Goal: Task Accomplishment & Management: Manage account settings

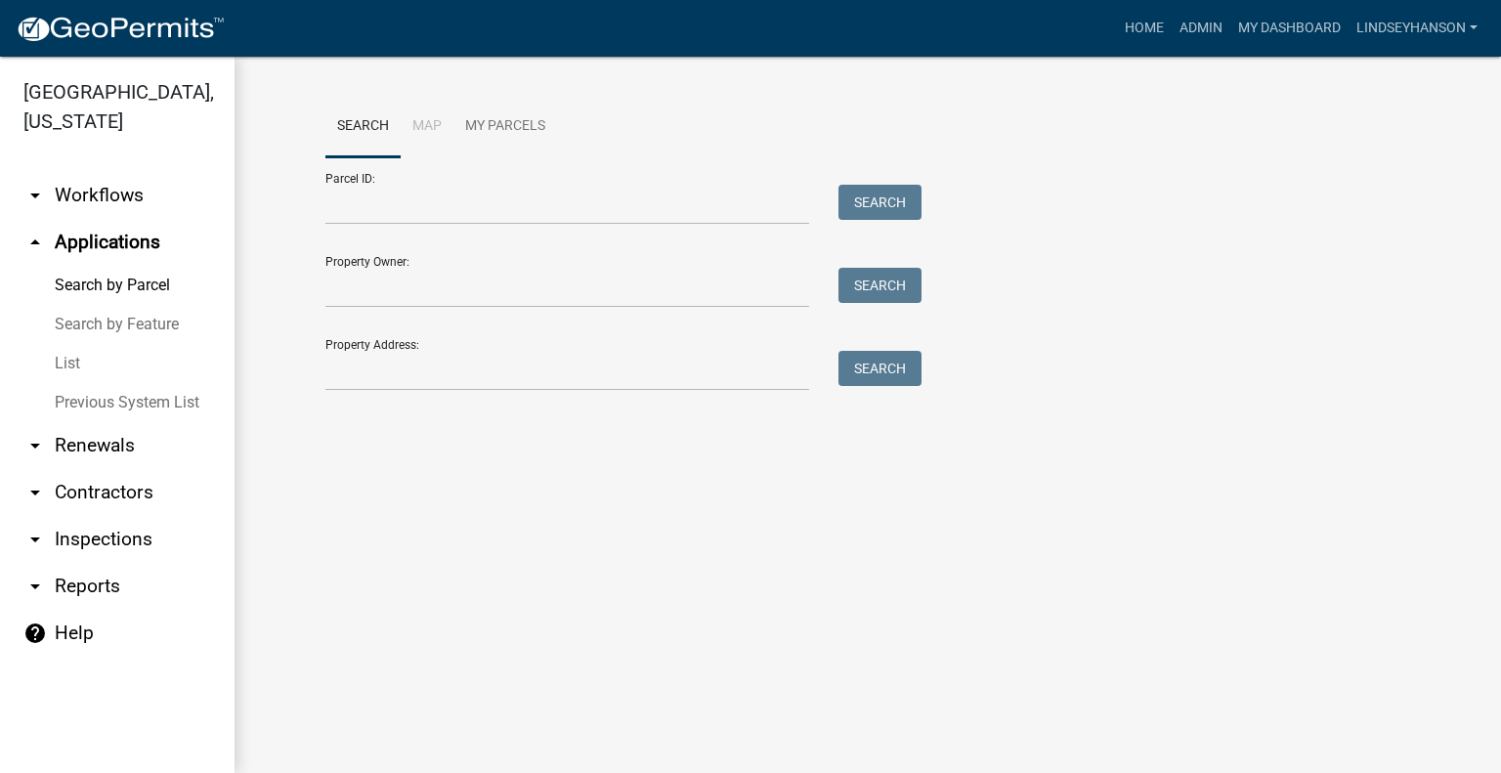
click at [149, 184] on link "arrow_drop_down Workflows" at bounding box center [117, 195] width 235 height 47
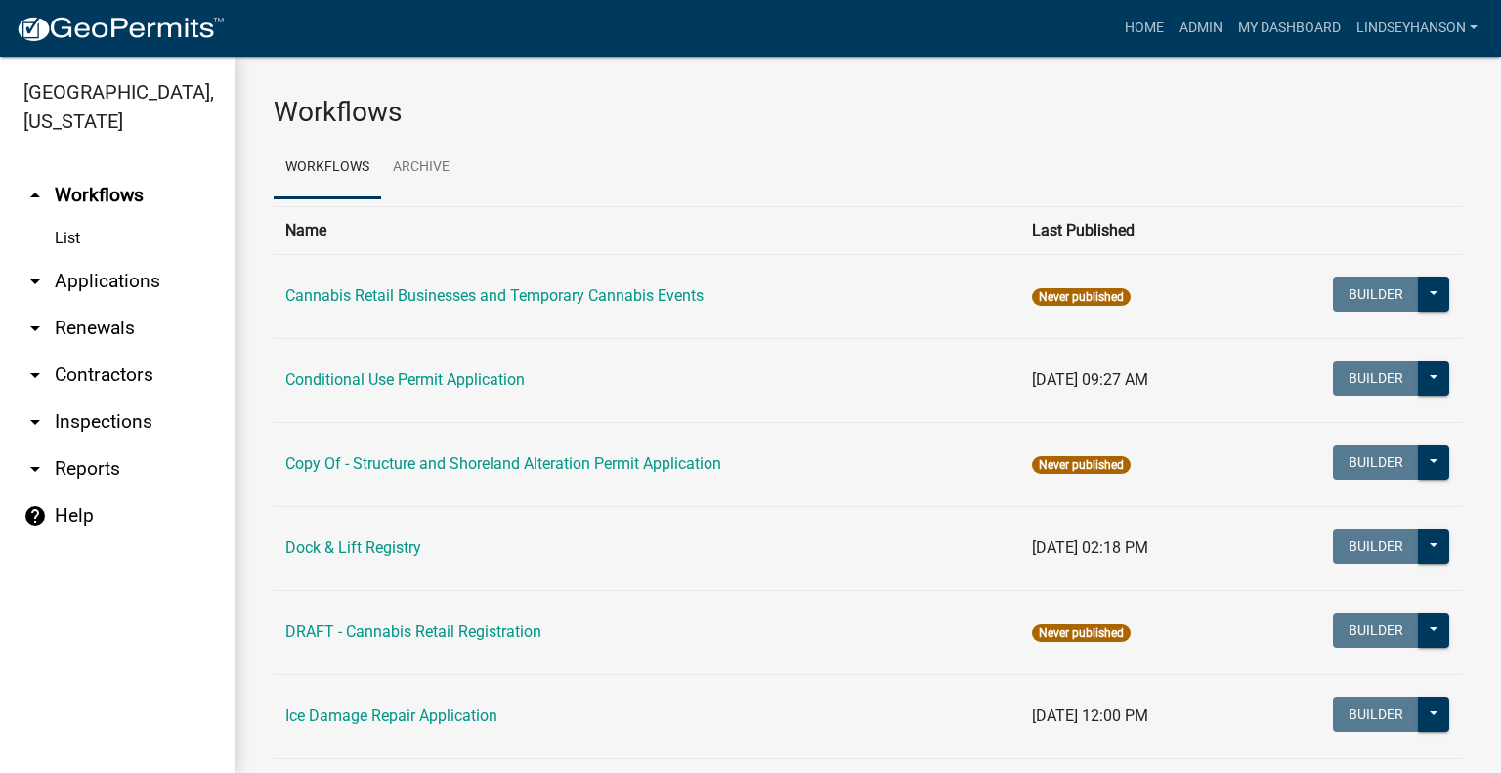
click at [116, 279] on link "arrow_drop_down Applications" at bounding box center [117, 281] width 235 height 47
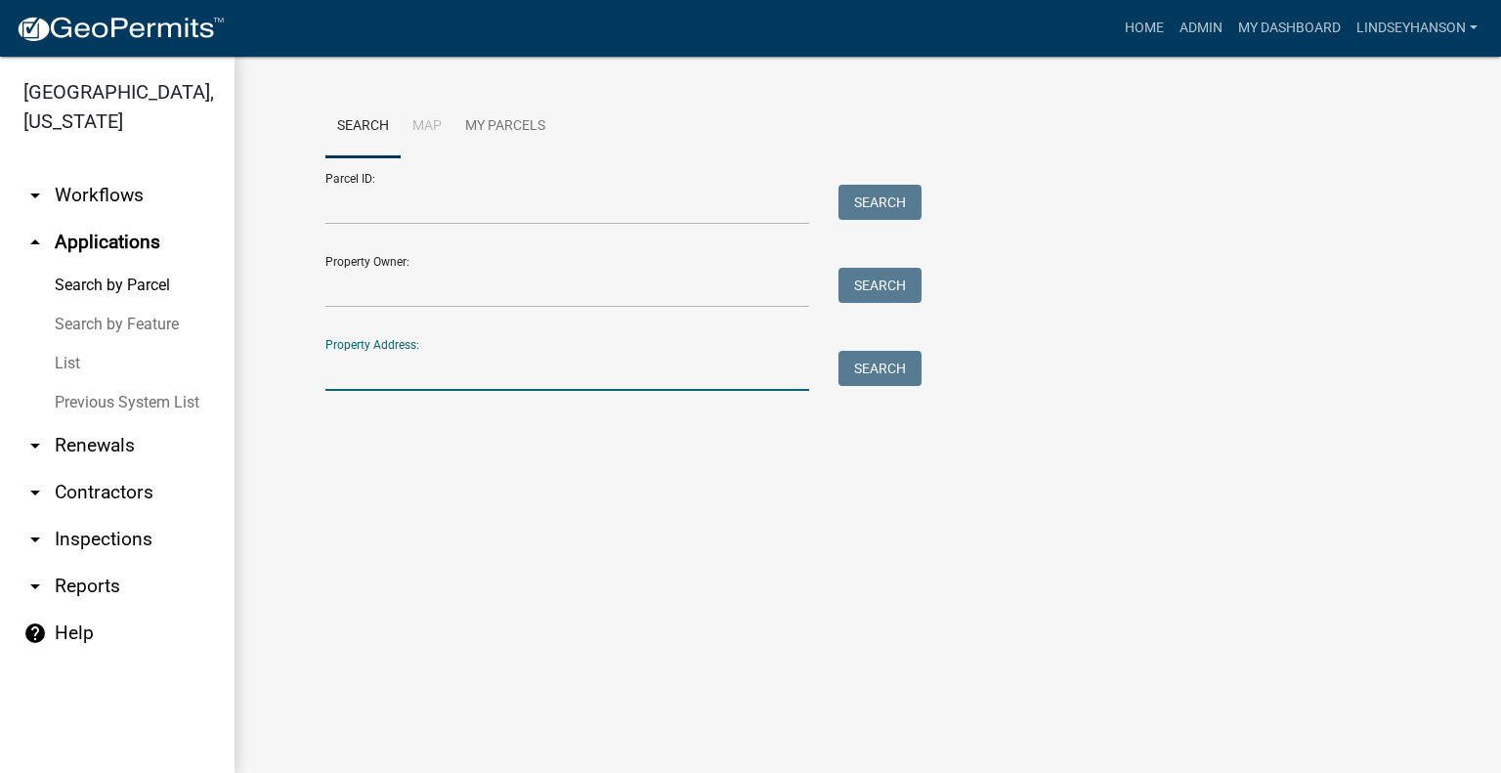
click at [457, 364] on input "Property Address:" at bounding box center [567, 371] width 484 height 40
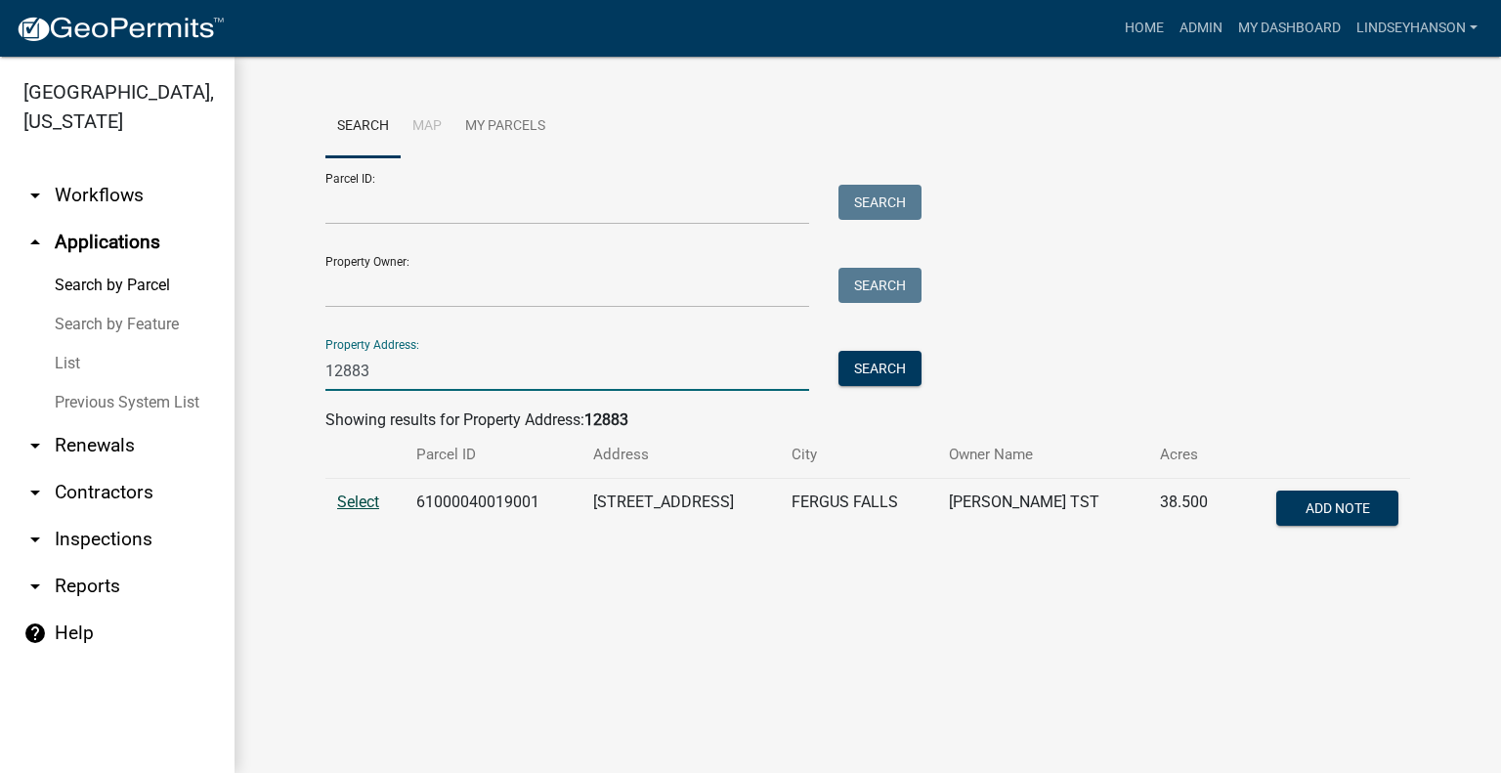
type input "12883"
click at [360, 496] on span "Select" at bounding box center [358, 502] width 42 height 19
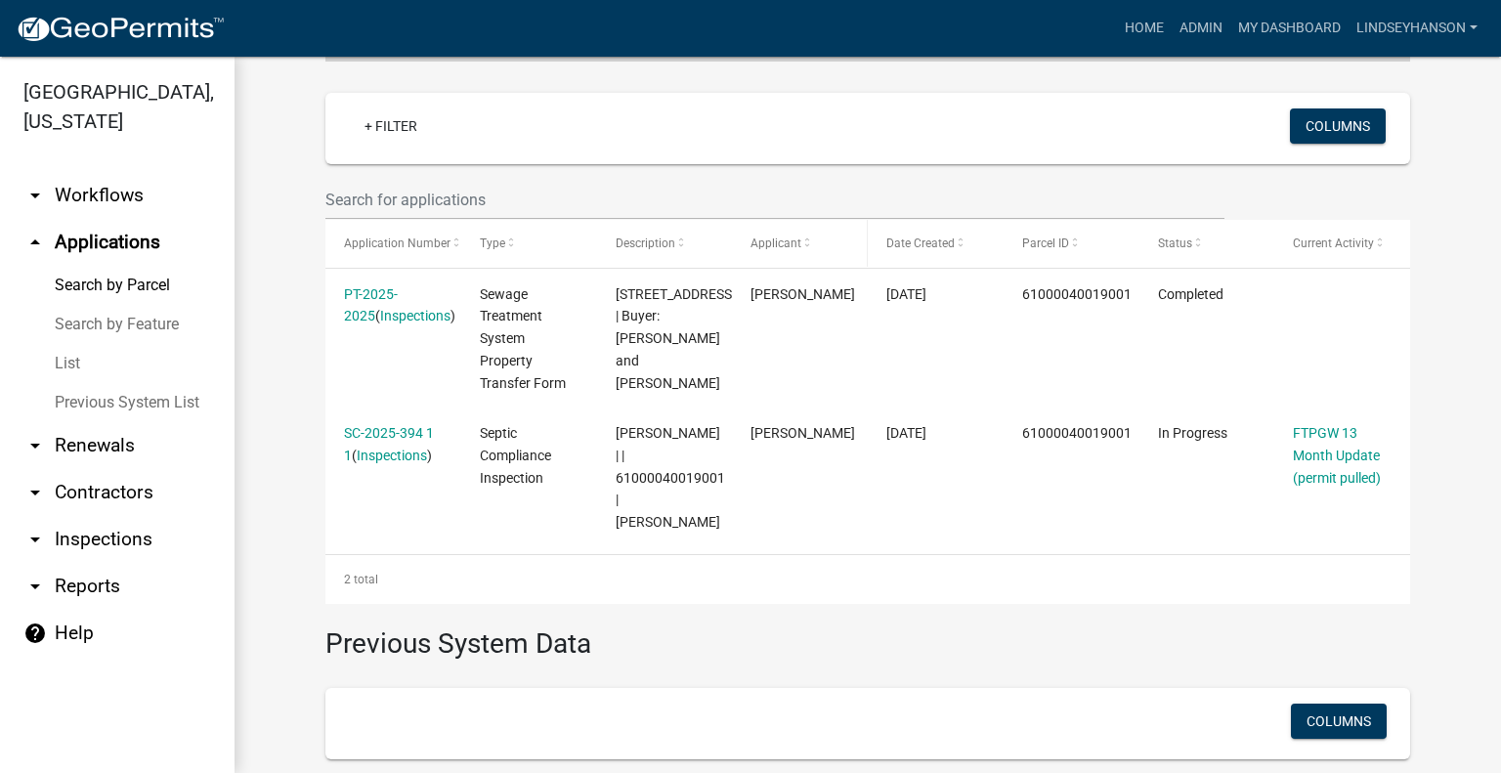
scroll to position [586, 0]
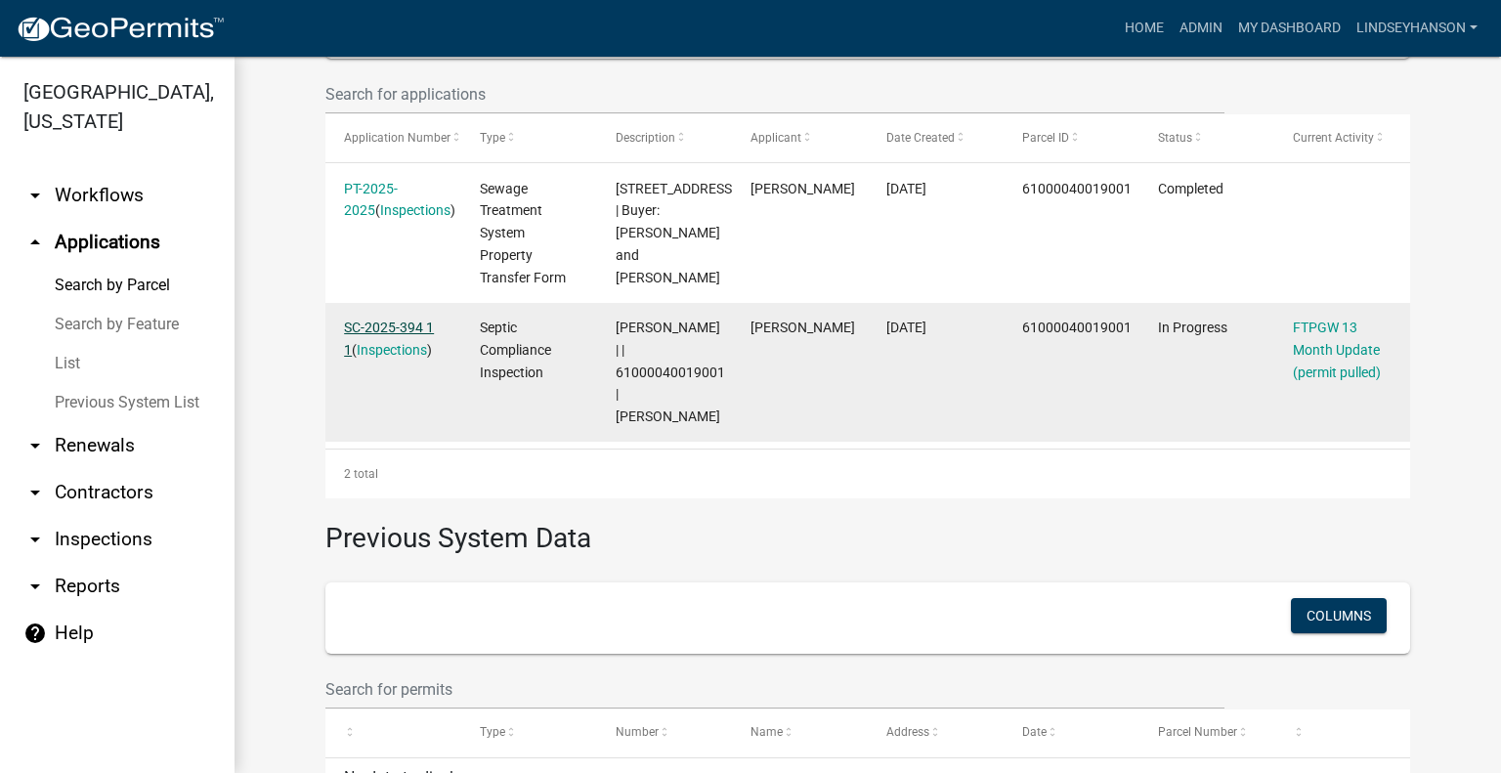
click at [417, 331] on link "SC-2025-394 1 1" at bounding box center [389, 339] width 90 height 38
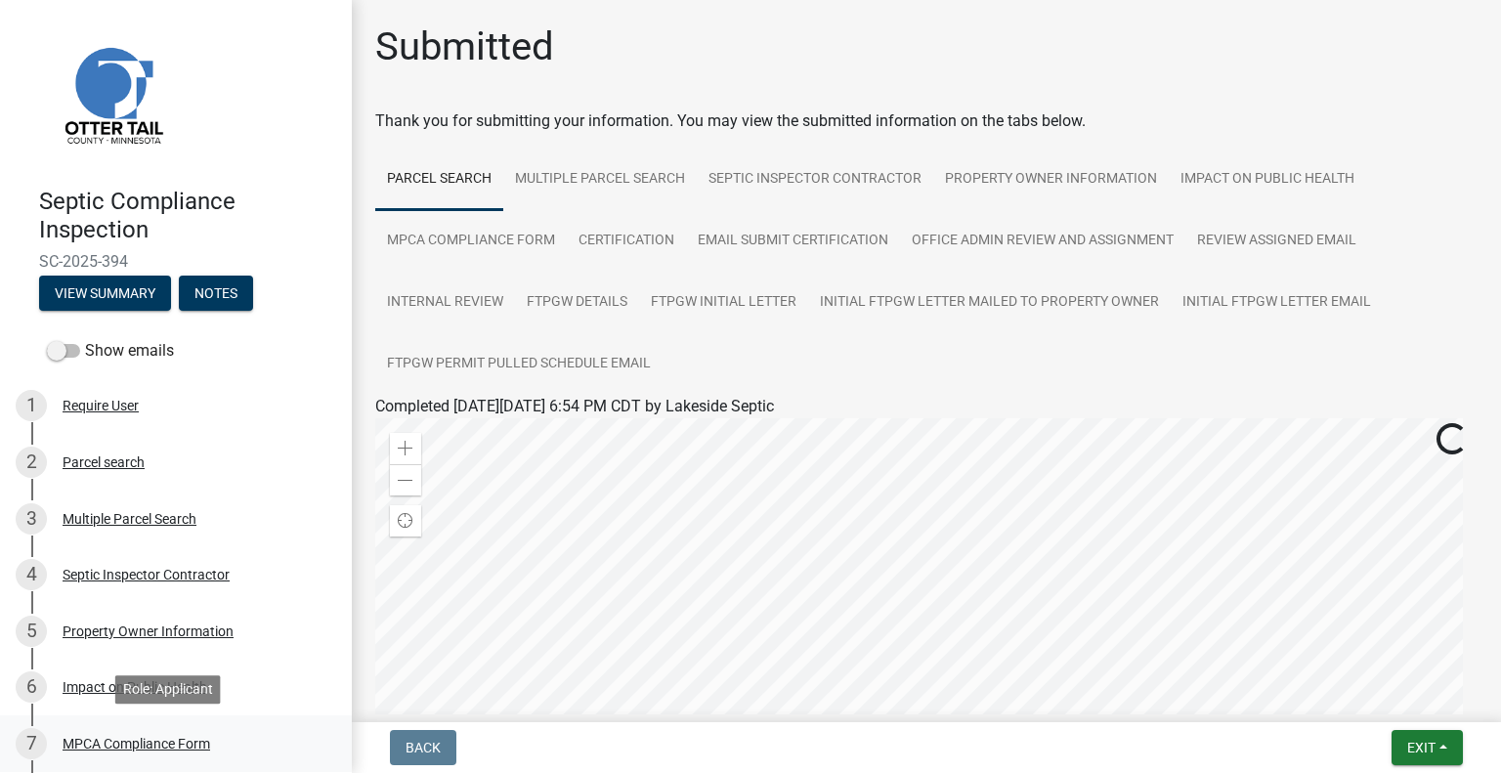
click at [182, 742] on div "MPCA Compliance Form" at bounding box center [137, 744] width 148 height 14
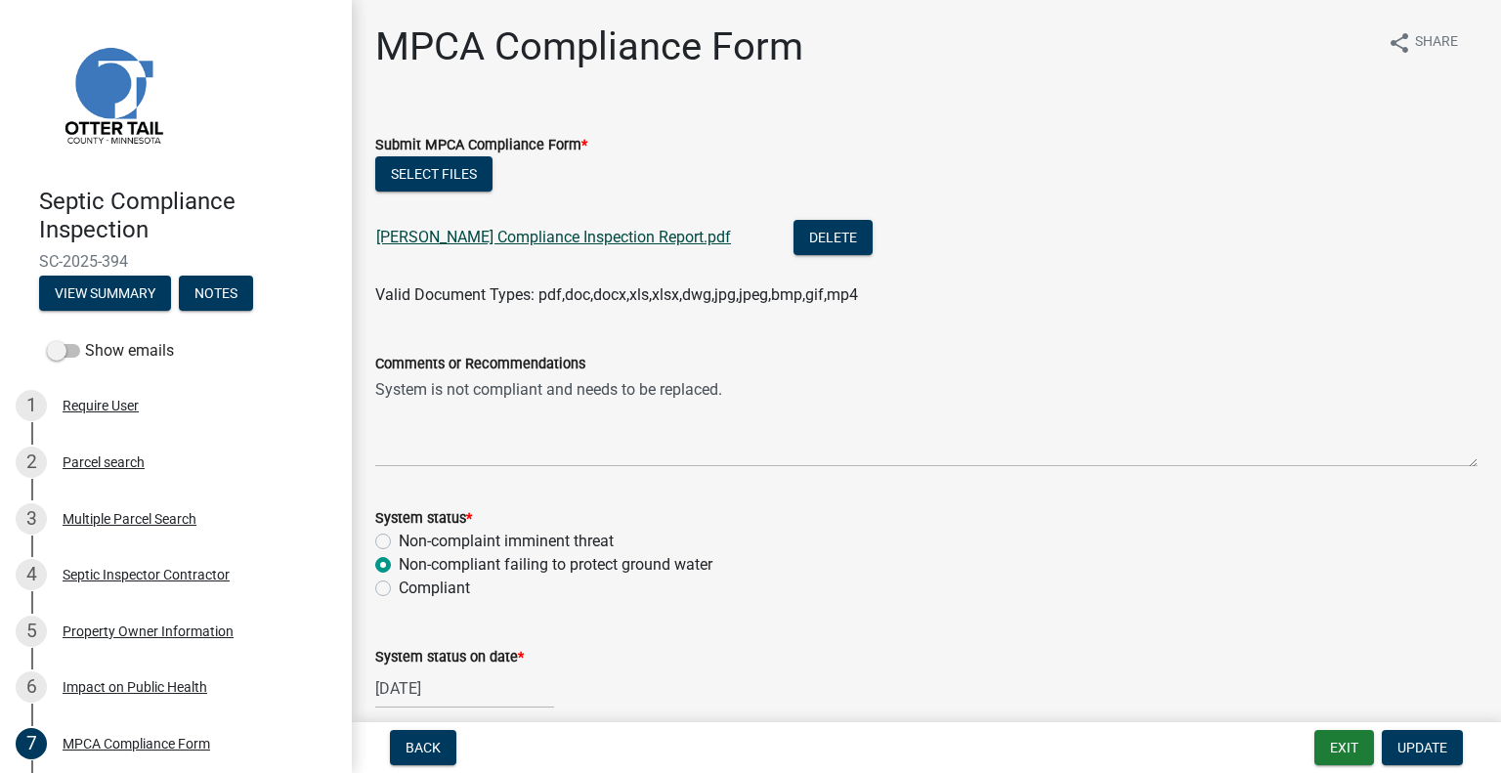
click at [489, 238] on link "Brause Compliance Inspection Report.pdf" at bounding box center [553, 237] width 355 height 19
click at [1333, 738] on button "Exit" at bounding box center [1345, 747] width 60 height 35
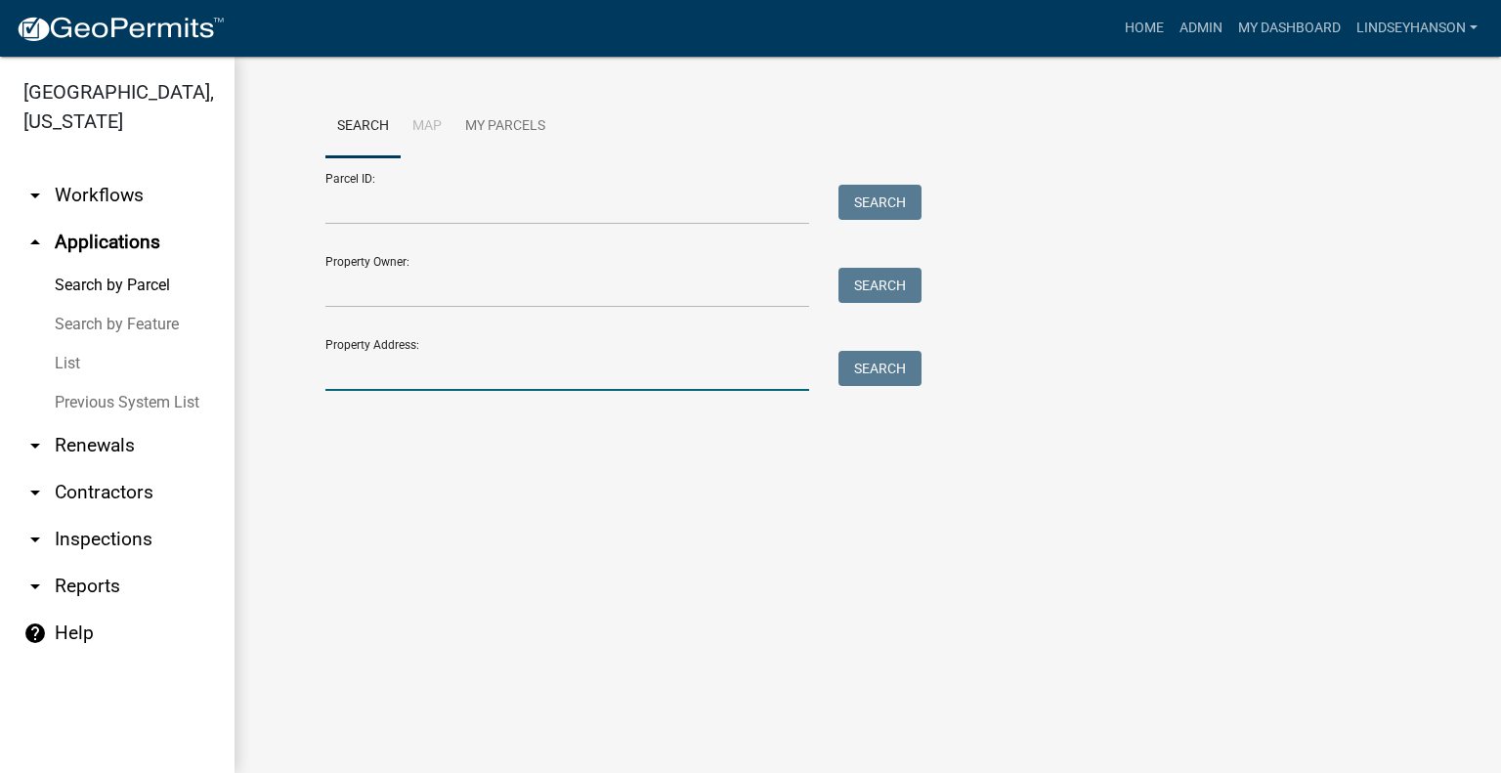
click at [453, 369] on input "Property Address:" at bounding box center [567, 371] width 484 height 40
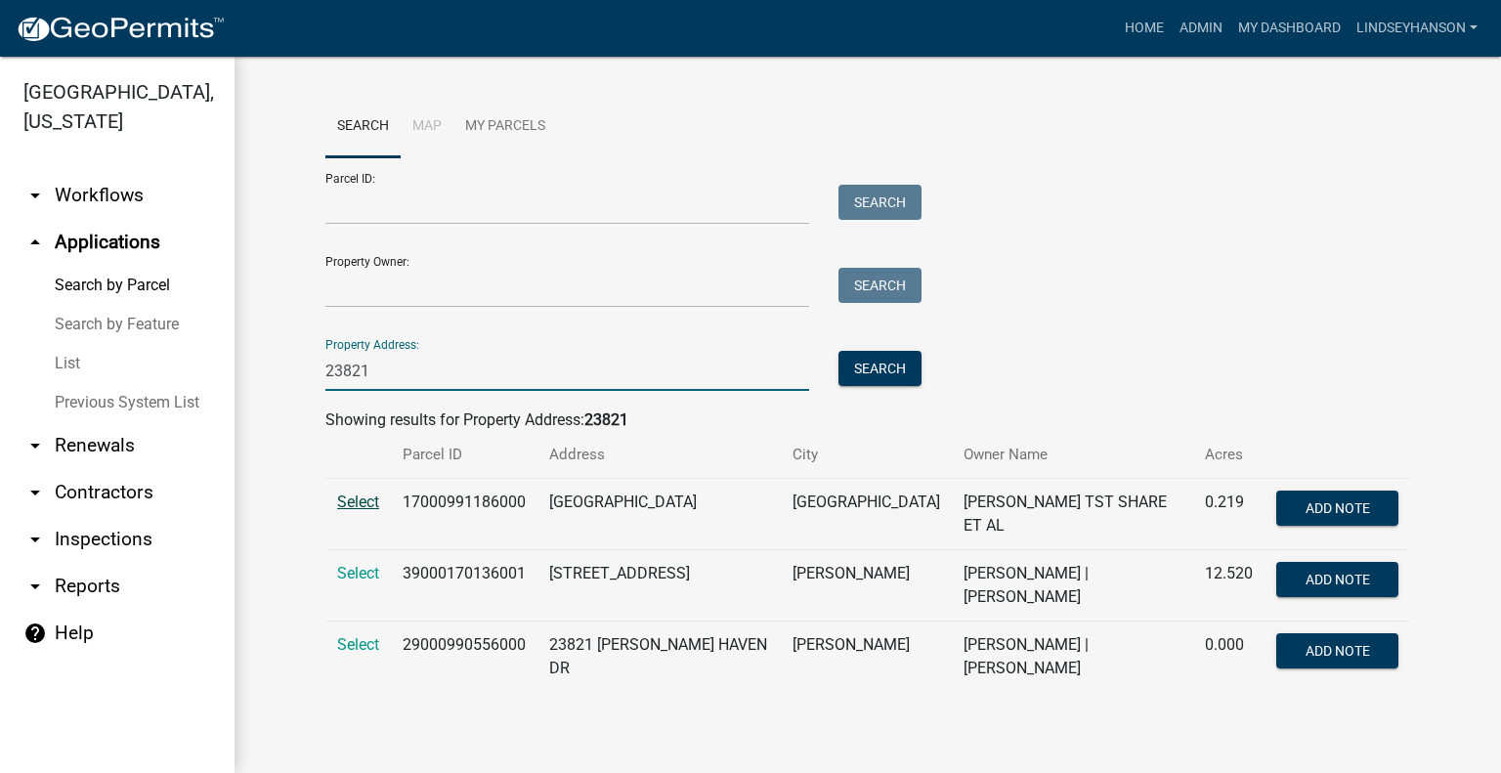
type input "23821"
click at [359, 503] on span "Select" at bounding box center [358, 502] width 42 height 19
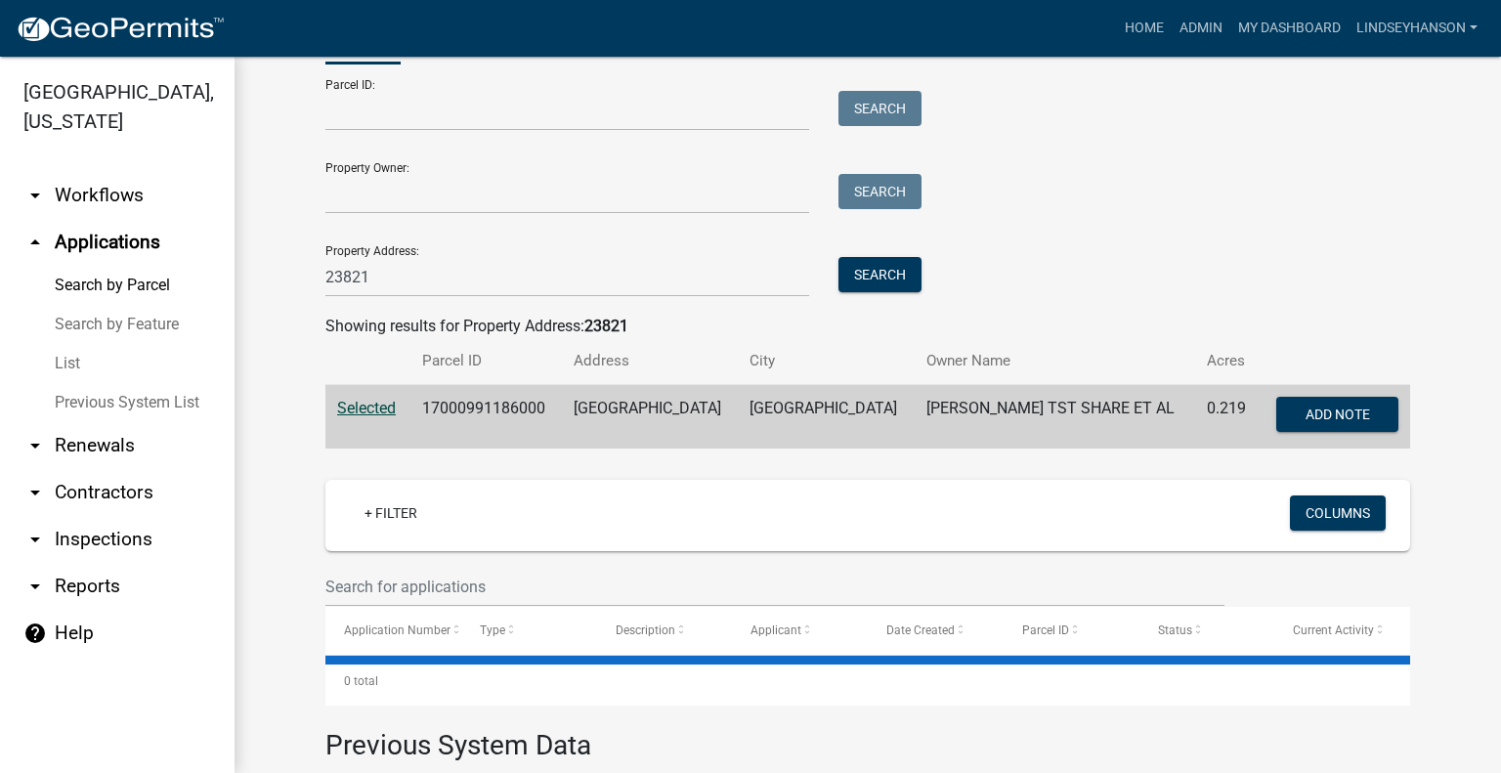
scroll to position [98, 0]
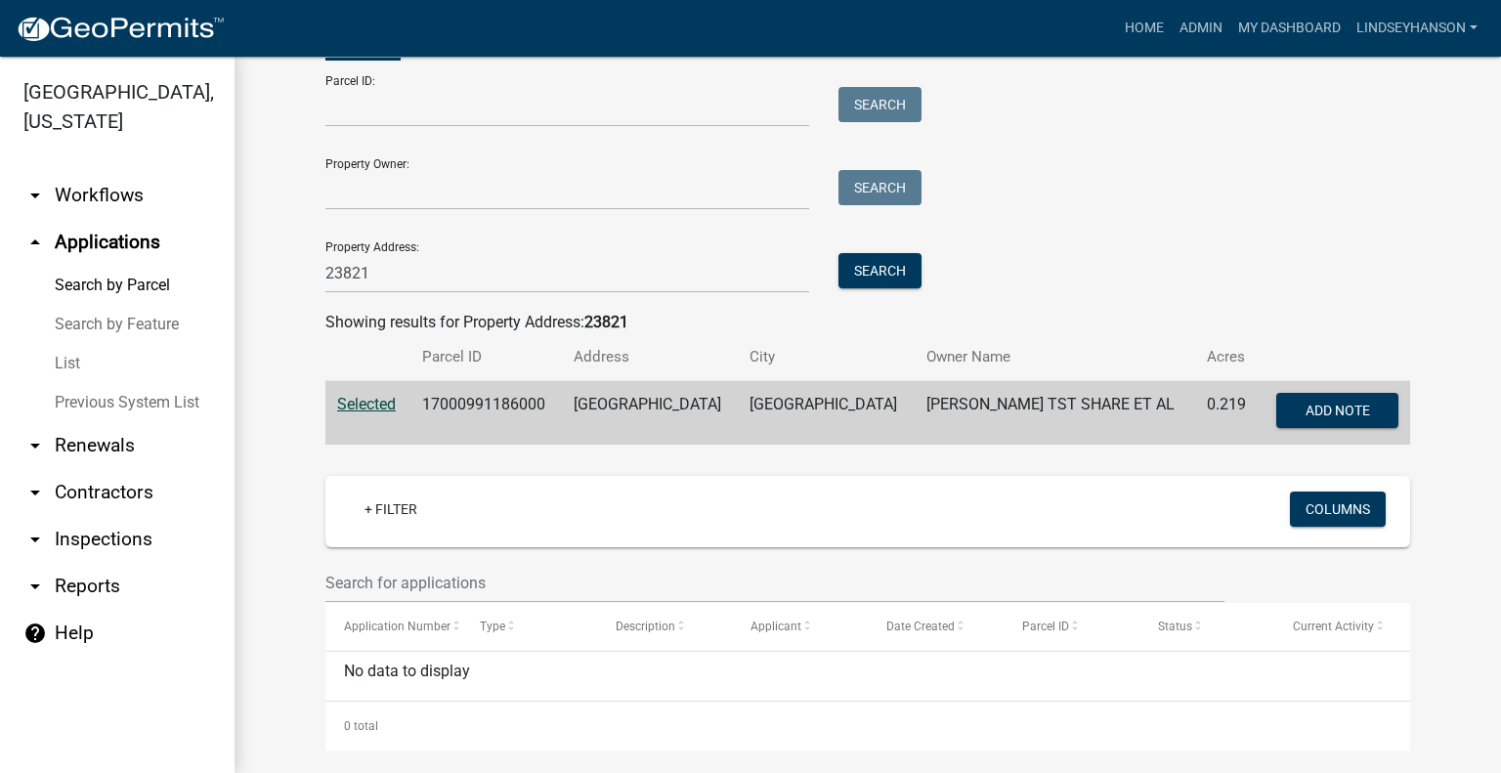
drag, startPoint x: 121, startPoint y: 210, endPoint x: 121, endPoint y: 231, distance: 20.5
click at [121, 208] on link "arrow_drop_down Workflows" at bounding box center [117, 195] width 235 height 47
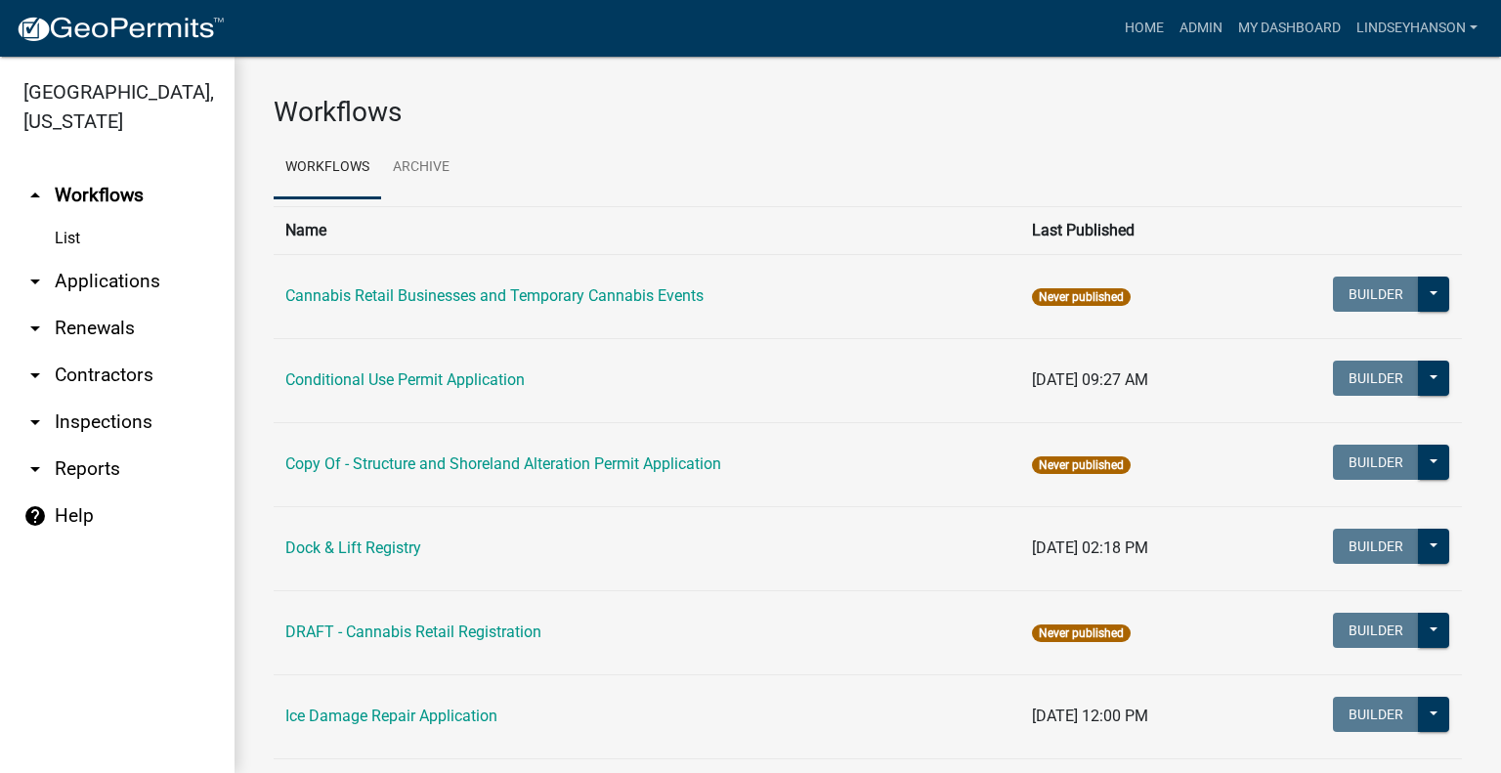
click at [116, 284] on link "arrow_drop_down Applications" at bounding box center [117, 281] width 235 height 47
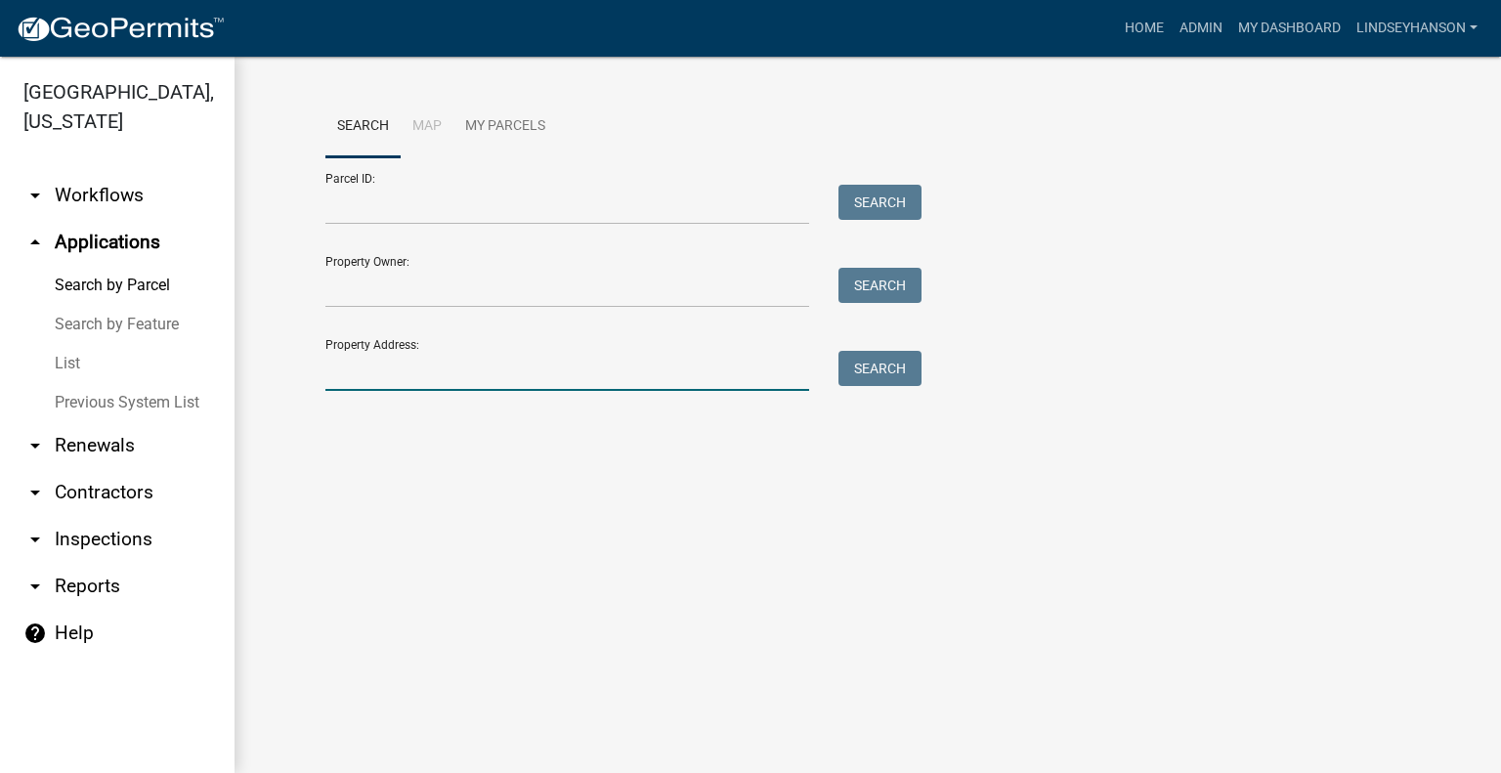
click at [454, 357] on input "Property Address:" at bounding box center [567, 371] width 484 height 40
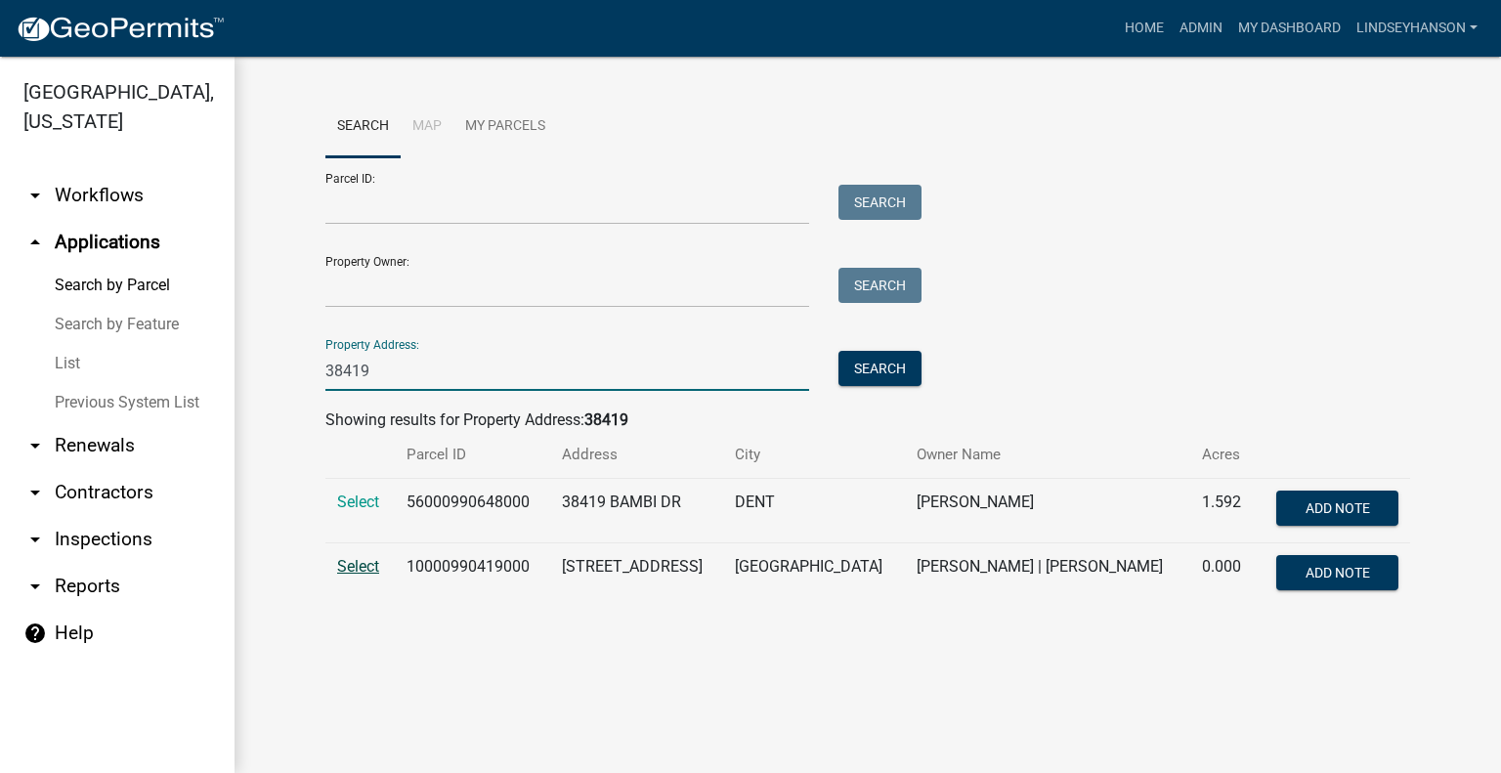
type input "38419"
click at [352, 561] on span "Select" at bounding box center [358, 566] width 42 height 19
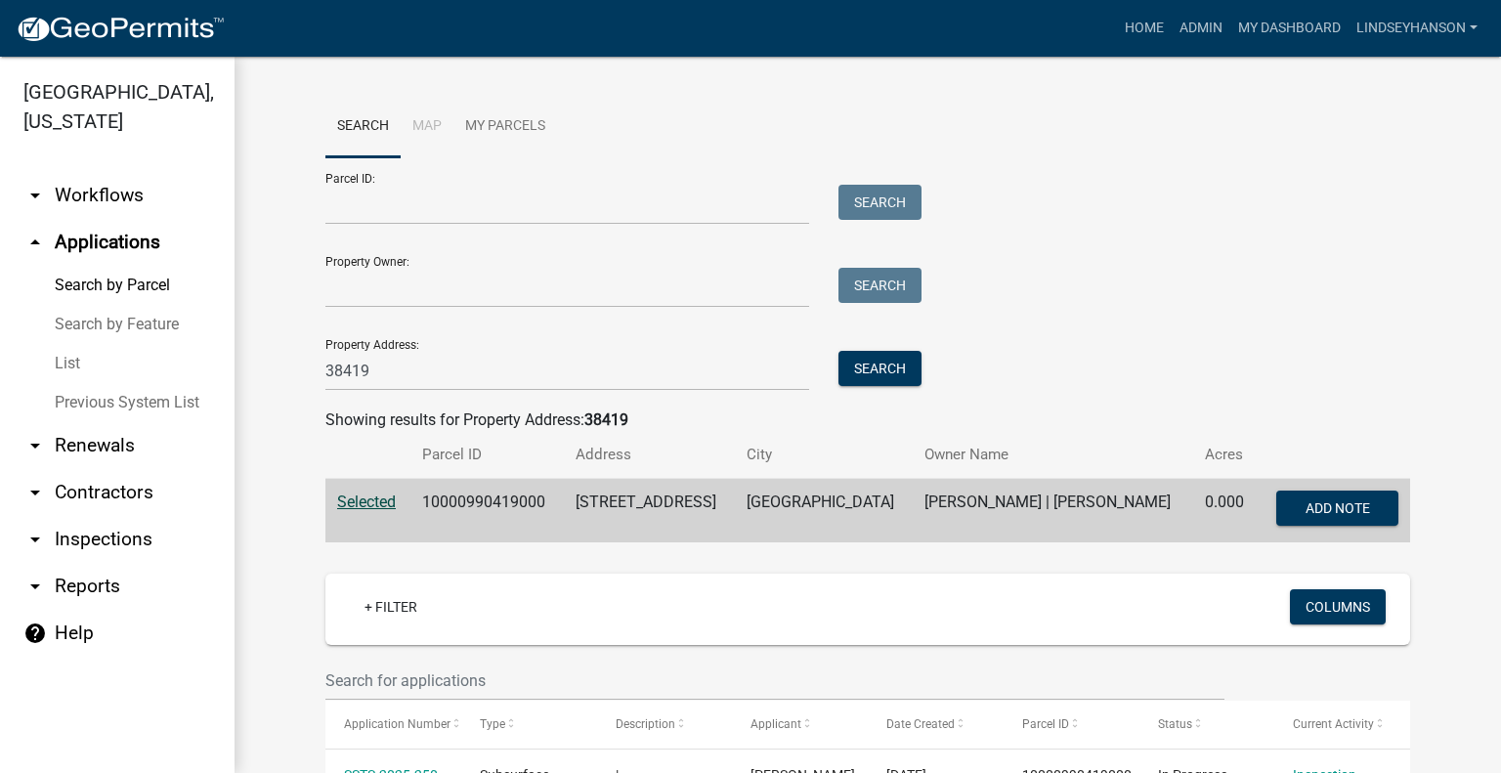
drag, startPoint x: 75, startPoint y: 175, endPoint x: 80, endPoint y: 197, distance: 23.0
click at [75, 175] on link "arrow_drop_down Workflows" at bounding box center [117, 195] width 235 height 47
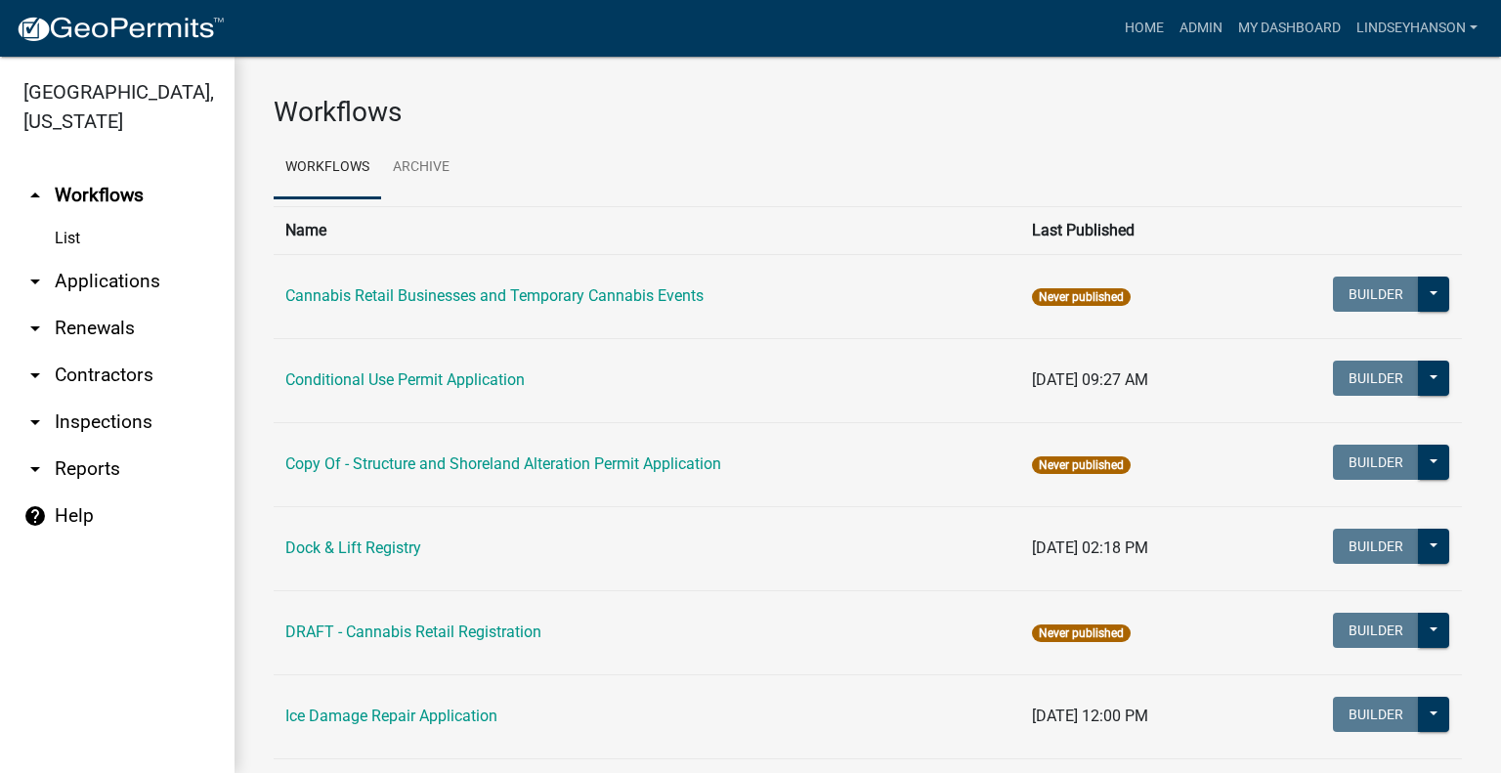
click at [105, 279] on link "arrow_drop_down Applications" at bounding box center [117, 281] width 235 height 47
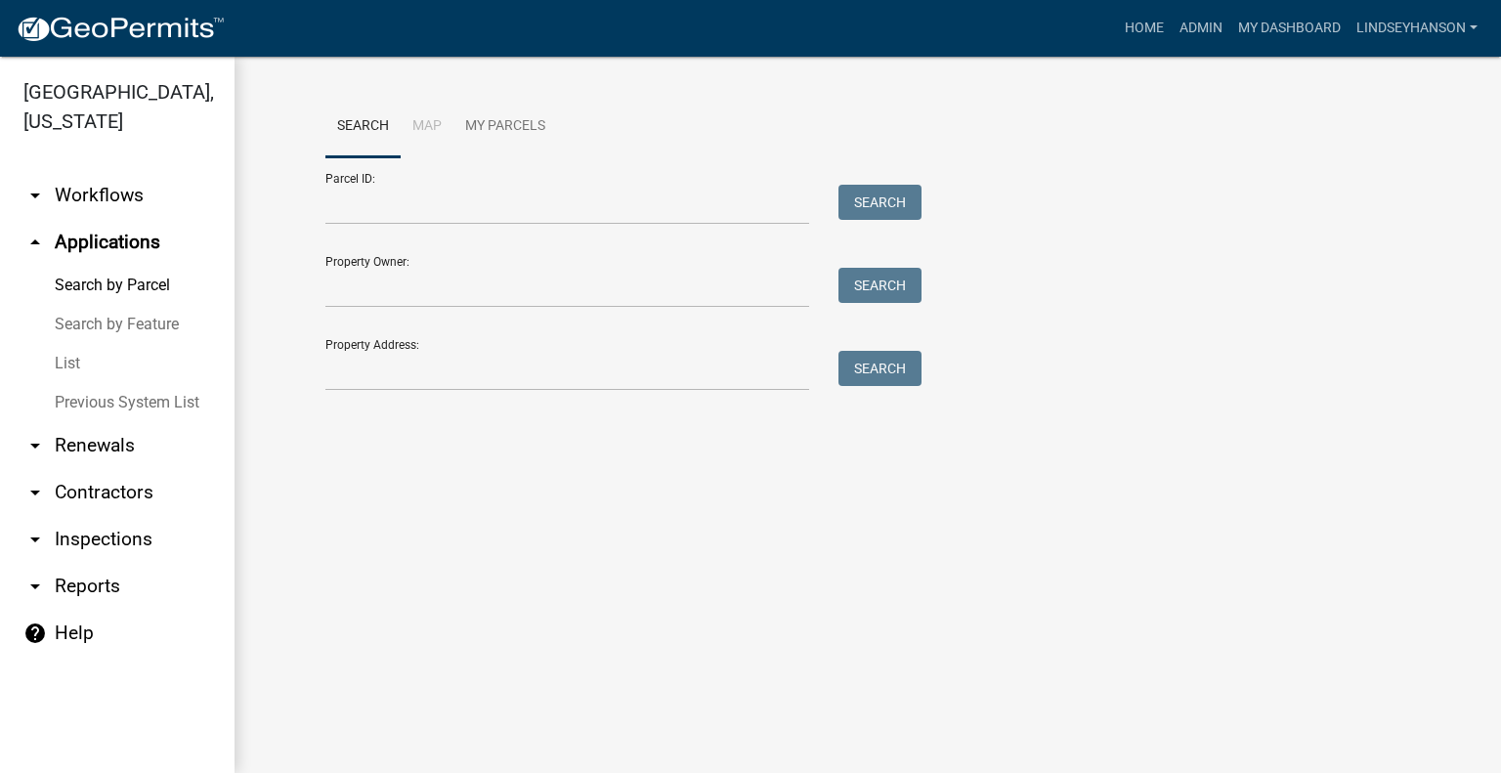
click at [134, 185] on link "arrow_drop_down Workflows" at bounding box center [117, 195] width 235 height 47
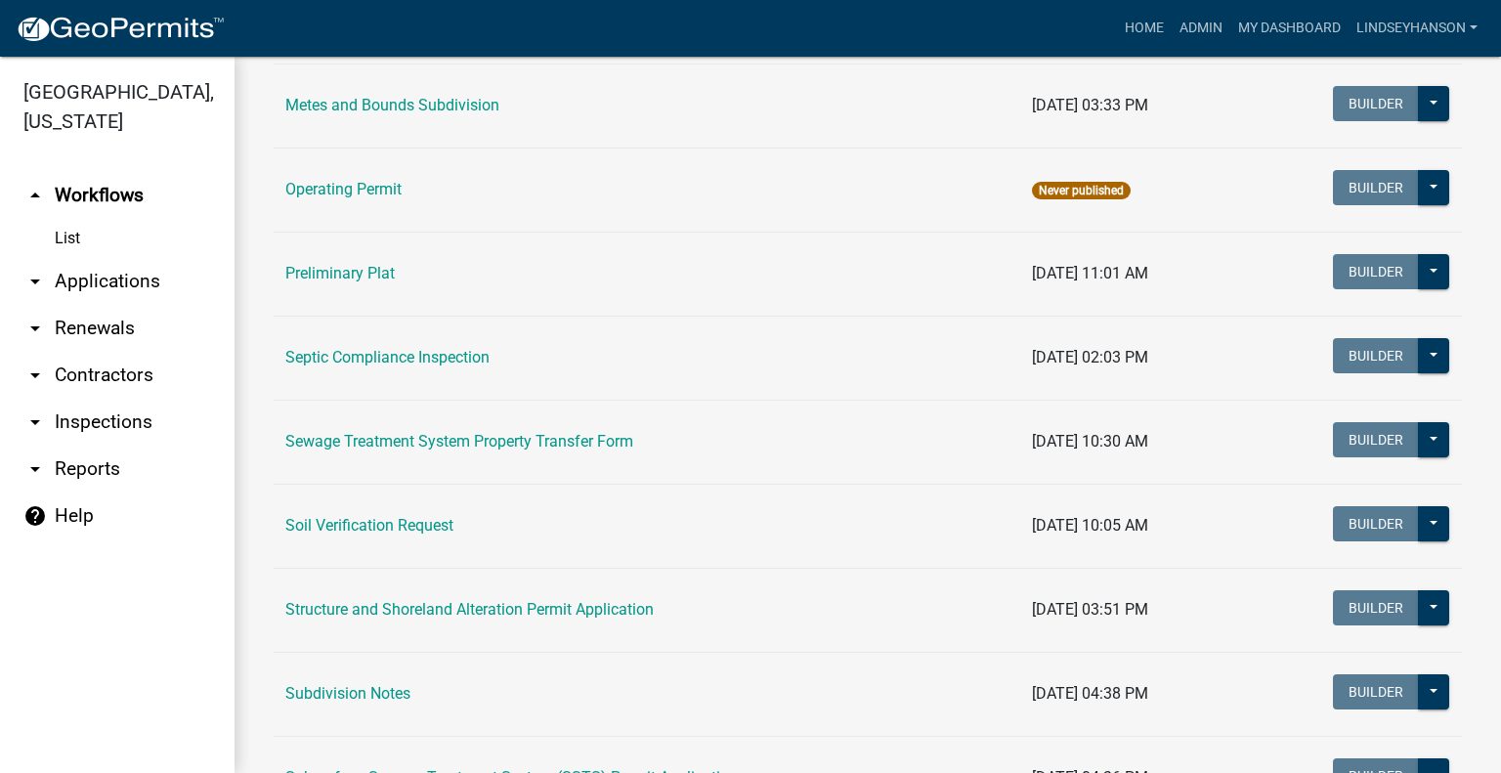
scroll to position [880, 0]
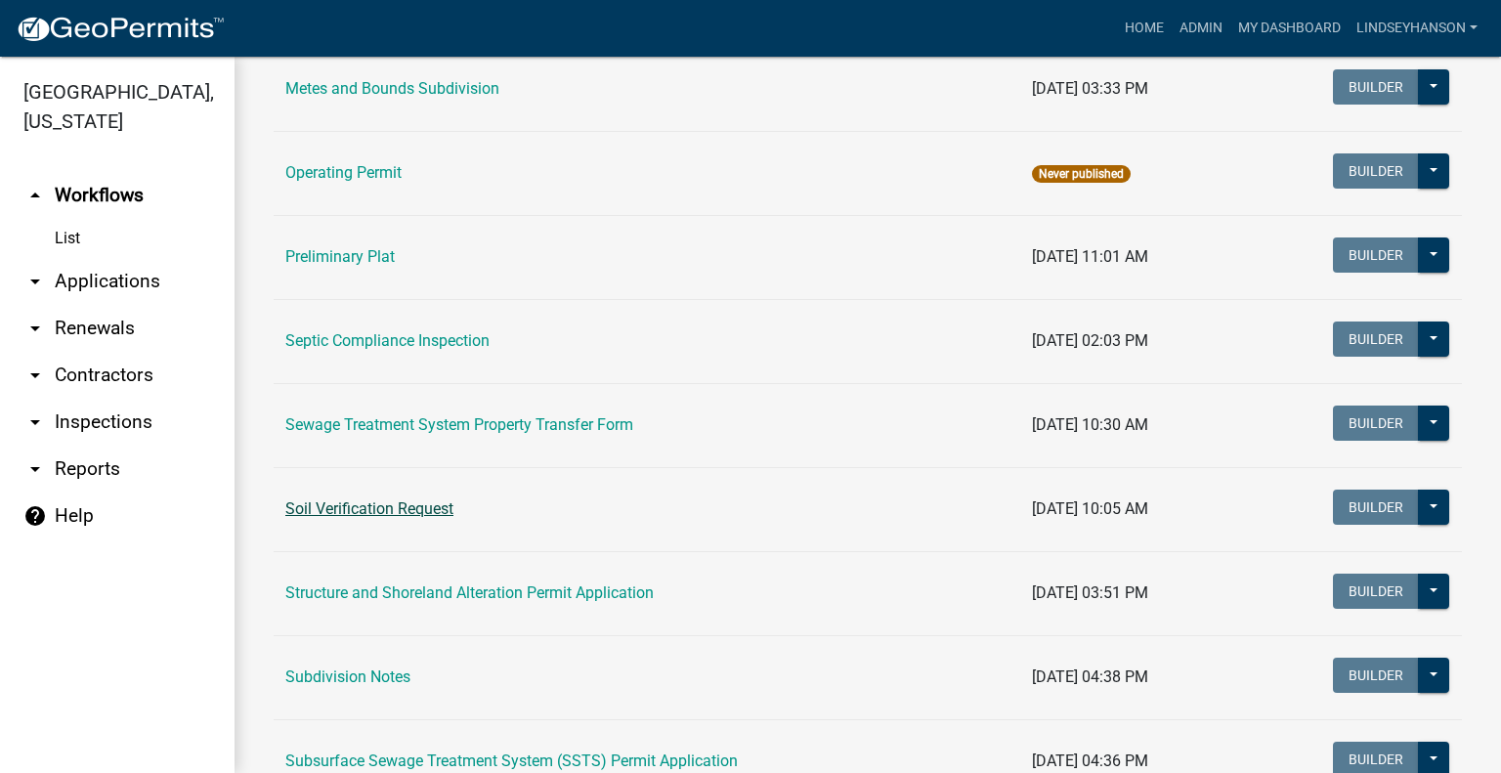
click at [366, 503] on link "Soil Verification Request" at bounding box center [369, 508] width 168 height 19
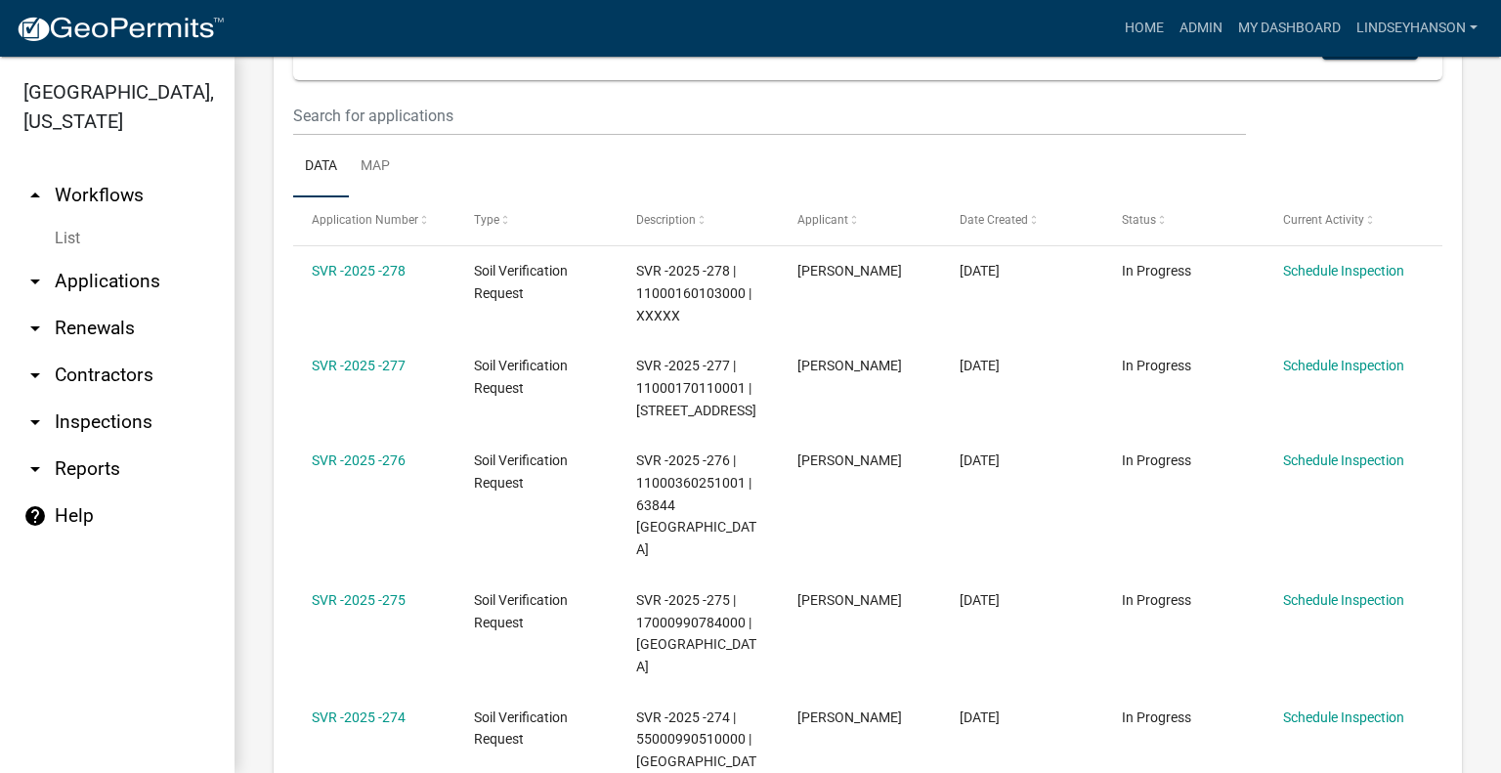
scroll to position [391, 0]
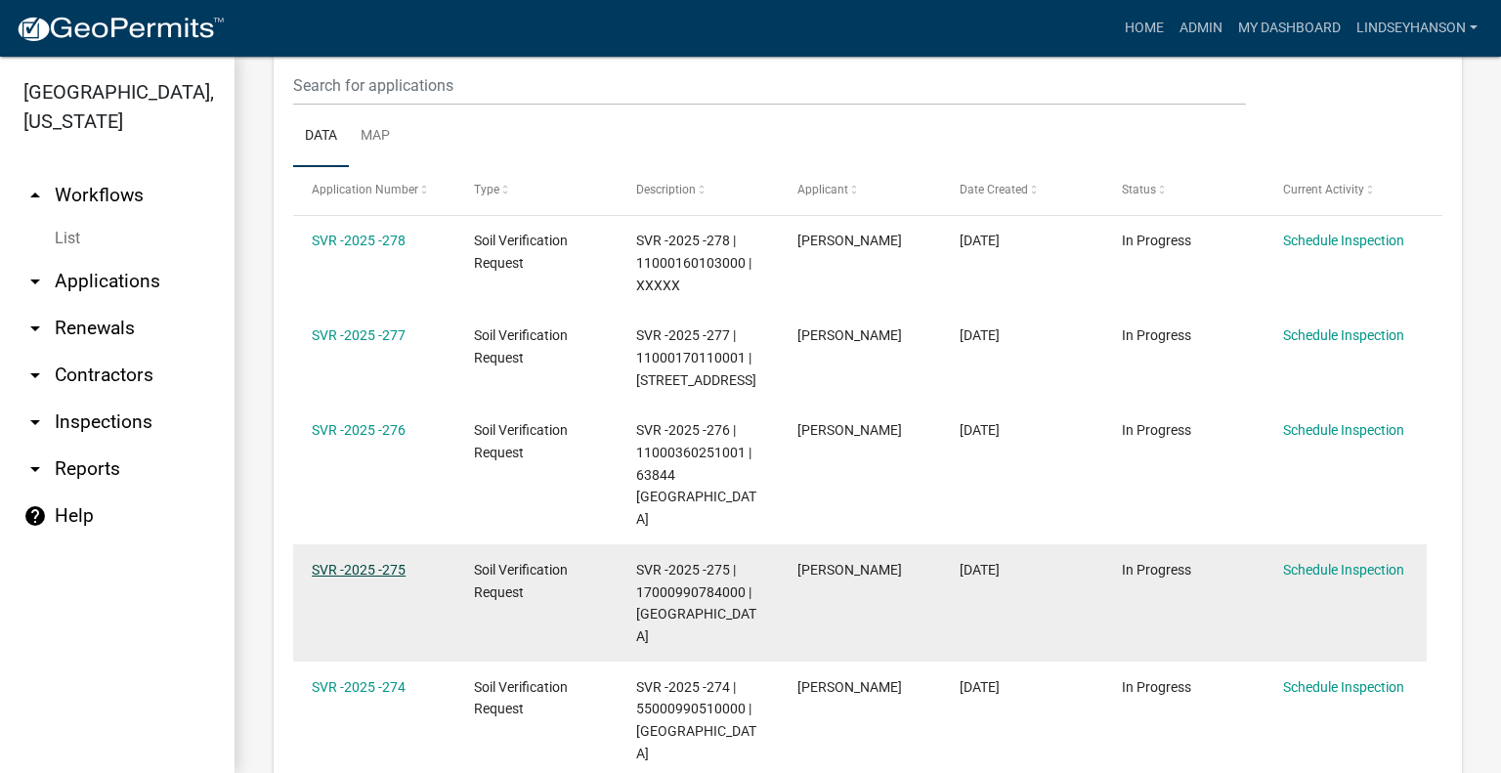
click at [364, 562] on link "SVR -2025 -275" at bounding box center [359, 570] width 94 height 16
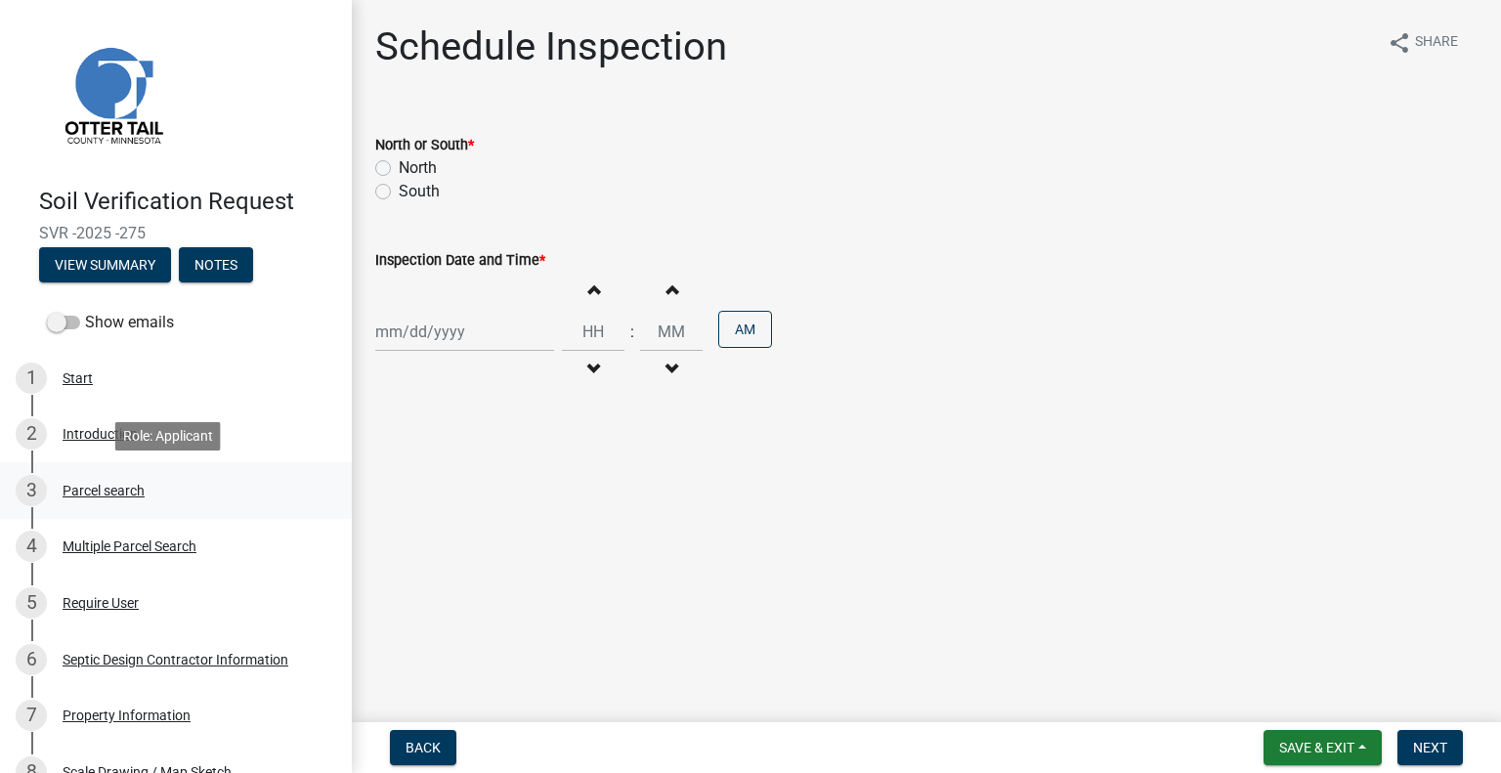
click at [160, 496] on div "3 Parcel search" at bounding box center [168, 490] width 305 height 31
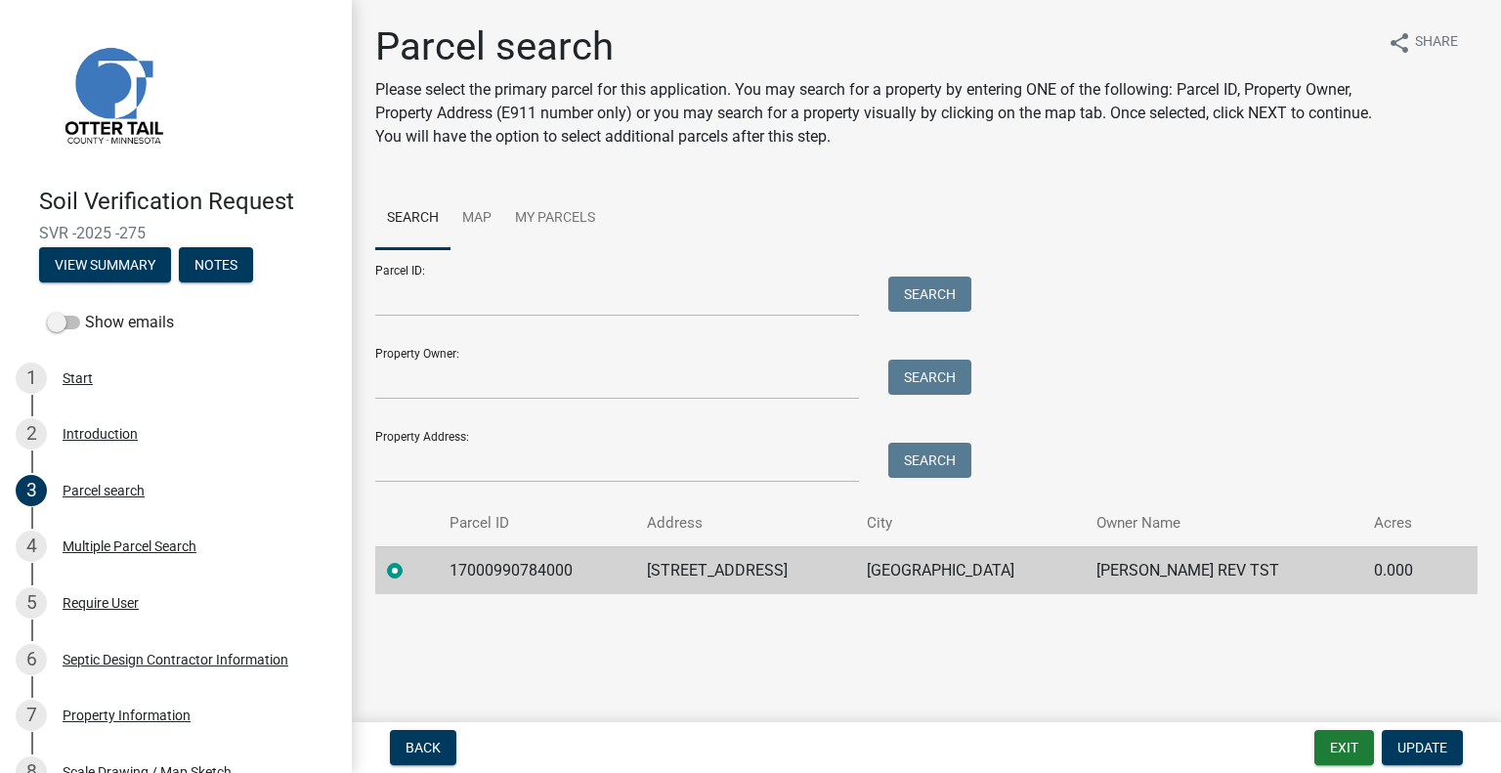
click at [547, 571] on td "17000990784000" at bounding box center [536, 570] width 196 height 48
copy td "17000990784000"
click at [754, 568] on td "22804 SENNS BEACH RD" at bounding box center [745, 570] width 221 height 48
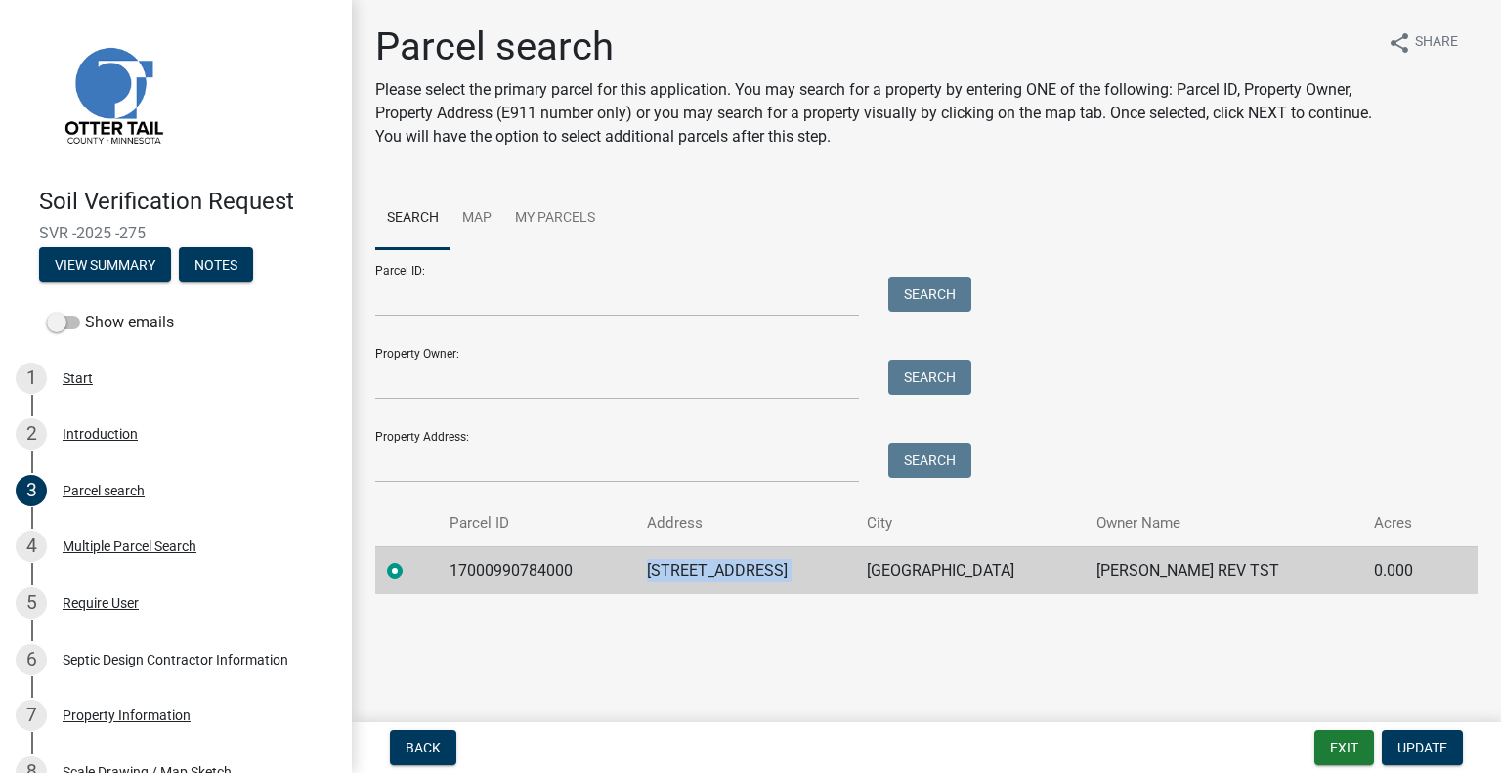
click at [754, 568] on td "22804 SENNS BEACH RD" at bounding box center [745, 570] width 221 height 48
copy td "22804 SENNS BEACH RD"
click at [960, 573] on td "[GEOGRAPHIC_DATA]" at bounding box center [970, 570] width 230 height 48
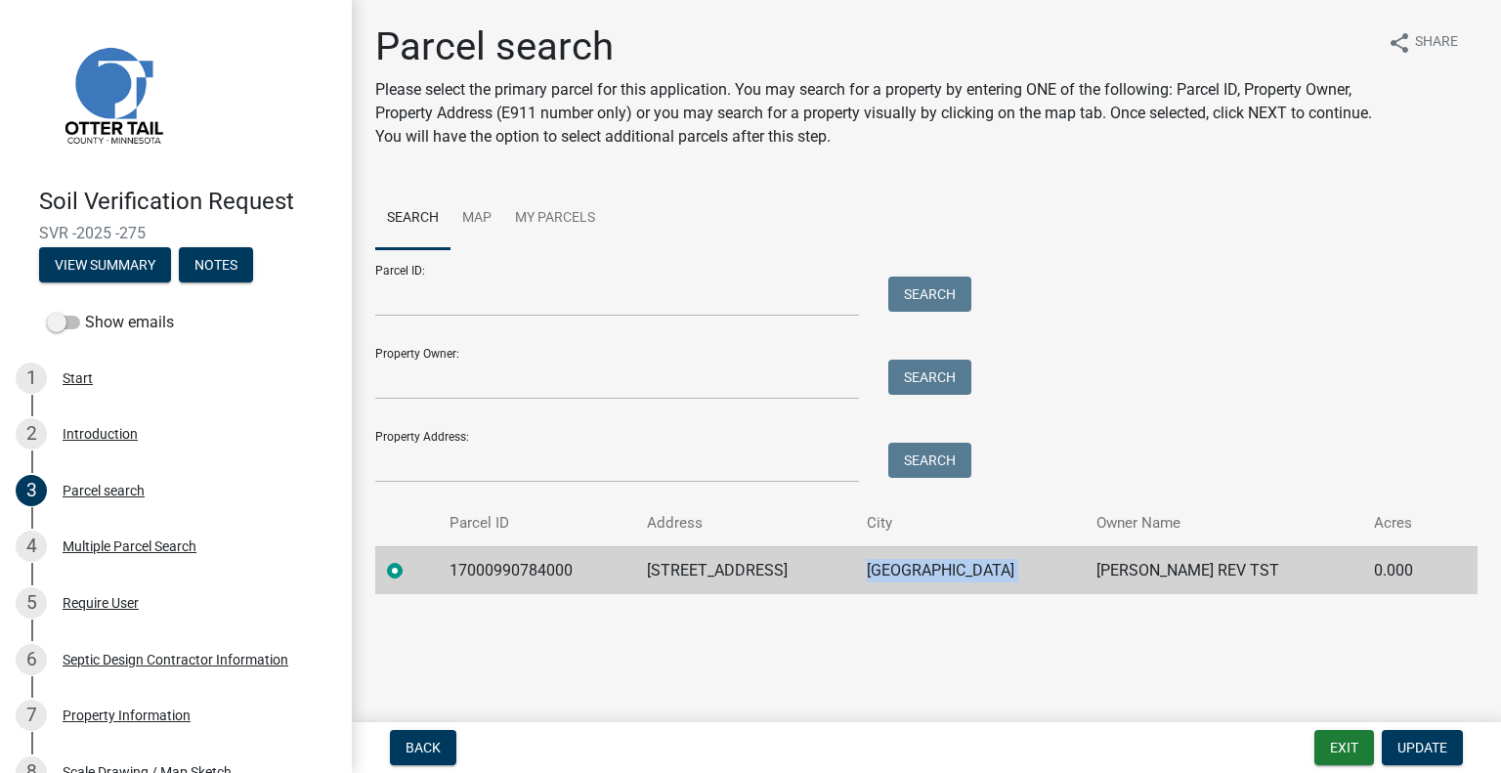
copy td "DETROIT LAKES"
click at [1175, 565] on td "ERINN O HAKSTOL REV TST" at bounding box center [1223, 570] width 277 height 48
copy td "ERINN O HAKSTOL REV TST"
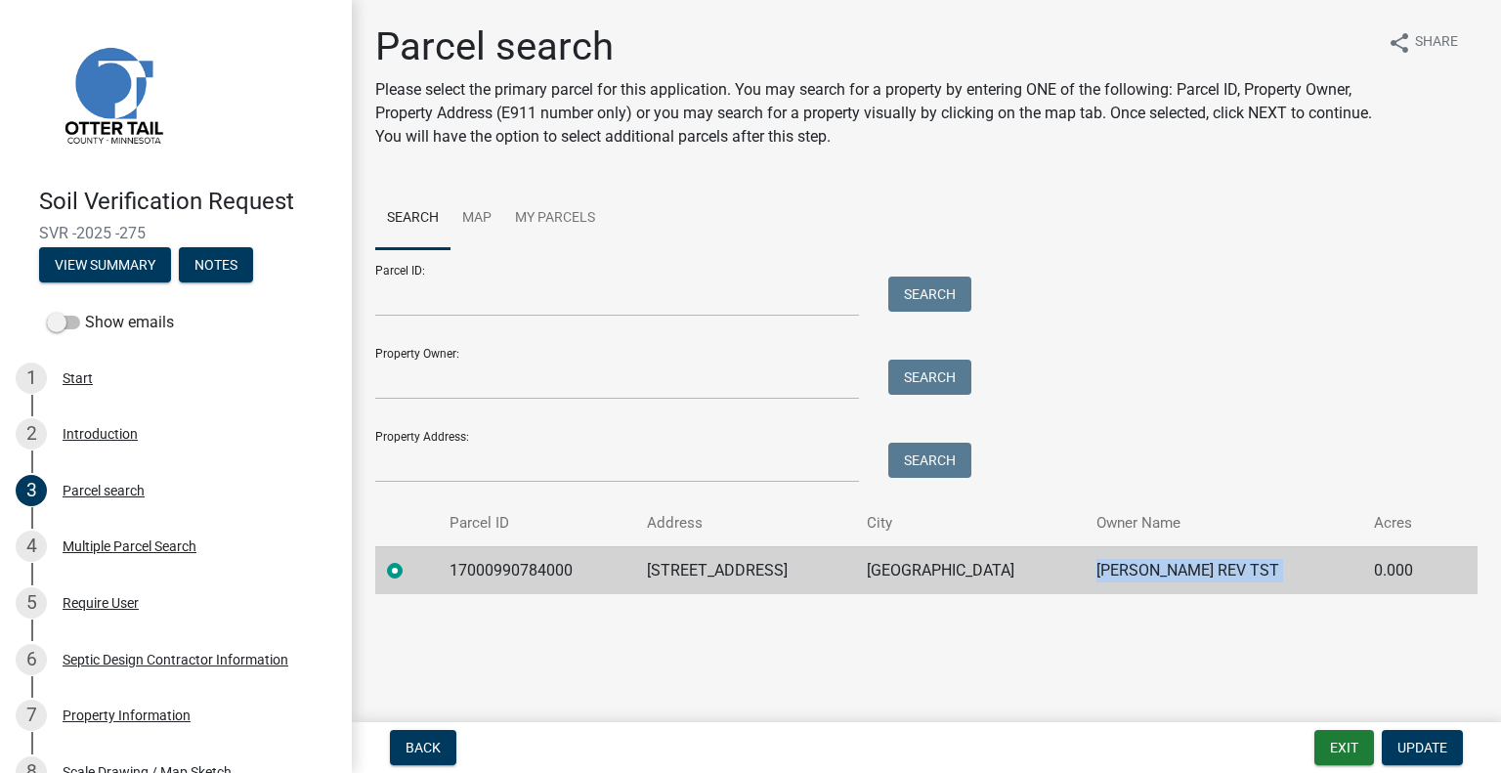
scroll to position [434, 0]
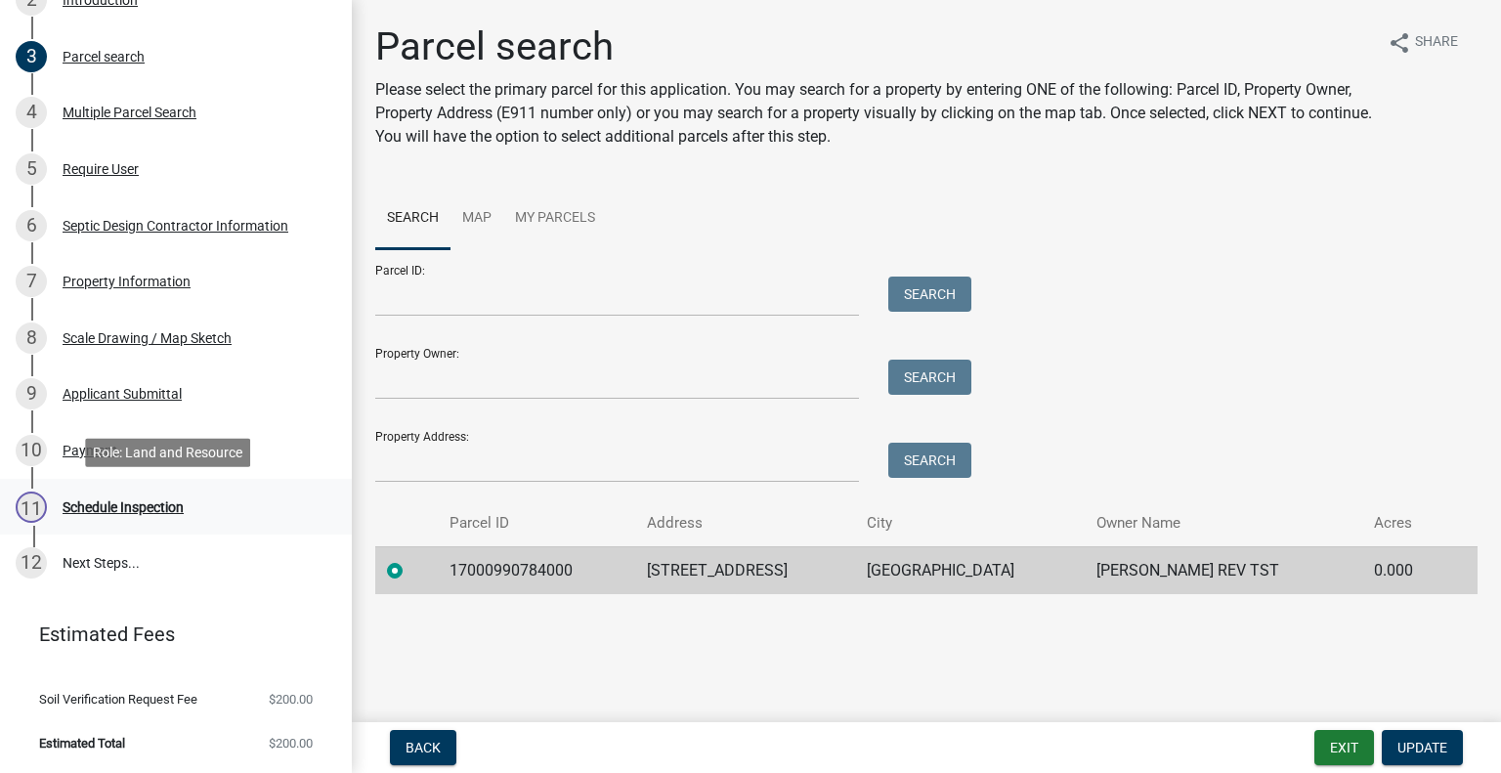
click at [173, 519] on div "11 Schedule Inspection" at bounding box center [168, 507] width 305 height 31
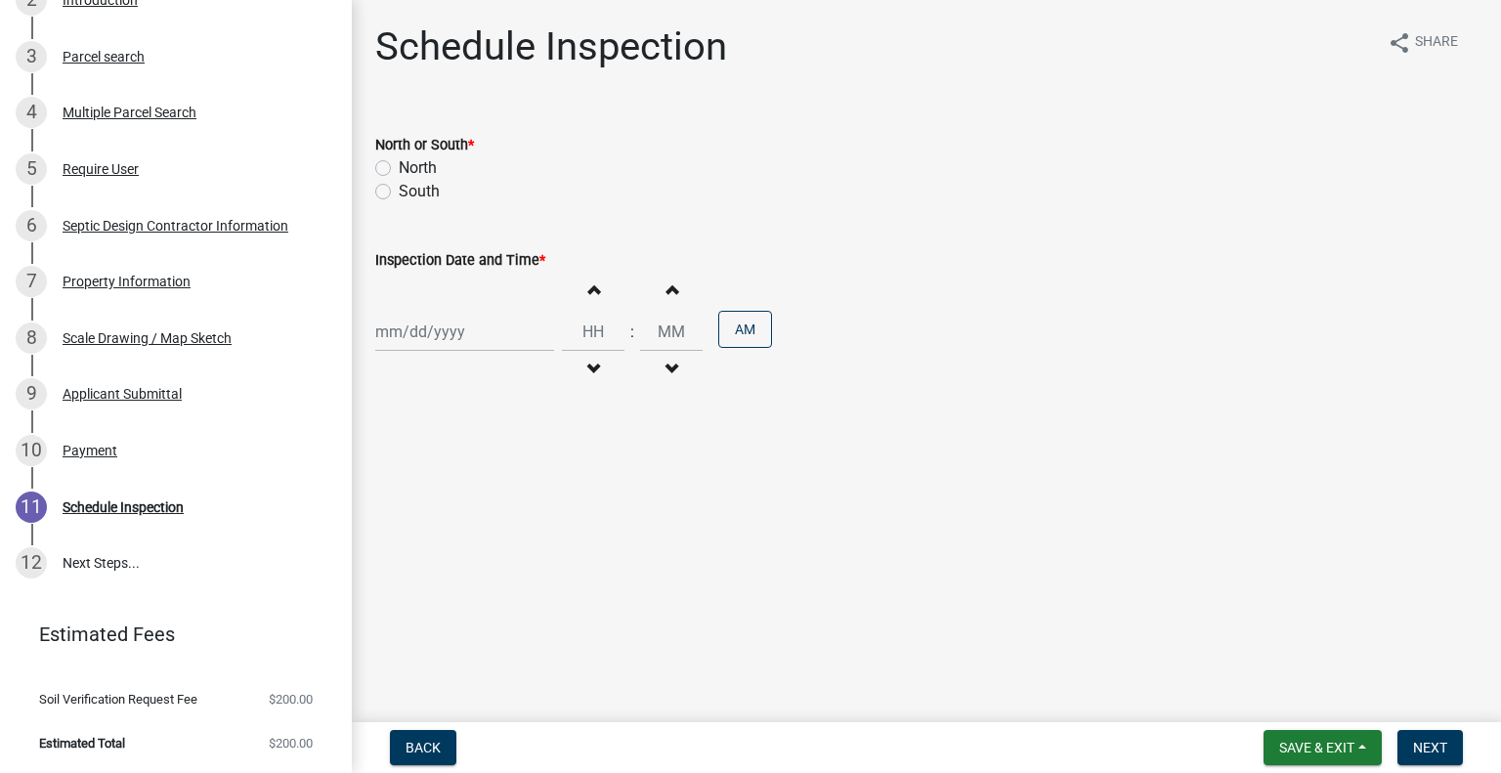
click at [419, 170] on label "North" at bounding box center [418, 167] width 38 height 23
click at [412, 169] on input "North" at bounding box center [405, 162] width 13 height 13
radio input "true"
select select "8"
select select "2025"
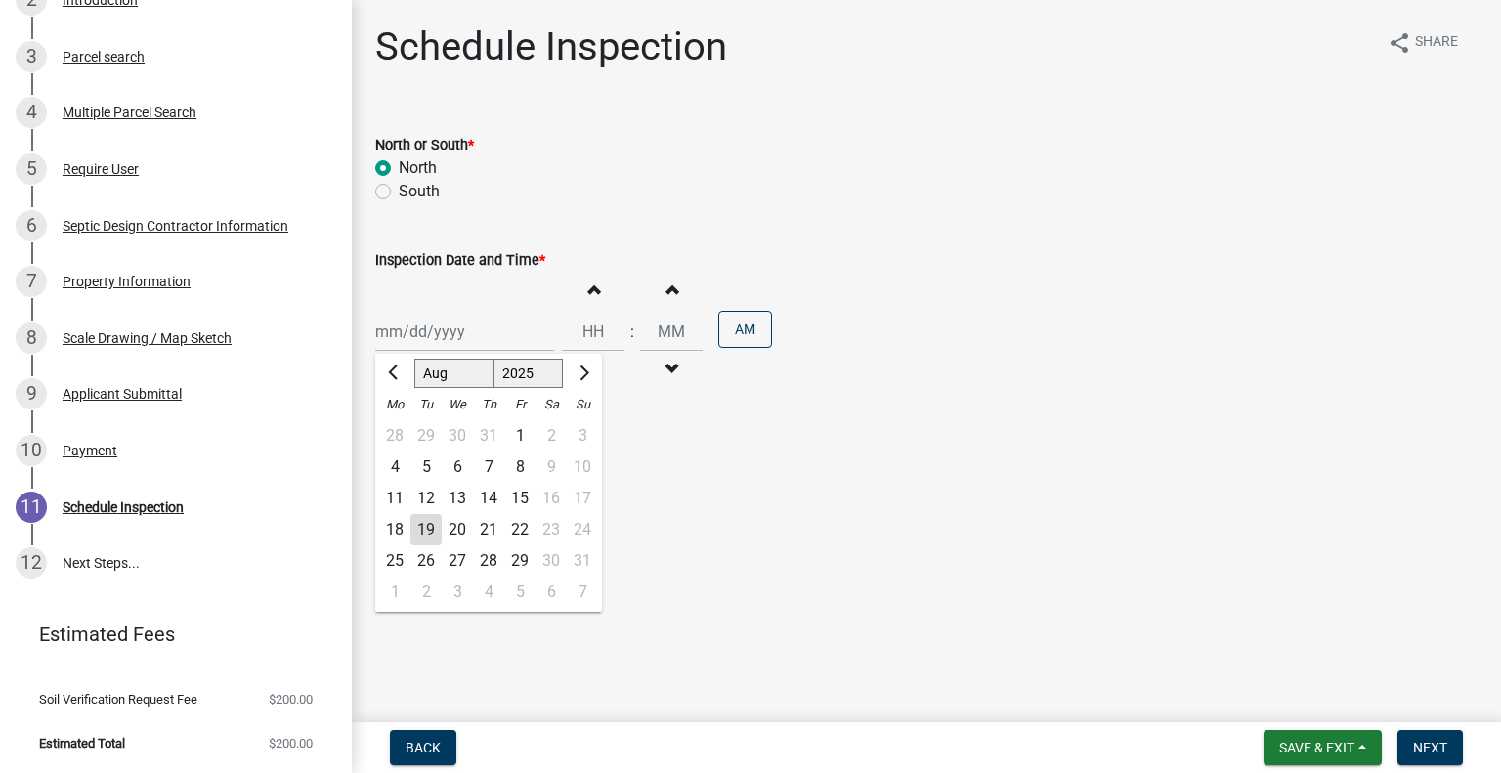
click at [426, 332] on div "Jan Feb Mar Apr May Jun Jul Aug Sep Oct Nov Dec 1525 1526 1527 1528 1529 1530 1…" at bounding box center [464, 332] width 179 height 40
click at [497, 526] on div "21" at bounding box center [488, 529] width 31 height 31
type input "08/21/2025"
click at [593, 361] on button "Decrement hours" at bounding box center [593, 369] width 41 height 35
type input "11"
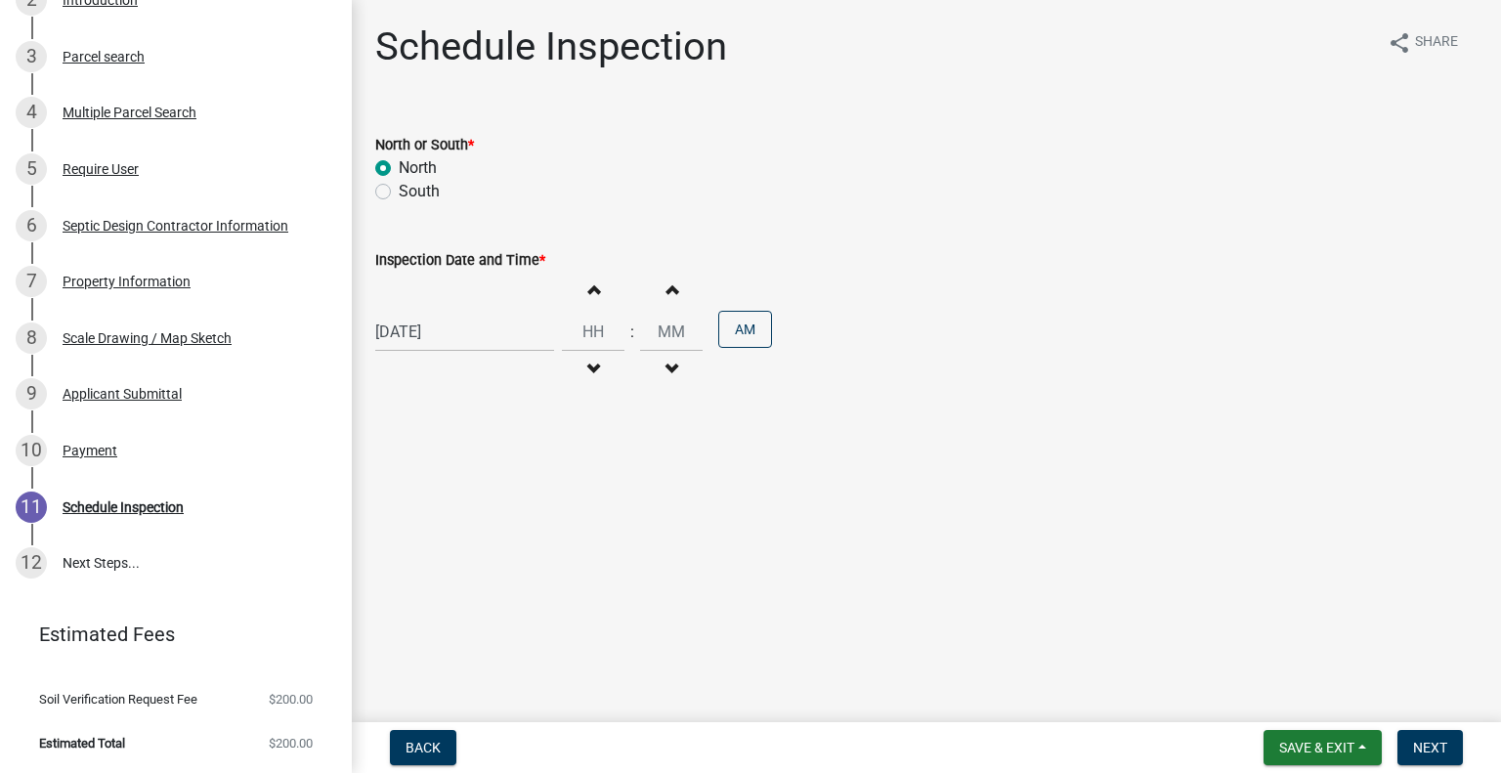
type input "00"
click at [743, 320] on button "PM" at bounding box center [745, 329] width 54 height 37
click at [1451, 750] on button "Next" at bounding box center [1430, 747] width 65 height 35
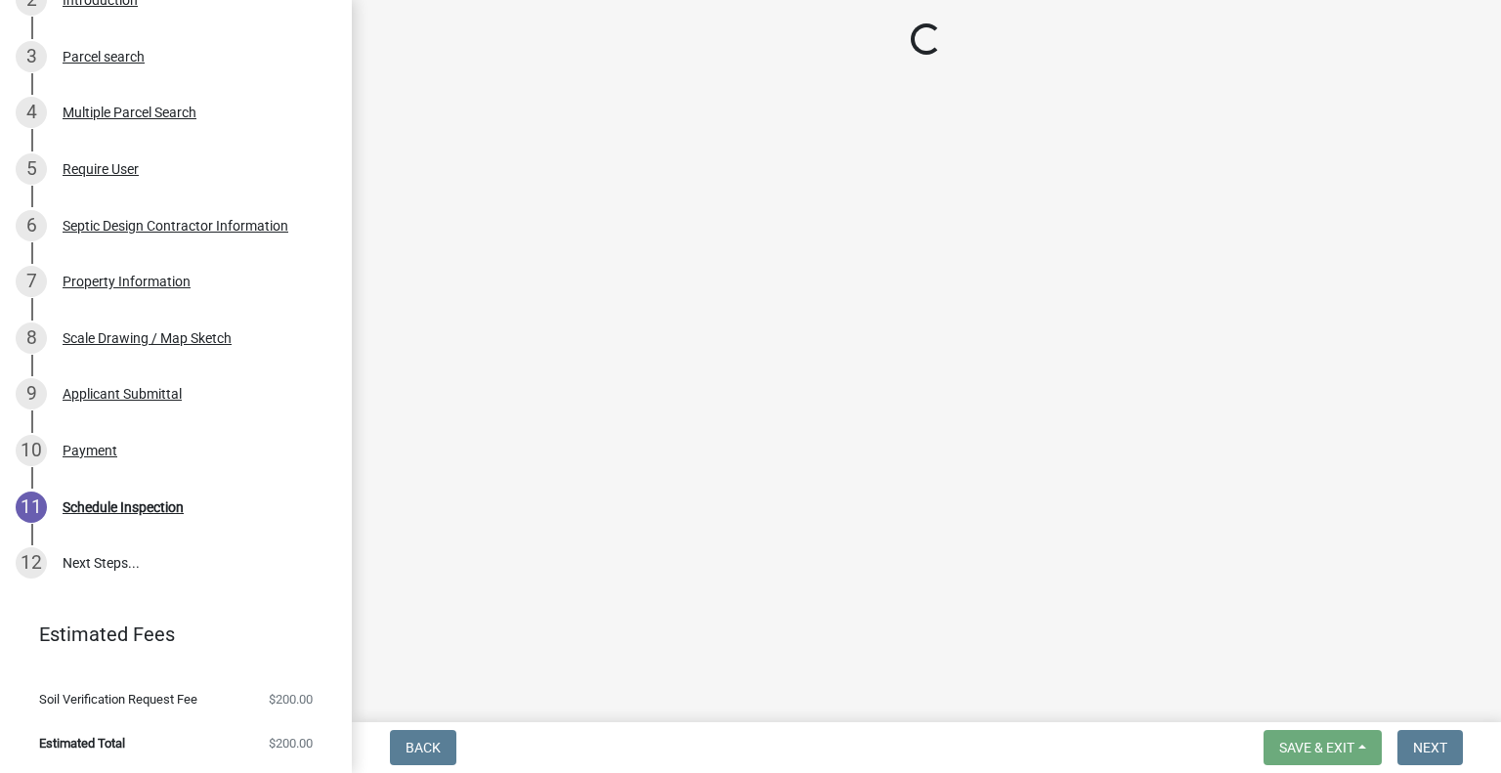
scroll to position [490, 0]
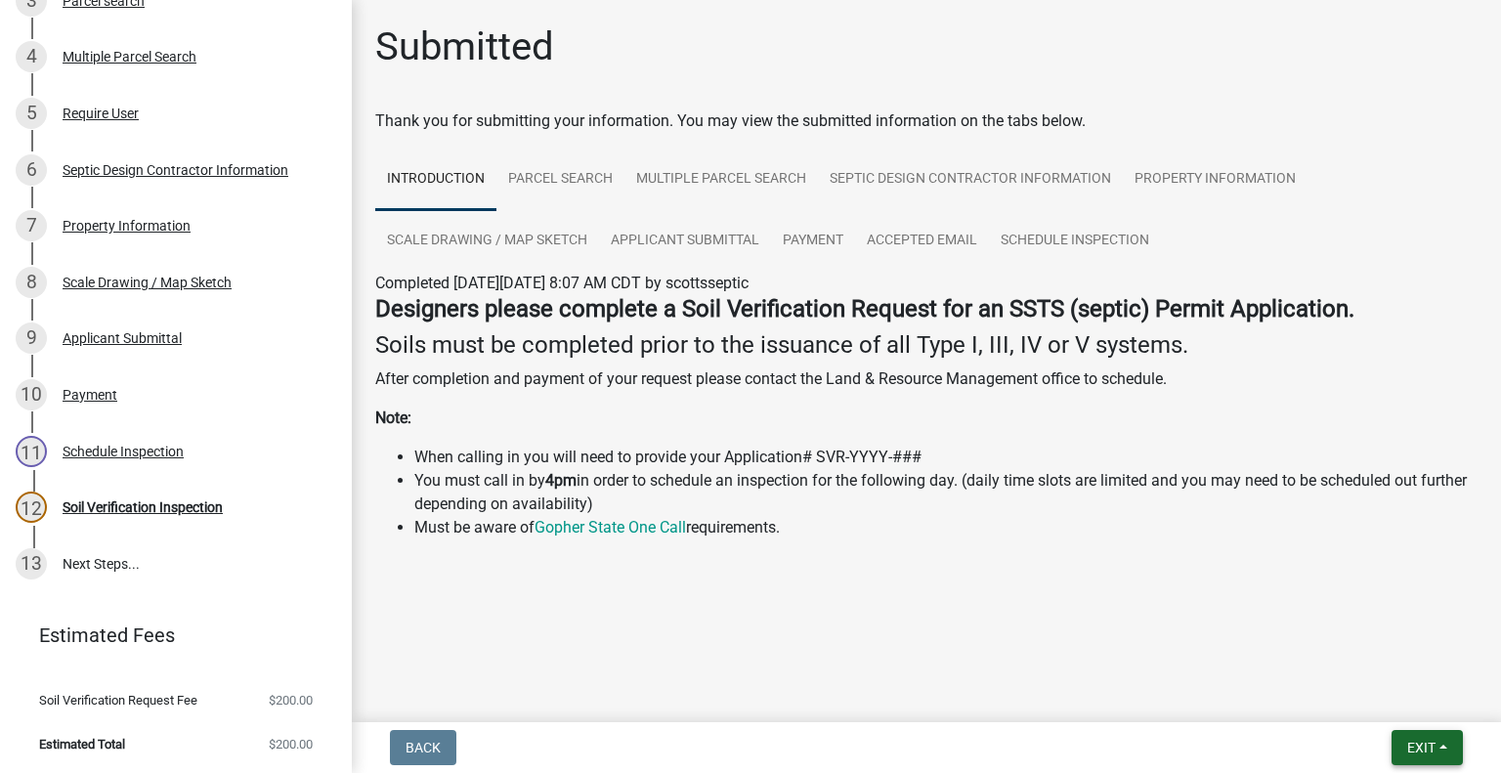
click at [1400, 744] on button "Exit" at bounding box center [1427, 747] width 71 height 35
click at [1387, 701] on button "Save & Exit" at bounding box center [1386, 696] width 156 height 47
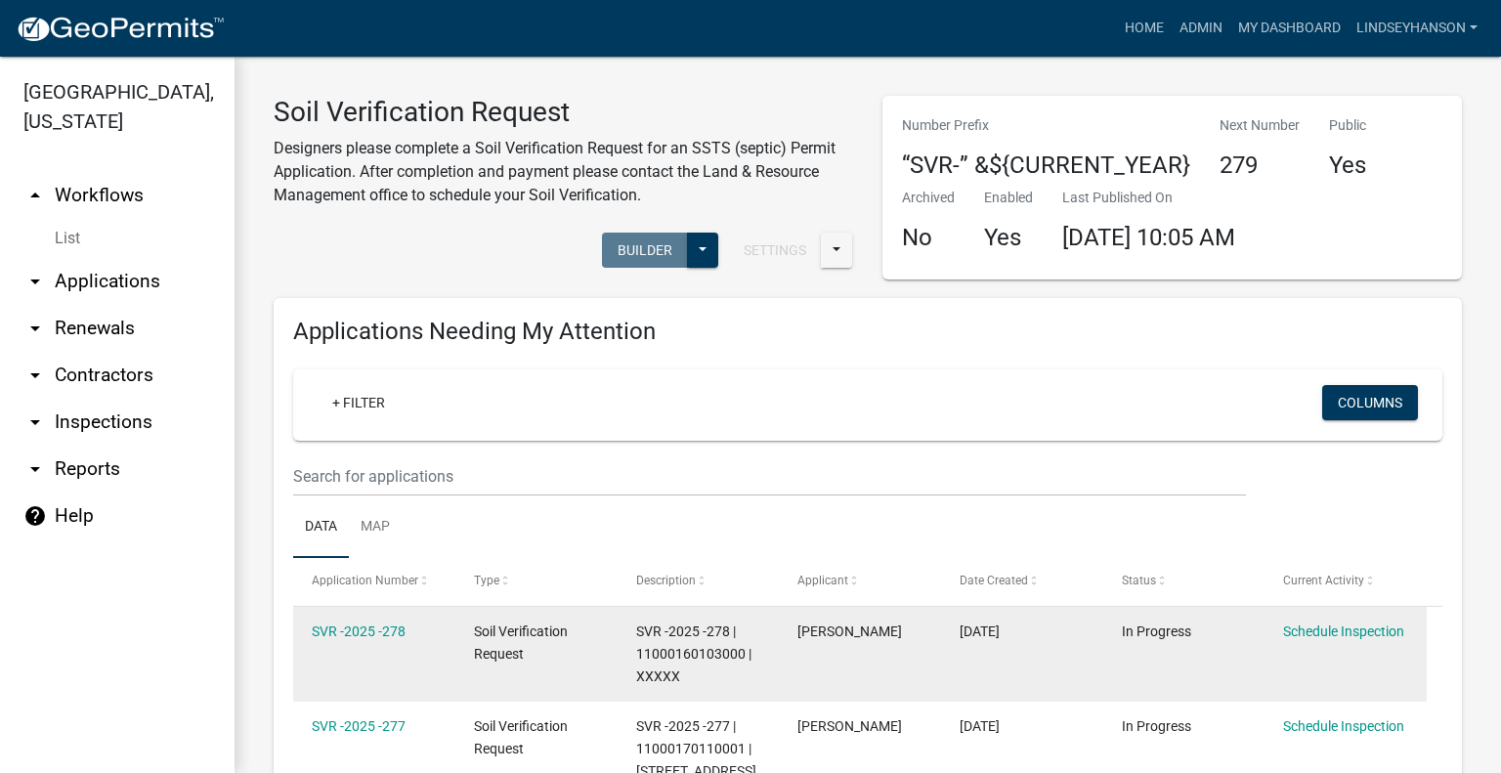
scroll to position [195, 0]
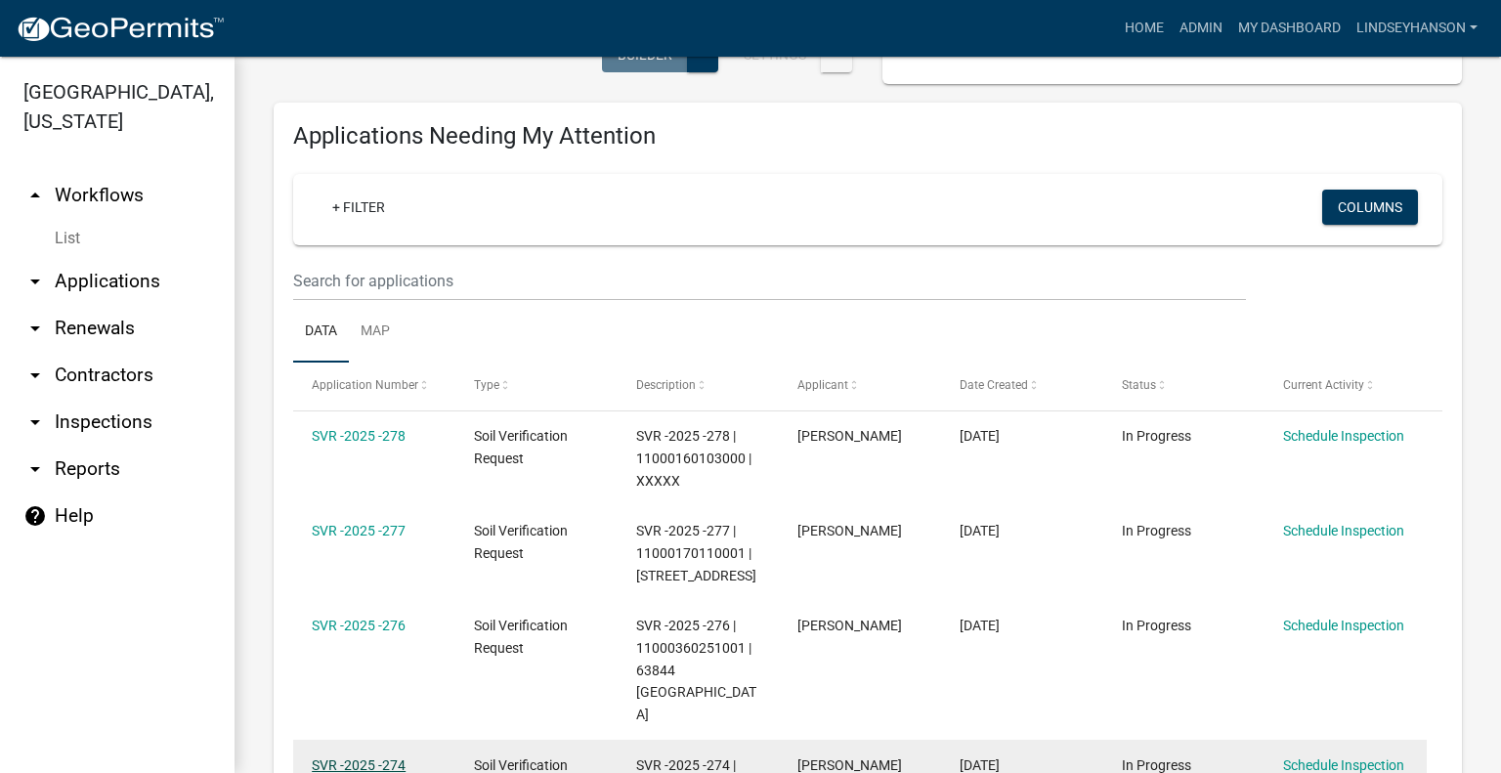
click at [369, 758] on link "SVR -2025 -274" at bounding box center [359, 766] width 94 height 16
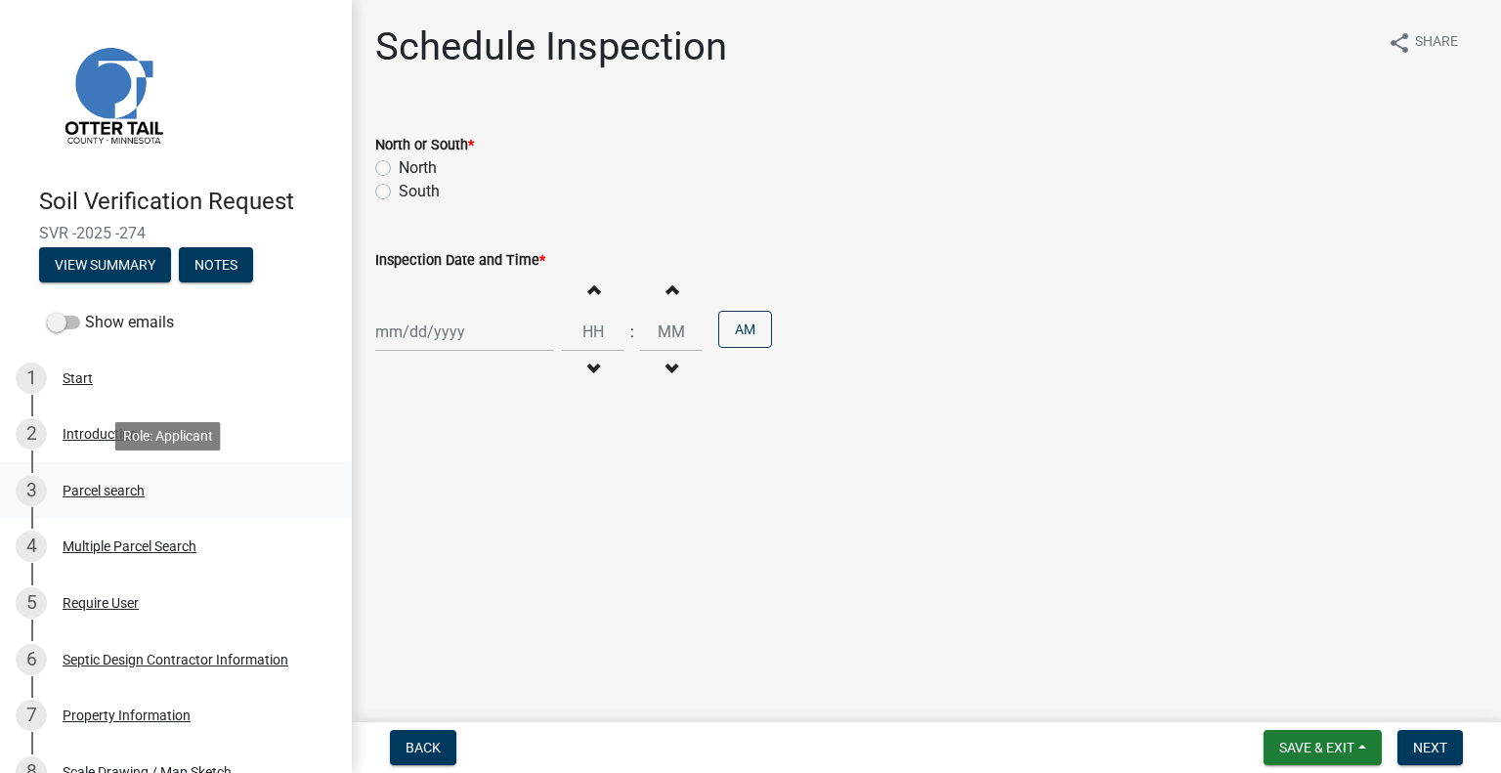
click at [137, 497] on div "Parcel search" at bounding box center [104, 491] width 82 height 14
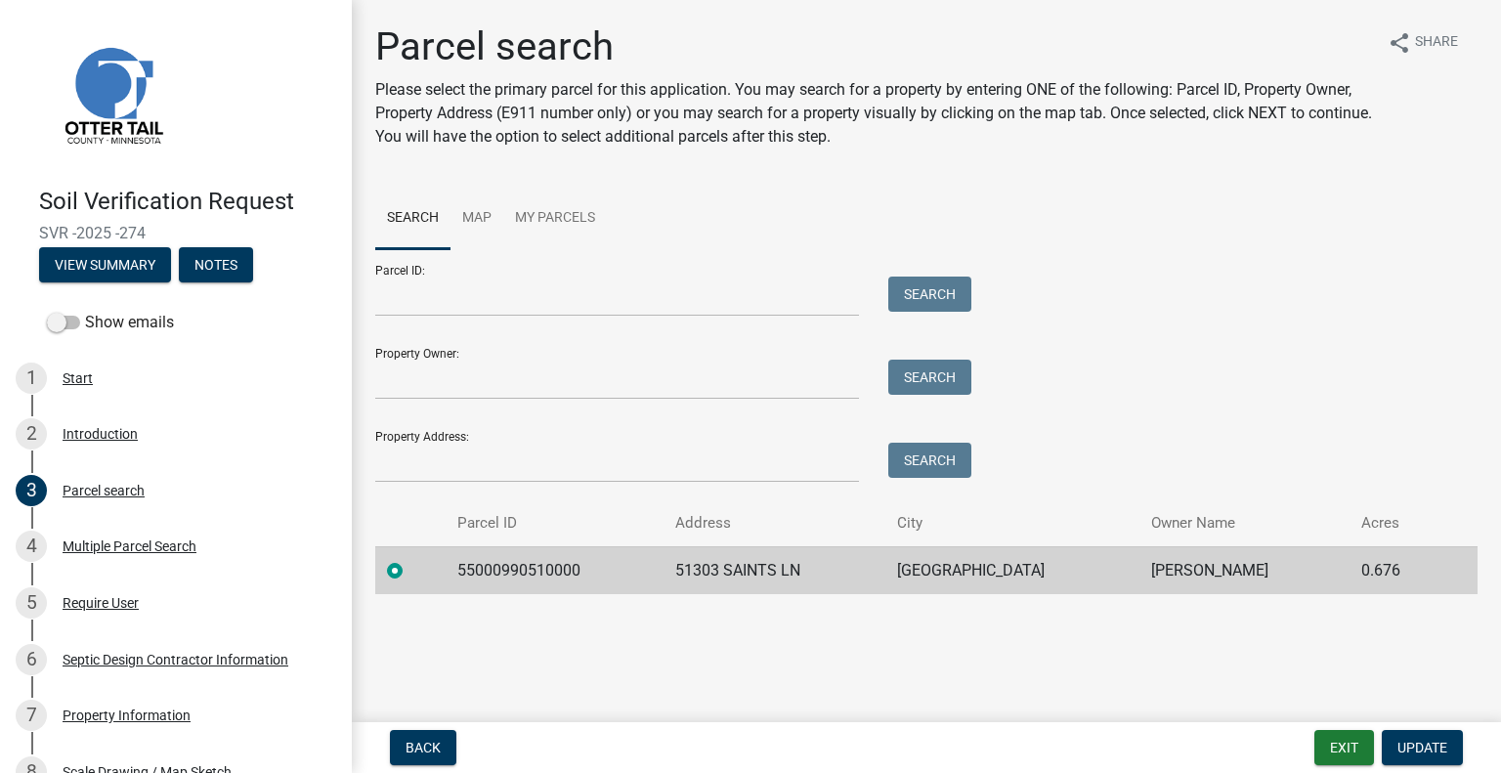
click at [493, 574] on td "55000990510000" at bounding box center [555, 570] width 219 height 48
copy td "55000990510000"
click at [759, 561] on td "51303 SAINTS LN" at bounding box center [774, 570] width 221 height 48
click at [758, 566] on td "51303 SAINTS LN" at bounding box center [774, 570] width 221 height 48
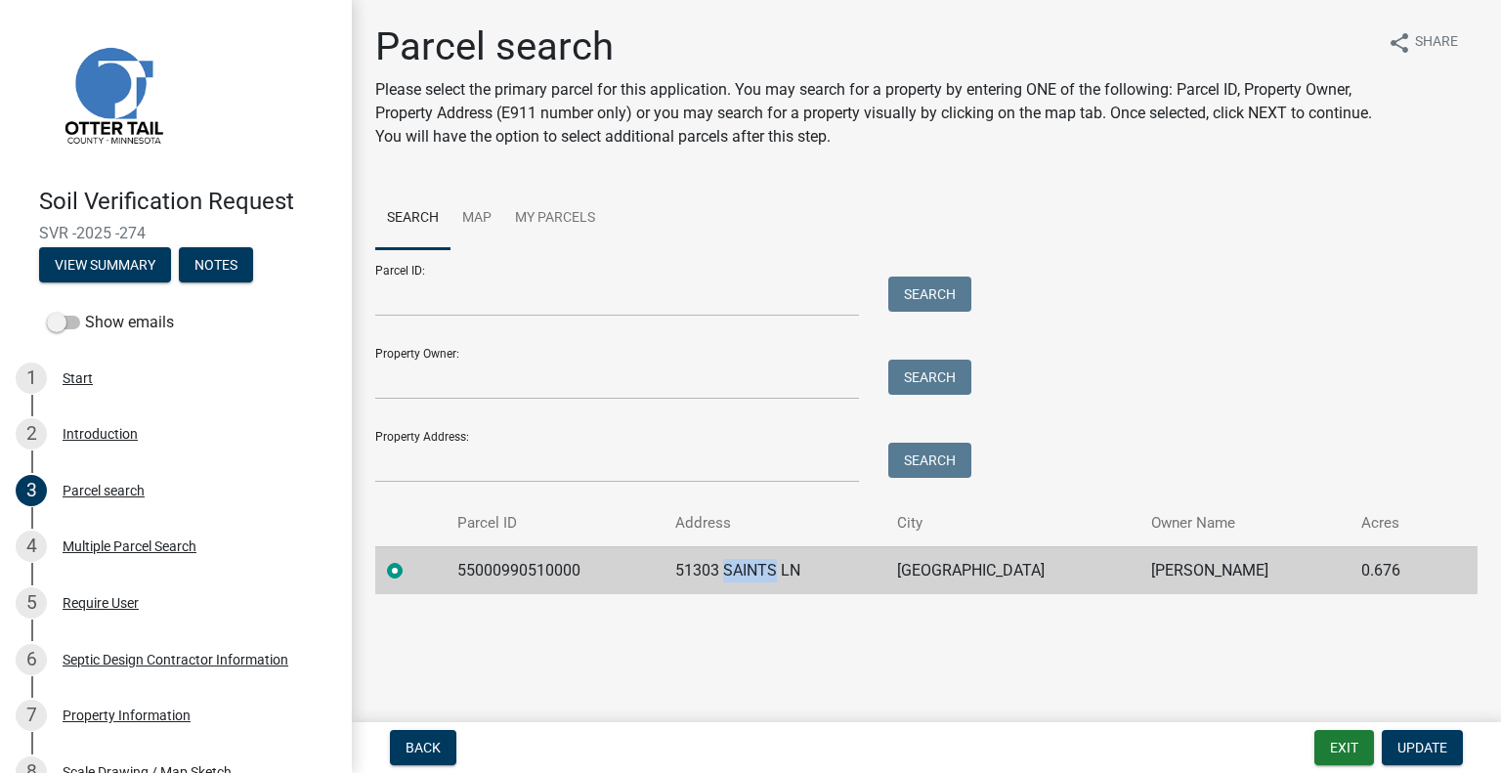
click at [758, 566] on td "51303 SAINTS LN" at bounding box center [774, 570] width 221 height 48
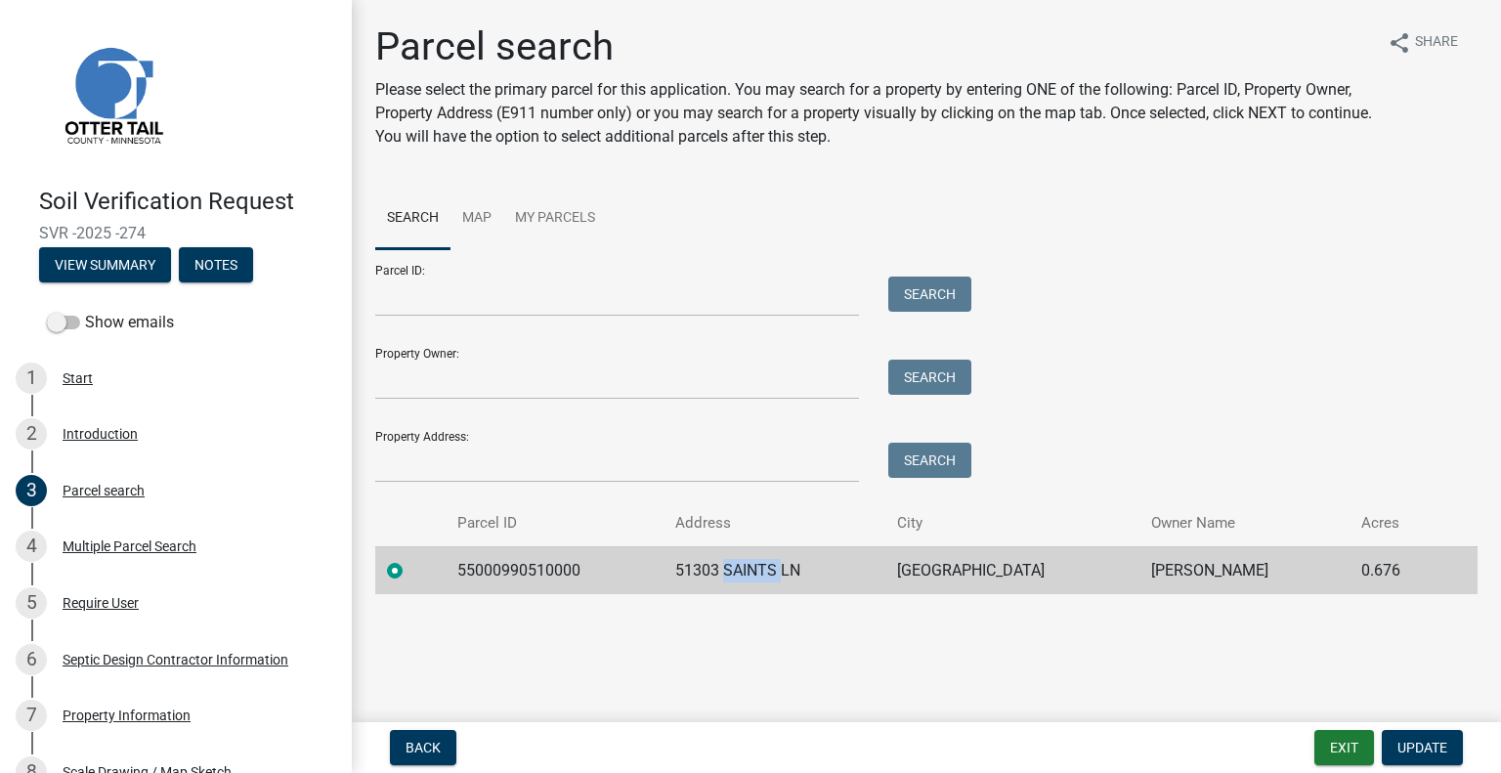
click at [758, 566] on td "51303 SAINTS LN" at bounding box center [774, 570] width 221 height 48
copy td "51303 SAINTS LN"
click at [995, 562] on td "PELICAN RAPIDS" at bounding box center [1013, 570] width 255 height 48
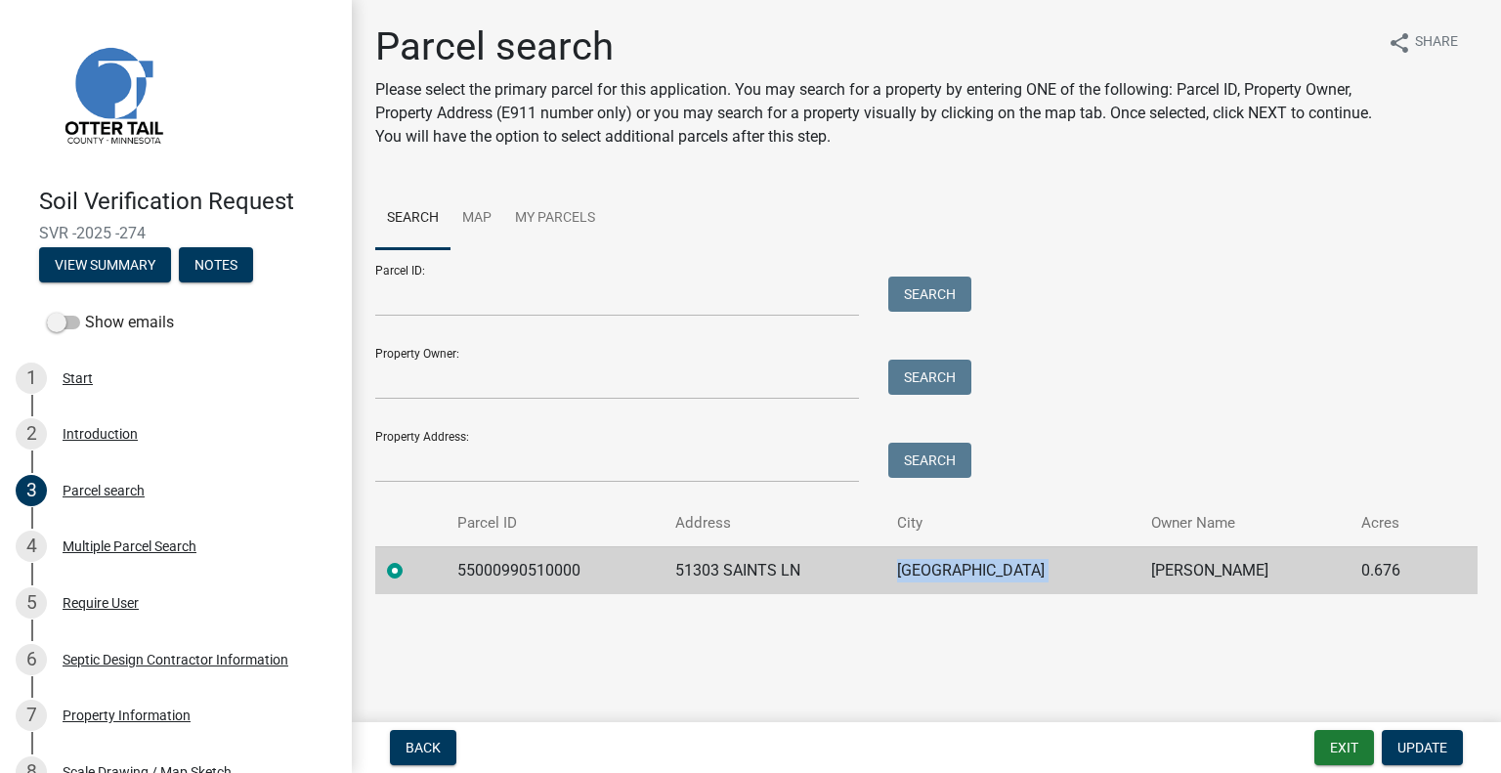
click at [995, 562] on td "PELICAN RAPIDS" at bounding box center [1013, 570] width 255 height 48
copy td "PELICAN RAPIDS"
click at [1203, 571] on td "KARA L DAHL" at bounding box center [1245, 570] width 210 height 48
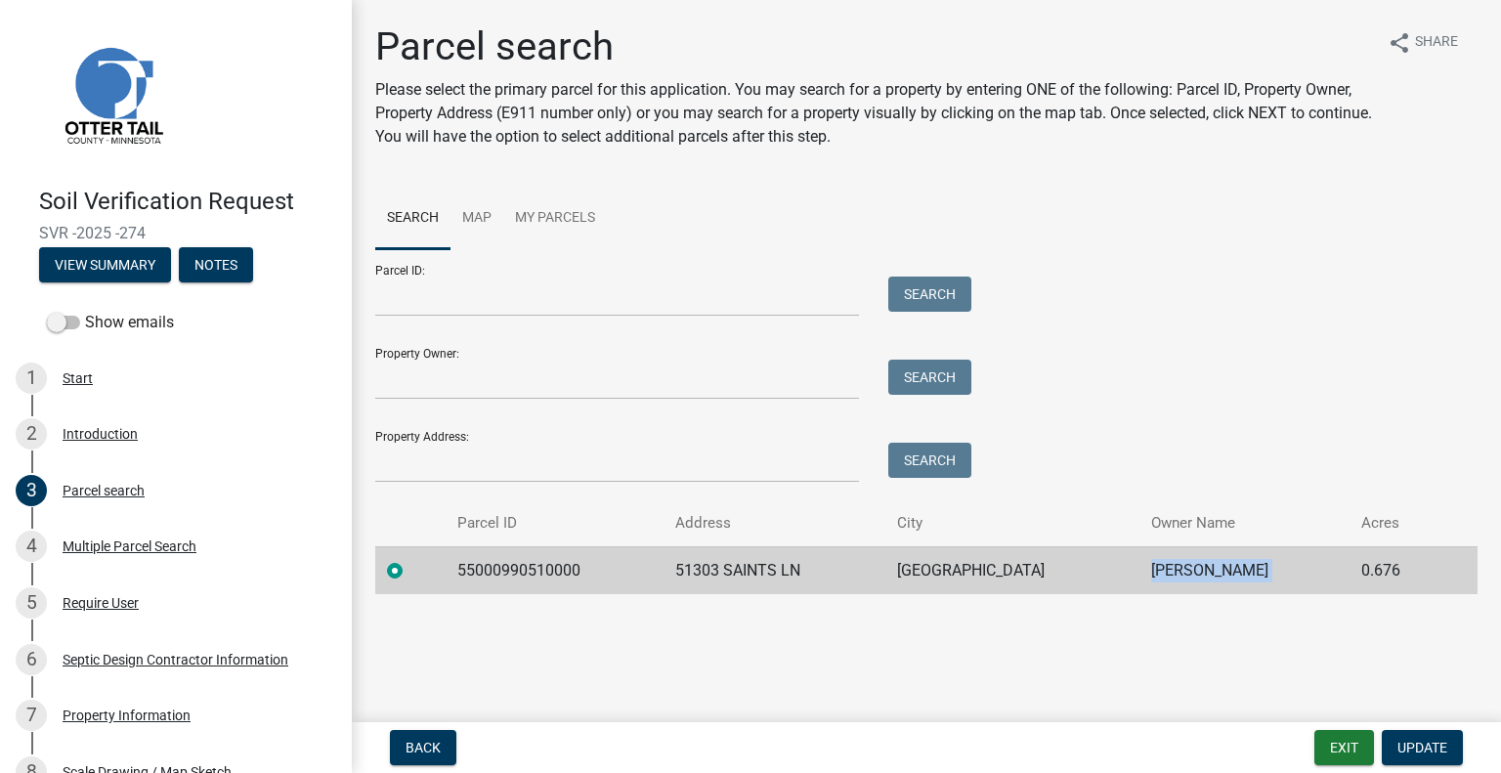
copy td "KARA L DAHL"
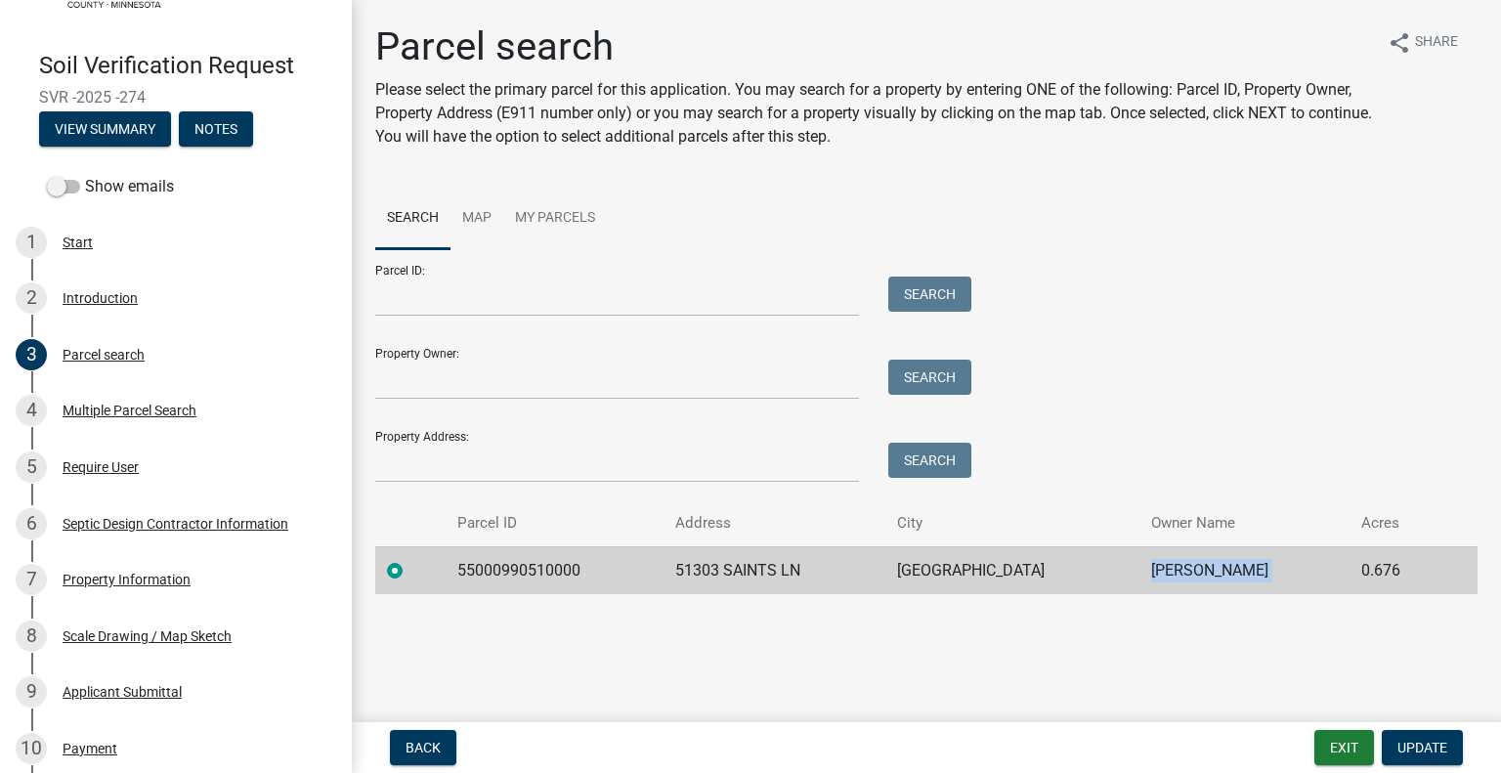
scroll to position [434, 0]
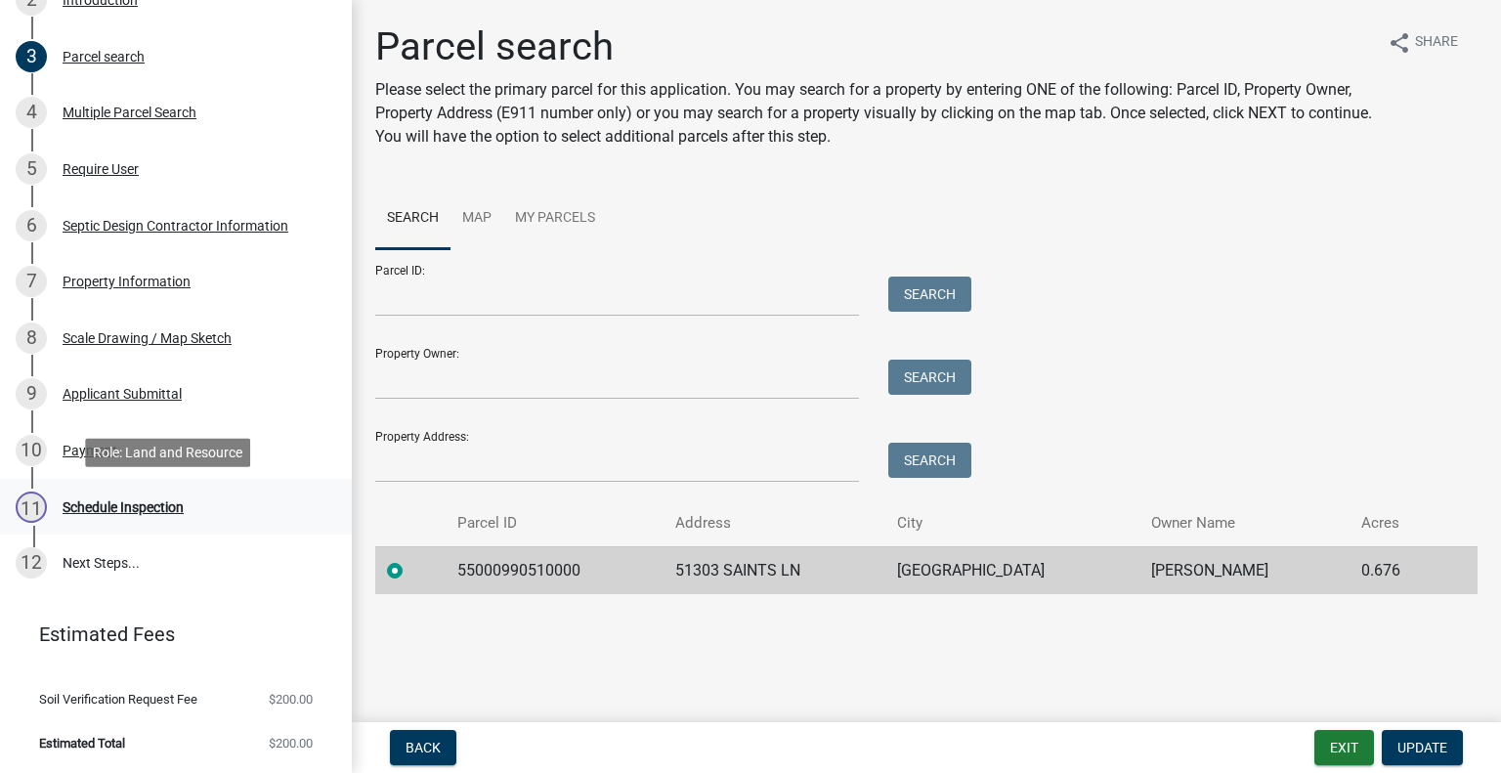
click at [189, 507] on div "11 Schedule Inspection" at bounding box center [168, 507] width 305 height 31
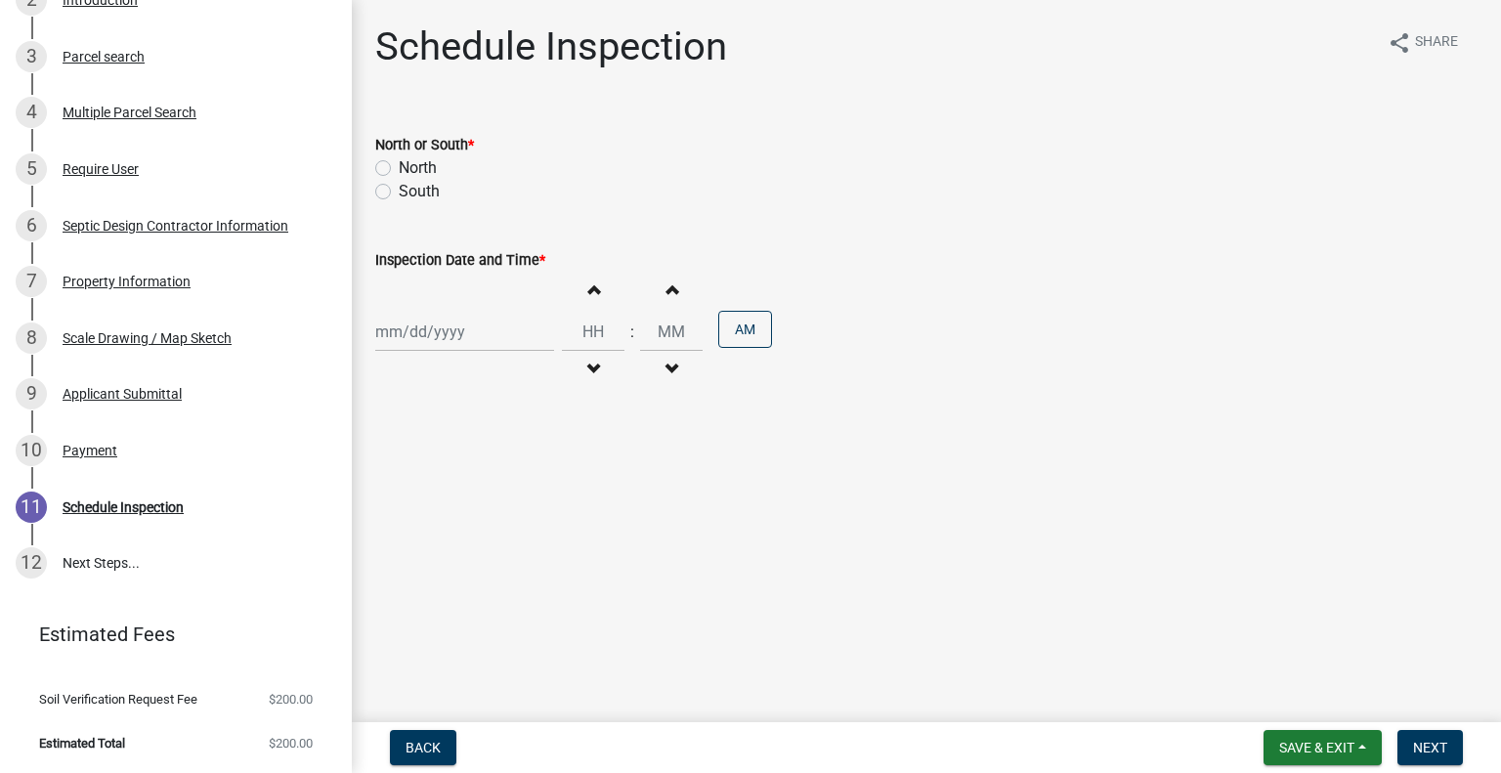
click at [421, 162] on label "North" at bounding box center [418, 167] width 38 height 23
click at [412, 162] on input "North" at bounding box center [405, 162] width 13 height 13
radio input "true"
click at [440, 337] on div at bounding box center [464, 332] width 179 height 40
select select "8"
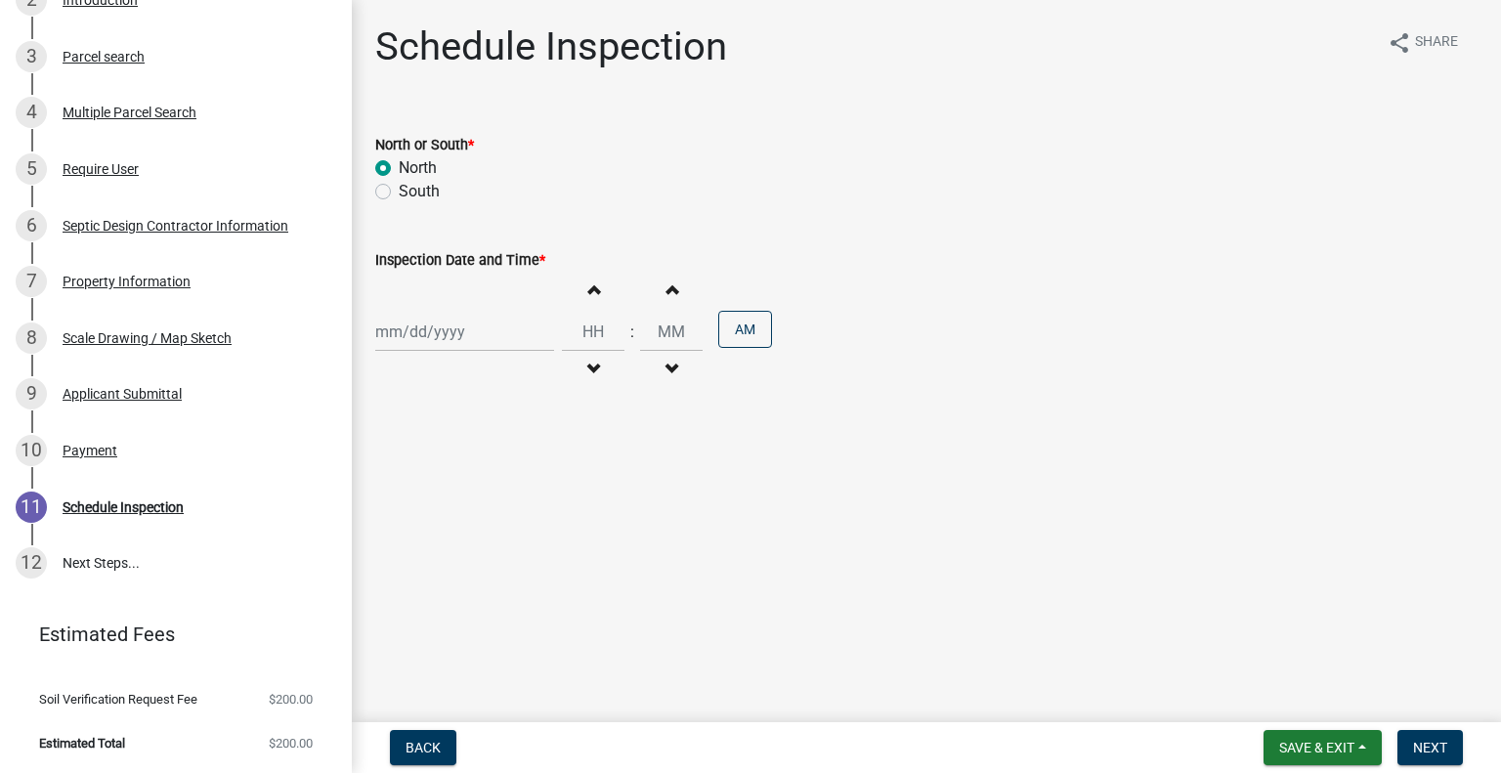
select select "2025"
click at [484, 528] on div "21" at bounding box center [488, 529] width 31 height 31
type input "08/21/2025"
click at [588, 362] on span "button" at bounding box center [593, 370] width 10 height 16
type input "11"
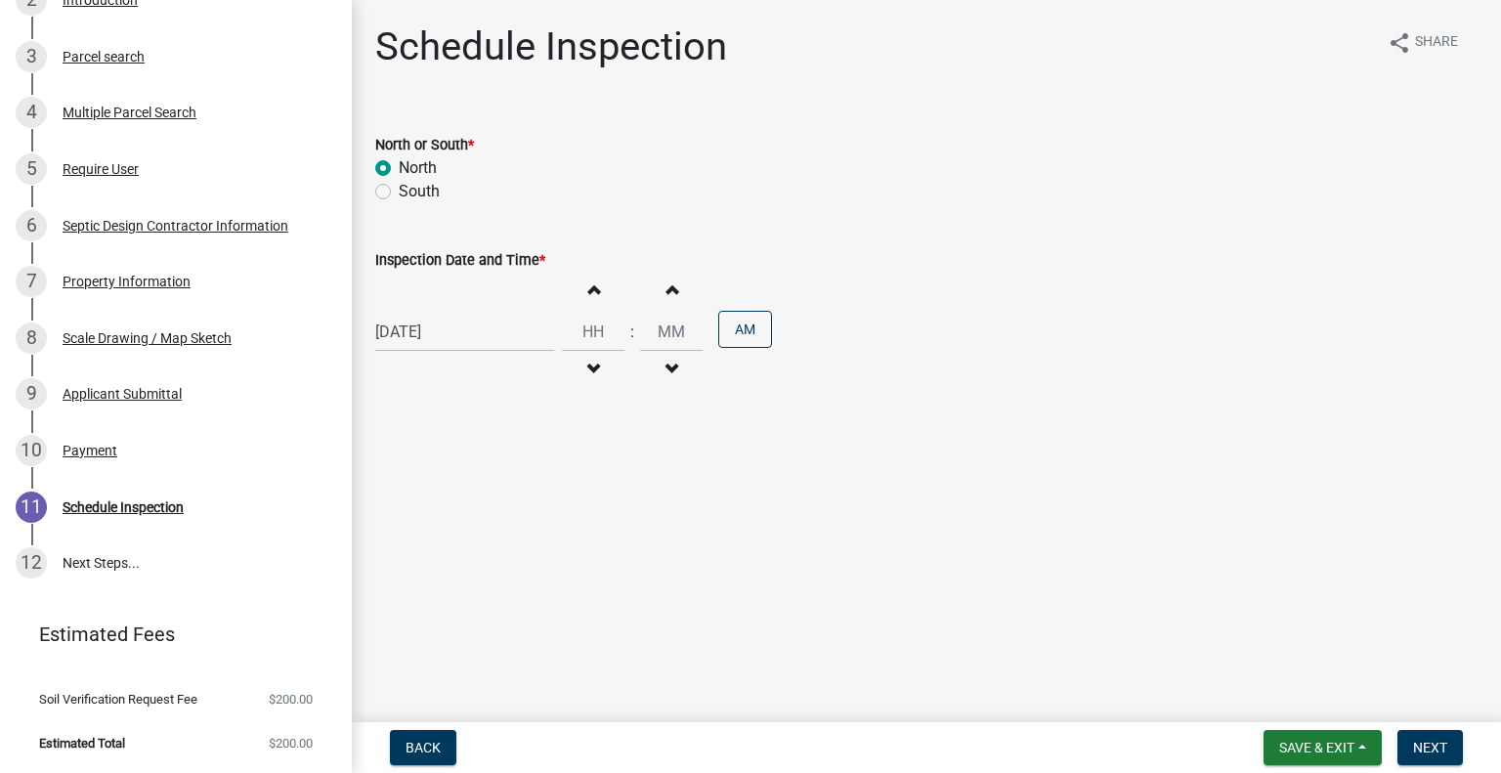
type input "00"
click at [595, 300] on button "Increment hours" at bounding box center [593, 289] width 41 height 35
type input "12"
click at [740, 325] on button "AM" at bounding box center [745, 329] width 54 height 37
click at [1452, 754] on button "Next" at bounding box center [1430, 747] width 65 height 35
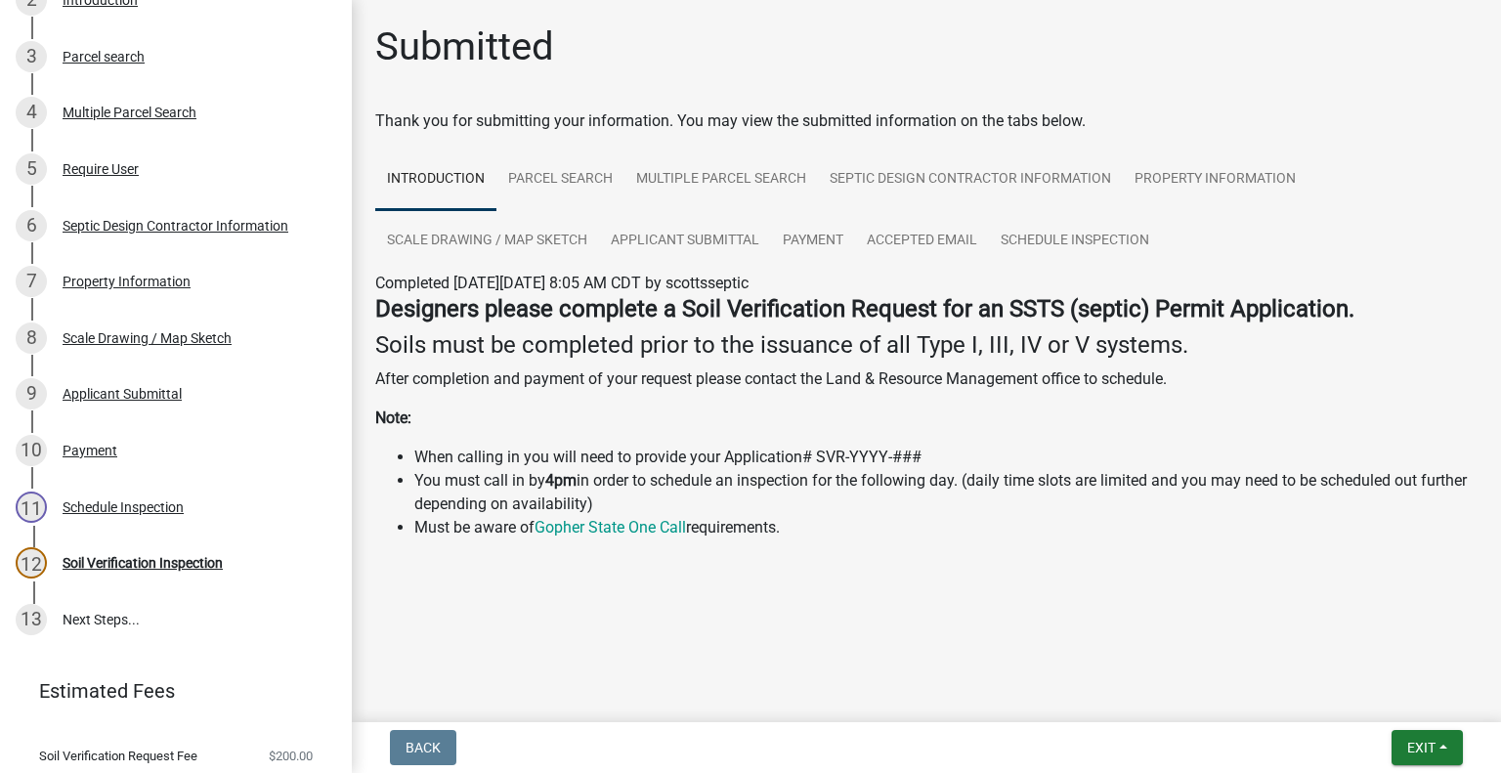
scroll to position [490, 0]
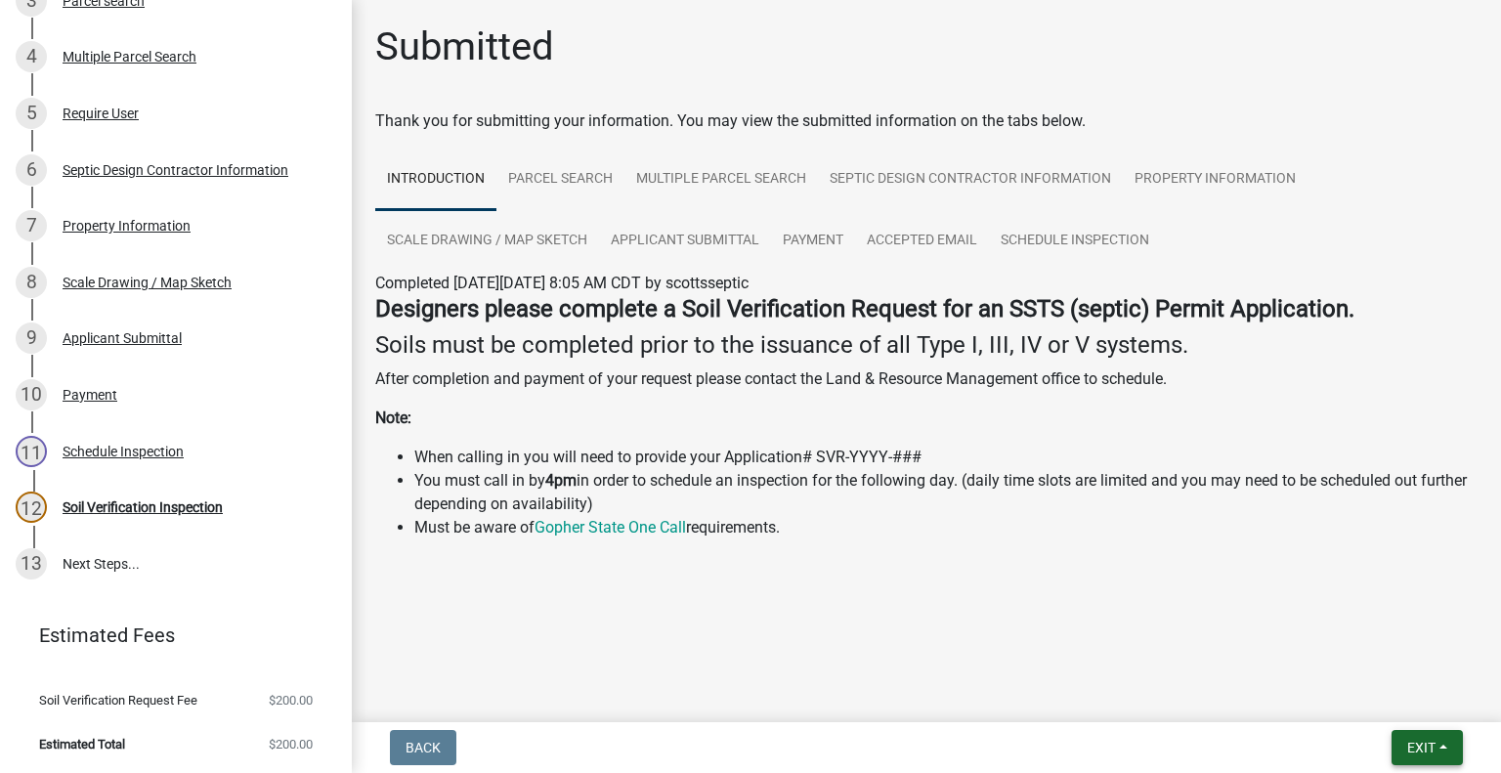
click at [1447, 743] on button "Exit" at bounding box center [1427, 747] width 71 height 35
click at [1404, 699] on button "Save & Exit" at bounding box center [1386, 696] width 156 height 47
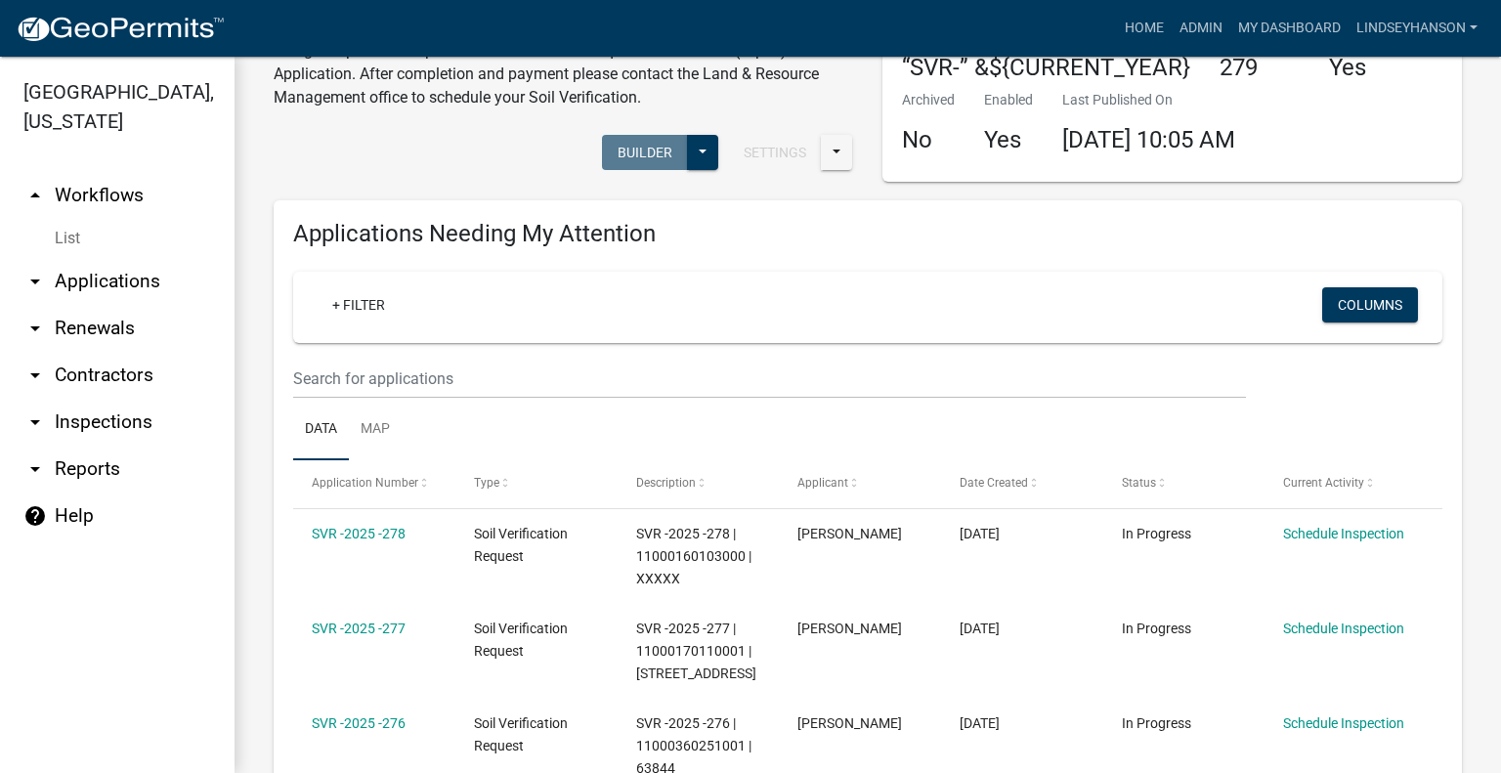
scroll to position [195, 0]
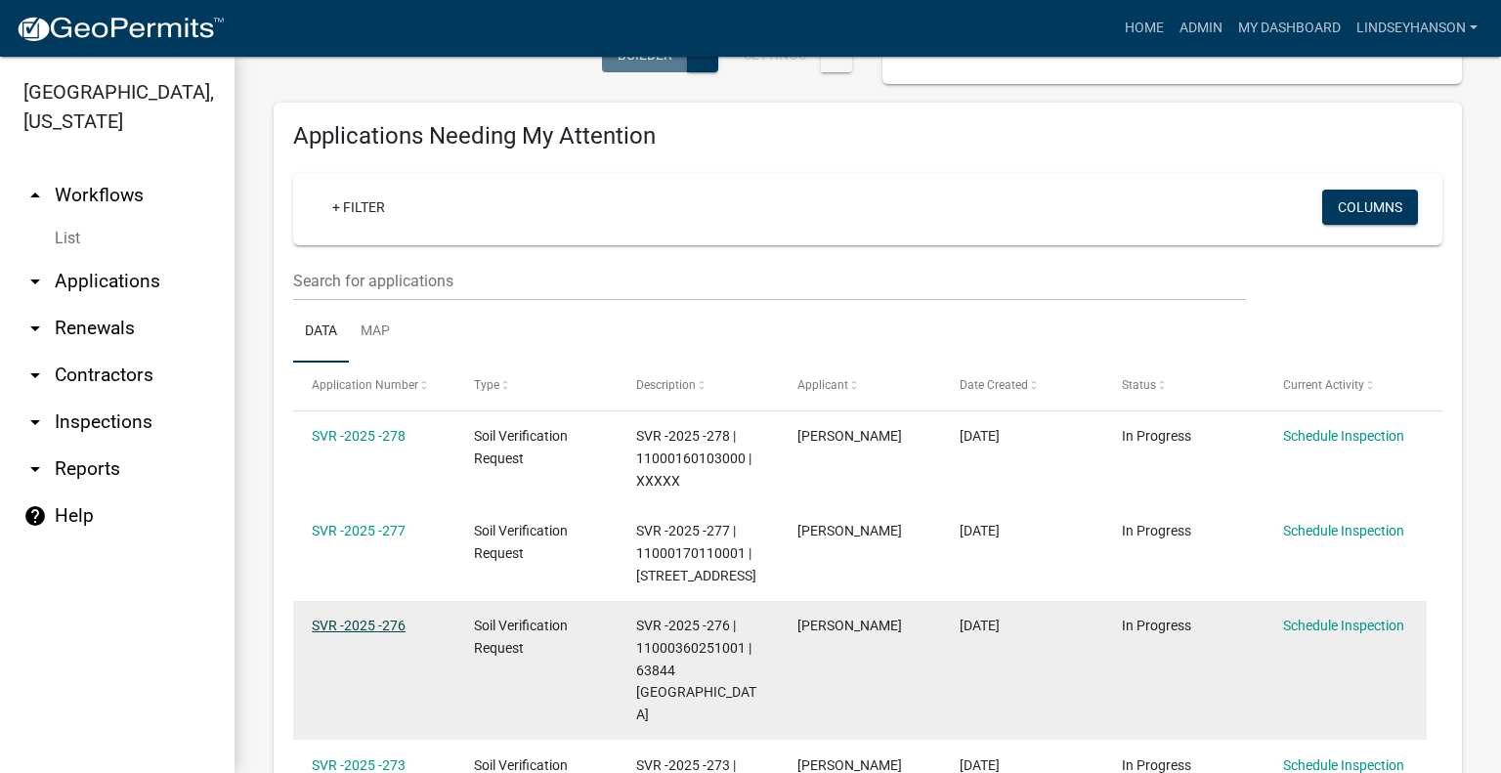
click at [364, 630] on link "SVR -2025 -276" at bounding box center [359, 626] width 94 height 16
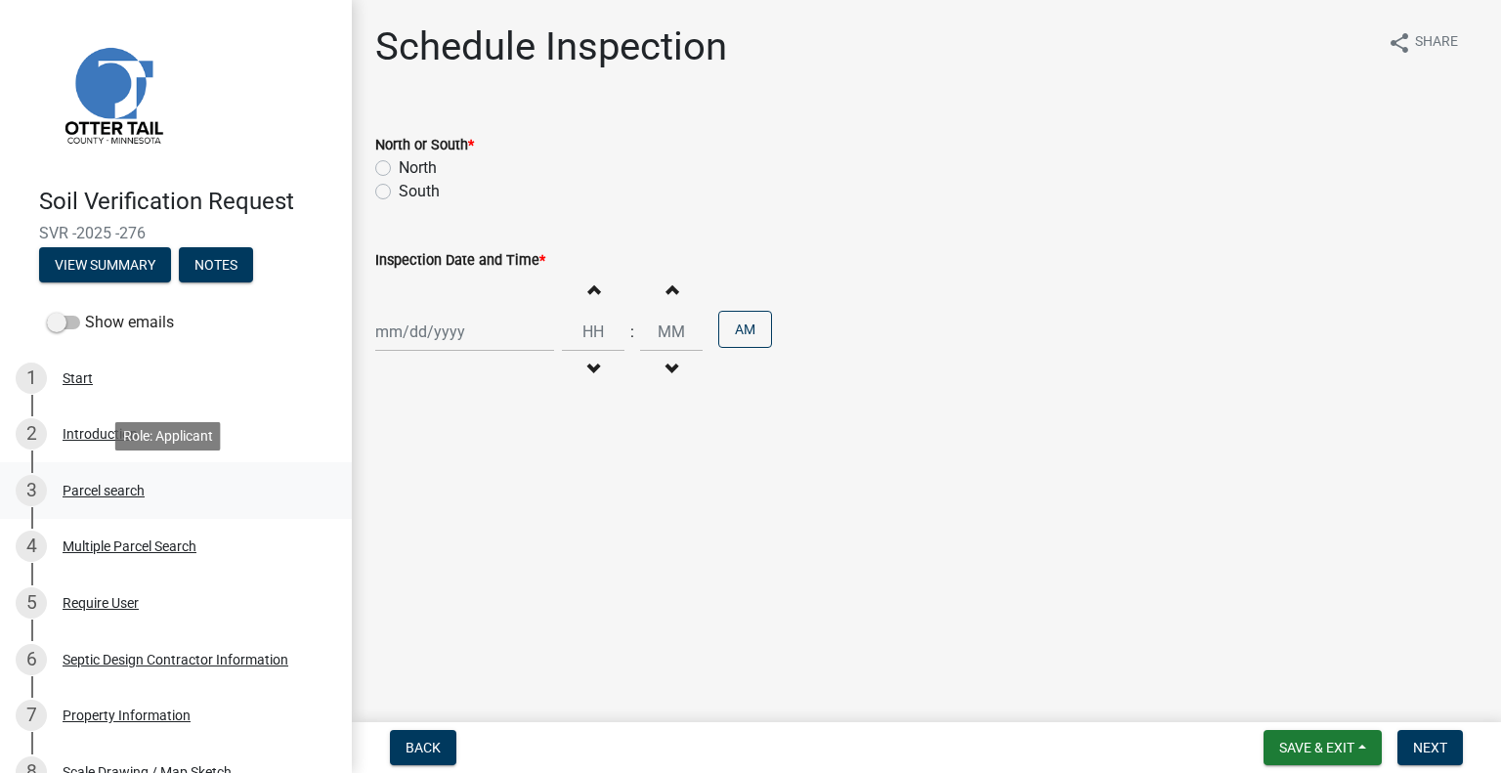
click at [150, 502] on div "3 Parcel search" at bounding box center [168, 490] width 305 height 31
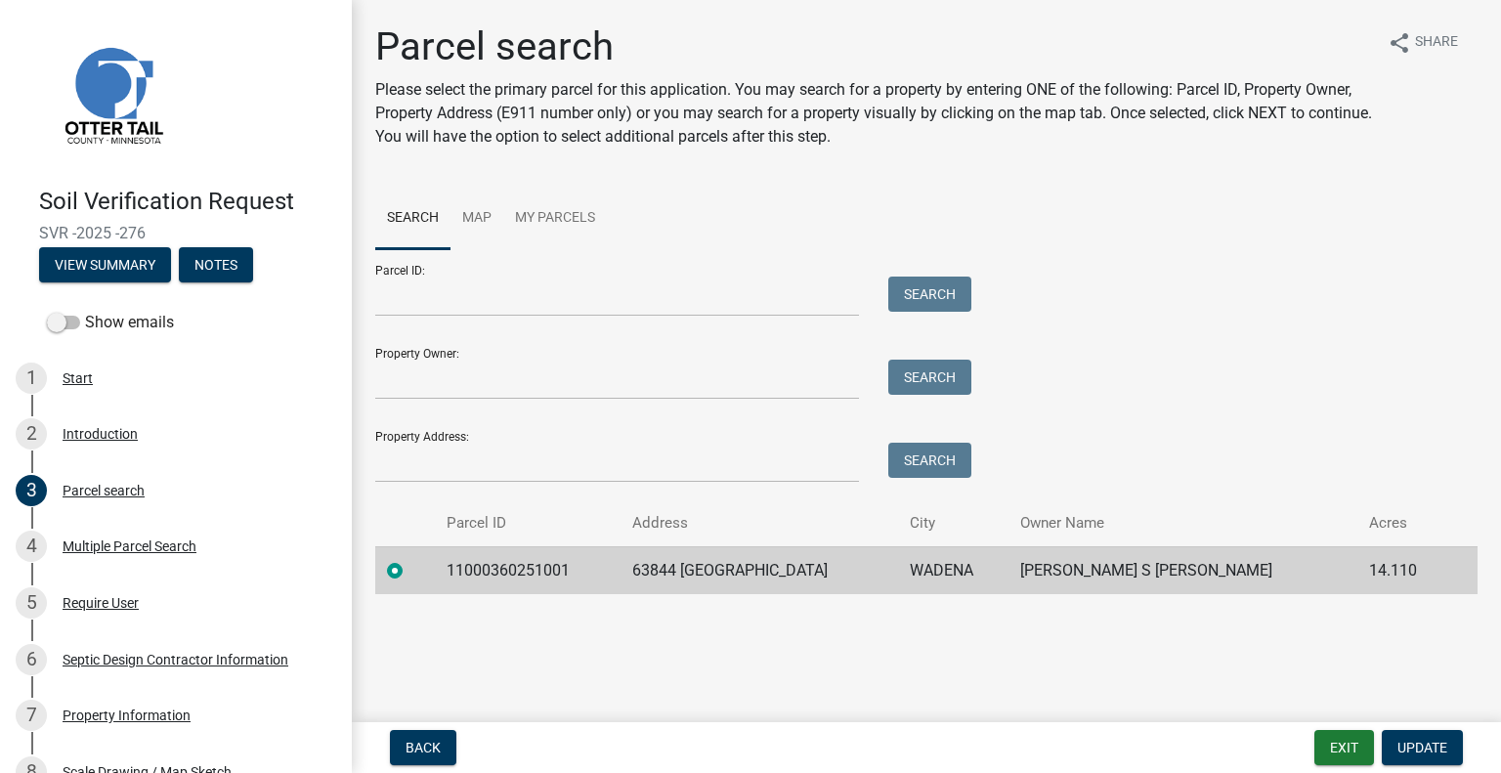
click at [549, 577] on td "11000360251001" at bounding box center [528, 570] width 186 height 48
copy td "11000360251001"
click at [726, 574] on td "63844 290TH ST" at bounding box center [760, 570] width 278 height 48
click at [728, 571] on td "63844 290TH ST" at bounding box center [760, 570] width 278 height 48
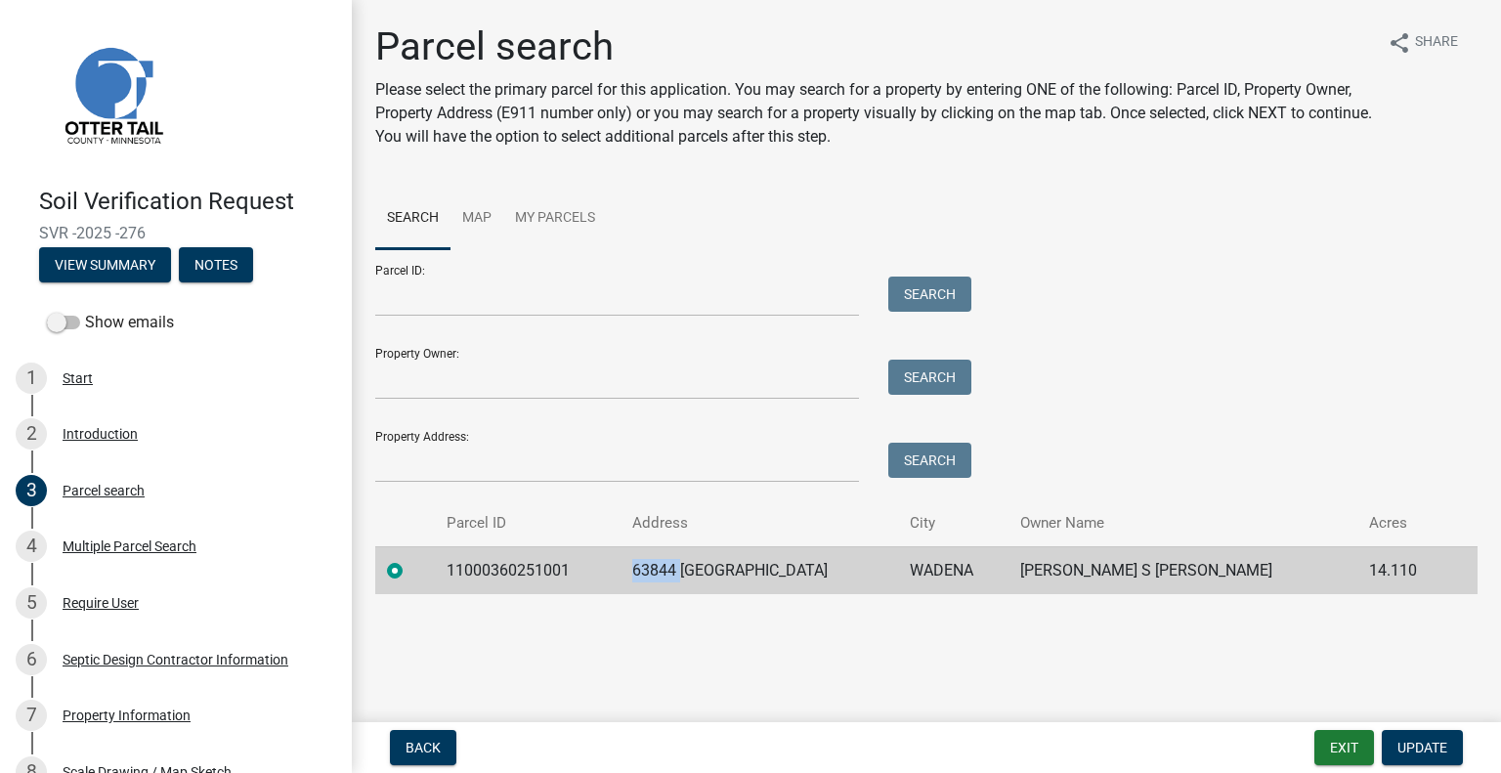
click at [728, 571] on td "63844 290TH ST" at bounding box center [760, 570] width 278 height 48
click at [728, 570] on td "63844 290TH ST" at bounding box center [760, 570] width 278 height 48
click at [969, 566] on td "WADENA" at bounding box center [953, 570] width 110 height 48
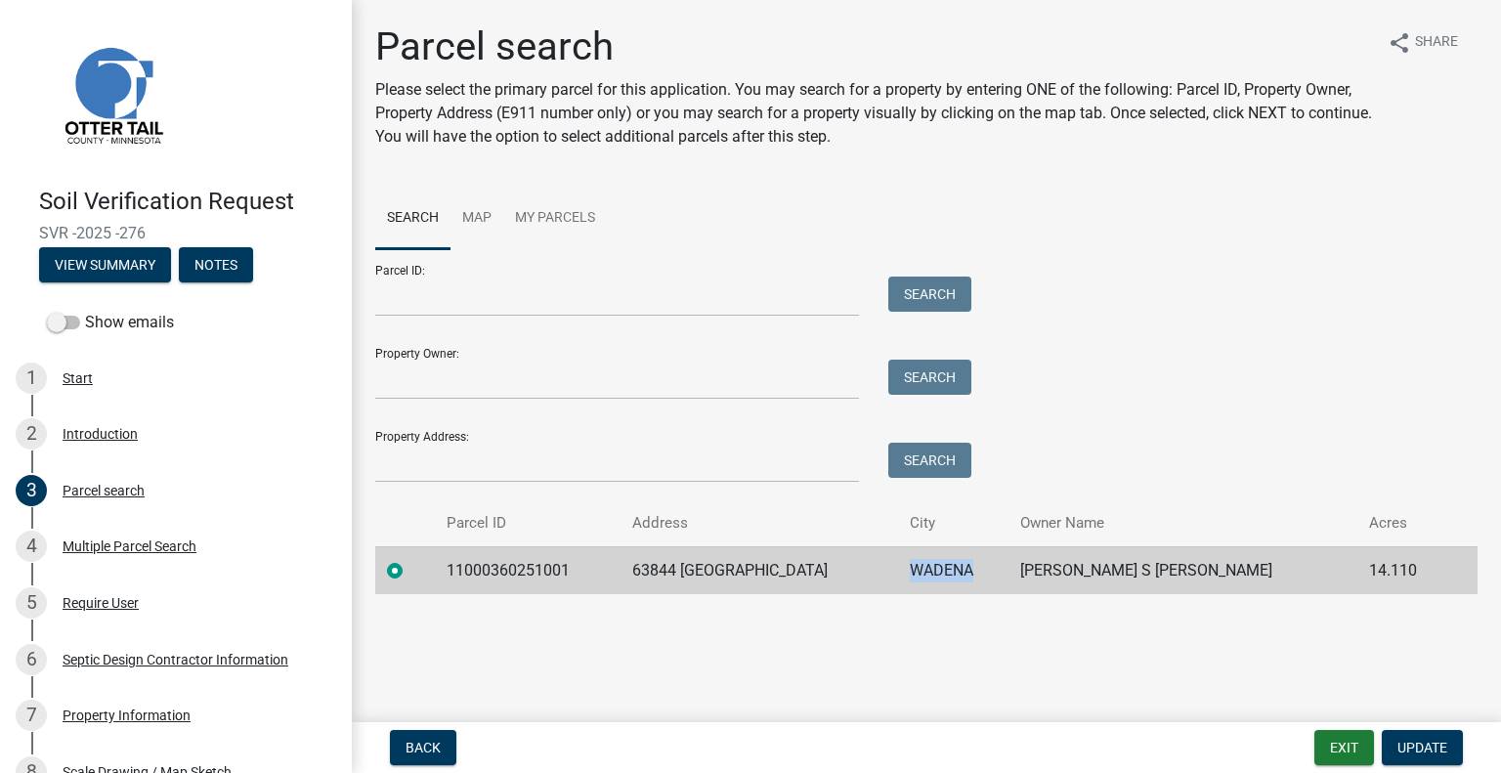
click at [969, 566] on td "WADENA" at bounding box center [953, 570] width 110 height 48
copy td "WADENA"
click at [1159, 568] on td "CONNOR S DAILEY" at bounding box center [1183, 570] width 349 height 48
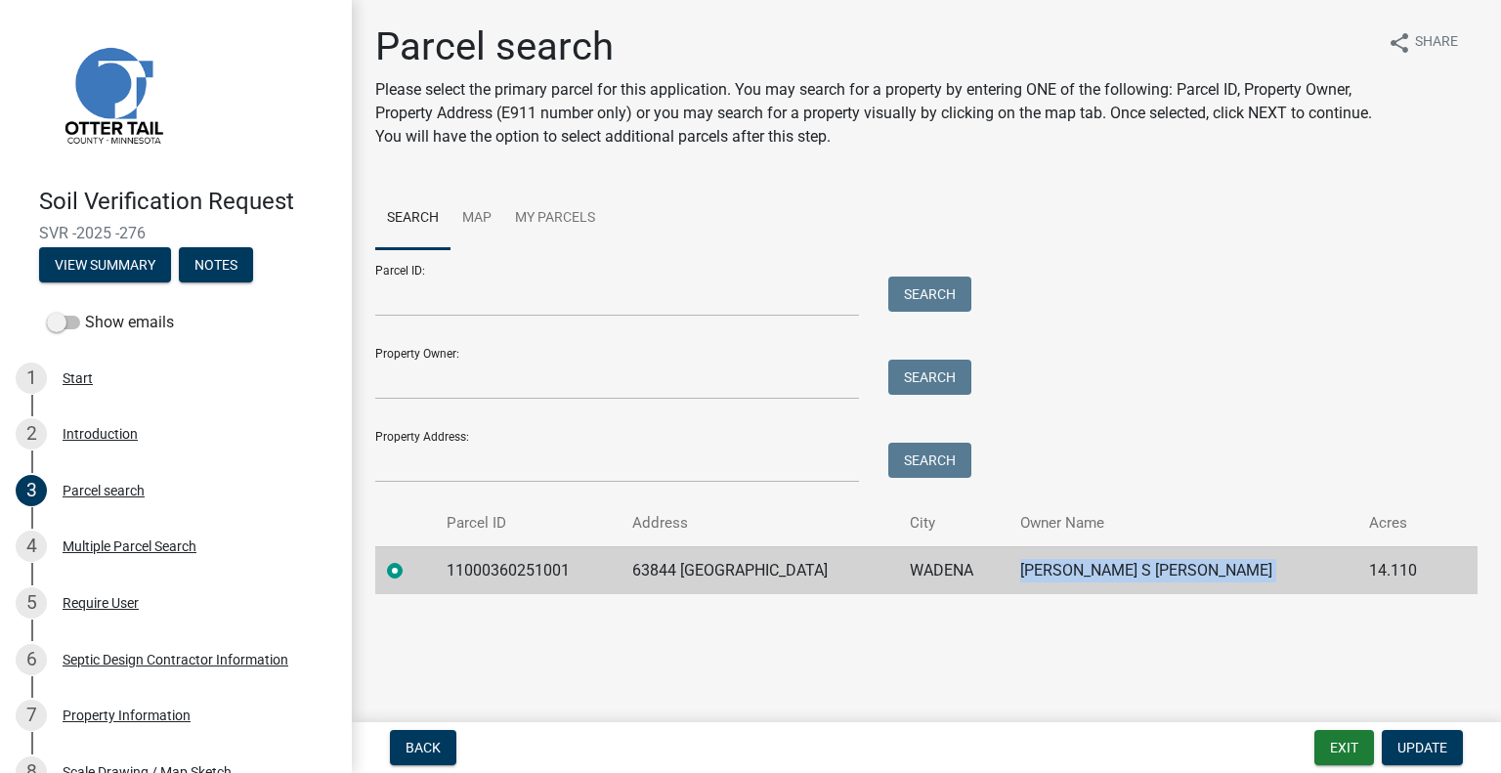
click at [1159, 568] on td "CONNOR S DAILEY" at bounding box center [1183, 570] width 349 height 48
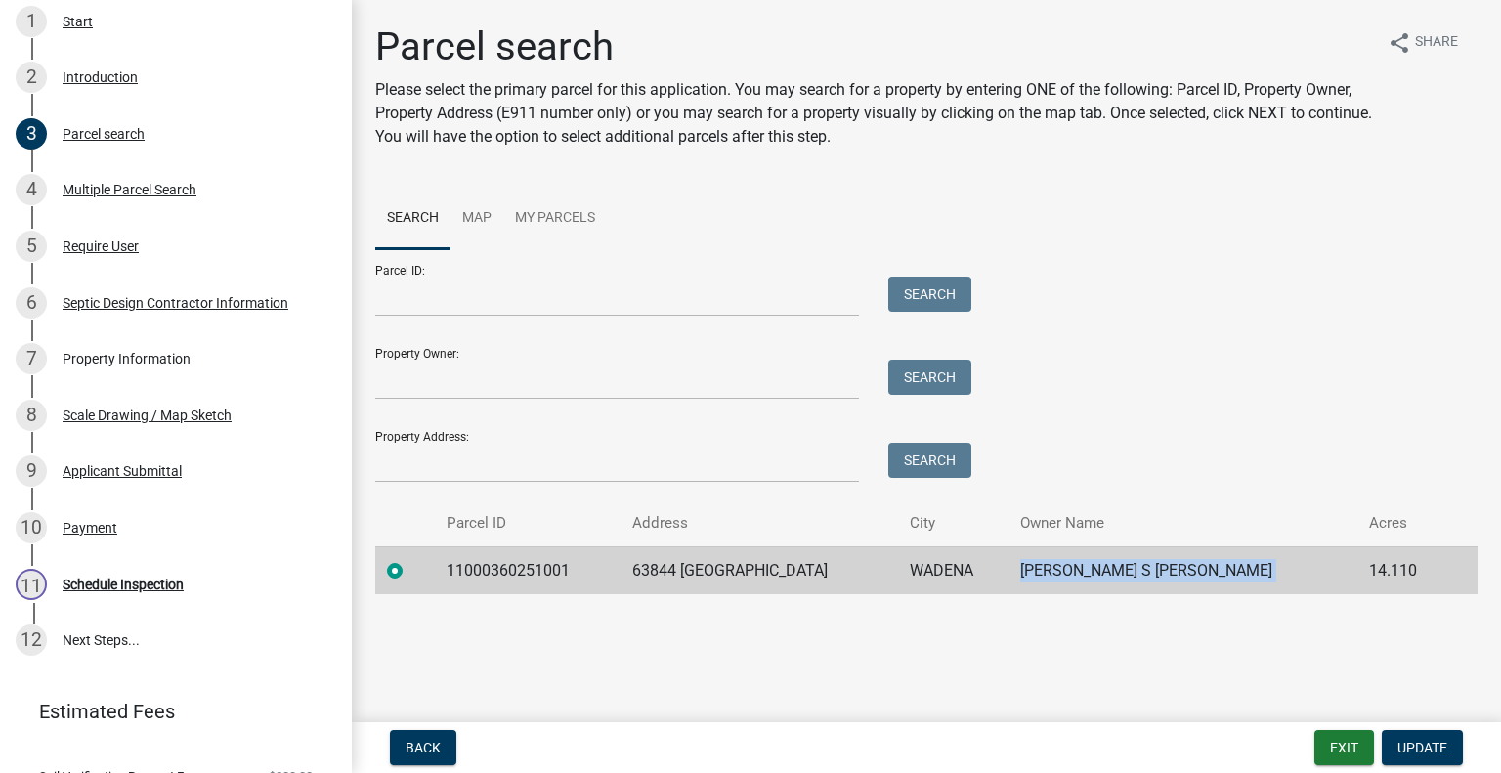
scroll to position [434, 0]
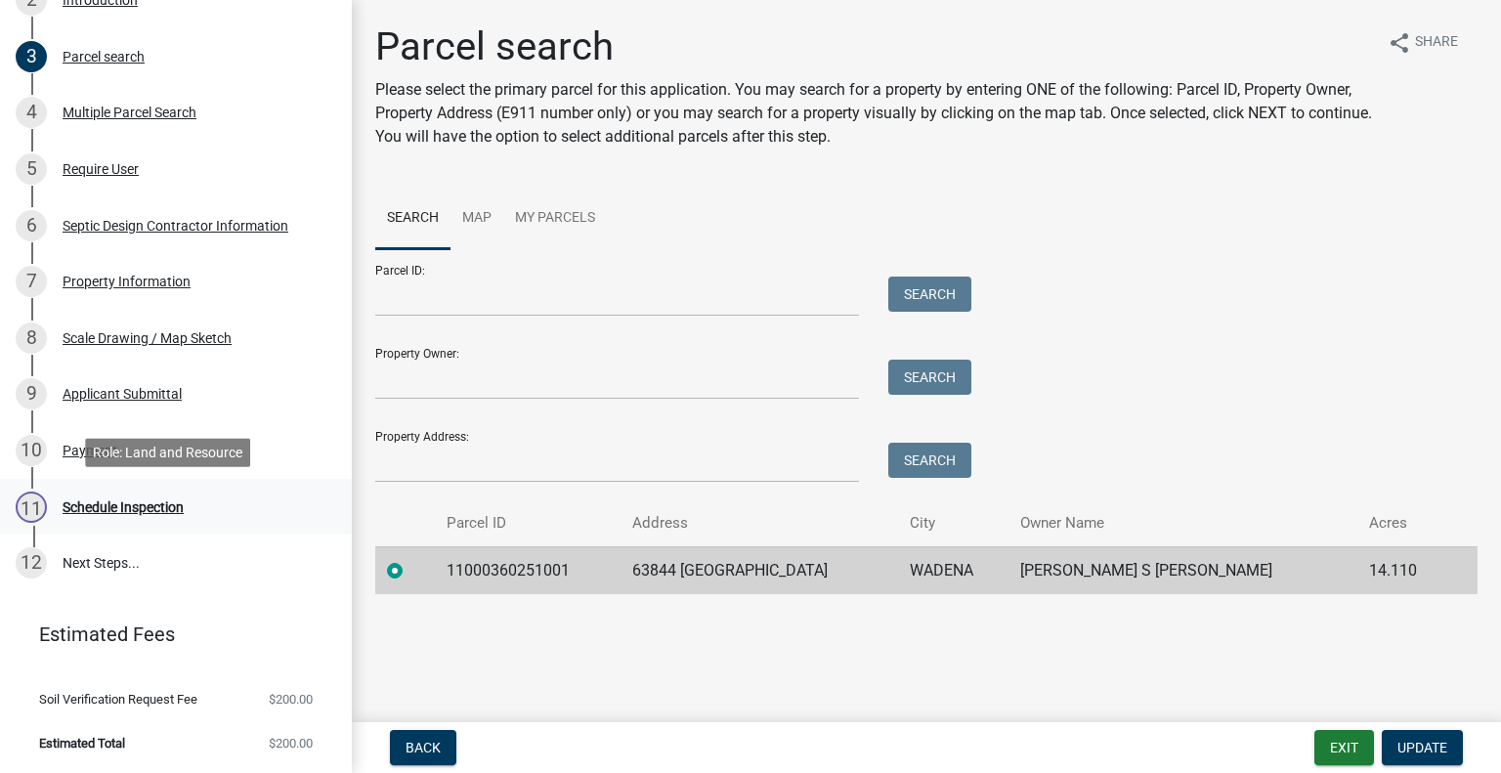
click at [208, 517] on div "11 Schedule Inspection" at bounding box center [168, 507] width 305 height 31
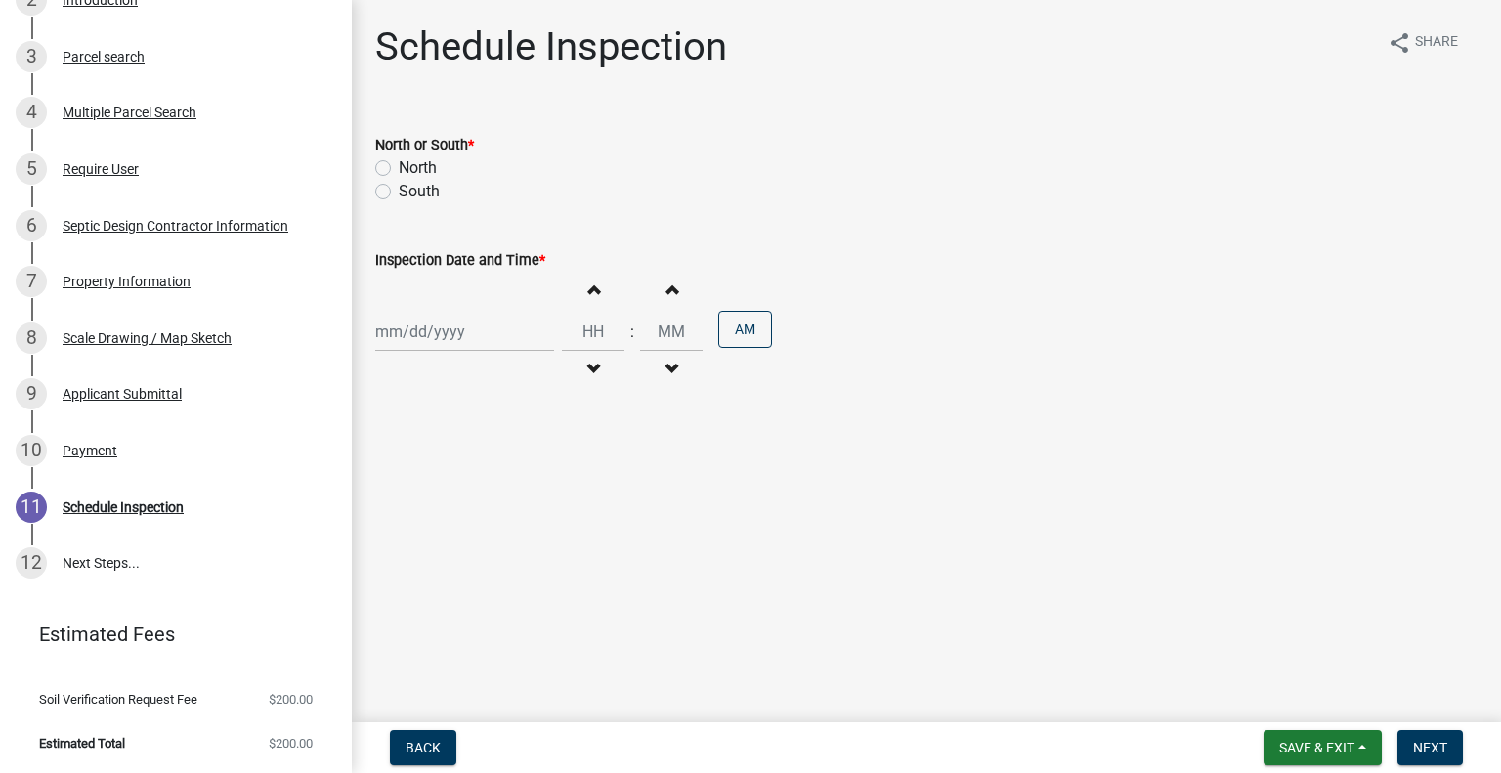
click at [423, 172] on label "North" at bounding box center [418, 167] width 38 height 23
click at [412, 169] on input "North" at bounding box center [405, 162] width 13 height 13
radio input "true"
click at [445, 330] on div at bounding box center [464, 332] width 179 height 40
select select "8"
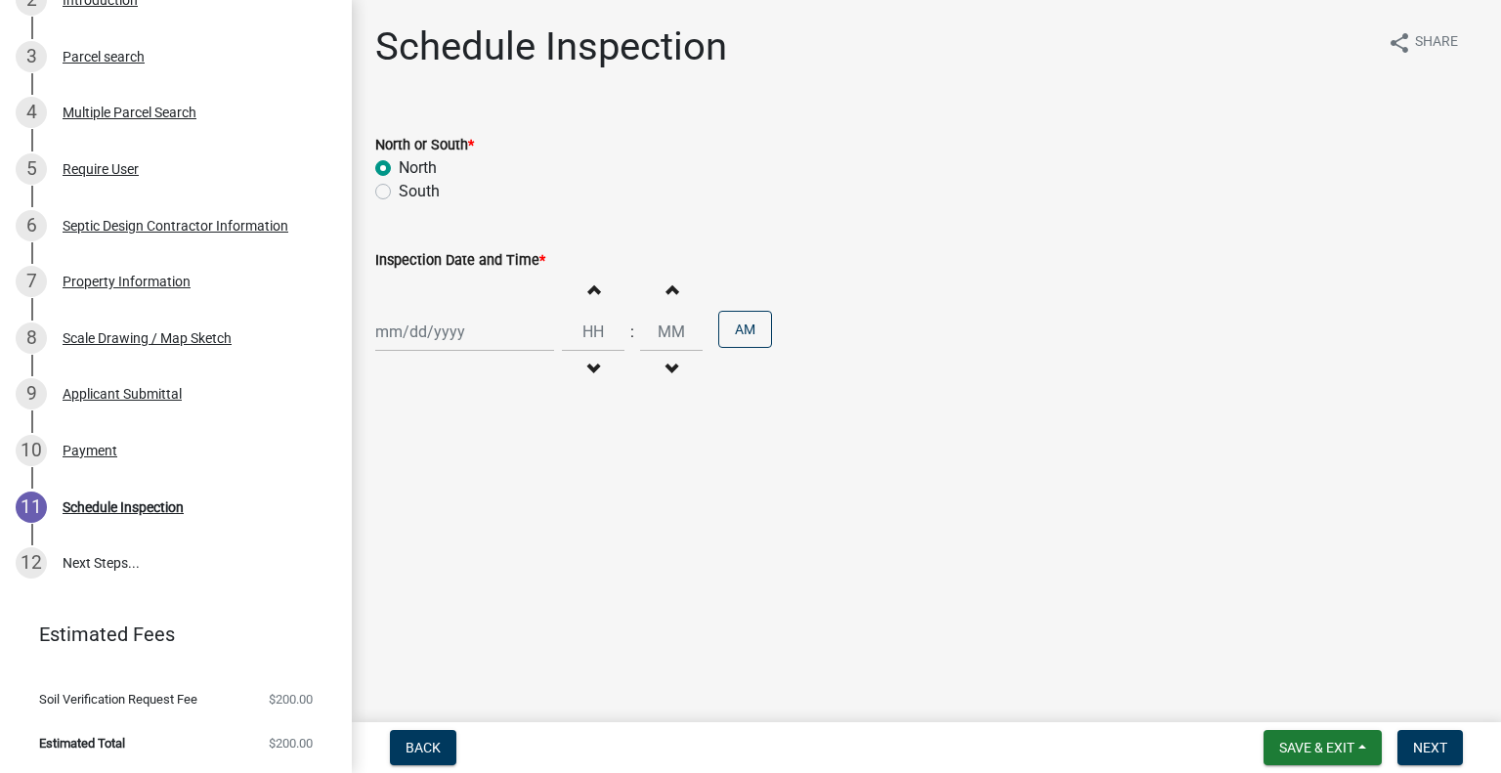
select select "2025"
click at [521, 525] on div "22" at bounding box center [519, 529] width 31 height 31
type input "08/22/2025"
click at [588, 370] on span "button" at bounding box center [593, 370] width 10 height 16
type input "11"
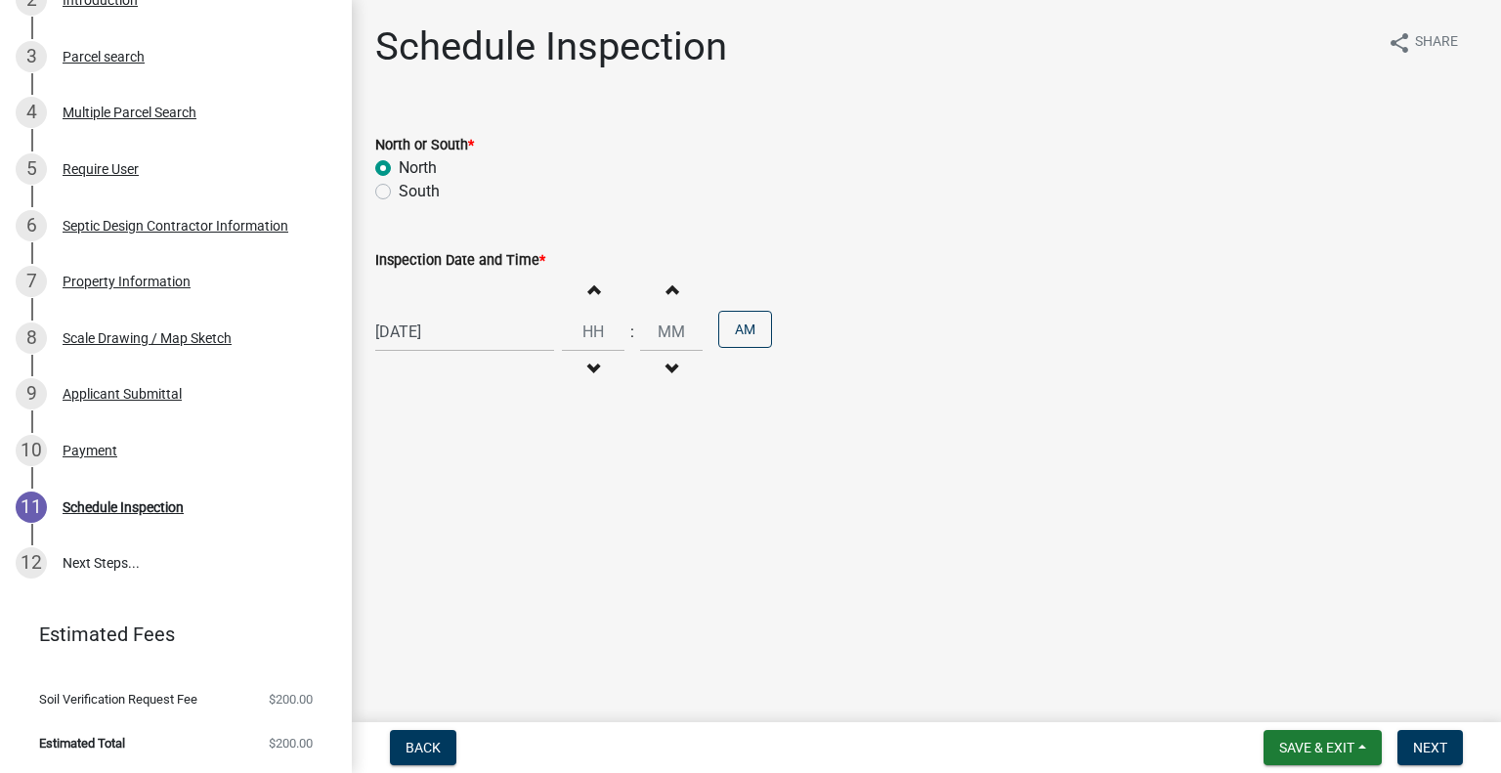
type input "00"
click at [592, 292] on button "Increment hours" at bounding box center [593, 289] width 41 height 35
type input "12"
drag, startPoint x: 719, startPoint y: 335, endPoint x: 735, endPoint y: 347, distance: 19.5
click at [720, 338] on button "AM" at bounding box center [745, 329] width 54 height 37
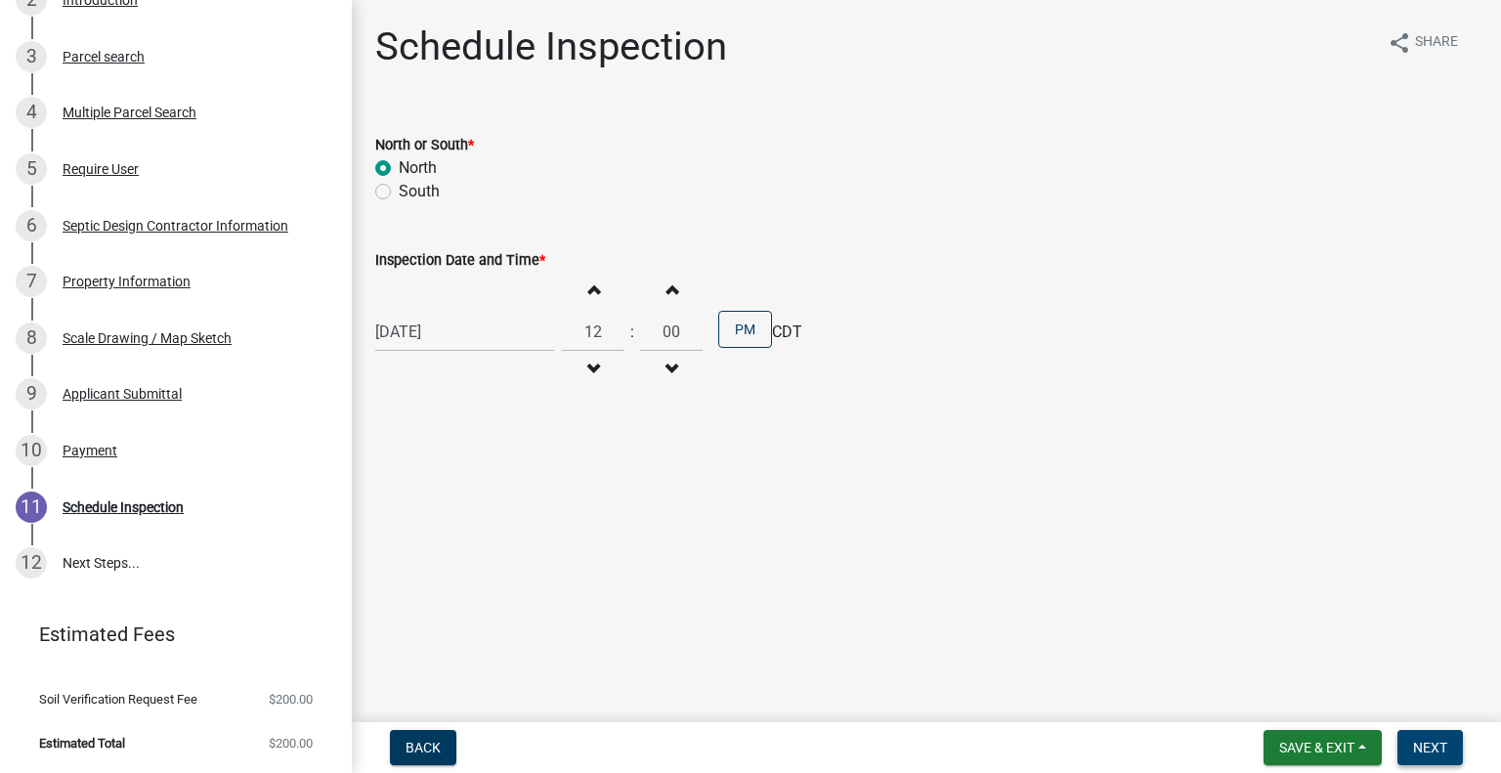
click at [1408, 746] on button "Next" at bounding box center [1430, 747] width 65 height 35
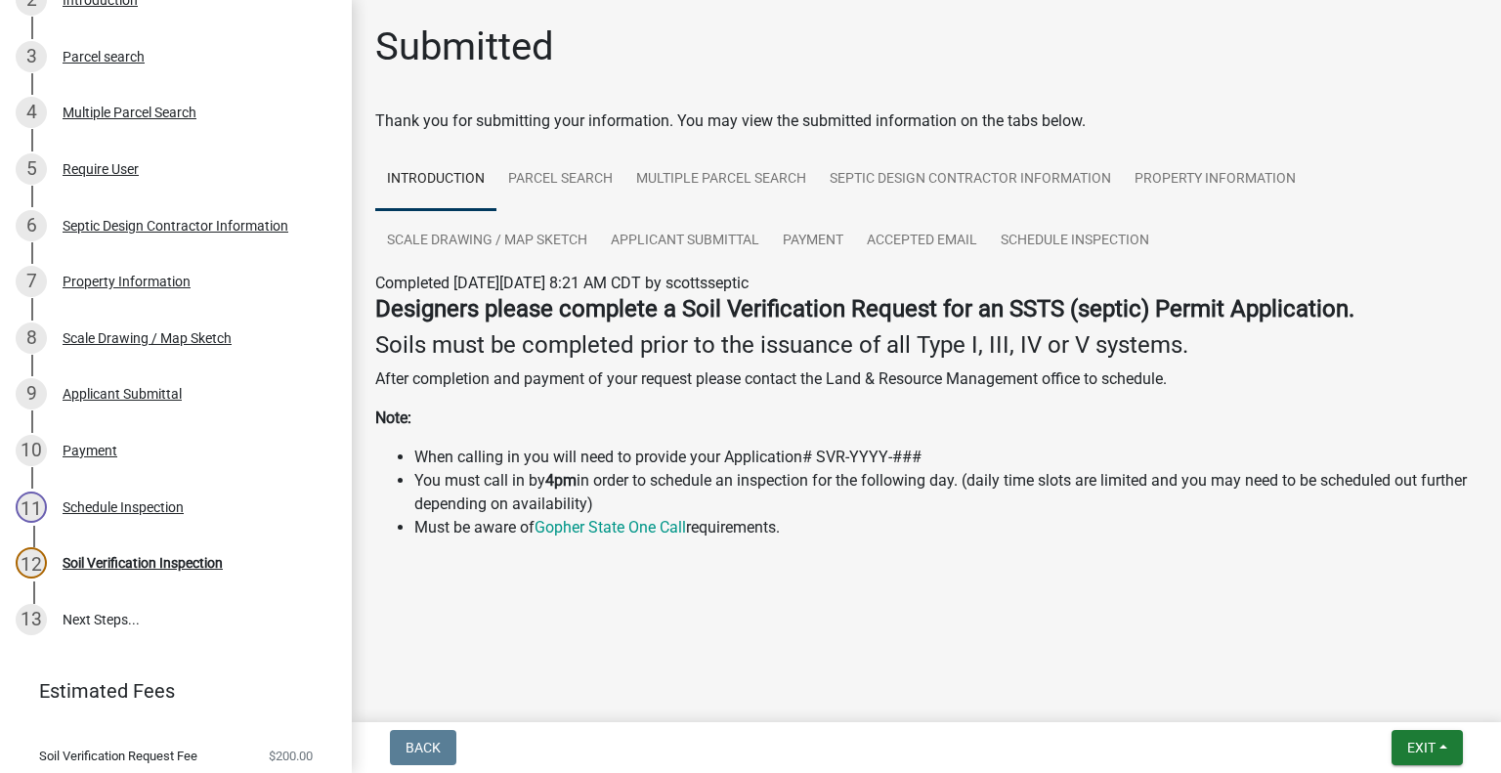
scroll to position [490, 0]
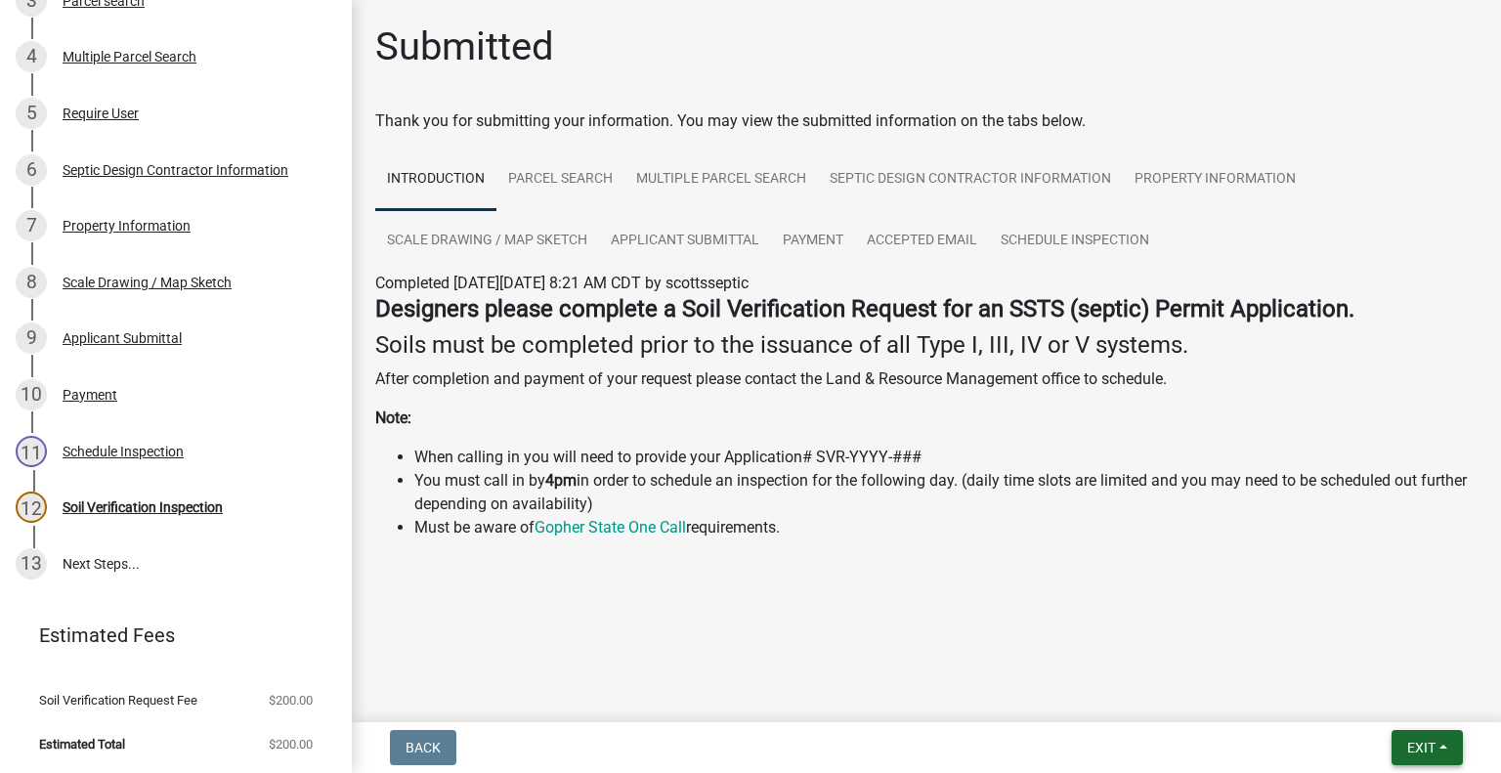
click at [1451, 742] on button "Exit" at bounding box center [1427, 747] width 71 height 35
click at [1431, 717] on button "Save & Exit" at bounding box center [1386, 696] width 156 height 47
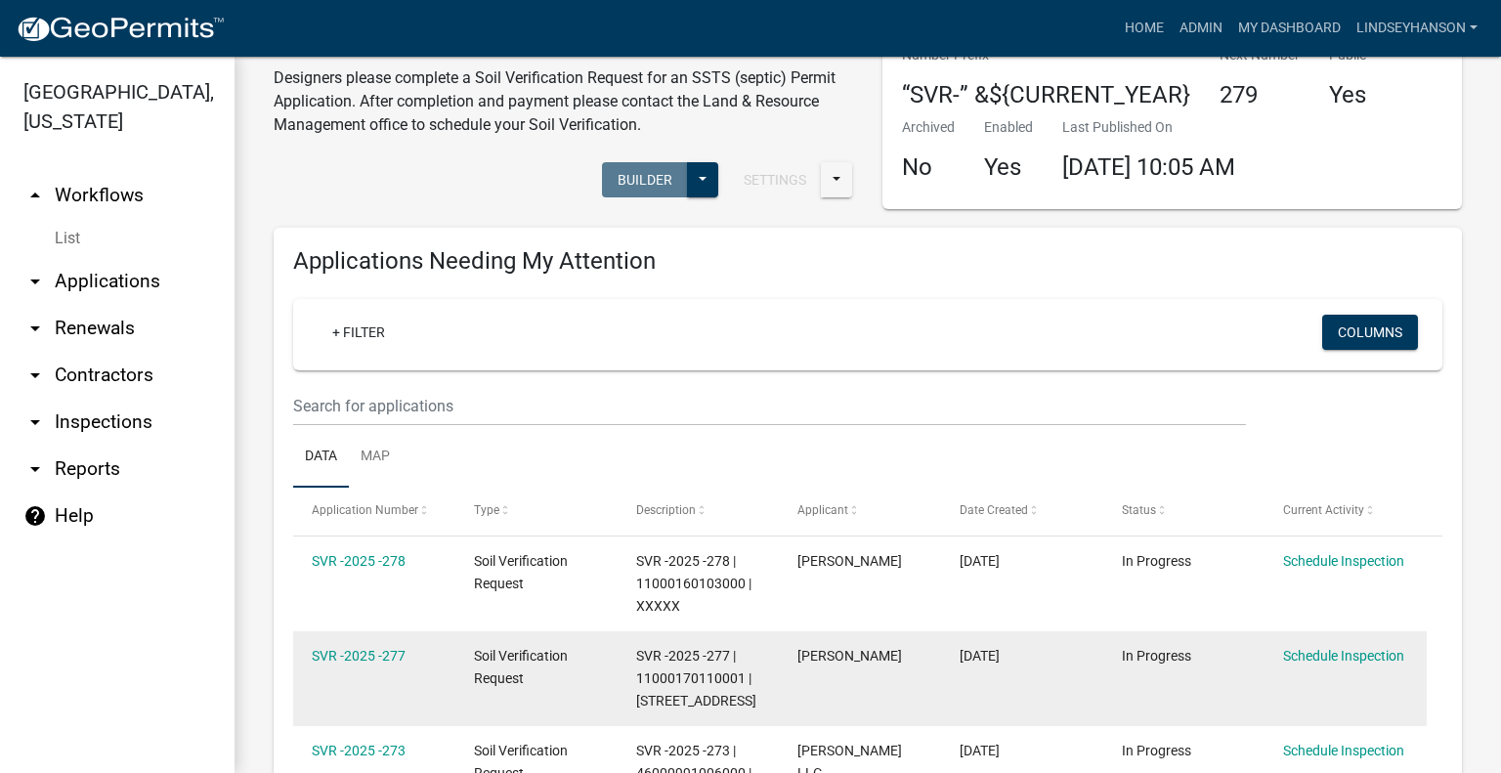
scroll to position [98, 0]
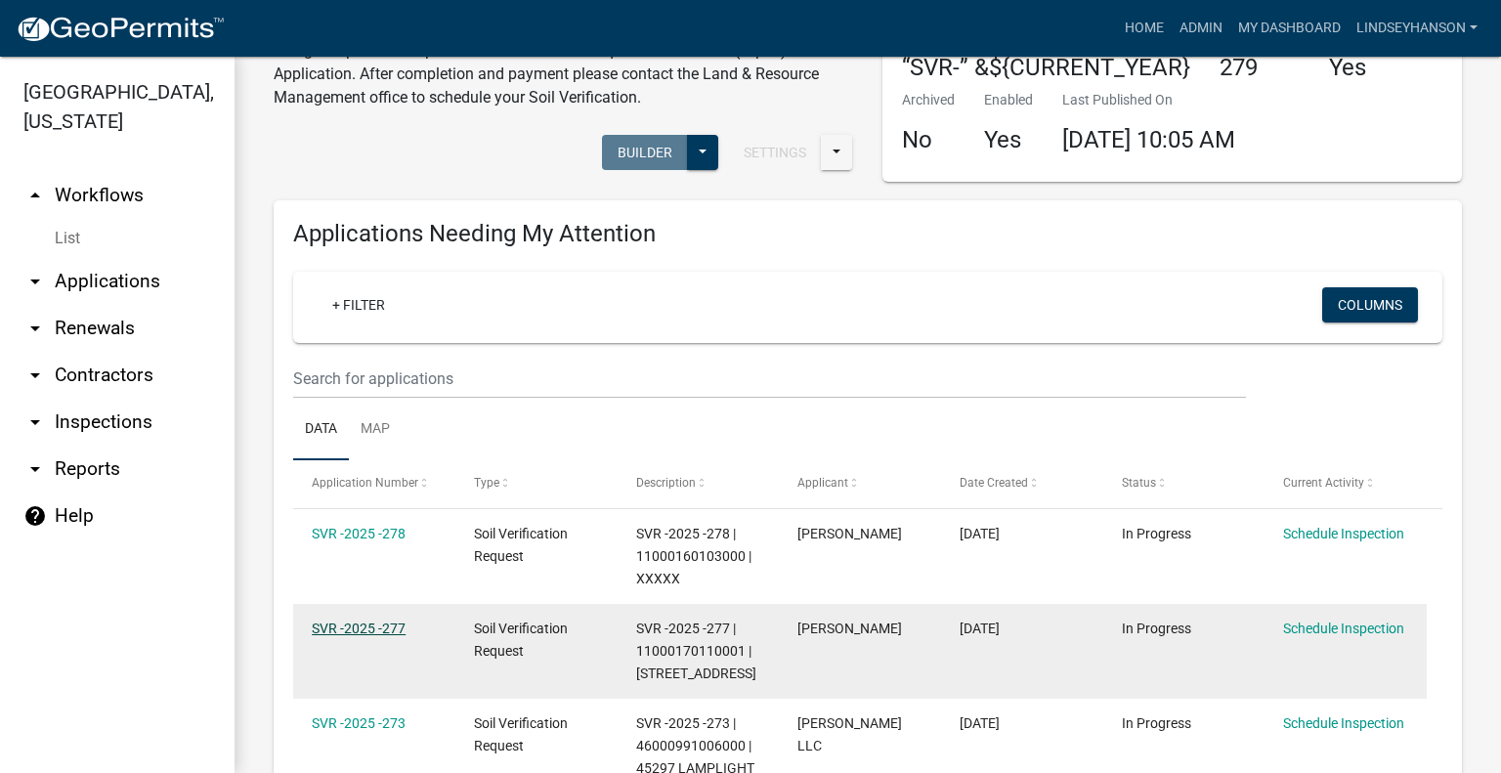
click at [400, 624] on link "SVR -2025 -277" at bounding box center [359, 629] width 94 height 16
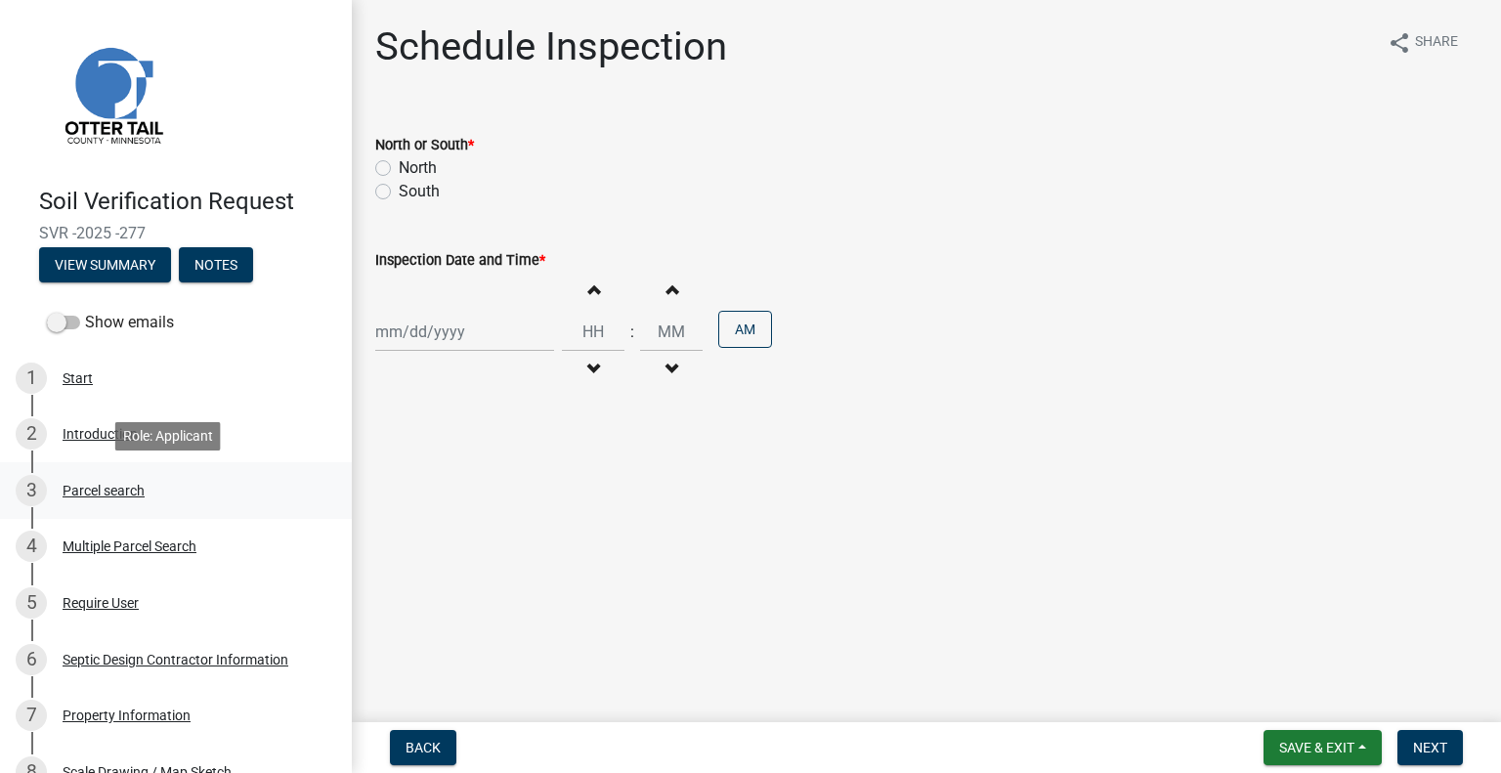
click at [138, 491] on div "Parcel search" at bounding box center [104, 491] width 82 height 14
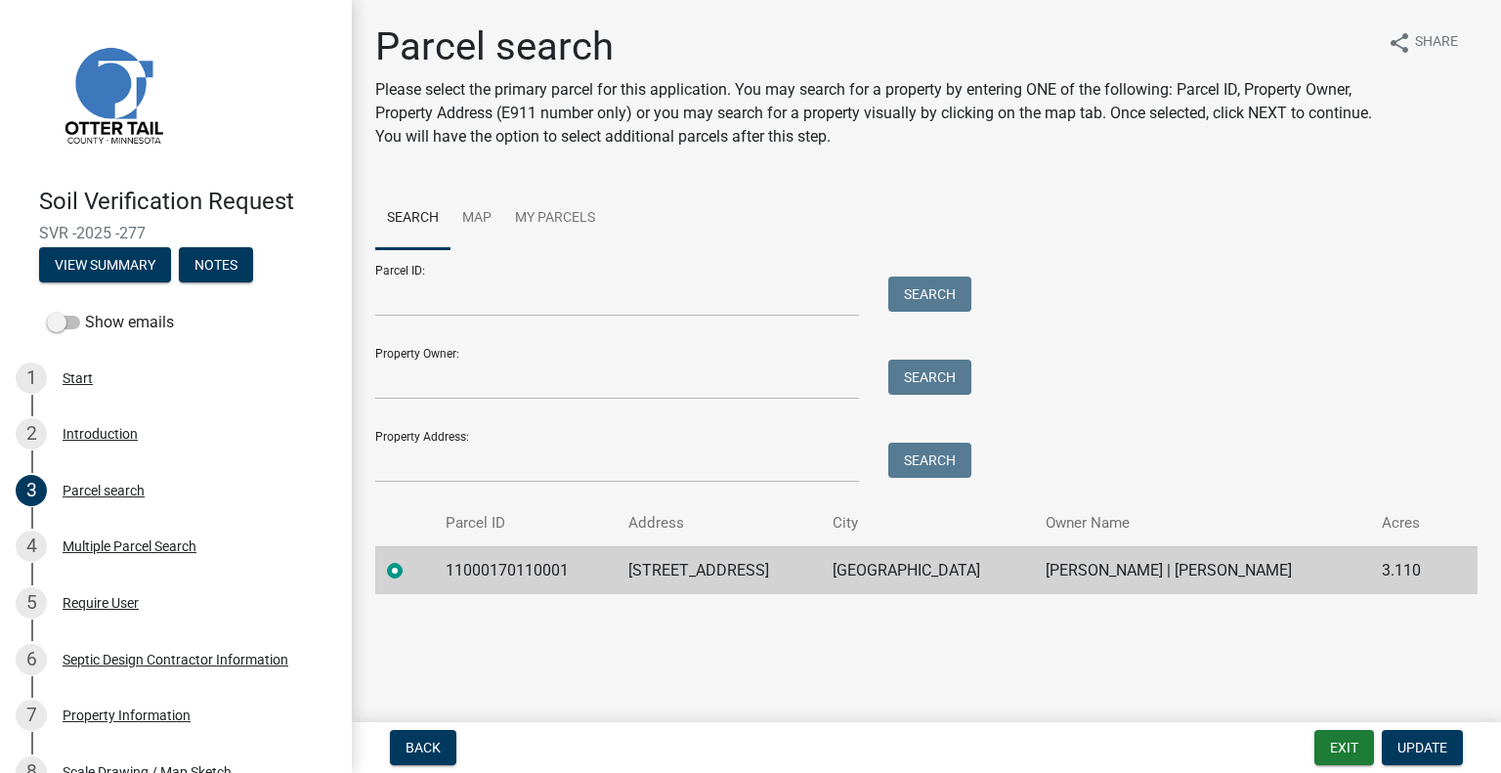
click at [555, 576] on td "11000170110001" at bounding box center [525, 570] width 183 height 48
click at [553, 575] on td "11000170110001" at bounding box center [525, 570] width 183 height 48
click at [719, 581] on td "31340 CO HWY 73" at bounding box center [719, 570] width 204 height 48
click at [719, 573] on td "31340 CO HWY 73" at bounding box center [719, 570] width 204 height 48
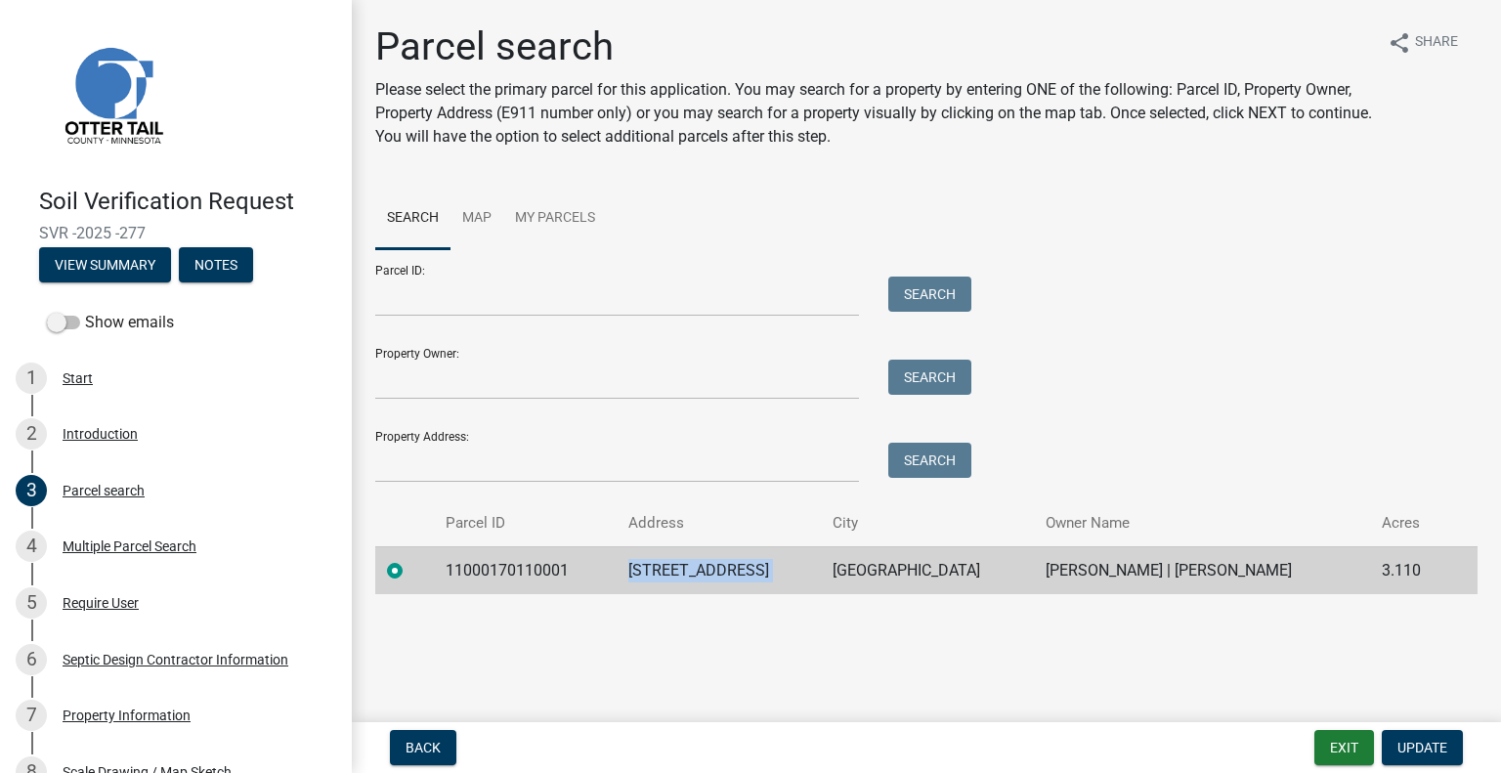
click at [719, 573] on td "31340 CO HWY 73" at bounding box center [719, 570] width 204 height 48
click at [924, 565] on td "DEER CREEK" at bounding box center [927, 570] width 213 height 48
click at [925, 565] on td "DEER CREEK" at bounding box center [927, 570] width 213 height 48
click at [1171, 580] on td "CHAD L ZERR | LORA ZERR" at bounding box center [1202, 570] width 336 height 48
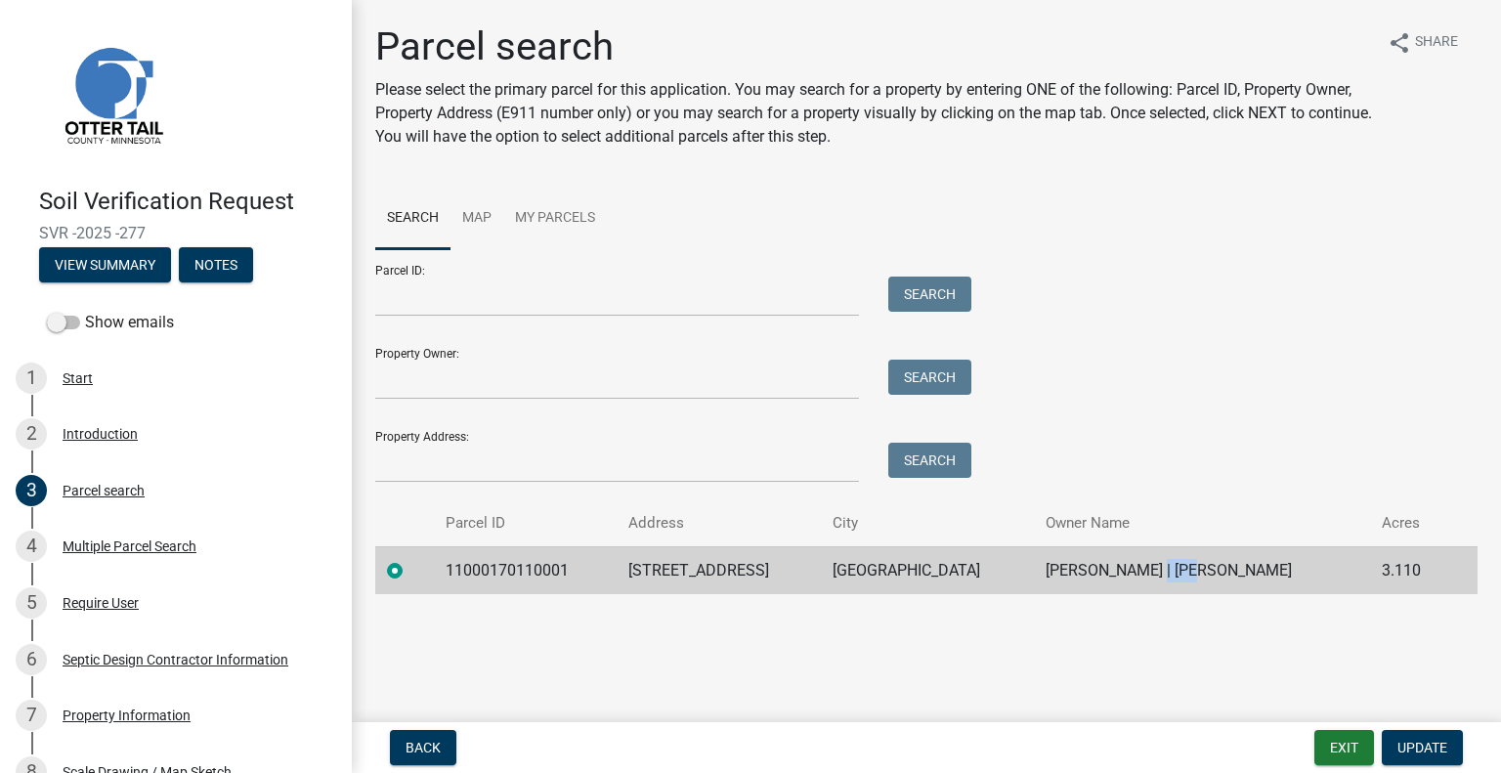
click at [1171, 580] on td "CHAD L ZERR | LORA ZERR" at bounding box center [1202, 570] width 336 height 48
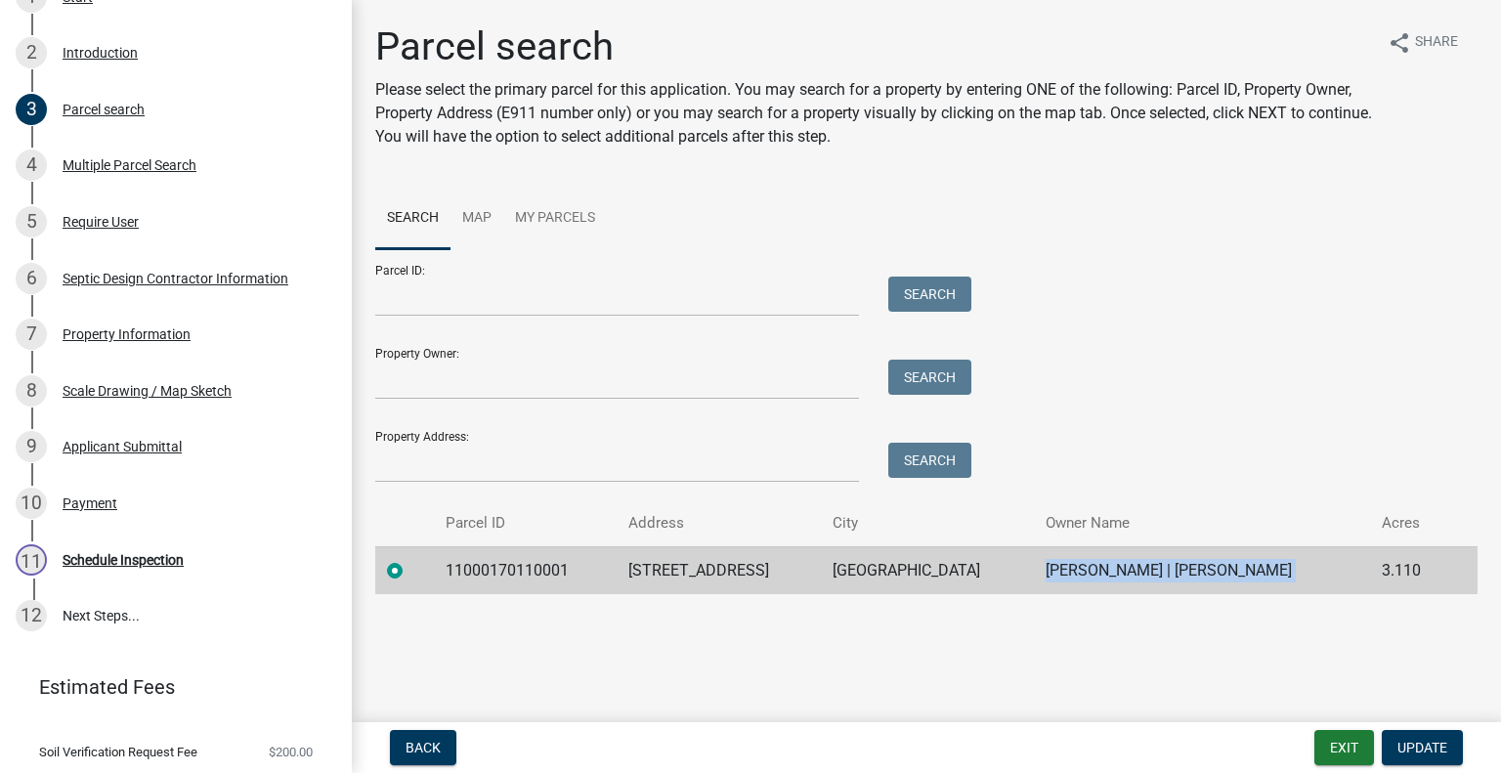
scroll to position [434, 0]
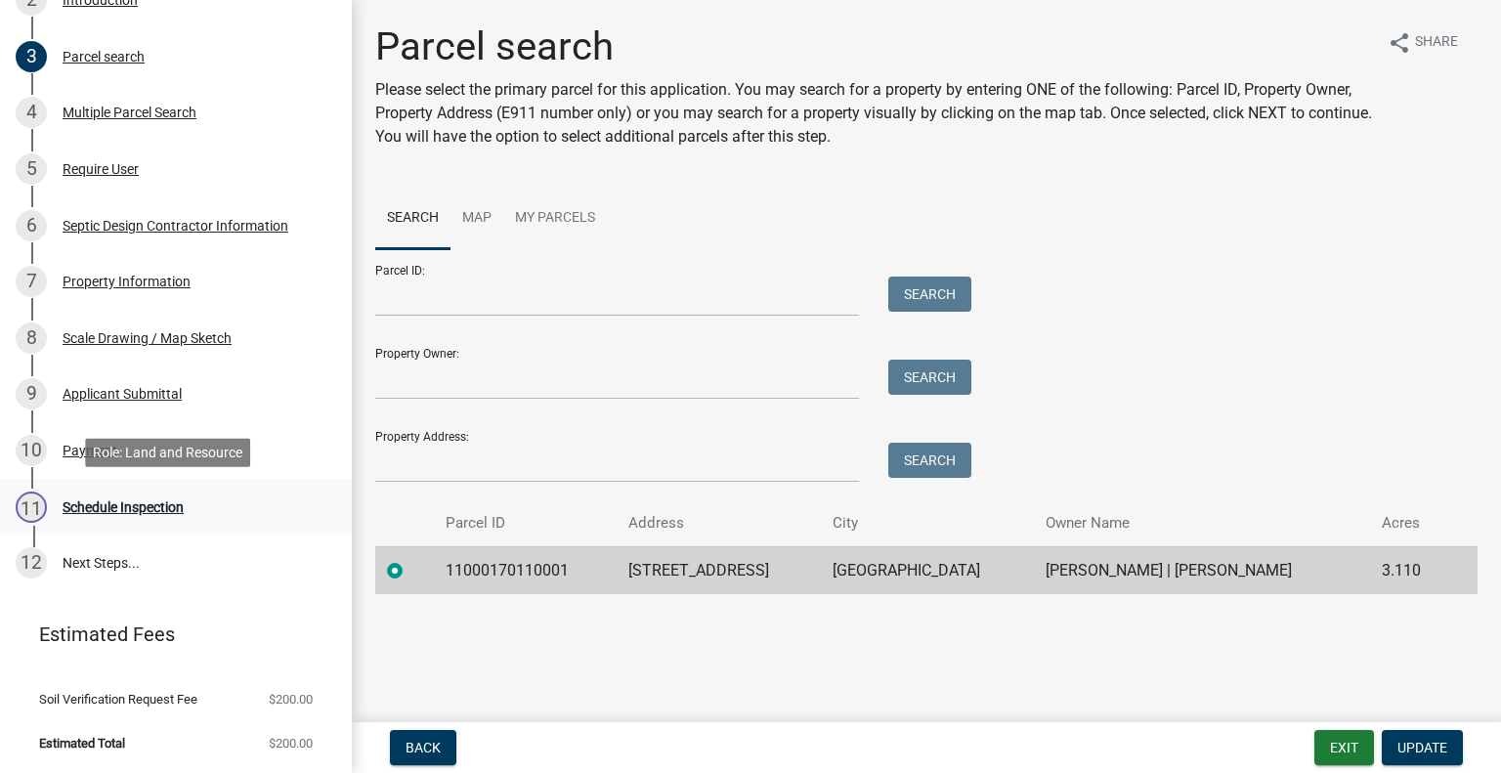
click at [206, 507] on div "11 Schedule Inspection" at bounding box center [168, 507] width 305 height 31
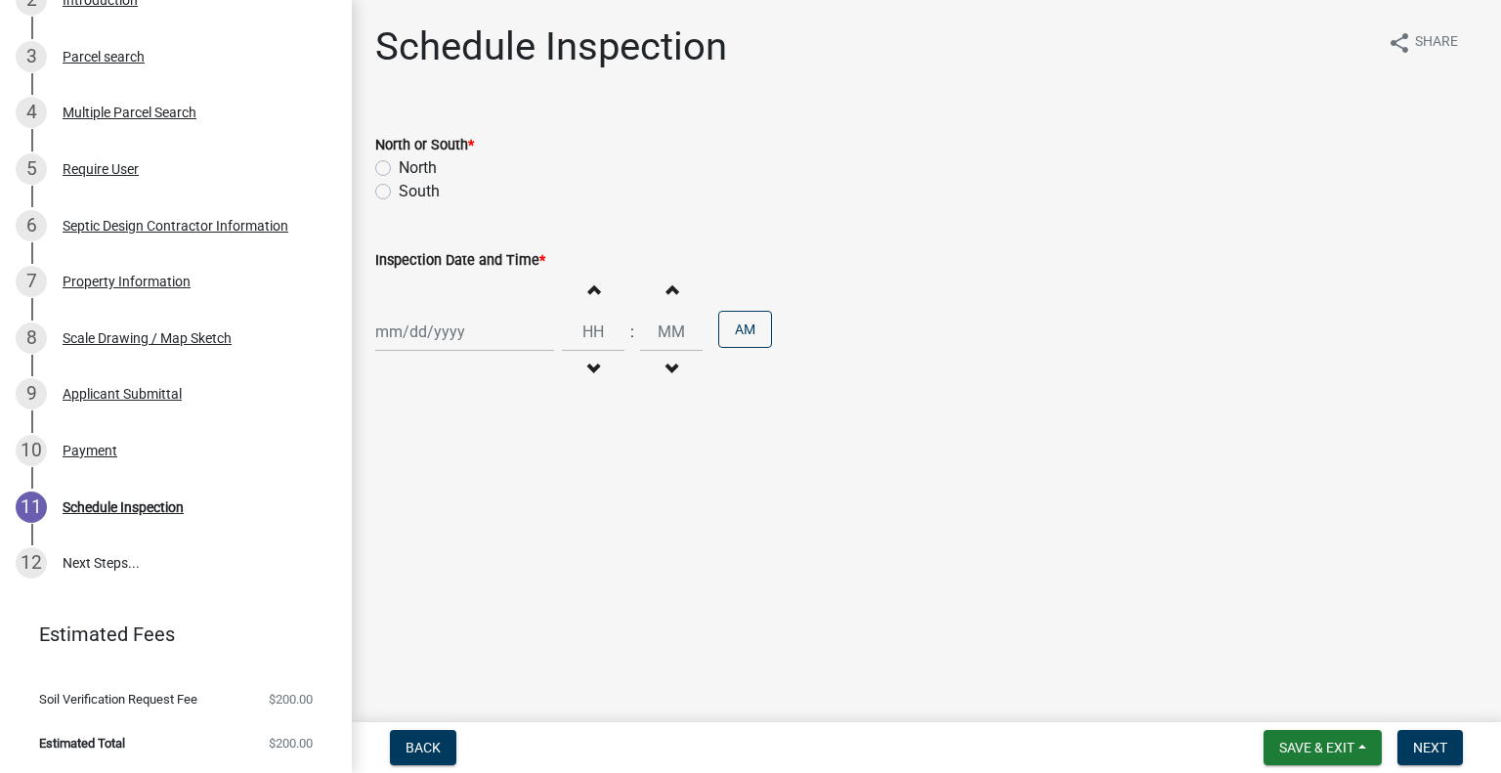
click at [412, 163] on label "North" at bounding box center [418, 167] width 38 height 23
click at [412, 163] on input "North" at bounding box center [405, 162] width 13 height 13
radio input "true"
click at [424, 344] on div at bounding box center [464, 332] width 179 height 40
select select "8"
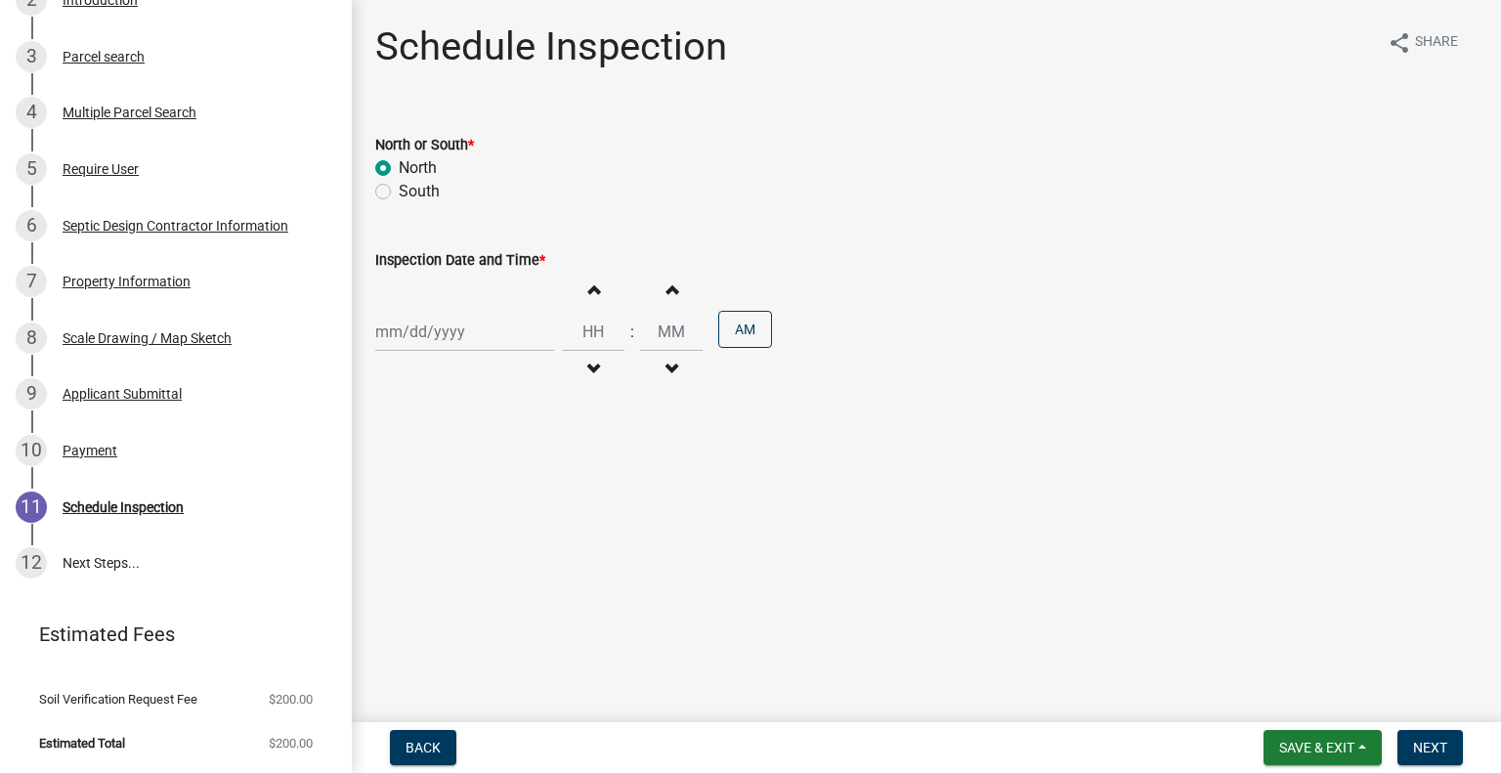
select select "2025"
click at [519, 527] on div "22" at bounding box center [519, 529] width 31 height 31
type input "08/22/2025"
click at [589, 298] on button "Increment hours" at bounding box center [593, 289] width 41 height 35
type input "01"
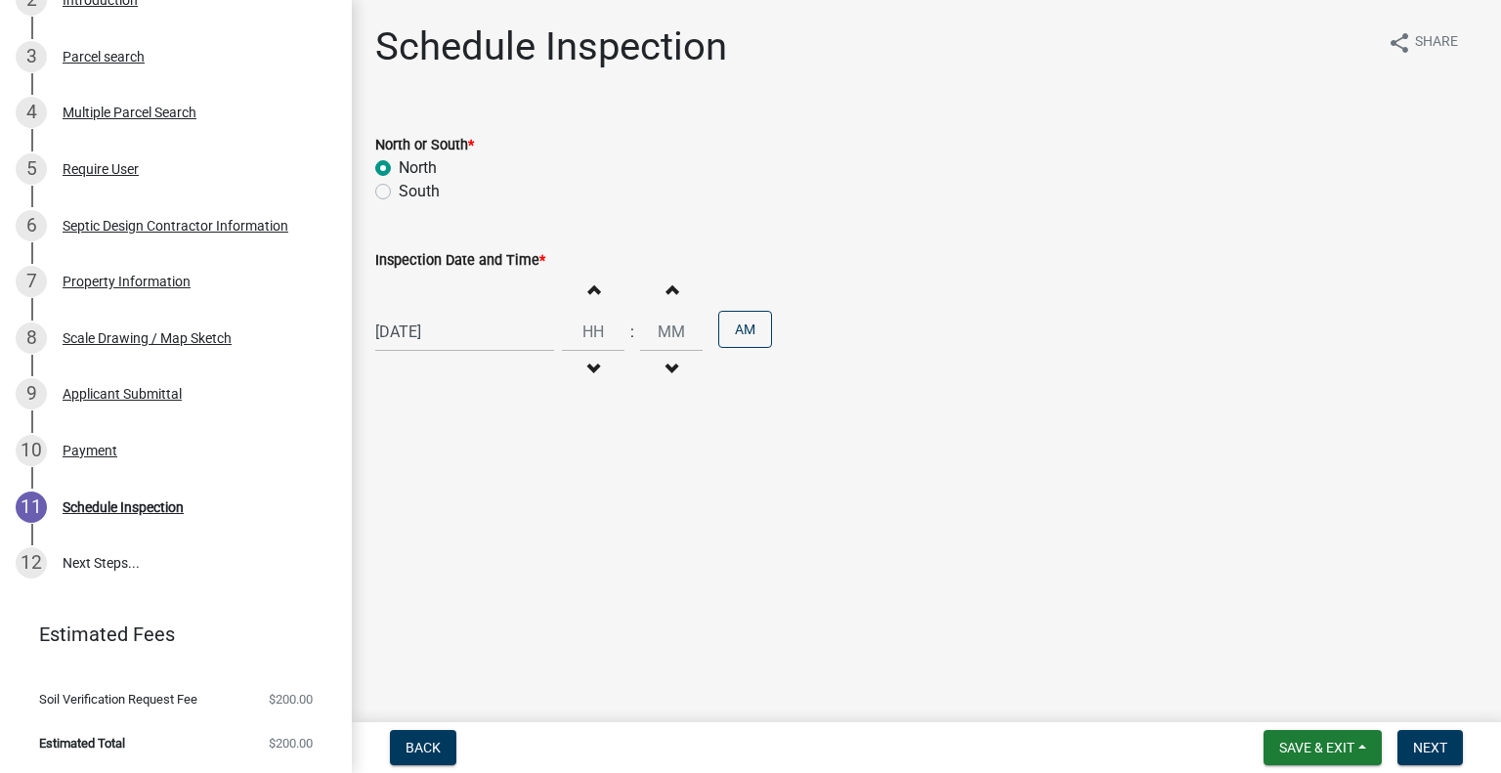
type input "00"
drag, startPoint x: 740, startPoint y: 324, endPoint x: 1265, endPoint y: 605, distance: 595.6
click at [743, 324] on button "AM" at bounding box center [745, 329] width 54 height 37
click at [1420, 745] on span "Next" at bounding box center [1430, 748] width 34 height 16
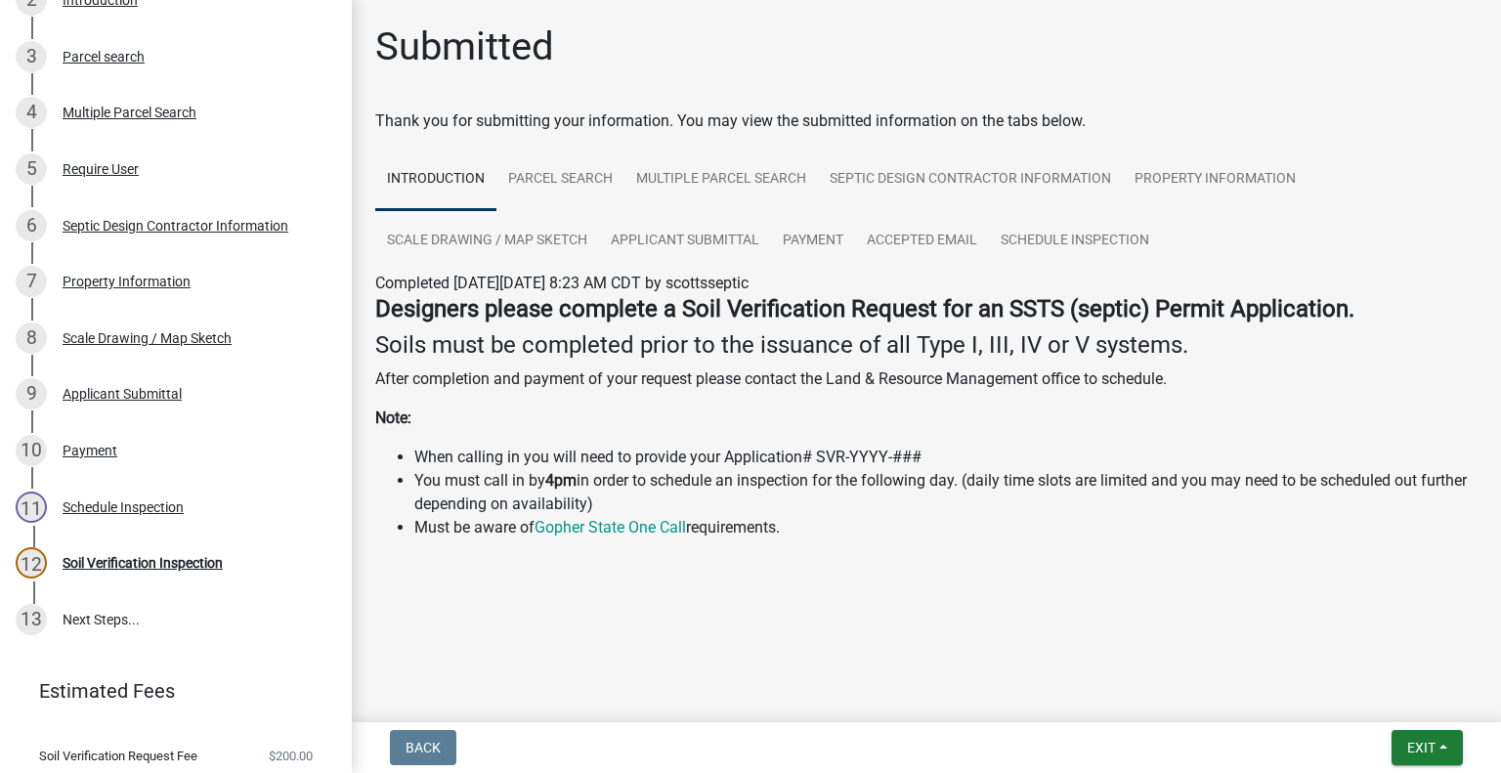
scroll to position [490, 0]
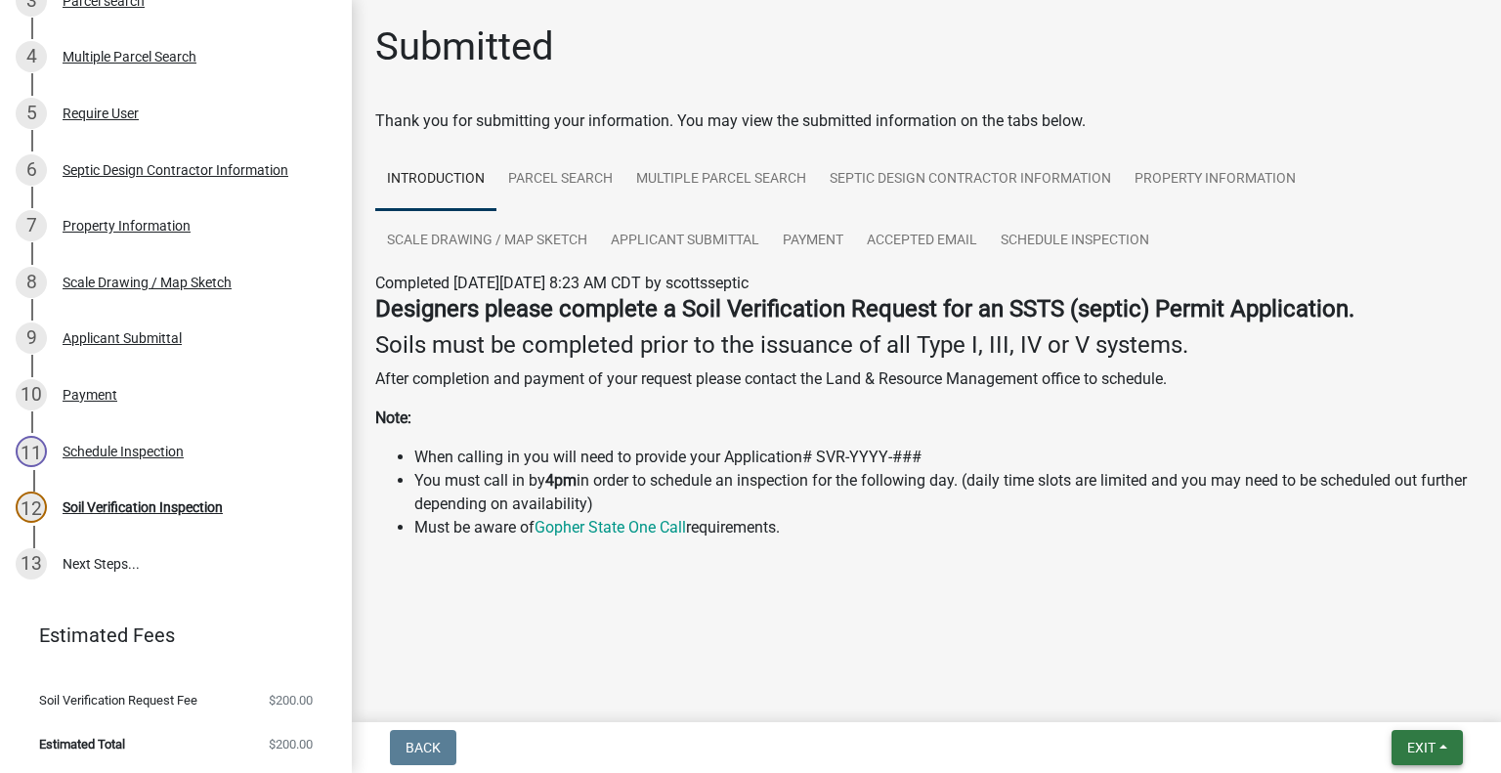
click at [1393, 748] on button "Exit" at bounding box center [1427, 747] width 71 height 35
click at [1385, 707] on button "Save & Exit" at bounding box center [1386, 696] width 156 height 47
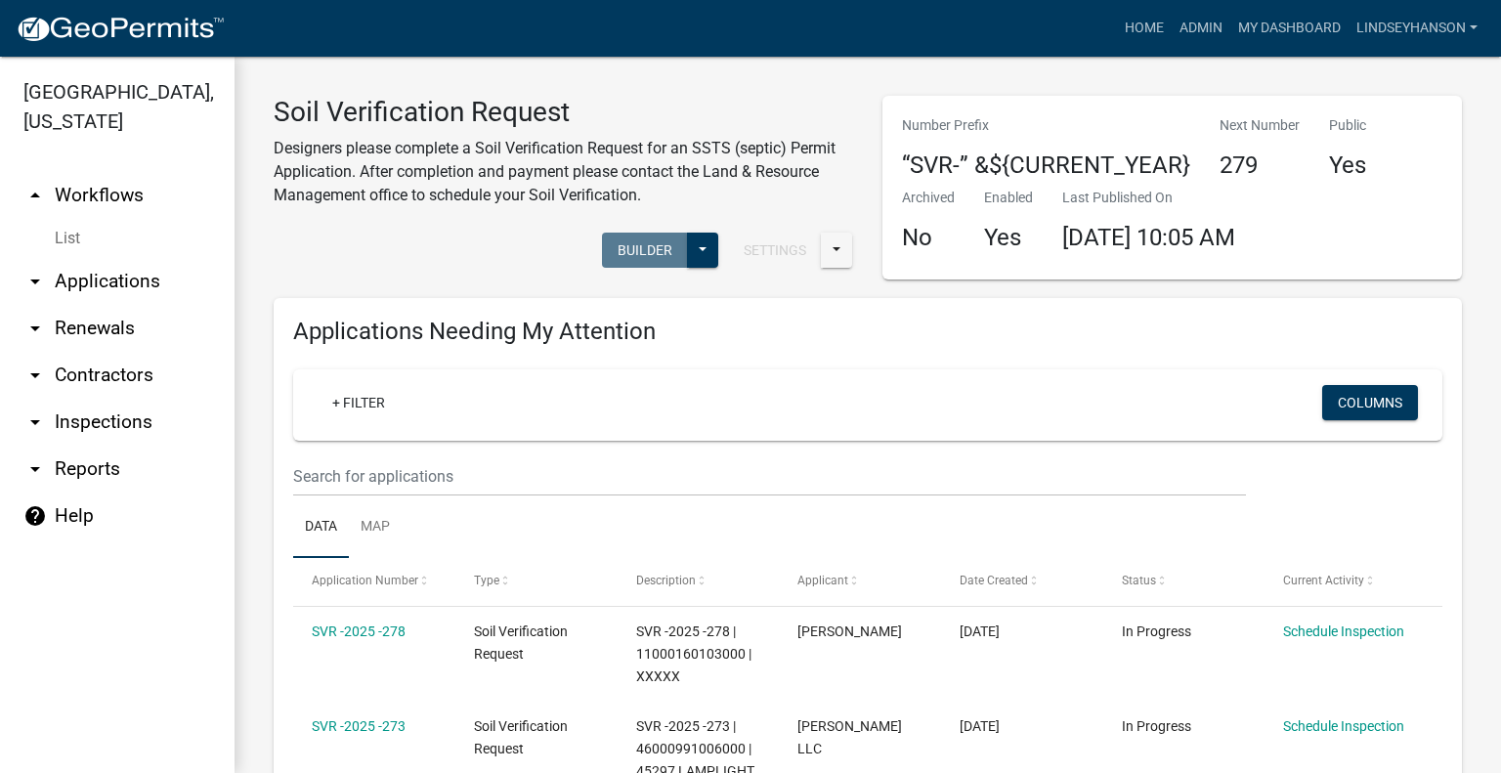
click at [154, 281] on link "arrow_drop_down Applications" at bounding box center [117, 281] width 235 height 47
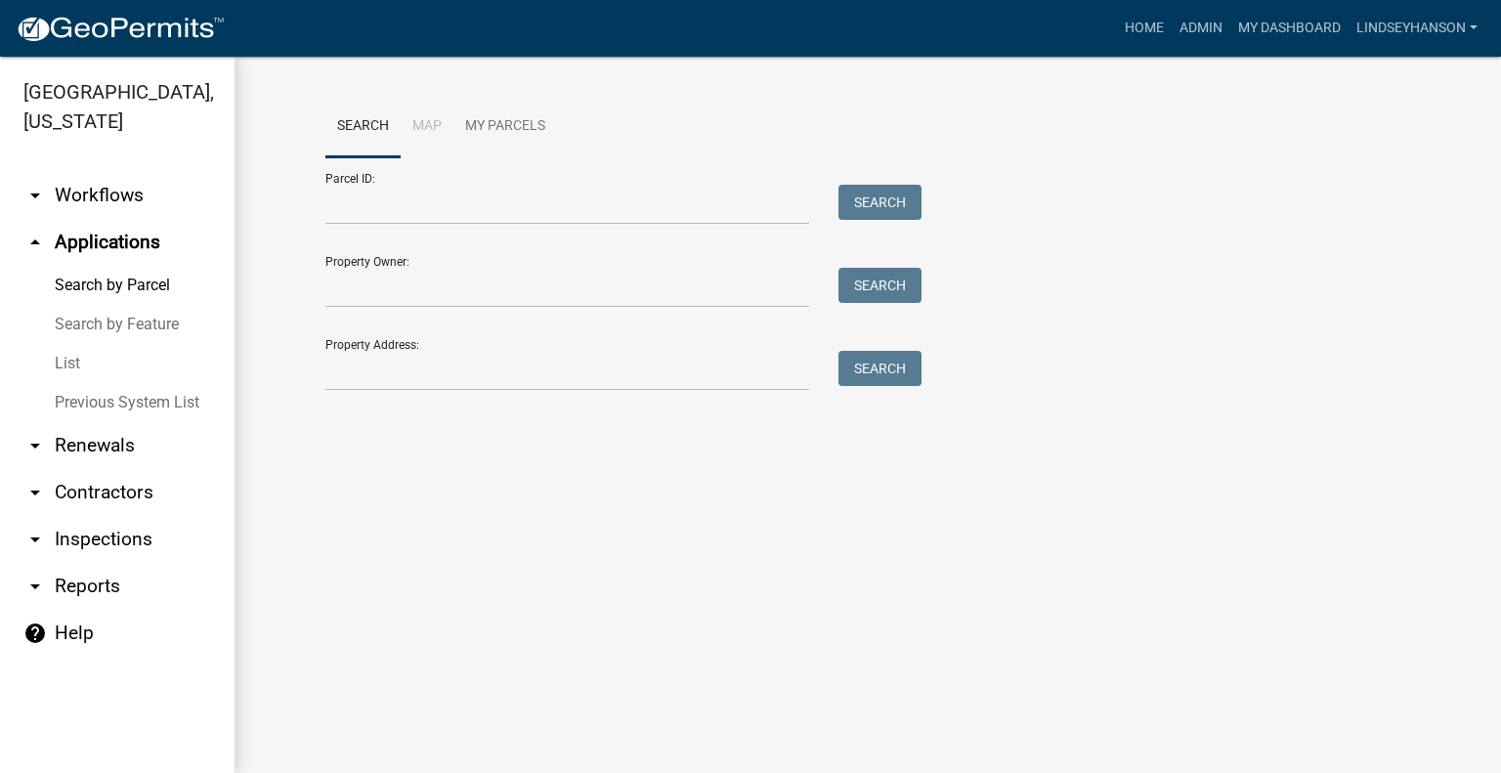
click at [133, 202] on link "arrow_drop_down Workflows" at bounding box center [117, 195] width 235 height 47
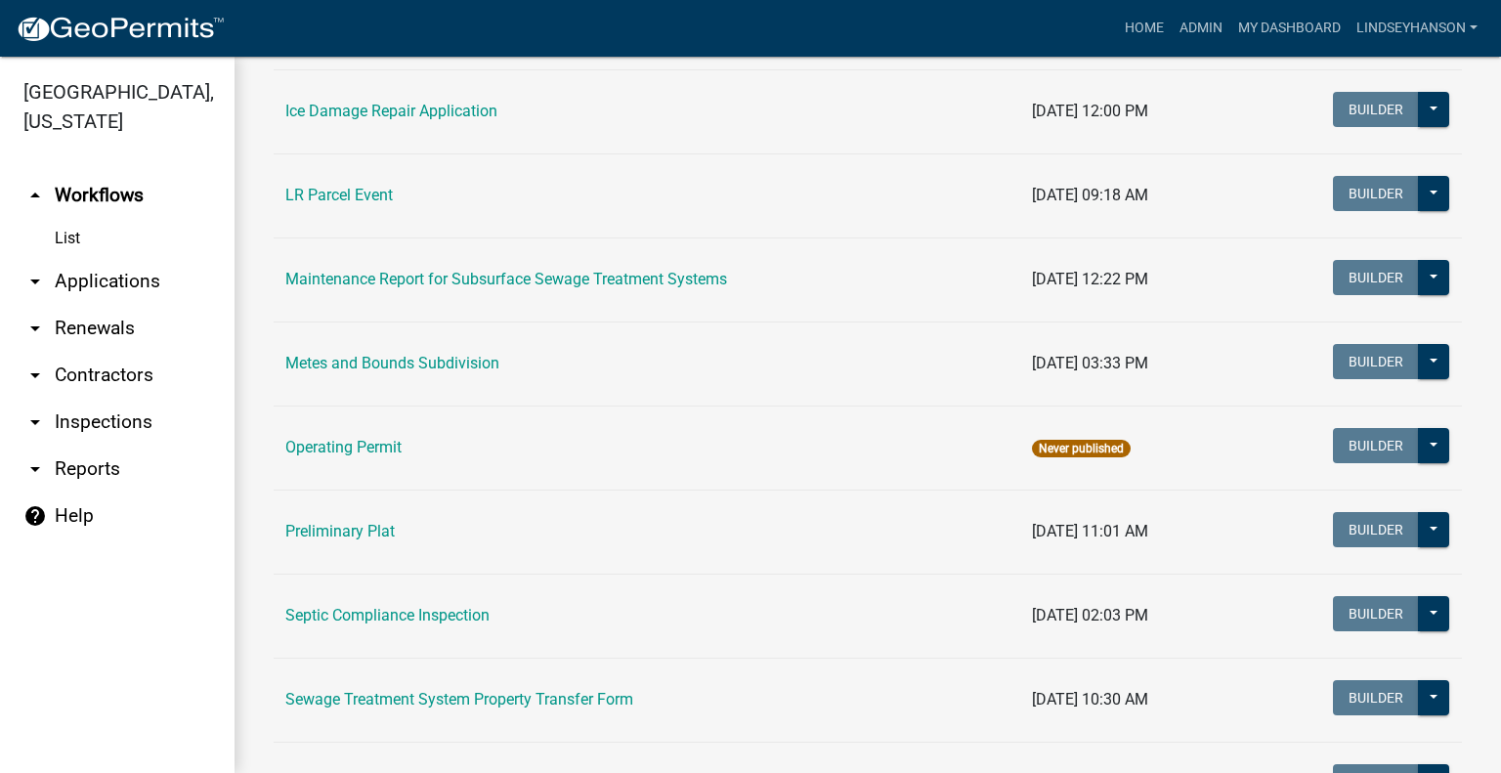
scroll to position [681, 0]
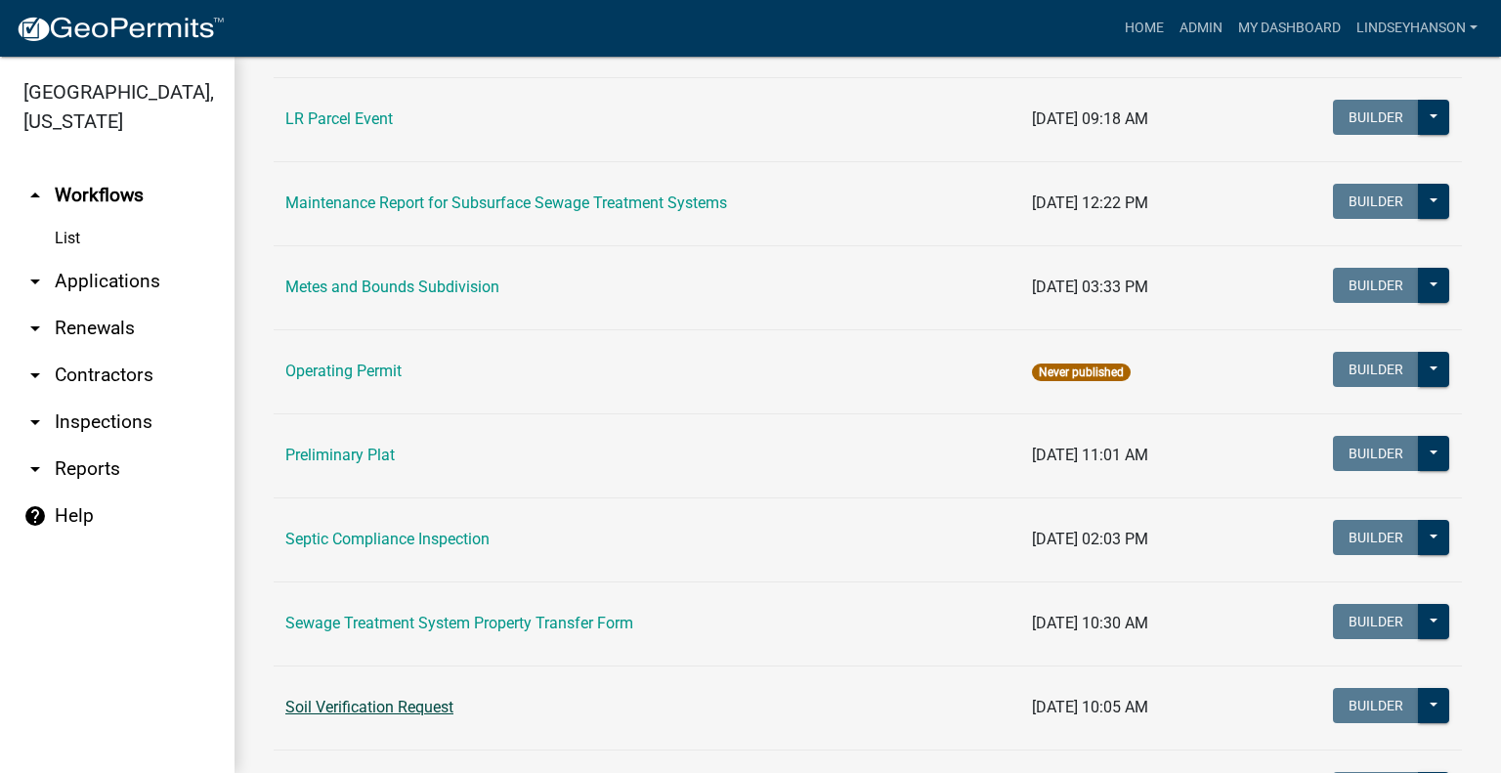
click at [334, 706] on link "Soil Verification Request" at bounding box center [369, 707] width 168 height 19
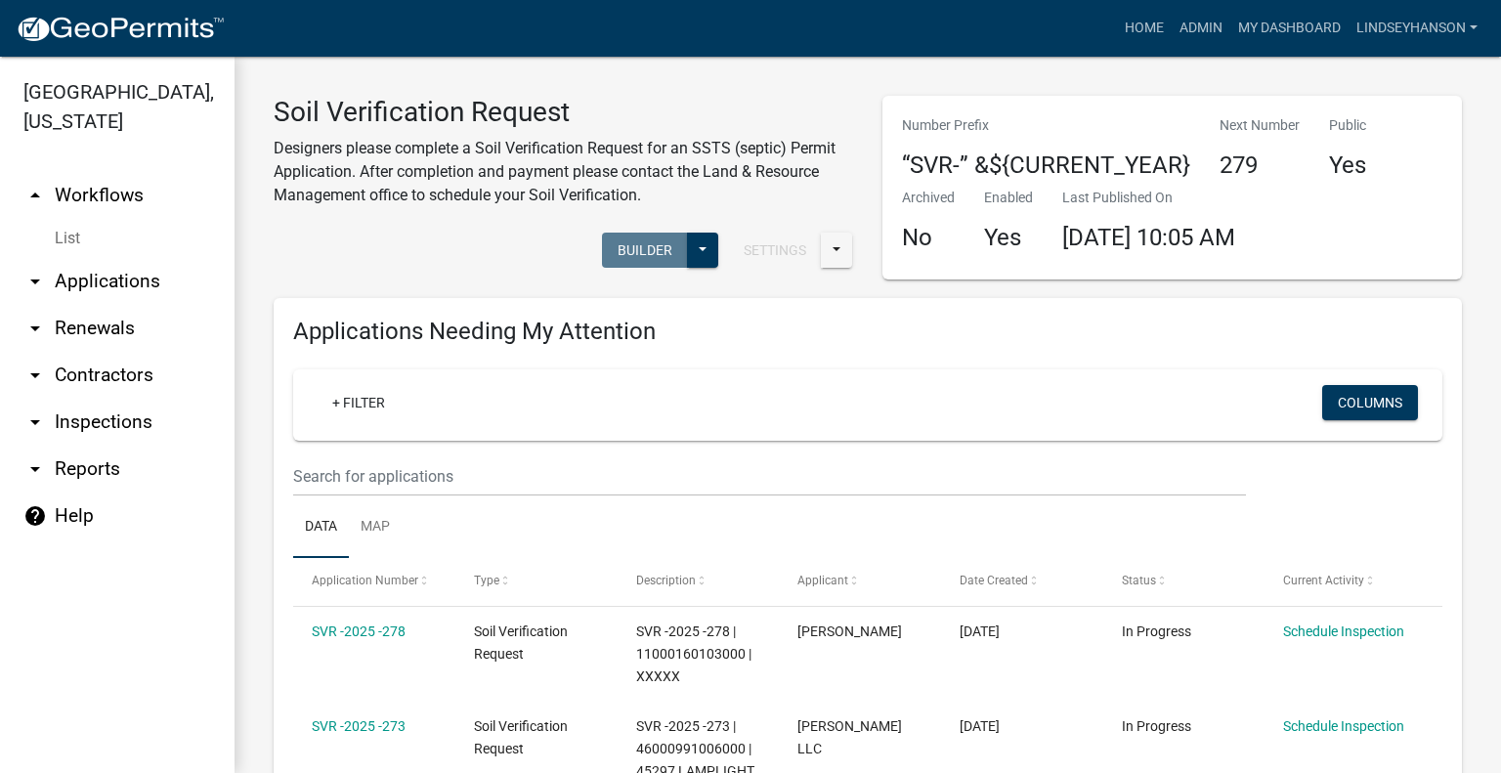
scroll to position [98, 0]
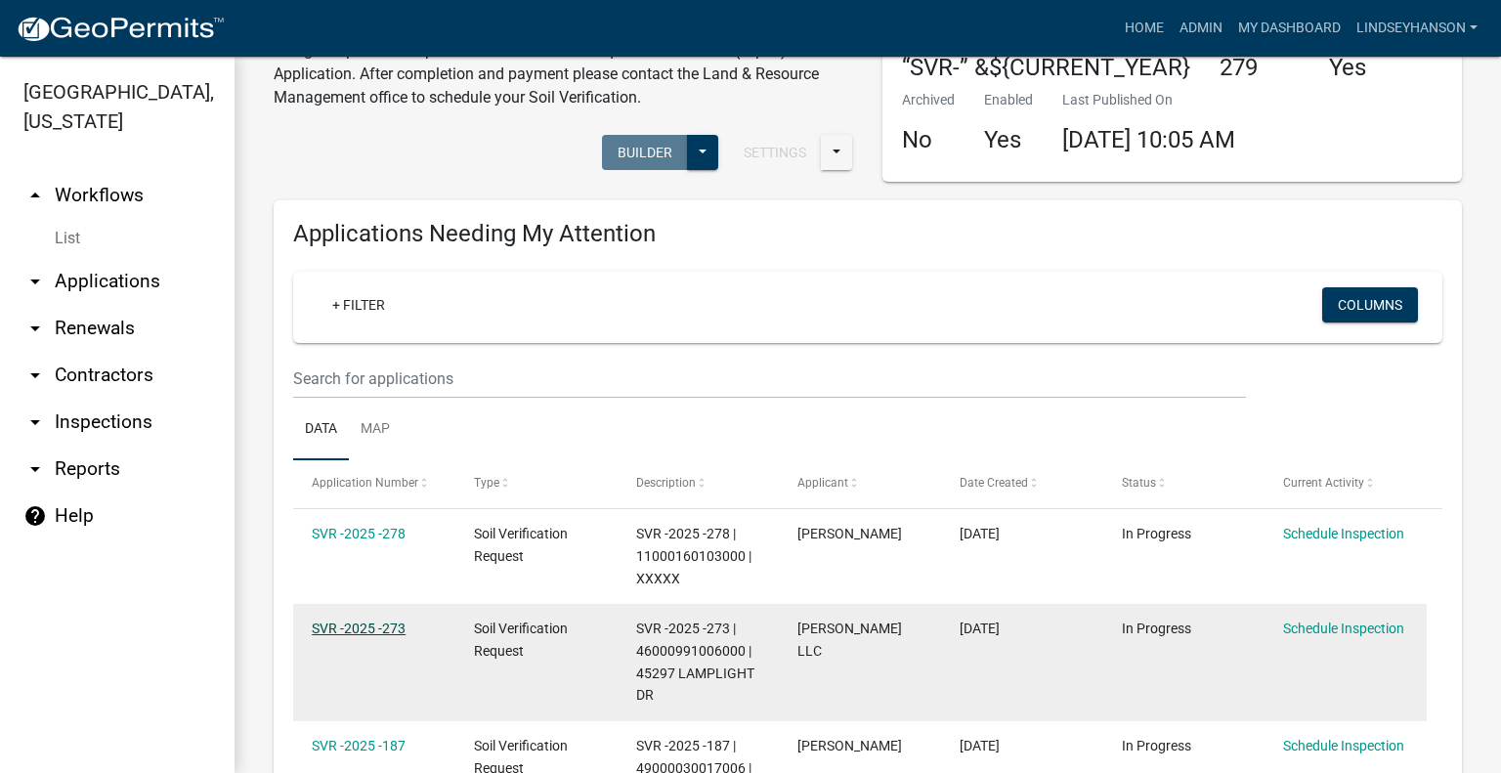
click at [383, 626] on link "SVR -2025 -273" at bounding box center [359, 629] width 94 height 16
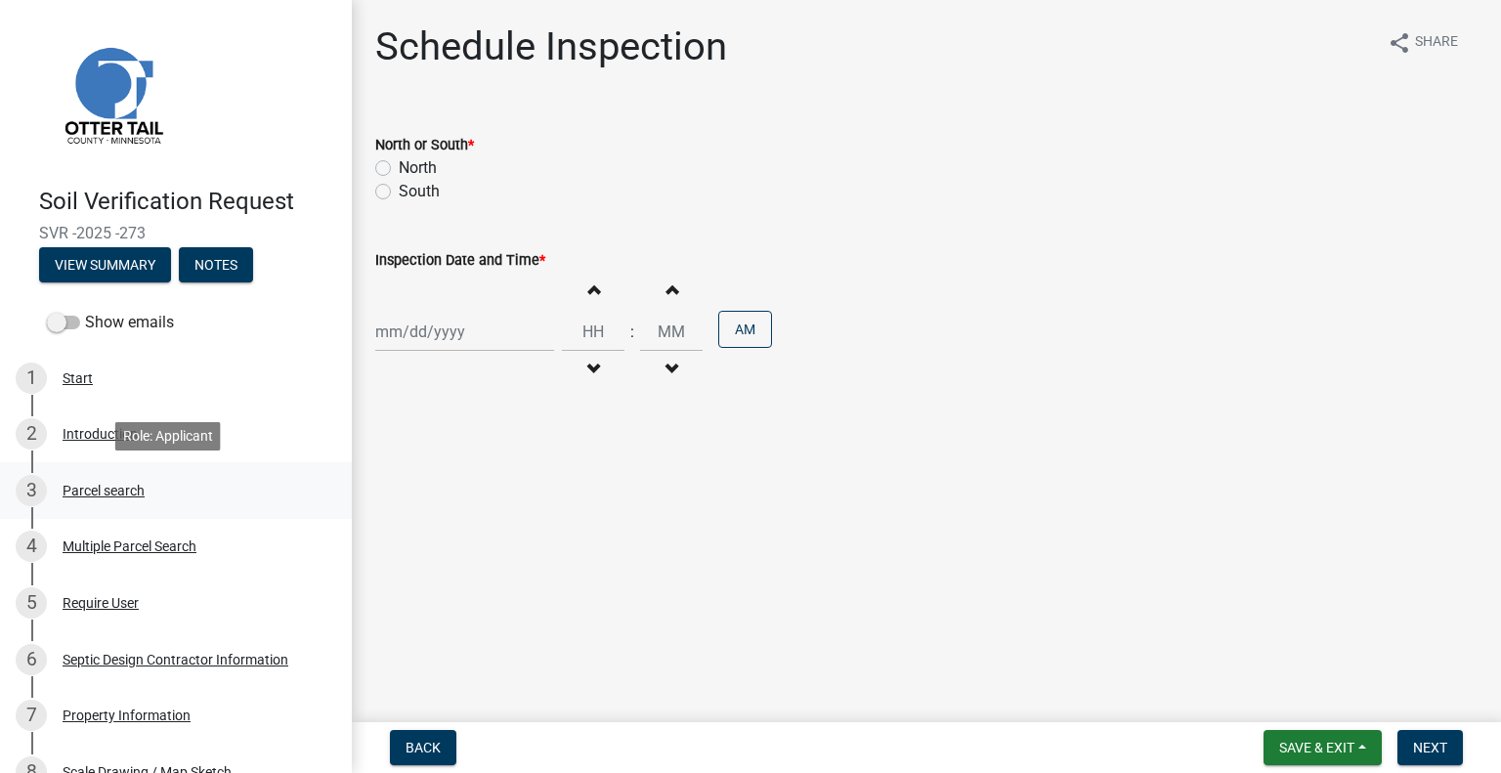
click at [152, 497] on div "3 Parcel search" at bounding box center [168, 490] width 305 height 31
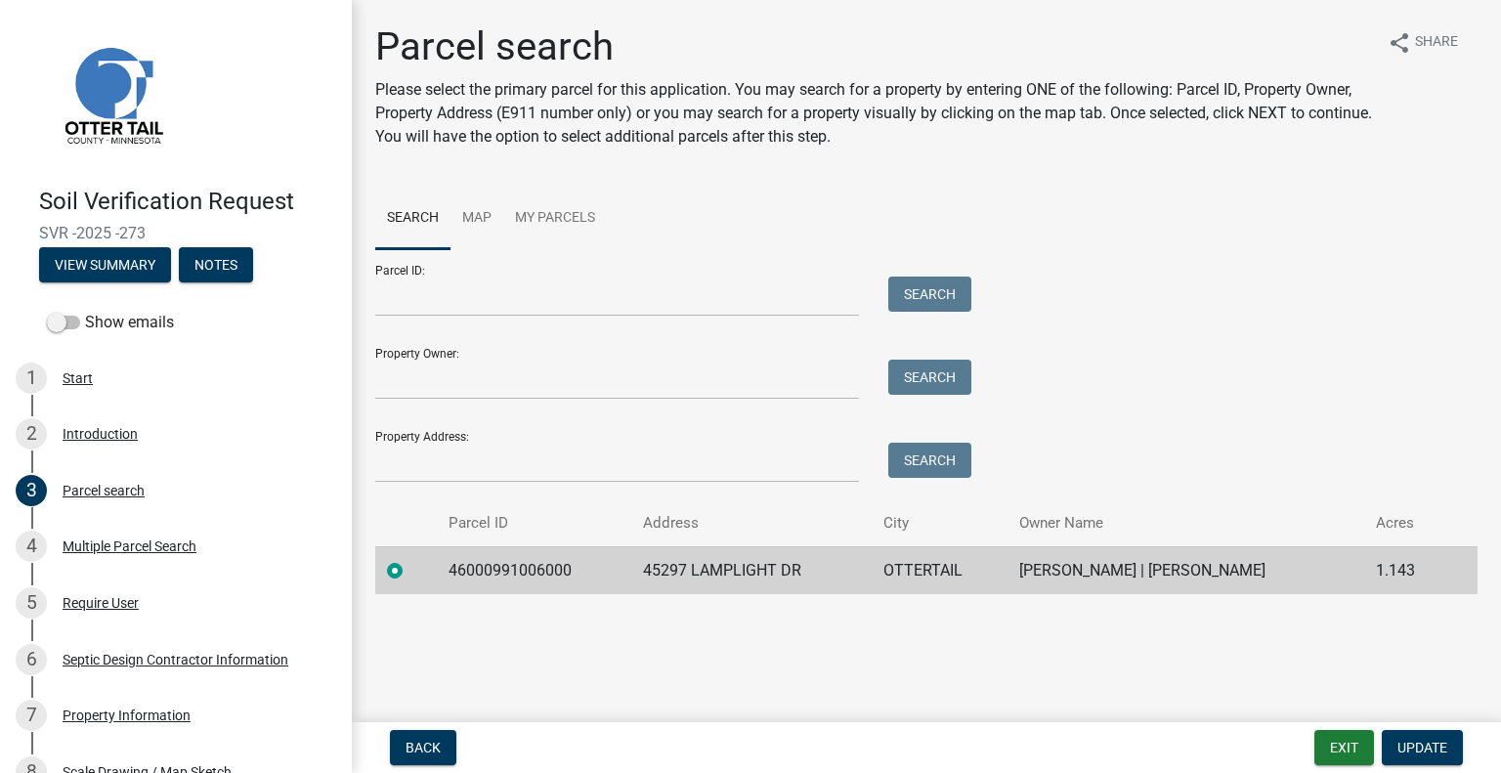
click at [511, 561] on td "46000991006000" at bounding box center [534, 570] width 194 height 48
click at [512, 562] on td "46000991006000" at bounding box center [534, 570] width 194 height 48
click at [754, 573] on td "45297 LAMPLIGHT DR" at bounding box center [751, 570] width 240 height 48
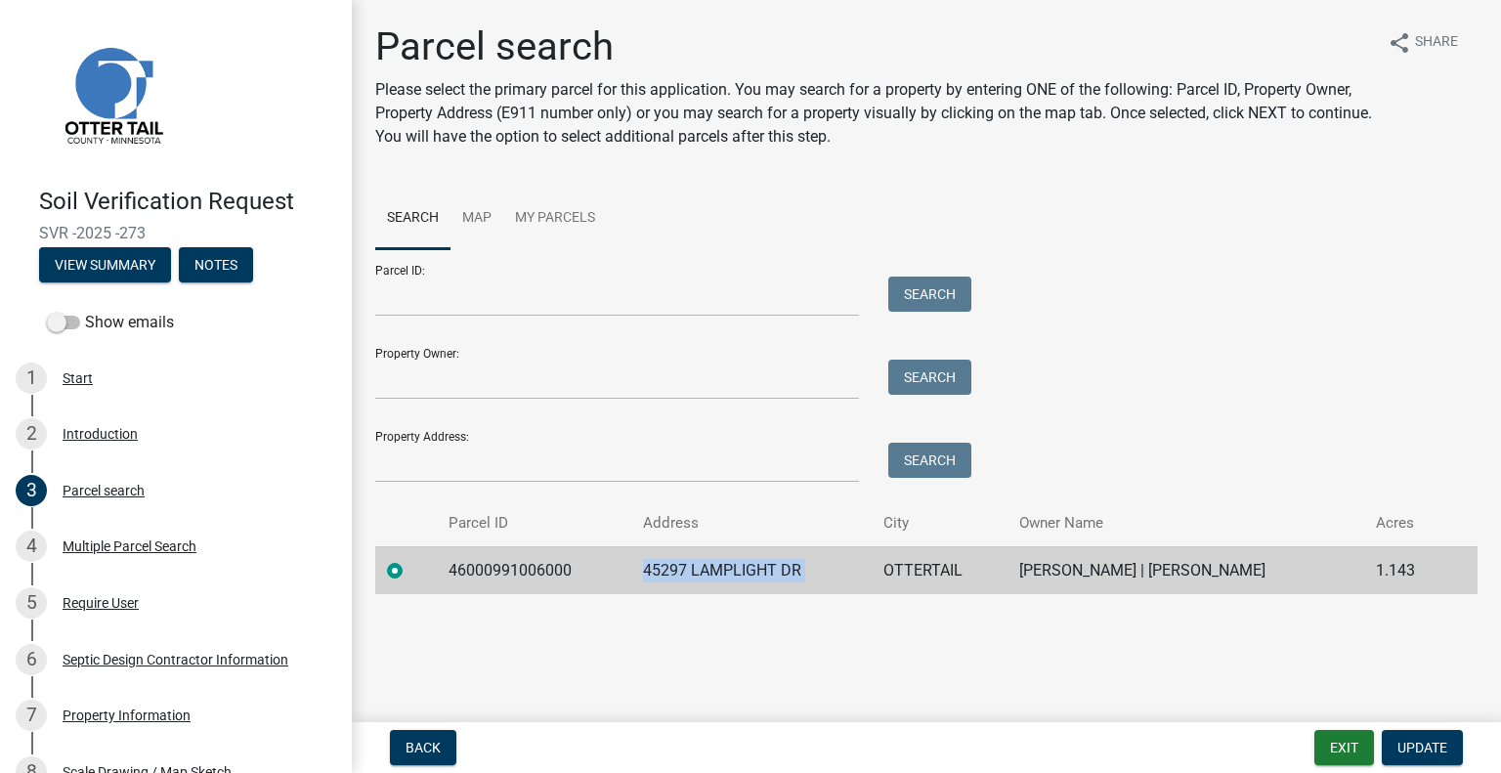
click at [754, 573] on td "45297 LAMPLIGHT DR" at bounding box center [751, 570] width 240 height 48
click at [909, 568] on td "OTTERTAIL" at bounding box center [940, 570] width 136 height 48
click at [1189, 566] on td "ALEC SPILLUM | RACHEL R SPILLUM" at bounding box center [1186, 570] width 357 height 48
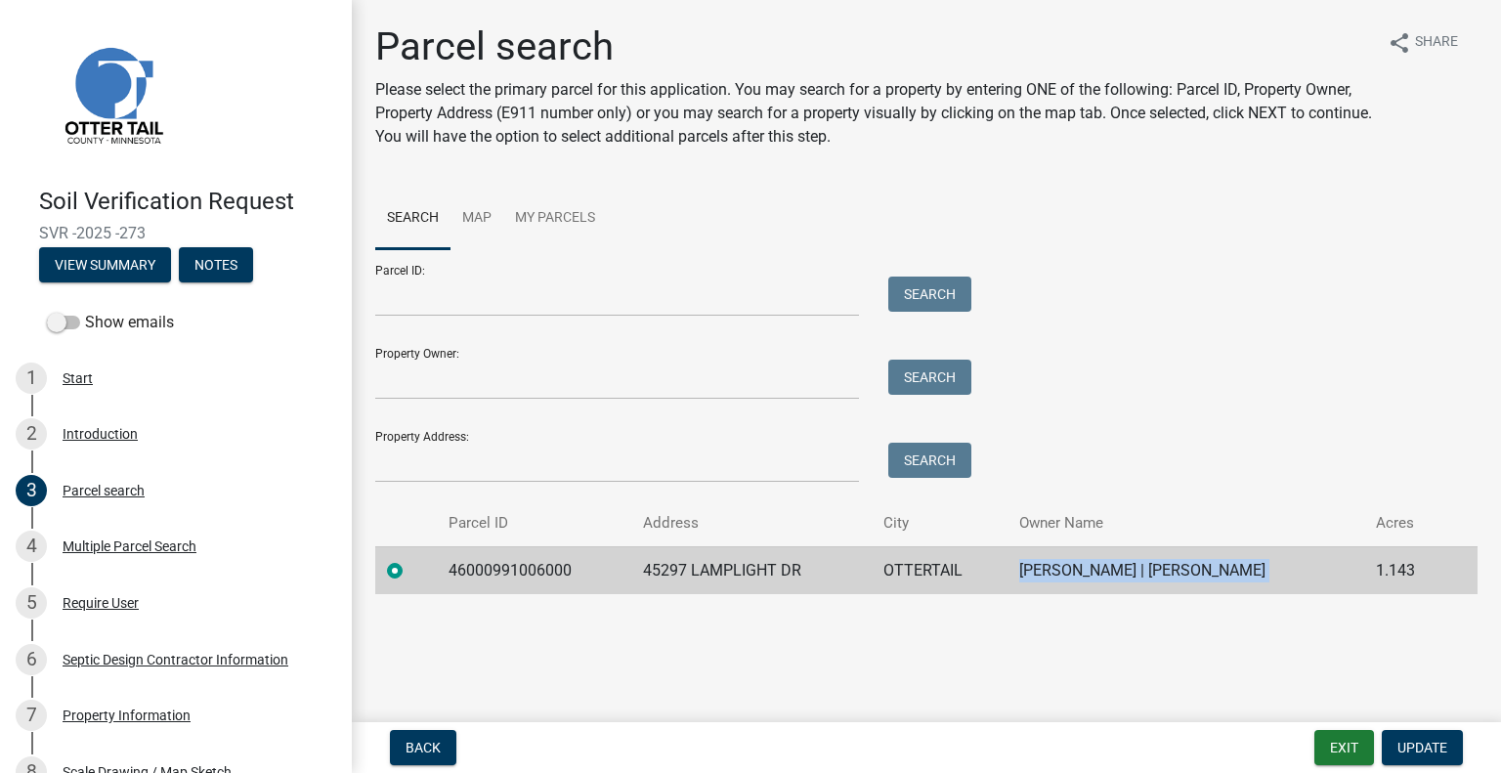
click at [1189, 566] on td "ALEC SPILLUM | RACHEL R SPILLUM" at bounding box center [1186, 570] width 357 height 48
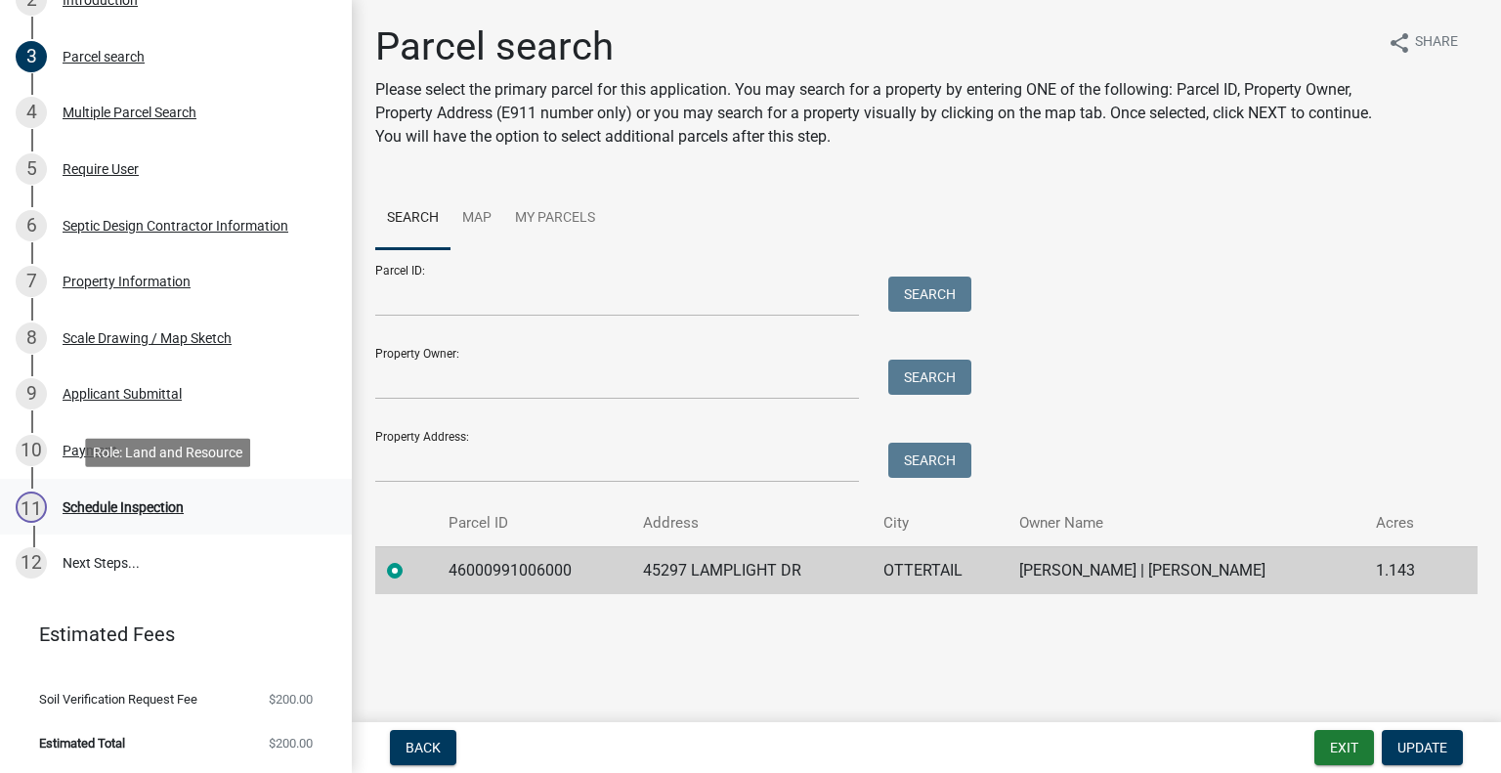
click at [164, 481] on link "11 Schedule Inspection" at bounding box center [176, 507] width 352 height 57
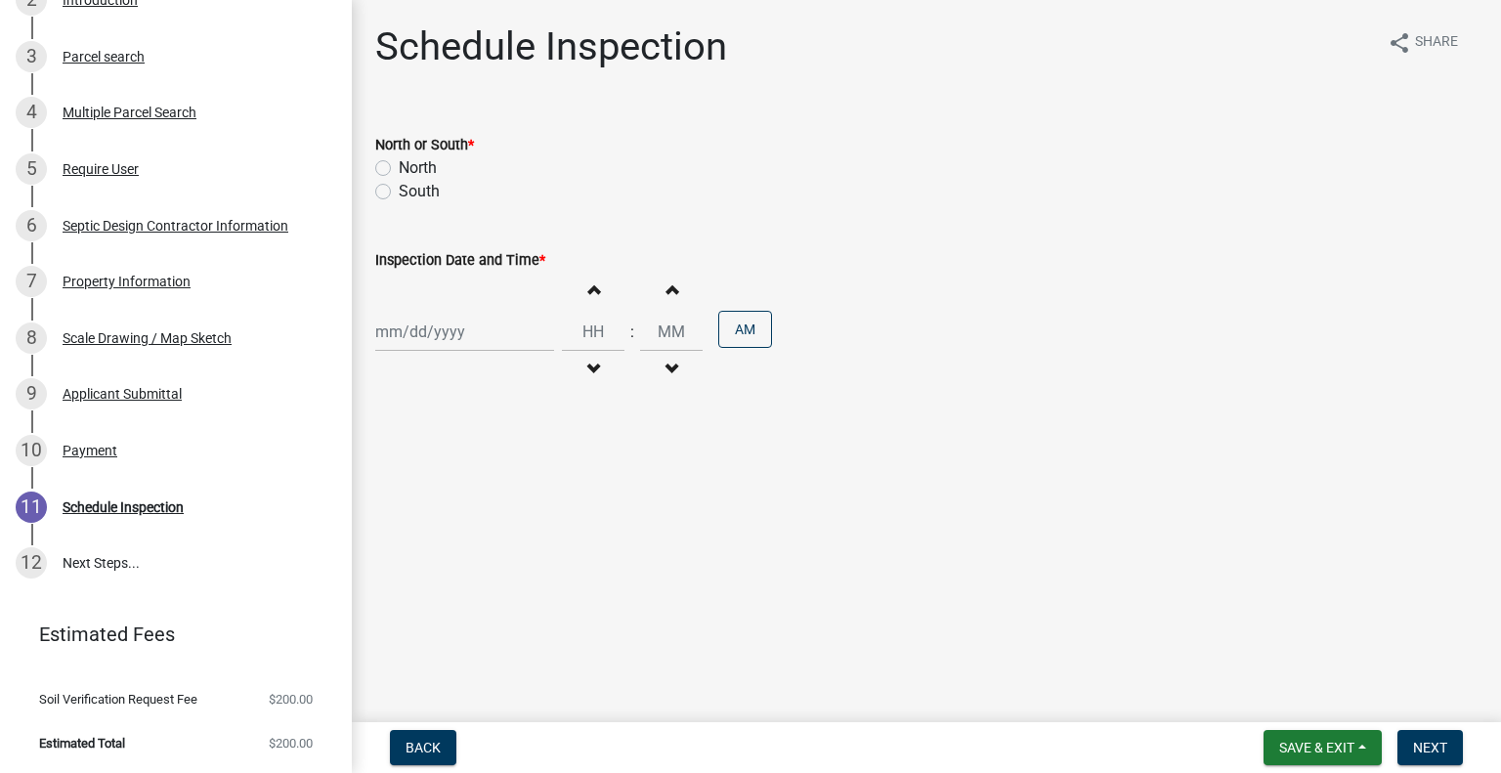
click at [409, 194] on label "South" at bounding box center [419, 191] width 41 height 23
click at [409, 193] on input "South" at bounding box center [405, 186] width 13 height 13
radio input "true"
click at [381, 156] on div "North" at bounding box center [926, 167] width 1103 height 23
click at [399, 171] on label "North" at bounding box center [418, 167] width 38 height 23
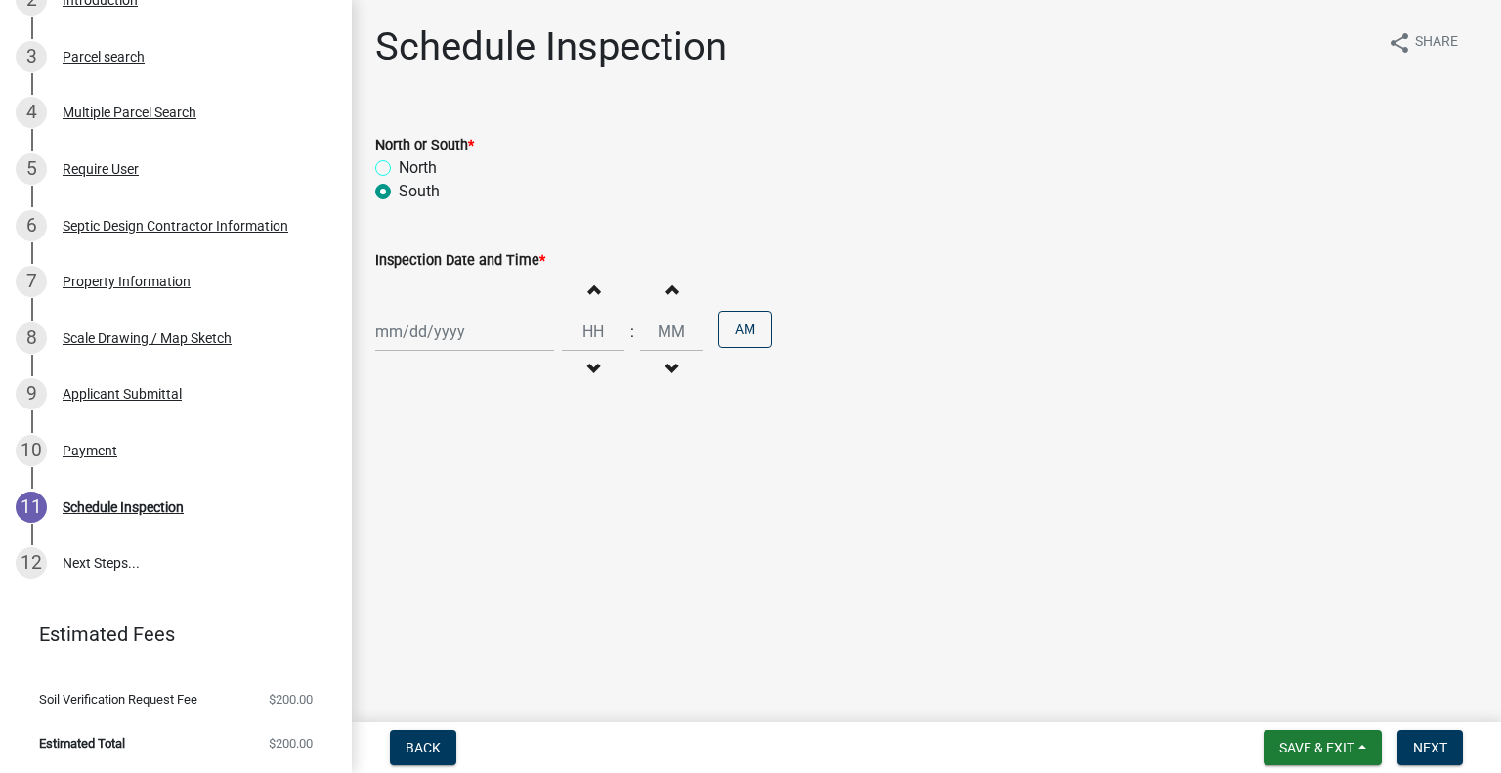
click at [399, 169] on input "North" at bounding box center [405, 162] width 13 height 13
radio input "true"
click at [442, 331] on div at bounding box center [464, 332] width 179 height 40
select select "8"
select select "2025"
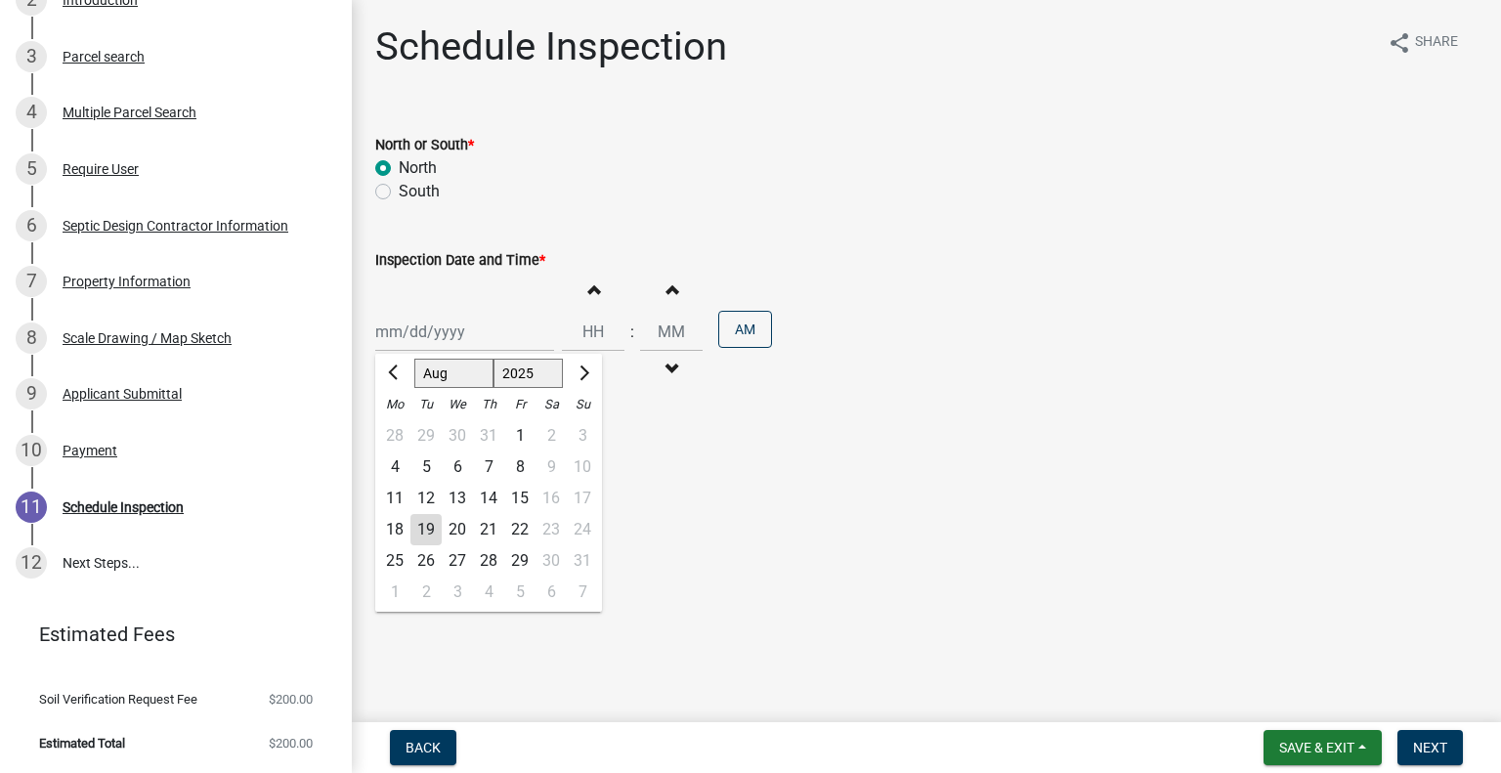
click at [456, 529] on div "20" at bounding box center [457, 529] width 31 height 31
type input "08/20/2025"
click at [588, 290] on span "button" at bounding box center [593, 290] width 10 height 16
type input "01"
type input "00"
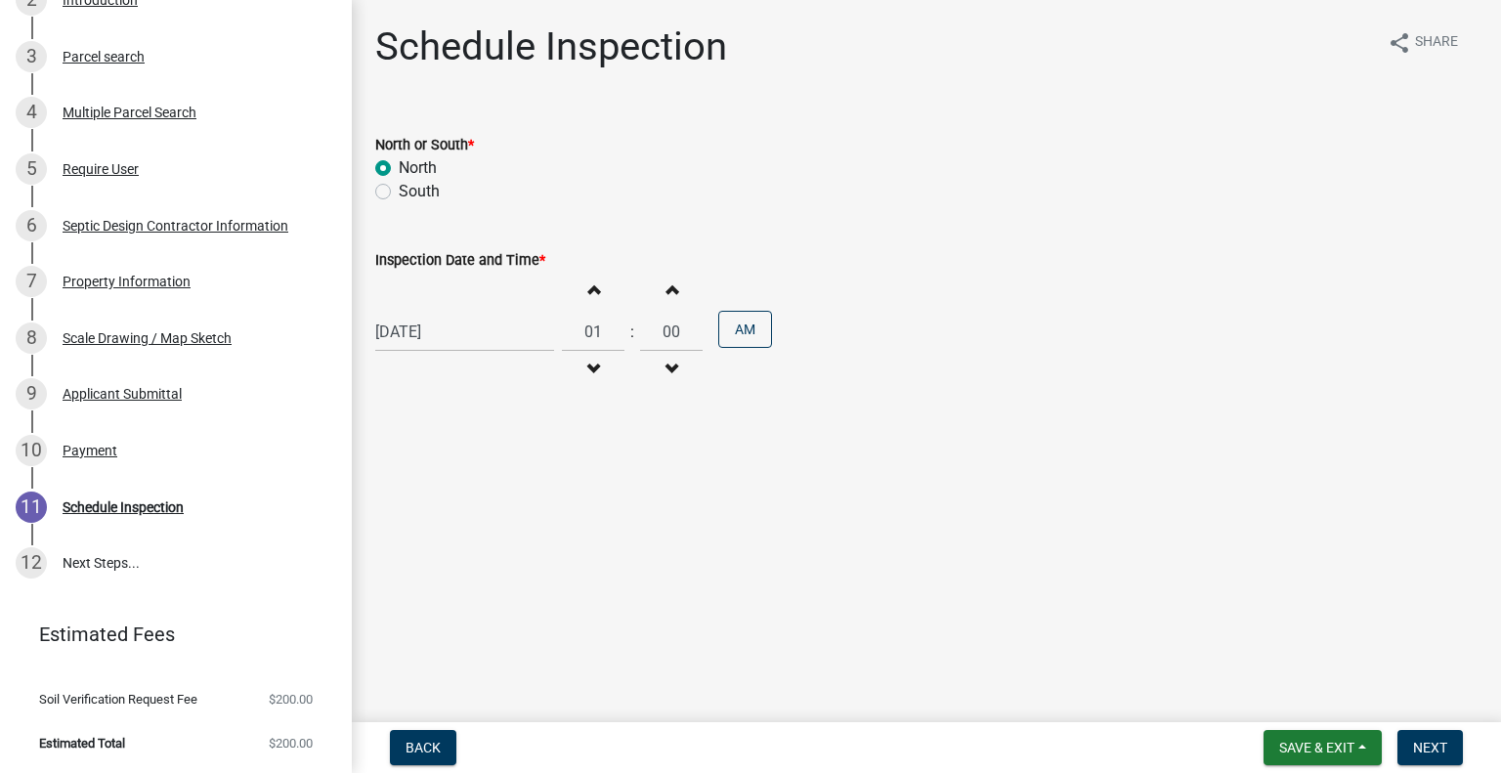
click at [588, 290] on span "button" at bounding box center [593, 290] width 10 height 16
click at [586, 300] on button "Increment hours" at bounding box center [593, 289] width 41 height 35
type input "03"
click at [719, 319] on button "AM" at bounding box center [745, 329] width 54 height 37
drag, startPoint x: 1427, startPoint y: 754, endPoint x: 1446, endPoint y: 746, distance: 20.2
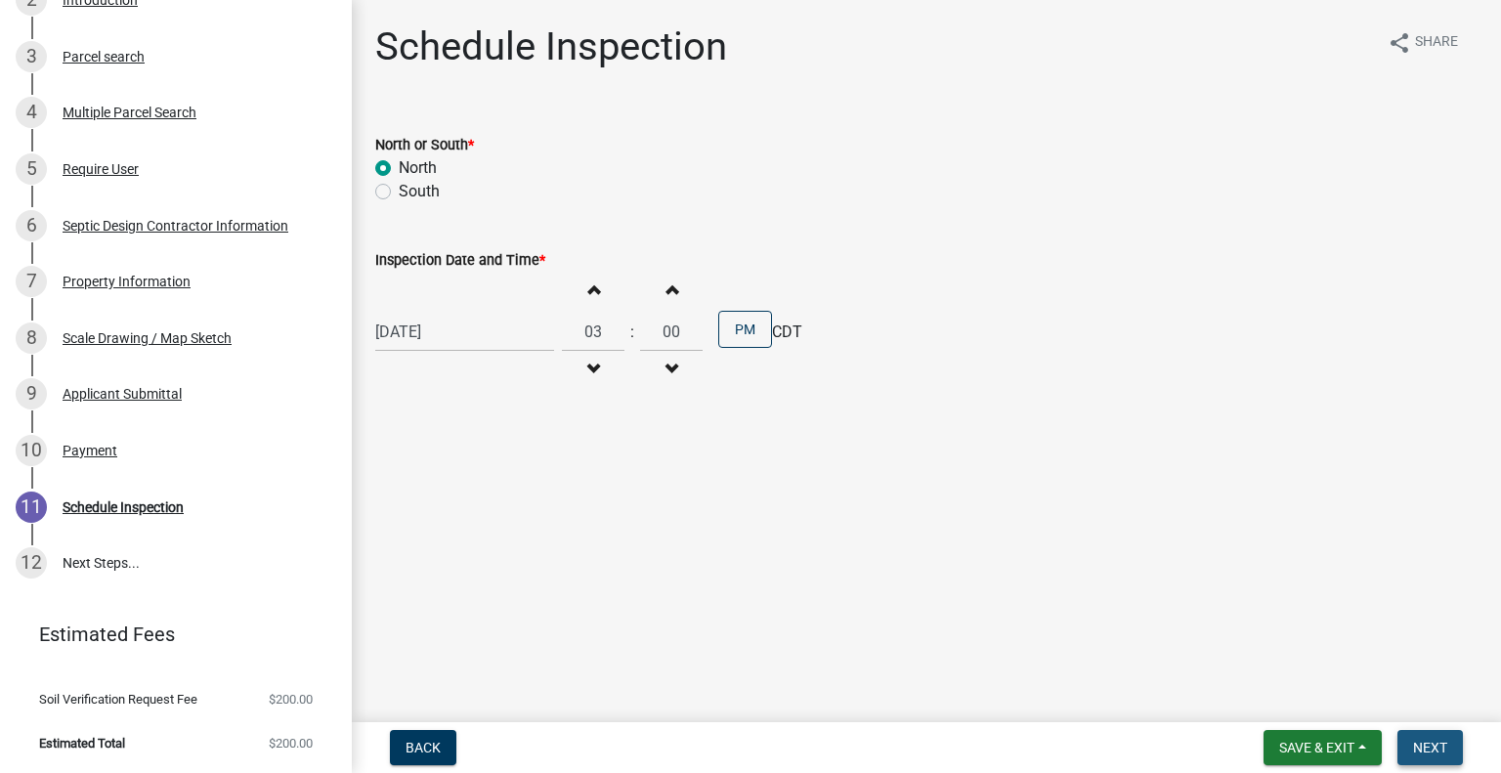
click at [1427, 754] on span "Next" at bounding box center [1430, 748] width 34 height 16
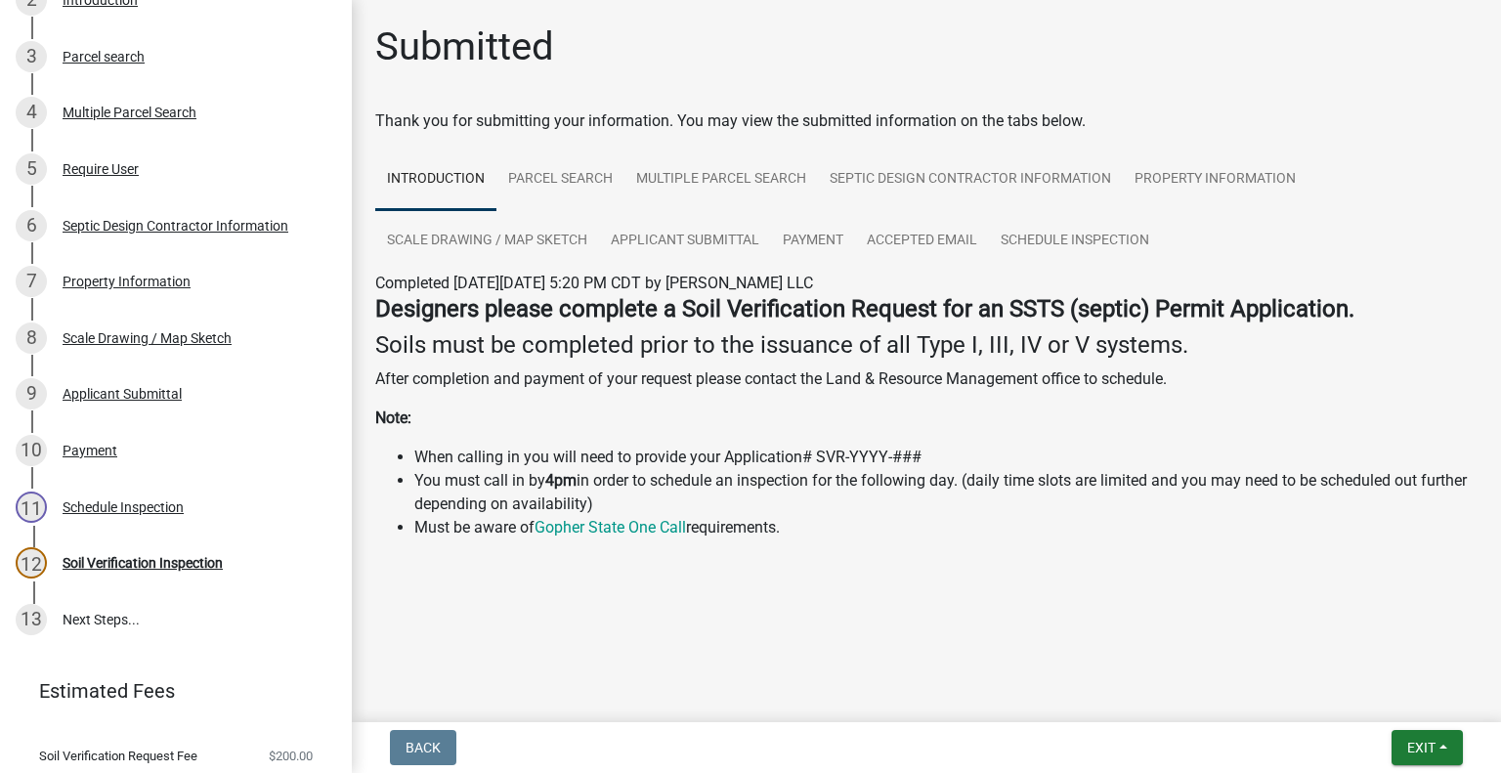
scroll to position [490, 0]
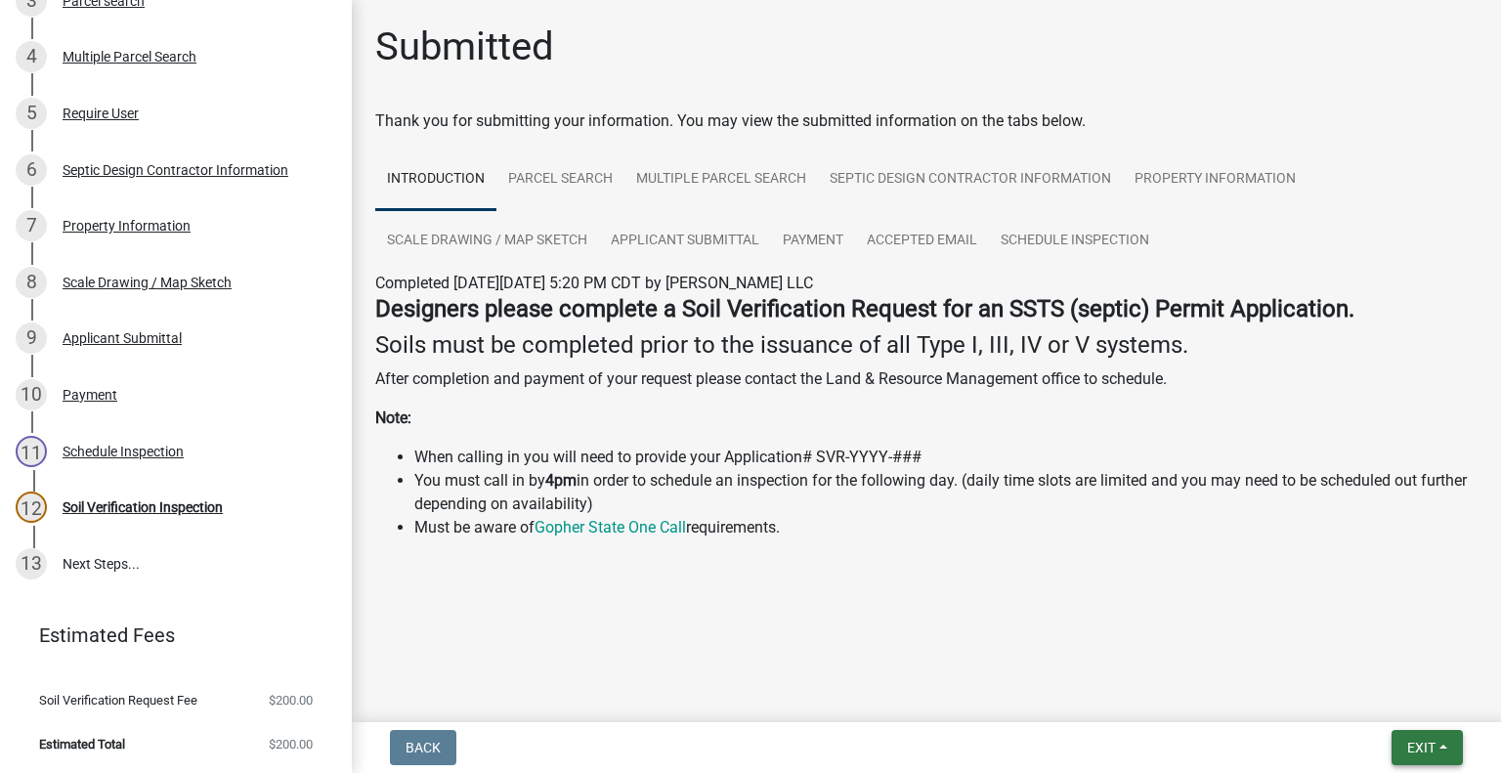
click at [1415, 744] on span "Exit" at bounding box center [1422, 748] width 28 height 16
click at [1357, 697] on button "Save & Exit" at bounding box center [1386, 696] width 156 height 47
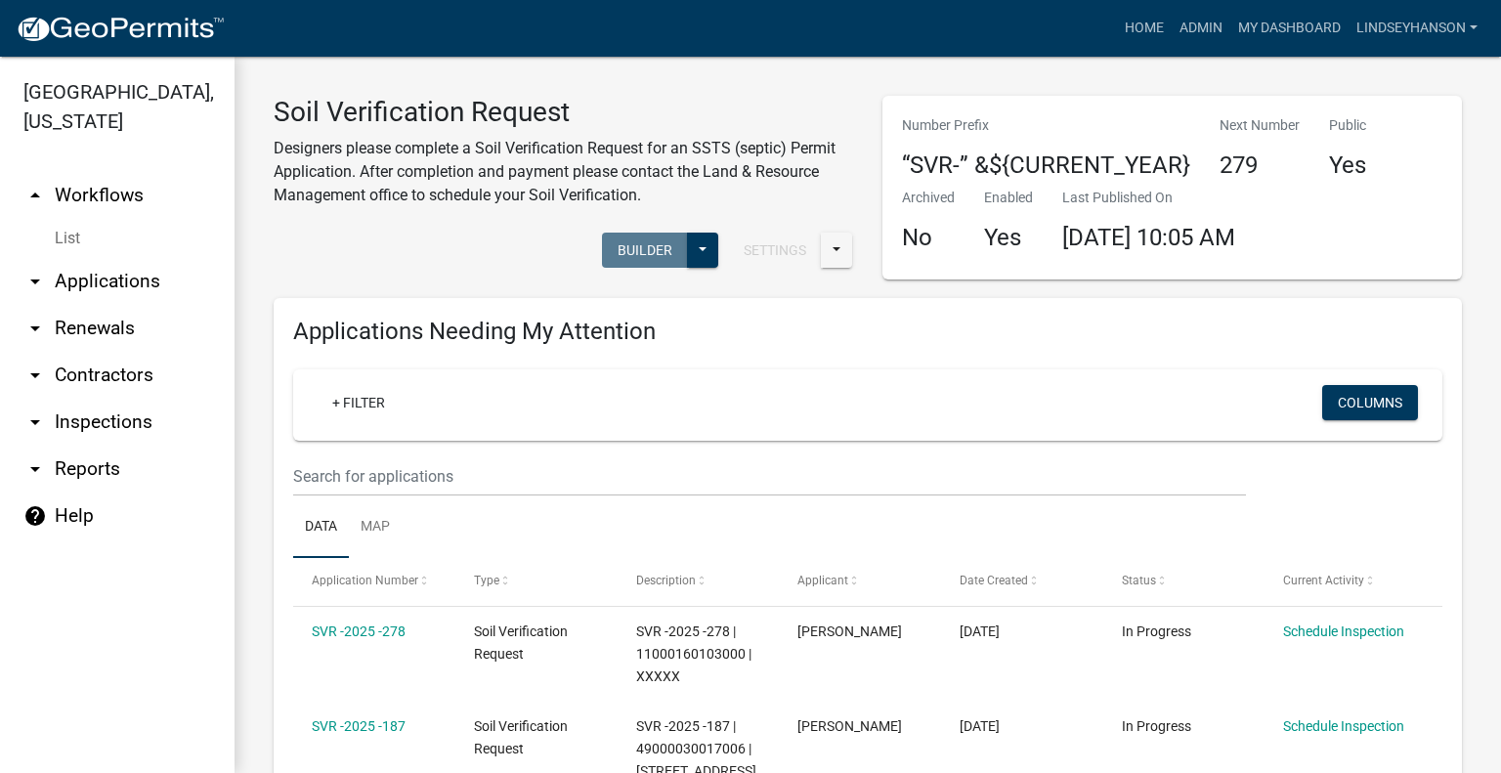
click at [132, 284] on link "arrow_drop_down Applications" at bounding box center [117, 281] width 235 height 47
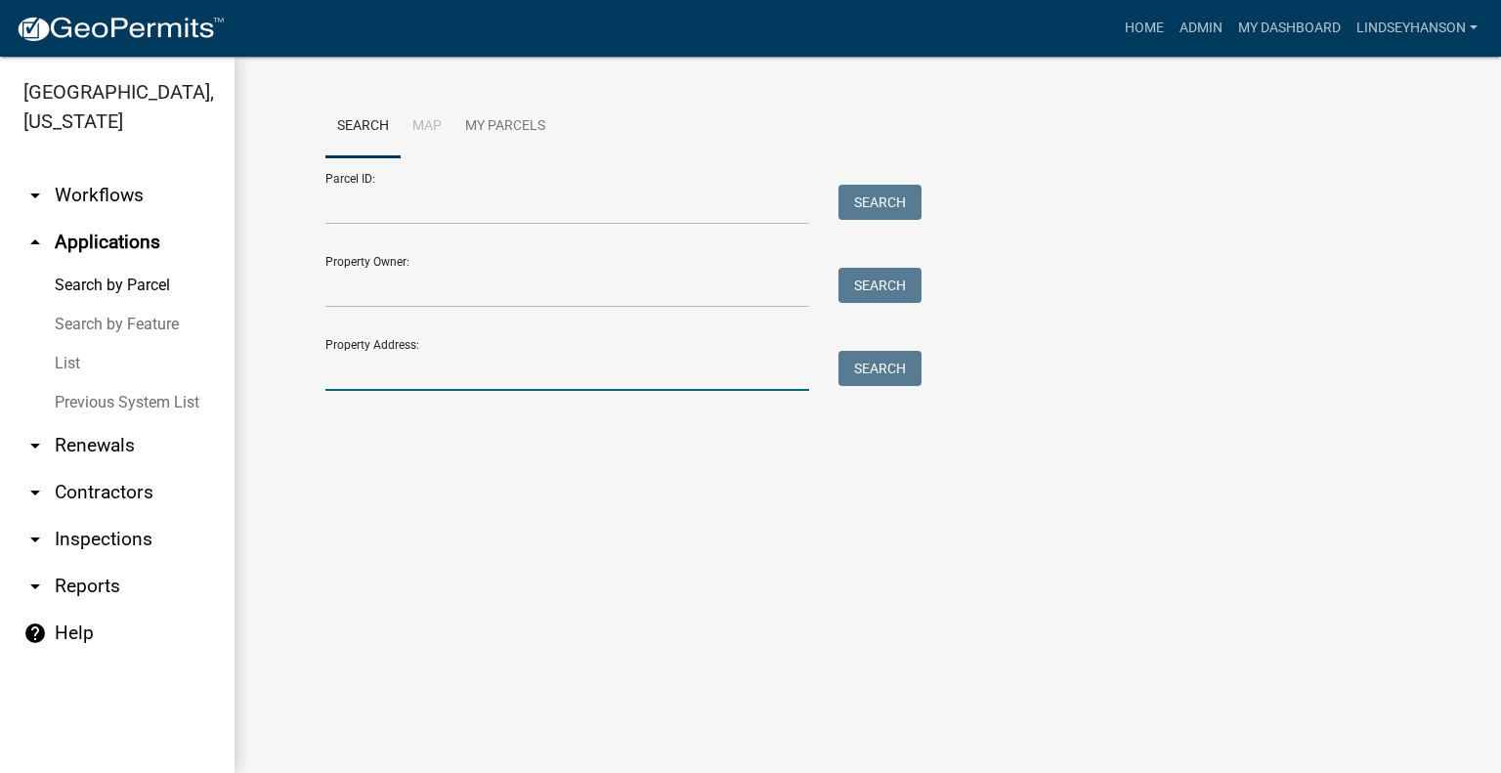
click at [398, 376] on input "Property Address:" at bounding box center [567, 371] width 484 height 40
type input "3"
drag, startPoint x: 148, startPoint y: 183, endPoint x: 168, endPoint y: 190, distance: 21.6
click at [147, 184] on link "arrow_drop_down Workflows" at bounding box center [117, 195] width 235 height 47
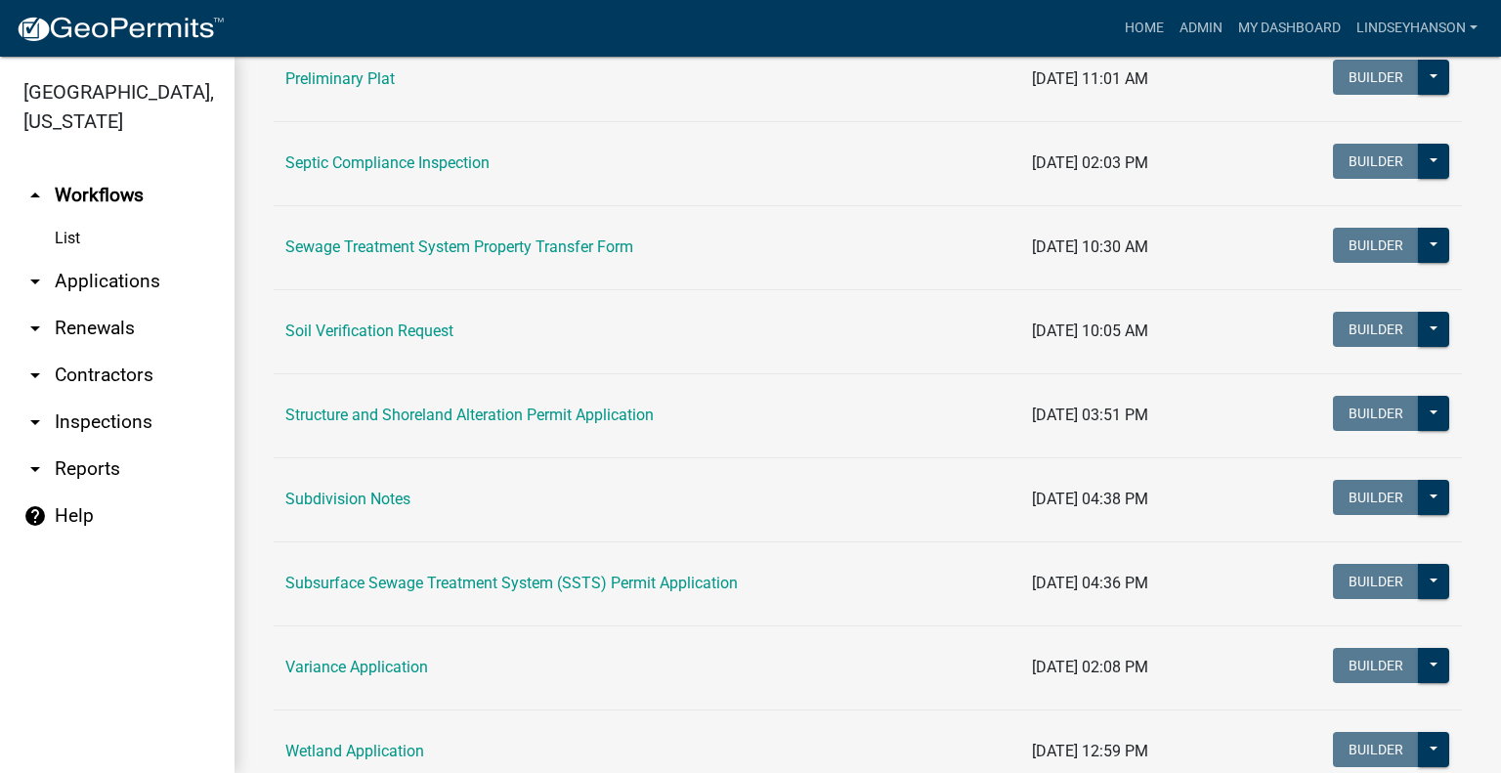
scroll to position [1010, 0]
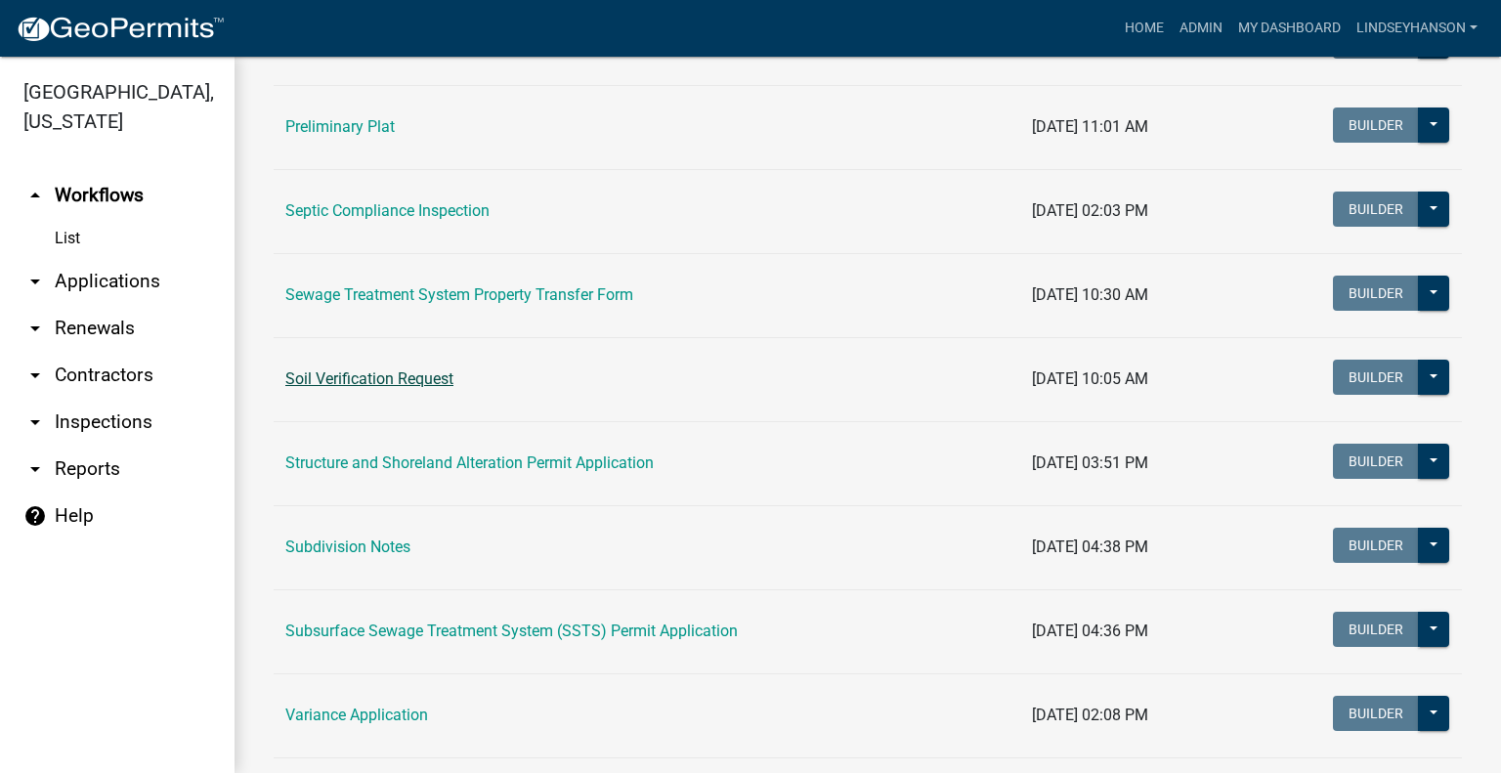
click at [368, 378] on link "Soil Verification Request" at bounding box center [369, 378] width 168 height 19
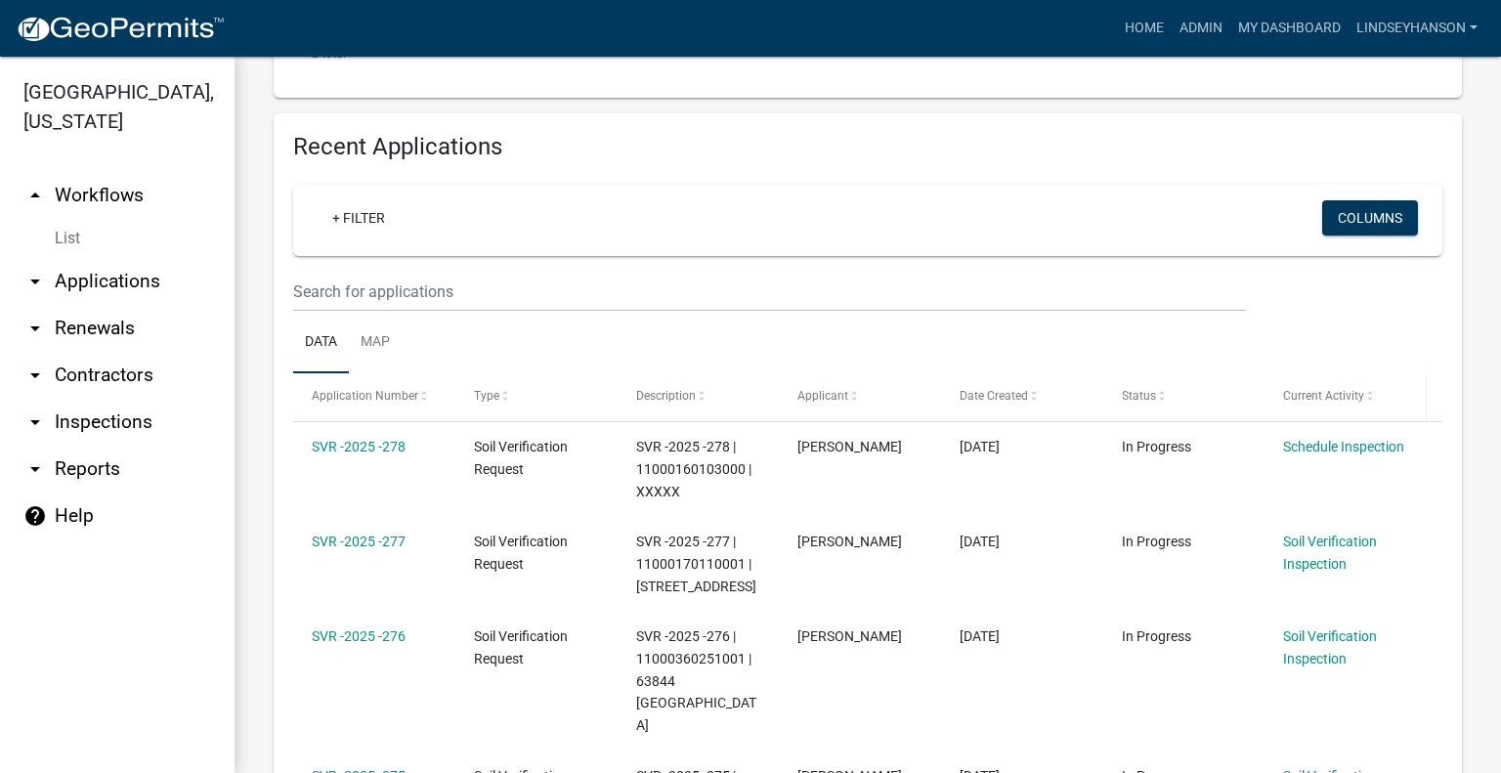
scroll to position [771, 0]
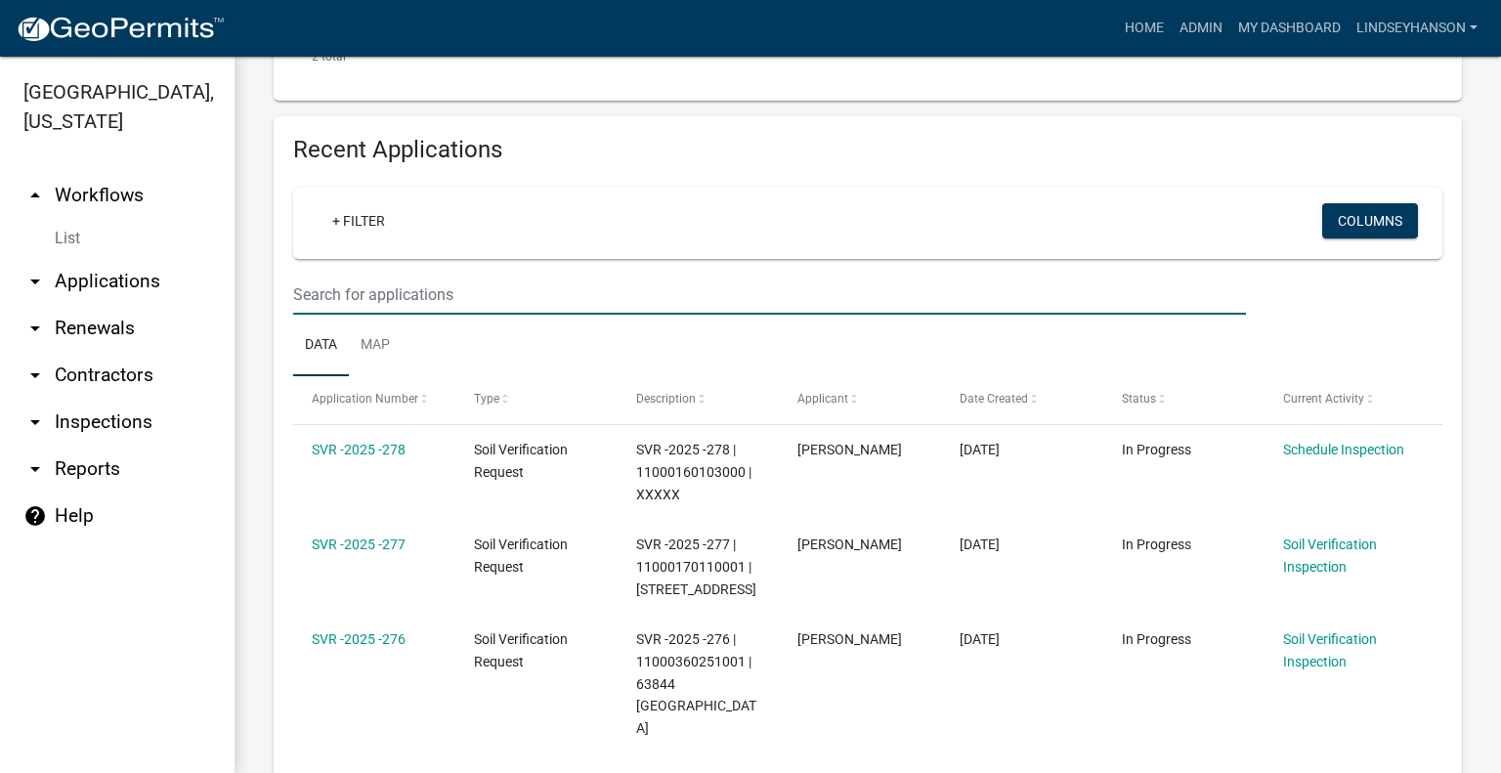
click at [145, 277] on link "arrow_drop_down Applications" at bounding box center [117, 281] width 235 height 47
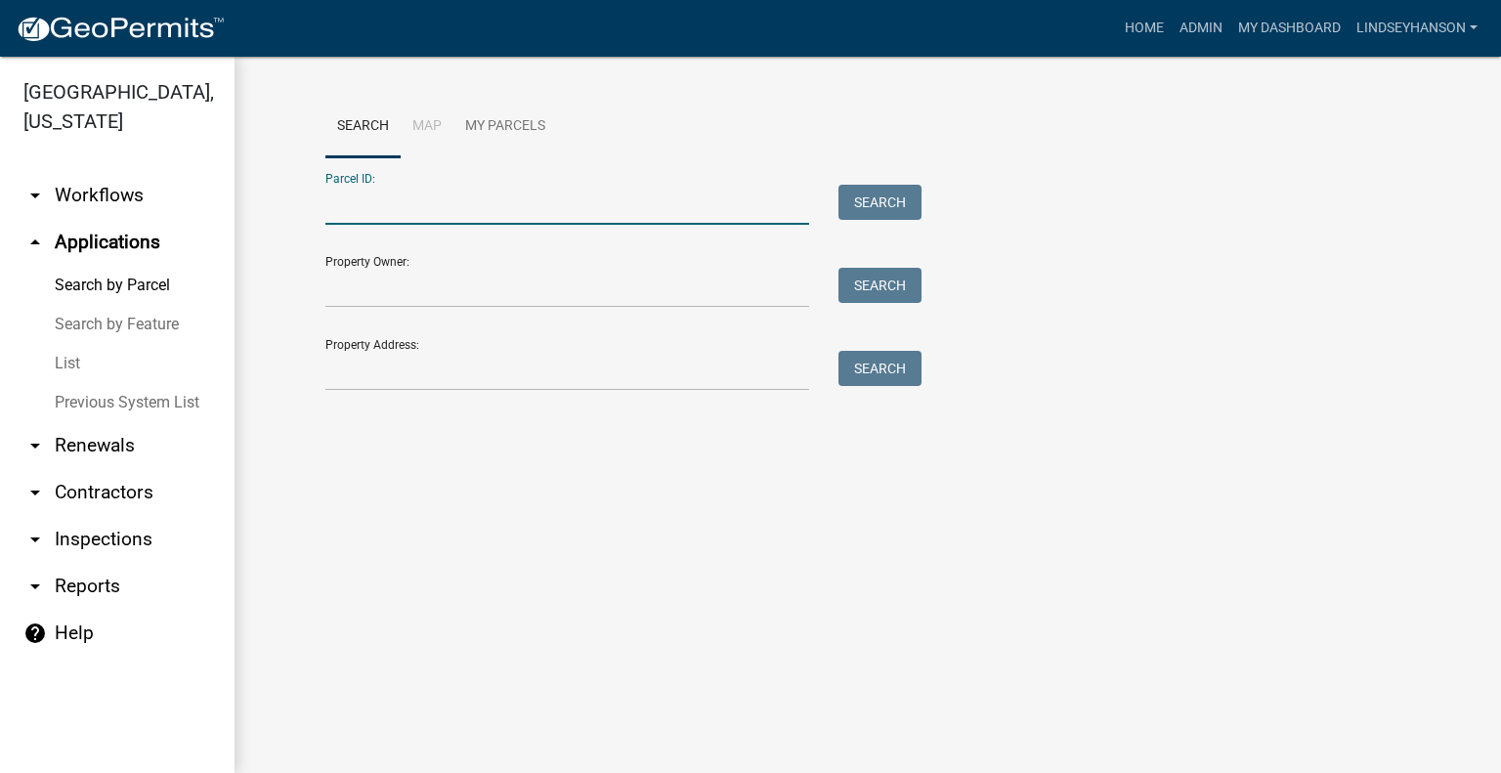
click at [409, 202] on input "Parcel ID:" at bounding box center [567, 205] width 484 height 40
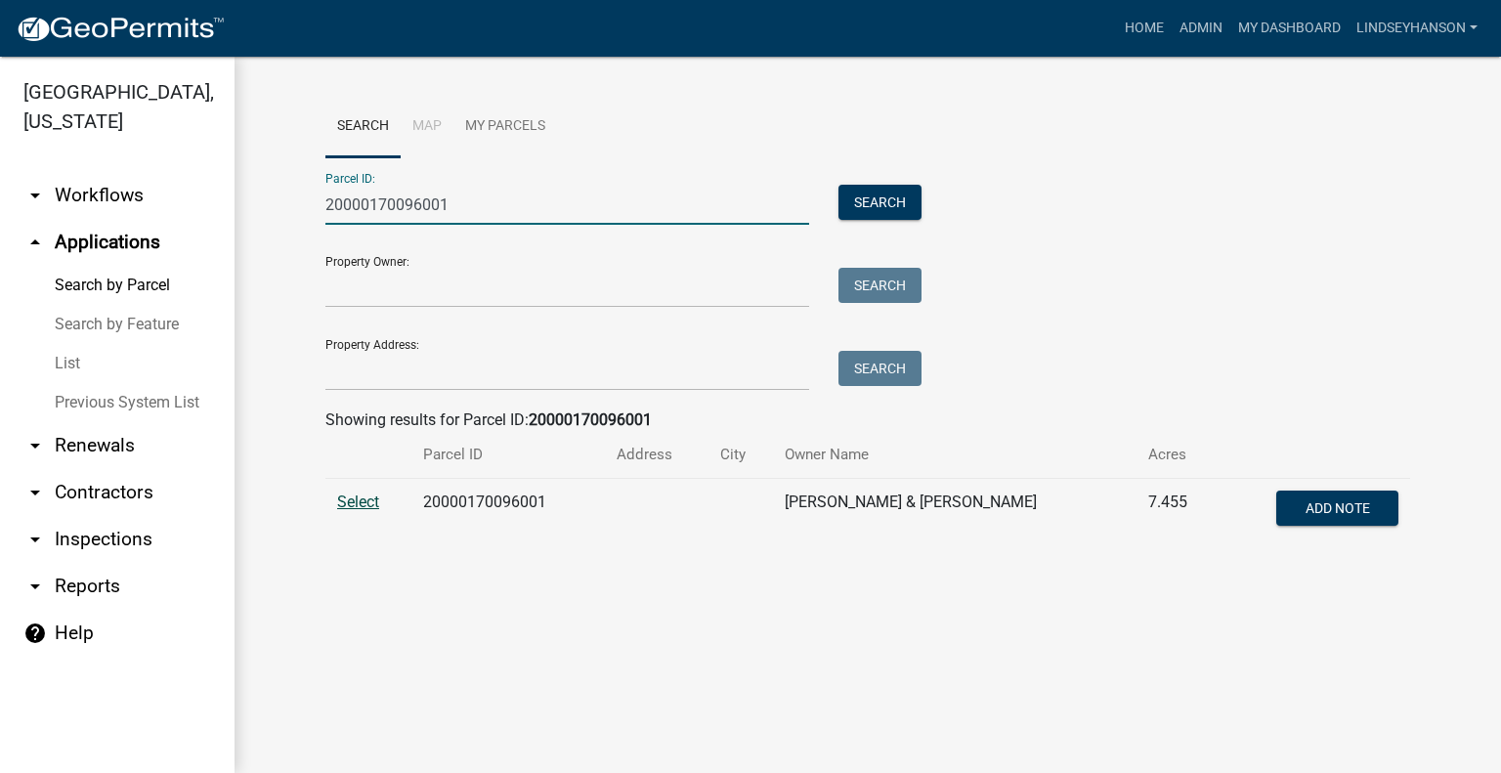
type input "20000170096001"
click at [353, 496] on span "Select" at bounding box center [358, 502] width 42 height 19
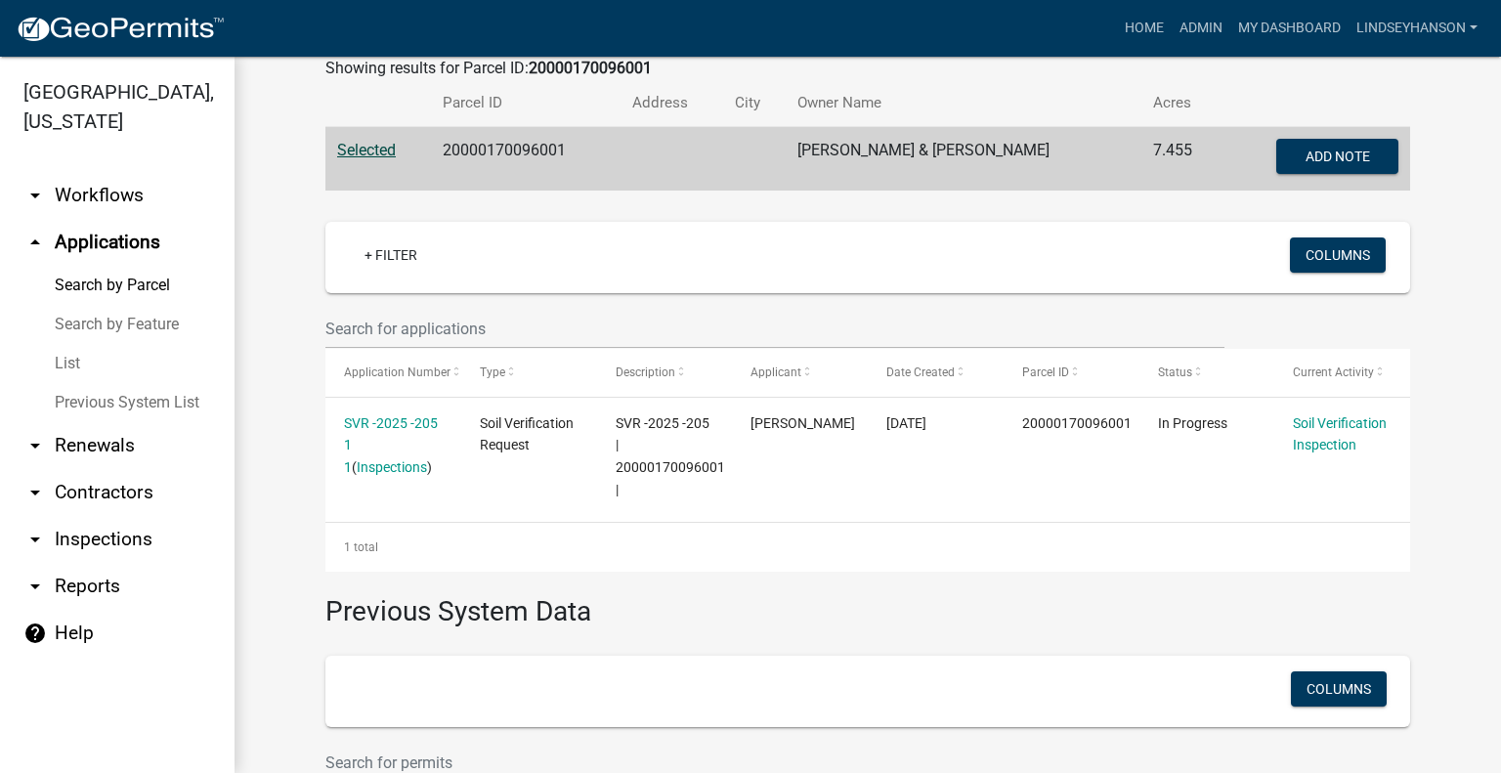
scroll to position [360, 0]
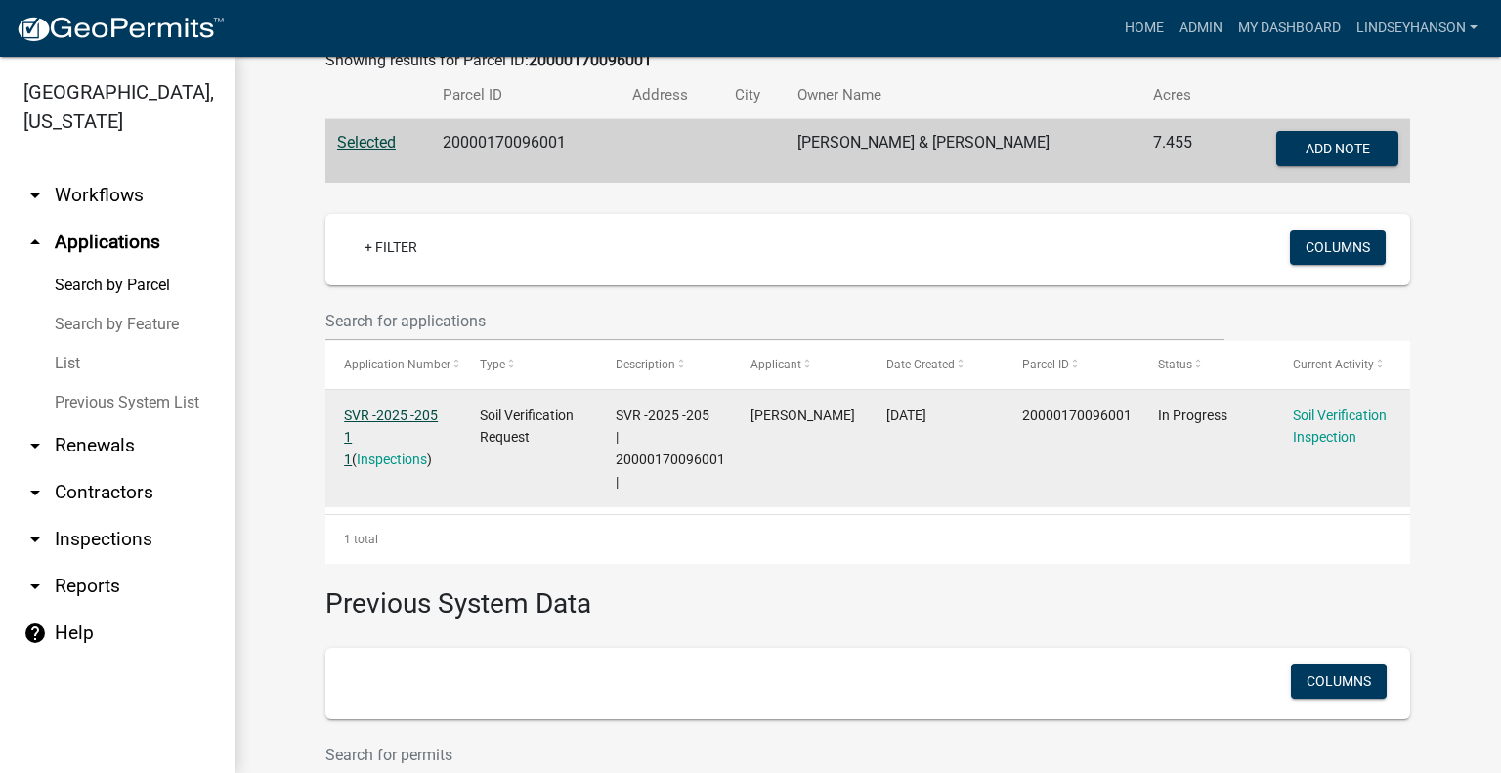
click at [394, 413] on link "SVR -2025 -205 1 1" at bounding box center [391, 438] width 94 height 61
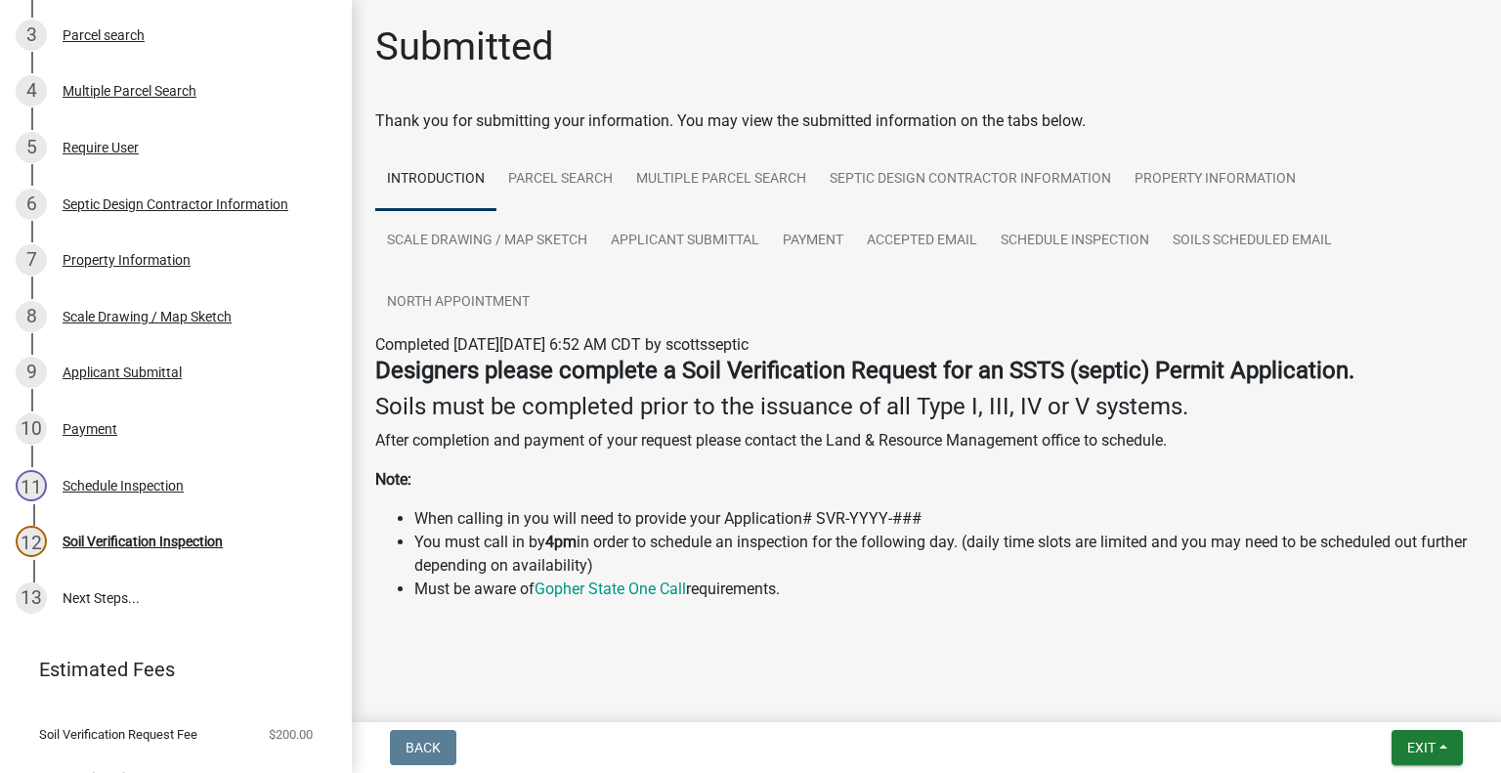
scroll to position [490, 0]
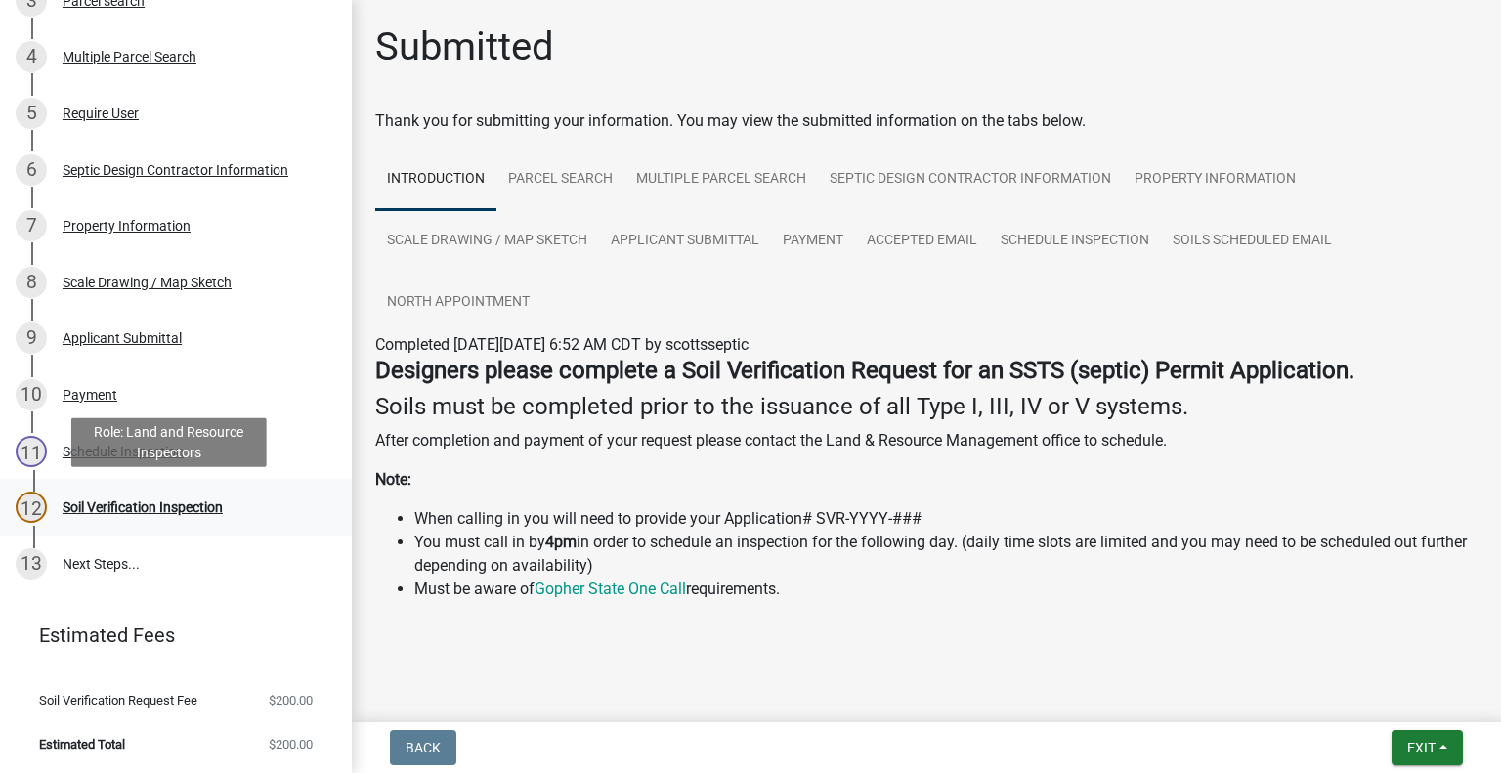
click at [184, 510] on div "Soil Verification Inspection" at bounding box center [143, 507] width 160 height 14
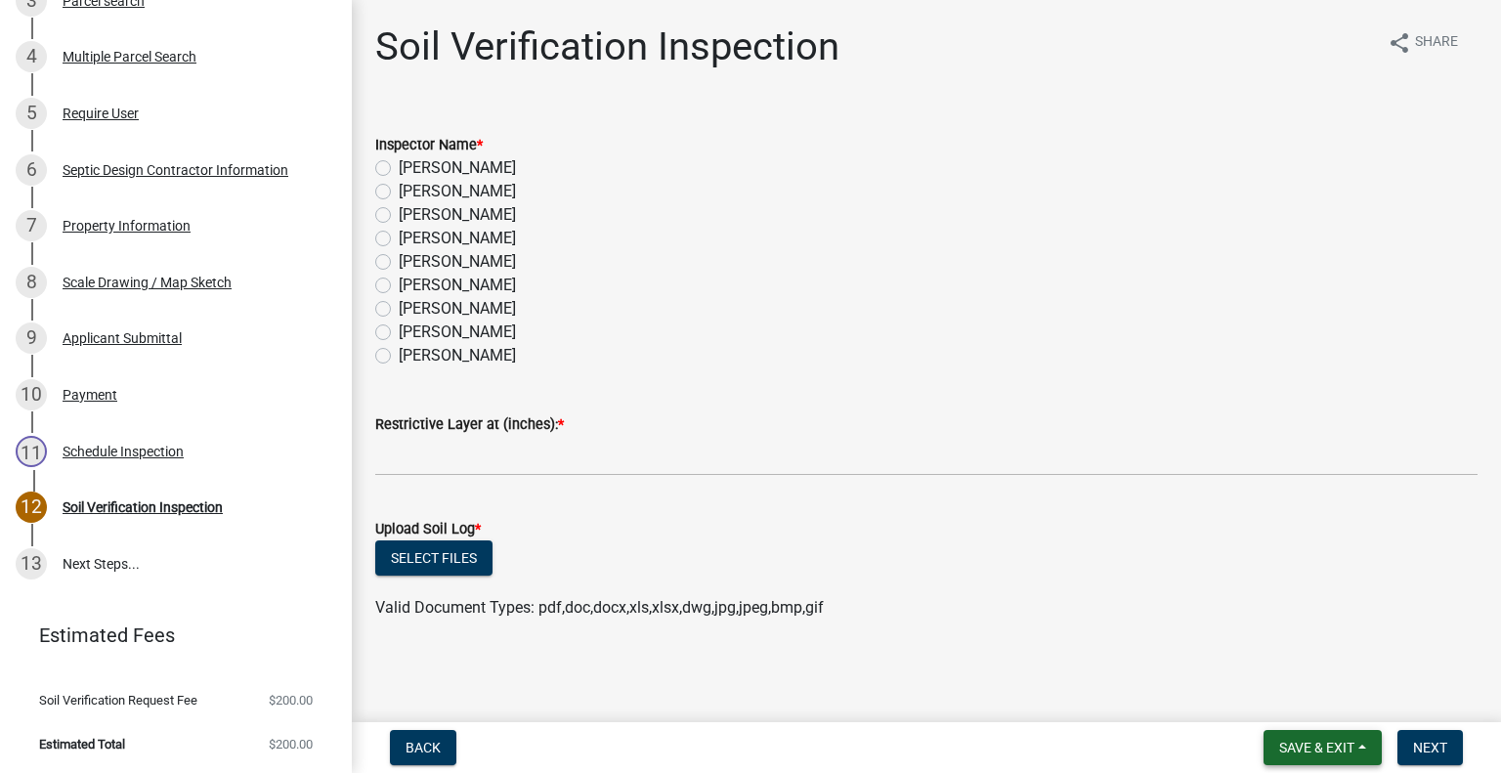
click at [1282, 751] on span "Save & Exit" at bounding box center [1317, 748] width 75 height 16
click at [1294, 700] on button "Save & Exit" at bounding box center [1304, 696] width 156 height 47
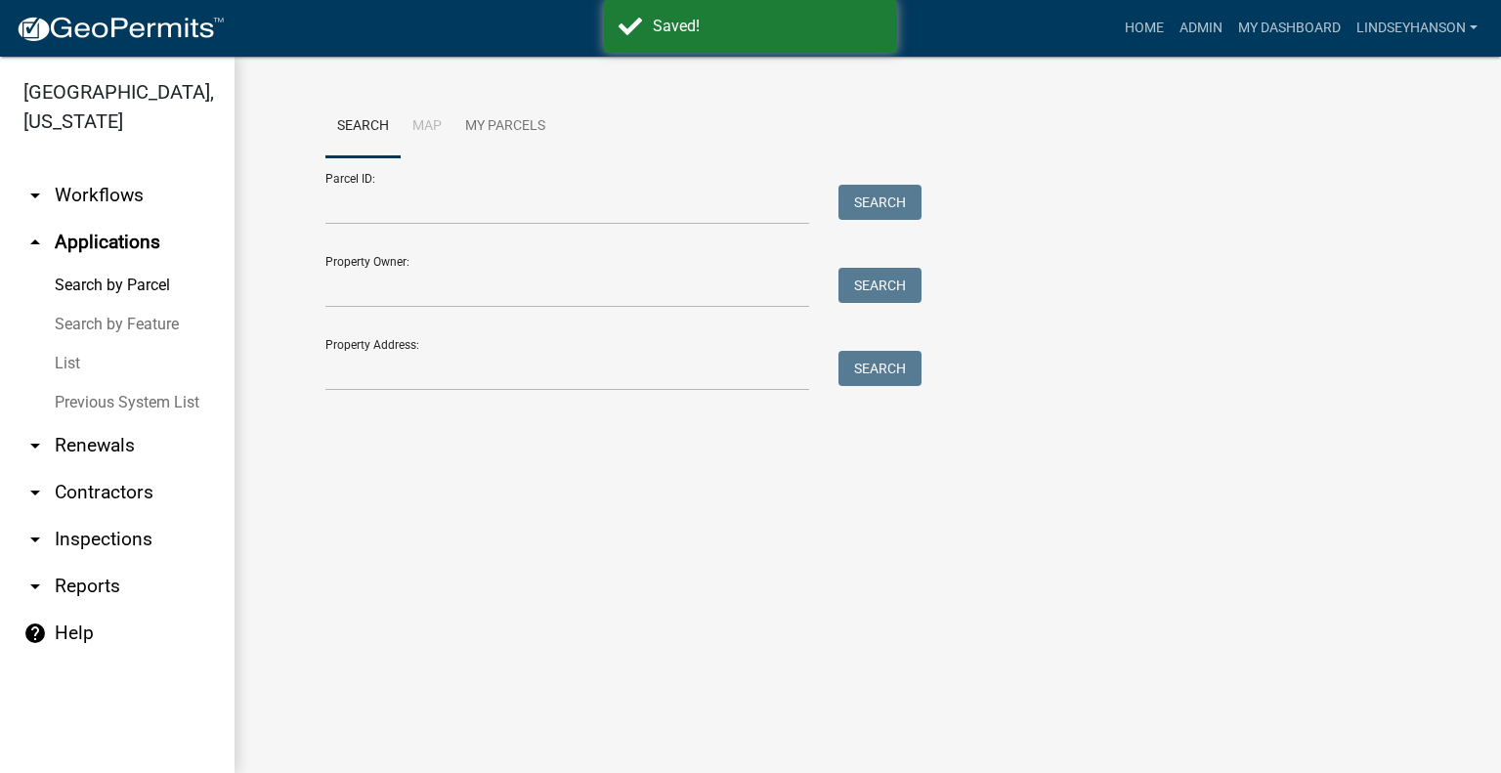
click at [123, 206] on link "arrow_drop_down Workflows" at bounding box center [117, 195] width 235 height 47
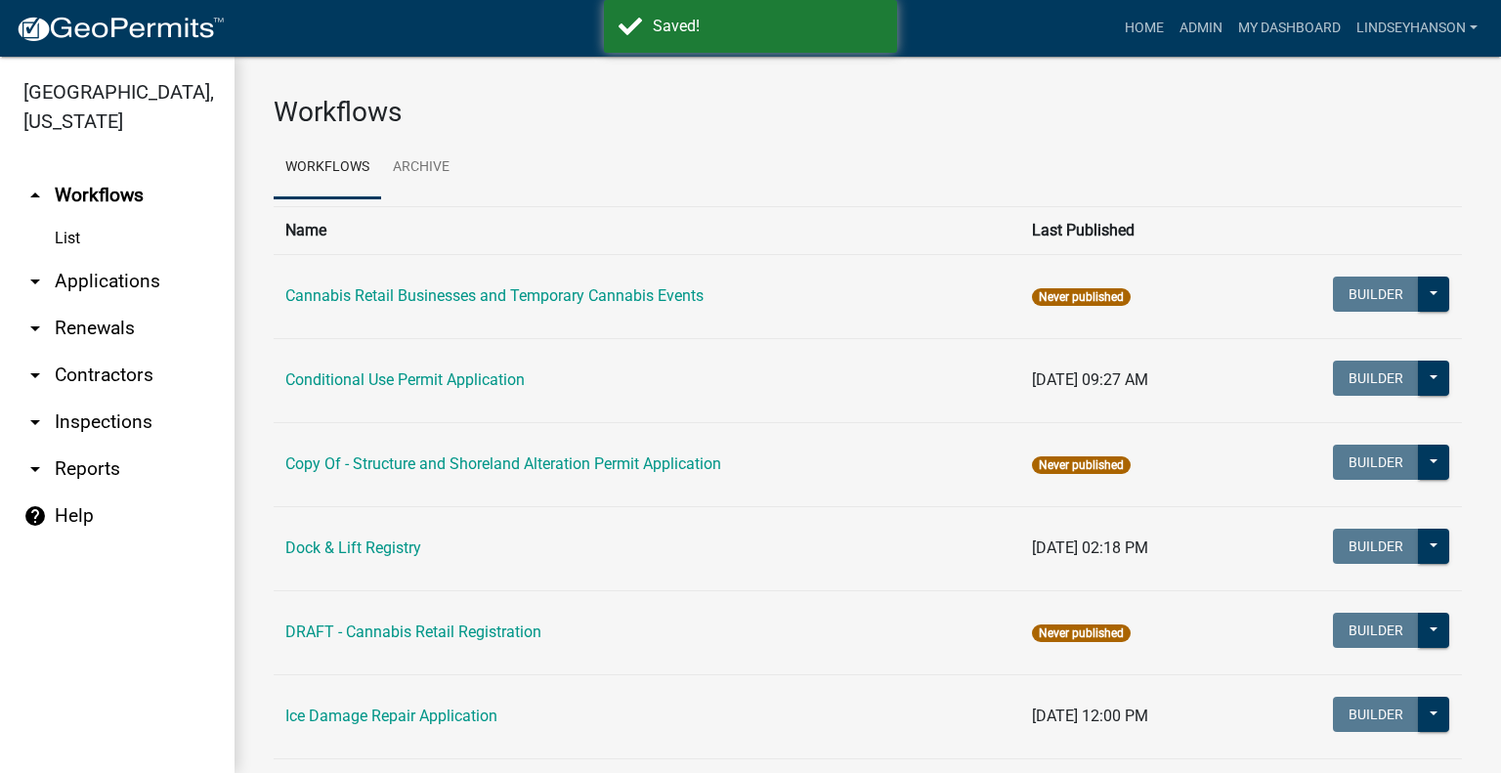
click at [133, 277] on link "arrow_drop_down Applications" at bounding box center [117, 281] width 235 height 47
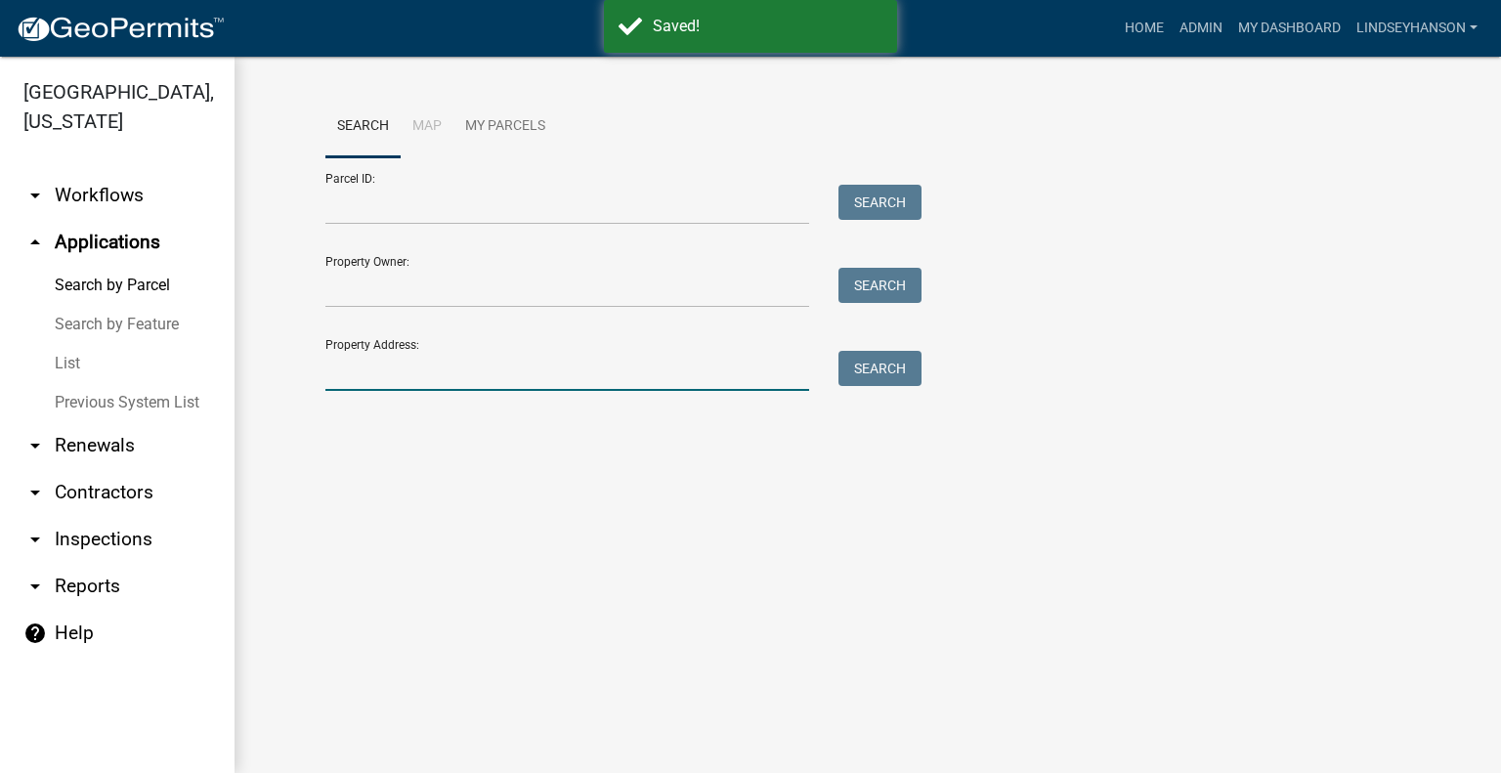
click at [474, 371] on input "Property Address:" at bounding box center [567, 371] width 484 height 40
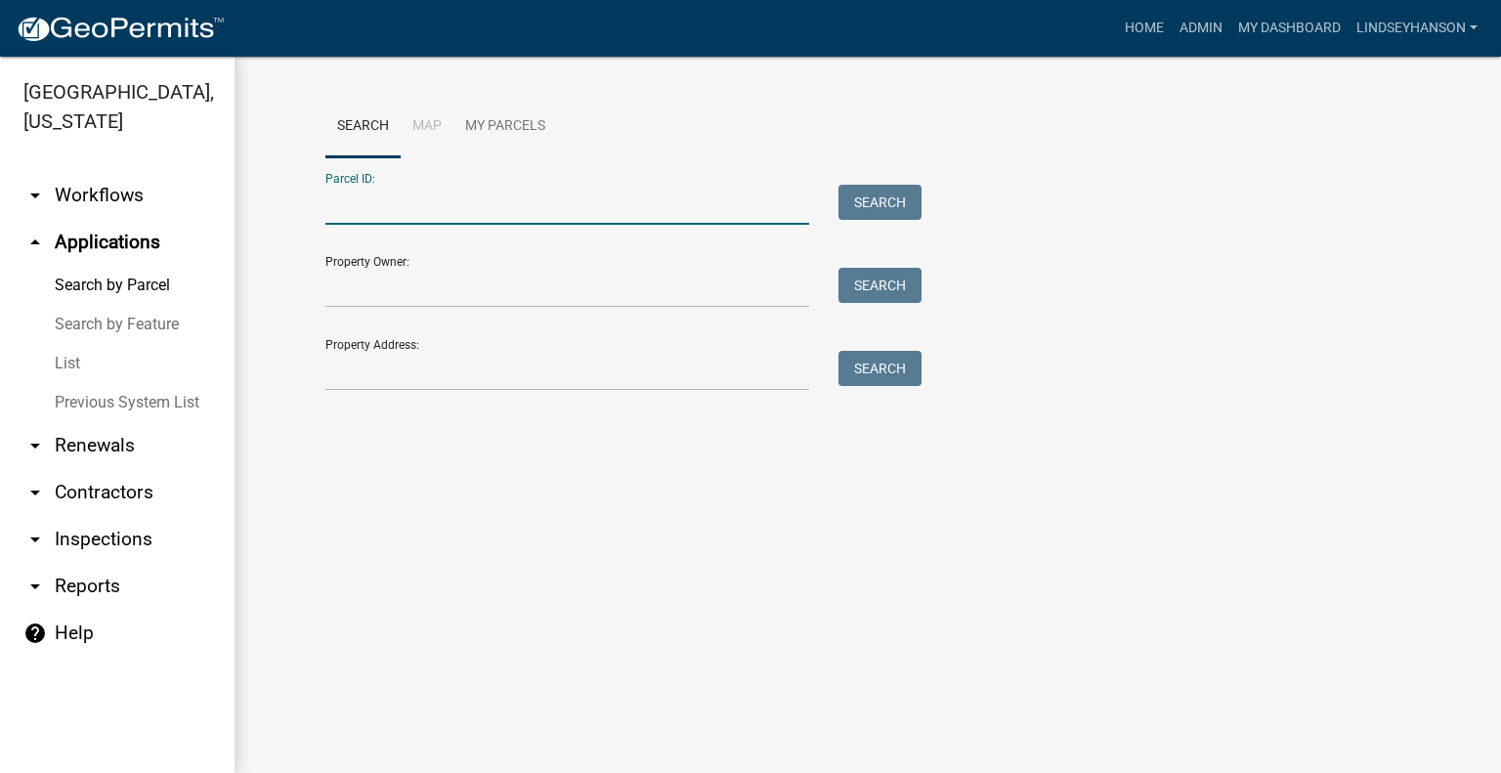
click at [446, 193] on input "Parcel ID:" at bounding box center [567, 205] width 484 height 40
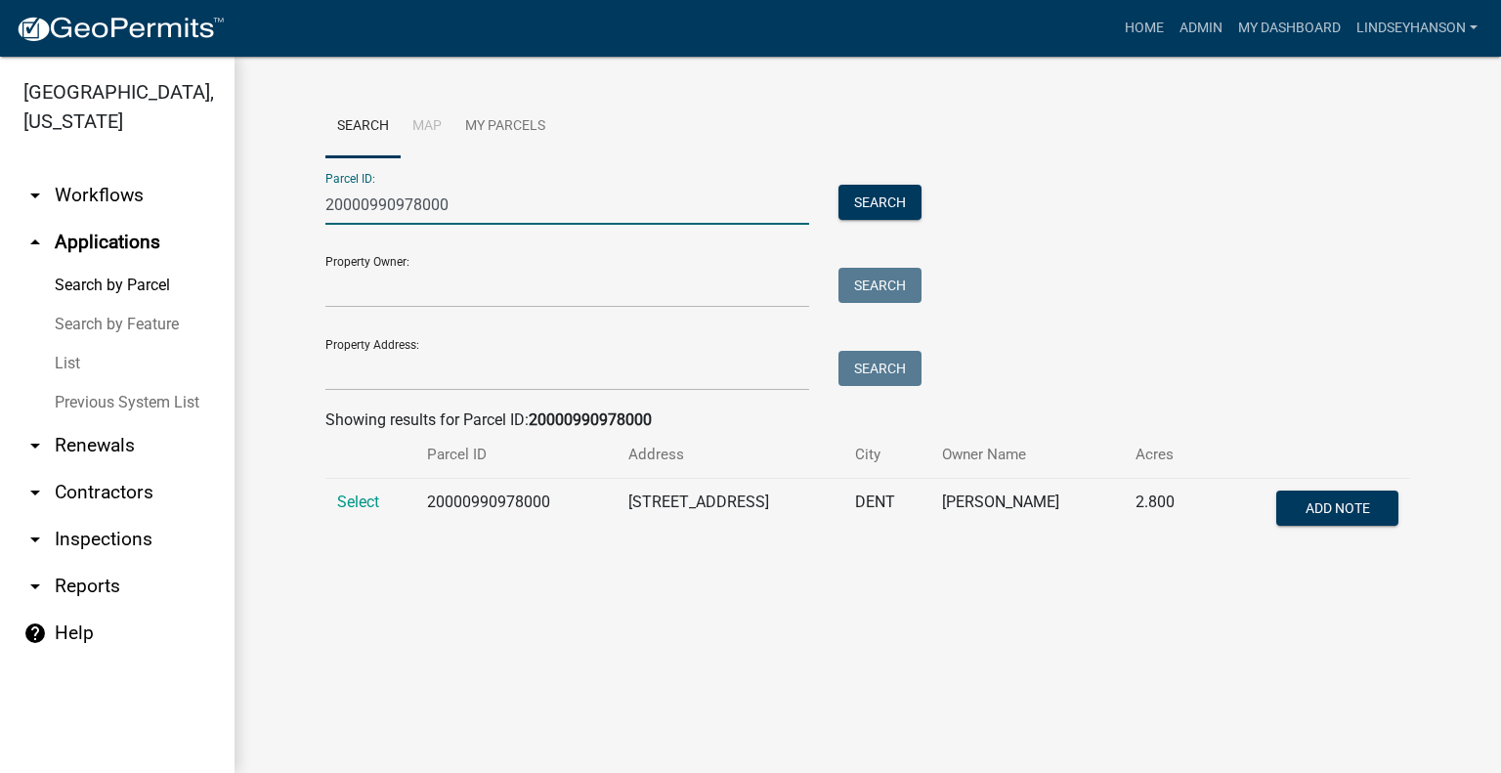
type input "20000990978000"
click at [373, 503] on span "Select" at bounding box center [358, 502] width 42 height 19
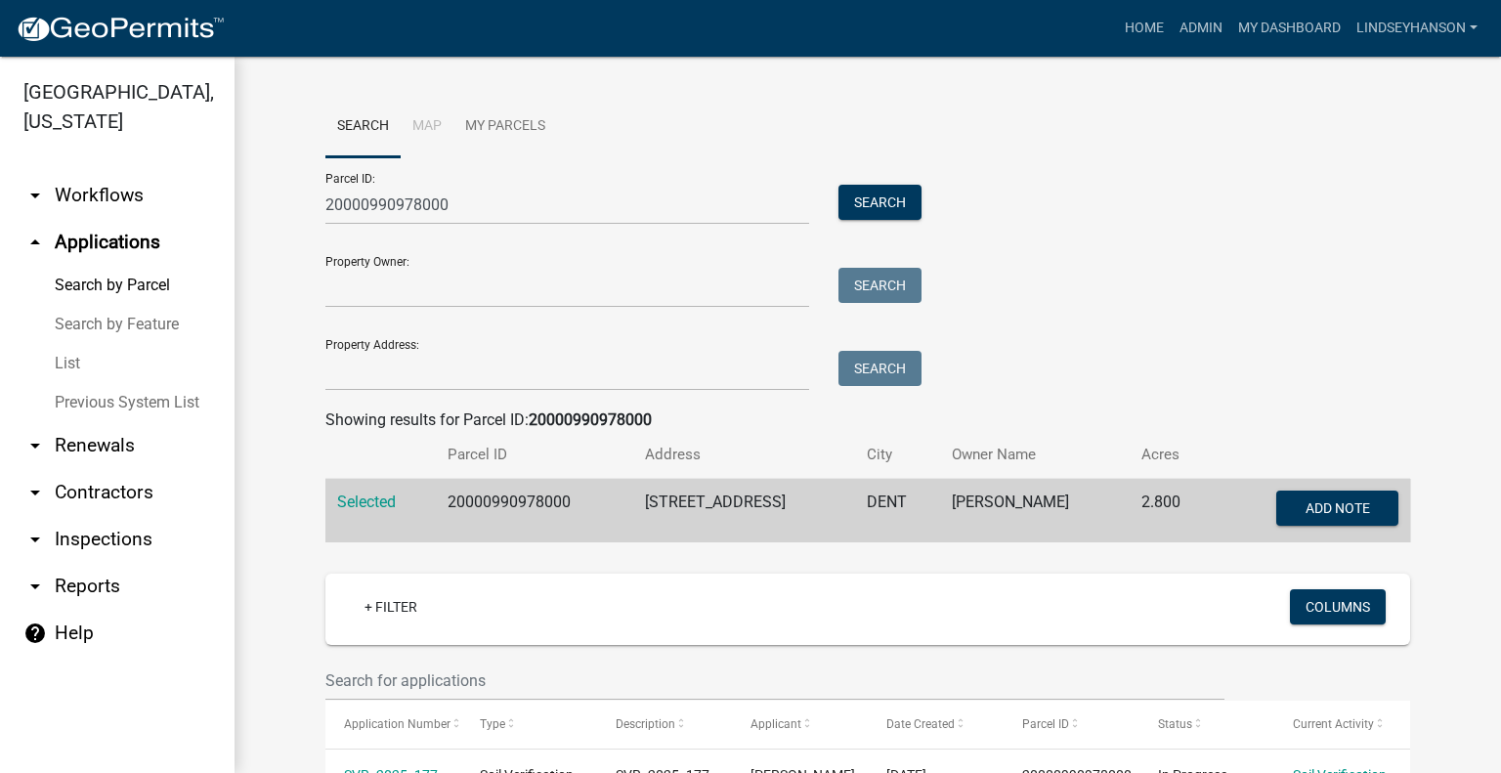
click at [129, 214] on link "arrow_drop_down Workflows" at bounding box center [117, 195] width 235 height 47
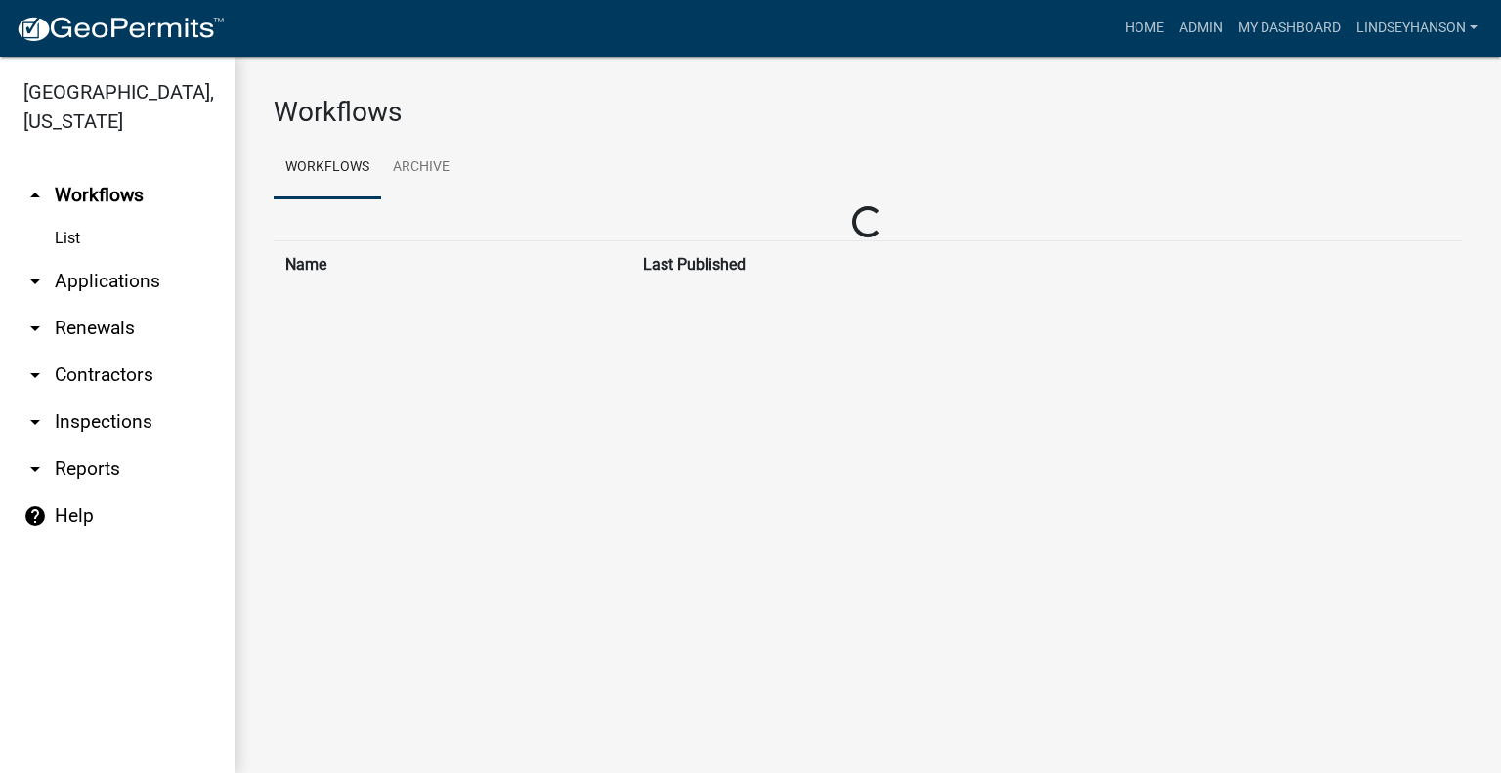
click at [142, 284] on link "arrow_drop_down Applications" at bounding box center [117, 281] width 235 height 47
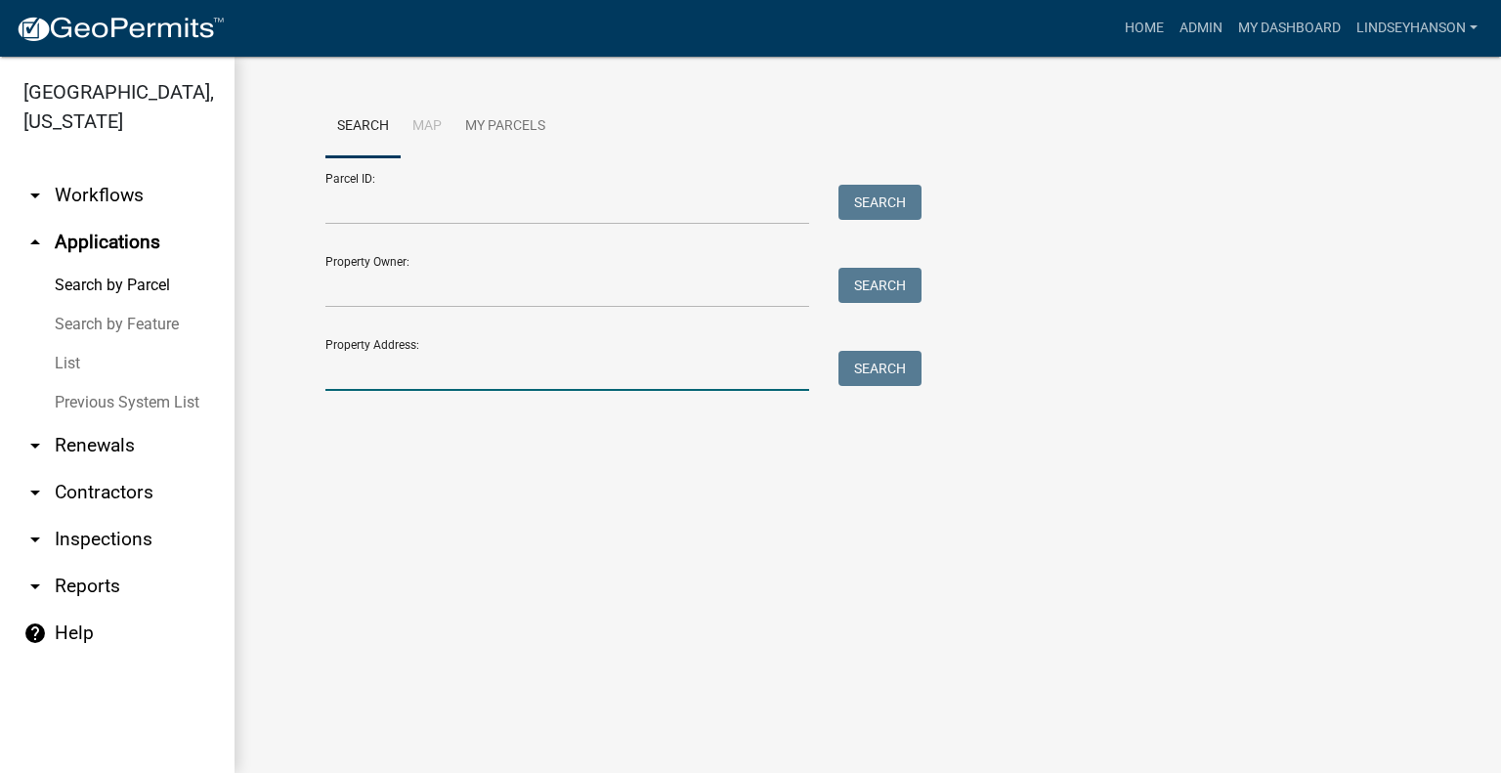
click at [510, 372] on input "Property Address:" at bounding box center [567, 371] width 484 height 40
type input "38570"
drag, startPoint x: 857, startPoint y: 369, endPoint x: 829, endPoint y: 377, distance: 29.4
click at [857, 369] on button "Search" at bounding box center [880, 368] width 83 height 35
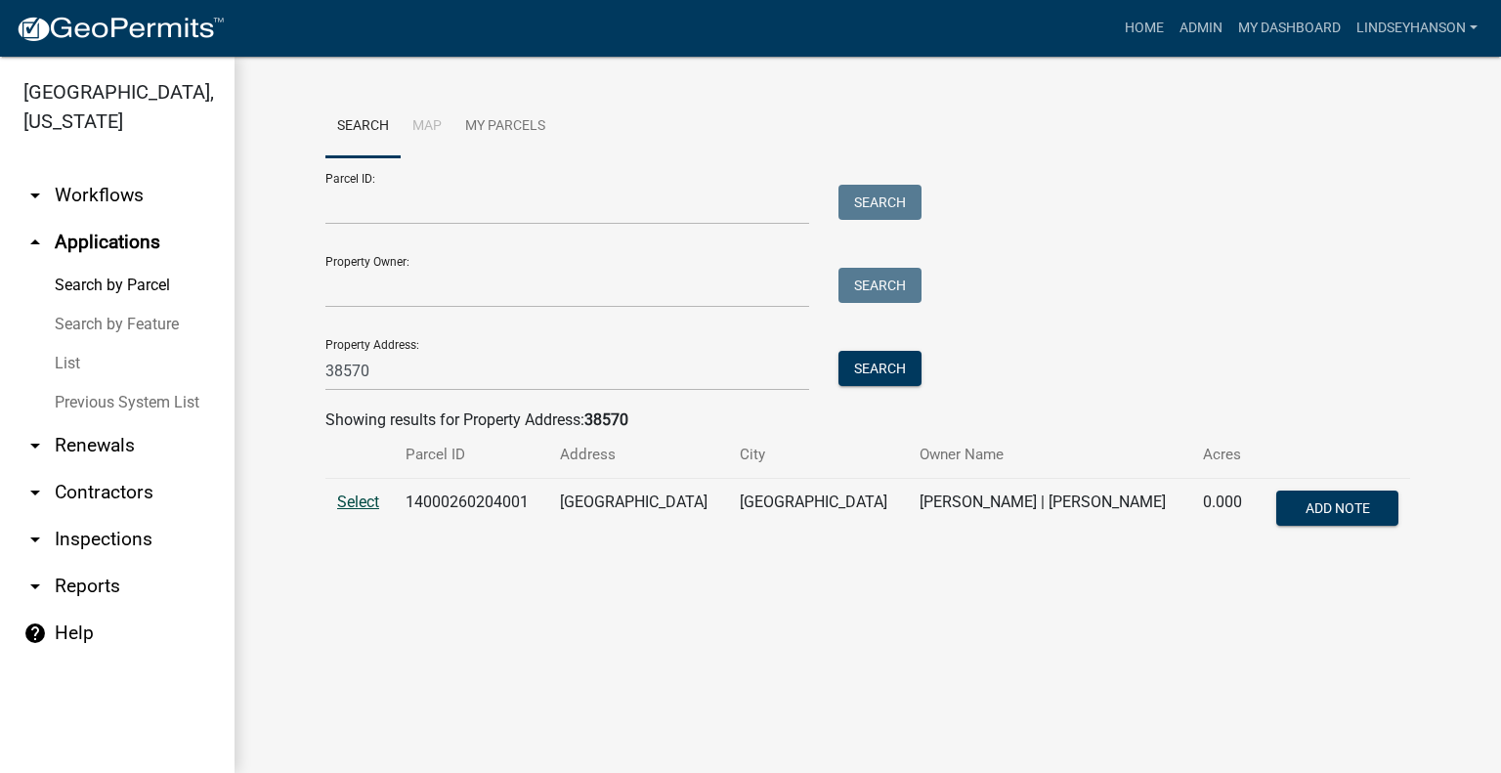
click at [363, 499] on span "Select" at bounding box center [358, 502] width 42 height 19
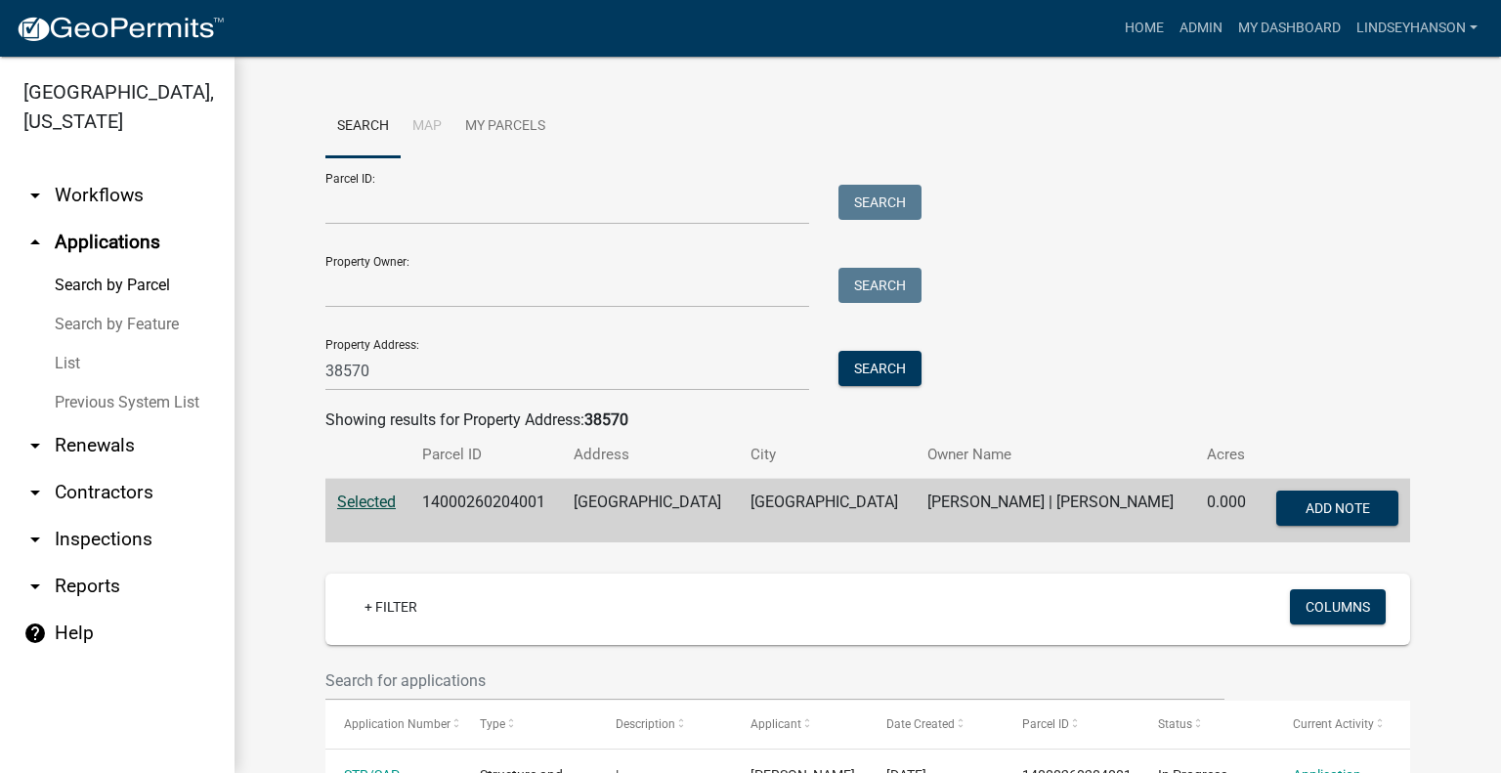
click at [126, 200] on link "arrow_drop_down Workflows" at bounding box center [117, 195] width 235 height 47
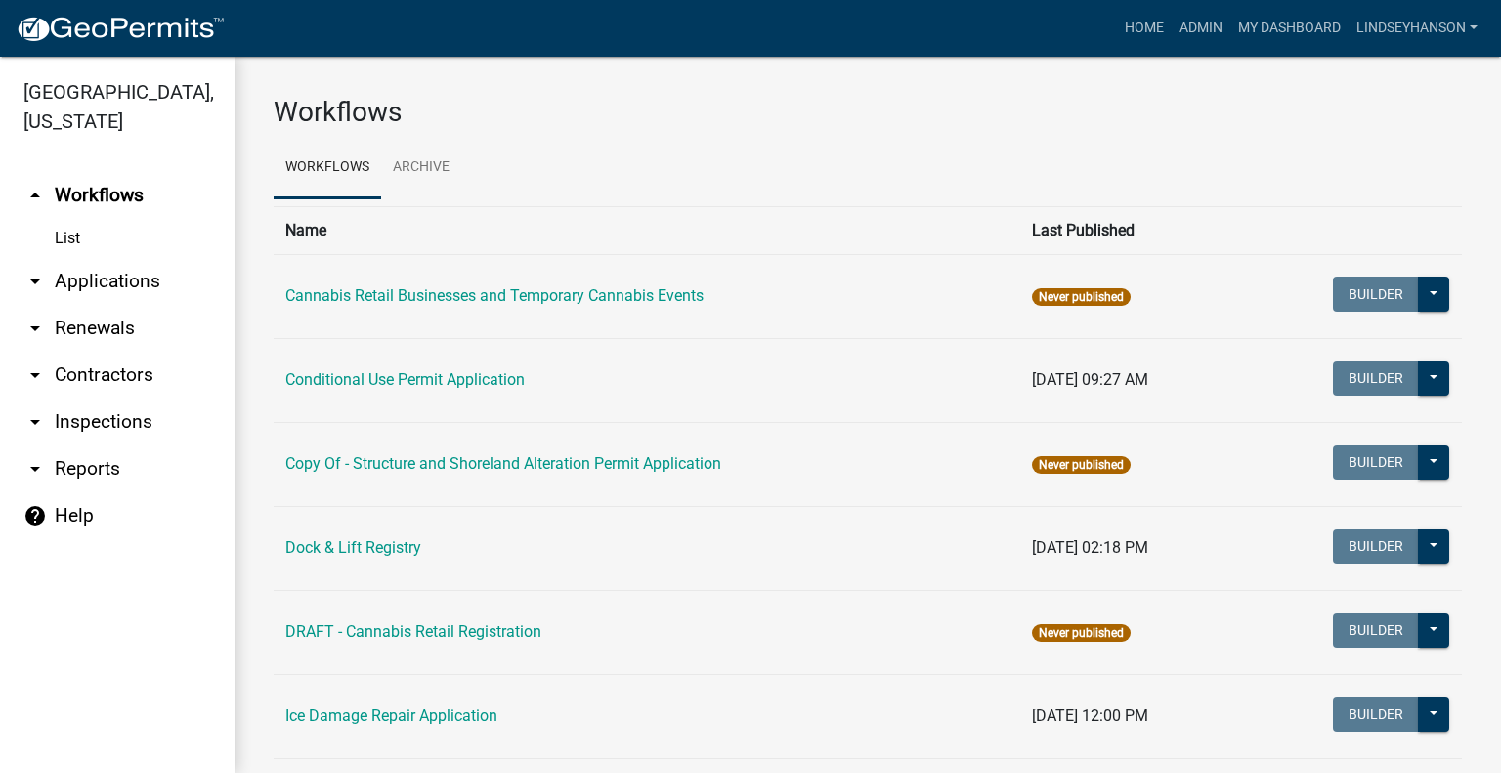
click at [129, 287] on link "arrow_drop_down Applications" at bounding box center [117, 281] width 235 height 47
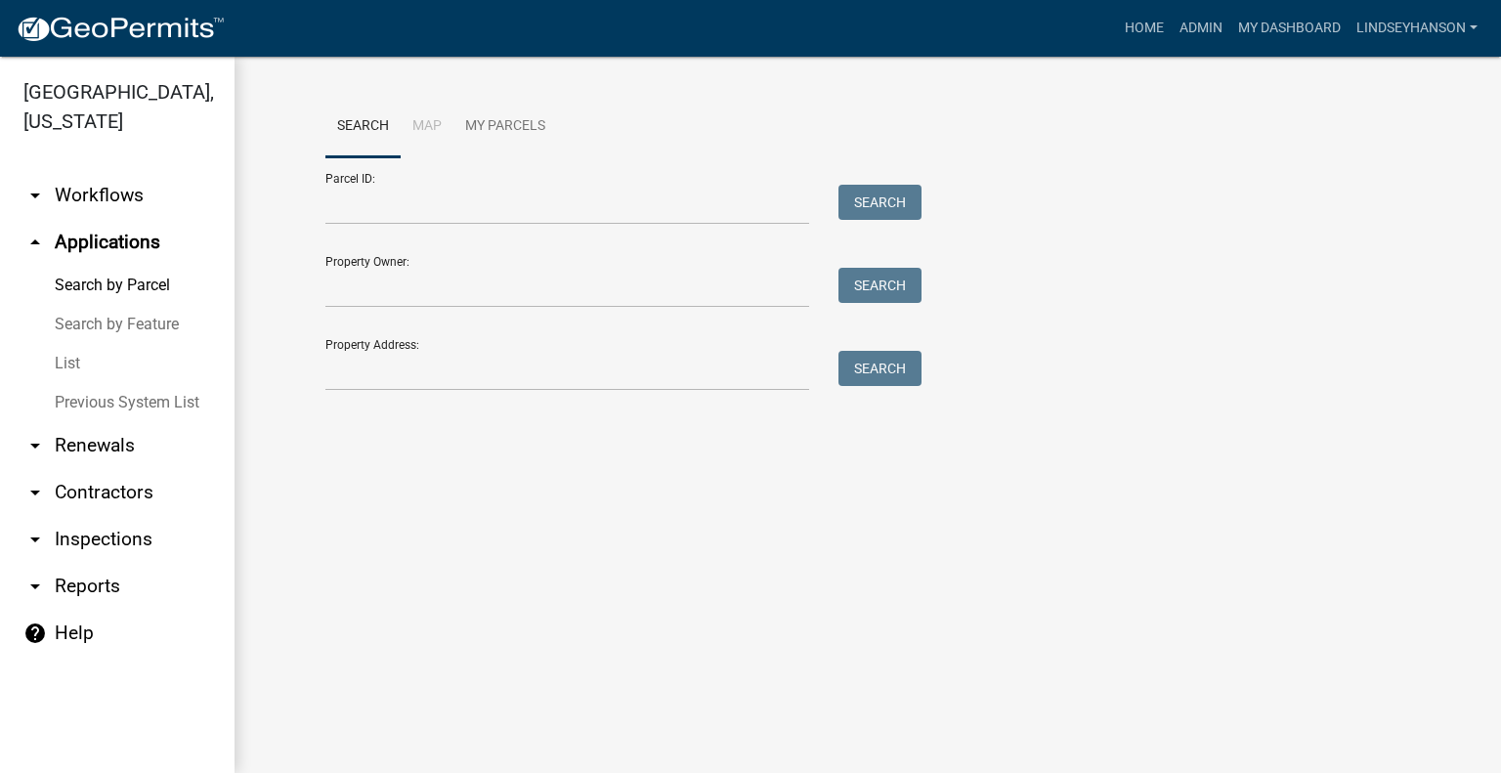
click at [114, 185] on link "arrow_drop_down Workflows" at bounding box center [117, 195] width 235 height 47
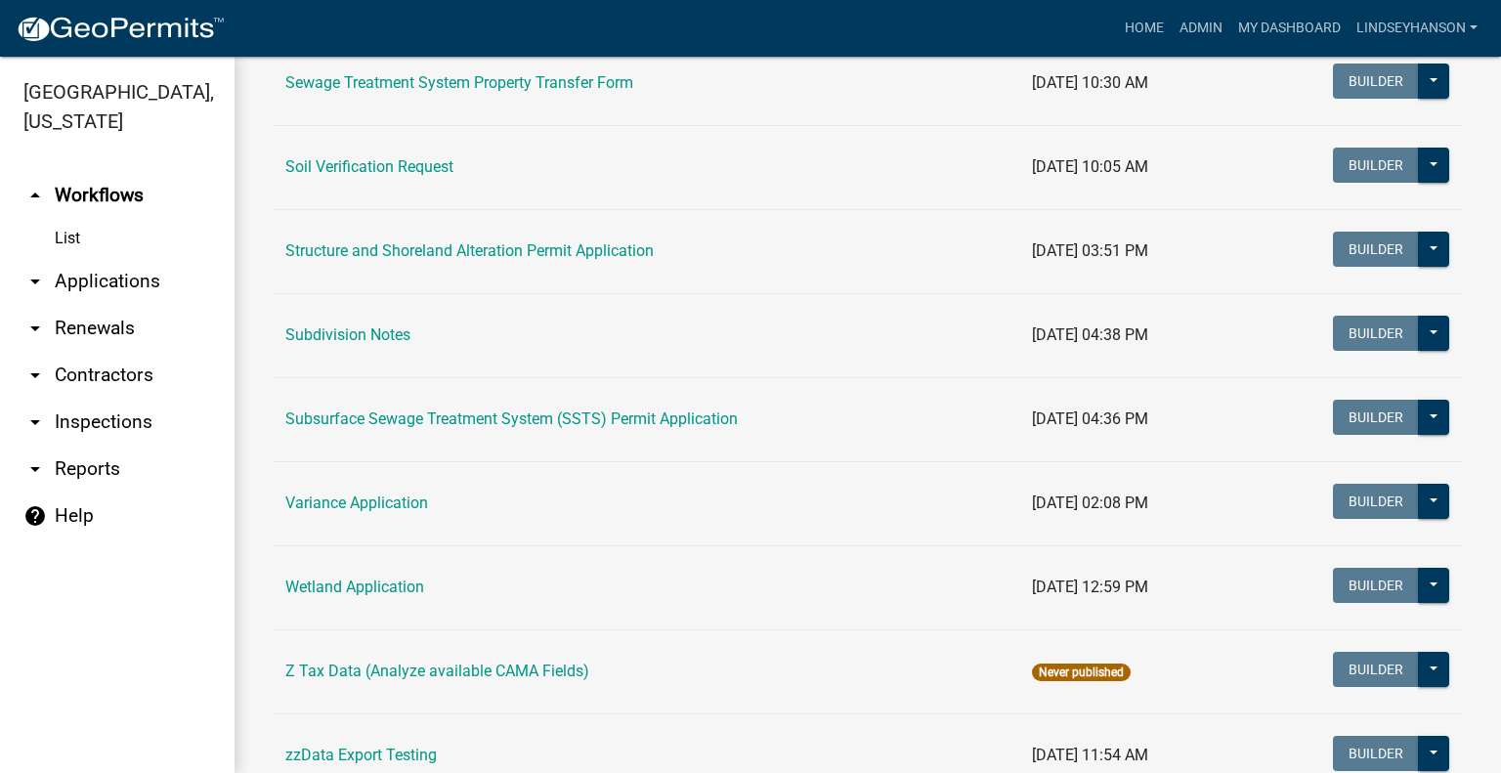
scroll to position [1248, 0]
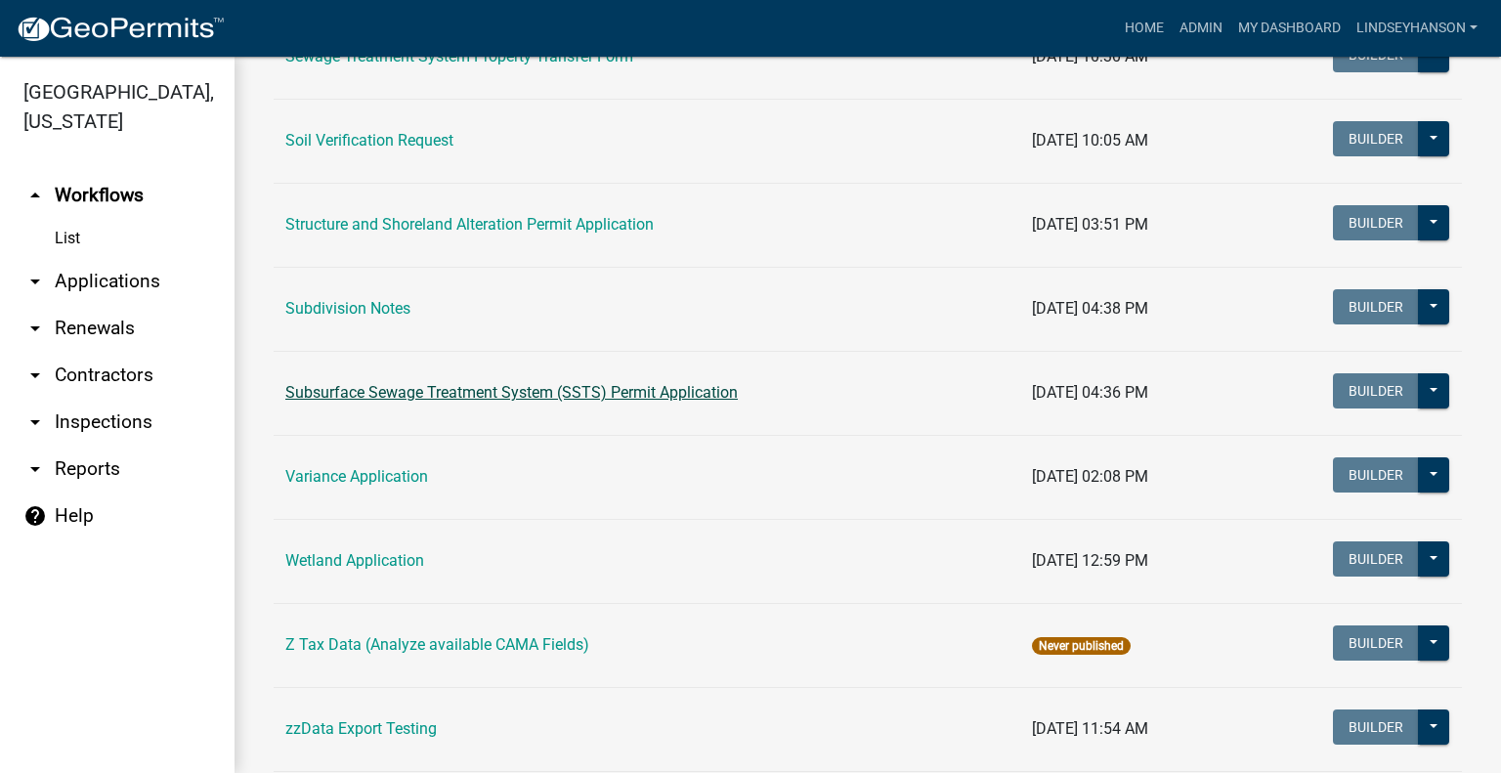
click at [504, 388] on link "Subsurface Sewage Treatment System (SSTS) Permit Application" at bounding box center [511, 392] width 453 height 19
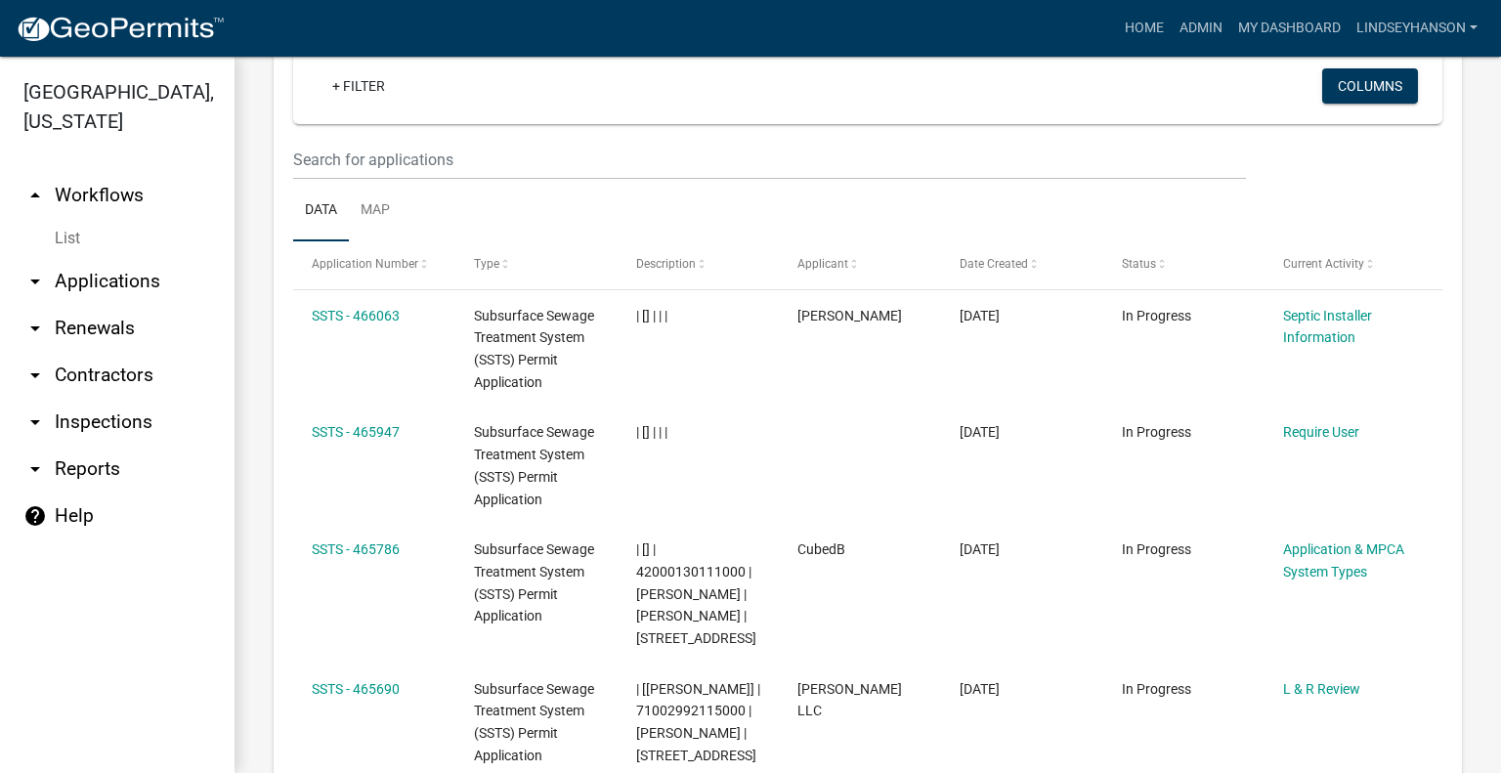
scroll to position [2266, 0]
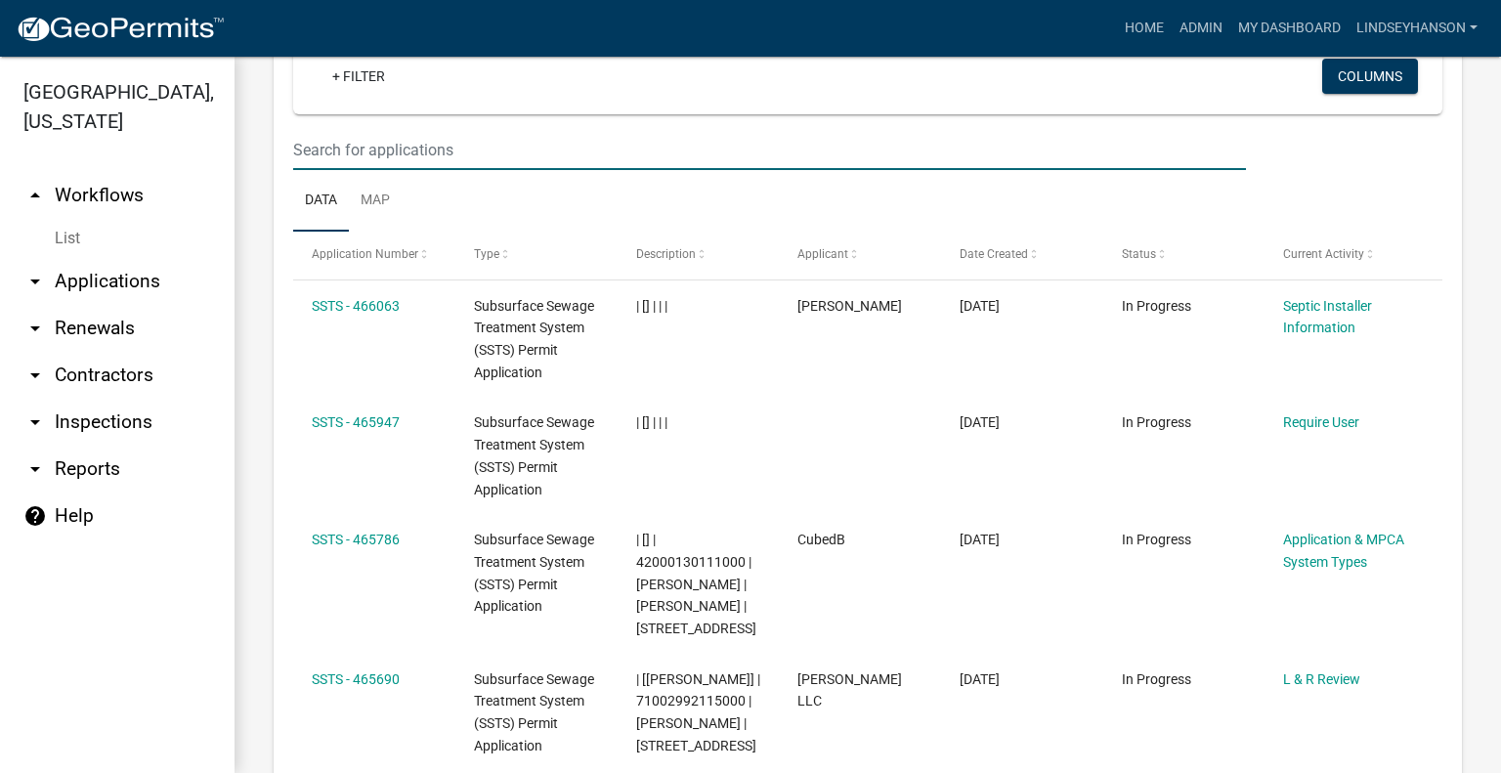
click at [683, 170] on input "text" at bounding box center [769, 150] width 953 height 40
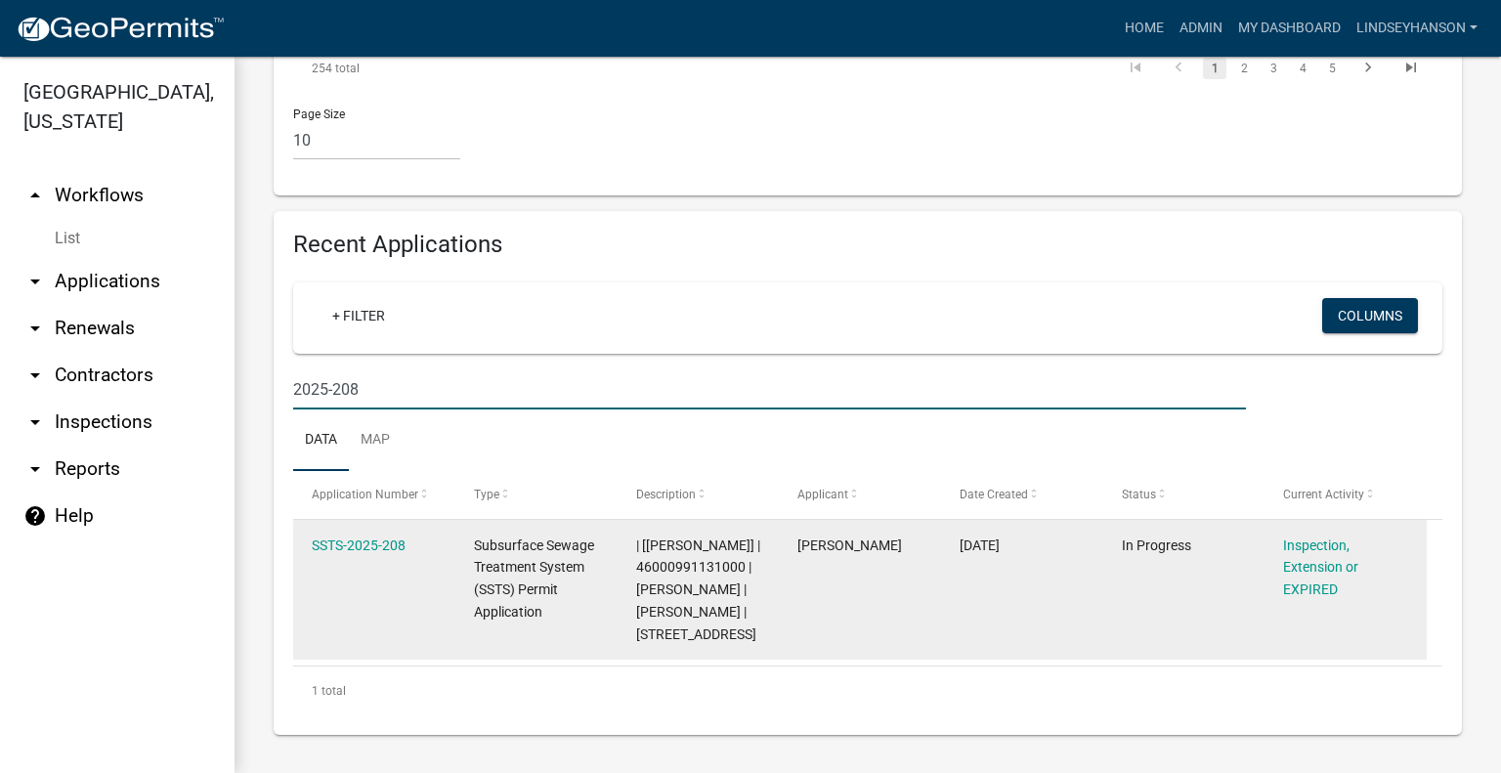
scroll to position [2138, 0]
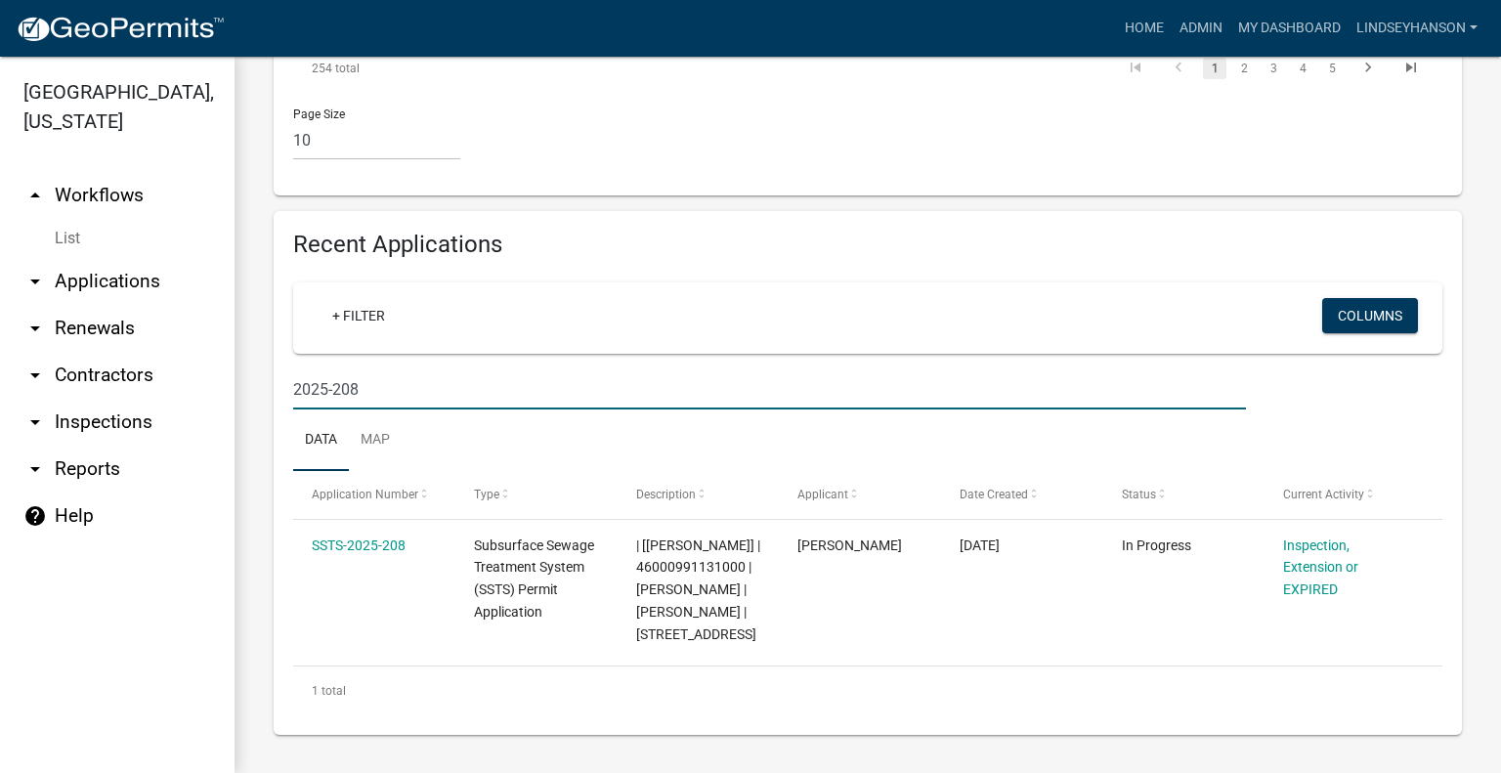
click at [456, 369] on input "2025-208" at bounding box center [769, 389] width 953 height 40
type input "2025-316"
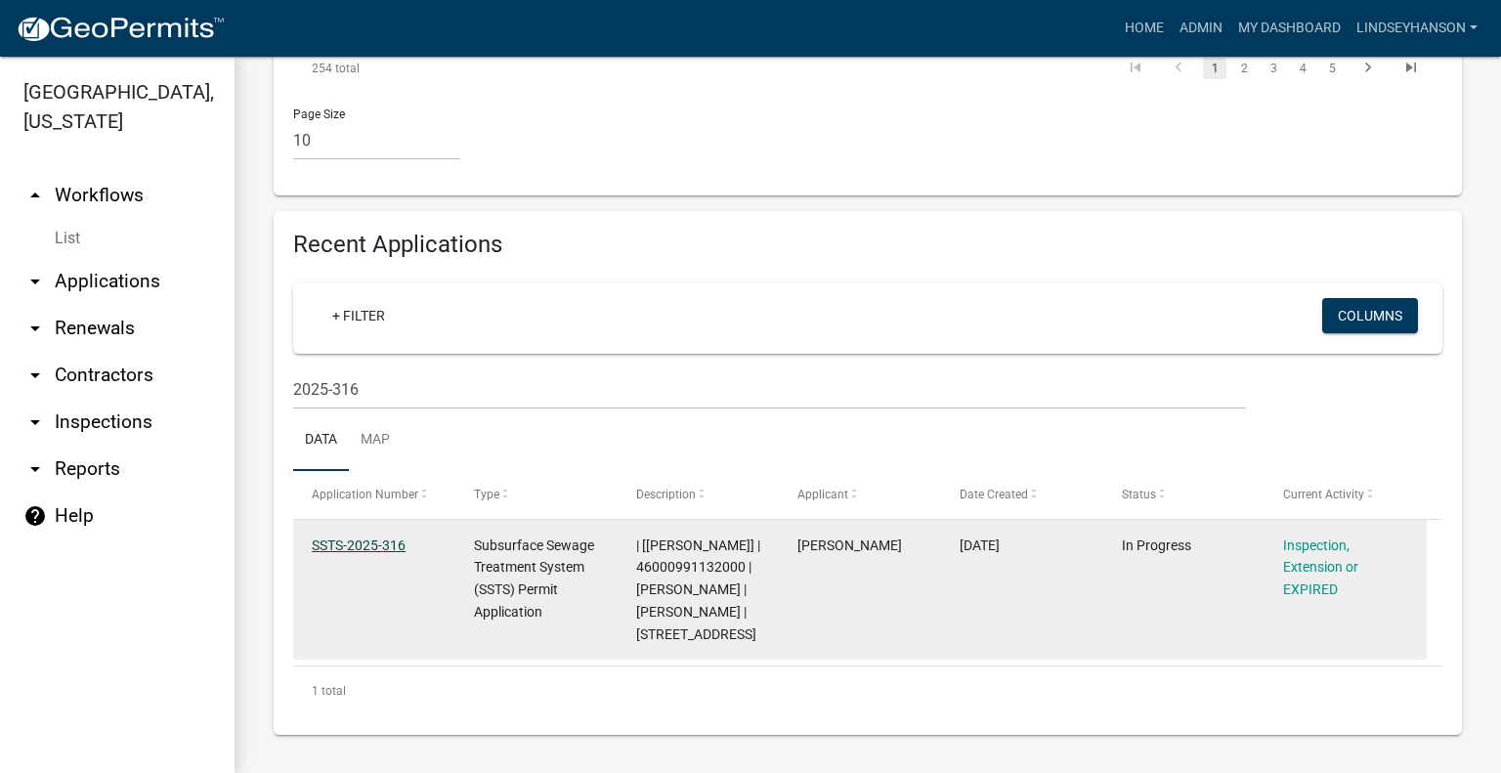
click at [369, 538] on link "SSTS-2025-316" at bounding box center [359, 546] width 94 height 16
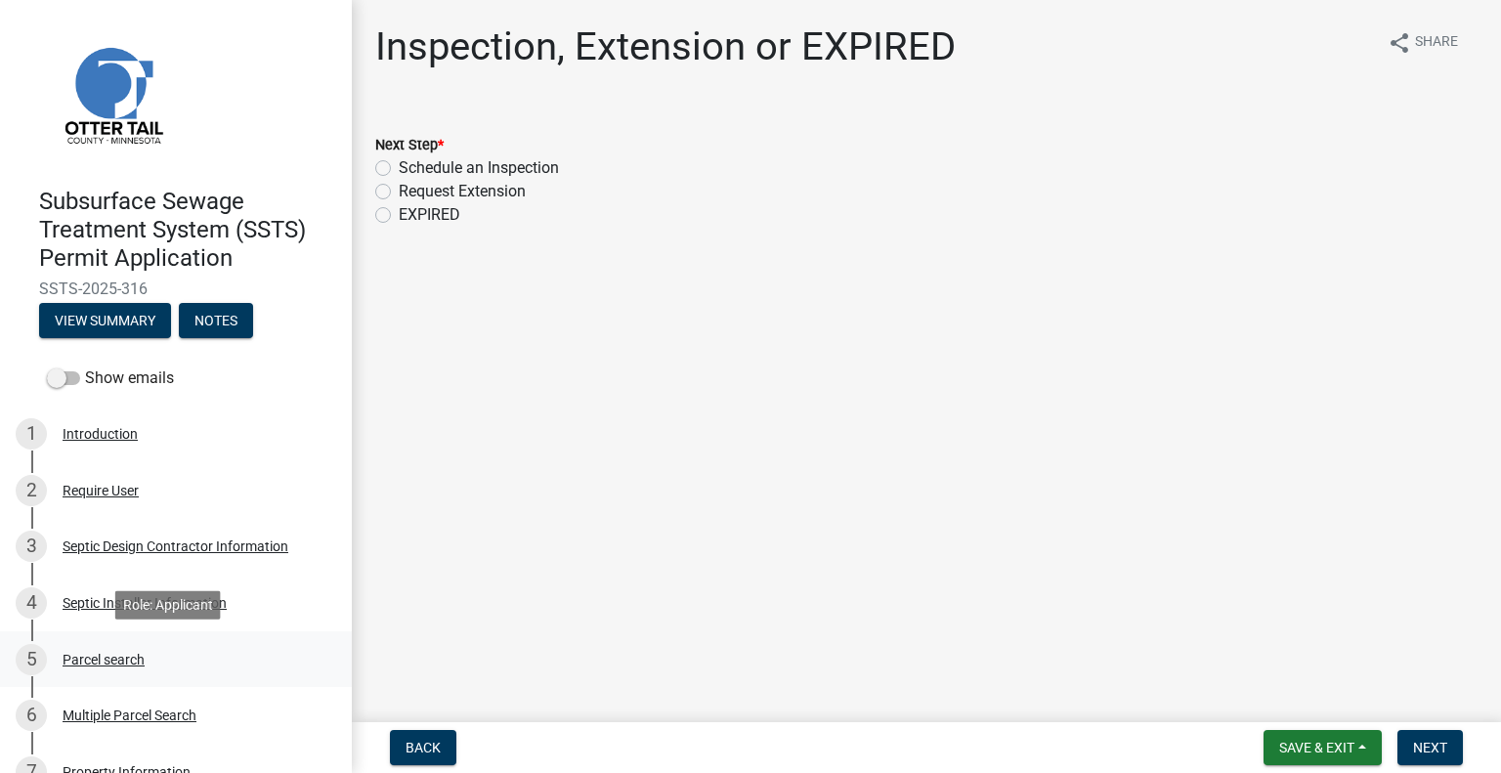
click at [112, 654] on div "Parcel search" at bounding box center [104, 660] width 82 height 14
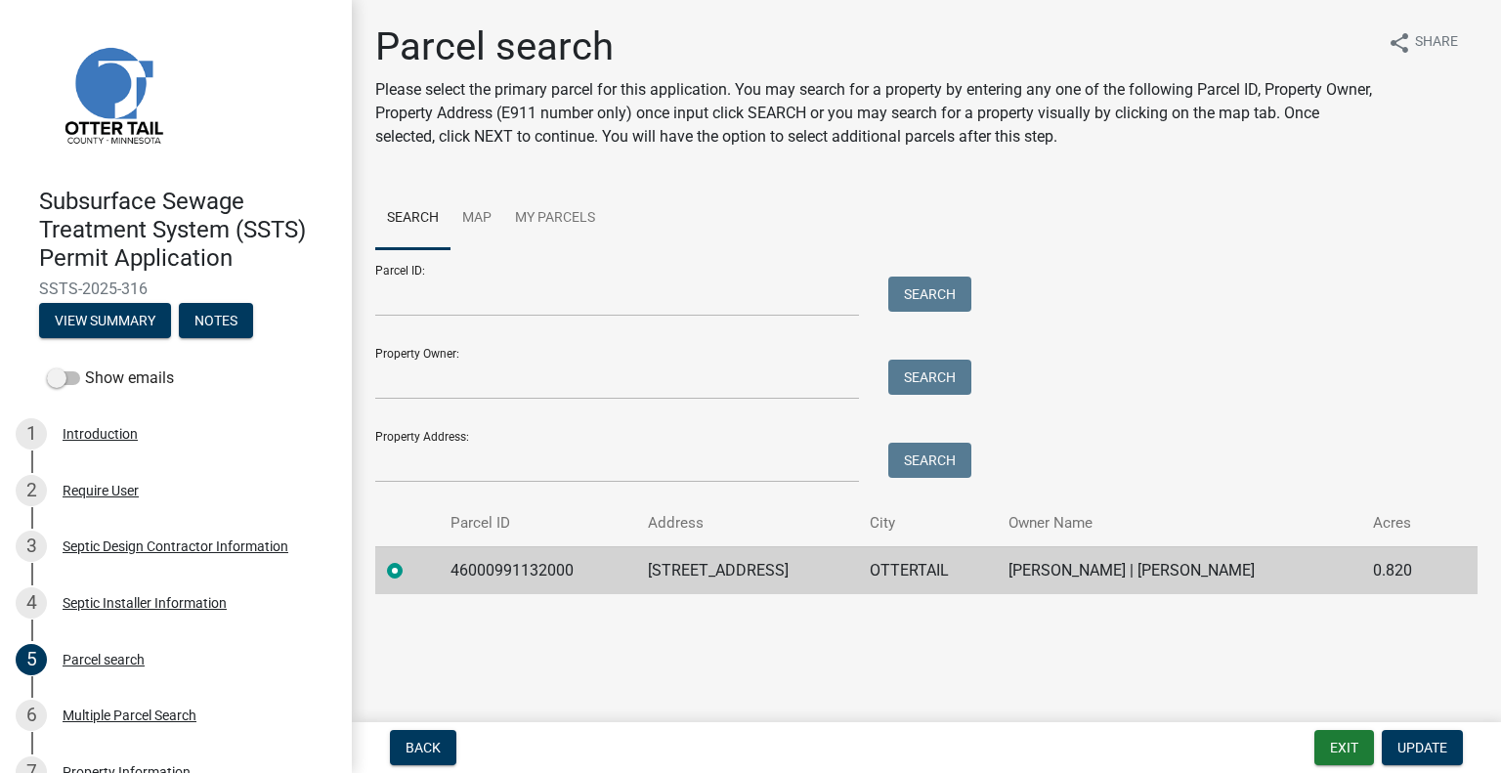
click at [502, 569] on td "46000991132000" at bounding box center [538, 570] width 198 height 48
click at [685, 561] on td "33292 BREEZY SHORES RD" at bounding box center [747, 570] width 222 height 48
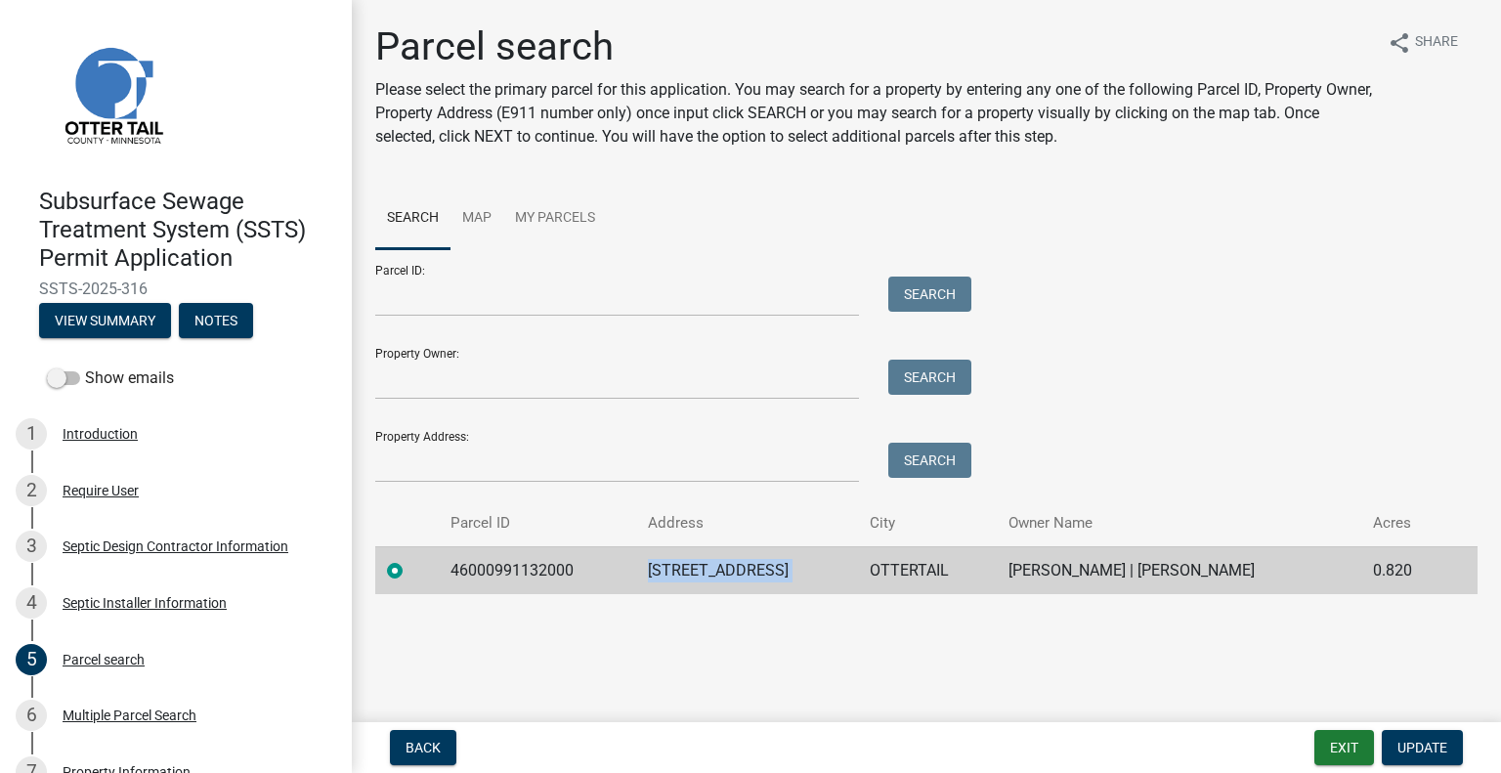
click at [946, 565] on td "OTTERTAIL" at bounding box center [927, 570] width 139 height 48
click at [945, 565] on td "OTTERTAIL" at bounding box center [927, 570] width 139 height 48
click at [944, 565] on td "OTTERTAIL" at bounding box center [927, 570] width 139 height 48
drag, startPoint x: 944, startPoint y: 565, endPoint x: 926, endPoint y: 578, distance: 22.5
click at [926, 578] on td "OTTERTAIL" at bounding box center [927, 570] width 139 height 48
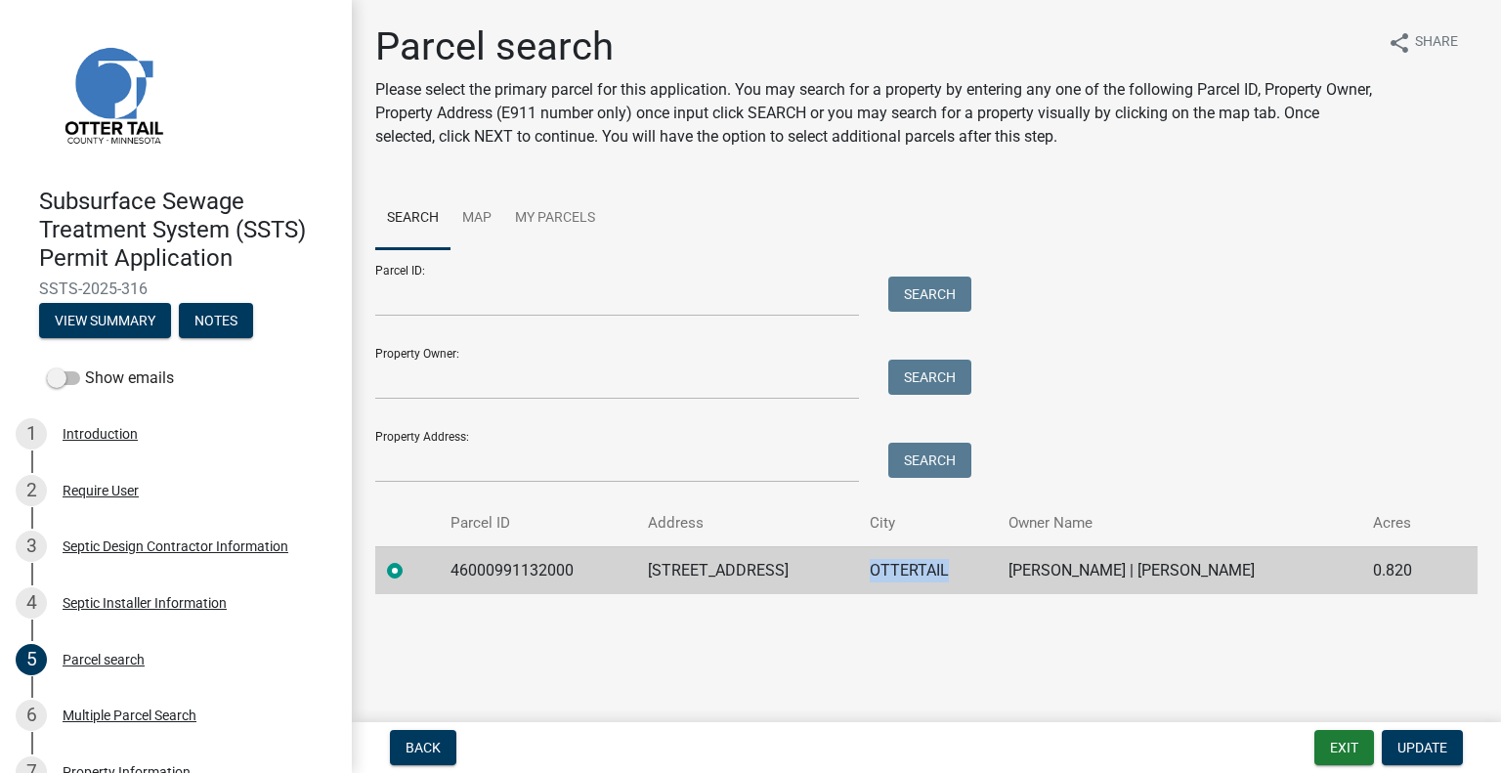
click at [926, 578] on td "OTTERTAIL" at bounding box center [927, 570] width 139 height 48
click at [1161, 565] on td "JASON FILBERT | CARMEN FILBERT" at bounding box center [1179, 570] width 365 height 48
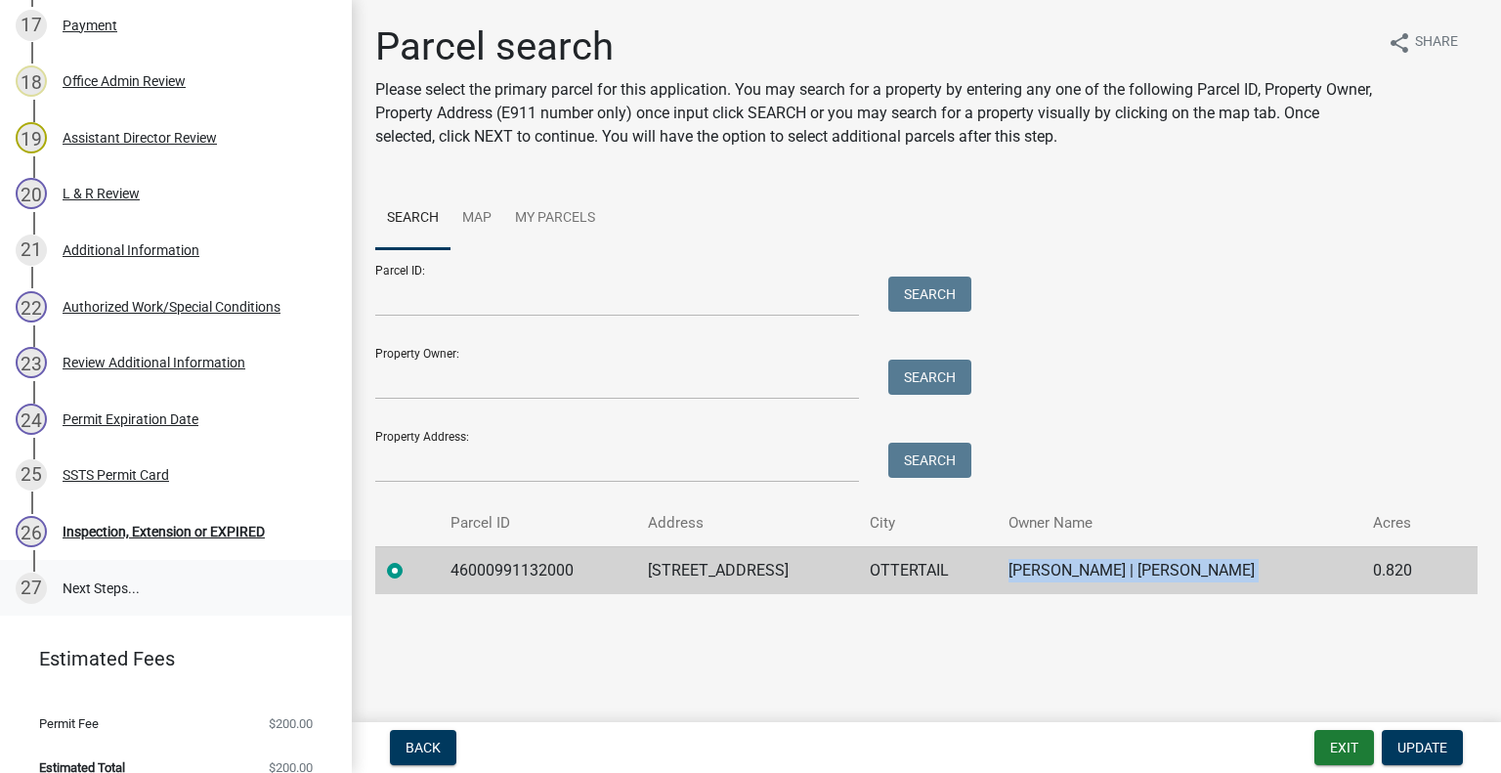
scroll to position [1328, 0]
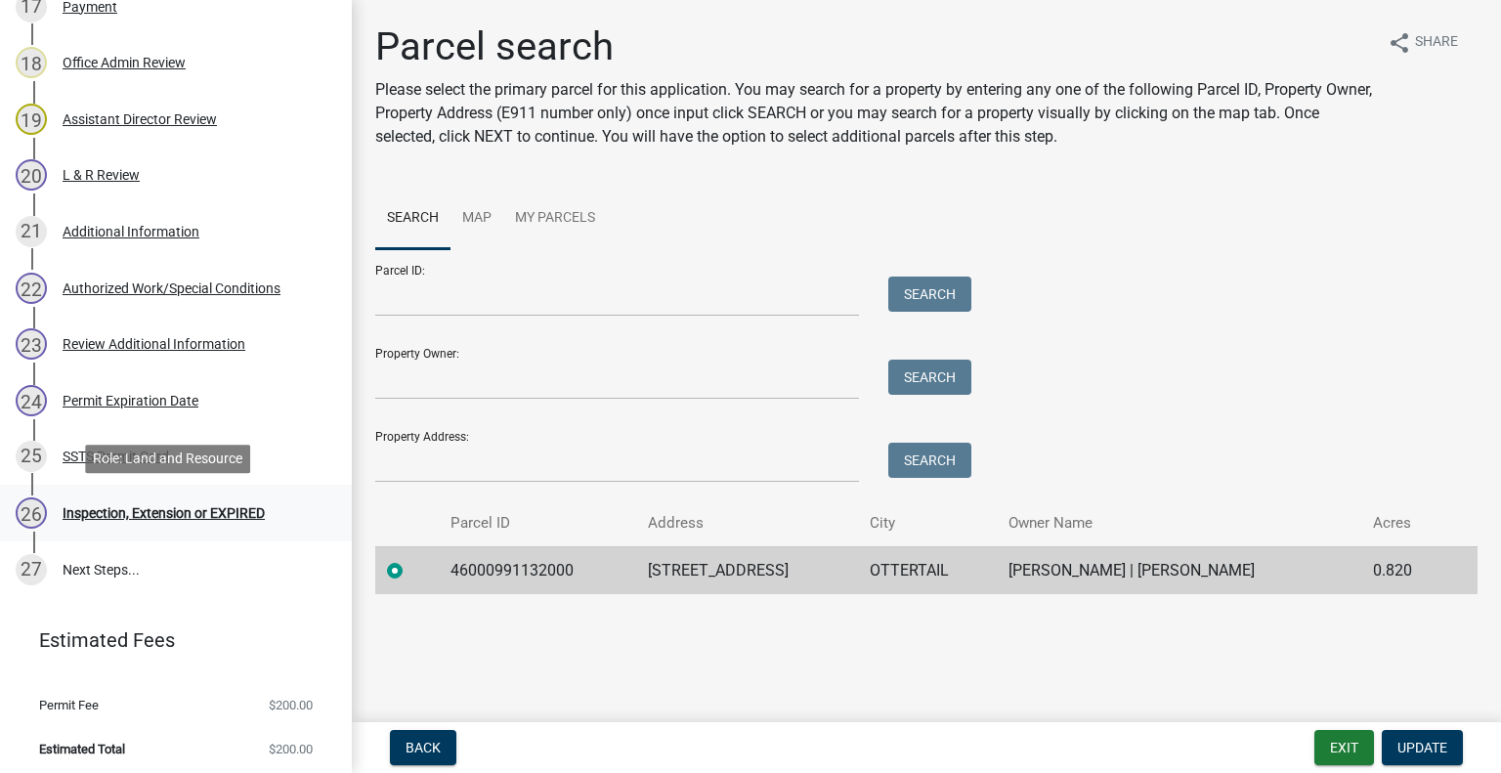
click at [221, 521] on div "26 Inspection, Extension or EXPIRED" at bounding box center [168, 513] width 305 height 31
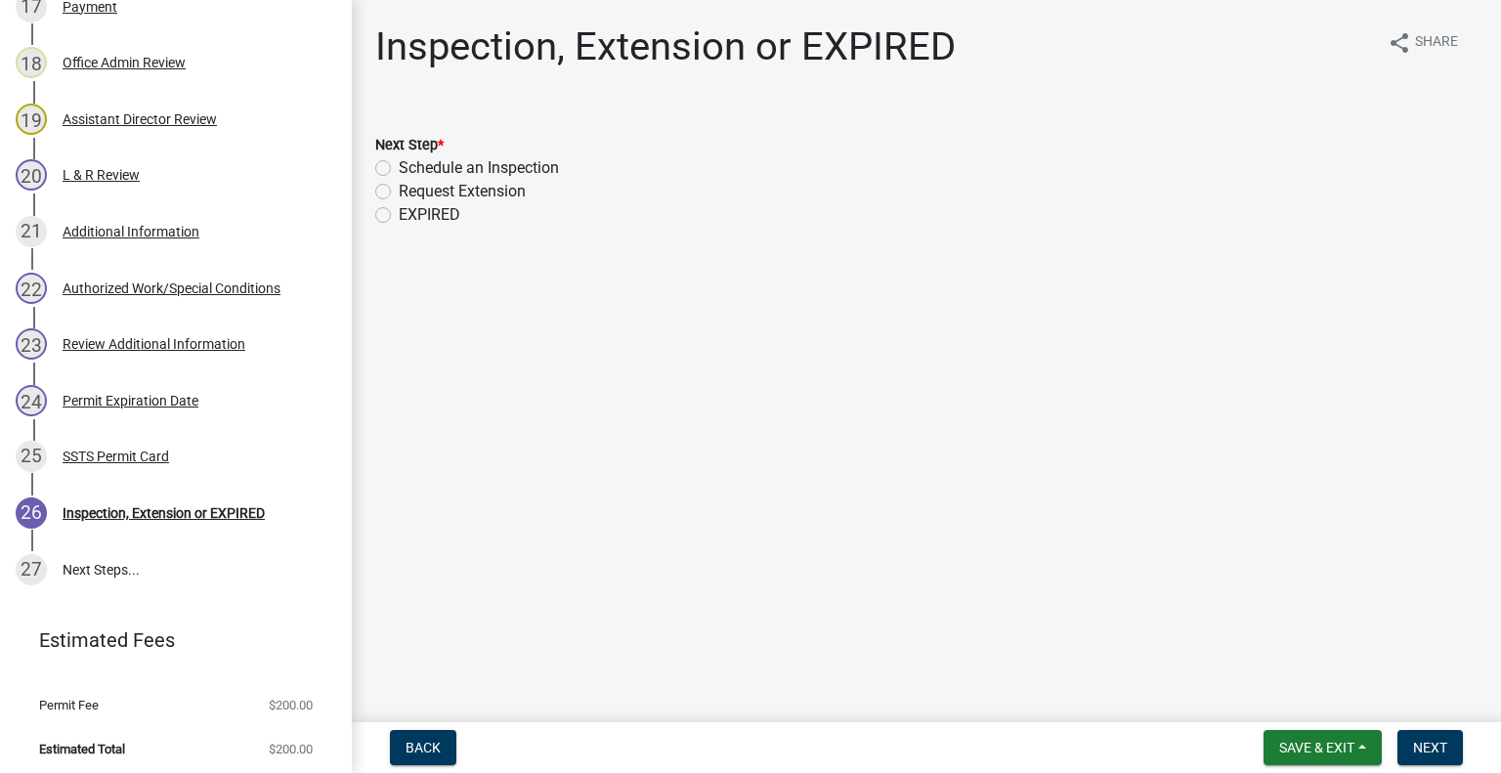
click at [474, 169] on label "Schedule an Inspection" at bounding box center [479, 167] width 160 height 23
click at [412, 169] on input "Schedule an Inspection" at bounding box center [405, 162] width 13 height 13
radio input "true"
click at [1431, 740] on span "Next" at bounding box center [1430, 748] width 34 height 16
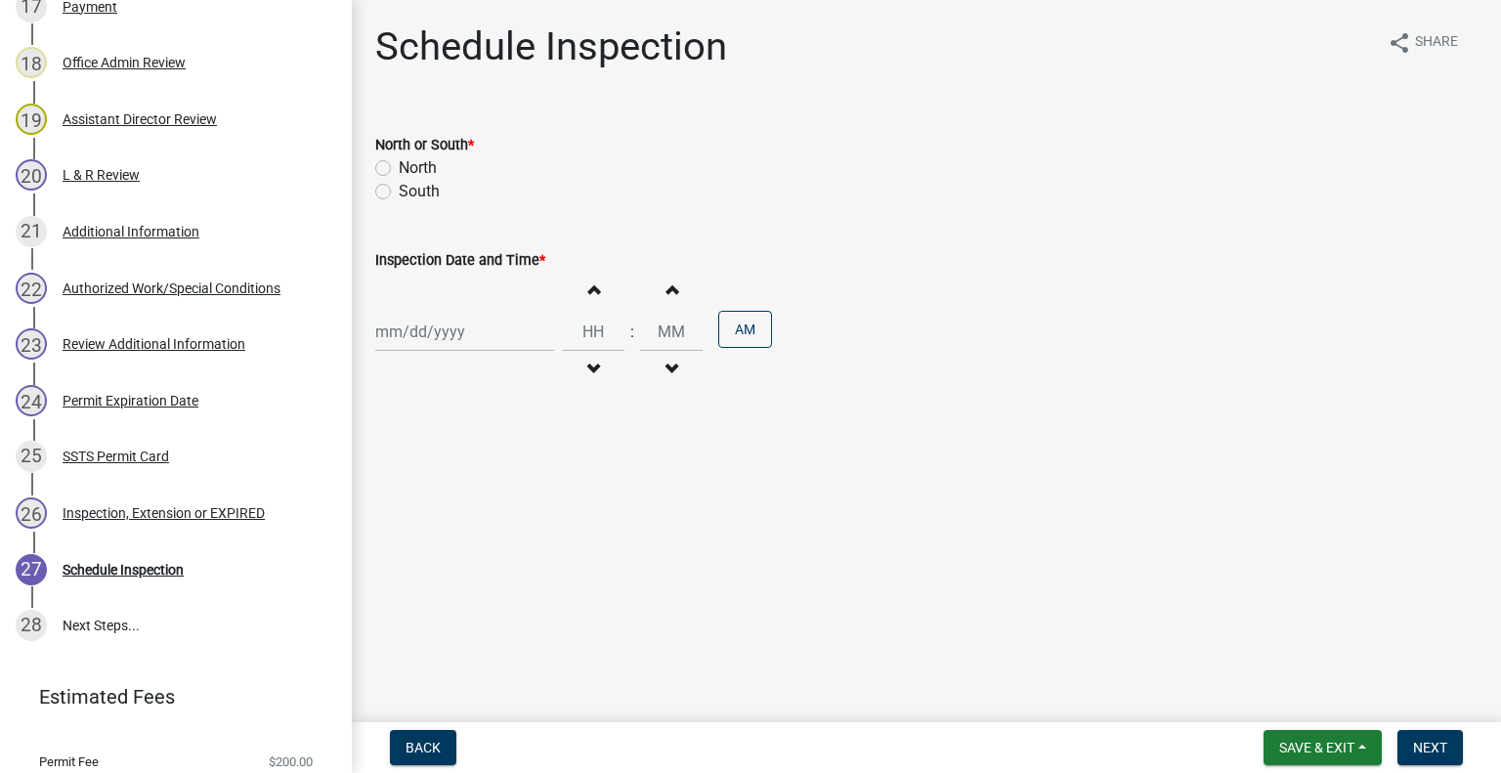
scroll to position [1384, 0]
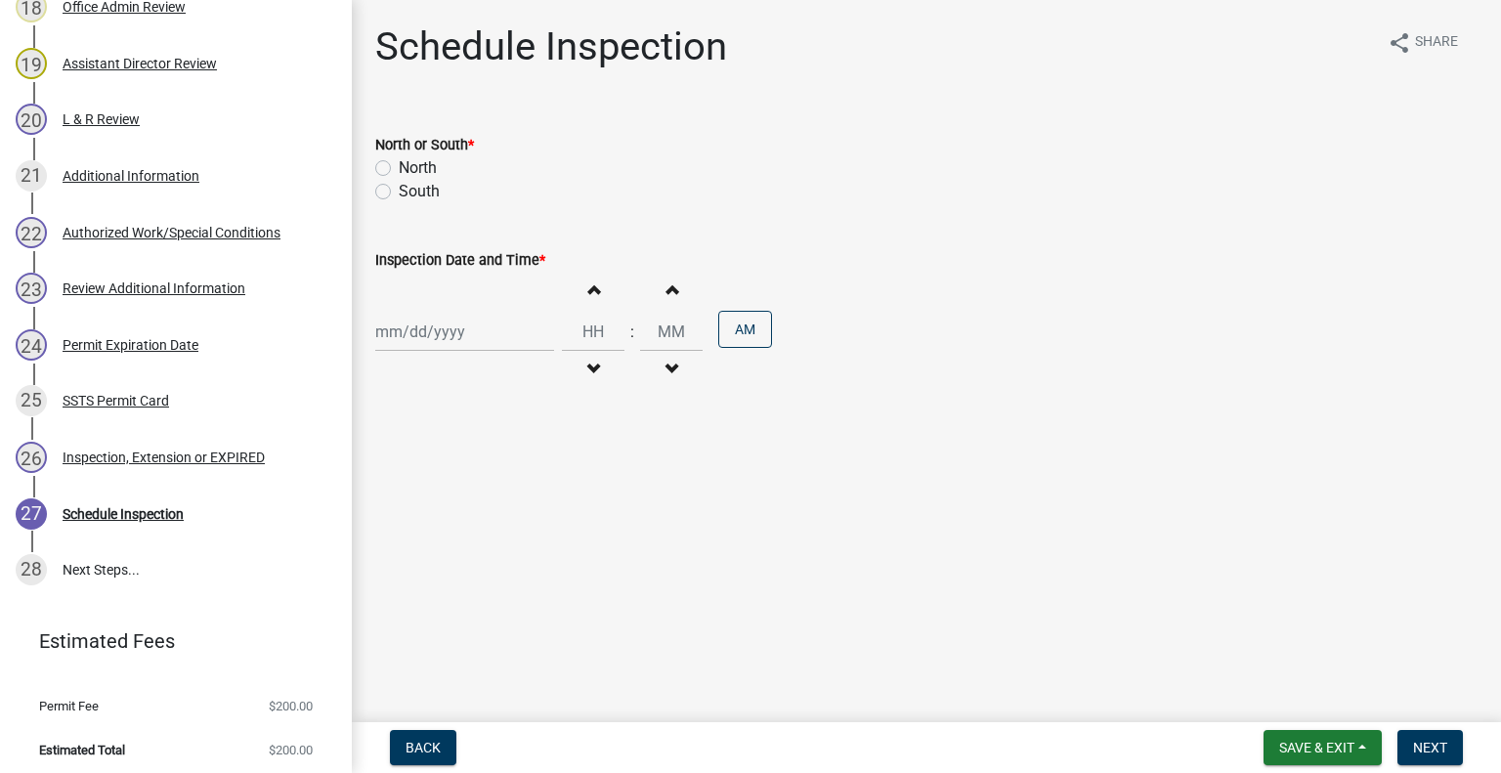
click at [424, 168] on label "North" at bounding box center [418, 167] width 38 height 23
click at [412, 168] on input "North" at bounding box center [405, 162] width 13 height 13
radio input "true"
select select "8"
select select "2025"
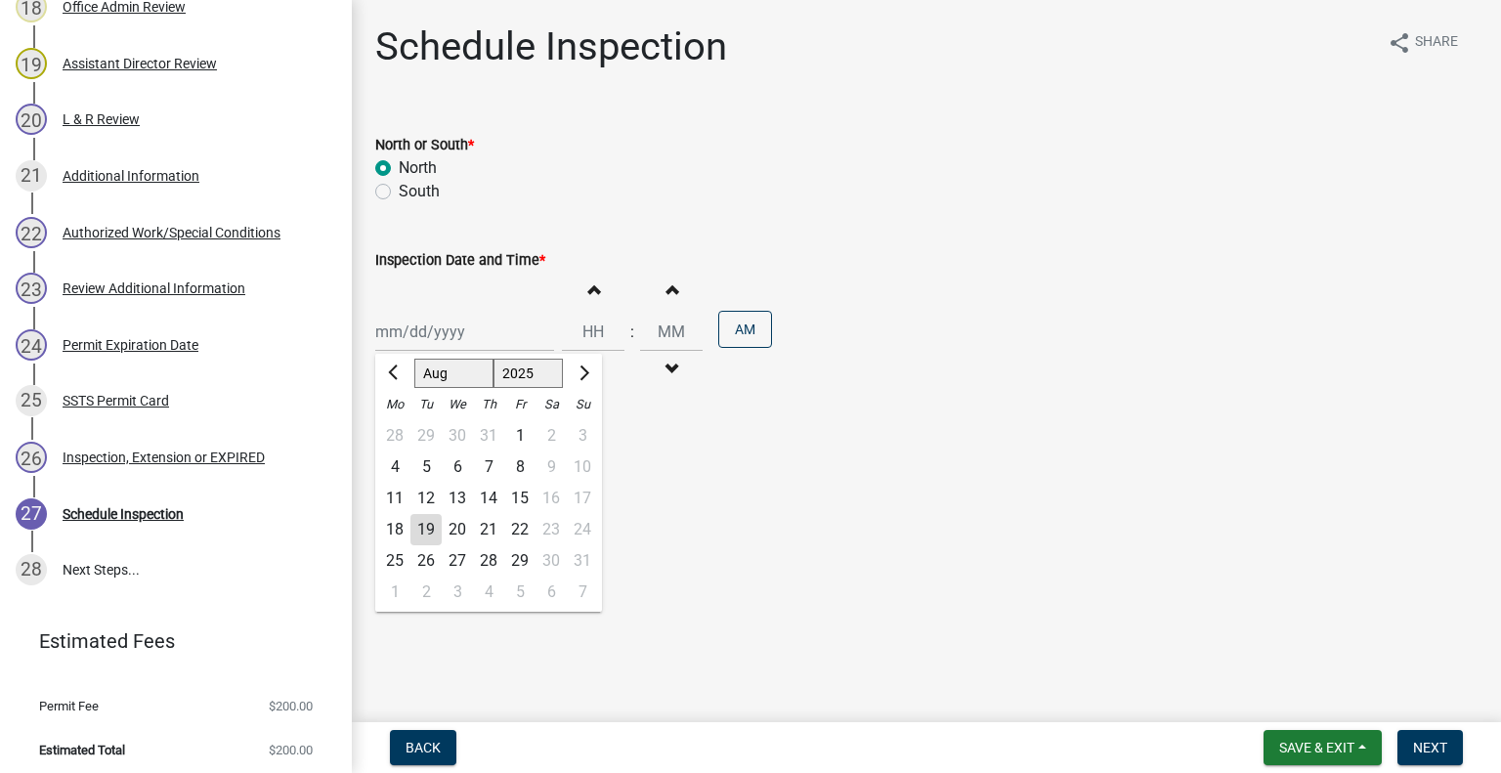
click at [445, 312] on div "Jan Feb Mar Apr May Jun Jul Aug Sep Oct Nov Dec 1525 1526 1527 1528 1529 1530 1…" at bounding box center [464, 332] width 179 height 40
click at [489, 532] on div "21" at bounding box center [488, 529] width 31 height 31
type input "08/21/2025"
click at [573, 367] on button "Decrement hours" at bounding box center [593, 369] width 41 height 35
type input "11"
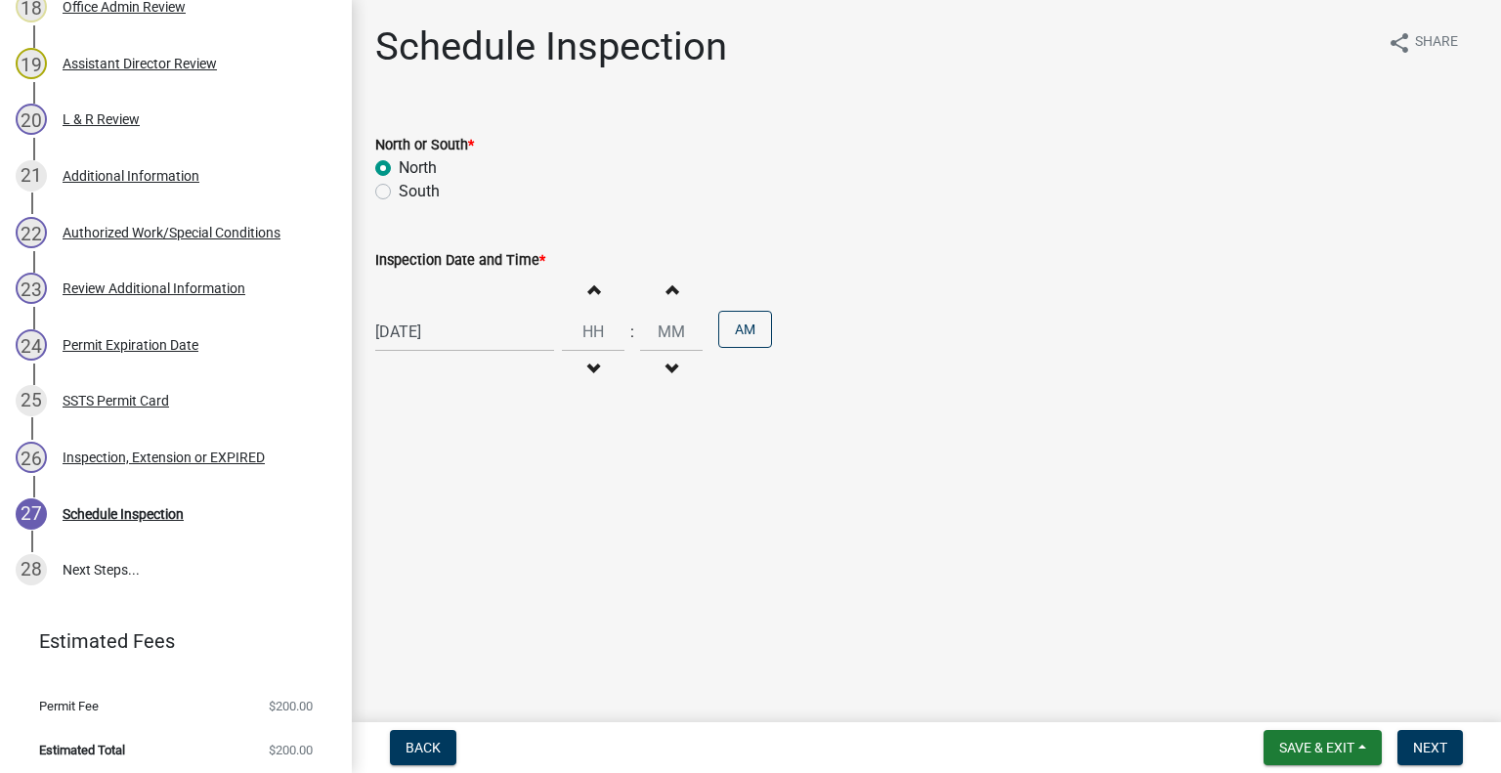
type input "00"
click at [731, 325] on button "PM" at bounding box center [745, 329] width 54 height 37
click at [1415, 743] on span "Next" at bounding box center [1430, 748] width 34 height 16
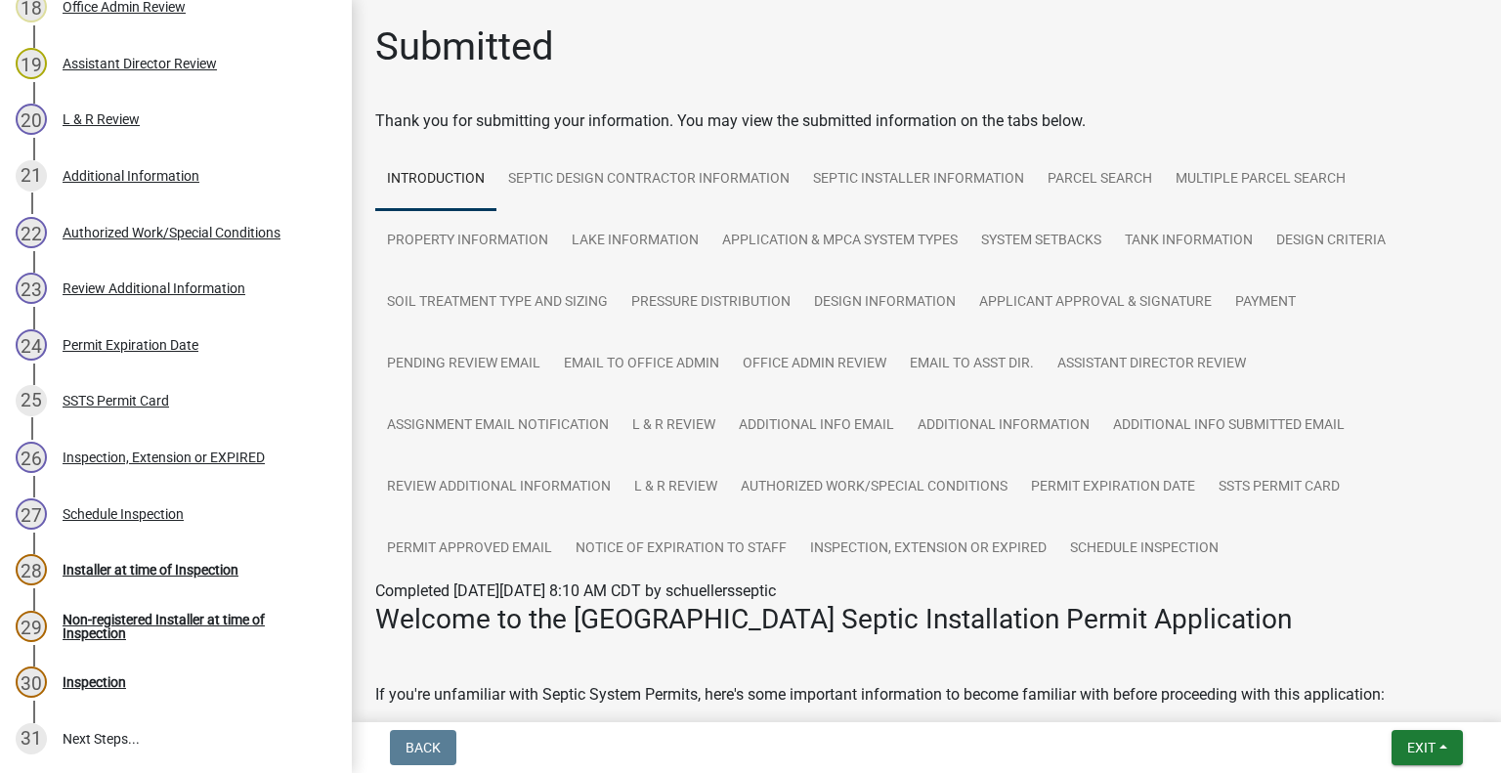
scroll to position [1553, 0]
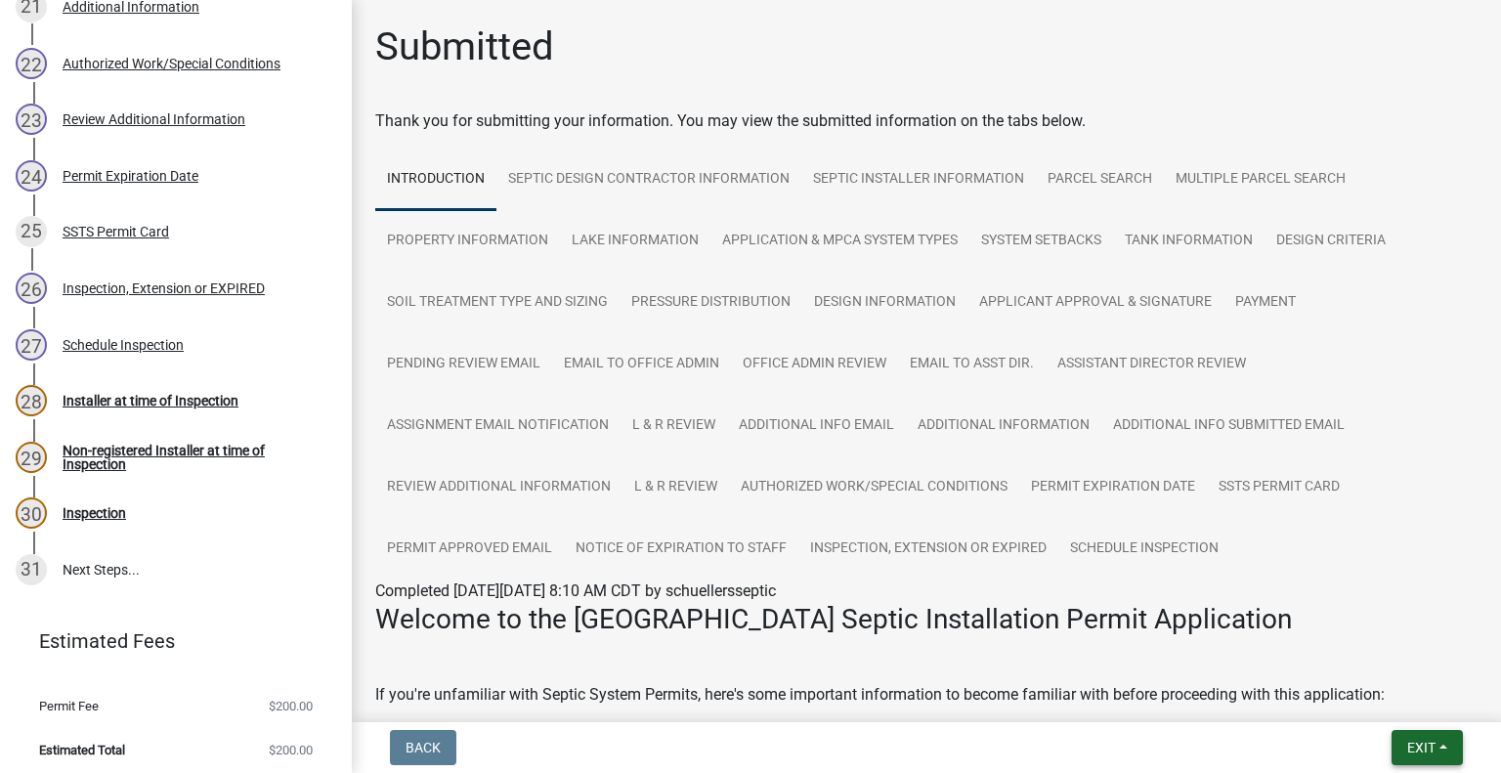
click at [1408, 754] on span "Exit" at bounding box center [1422, 748] width 28 height 16
click at [1378, 723] on div "Save Save & Exit" at bounding box center [1386, 673] width 156 height 109
click at [1371, 706] on button "Save & Exit" at bounding box center [1386, 696] width 156 height 47
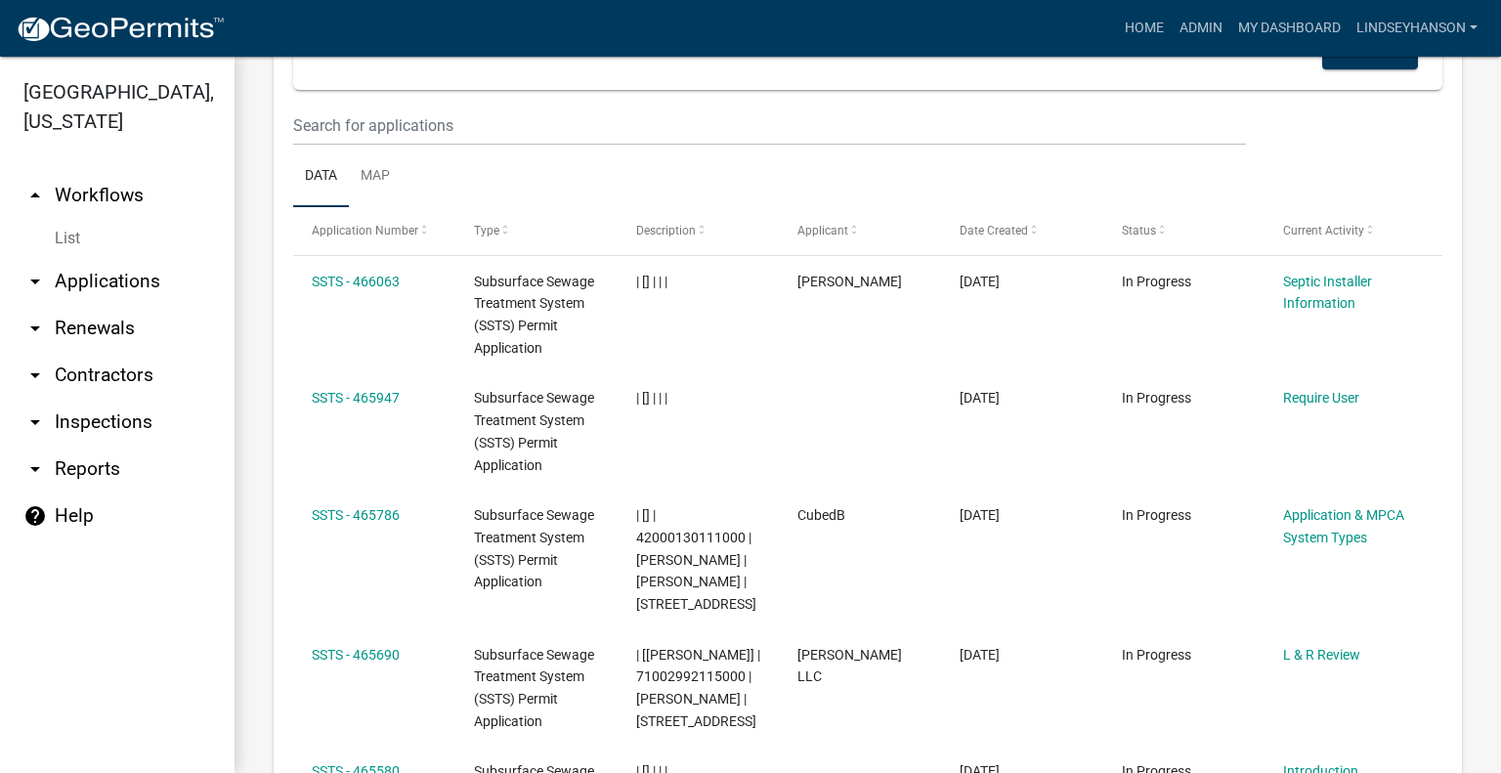
scroll to position [2099, 0]
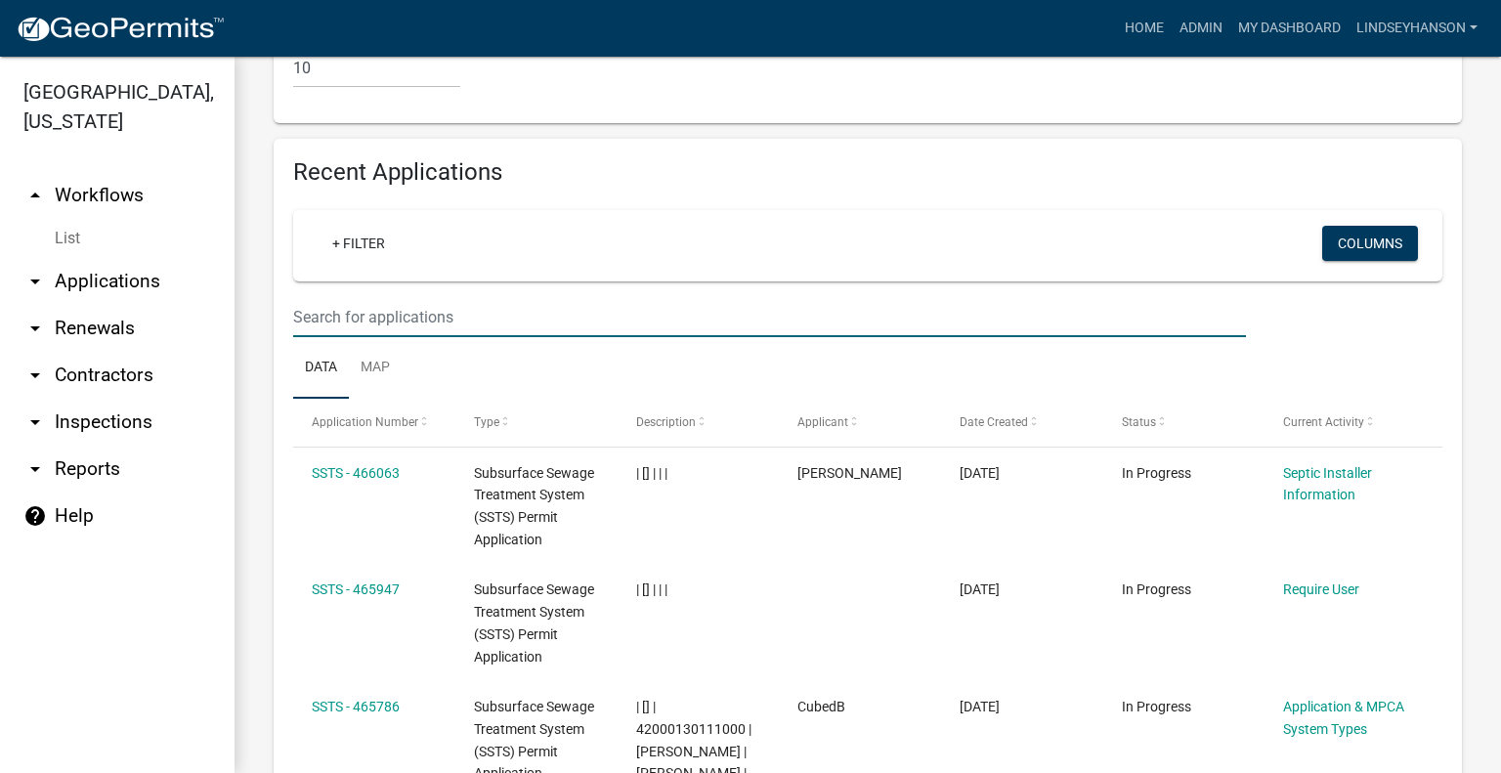
click at [484, 337] on input "text" at bounding box center [769, 317] width 953 height 40
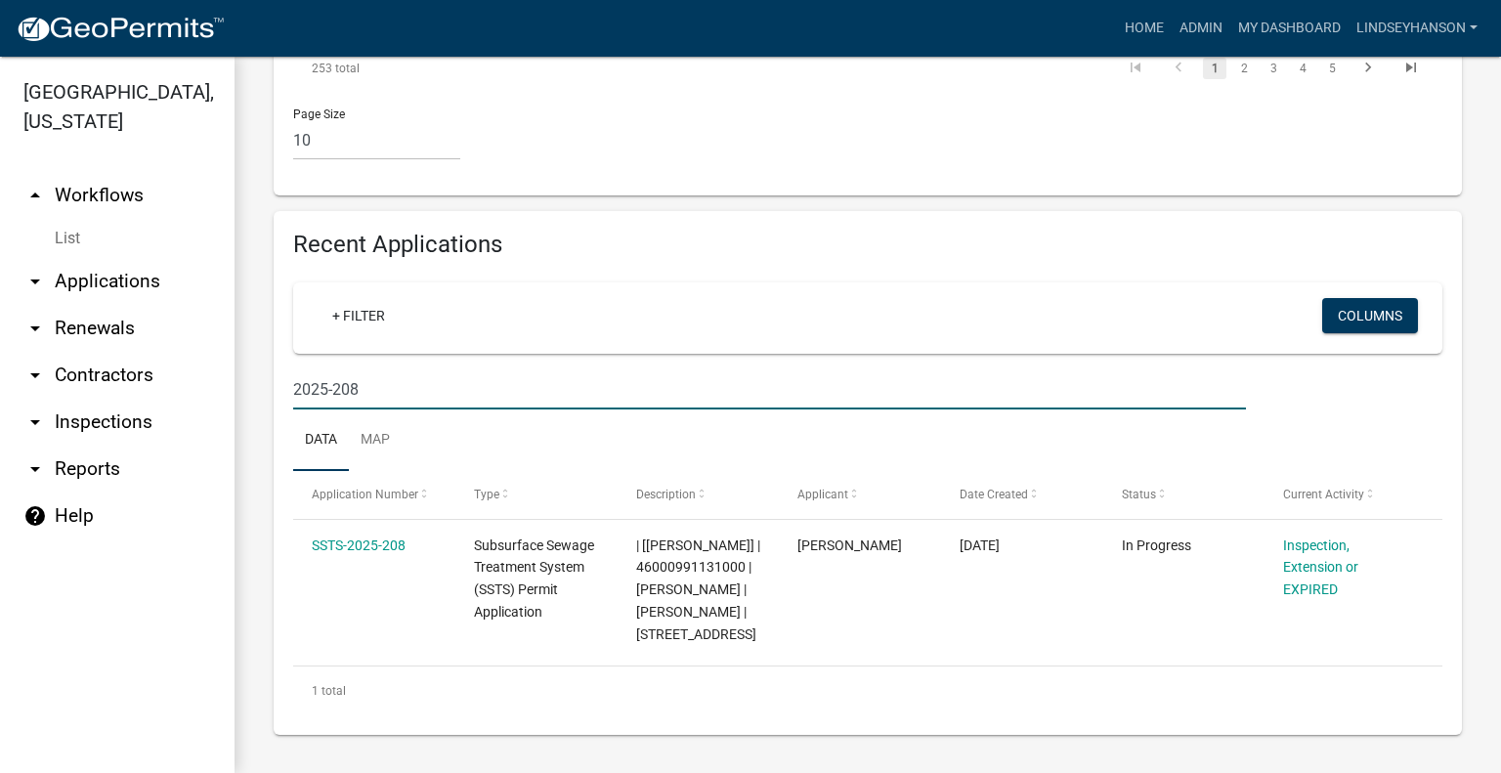
type input "2025-208"
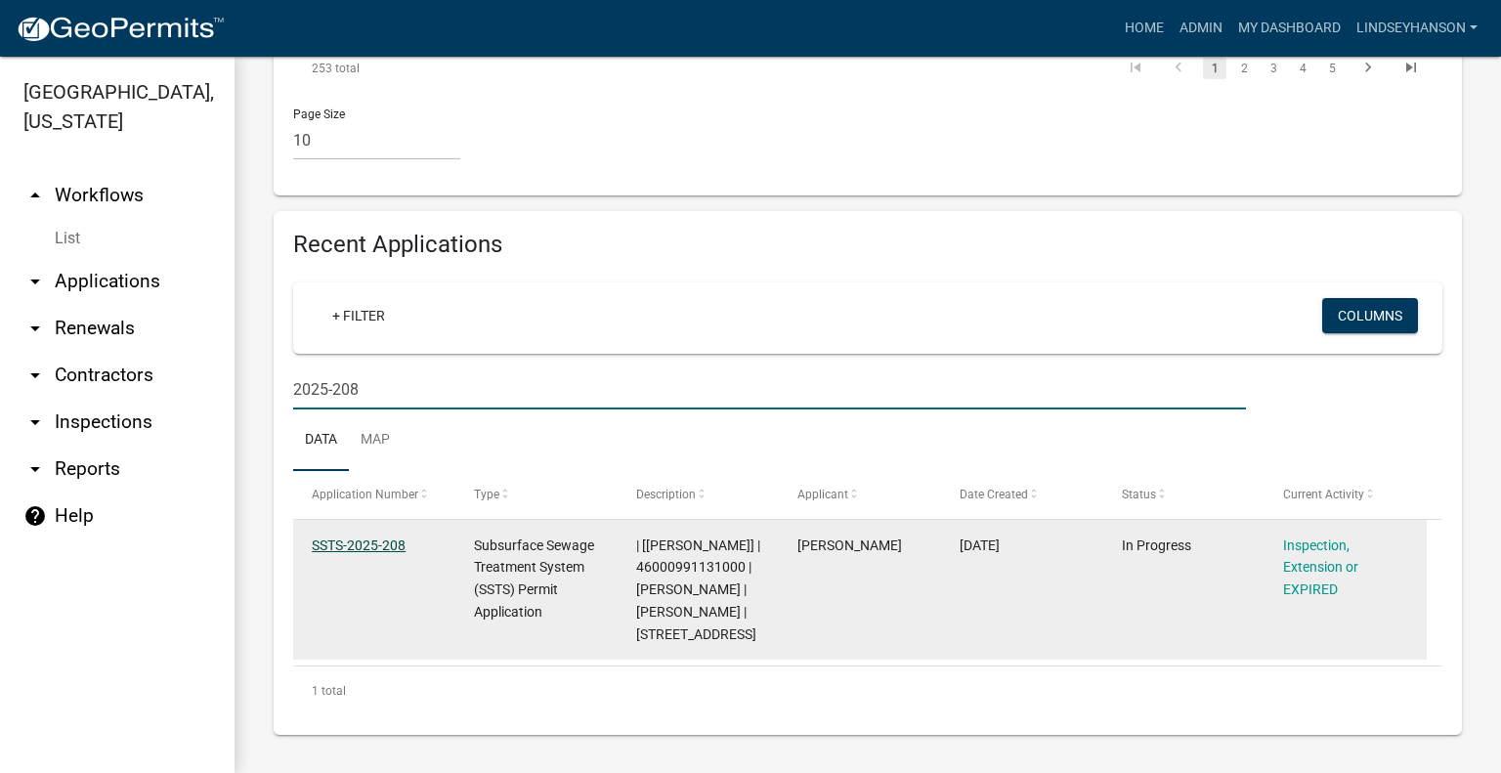
click at [399, 553] on link "SSTS-2025-208" at bounding box center [359, 546] width 94 height 16
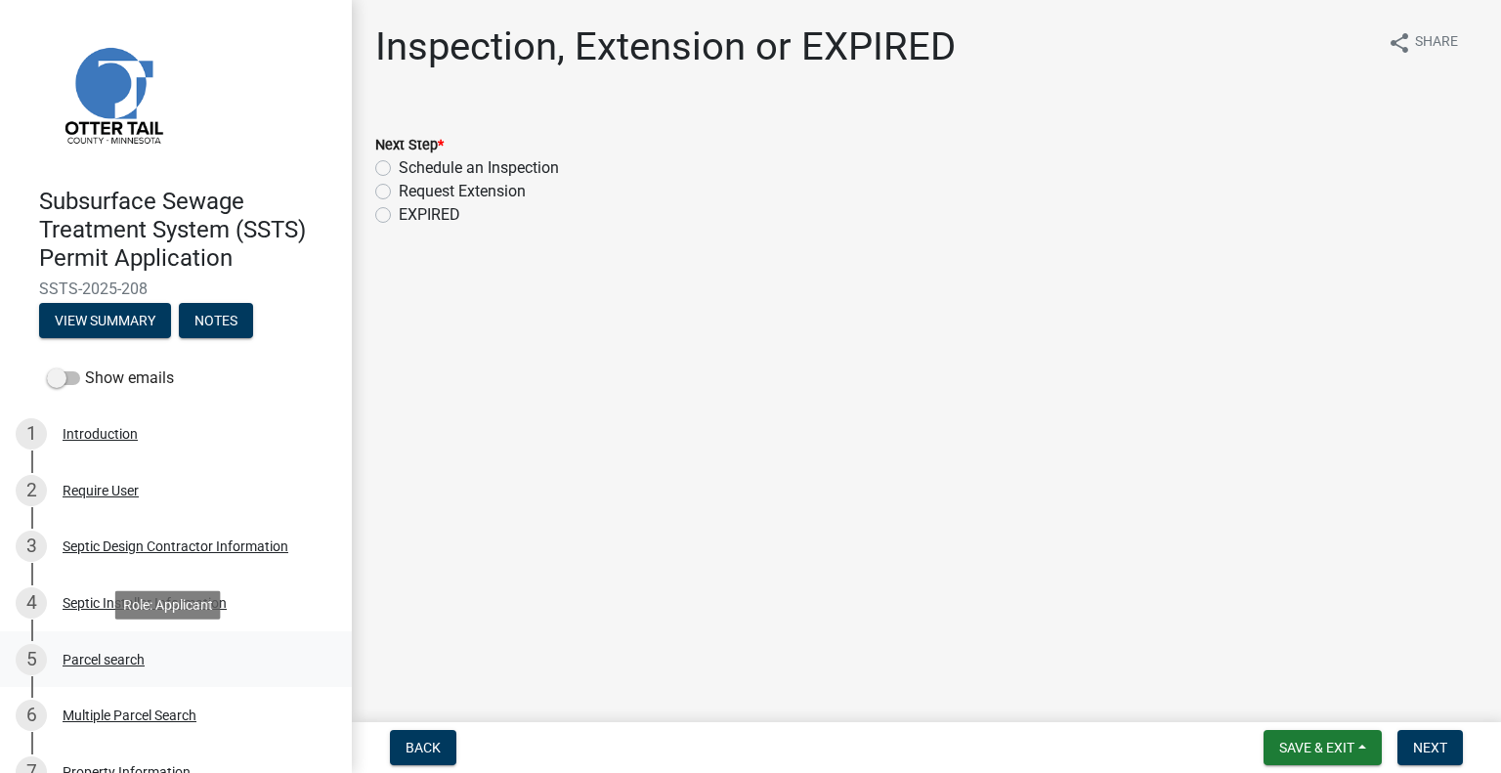
click at [103, 670] on div "5 Parcel search" at bounding box center [168, 659] width 305 height 31
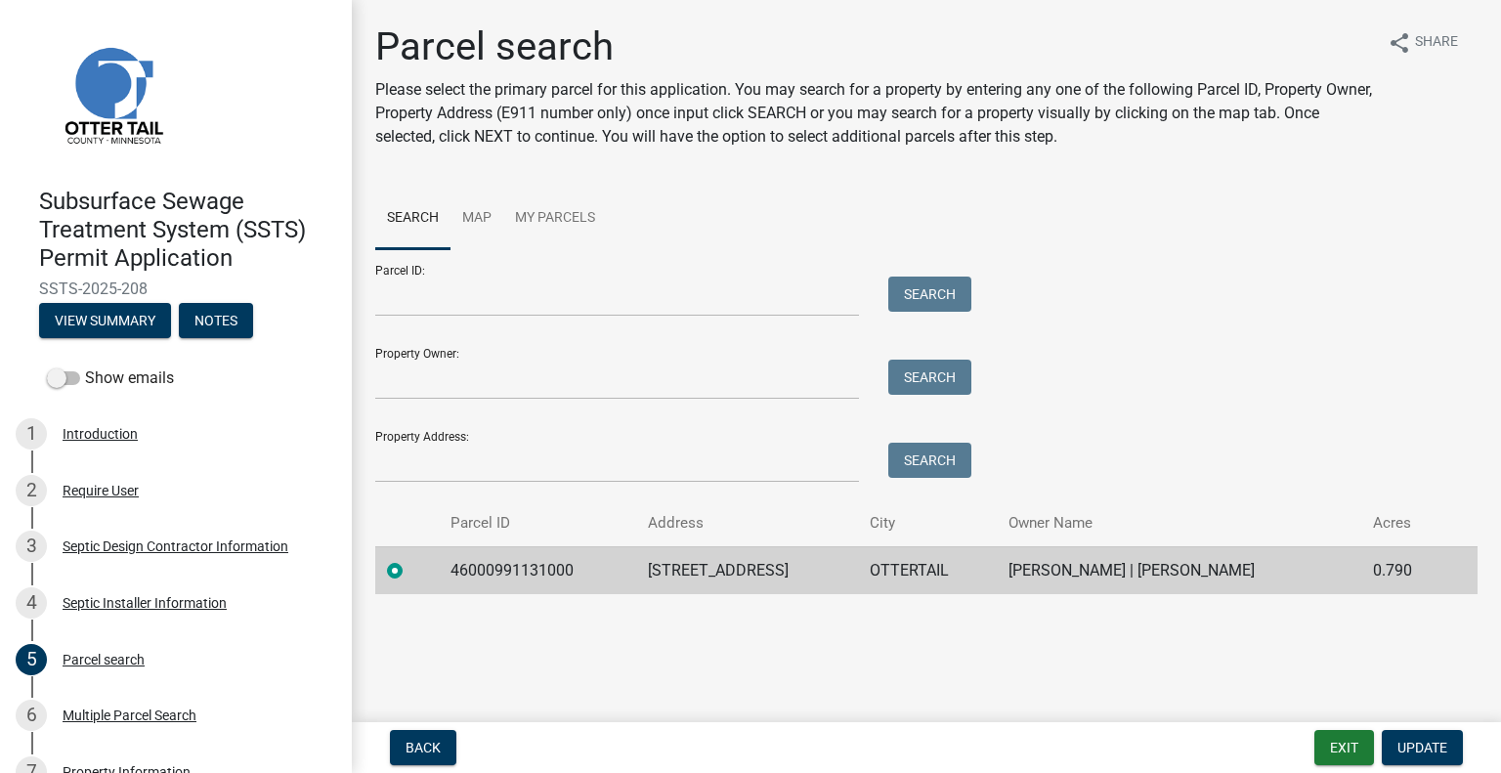
click at [499, 570] on td "46000991131000" at bounding box center [538, 570] width 198 height 48
click at [716, 556] on td "33274 BREEZY SHORES RD" at bounding box center [747, 570] width 222 height 48
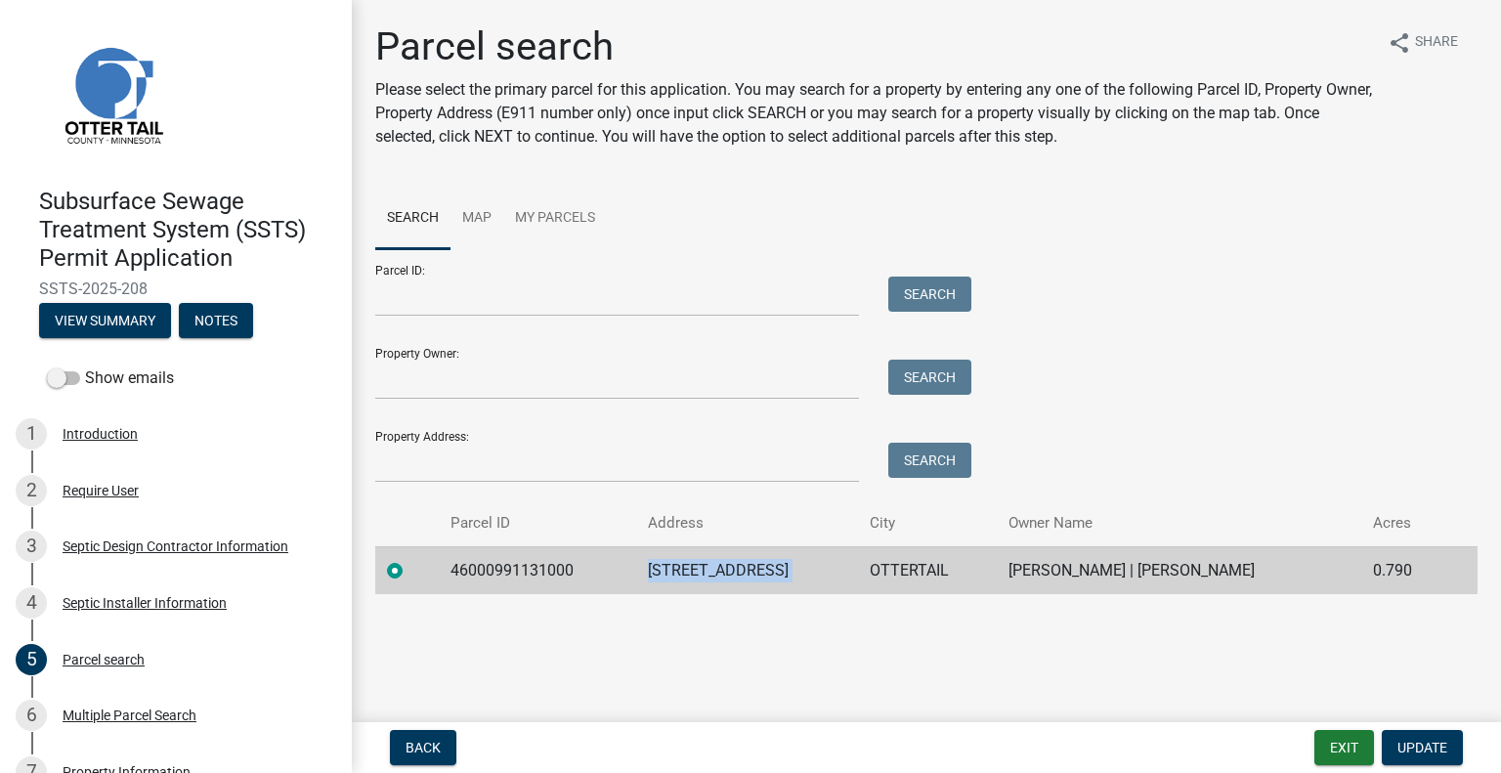
click at [933, 585] on td "OTTERTAIL" at bounding box center [927, 570] width 139 height 48
click at [1161, 563] on td "CHUCK TANGEN | PAMELA TANGEN" at bounding box center [1179, 570] width 365 height 48
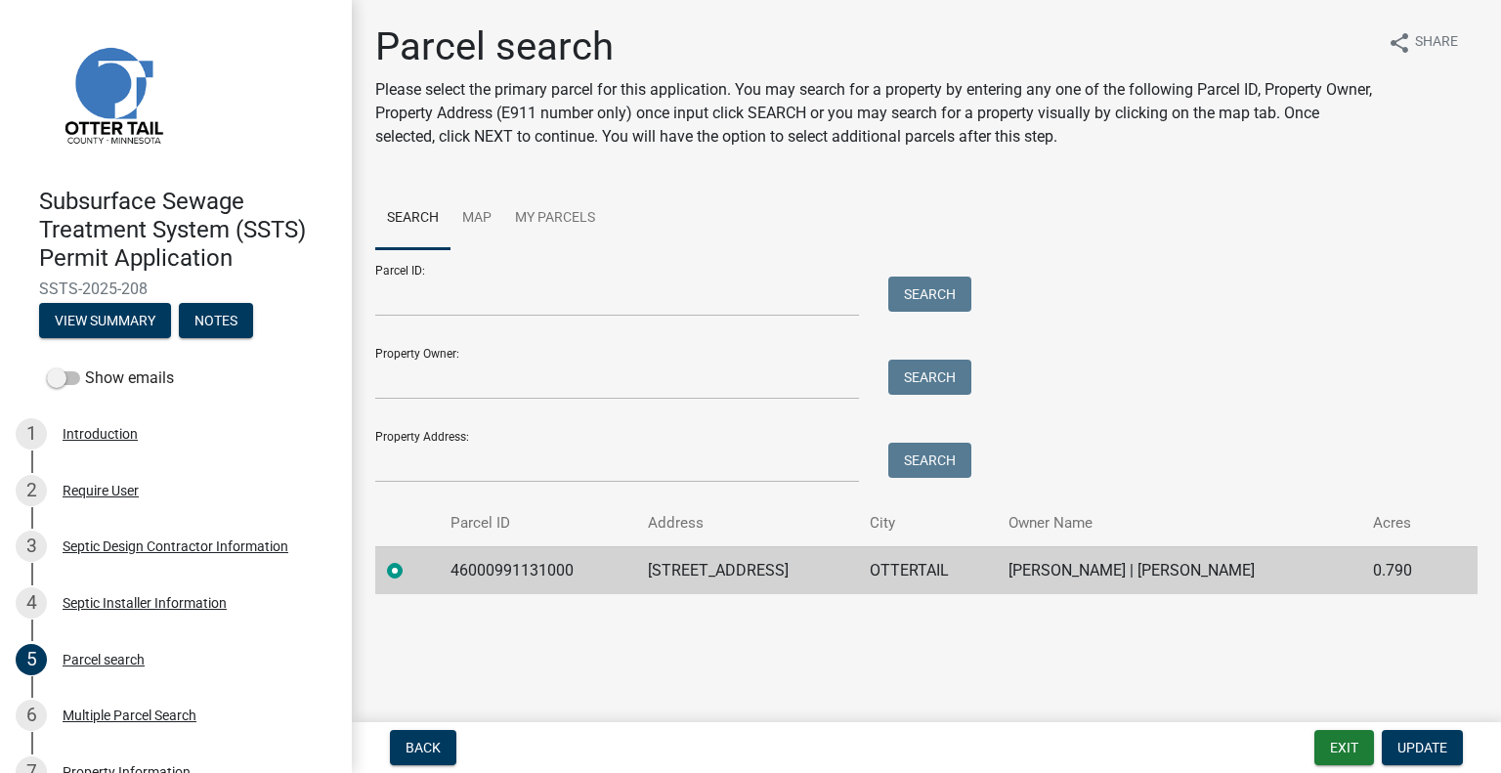
drag, startPoint x: 333, startPoint y: 255, endPoint x: 332, endPoint y: 279, distance: 23.5
click at [332, 281] on header "Subsurface Sewage Treatment System (SSTS) Permit Application SSTS-2025-208 View…" at bounding box center [176, 179] width 352 height 359
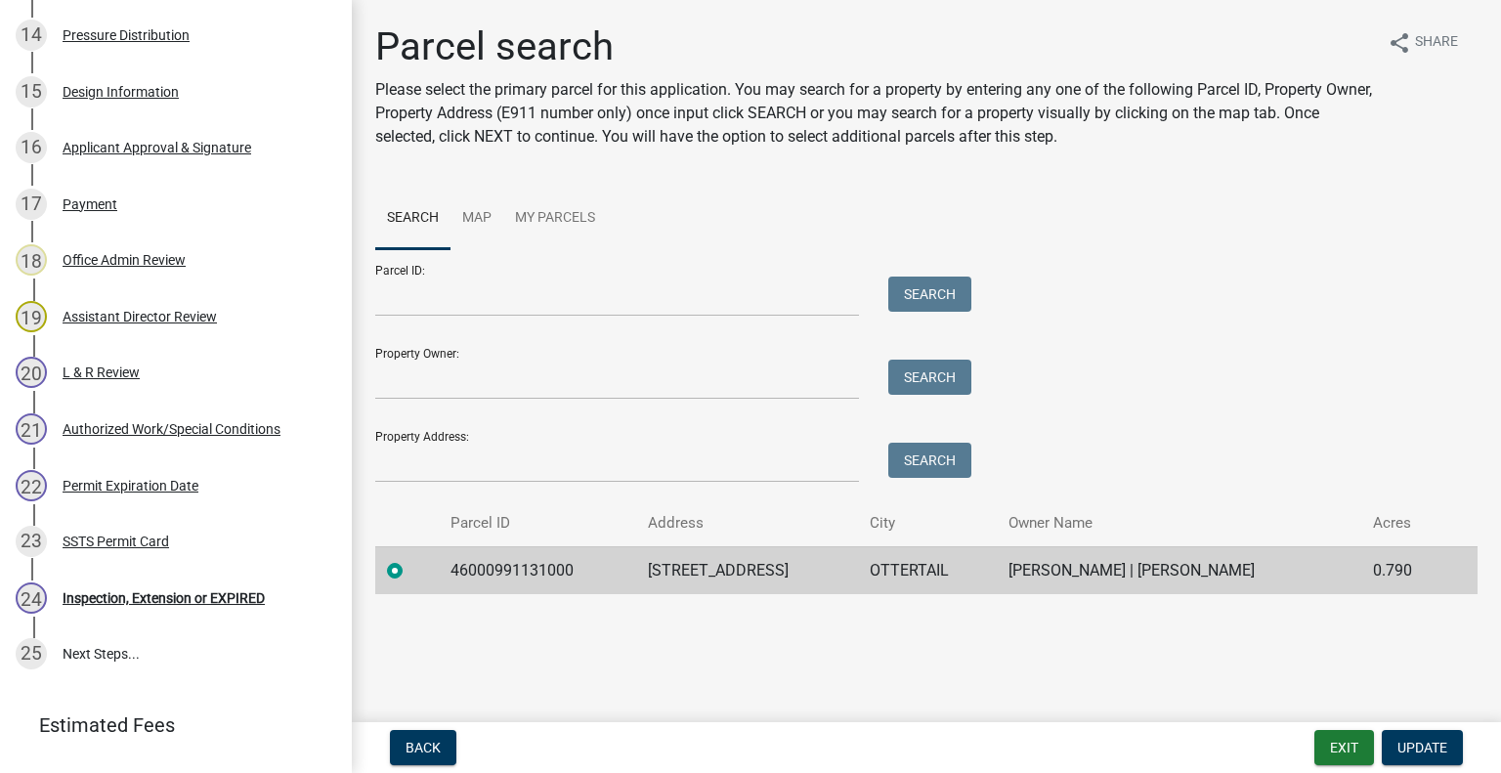
scroll to position [1222, 0]
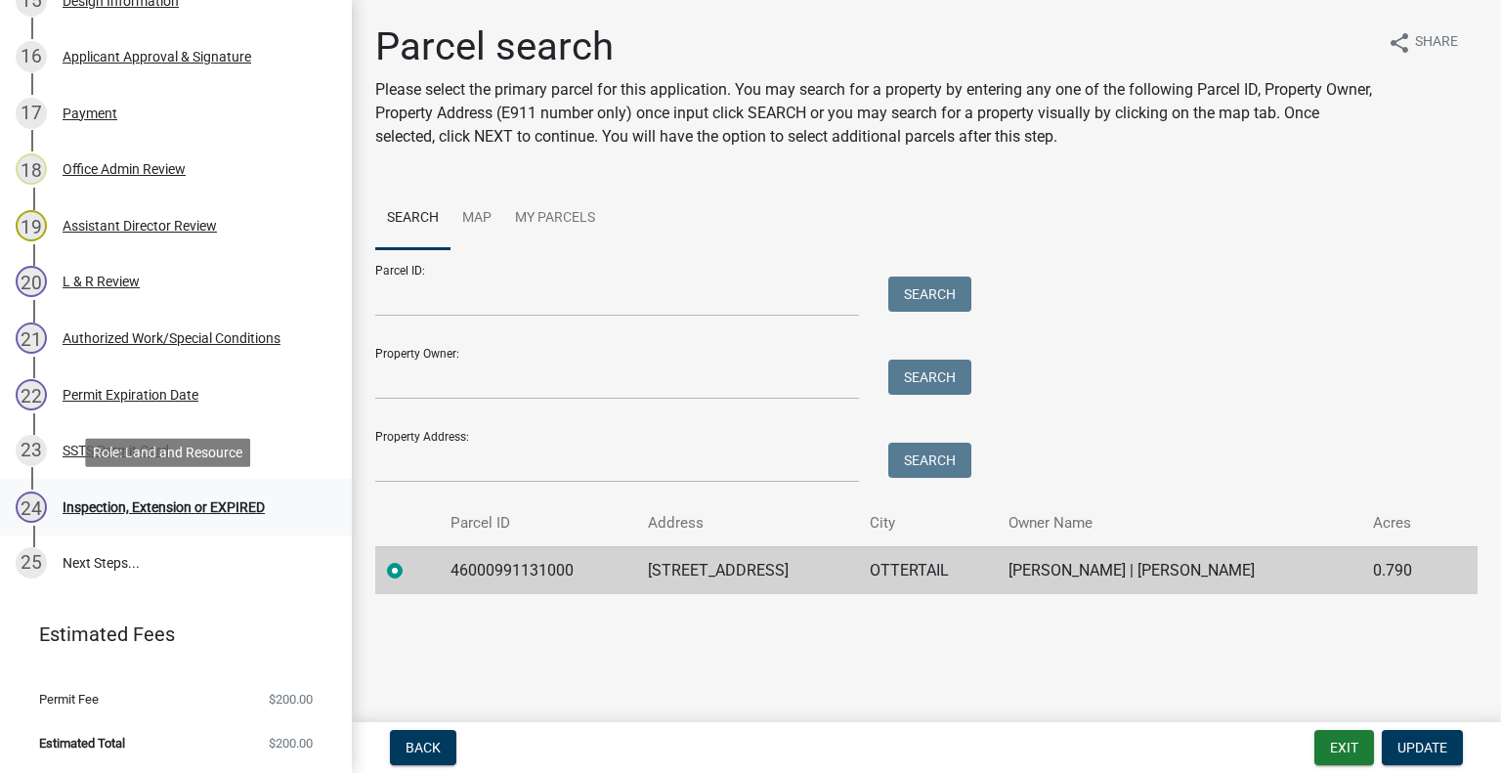
click at [204, 511] on div "Inspection, Extension or EXPIRED" at bounding box center [164, 507] width 202 height 14
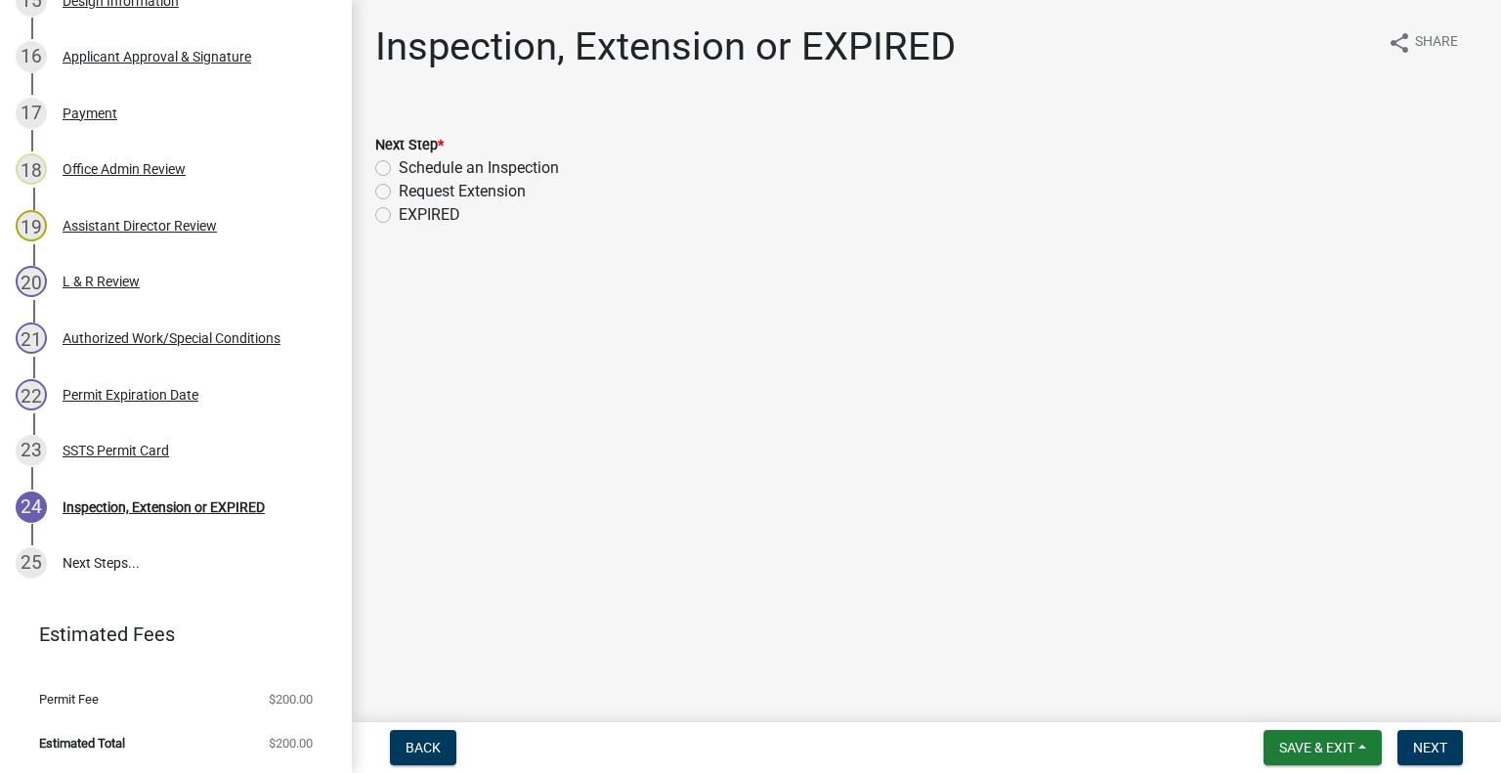
click at [478, 160] on label "Schedule an Inspection" at bounding box center [479, 167] width 160 height 23
click at [412, 160] on input "Schedule an Inspection" at bounding box center [405, 162] width 13 height 13
radio input "true"
click at [1453, 753] on button "Next" at bounding box center [1430, 747] width 65 height 35
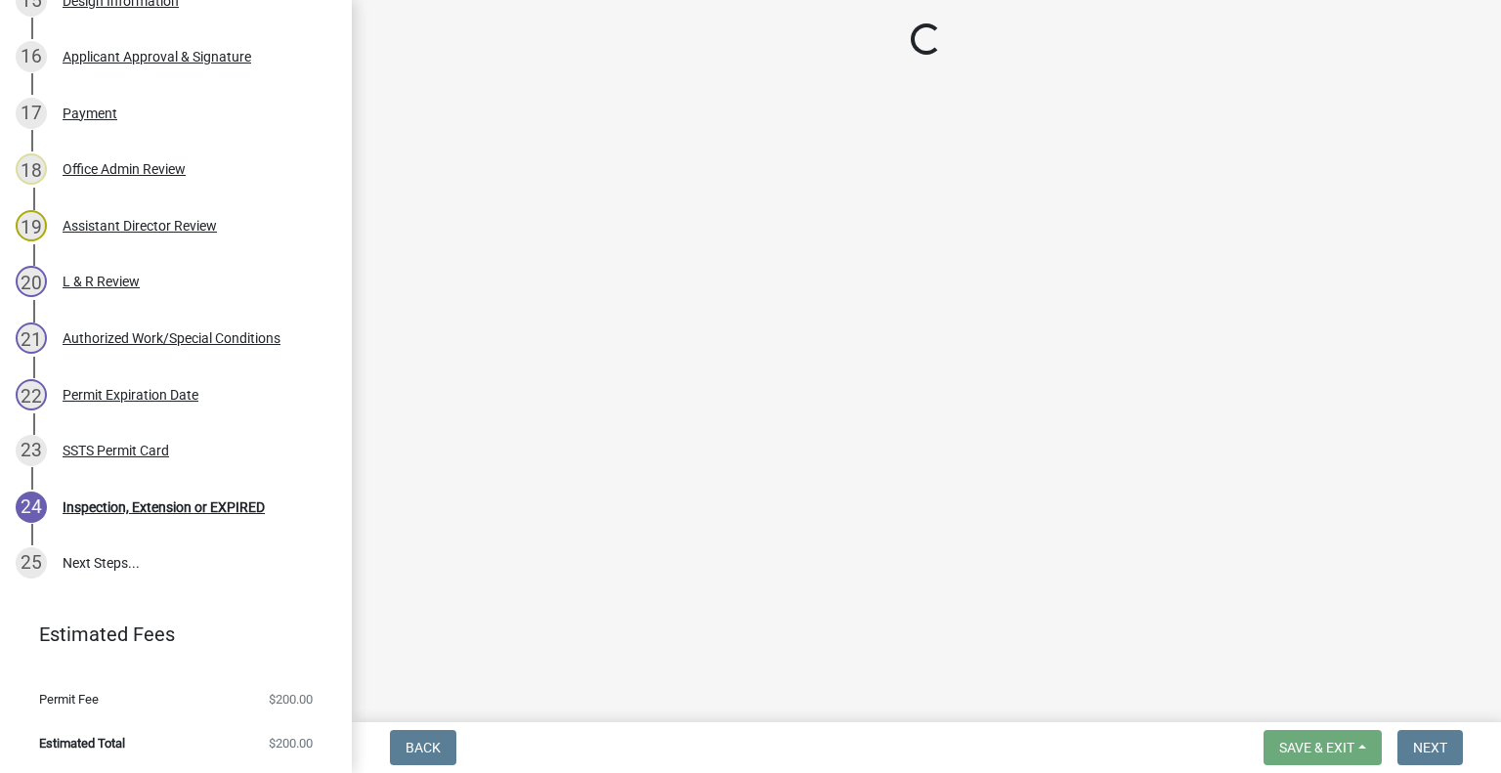
scroll to position [1279, 0]
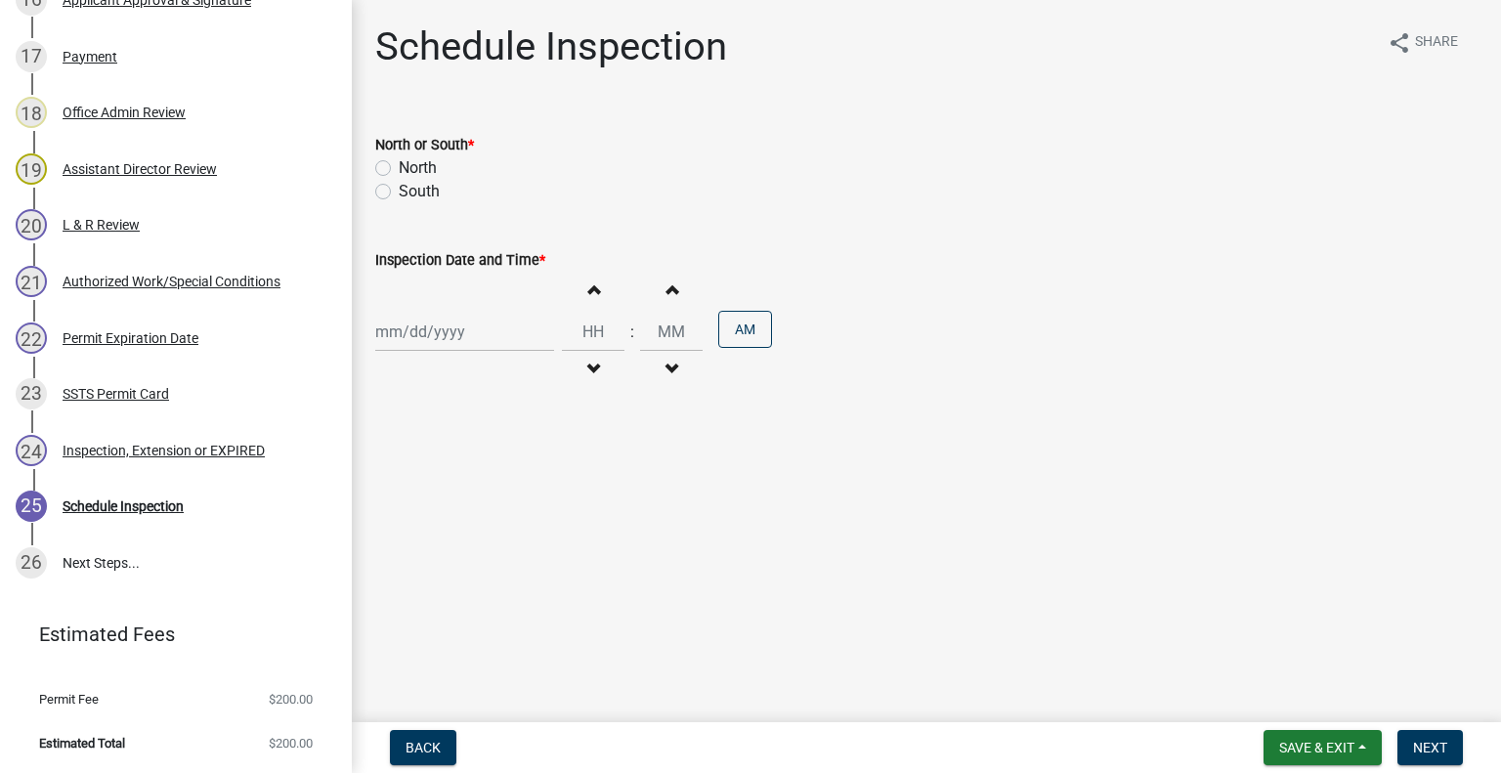
click at [412, 172] on label "North" at bounding box center [418, 167] width 38 height 23
click at [412, 169] on input "North" at bounding box center [405, 162] width 13 height 13
radio input "true"
click at [454, 324] on div at bounding box center [464, 332] width 179 height 40
select select "8"
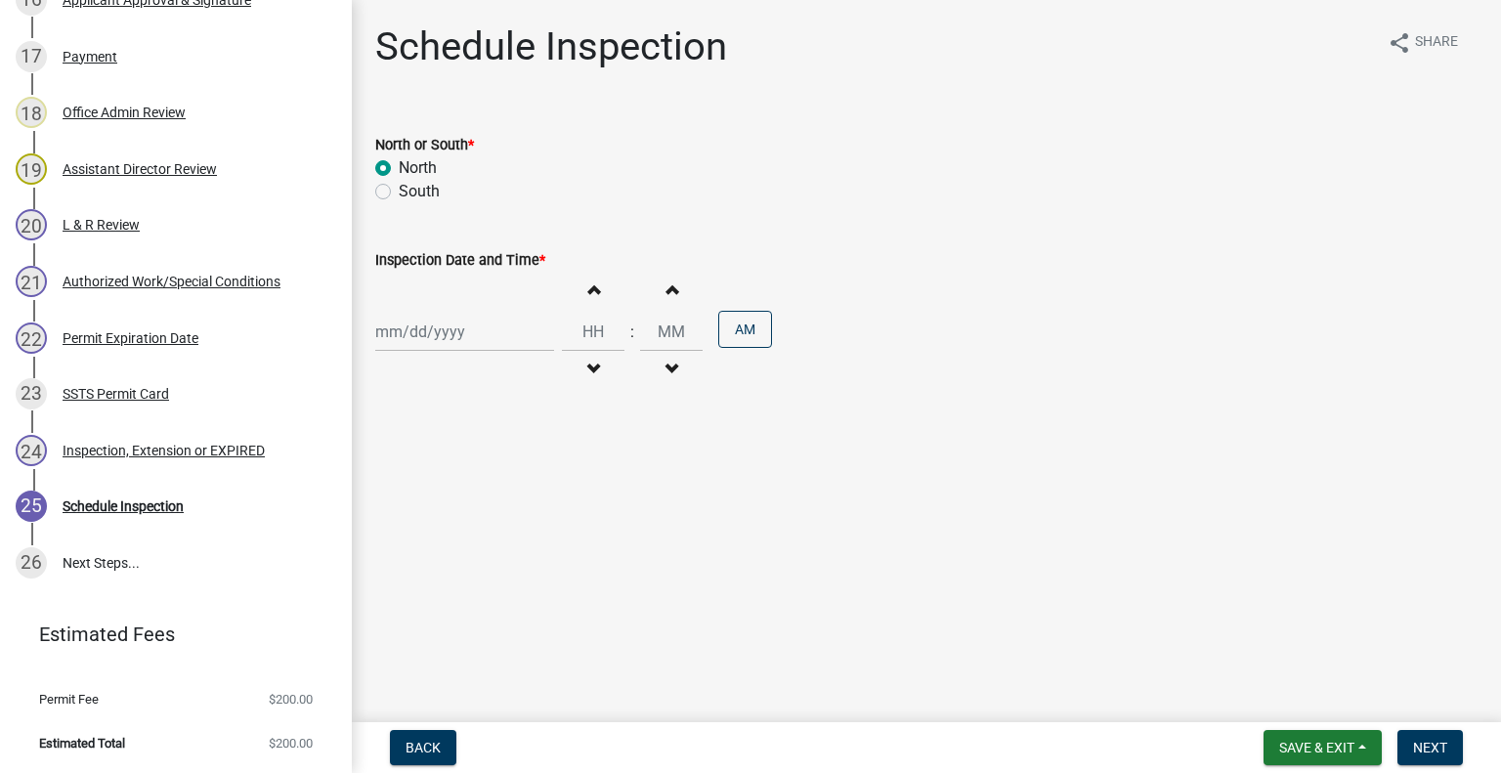
select select "2025"
click at [492, 530] on div "21" at bounding box center [488, 529] width 31 height 31
type input "08/21/2025"
click at [584, 357] on button "Decrement hours" at bounding box center [593, 369] width 41 height 35
type input "11"
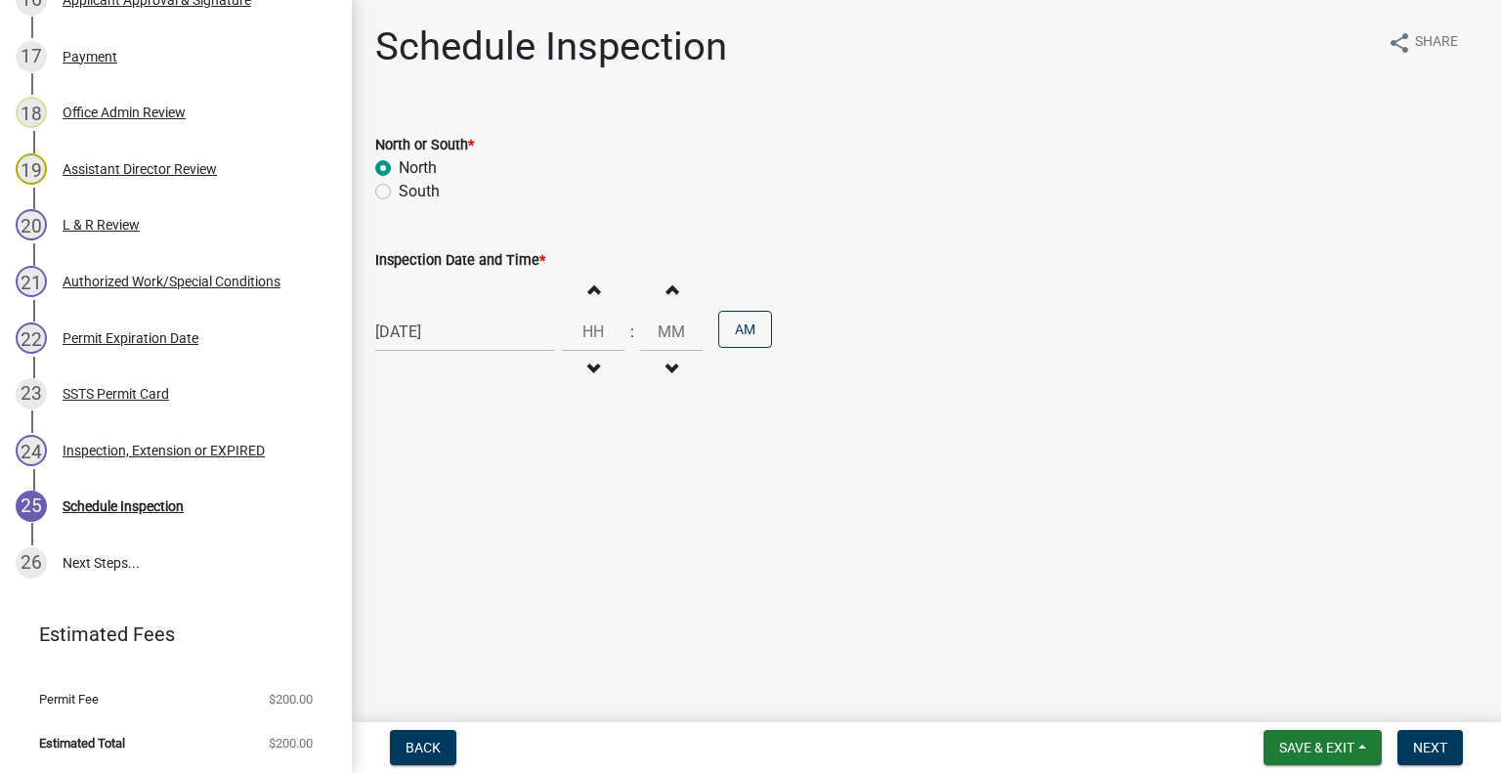
type input "00"
click at [586, 357] on button "Decrement hours" at bounding box center [593, 369] width 41 height 35
type input "10"
click at [731, 331] on button "PM" at bounding box center [745, 329] width 54 height 37
click at [1428, 749] on span "Next" at bounding box center [1430, 748] width 34 height 16
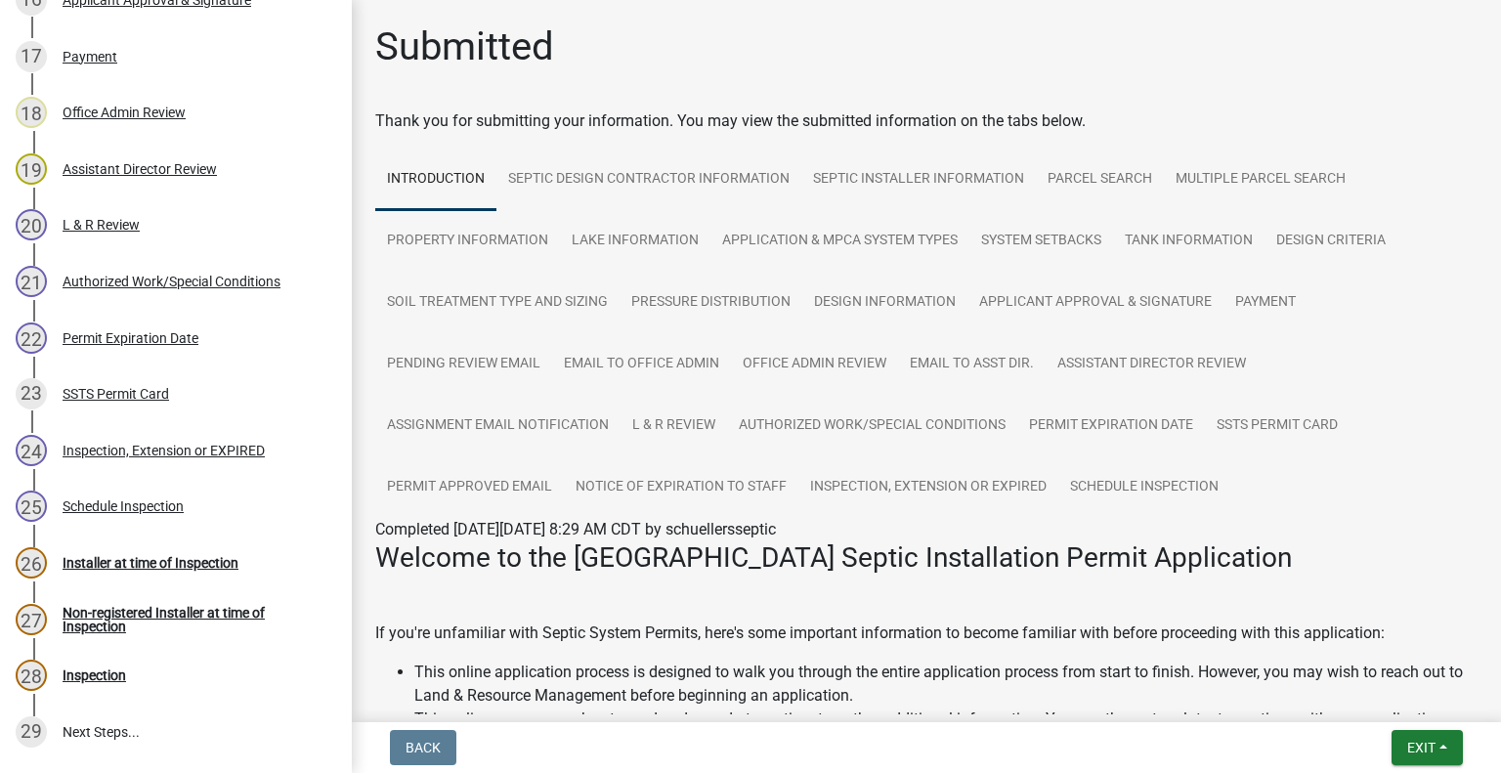
scroll to position [1447, 0]
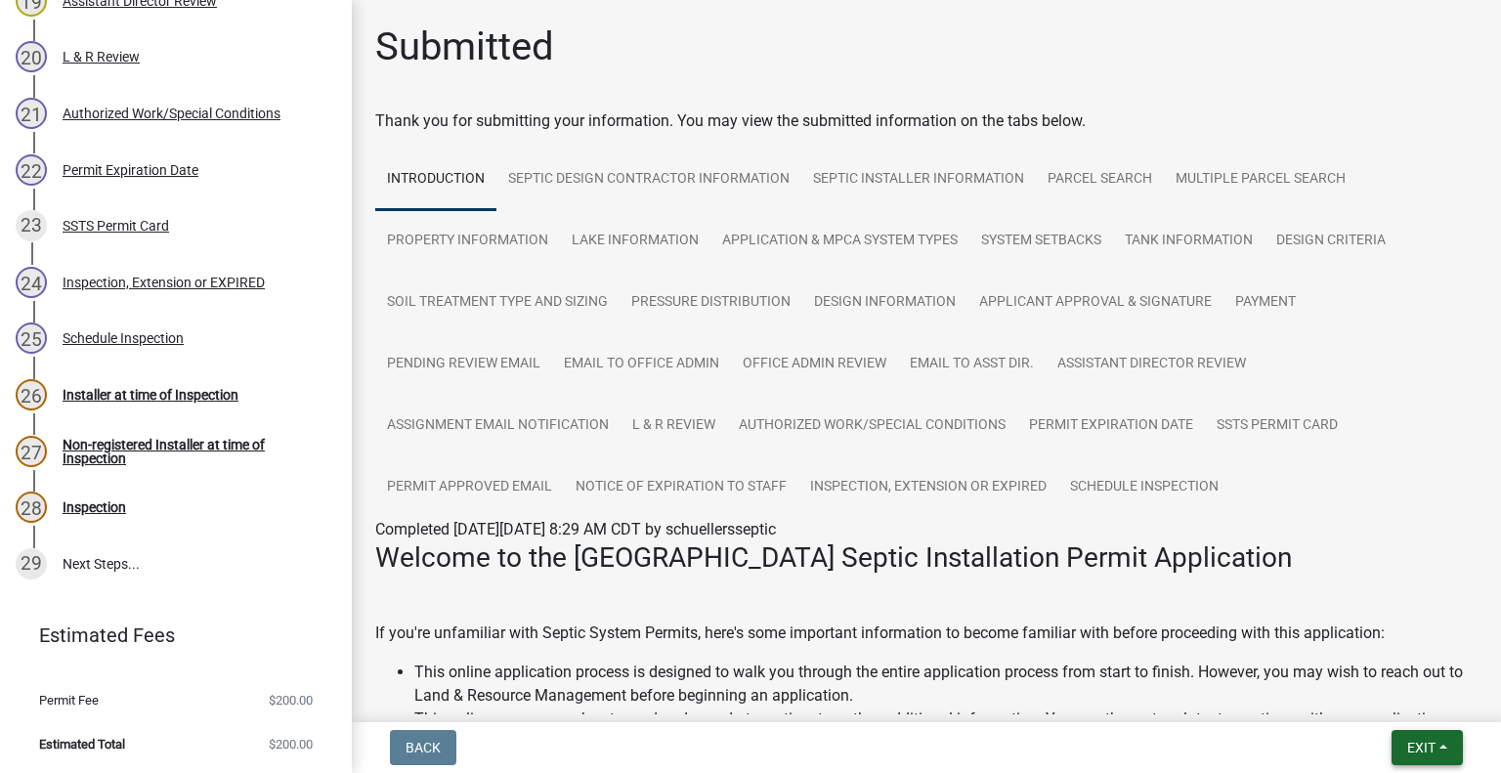
click at [1408, 749] on span "Exit" at bounding box center [1422, 748] width 28 height 16
click at [1367, 699] on button "Save & Exit" at bounding box center [1386, 696] width 156 height 47
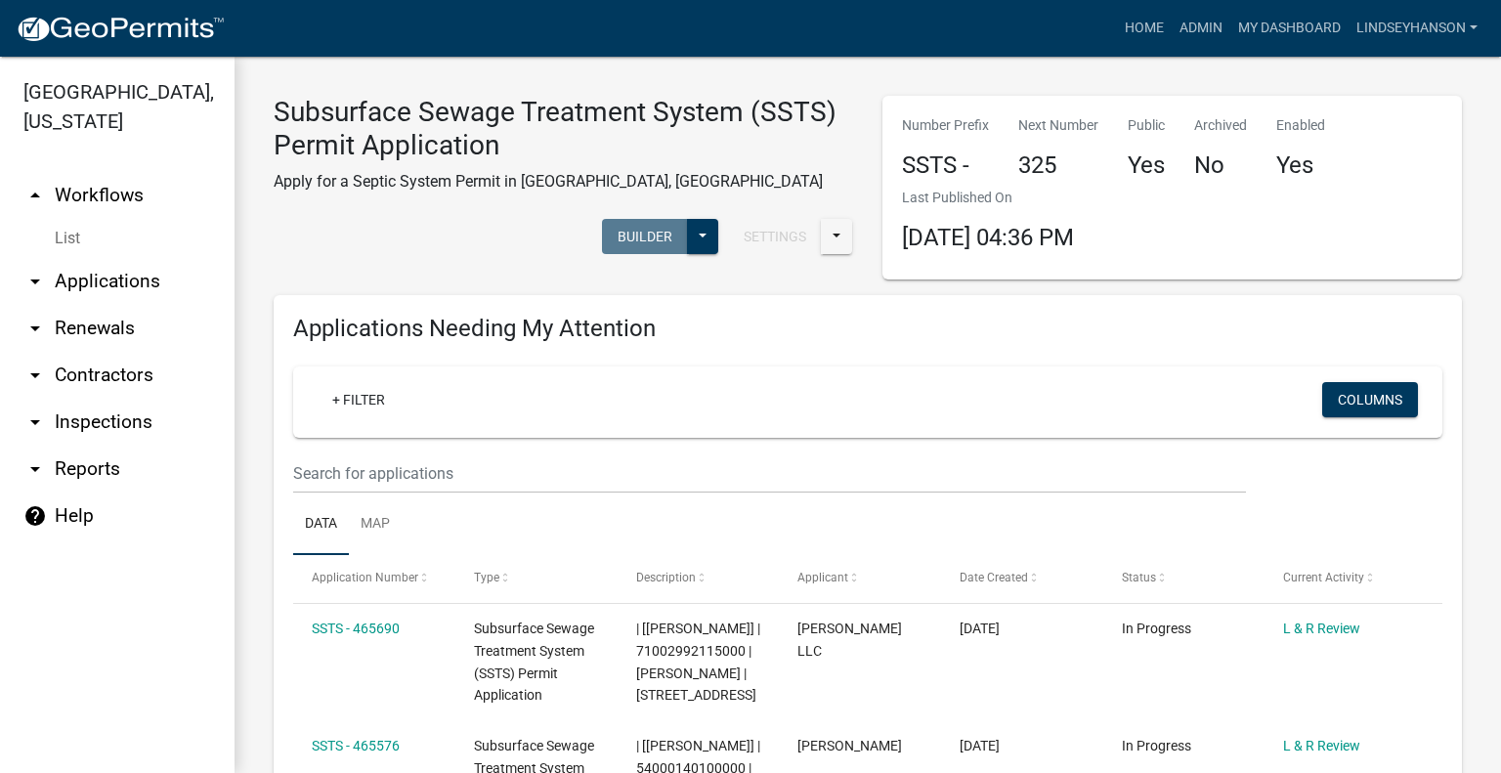
click at [152, 284] on link "arrow_drop_down Applications" at bounding box center [117, 281] width 235 height 47
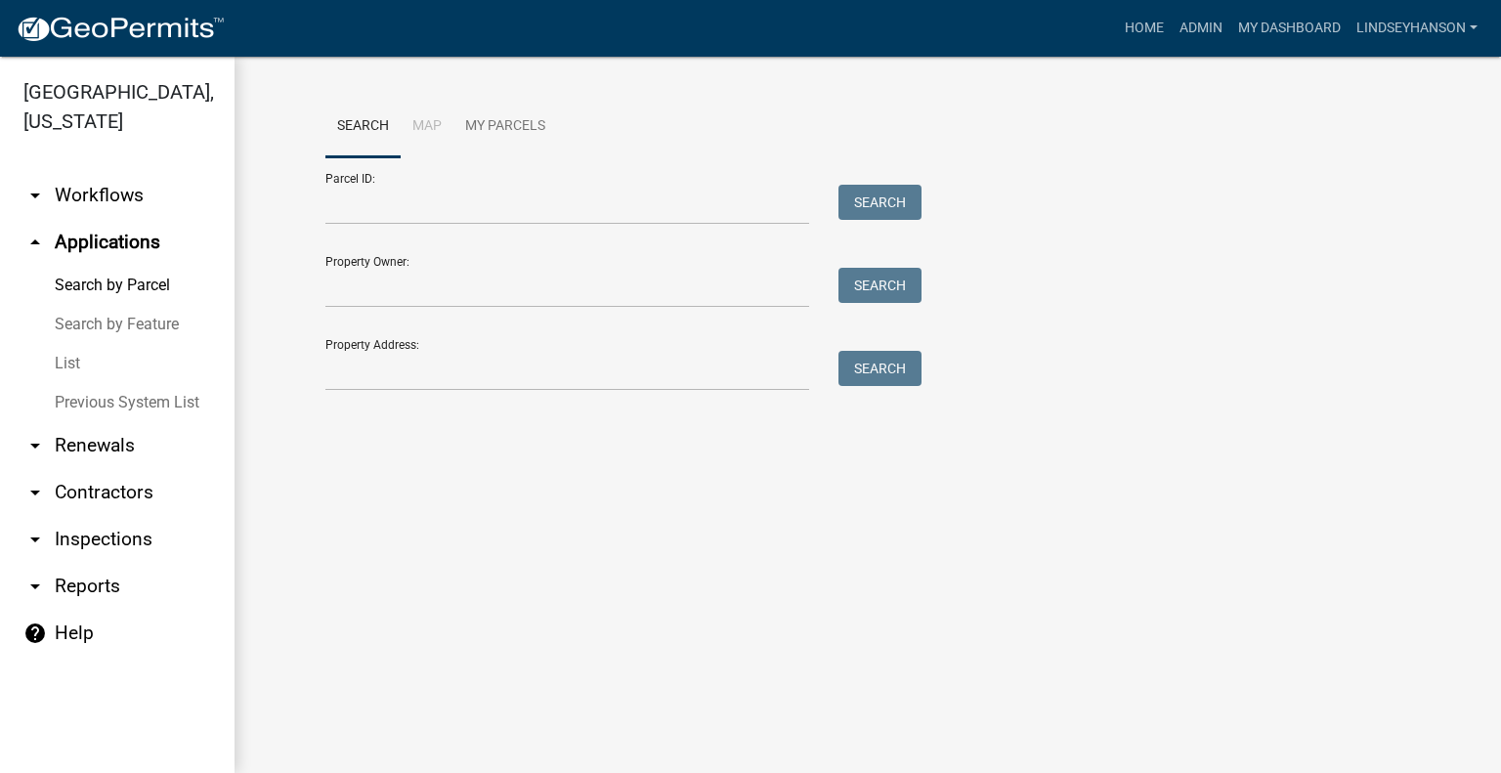
click at [148, 191] on link "arrow_drop_down Workflows" at bounding box center [117, 195] width 235 height 47
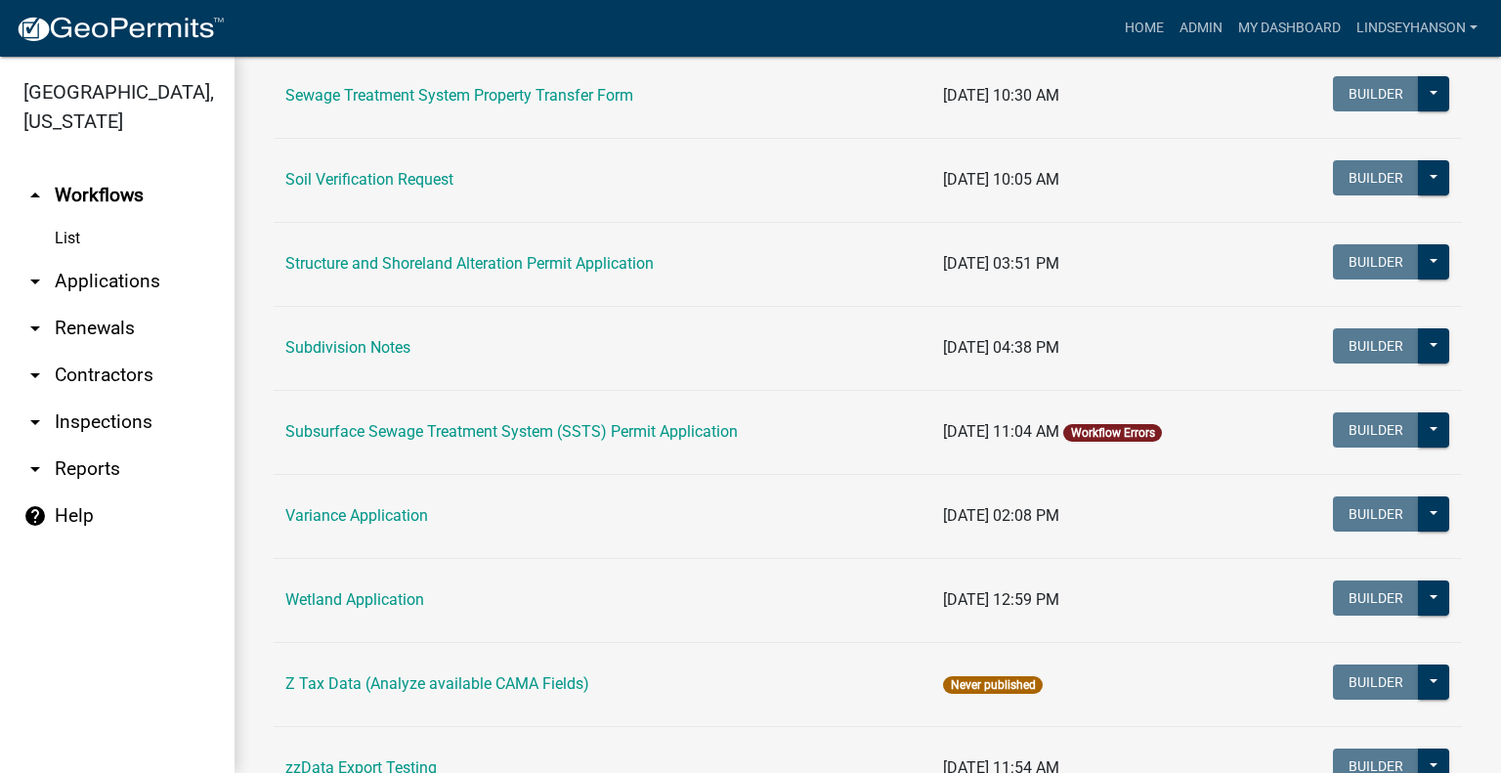
scroll to position [1214, 0]
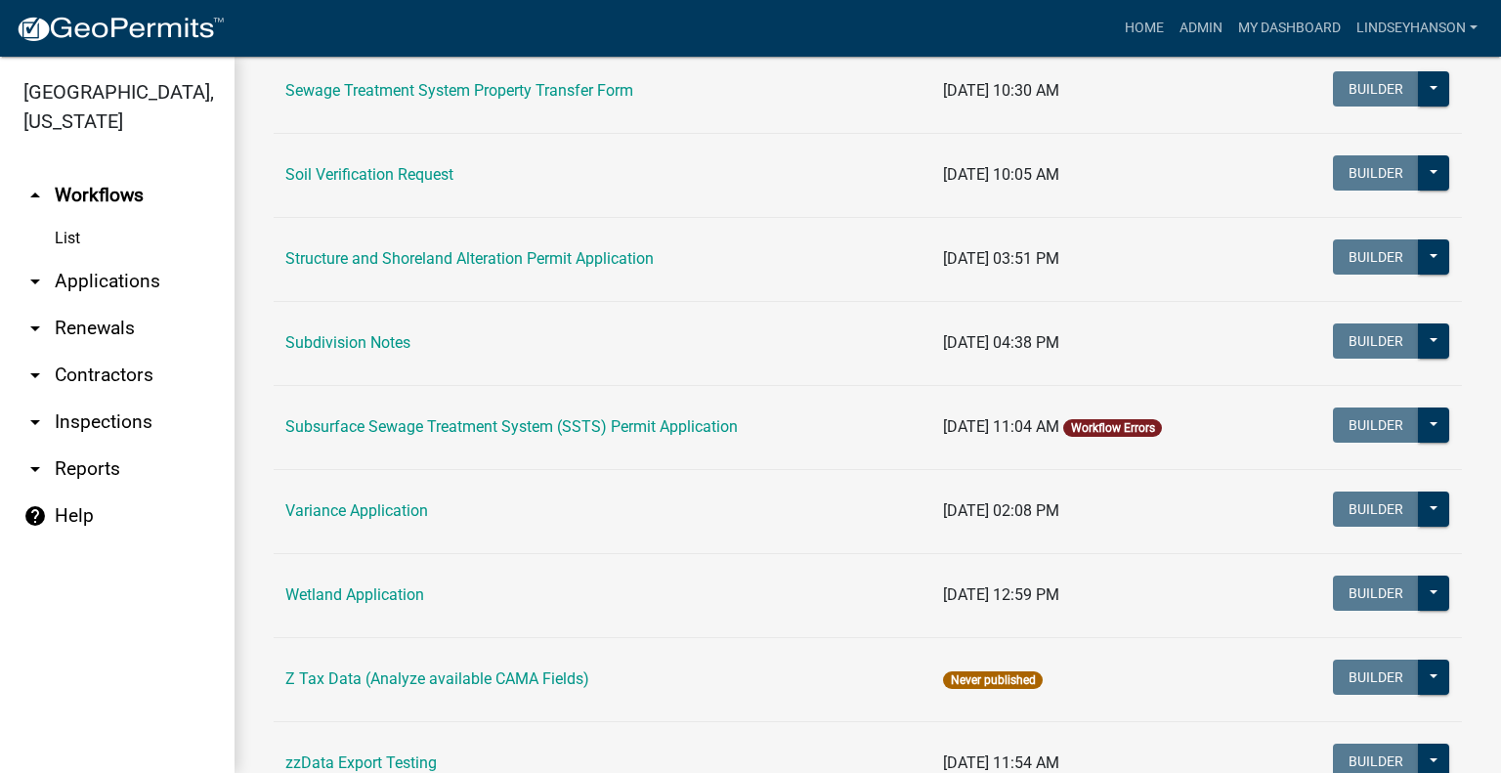
drag, startPoint x: 93, startPoint y: 285, endPoint x: 225, endPoint y: 248, distance: 137.1
click at [94, 284] on link "arrow_drop_down Applications" at bounding box center [117, 281] width 235 height 47
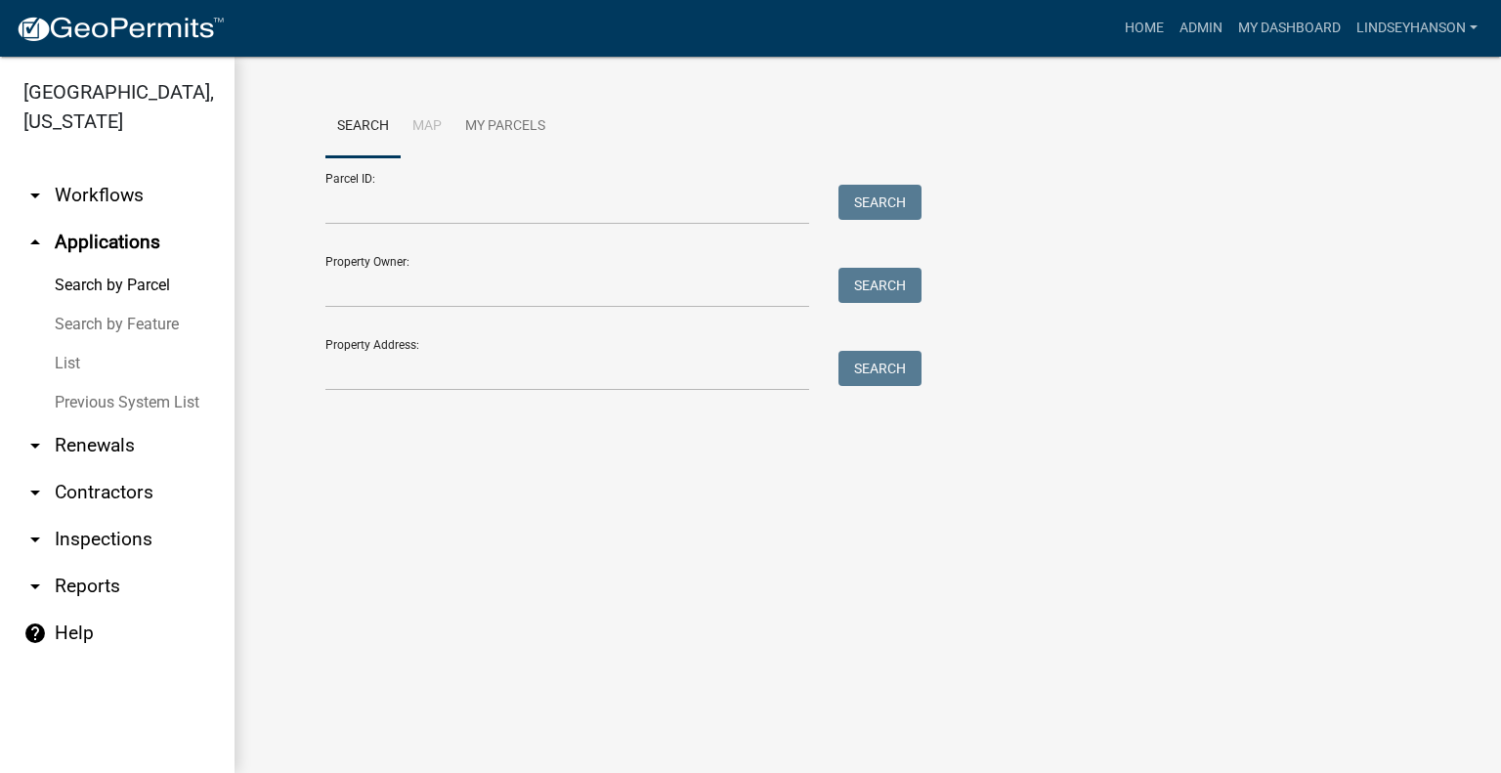
click at [479, 184] on div "Parcel ID: Search" at bounding box center [618, 190] width 586 height 67
click at [465, 198] on input "Parcel ID:" at bounding box center [567, 205] width 484 height 40
paste input "17000992056000"
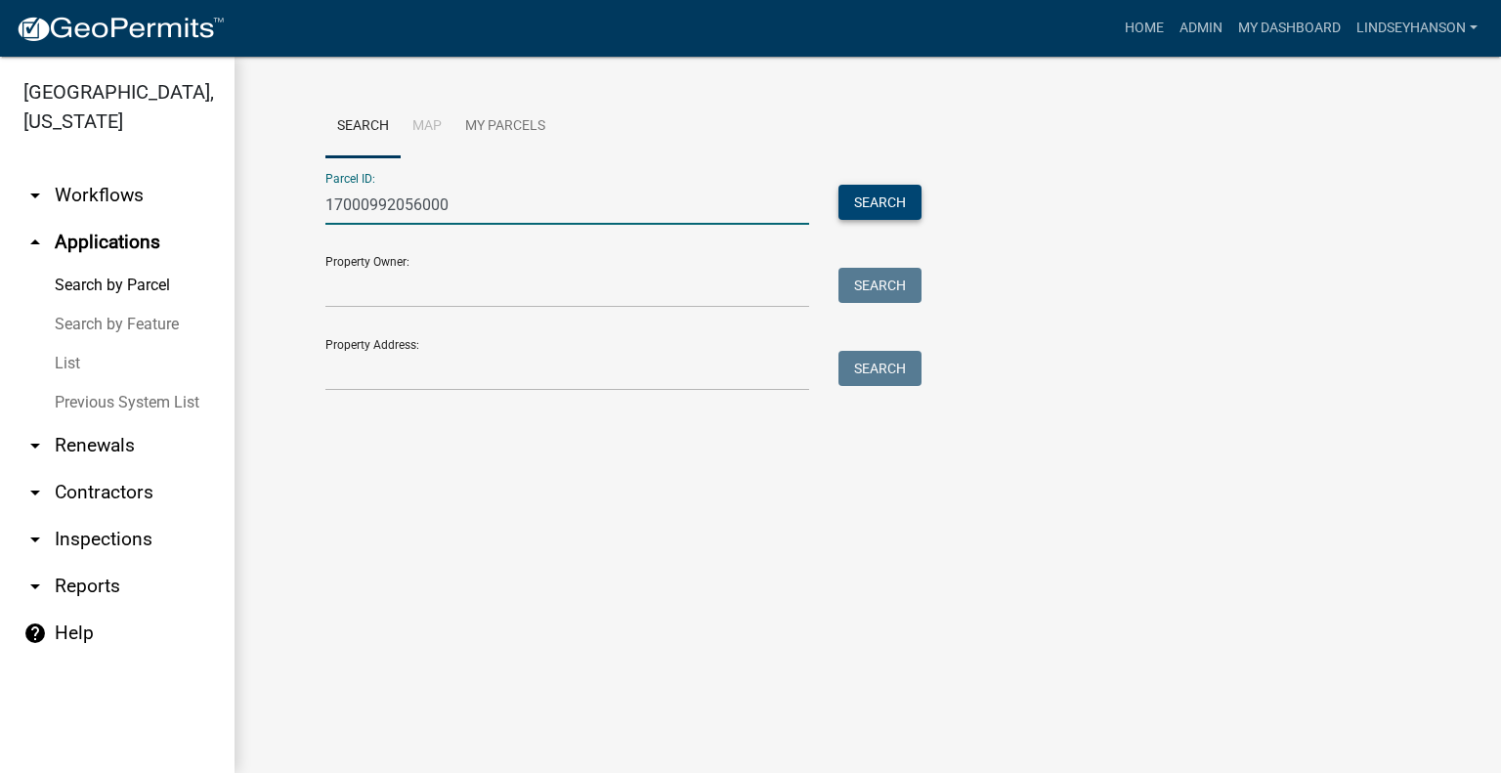
click at [908, 202] on button "Search" at bounding box center [880, 202] width 83 height 35
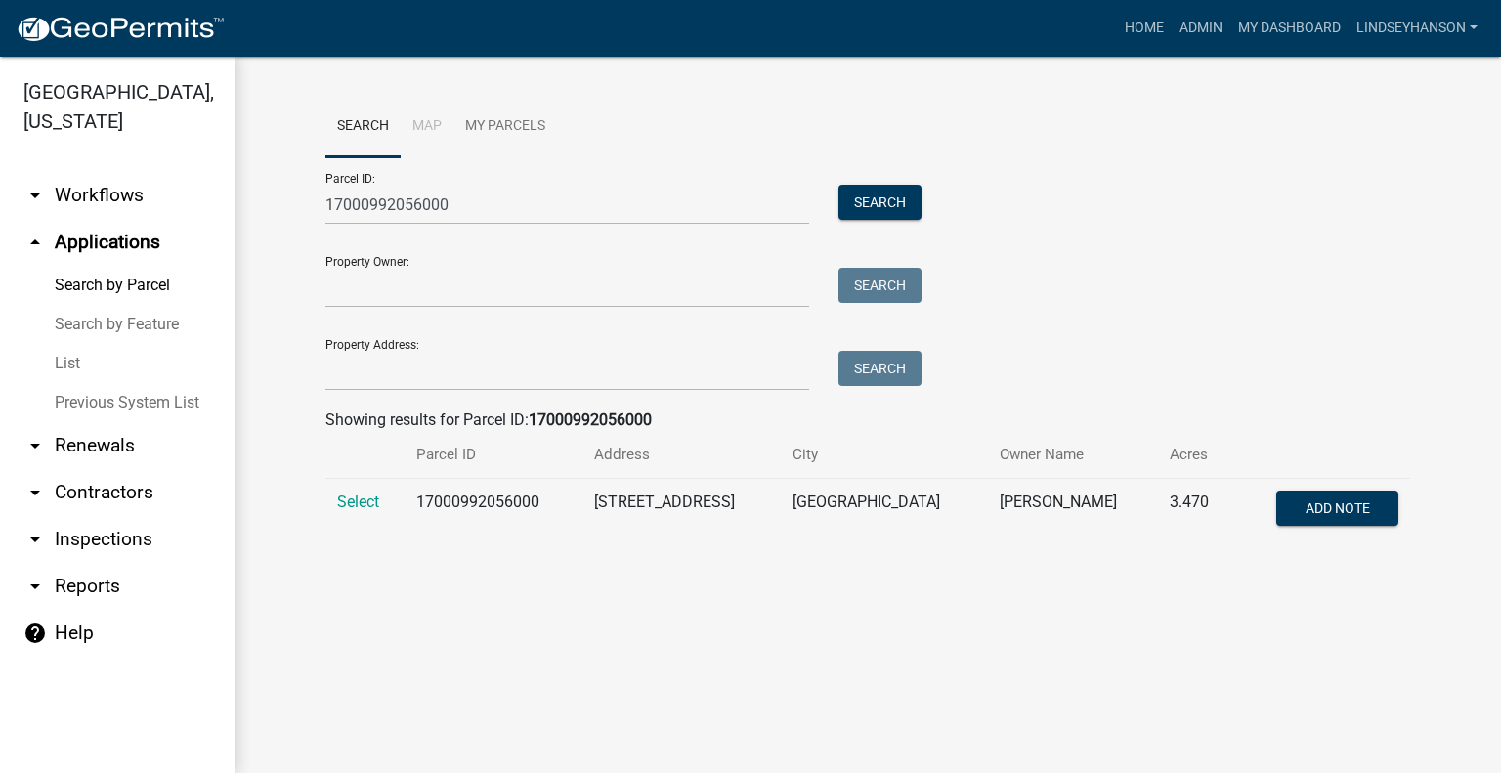
click at [368, 514] on td "Select" at bounding box center [364, 511] width 79 height 65
click at [368, 509] on span "Select" at bounding box center [358, 502] width 42 height 19
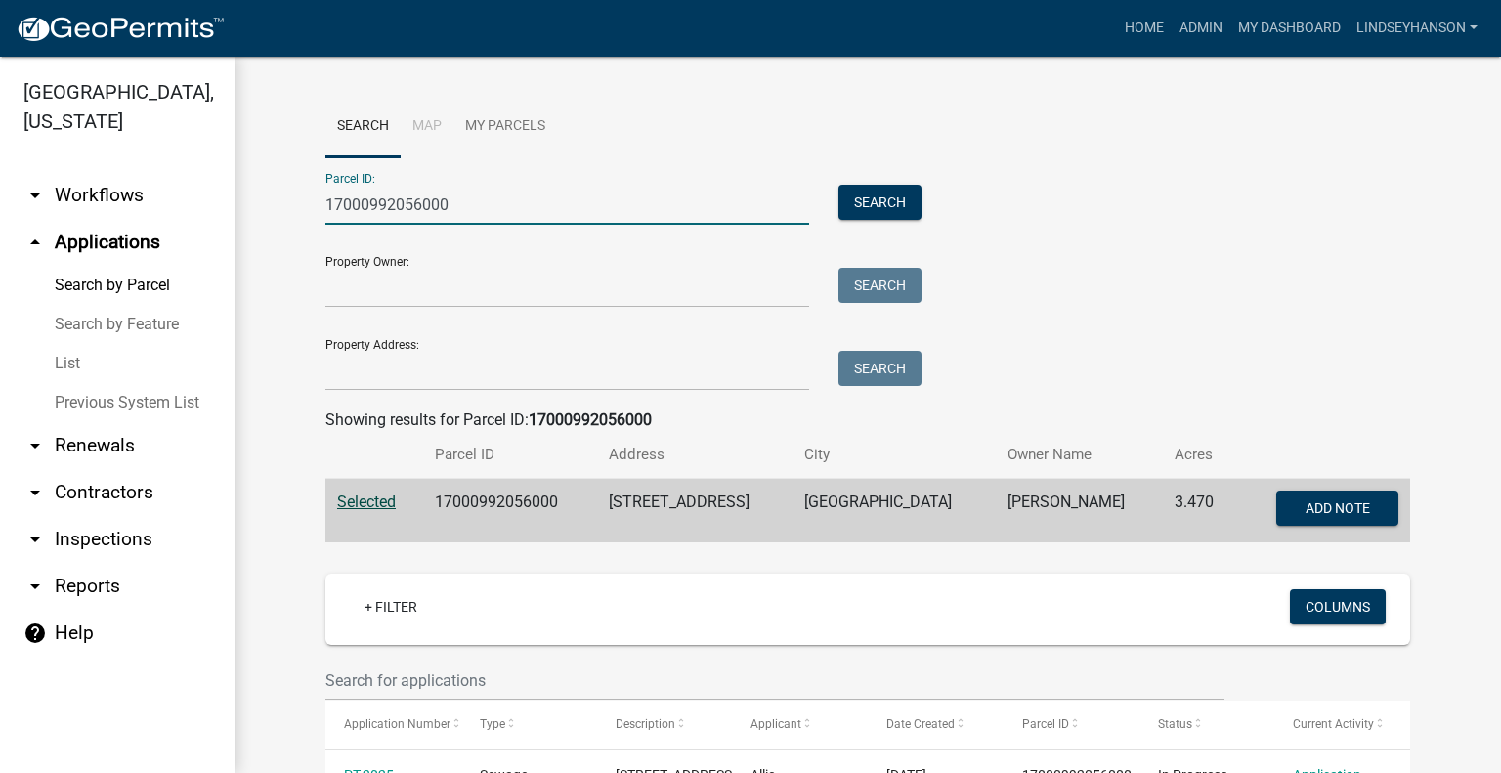
click at [447, 195] on input "17000992056000" at bounding box center [567, 205] width 484 height 40
paste input "53000991939"
type input "53000991939000"
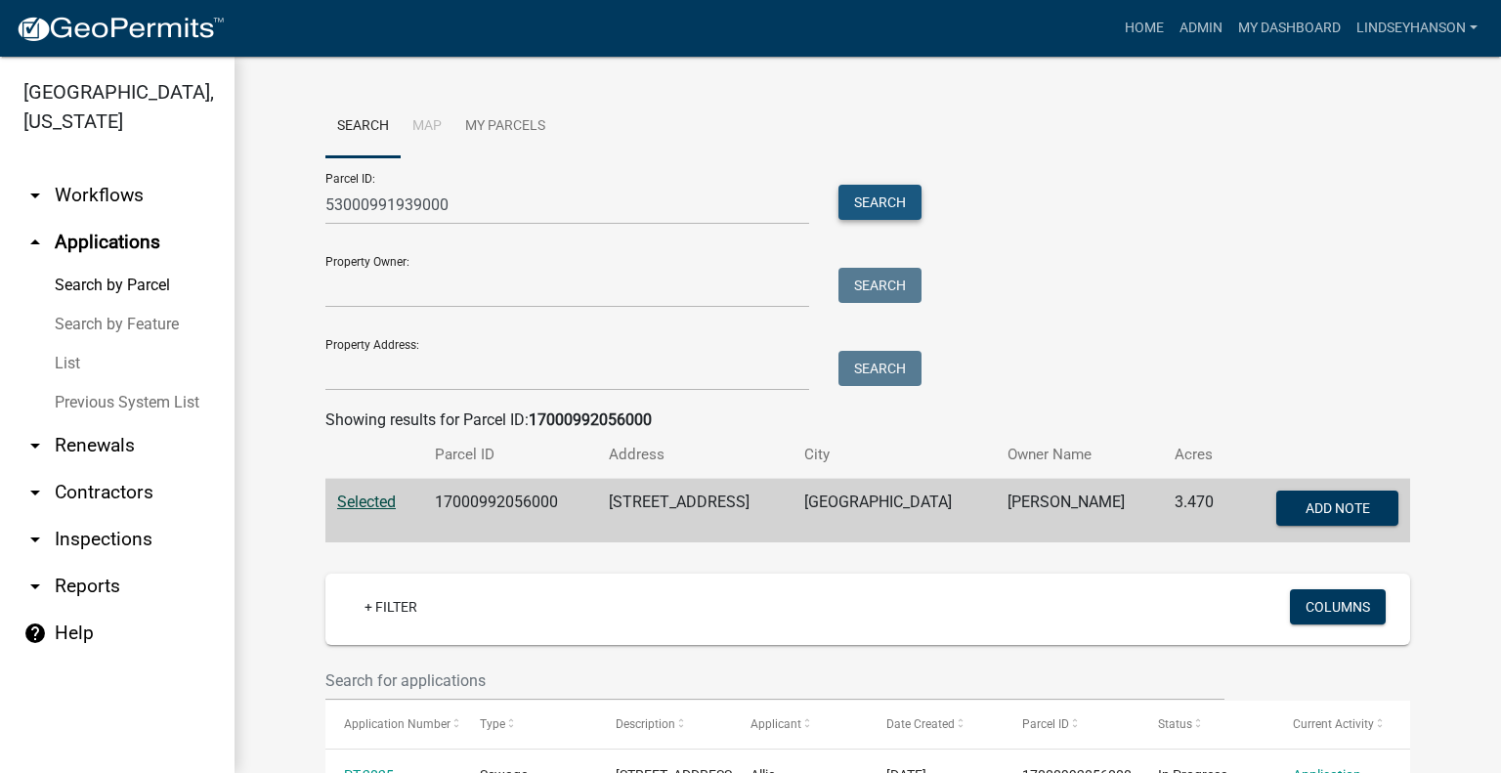
click at [878, 202] on button "Search" at bounding box center [880, 202] width 83 height 35
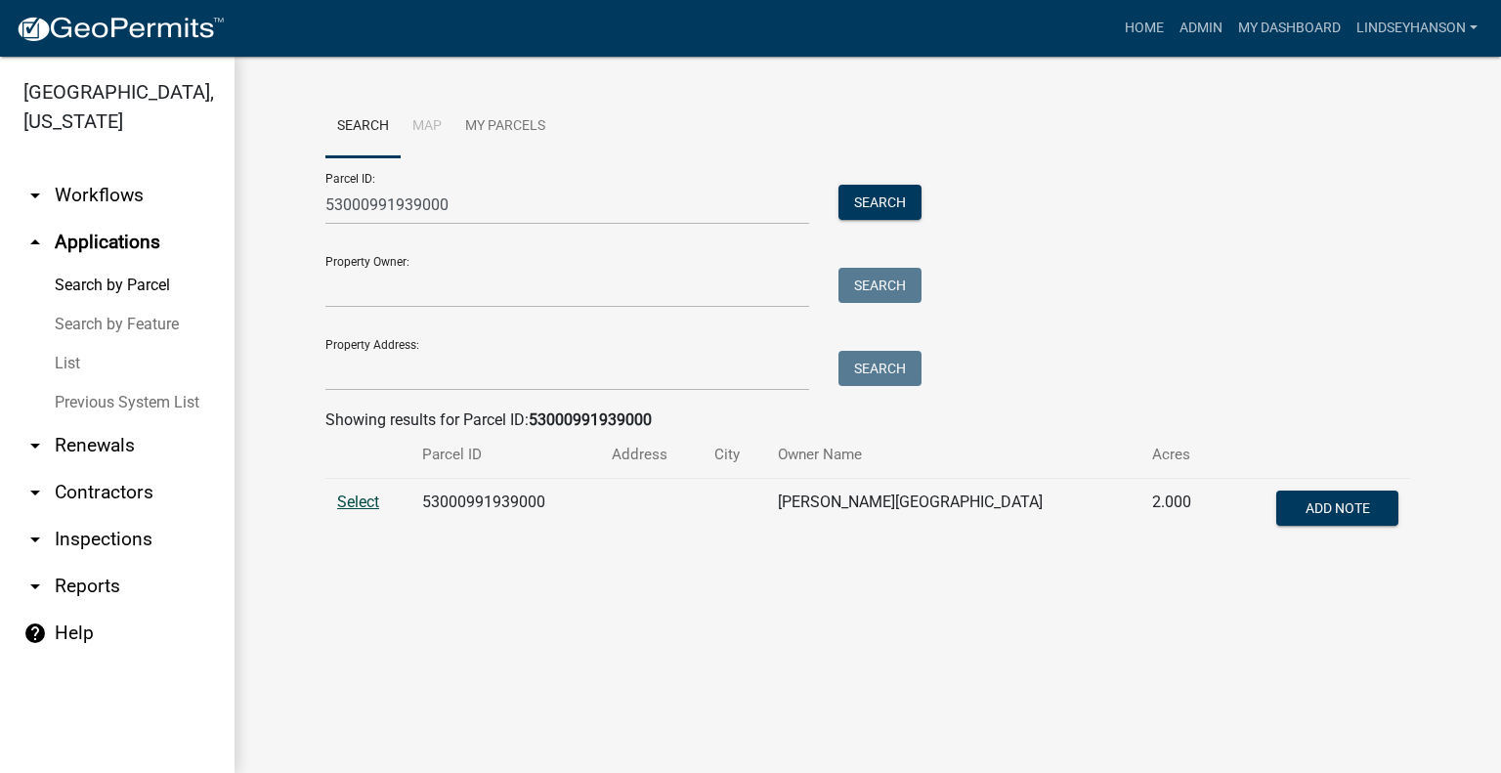
click at [360, 500] on span "Select" at bounding box center [358, 502] width 42 height 19
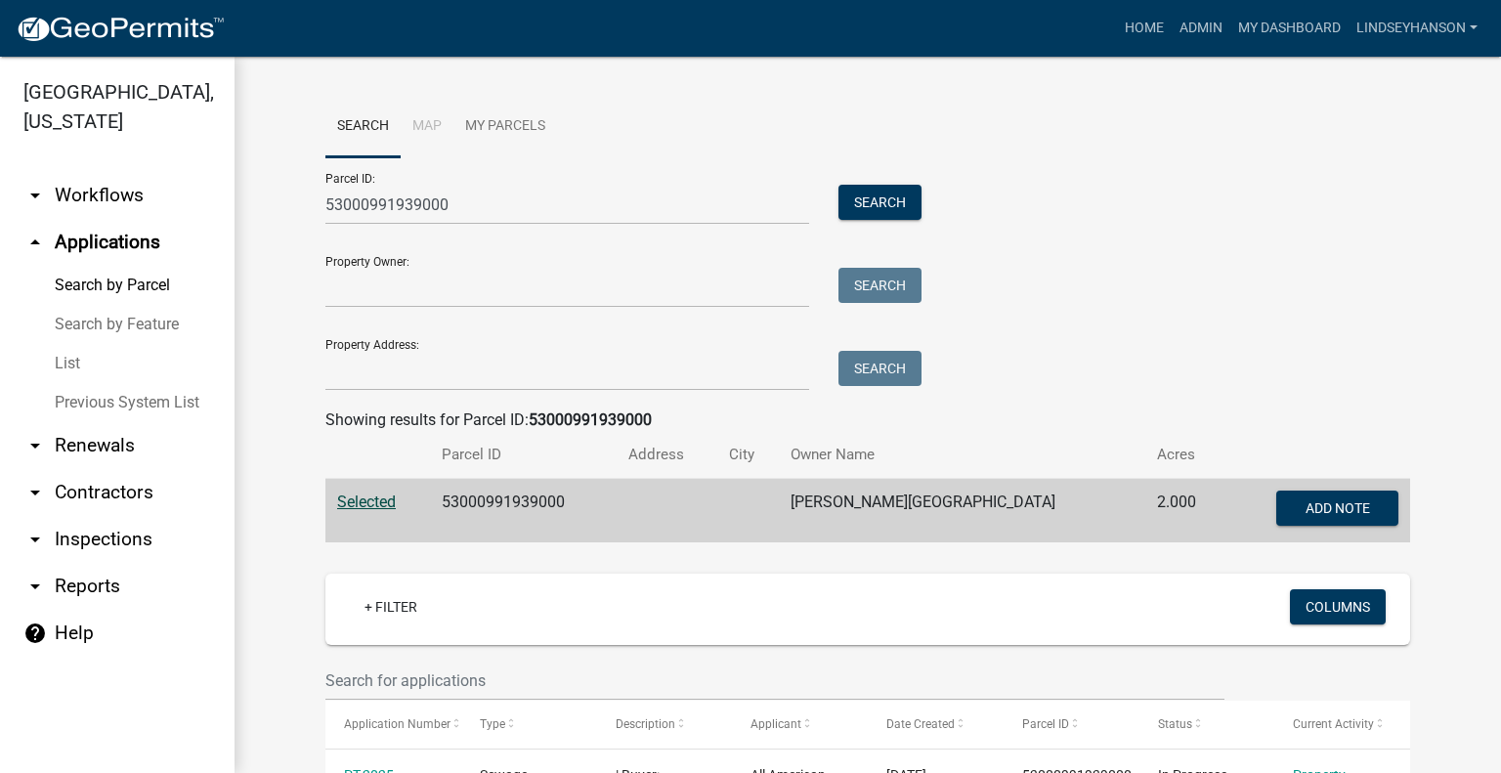
click at [127, 202] on link "arrow_drop_down Workflows" at bounding box center [117, 195] width 235 height 47
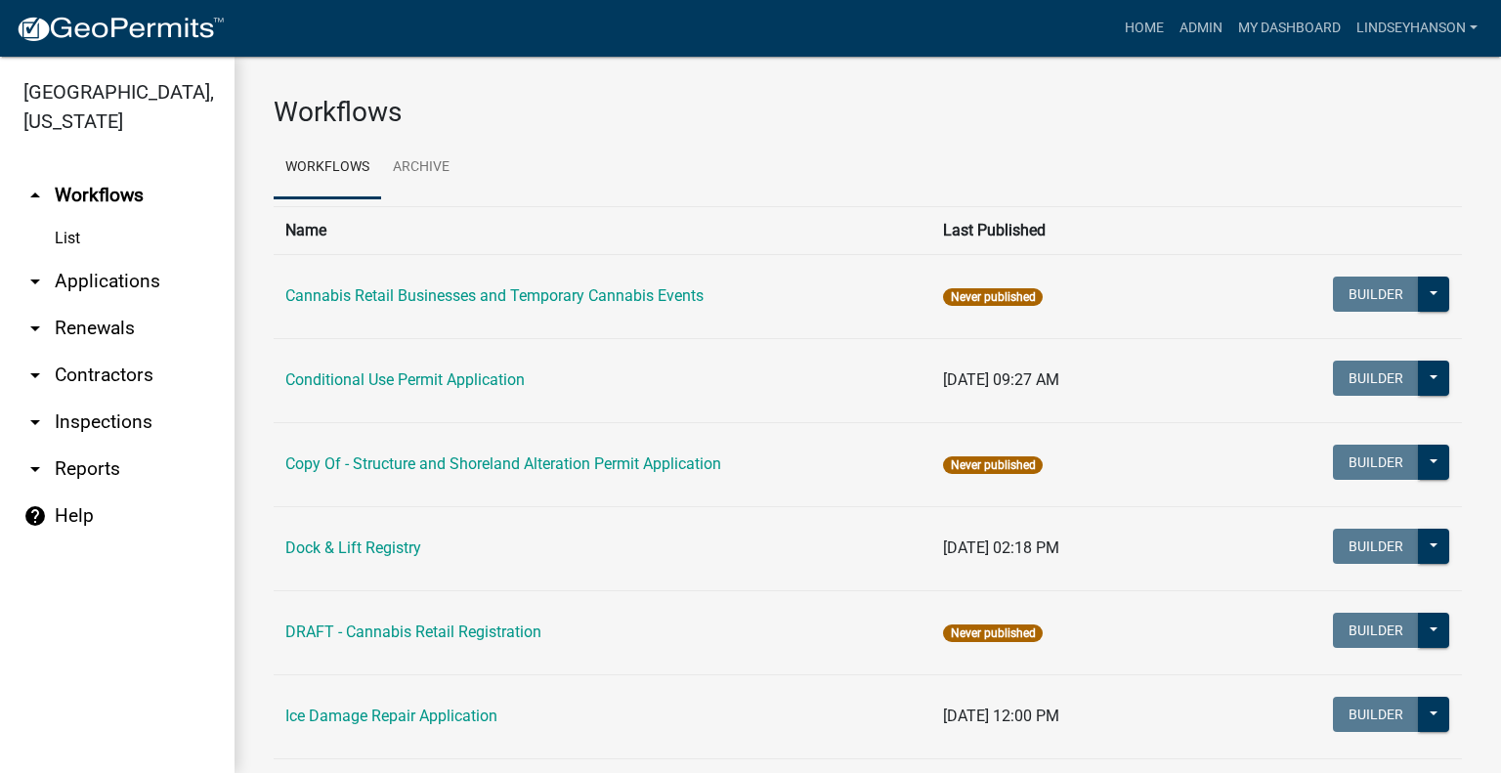
click at [106, 299] on link "arrow_drop_down Applications" at bounding box center [117, 281] width 235 height 47
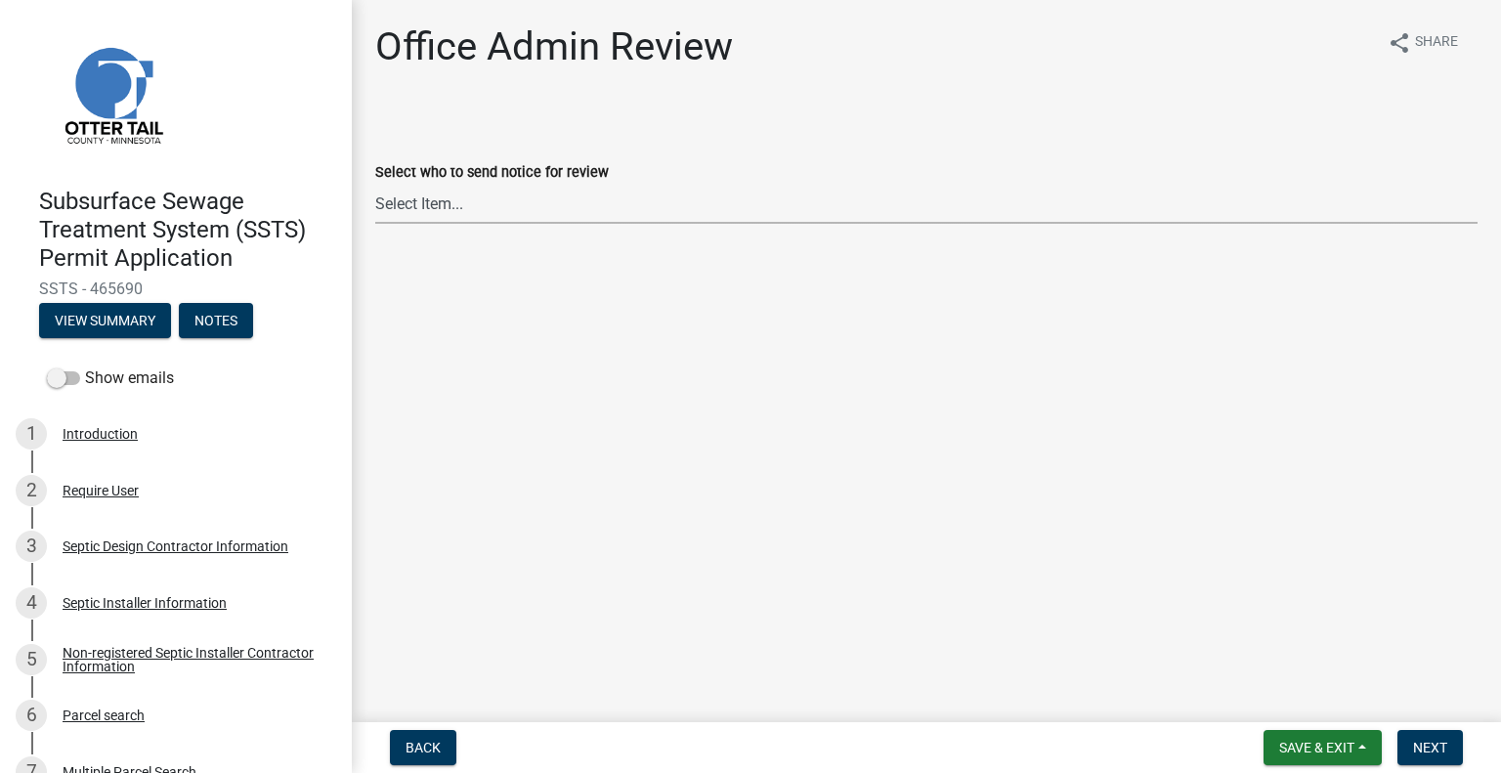
click at [532, 199] on select "Select Item... [PERSON_NAME] ([EMAIL_ADDRESS][DOMAIN_NAME]) [PERSON_NAME] ([EMA…" at bounding box center [926, 204] width 1103 height 40
click at [375, 184] on select "Select Item... Alexis Newark (anewark@ottertailcounty.gov) Amy Busko (abusko@ot…" at bounding box center [926, 204] width 1103 height 40
select select "587f38f5-c90e-4c12-9e10-d3e23909bbca"
drag, startPoint x: 1427, startPoint y: 746, endPoint x: 1427, endPoint y: 735, distance: 10.8
click at [1427, 746] on span "Next" at bounding box center [1430, 748] width 34 height 16
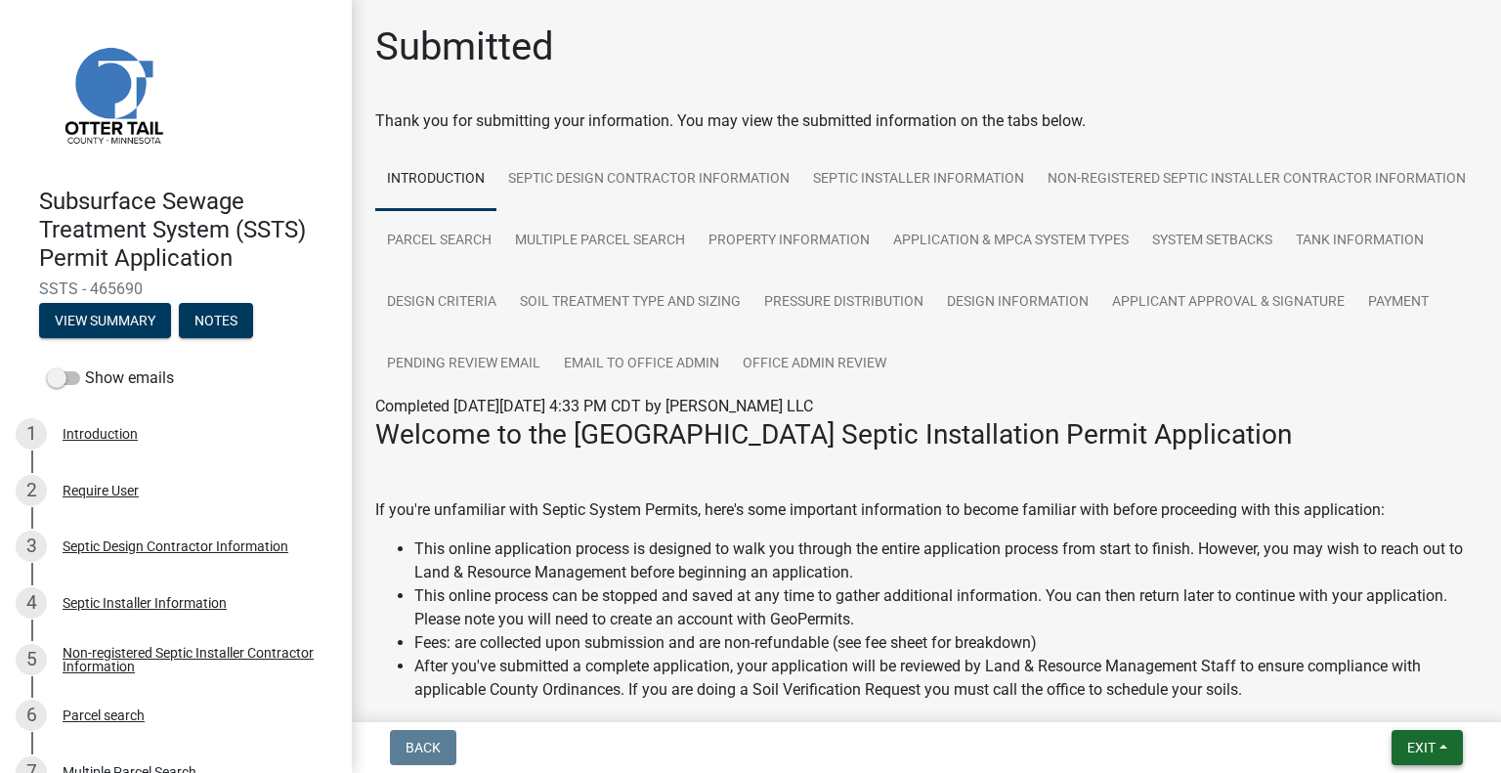
drag, startPoint x: 1411, startPoint y: 751, endPoint x: 1411, endPoint y: 740, distance: 10.8
click at [1411, 740] on span "Exit" at bounding box center [1422, 748] width 28 height 16
click at [1408, 710] on button "Save & Exit" at bounding box center [1386, 696] width 156 height 47
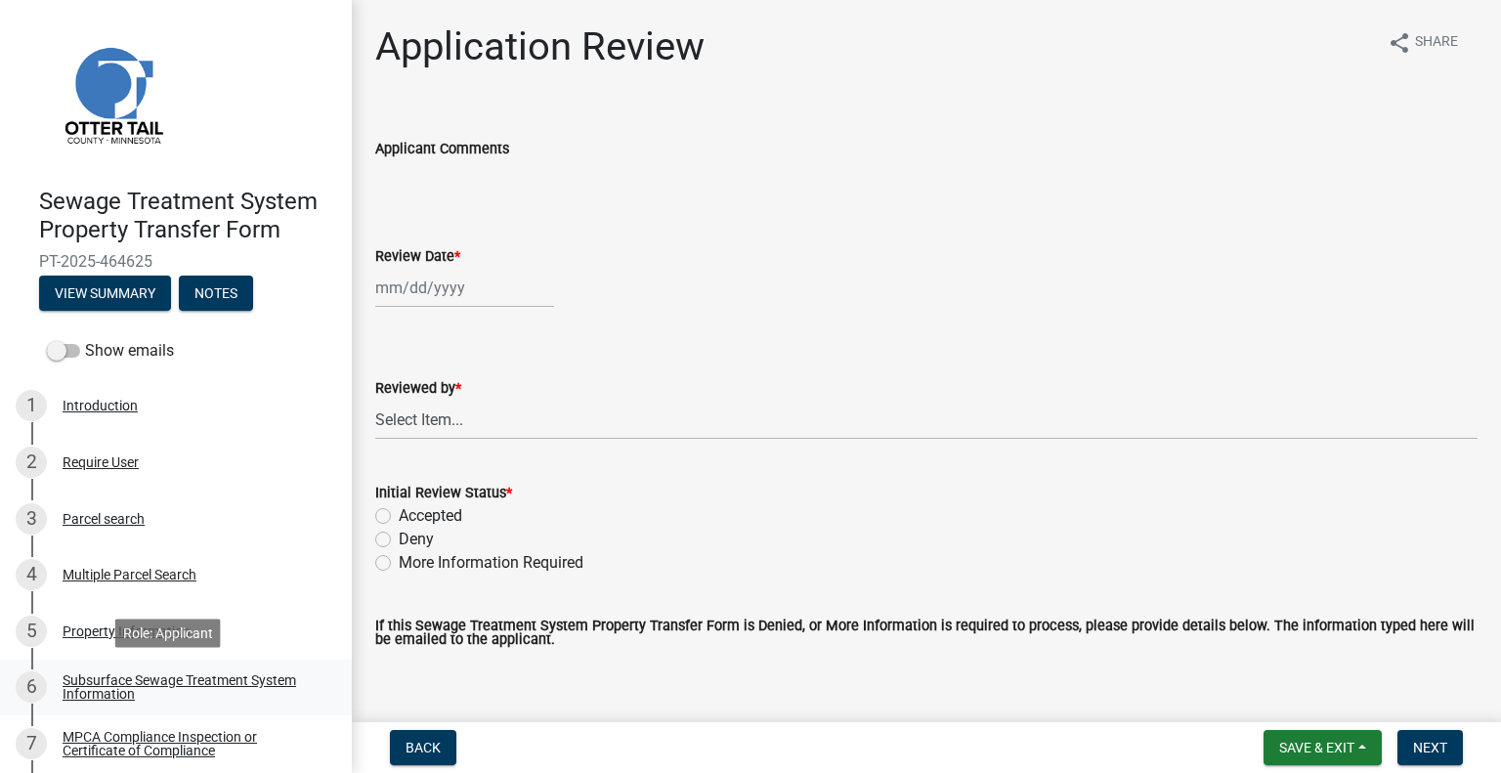
click at [285, 689] on div "Subsurface Sewage Treatment System Information" at bounding box center [192, 686] width 258 height 27
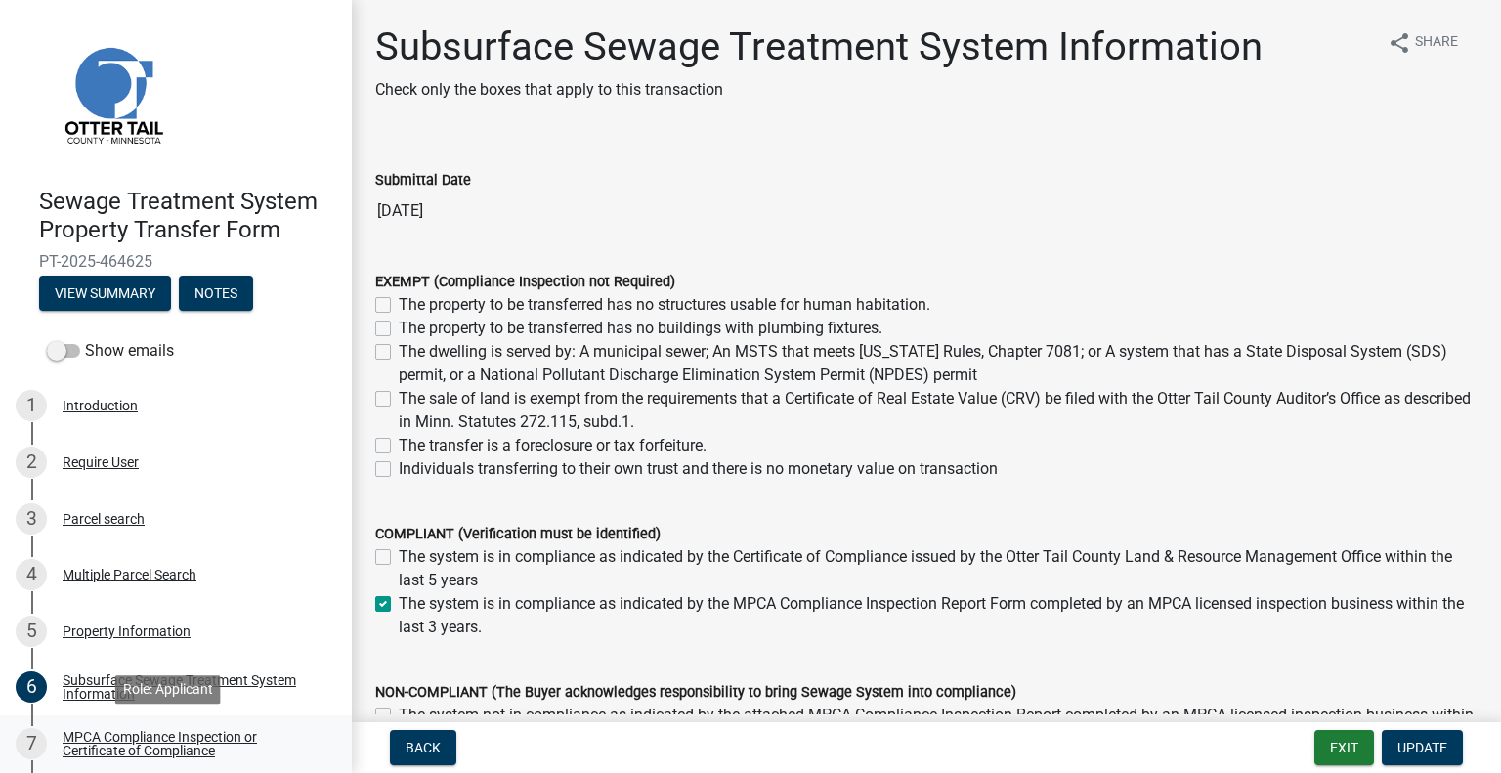
click at [199, 723] on link "7 MPCA Compliance Inspection or Certificate of Compliance" at bounding box center [176, 744] width 352 height 57
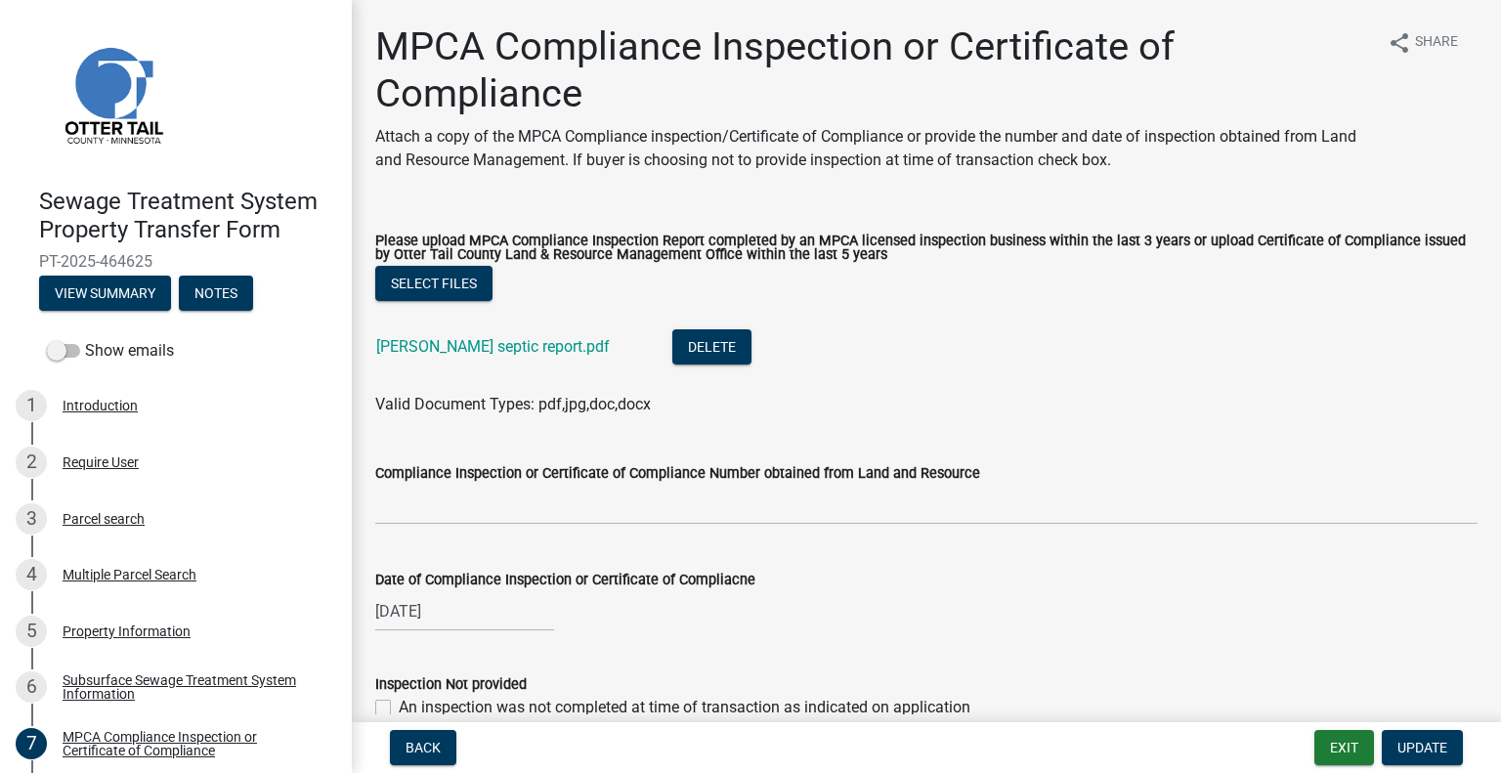
click at [438, 359] on div "Mattson septic report.pdf" at bounding box center [508, 349] width 265 height 40
click at [456, 355] on link "Mattson septic report.pdf" at bounding box center [493, 346] width 234 height 19
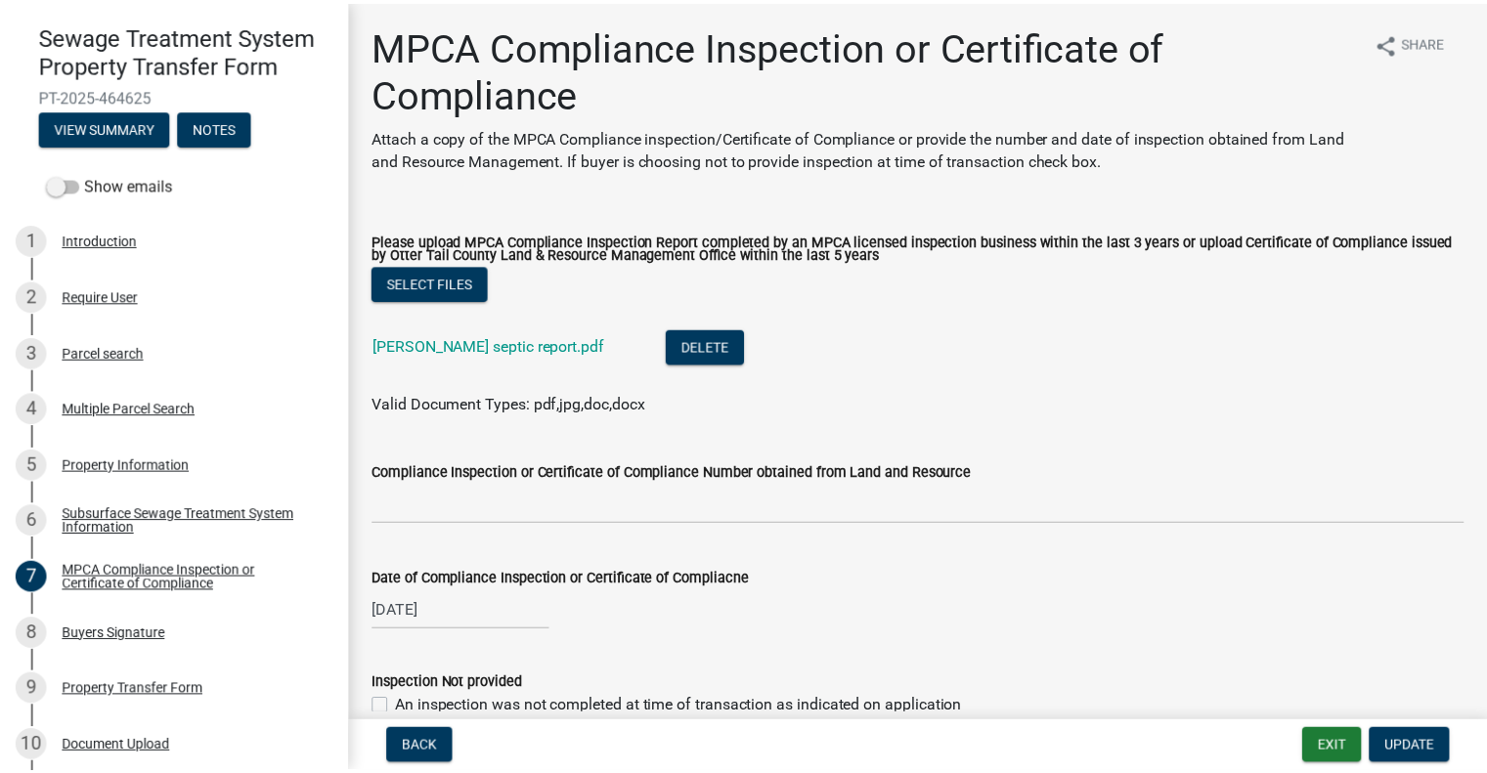
scroll to position [287, 0]
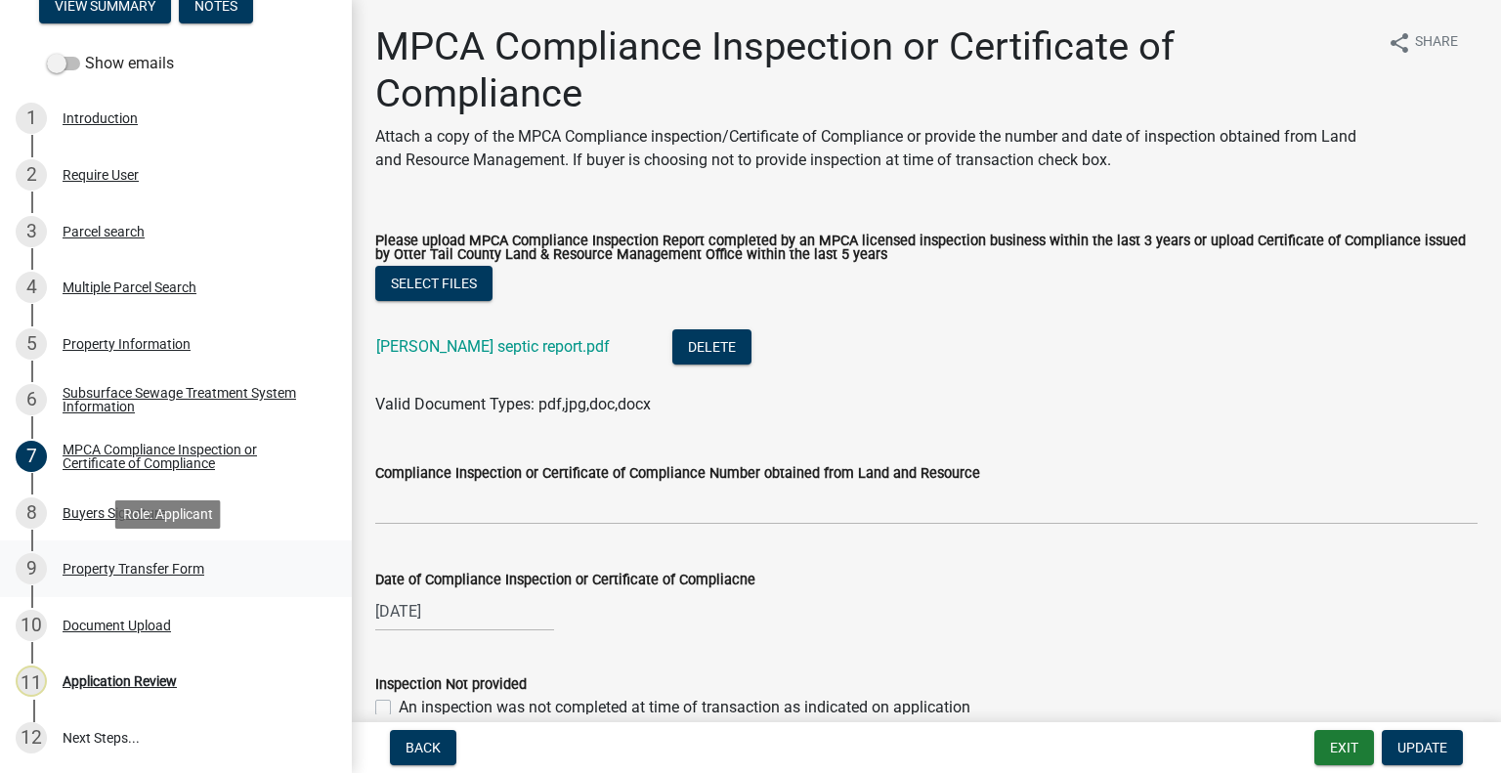
click at [94, 577] on div "9 Property Transfer Form" at bounding box center [168, 568] width 305 height 31
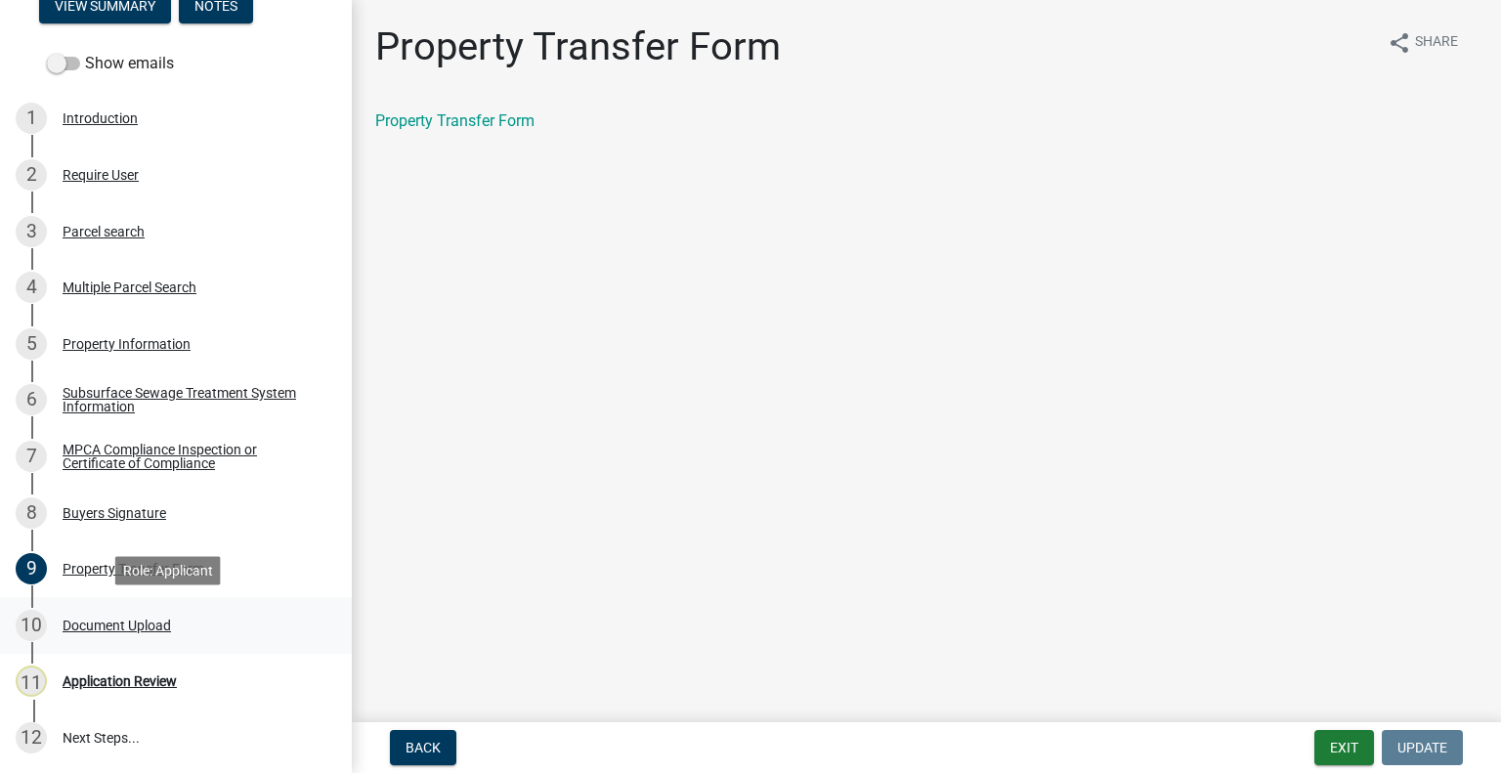
click at [104, 613] on div "10 Document Upload" at bounding box center [168, 625] width 305 height 31
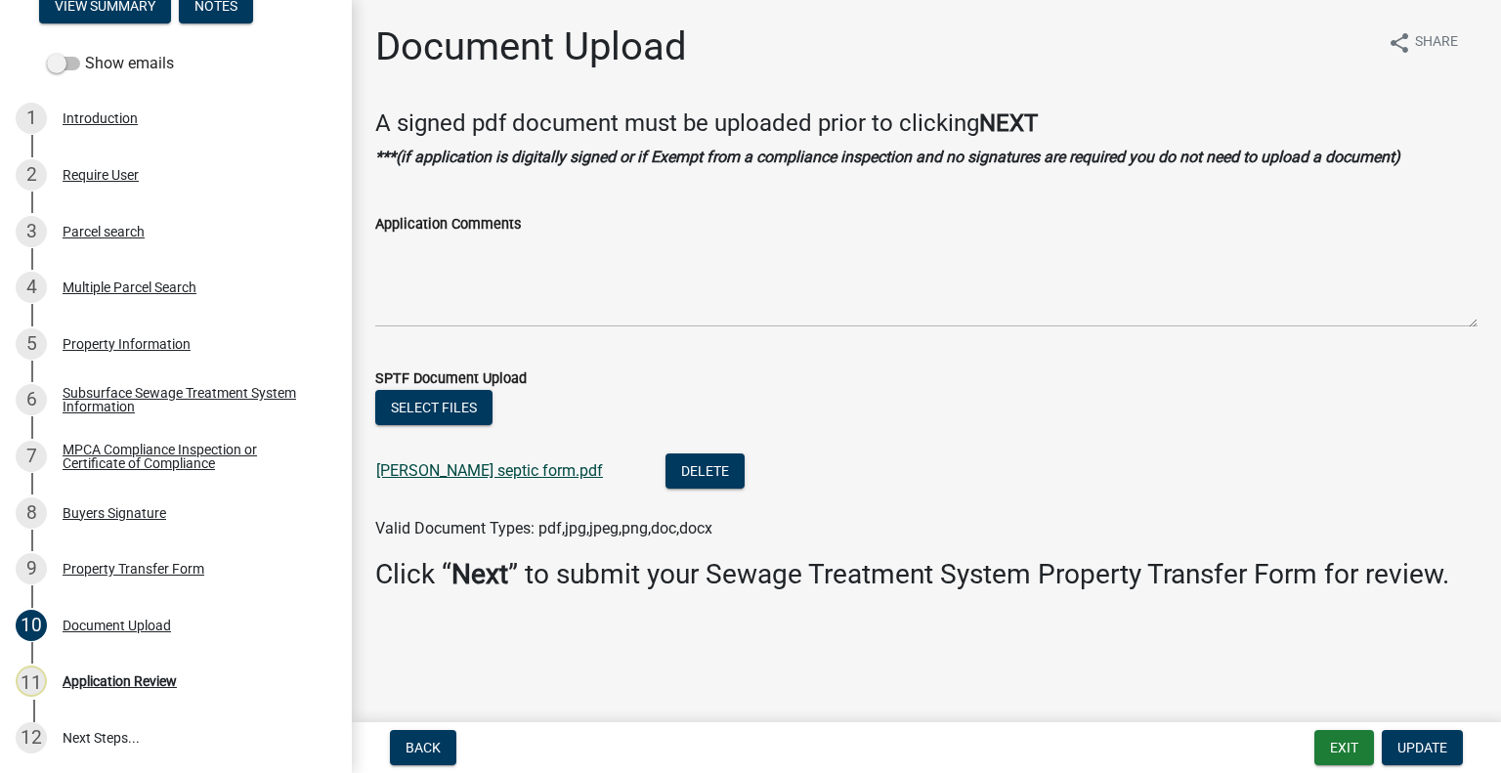
click at [444, 463] on div "Mattson septic form.pdf" at bounding box center [505, 474] width 258 height 40
click at [445, 466] on link "Mattson septic form.pdf" at bounding box center [489, 470] width 227 height 19
click at [110, 226] on div "Parcel search" at bounding box center [104, 232] width 82 height 14
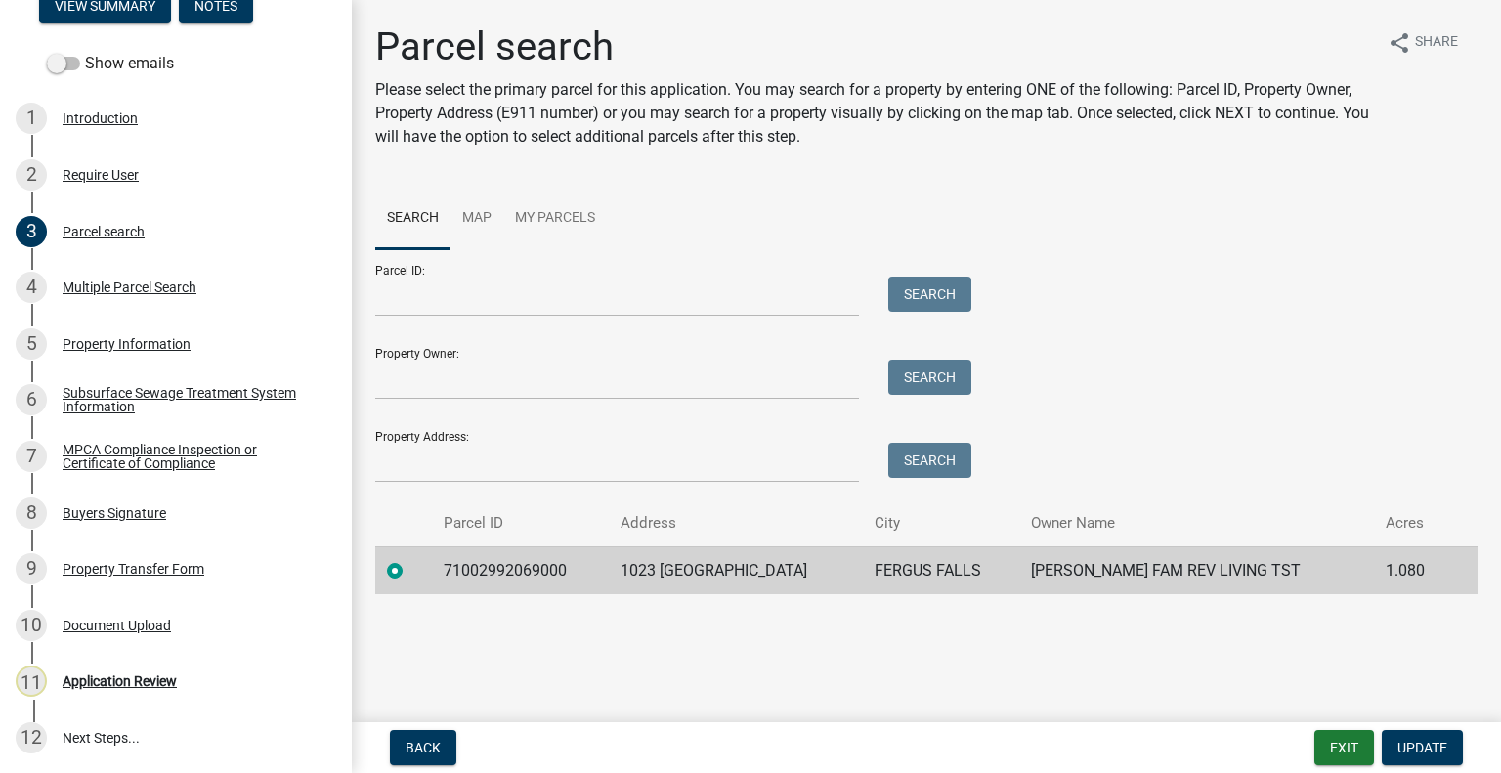
click at [505, 580] on td "71002992069000" at bounding box center [520, 570] width 177 height 48
drag, startPoint x: 504, startPoint y: 579, endPoint x: 494, endPoint y: 584, distance: 11.8
copy td "71002992069000"
click at [65, 679] on div "Application Review" at bounding box center [120, 681] width 114 height 14
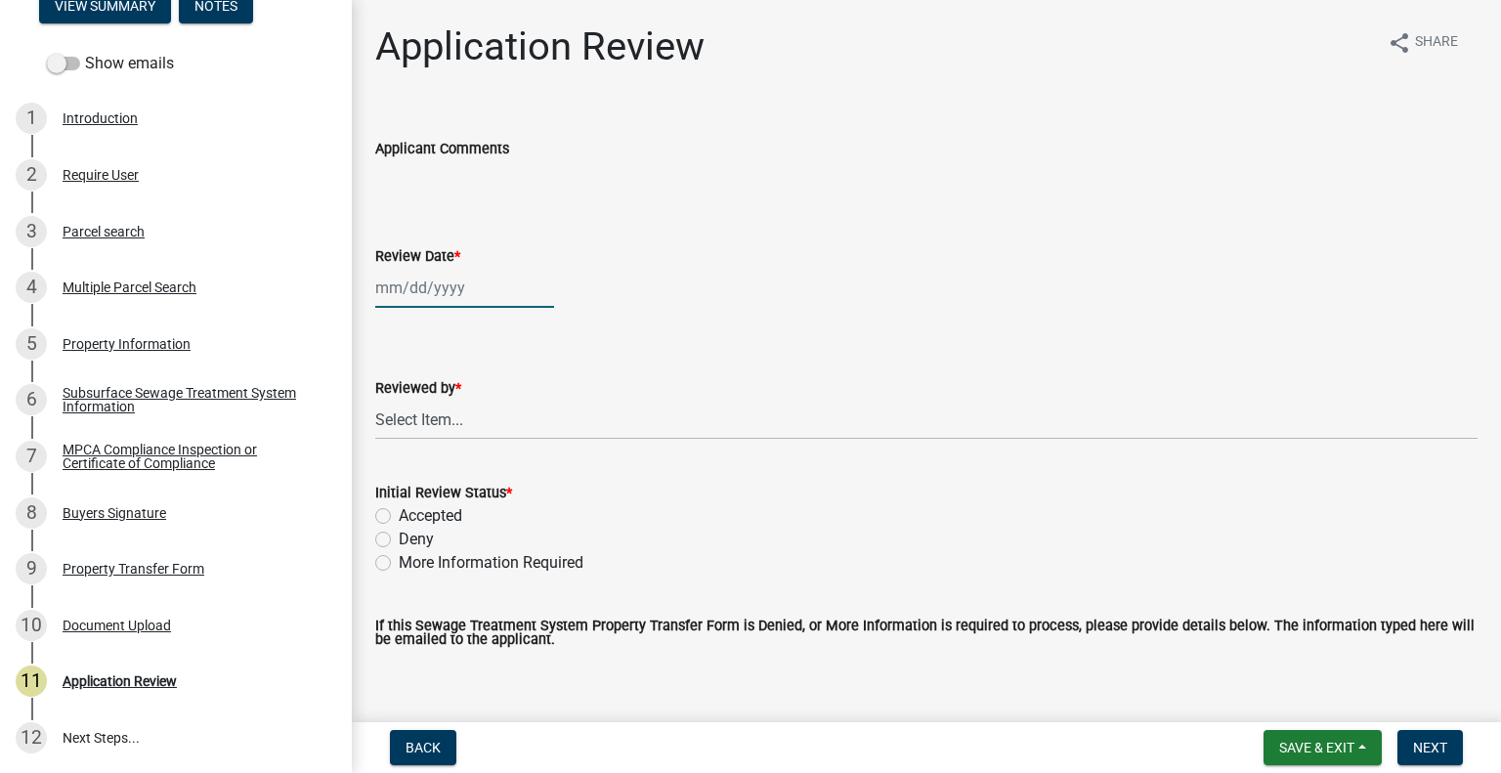
click at [446, 285] on div at bounding box center [464, 288] width 179 height 40
select select "8"
select select "2025"
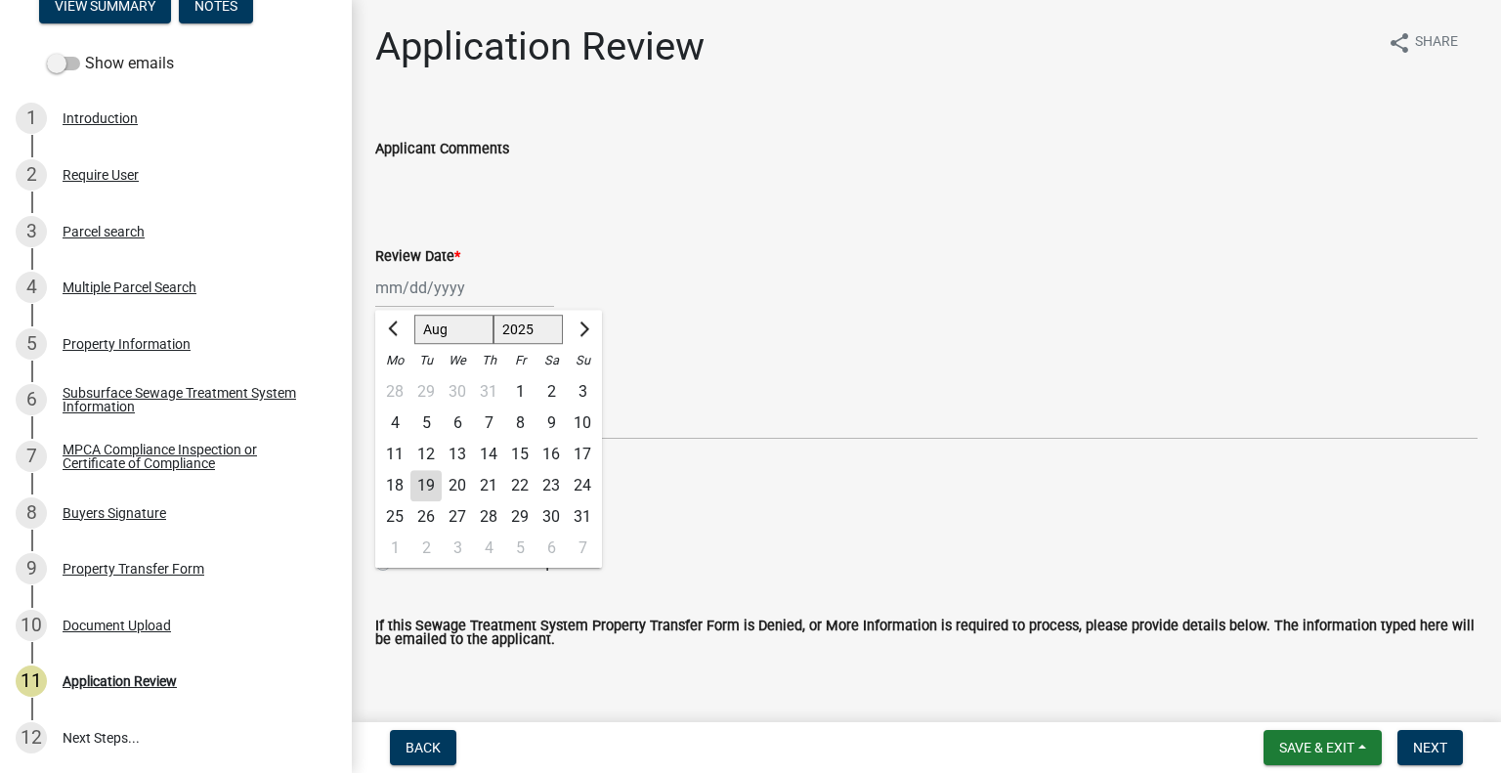
click at [429, 476] on div "19" at bounding box center [426, 485] width 31 height 31
type input "08/19/2025"
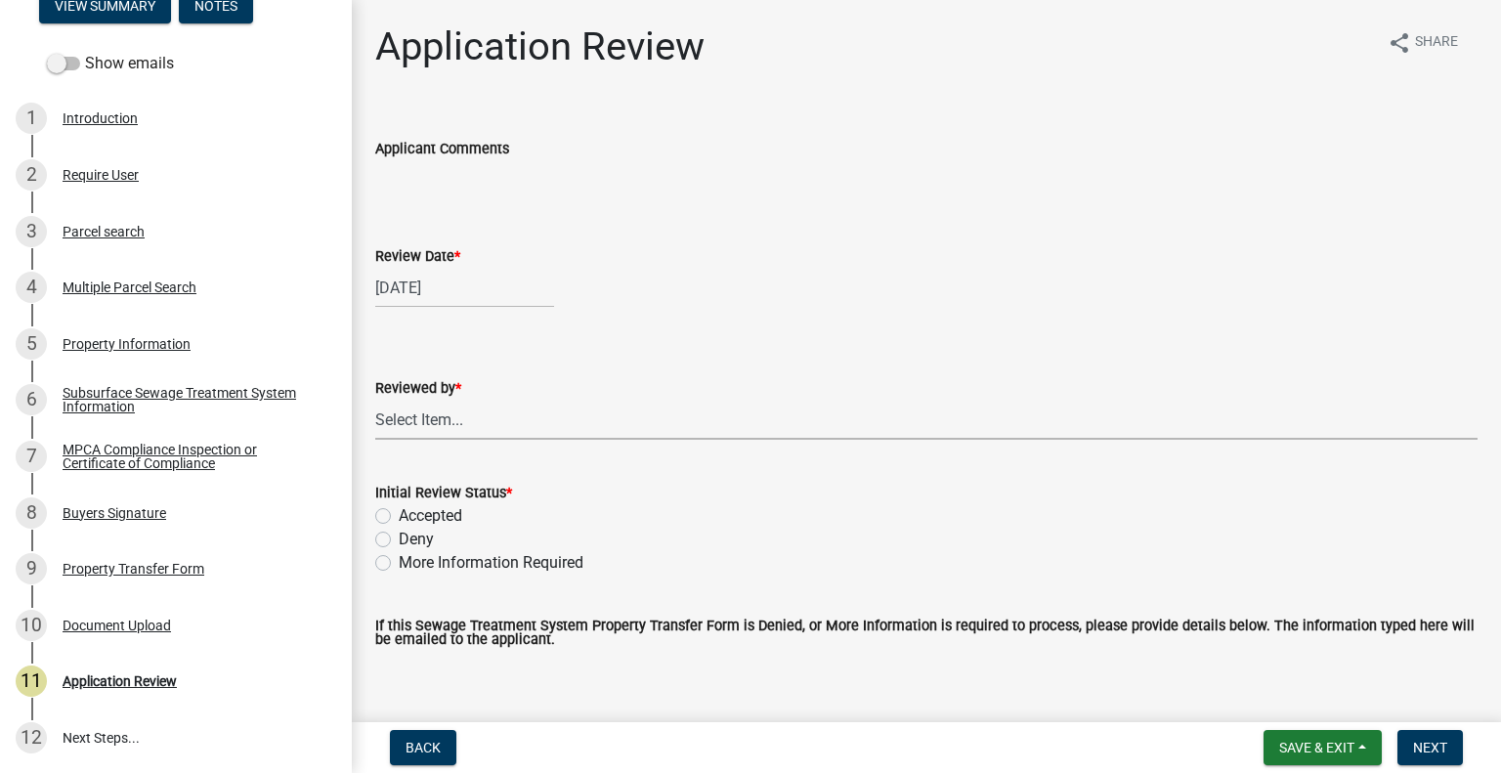
click at [442, 425] on select "Select Item... Alexis Newark Amy Busko Andrea Perales Brittany Tollefson Christ…" at bounding box center [926, 420] width 1103 height 40
click at [375, 400] on select "Select Item... Alexis Newark Amy Busko Andrea Perales Brittany Tollefson Christ…" at bounding box center [926, 420] width 1103 height 40
select select "2217fab6-25d2-4df2-8e35-18ddd05e0fe8"
click at [434, 517] on label "Accepted" at bounding box center [431, 515] width 64 height 23
click at [412, 517] on input "Accepted" at bounding box center [405, 510] width 13 height 13
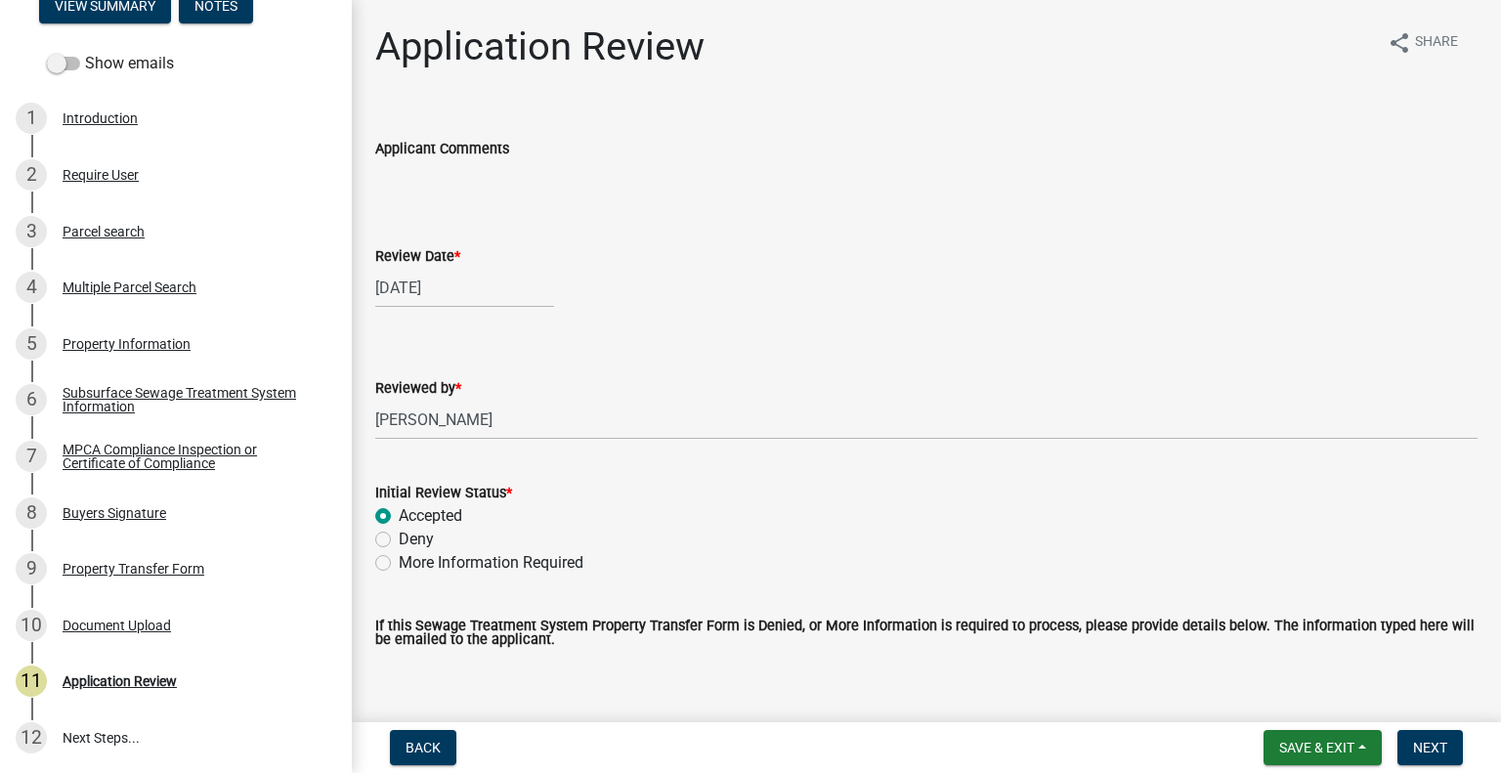
radio input "true"
click at [1450, 751] on button "Next" at bounding box center [1430, 747] width 65 height 35
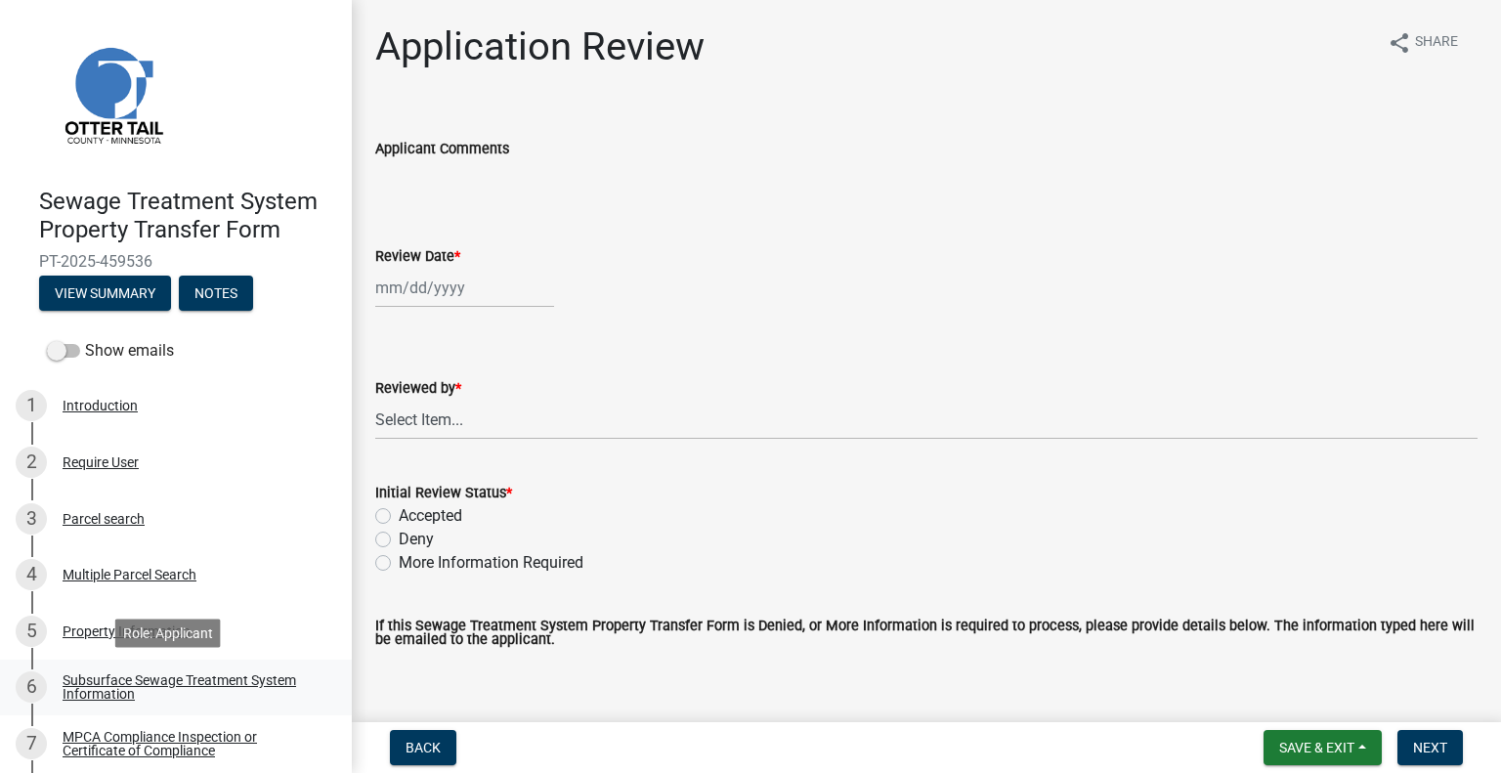
click at [235, 689] on div "Subsurface Sewage Treatment System Information" at bounding box center [192, 686] width 258 height 27
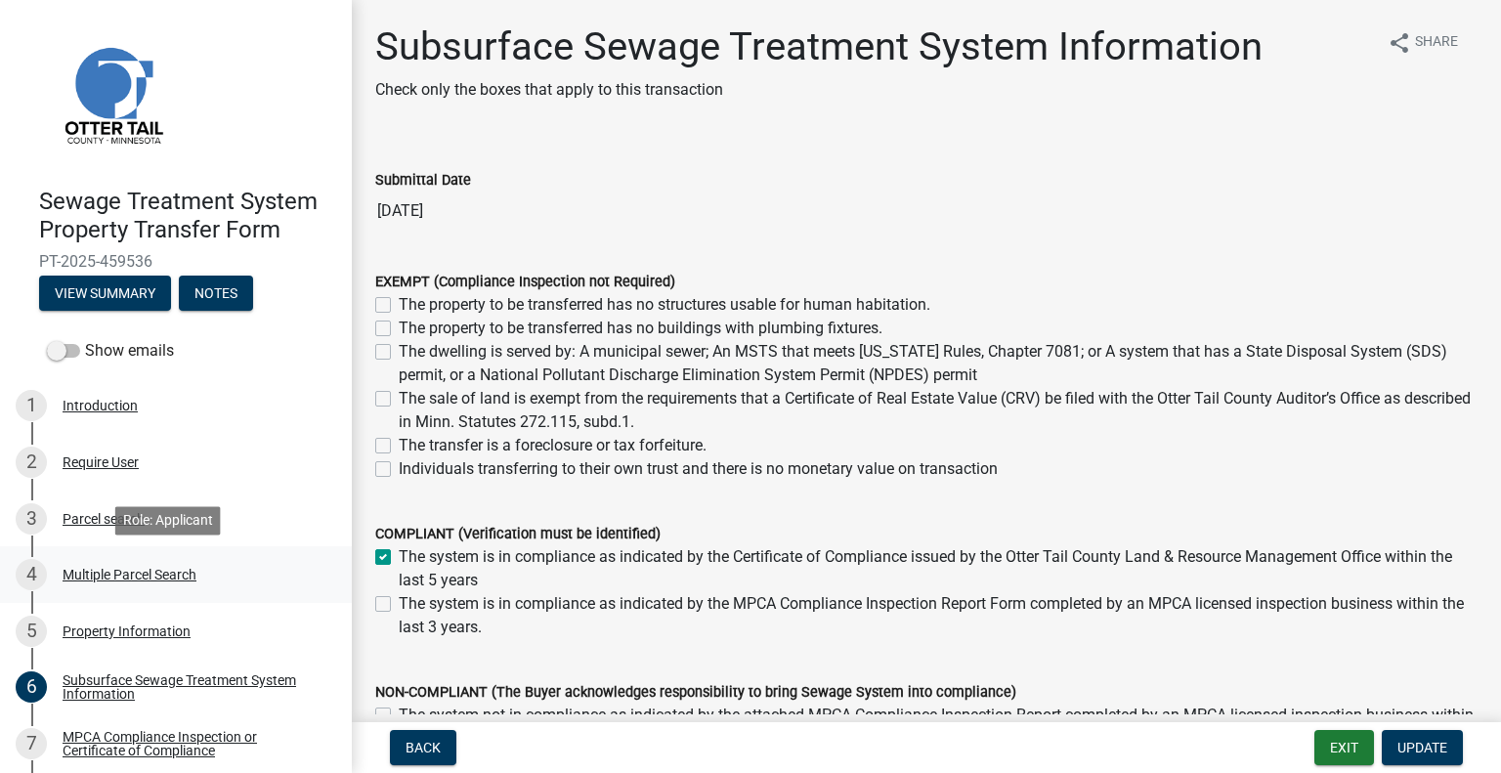
drag, startPoint x: 336, startPoint y: 488, endPoint x: 315, endPoint y: 600, distance: 114.4
click at [317, 600] on ul "1 Introduction 2 Require User 3 Parcel search 4 Multiple Parcel Search 5 Proper…" at bounding box center [176, 715] width 352 height 691
click at [204, 736] on div "MPCA Compliance Inspection or Certificate of Compliance" at bounding box center [192, 743] width 258 height 27
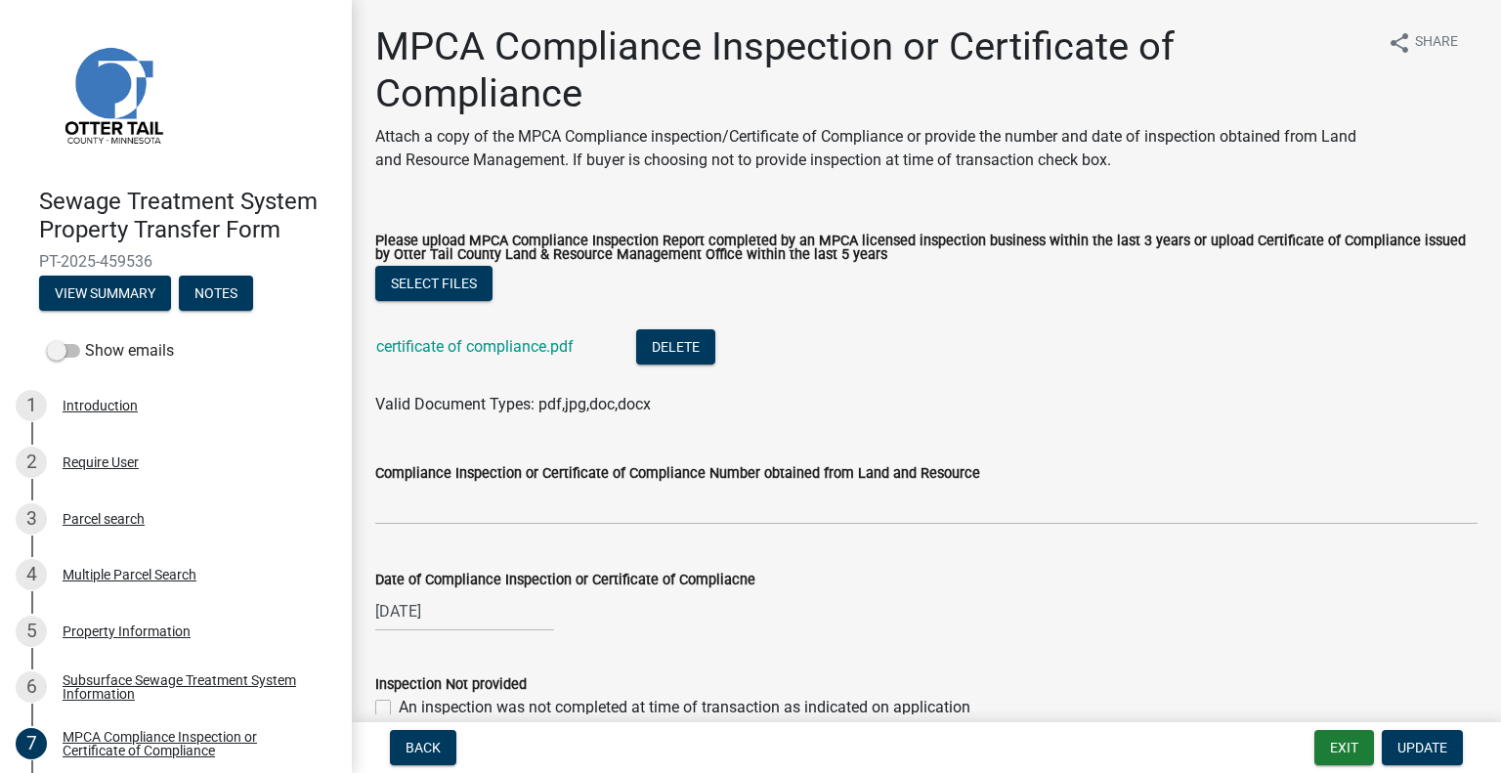
click at [426, 357] on div "certificate of compliance.pdf" at bounding box center [490, 349] width 229 height 40
click at [452, 344] on link "certificate of compliance.pdf" at bounding box center [474, 346] width 197 height 19
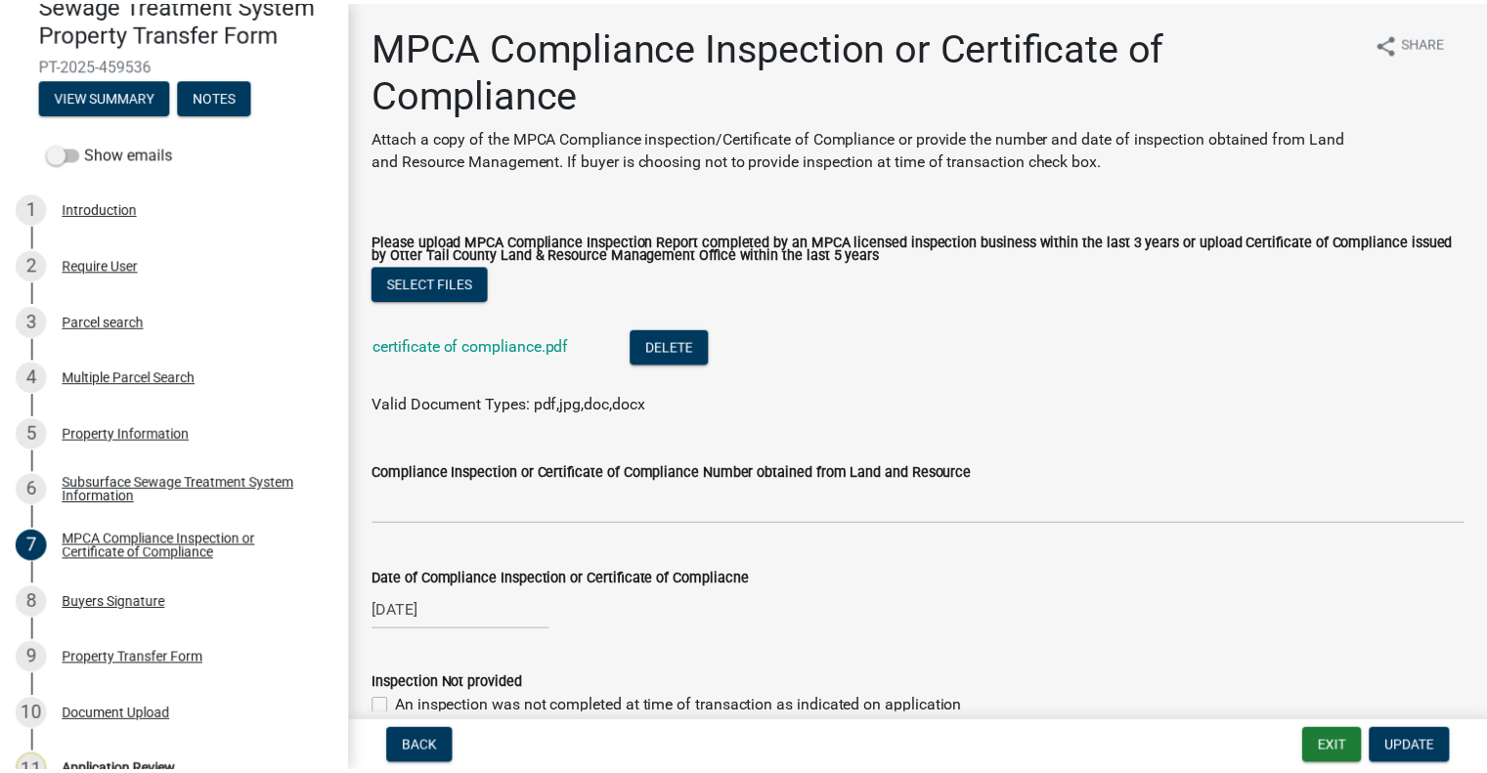
scroll to position [287, 0]
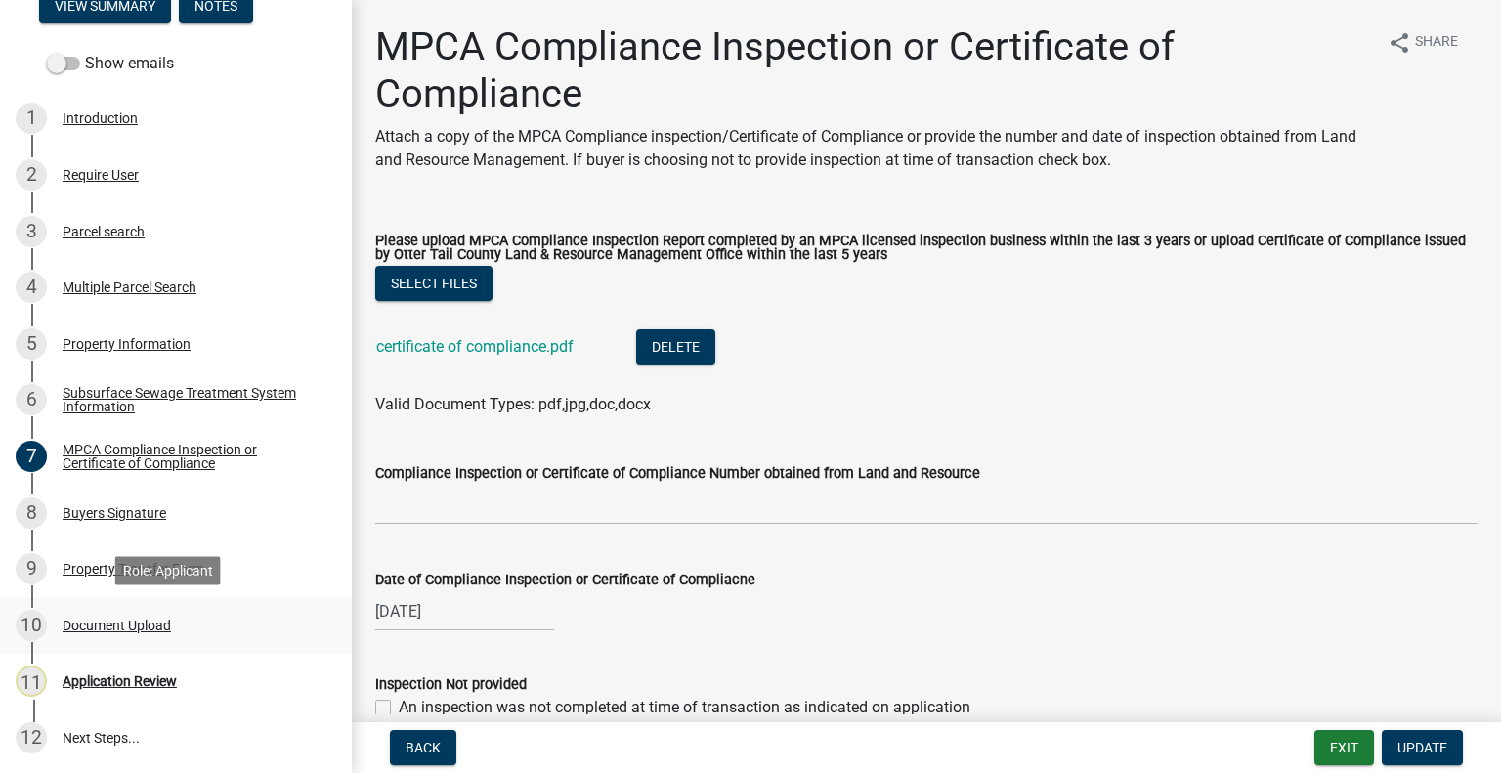
click at [117, 629] on div "Document Upload" at bounding box center [117, 626] width 108 height 14
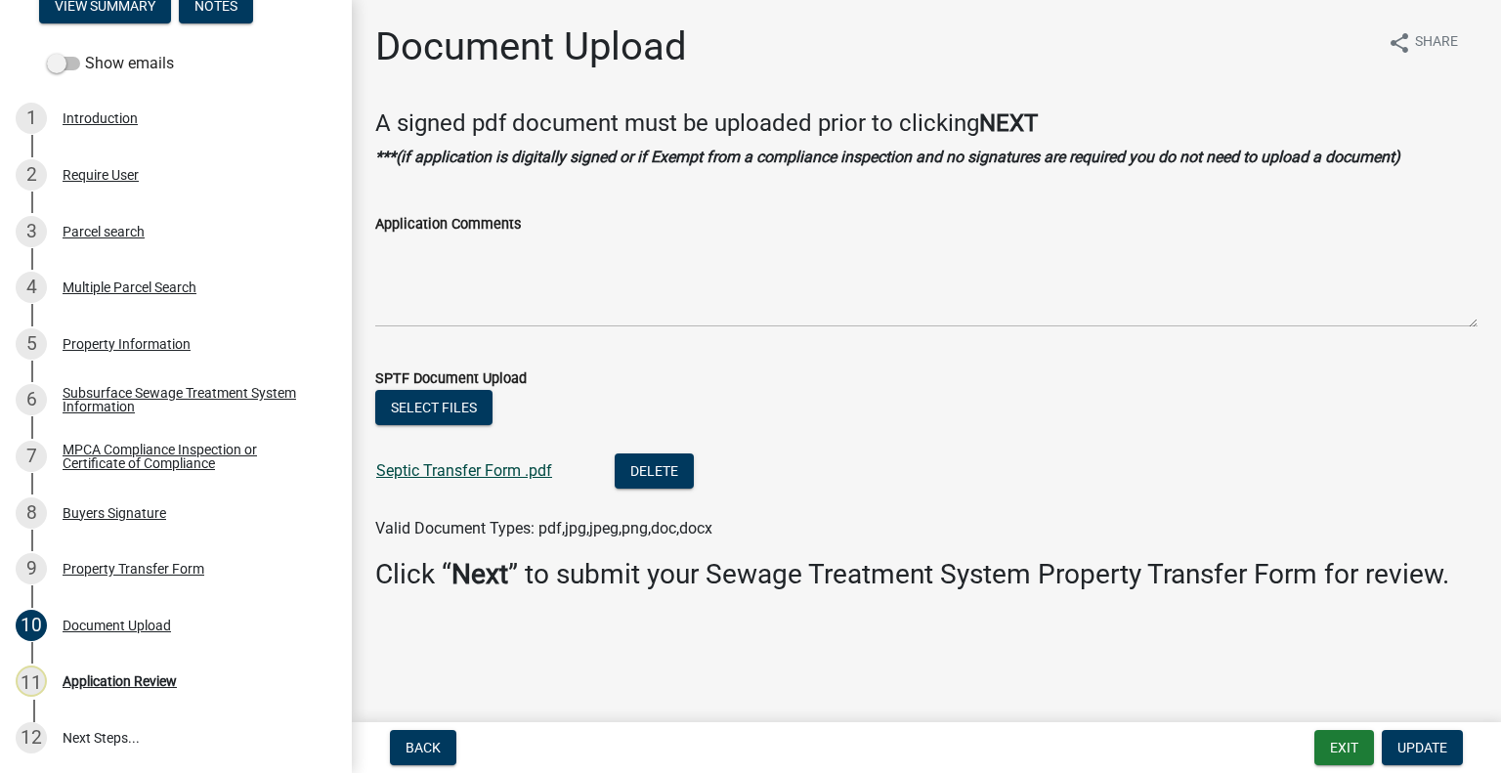
click at [443, 477] on link "Septic Transfer Form .pdf" at bounding box center [464, 470] width 176 height 19
click at [137, 235] on div "Parcel search" at bounding box center [104, 232] width 82 height 14
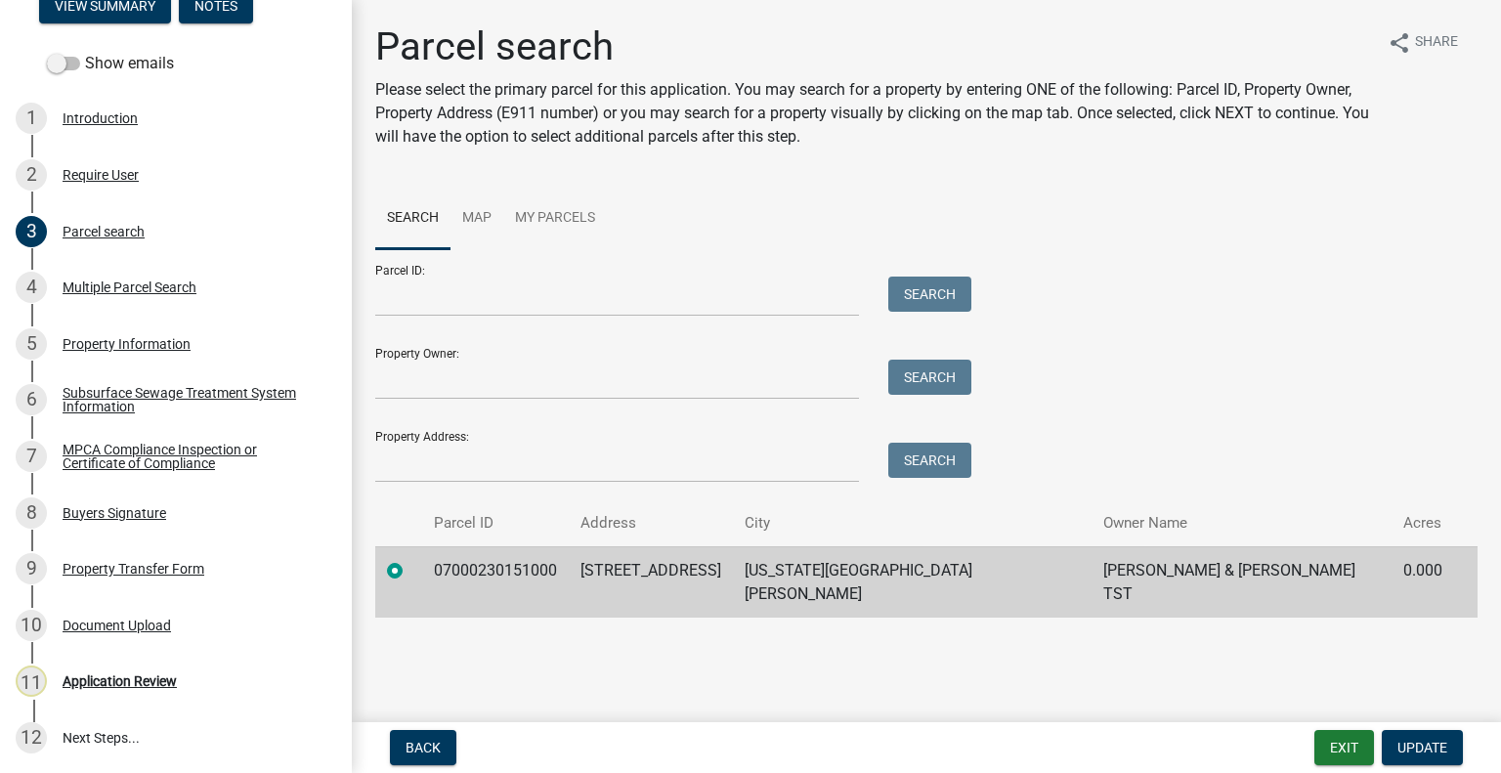
click at [501, 562] on td "07000230151000" at bounding box center [495, 581] width 147 height 71
copy td "07000230151000"
click at [152, 682] on div "Application Review" at bounding box center [120, 681] width 114 height 14
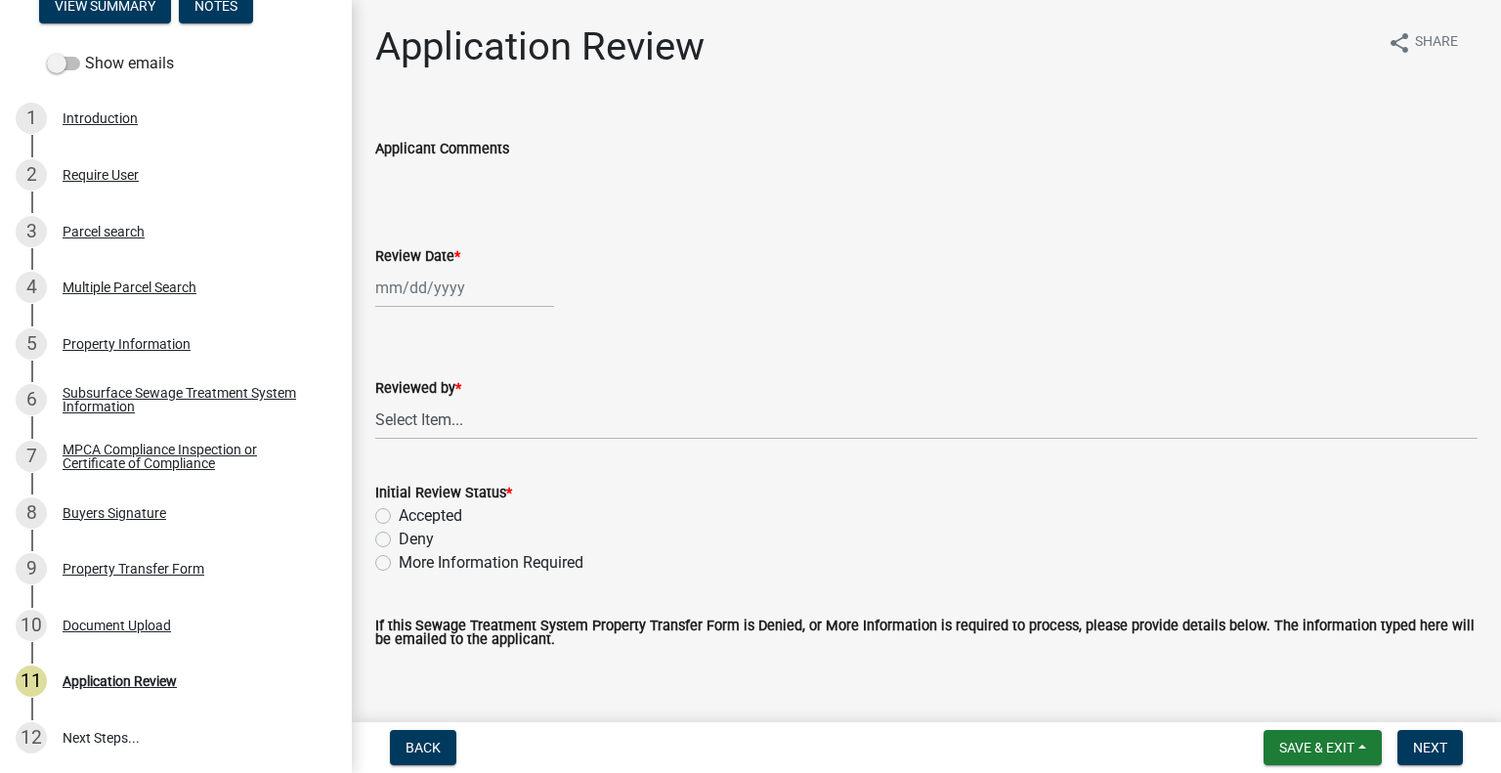
click at [407, 286] on div at bounding box center [464, 288] width 179 height 40
select select "8"
select select "2025"
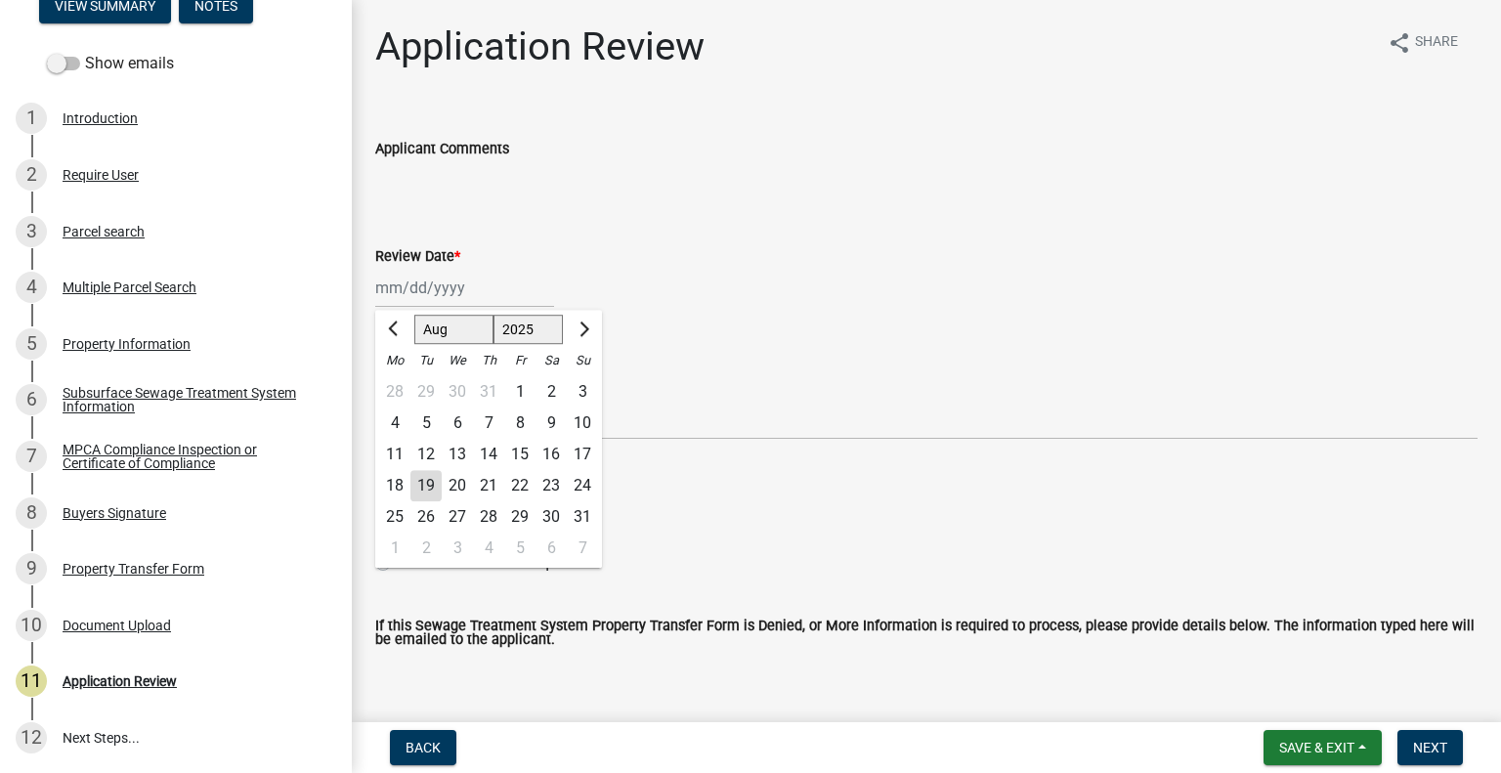
click at [422, 473] on div "19" at bounding box center [426, 485] width 31 height 31
type input "08/19/2025"
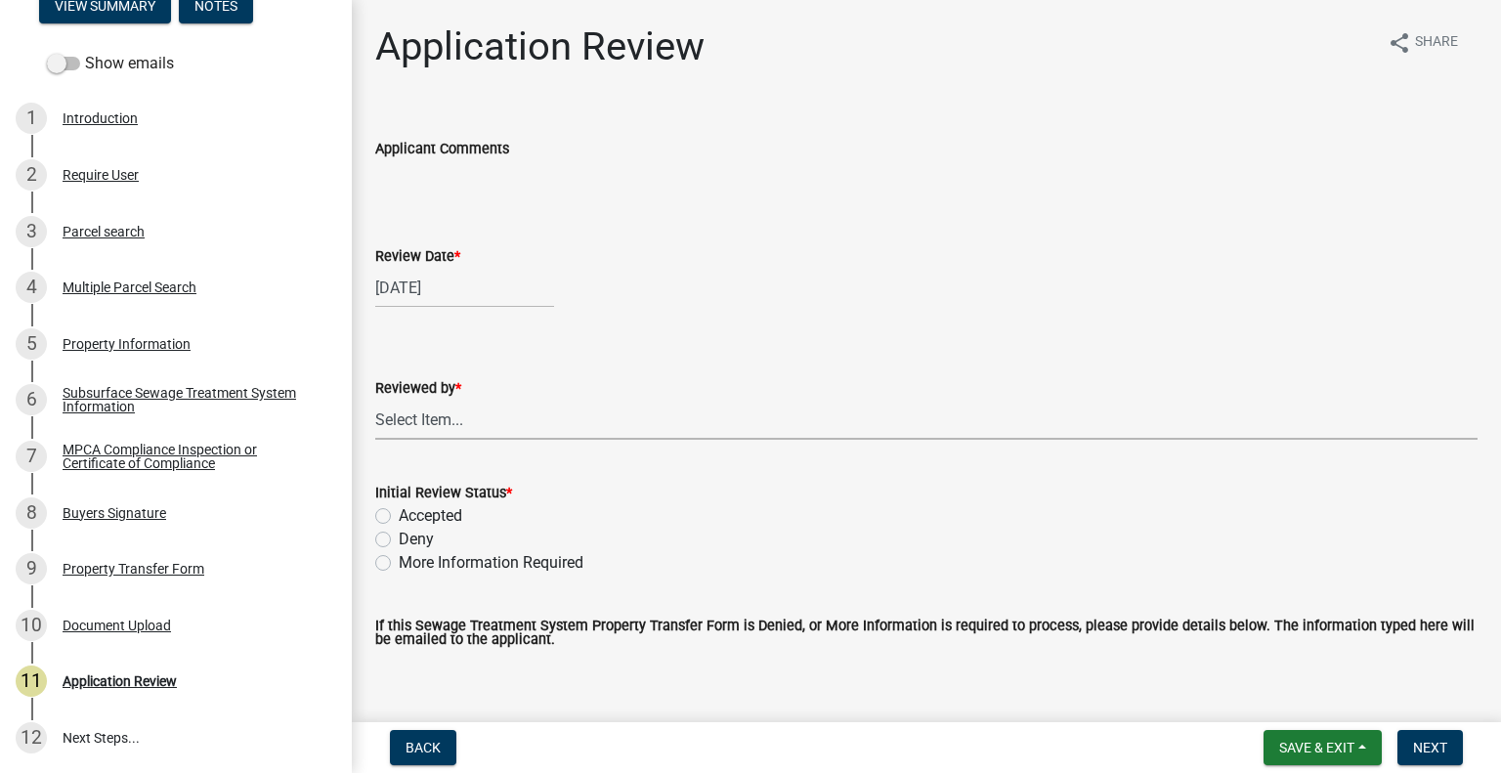
click at [438, 429] on select "Select Item... Alexis Newark Amy Busko Andrea Perales Brittany Tollefson Christ…" at bounding box center [926, 420] width 1103 height 40
click at [375, 400] on select "Select Item... Alexis Newark Amy Busko Andrea Perales Brittany Tollefson Christ…" at bounding box center [926, 420] width 1103 height 40
select select "2217fab6-25d2-4df2-8e35-18ddd05e0fe8"
click at [434, 506] on label "Accepted" at bounding box center [431, 515] width 64 height 23
click at [412, 506] on input "Accepted" at bounding box center [405, 510] width 13 height 13
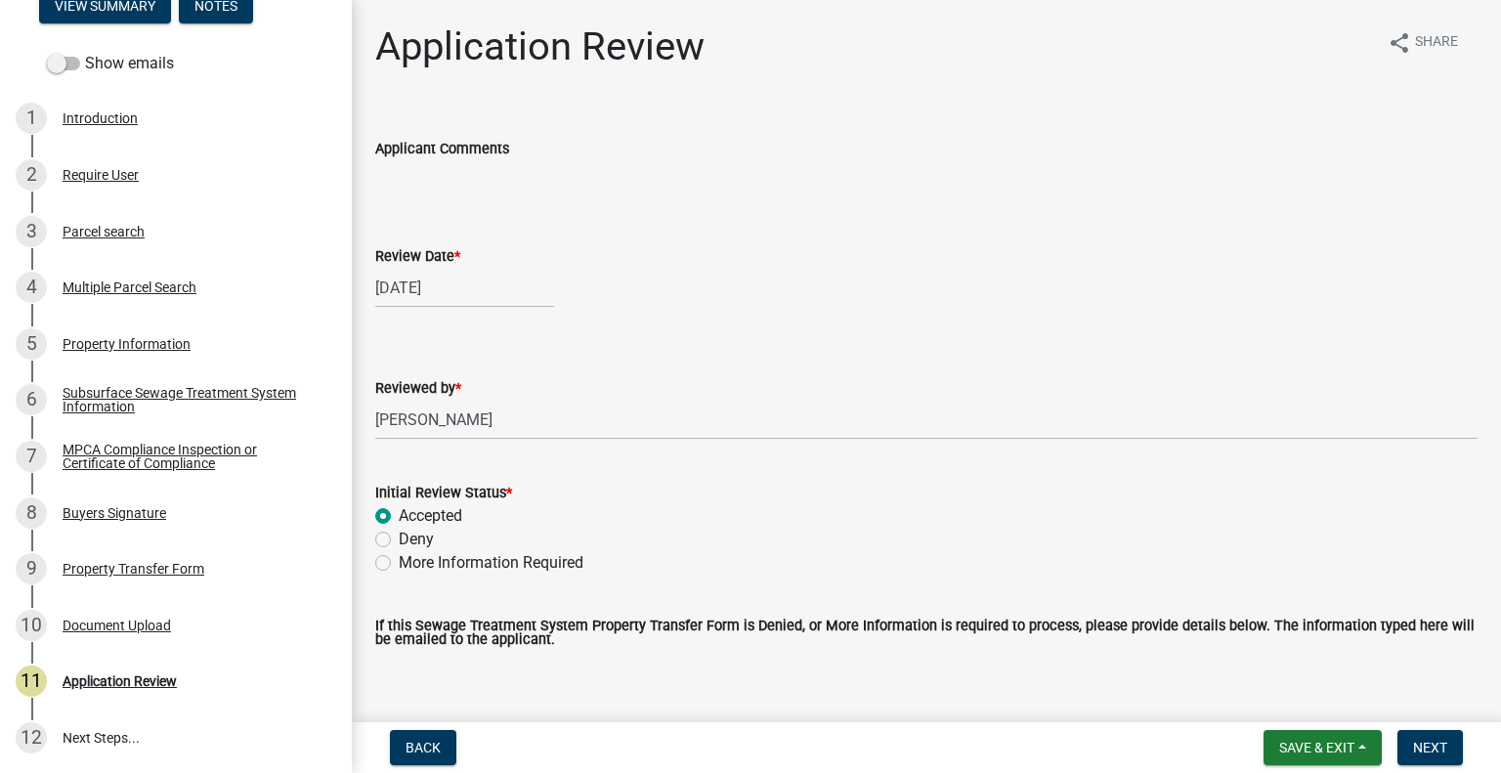
radio input "true"
drag, startPoint x: 1435, startPoint y: 749, endPoint x: 1454, endPoint y: 736, distance: 23.3
click at [1437, 749] on span "Next" at bounding box center [1430, 748] width 34 height 16
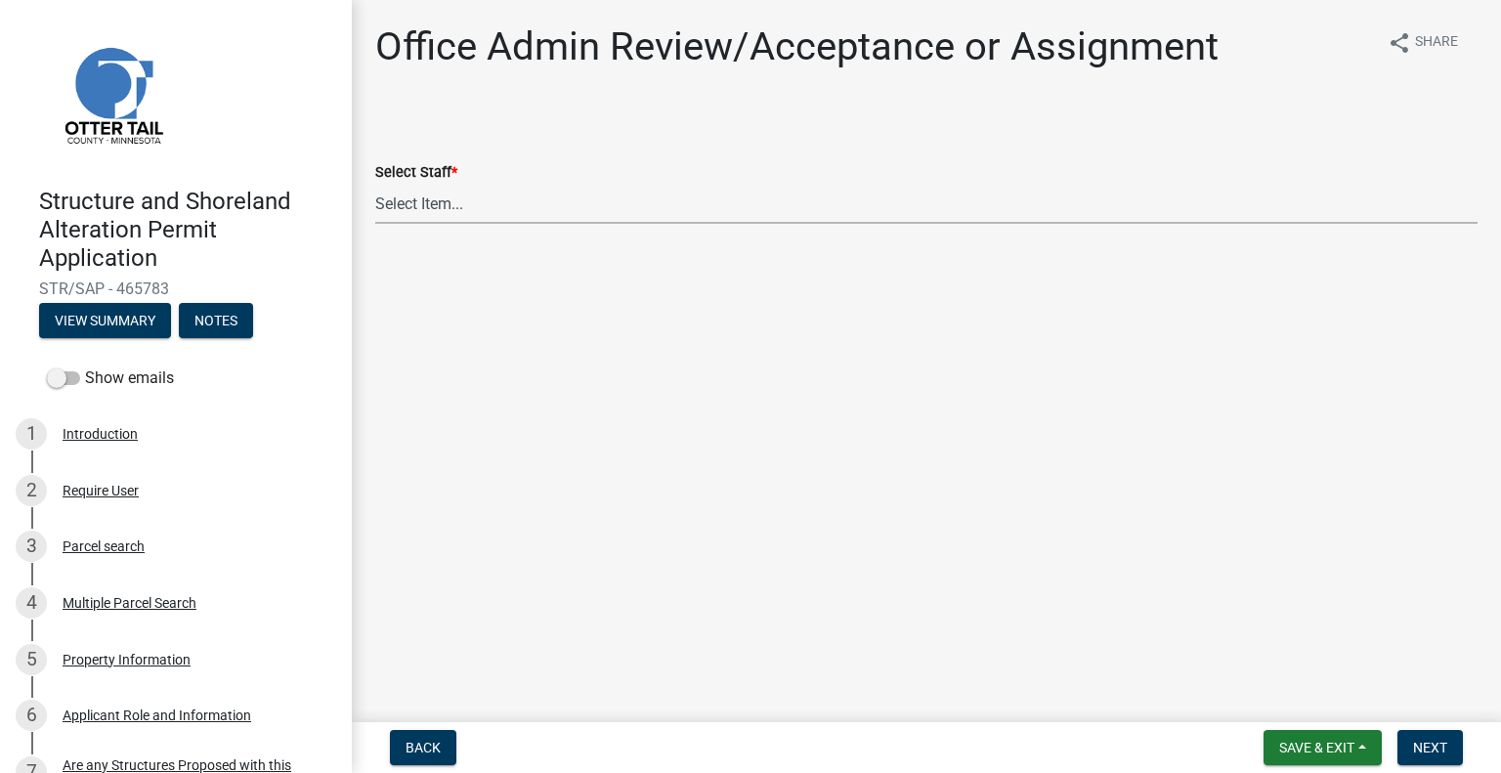
click at [497, 207] on select "Select Item... Alexis Newark (anewark@ottertailcounty.gov) Amy Busko (abusko@ot…" at bounding box center [926, 204] width 1103 height 40
click at [375, 184] on select "Select Item... Alexis Newark (anewark@ottertailcounty.gov) Amy Busko (abusko@ot…" at bounding box center [926, 204] width 1103 height 40
select select "587f38f5-c90e-4c12-9e10-d3e23909bbca"
click at [1421, 748] on span "Next" at bounding box center [1430, 748] width 34 height 16
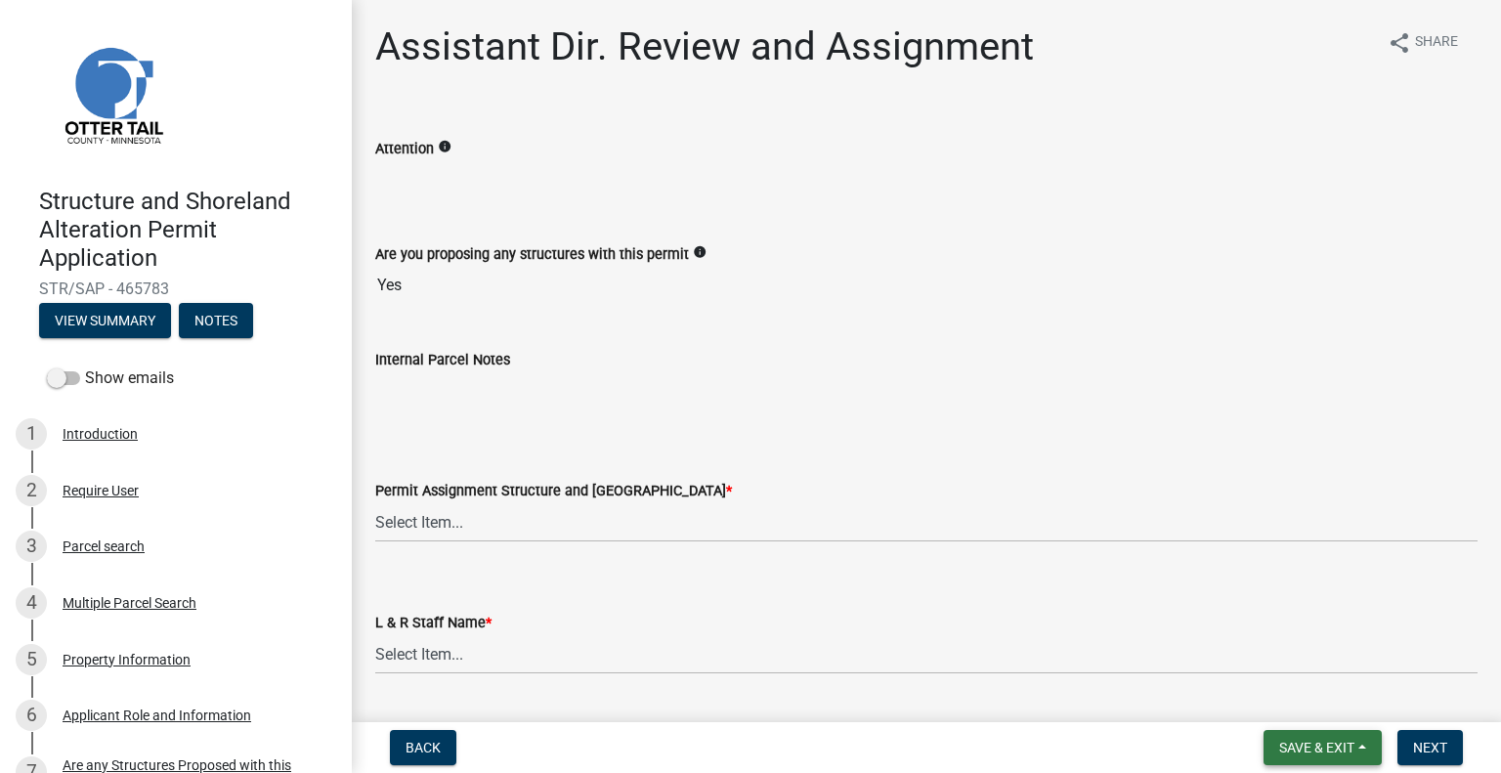
click at [1340, 750] on span "Save & Exit" at bounding box center [1317, 748] width 75 height 16
click at [1316, 698] on button "Save & Exit" at bounding box center [1304, 696] width 156 height 47
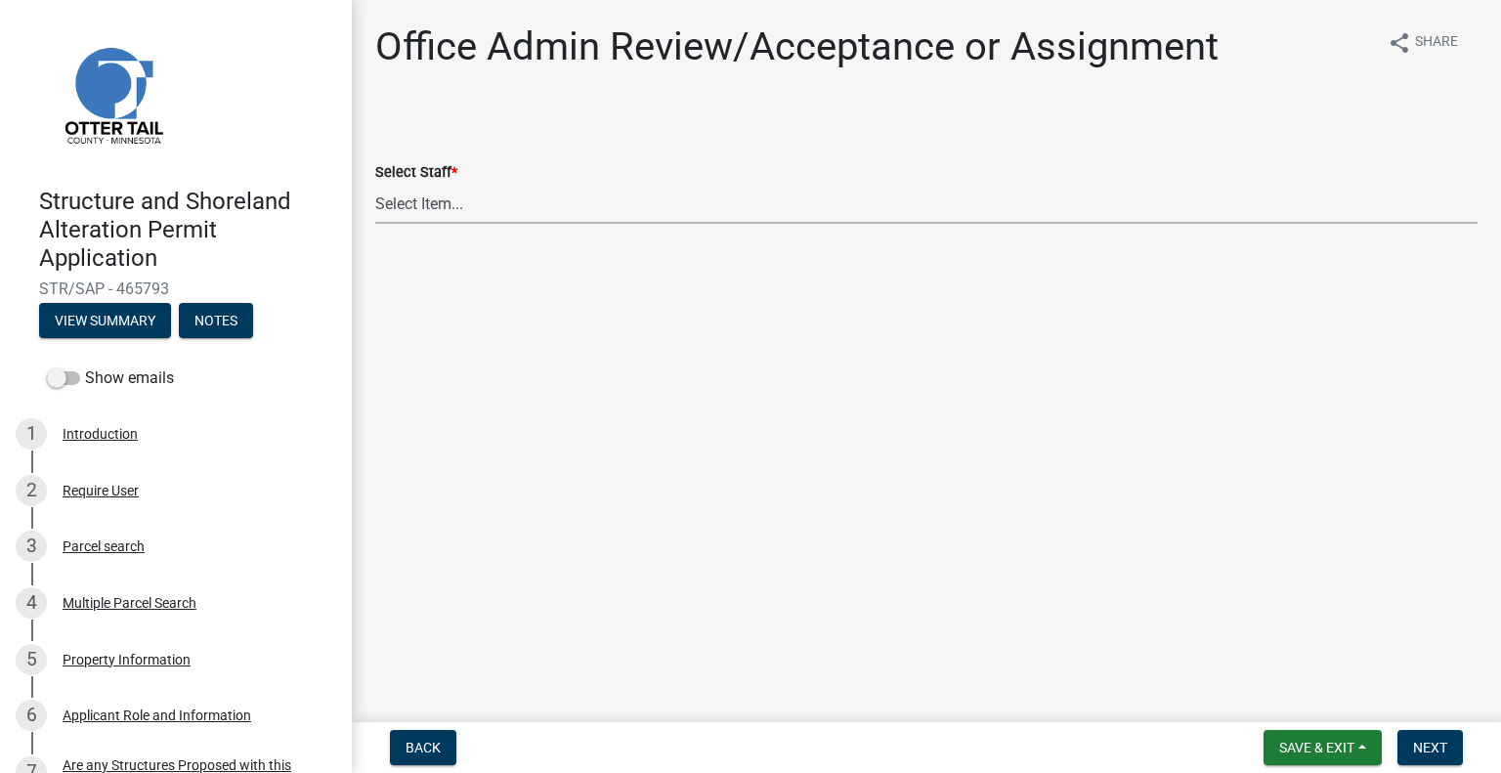
click at [536, 204] on select "Select Item... [PERSON_NAME] ([EMAIL_ADDRESS][DOMAIN_NAME]) [PERSON_NAME] ([EMA…" at bounding box center [926, 204] width 1103 height 40
click at [375, 184] on select "Select Item... [PERSON_NAME] ([EMAIL_ADDRESS][DOMAIN_NAME]) [PERSON_NAME] ([EMA…" at bounding box center [926, 204] width 1103 height 40
select select "587f38f5-c90e-4c12-9e10-d3e23909bbca"
click at [1427, 744] on span "Next" at bounding box center [1430, 748] width 34 height 16
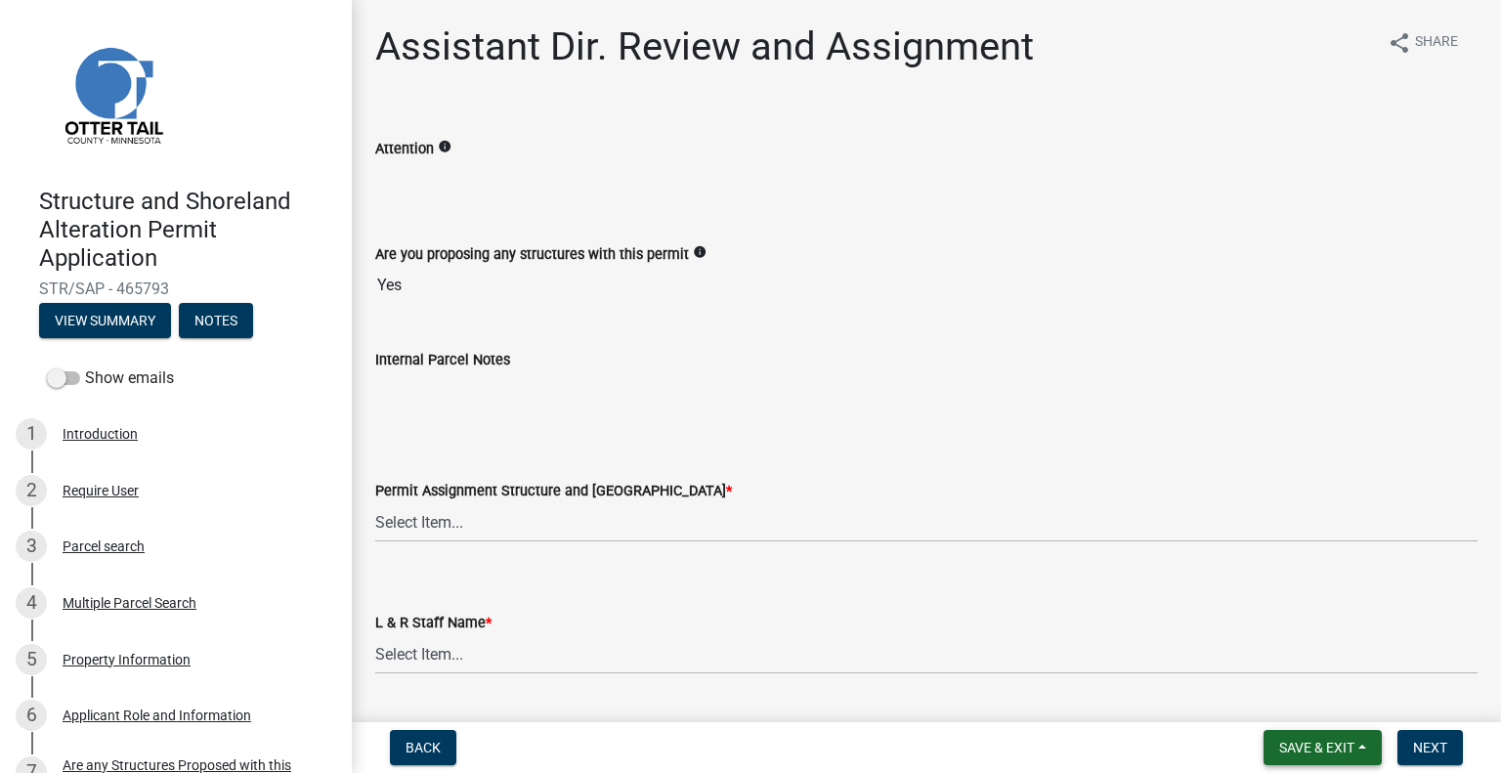
click at [1316, 749] on span "Save & Exit" at bounding box center [1317, 748] width 75 height 16
click at [1322, 699] on button "Save & Exit" at bounding box center [1304, 696] width 156 height 47
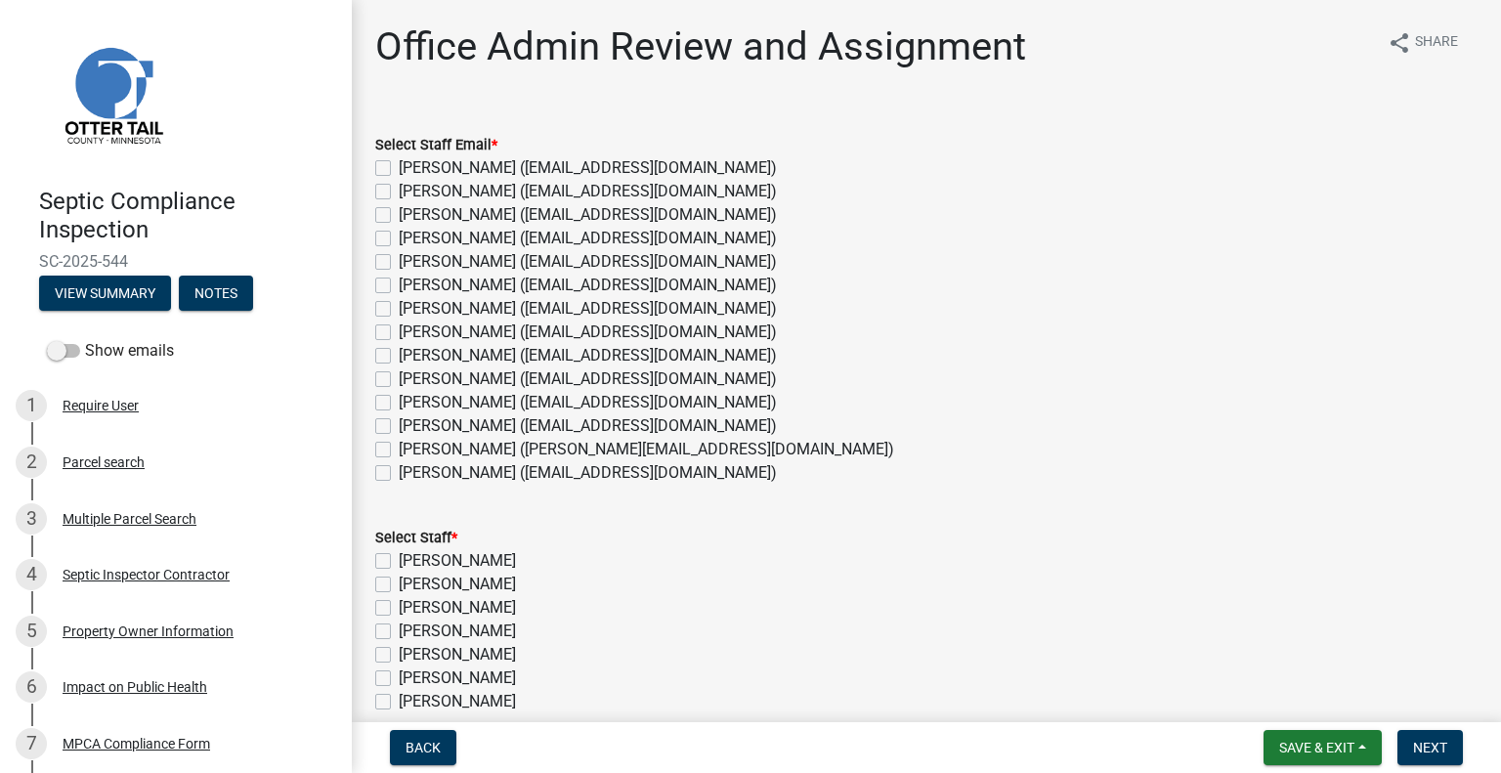
click at [450, 426] on label "[PERSON_NAME] ([EMAIL_ADDRESS][DOMAIN_NAME])" at bounding box center [588, 425] width 378 height 23
click at [412, 426] on input "[PERSON_NAME] ([EMAIL_ADDRESS][DOMAIN_NAME])" at bounding box center [405, 420] width 13 height 13
checkbox input "true"
checkbox input "false"
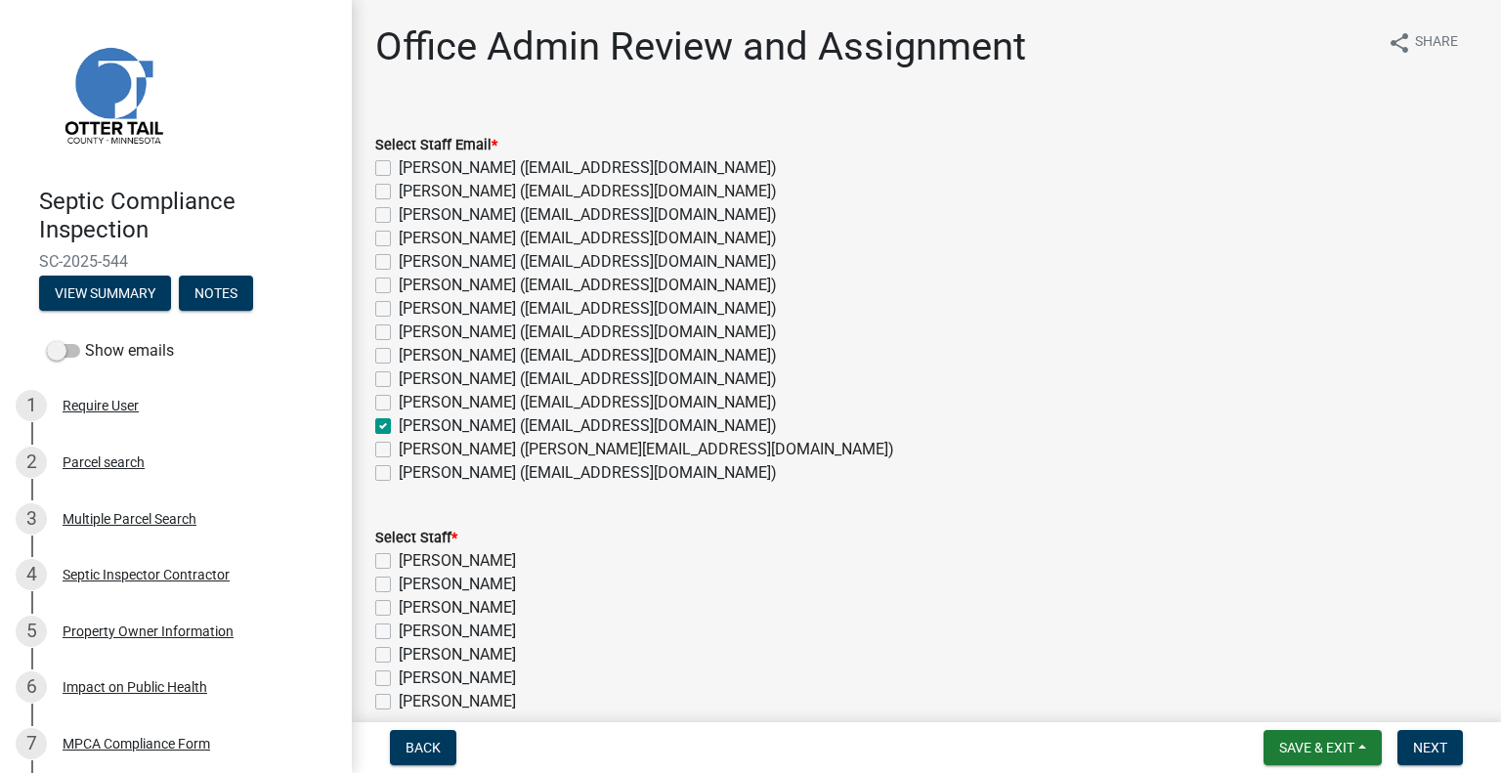
checkbox input "false"
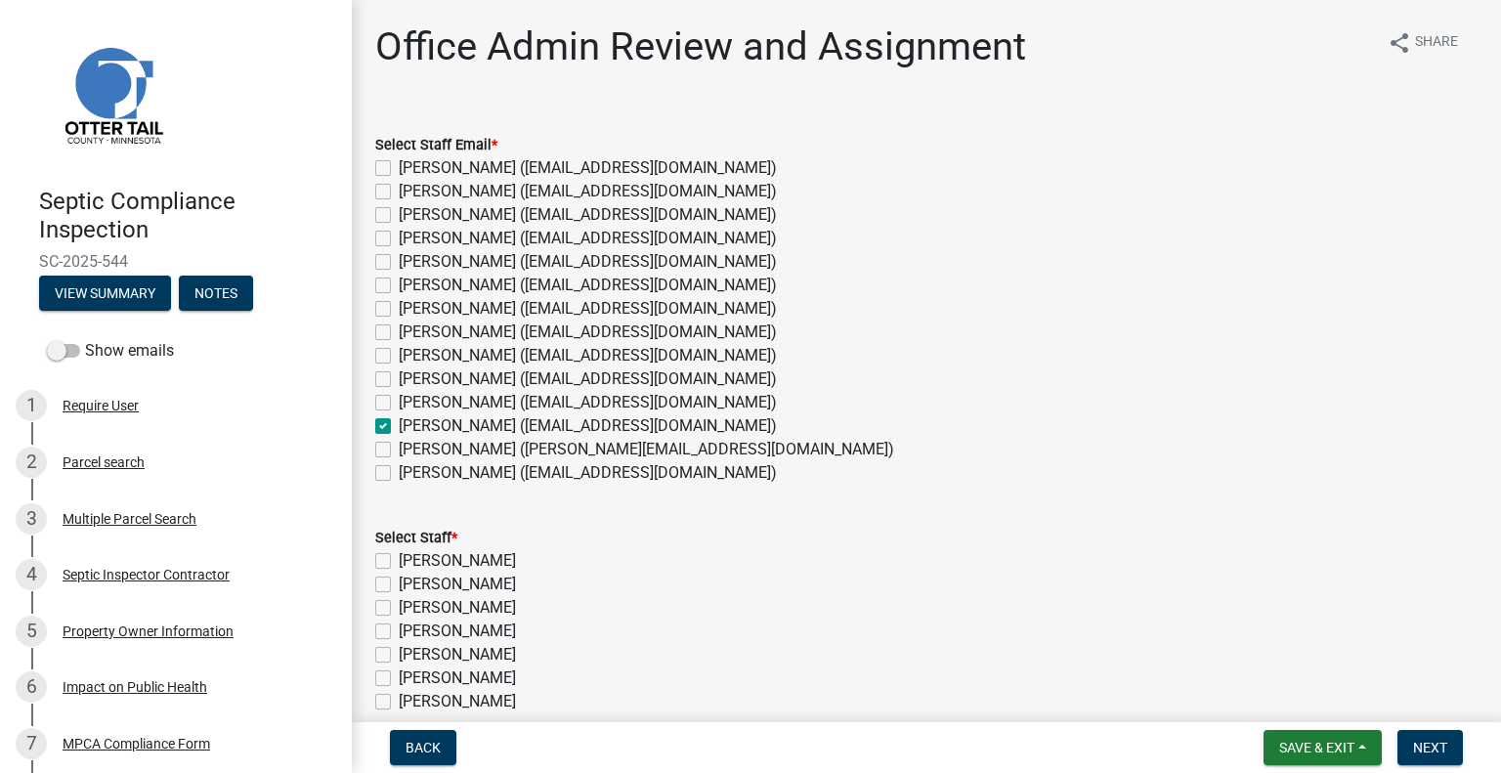
checkbox input "false"
checkbox input "true"
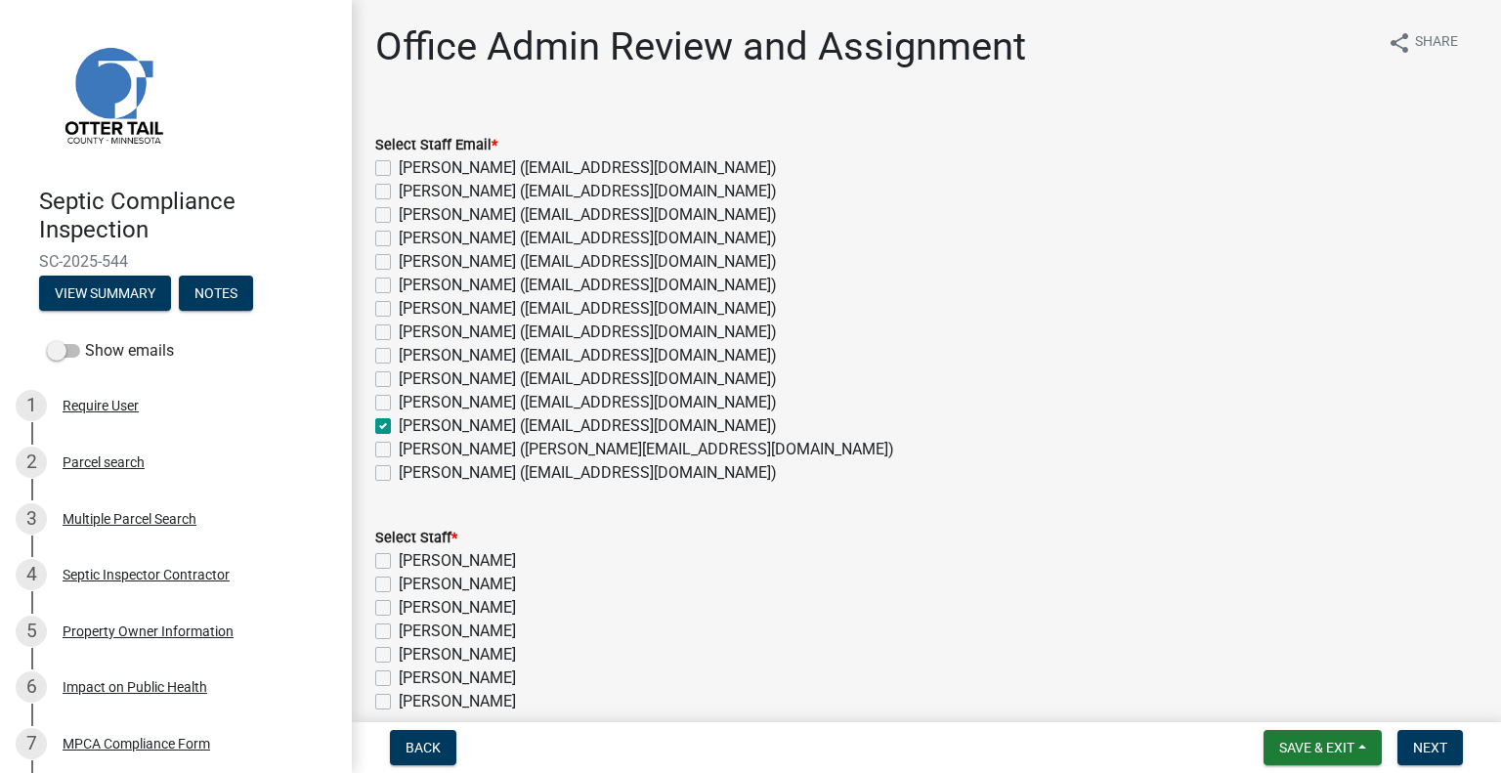
checkbox input "false"
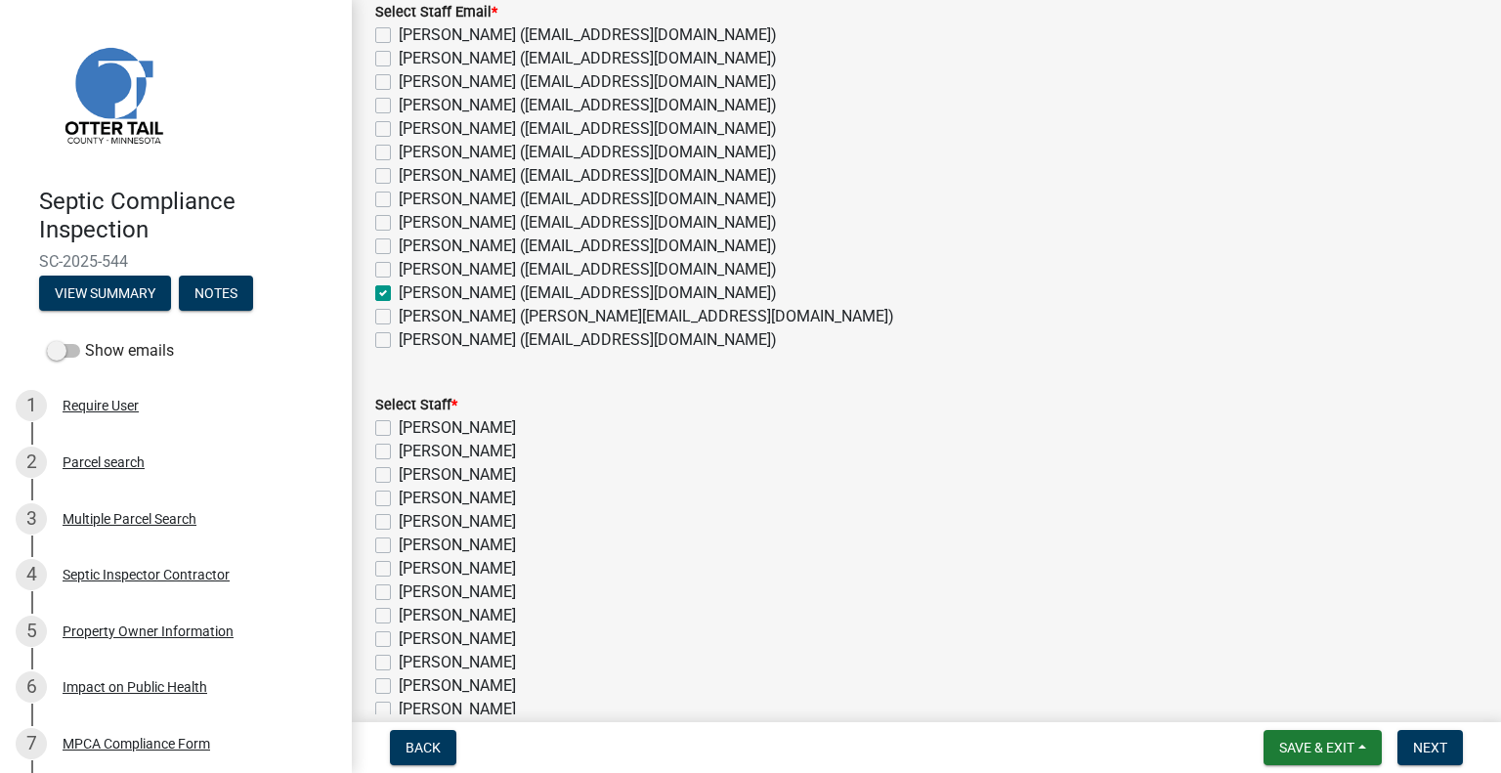
scroll to position [195, 0]
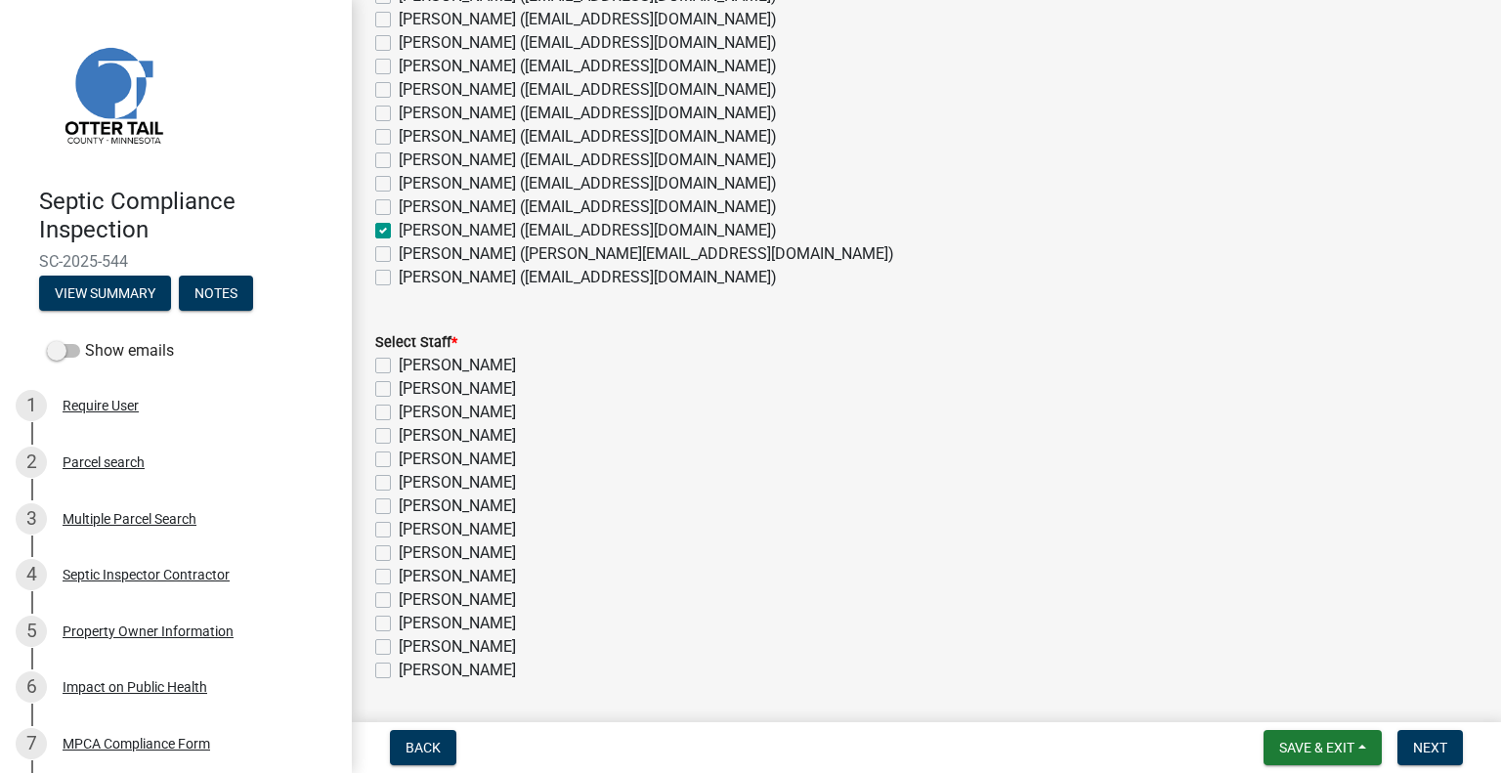
click at [476, 624] on label "[PERSON_NAME]" at bounding box center [457, 623] width 117 height 23
click at [412, 624] on input "[PERSON_NAME]" at bounding box center [405, 618] width 13 height 13
checkbox input "true"
checkbox input "false"
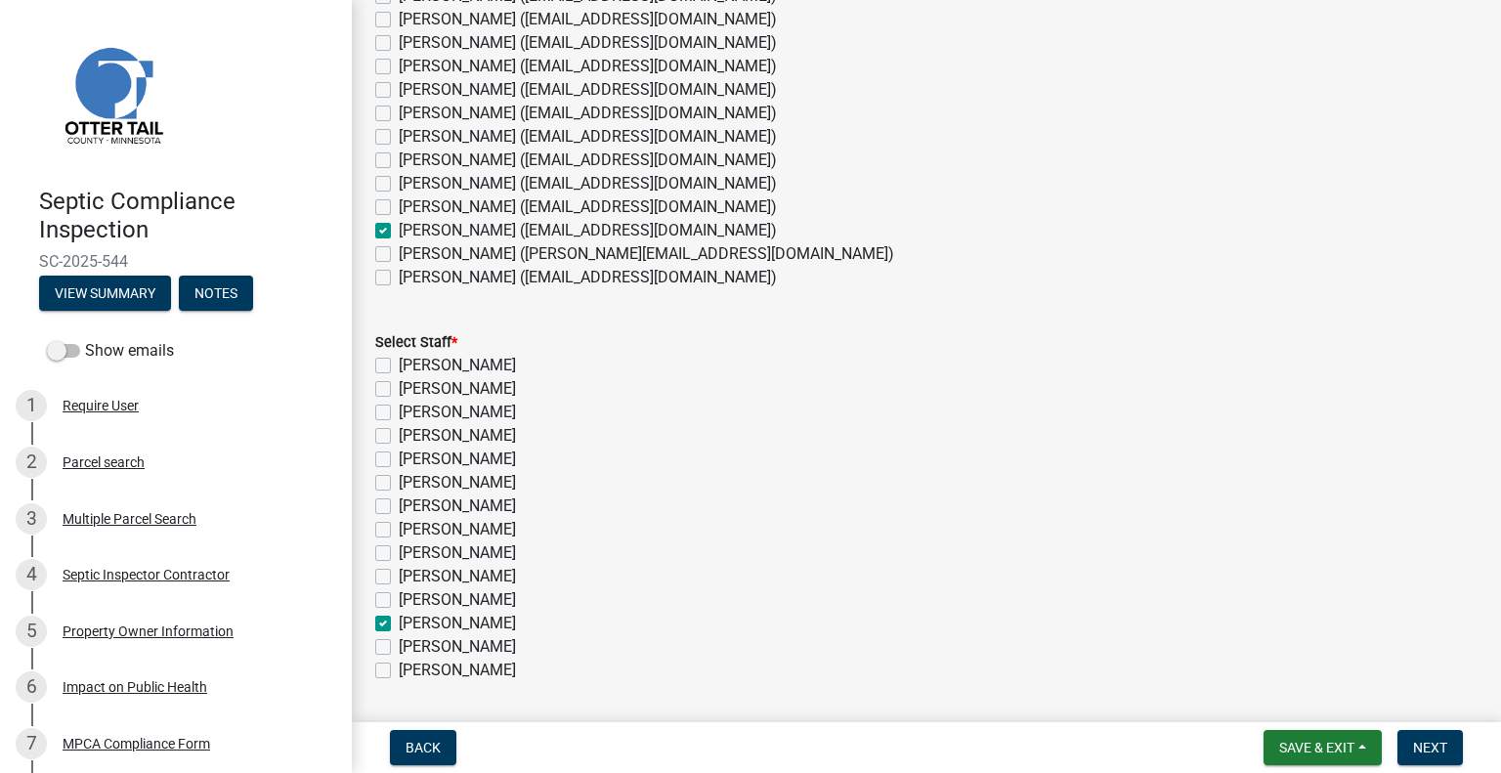
checkbox input "false"
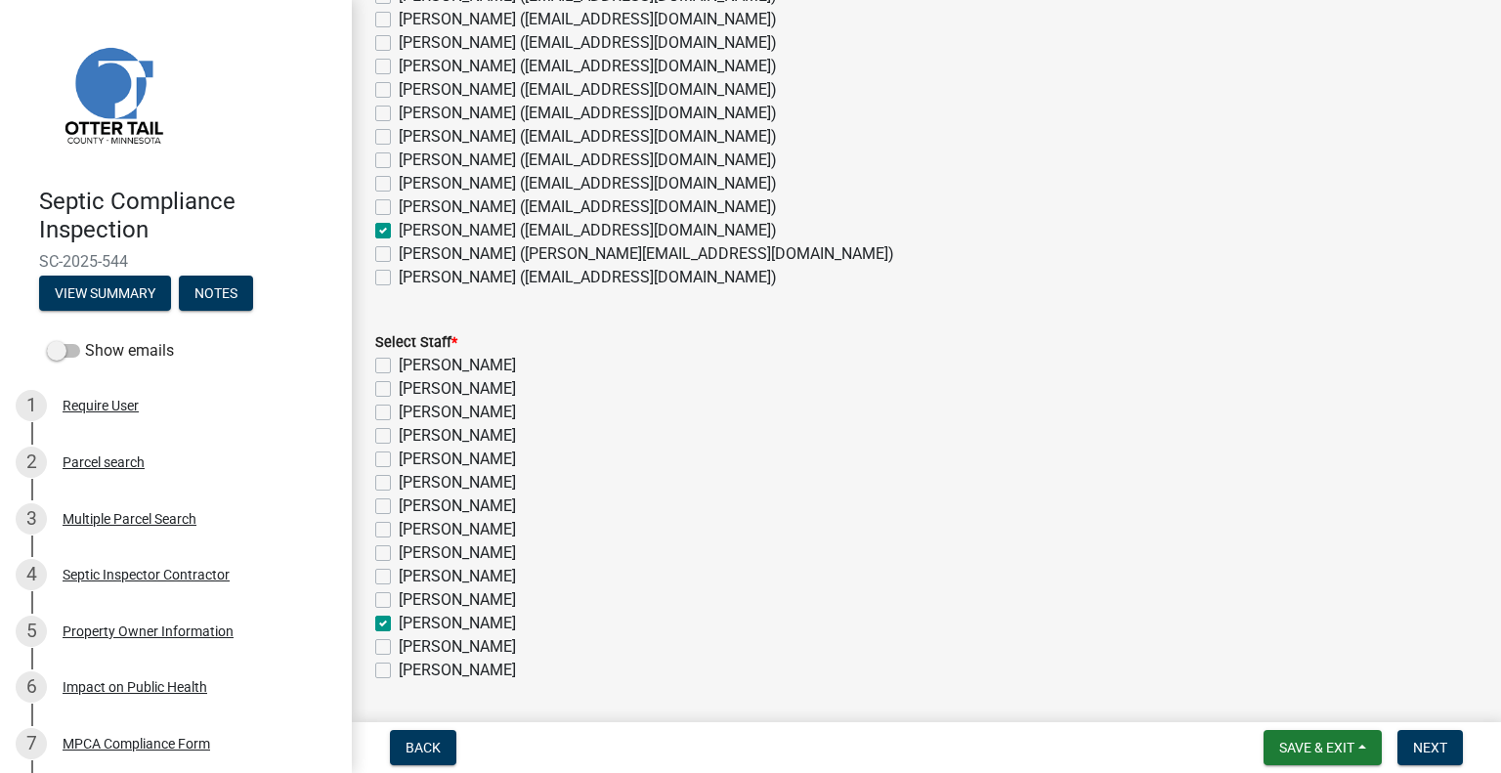
checkbox input "false"
checkbox input "true"
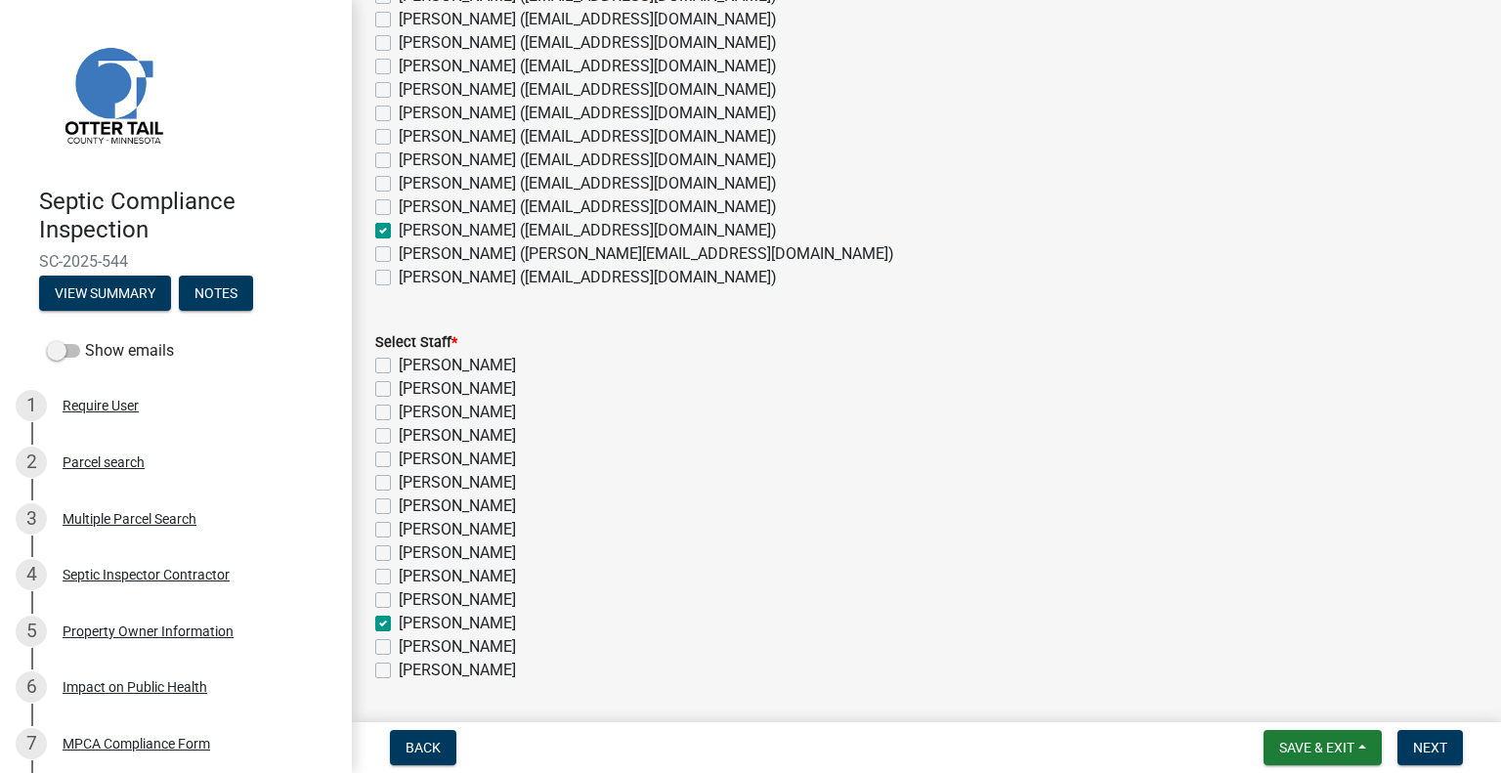
checkbox input "false"
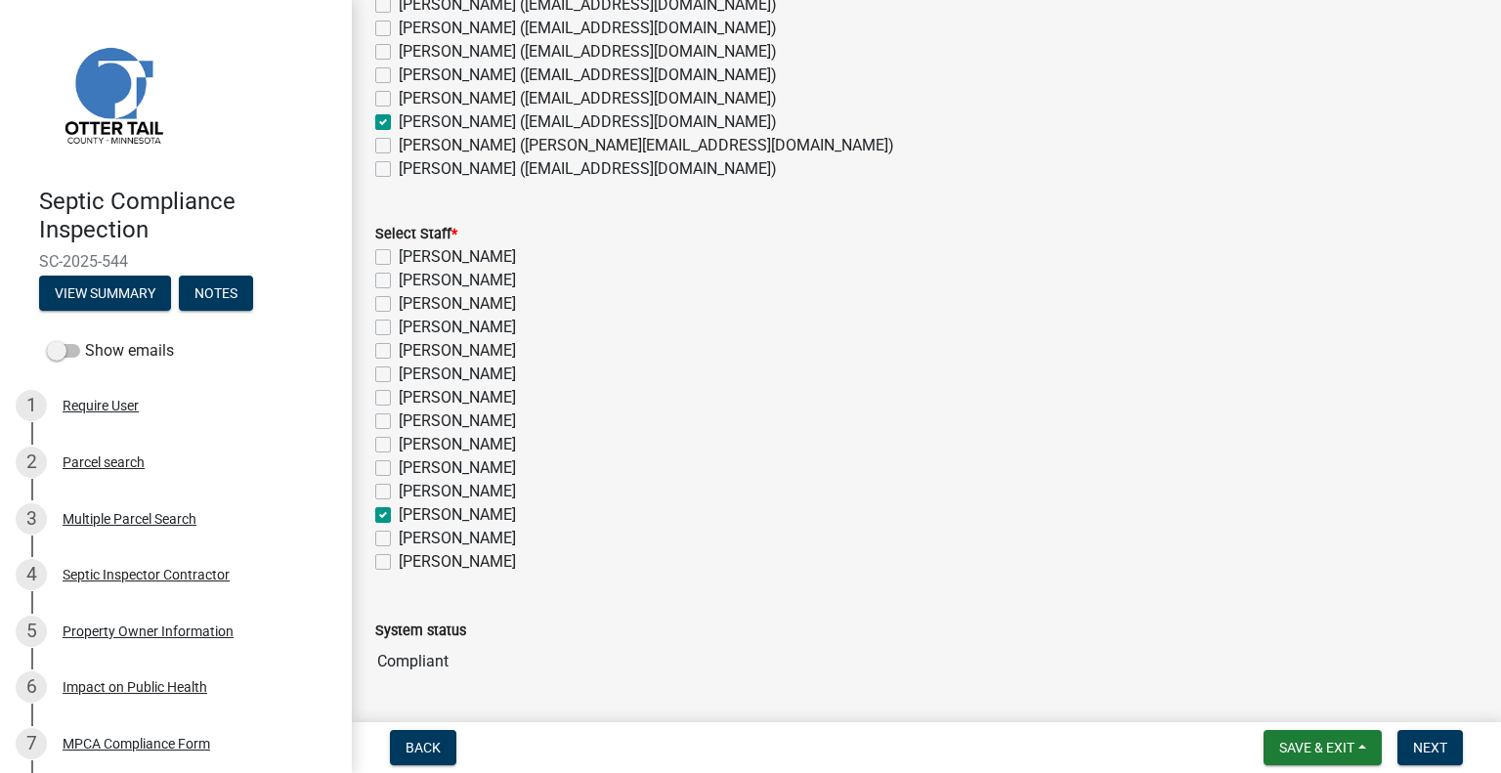
scroll to position [305, 0]
click at [1414, 742] on span "Next" at bounding box center [1430, 748] width 34 height 16
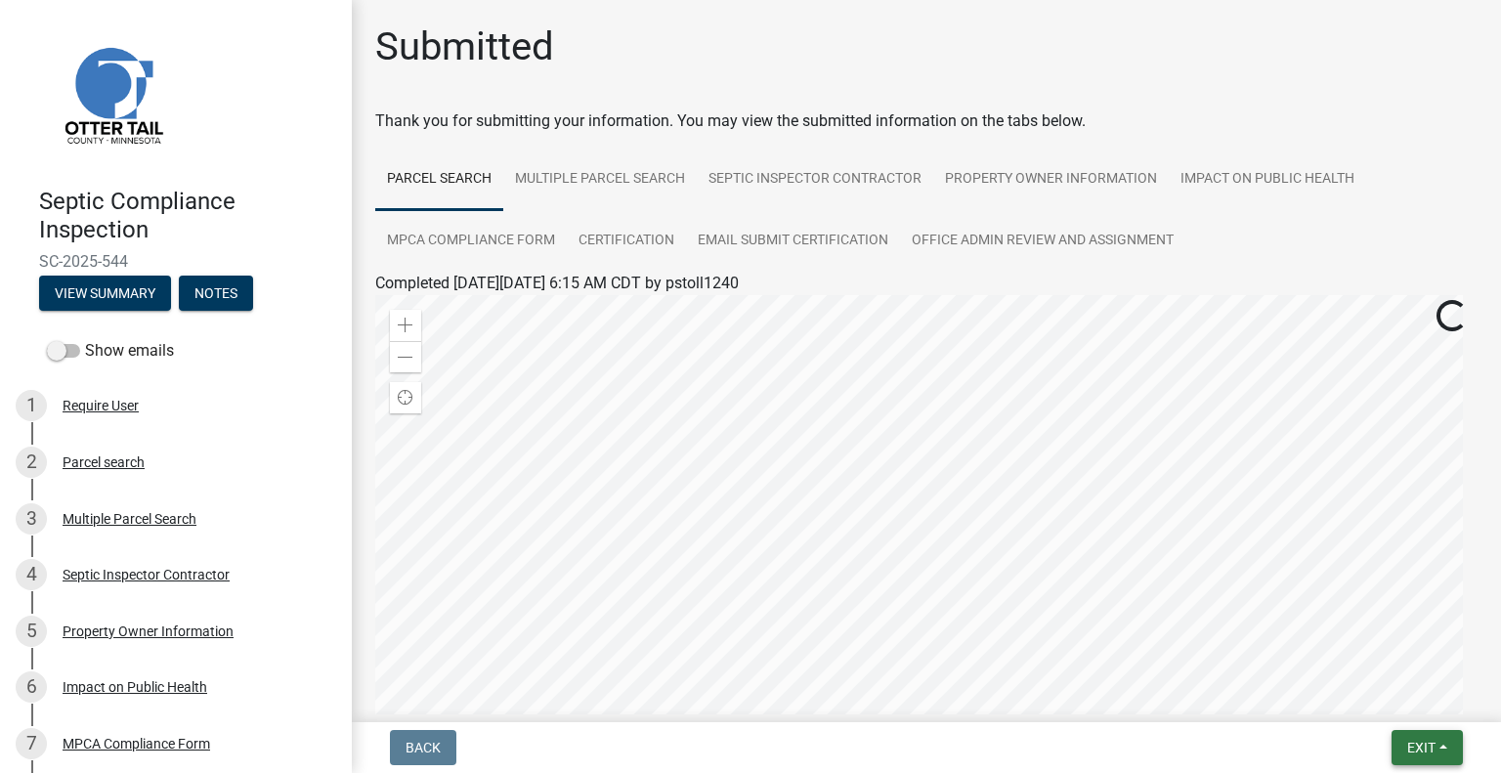
click at [1416, 750] on span "Exit" at bounding box center [1422, 748] width 28 height 16
click at [1396, 697] on button "Save & Exit" at bounding box center [1386, 696] width 156 height 47
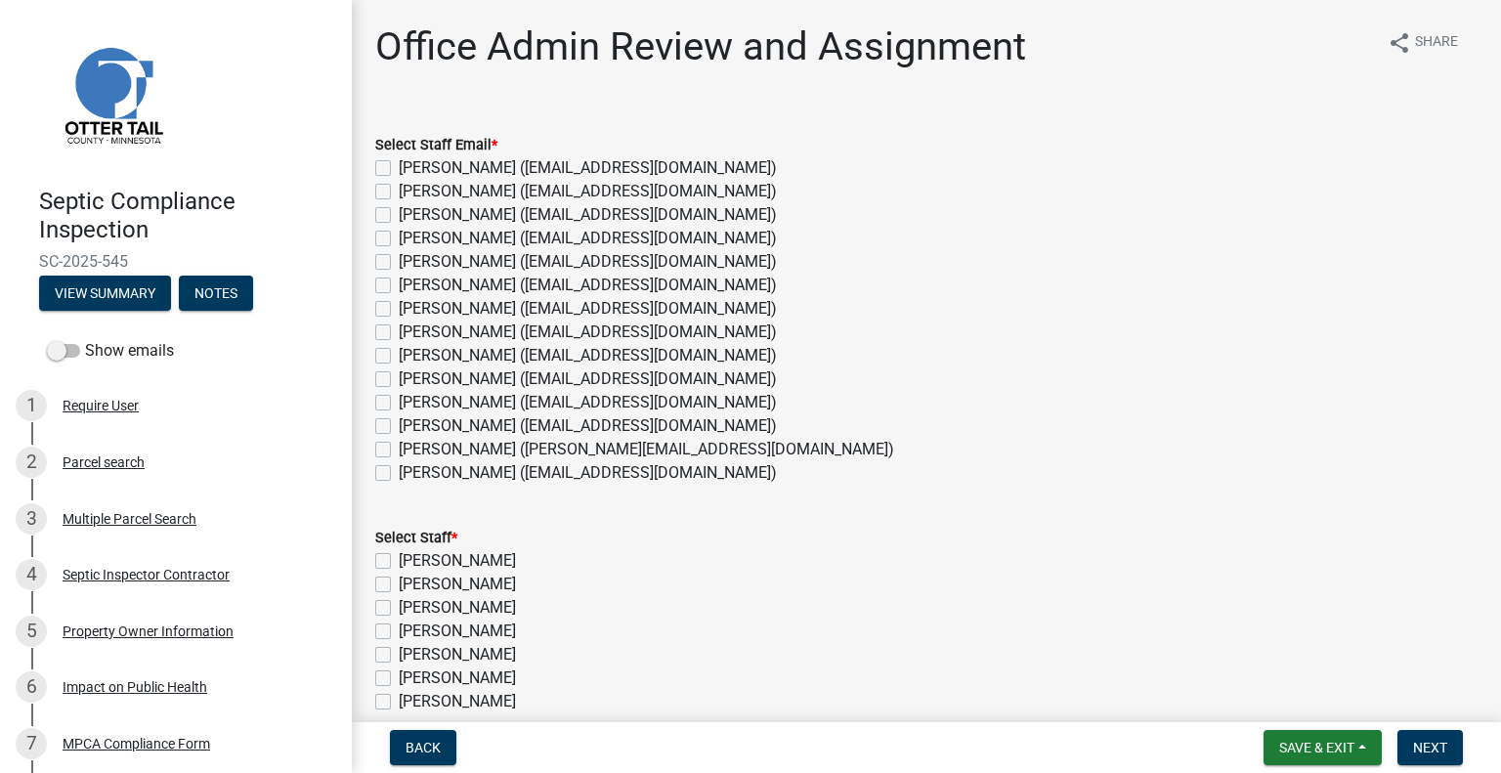
click at [423, 424] on label "[PERSON_NAME] ([EMAIL_ADDRESS][DOMAIN_NAME])" at bounding box center [588, 425] width 378 height 23
click at [412, 424] on input "[PERSON_NAME] ([EMAIL_ADDRESS][DOMAIN_NAME])" at bounding box center [405, 420] width 13 height 13
checkbox input "true"
checkbox input "false"
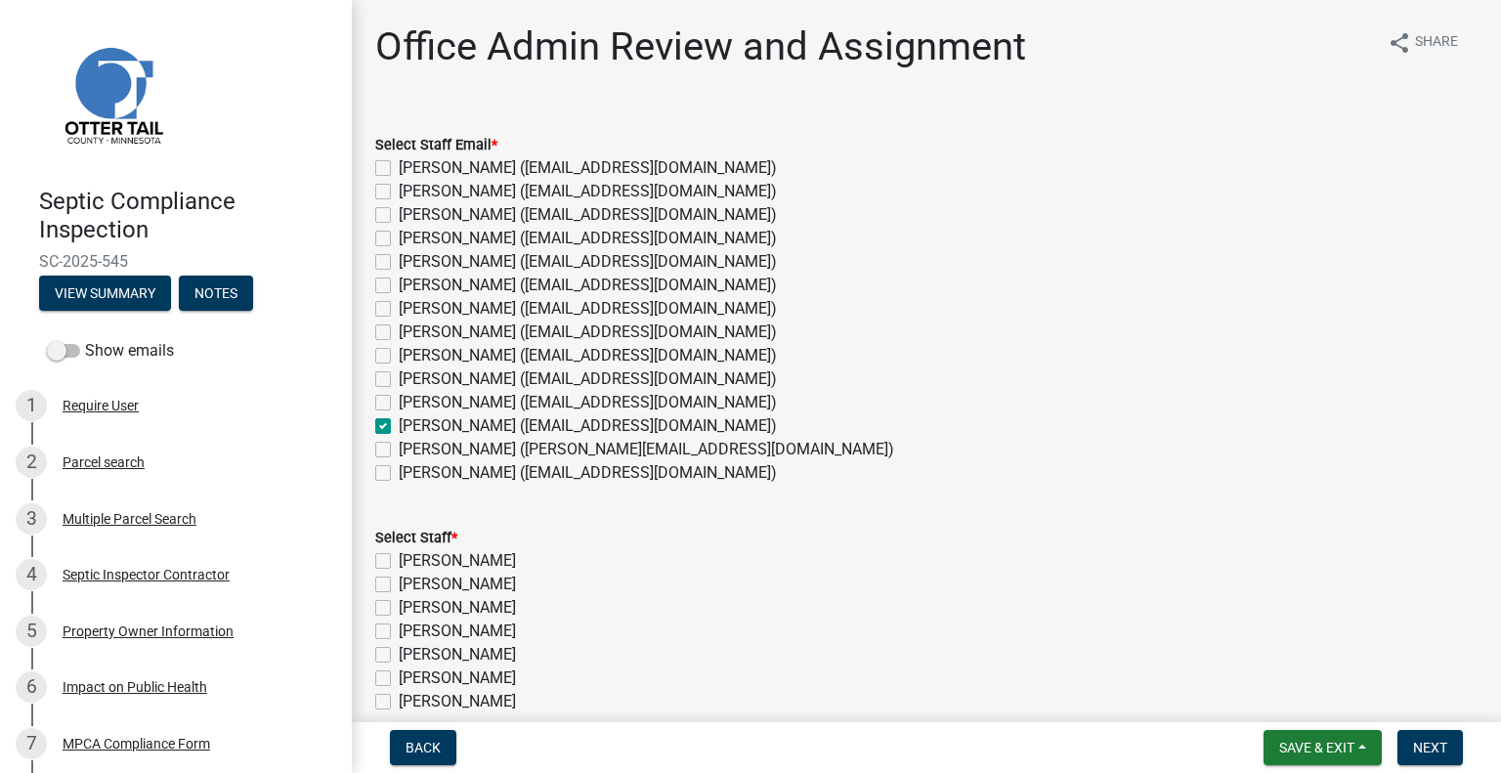
checkbox input "false"
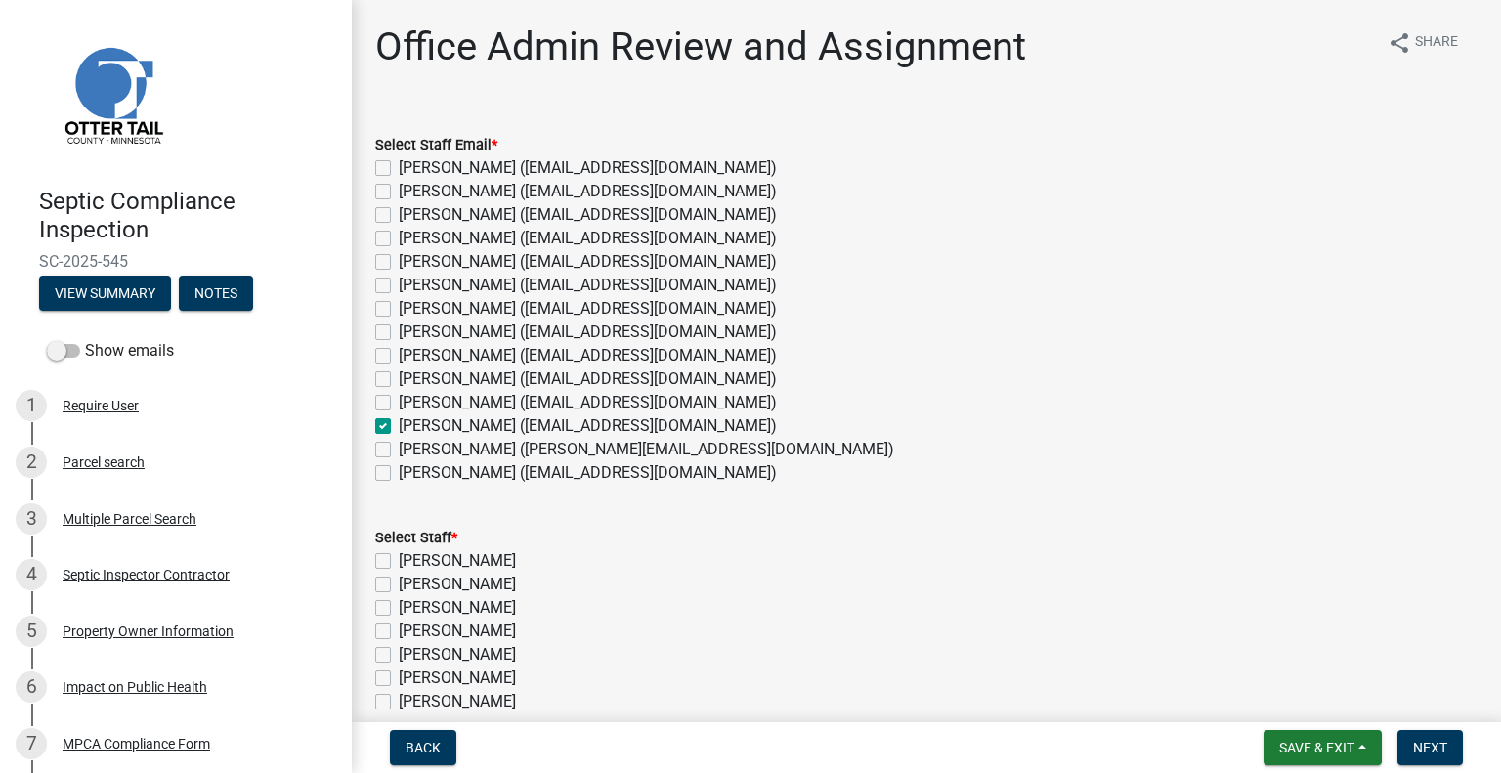
checkbox input "false"
checkbox input "true"
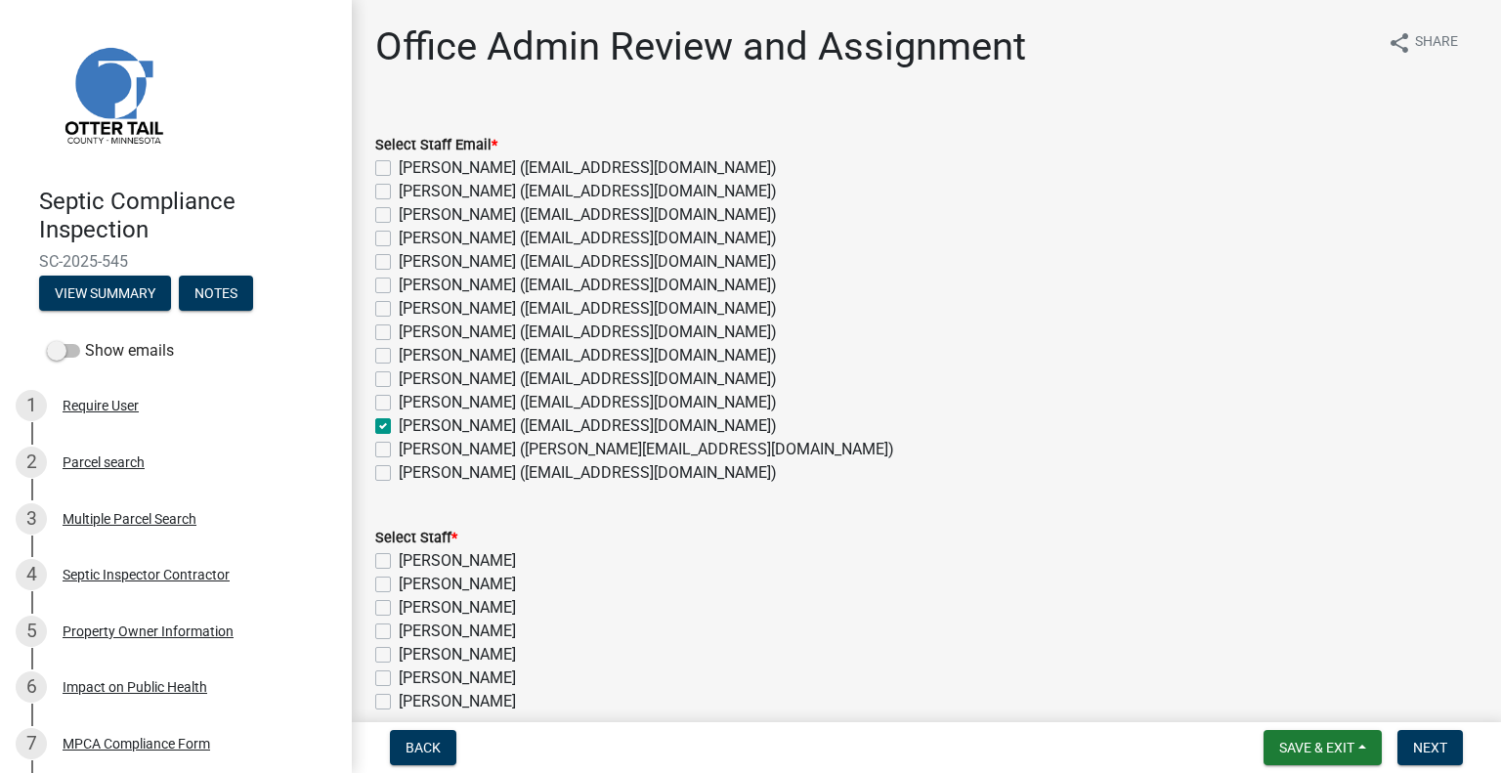
checkbox input "false"
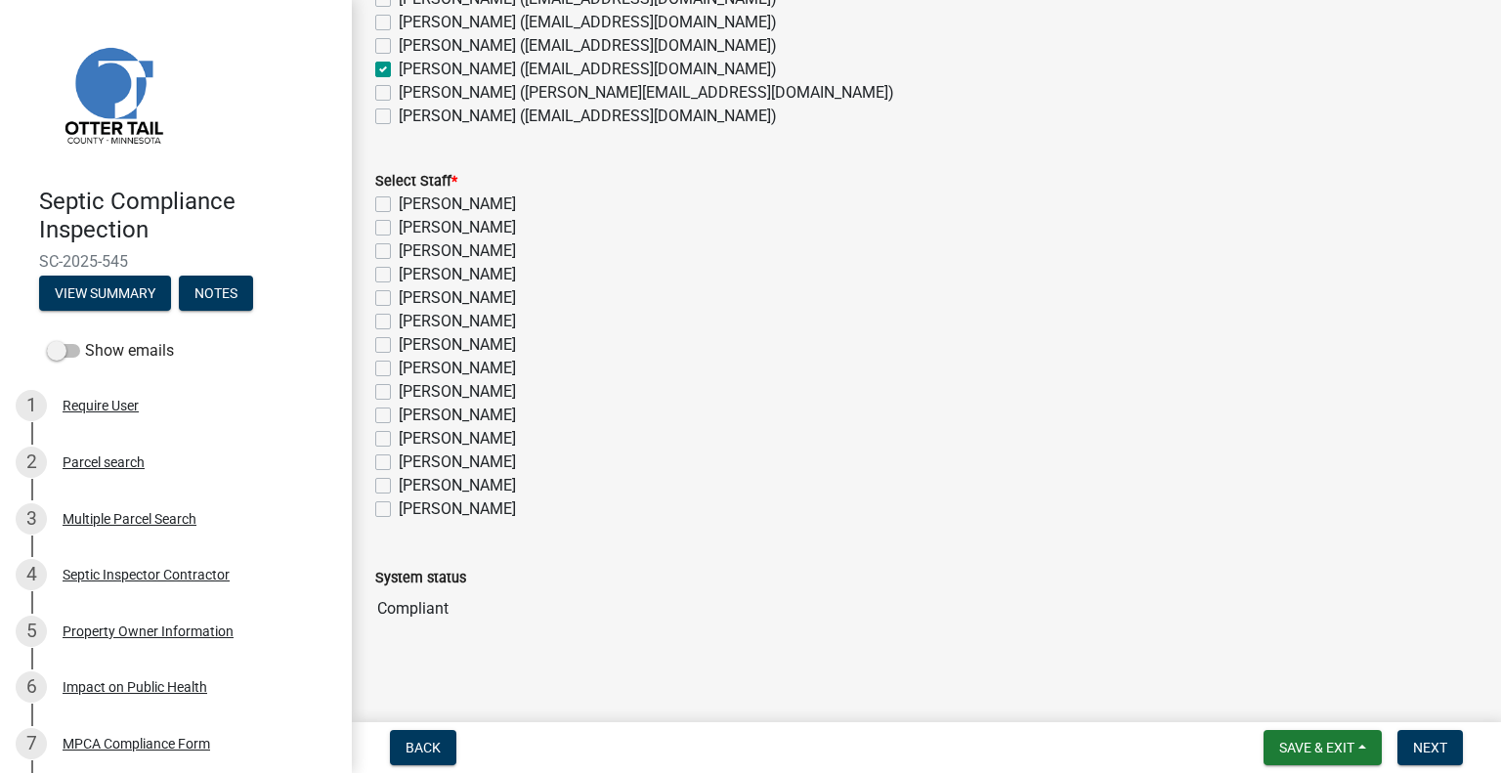
scroll to position [362, 0]
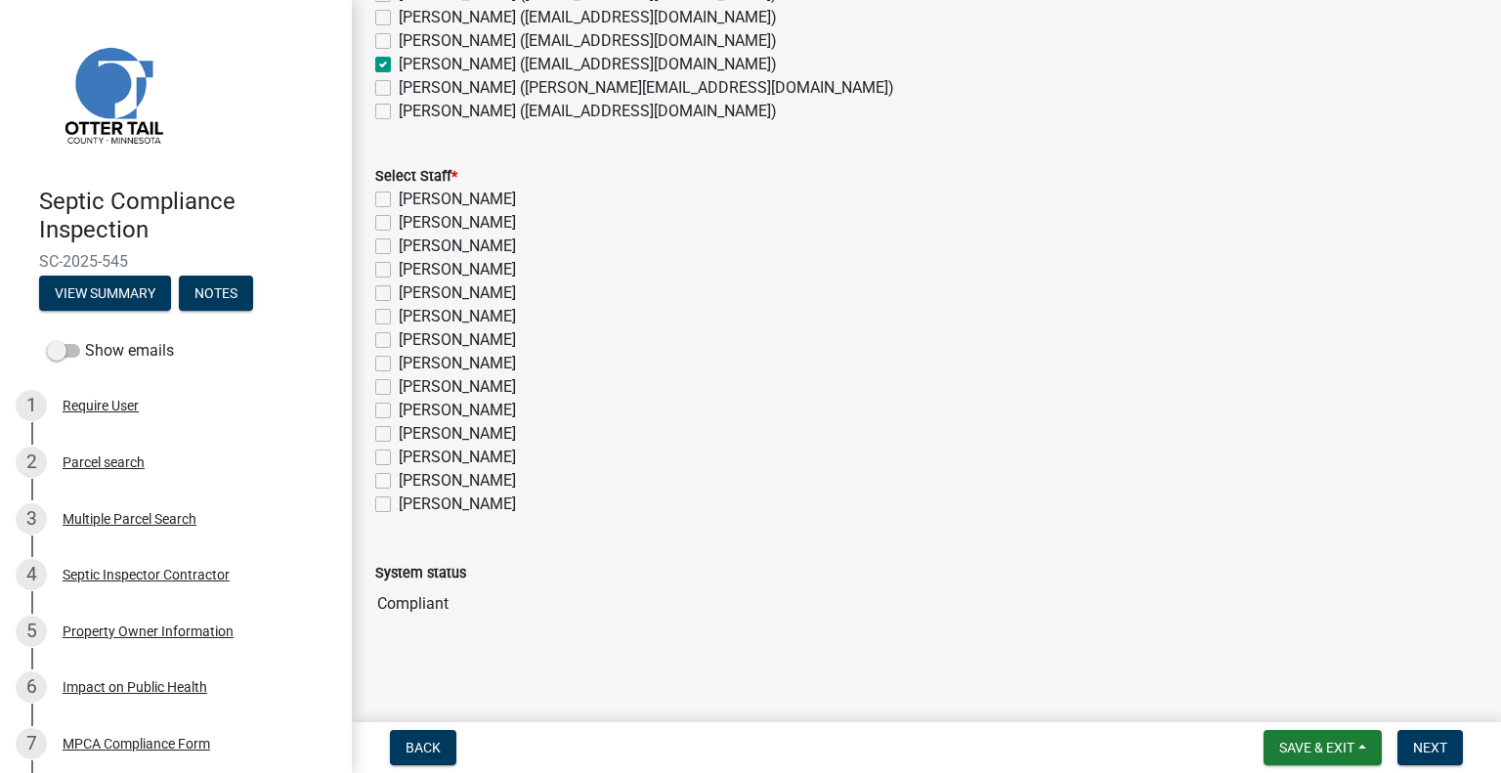
click at [483, 450] on label "[PERSON_NAME]" at bounding box center [457, 457] width 117 height 23
click at [412, 450] on input "[PERSON_NAME]" at bounding box center [405, 452] width 13 height 13
checkbox input "true"
checkbox input "false"
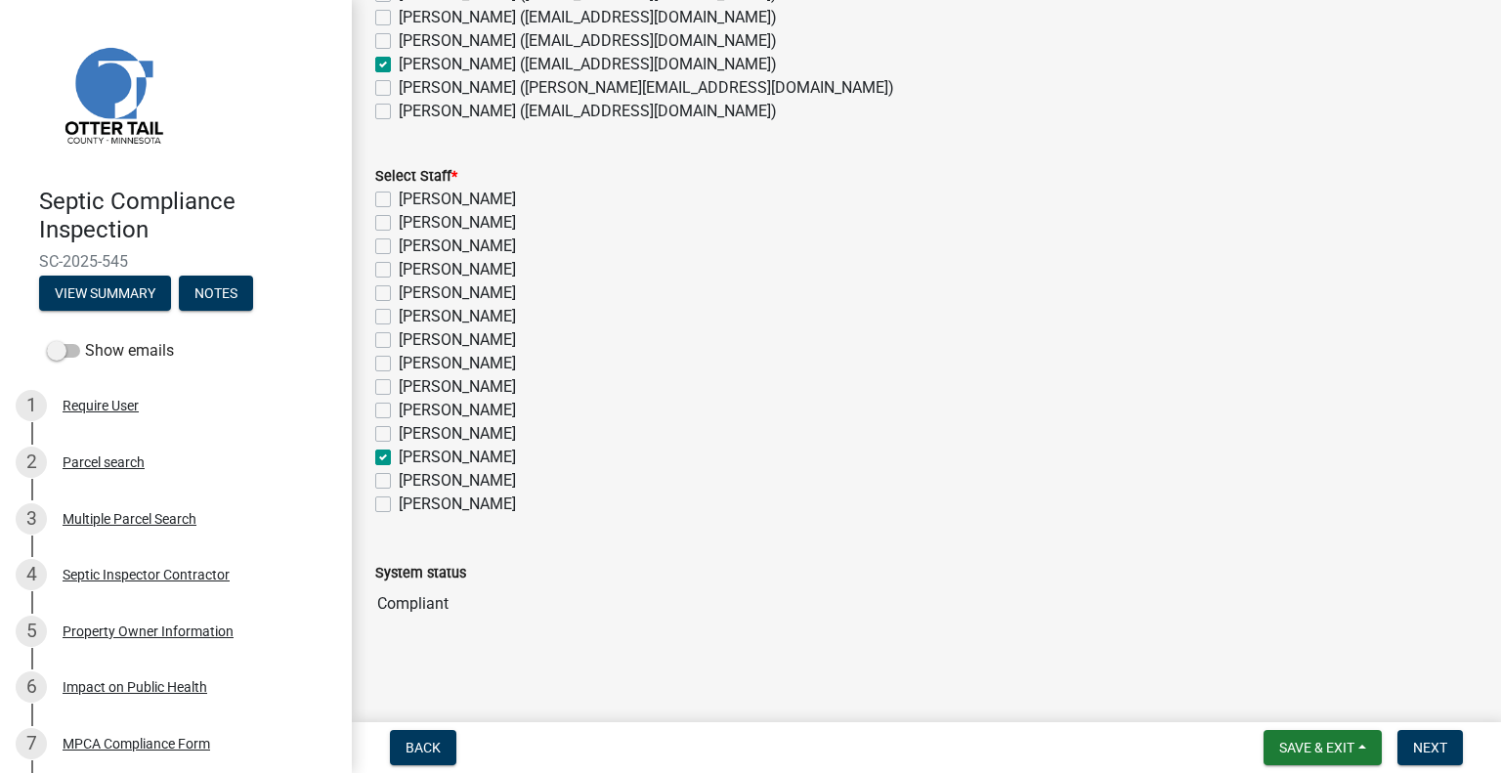
checkbox input "false"
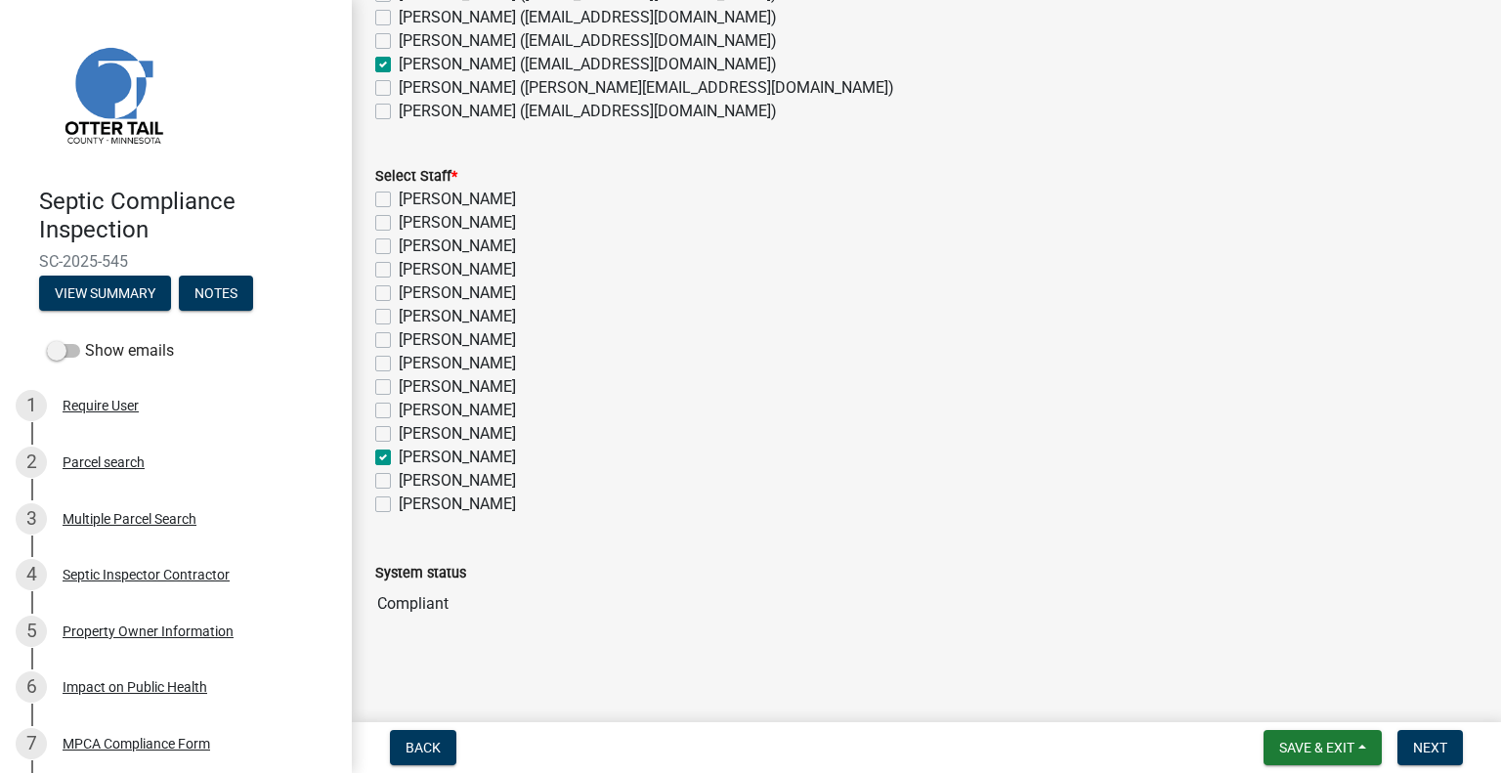
checkbox input "false"
checkbox input "true"
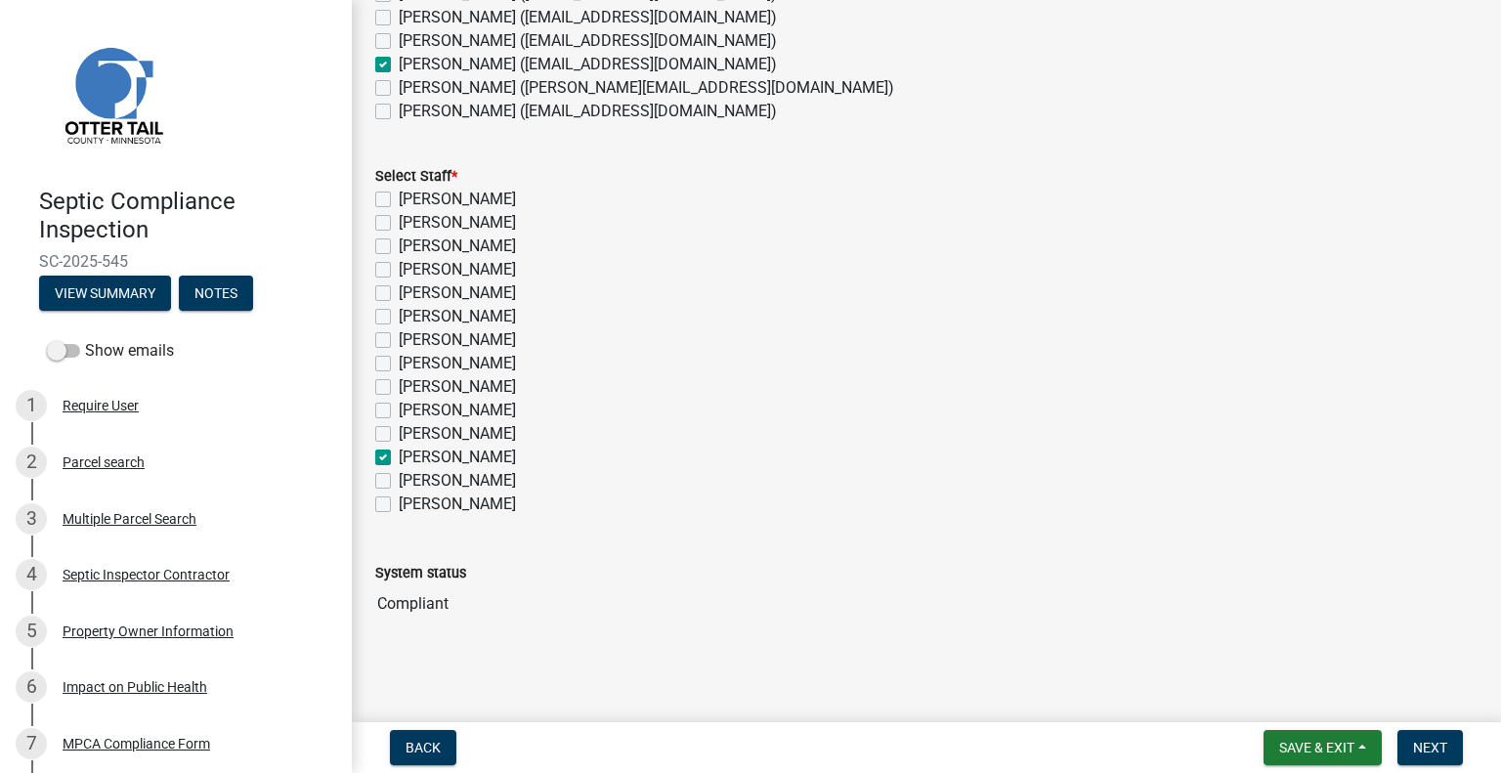
checkbox input "false"
click at [1443, 742] on span "Next" at bounding box center [1430, 748] width 34 height 16
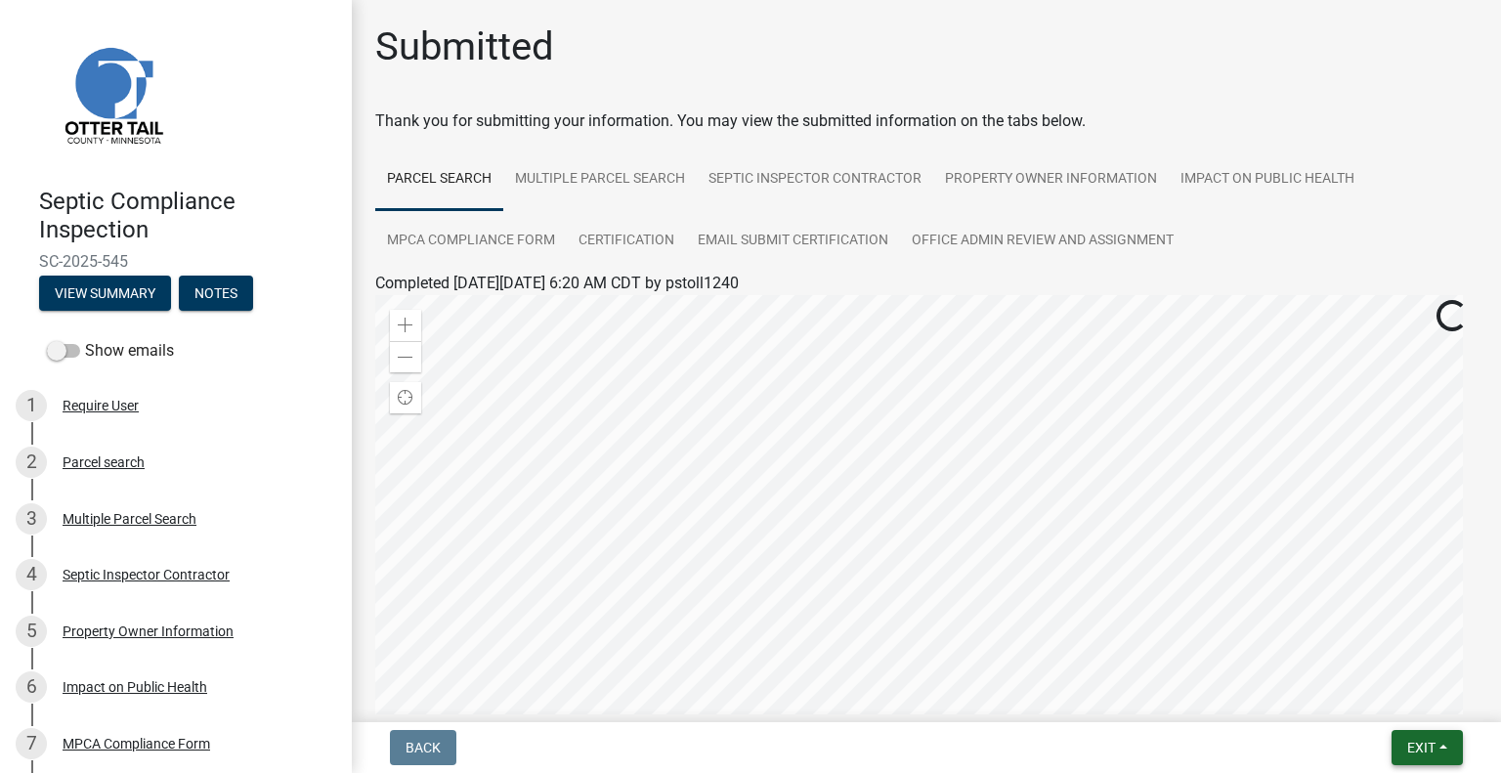
click at [1411, 742] on span "Exit" at bounding box center [1422, 748] width 28 height 16
click at [1383, 693] on button "Save & Exit" at bounding box center [1386, 696] width 156 height 47
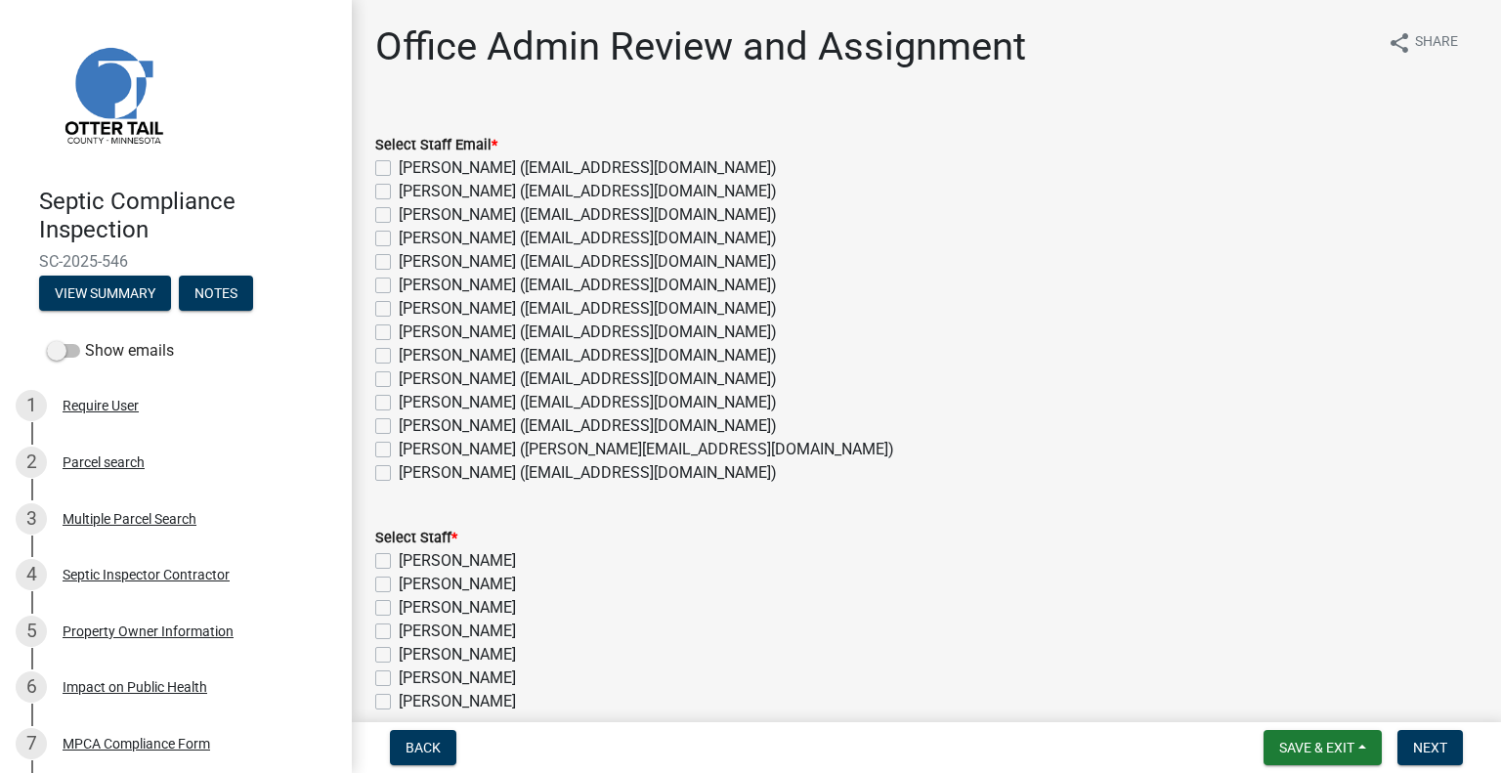
click at [491, 421] on label "[PERSON_NAME] ([EMAIL_ADDRESS][DOMAIN_NAME])" at bounding box center [588, 425] width 378 height 23
click at [412, 421] on input "[PERSON_NAME] ([EMAIL_ADDRESS][DOMAIN_NAME])" at bounding box center [405, 420] width 13 height 13
checkbox input "true"
checkbox input "false"
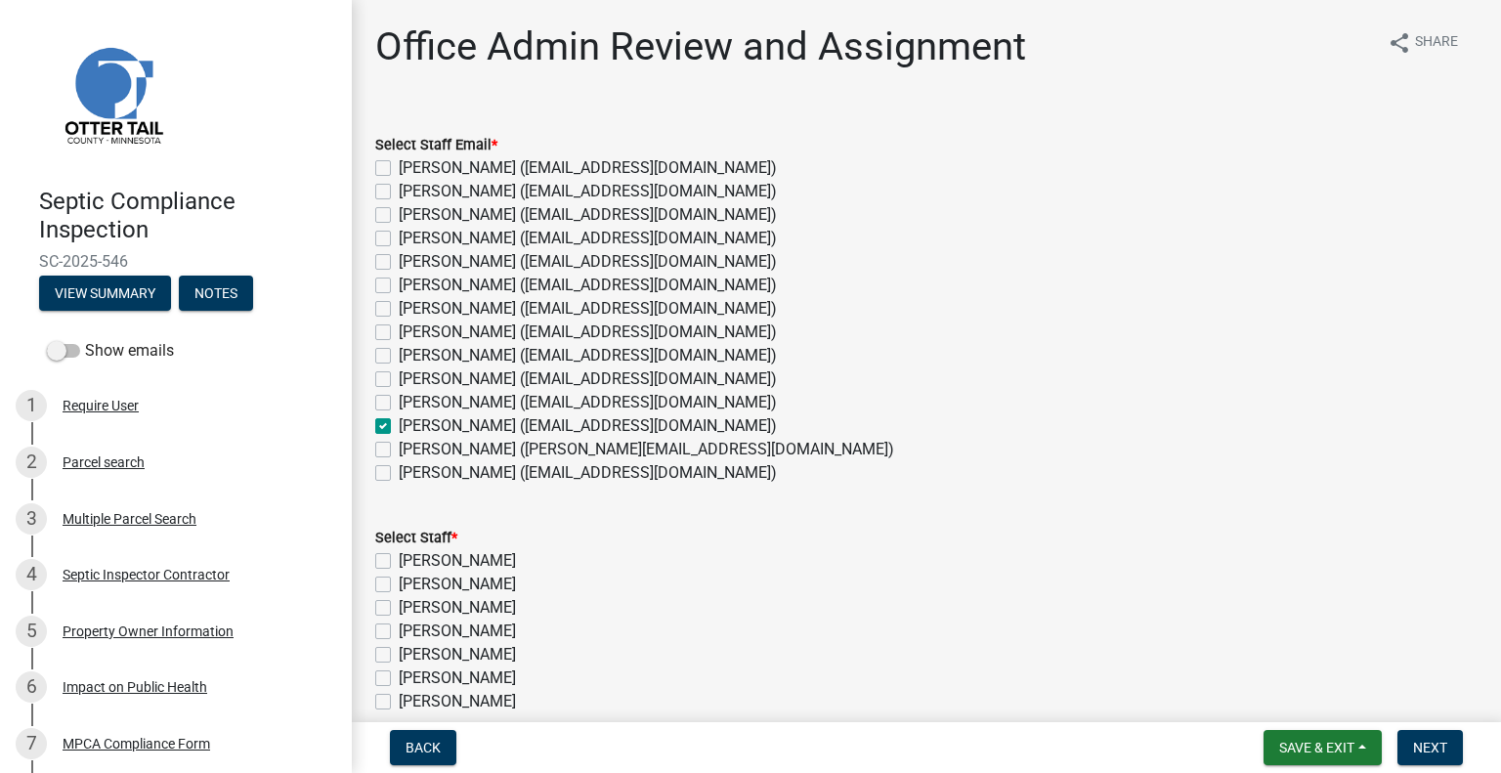
checkbox input "false"
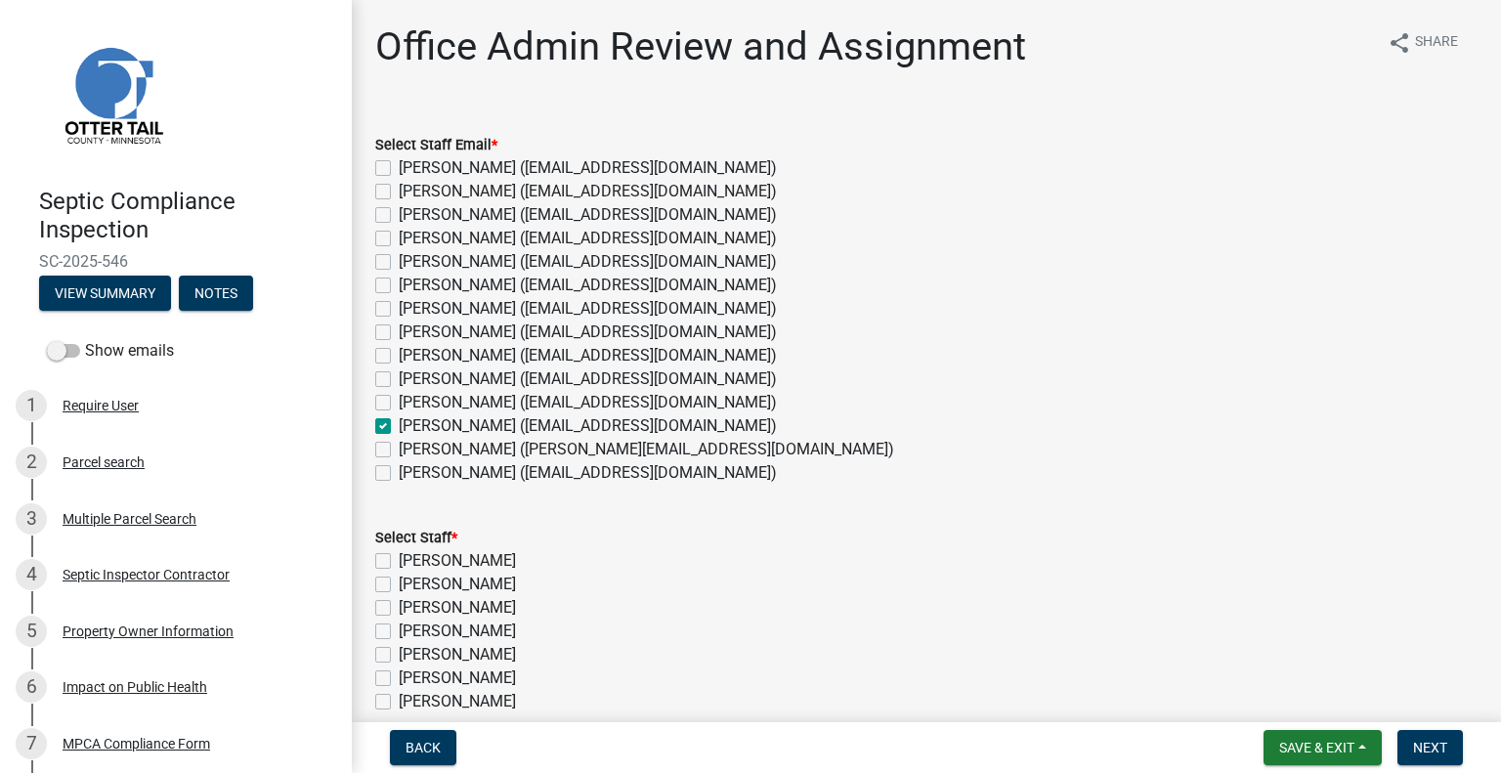
checkbox input "false"
checkbox input "true"
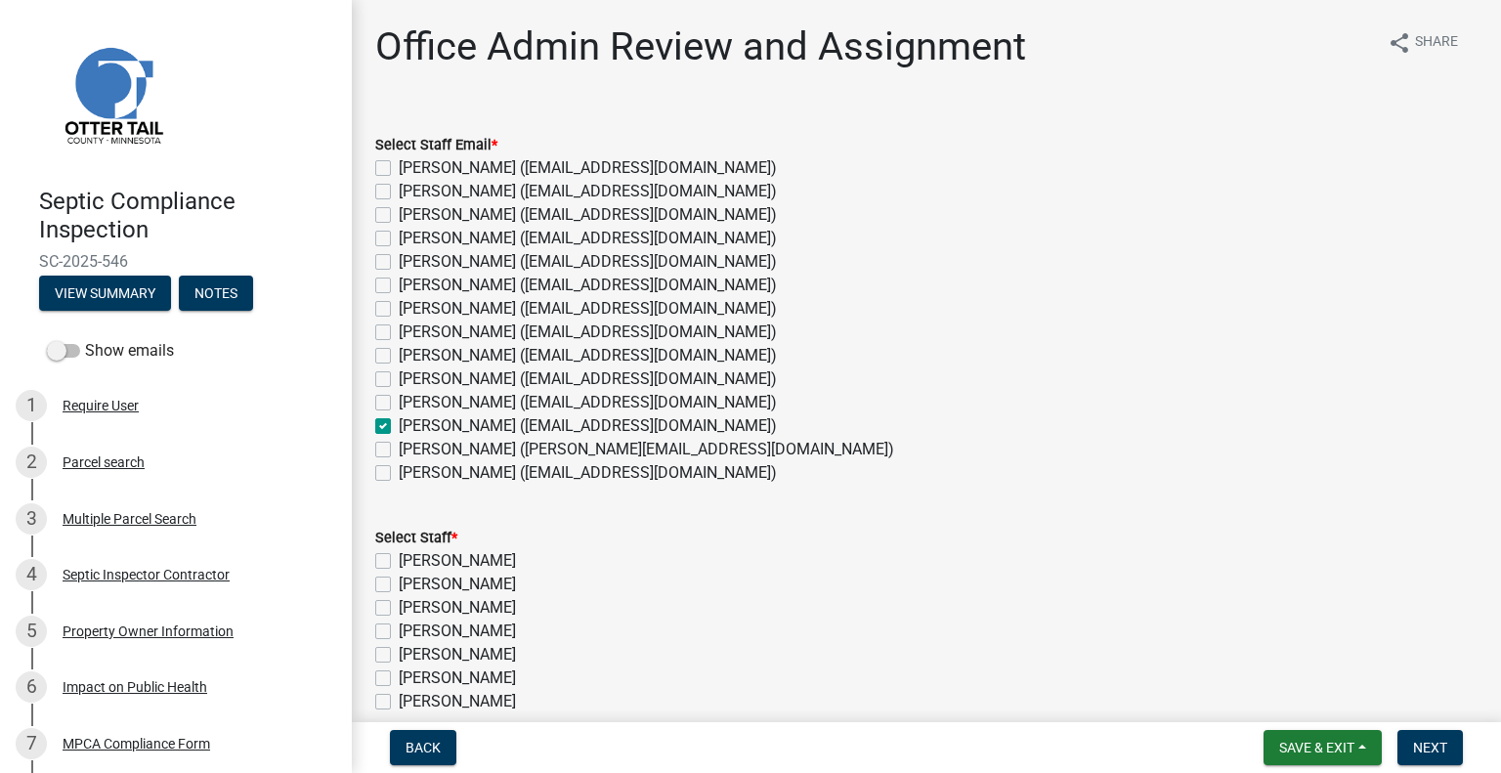
checkbox input "false"
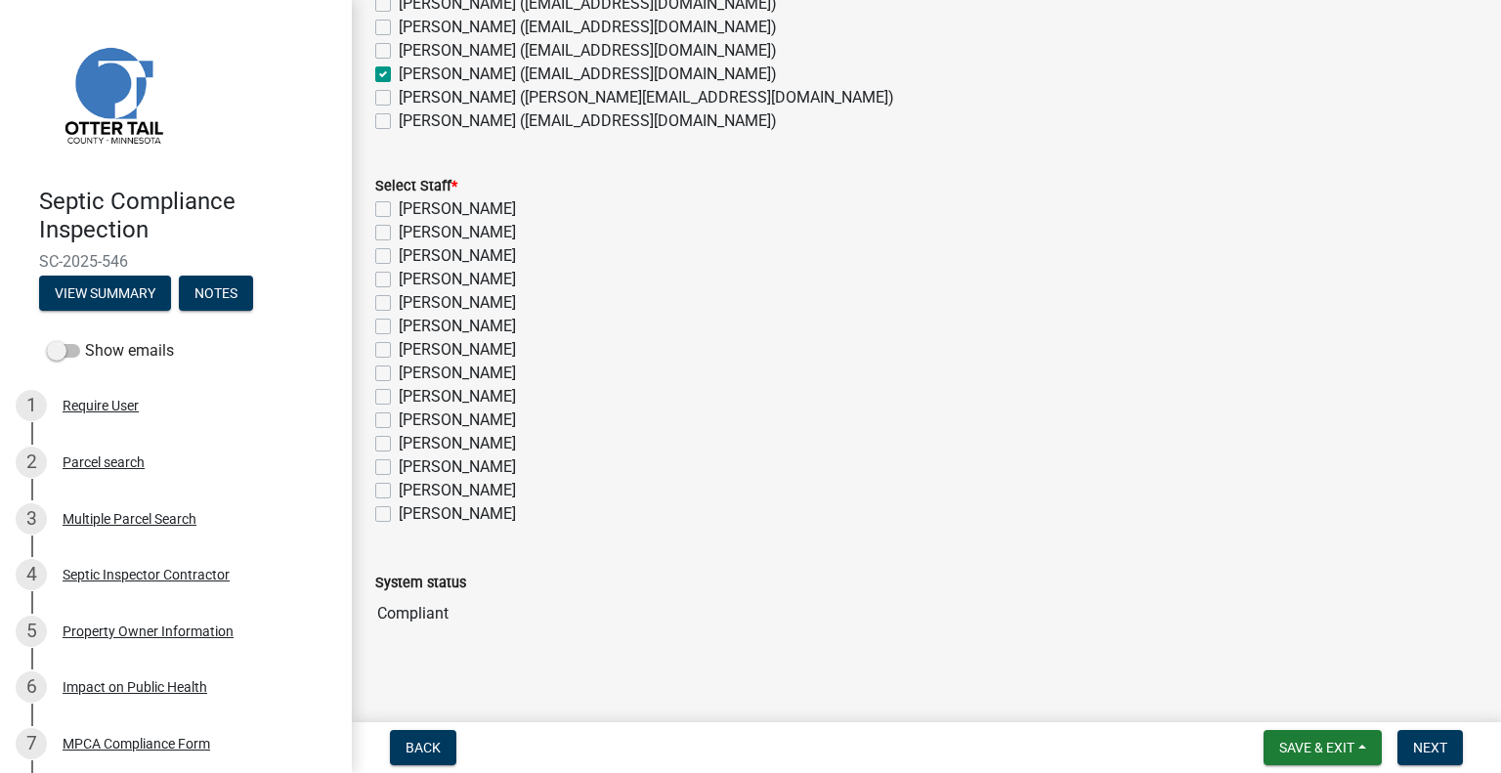
scroll to position [362, 0]
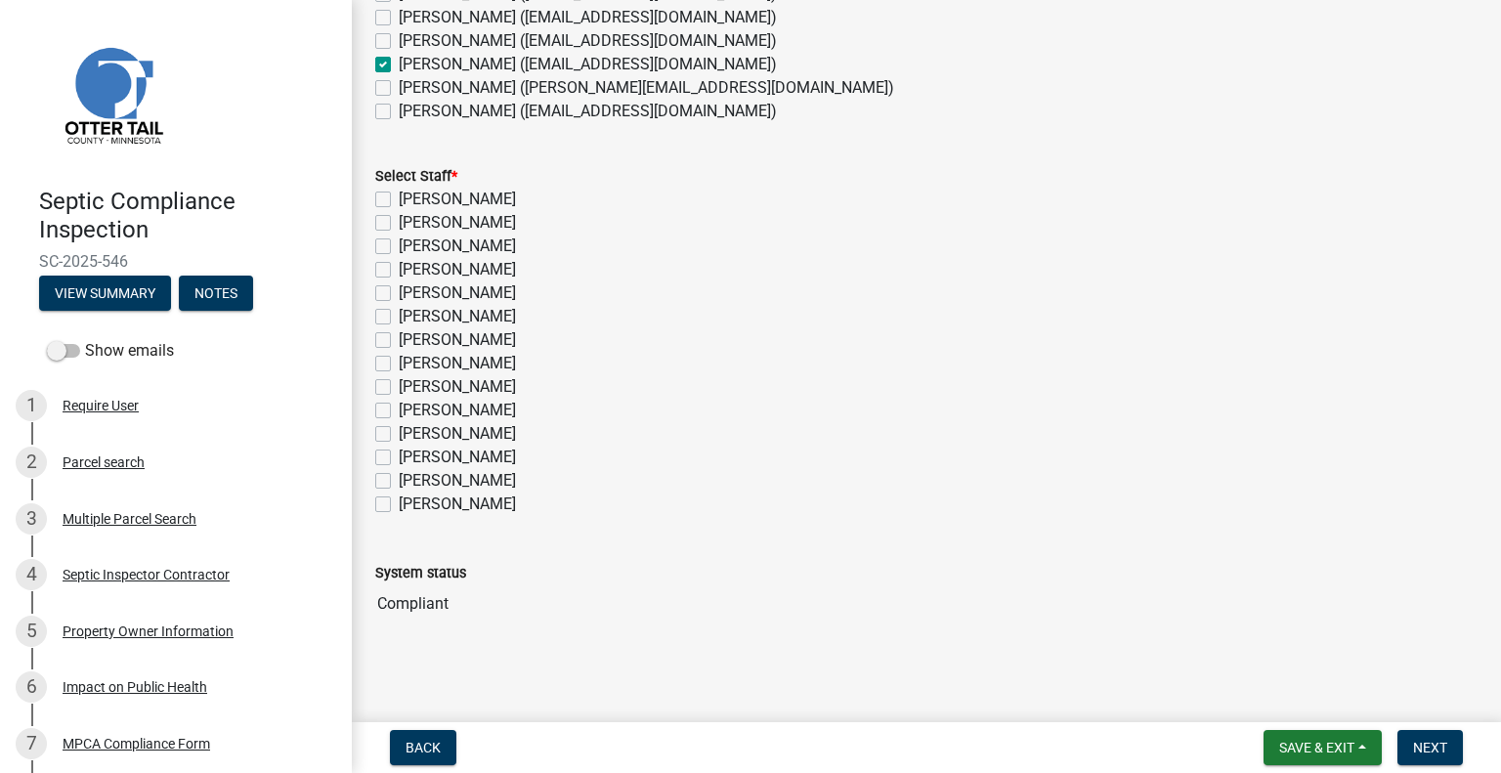
click at [478, 449] on label "[PERSON_NAME]" at bounding box center [457, 457] width 117 height 23
click at [412, 449] on input "[PERSON_NAME]" at bounding box center [405, 452] width 13 height 13
checkbox input "true"
checkbox input "false"
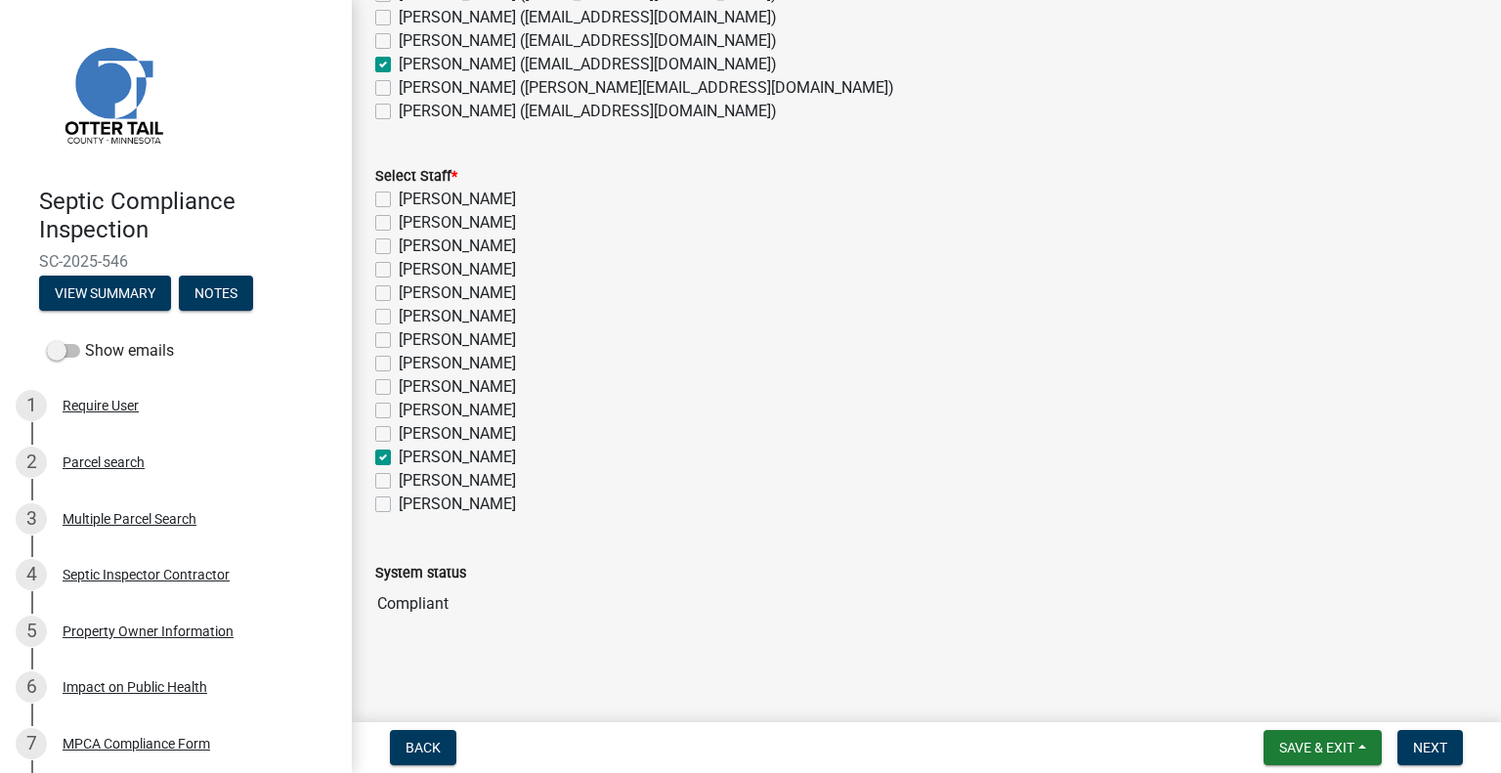
checkbox input "false"
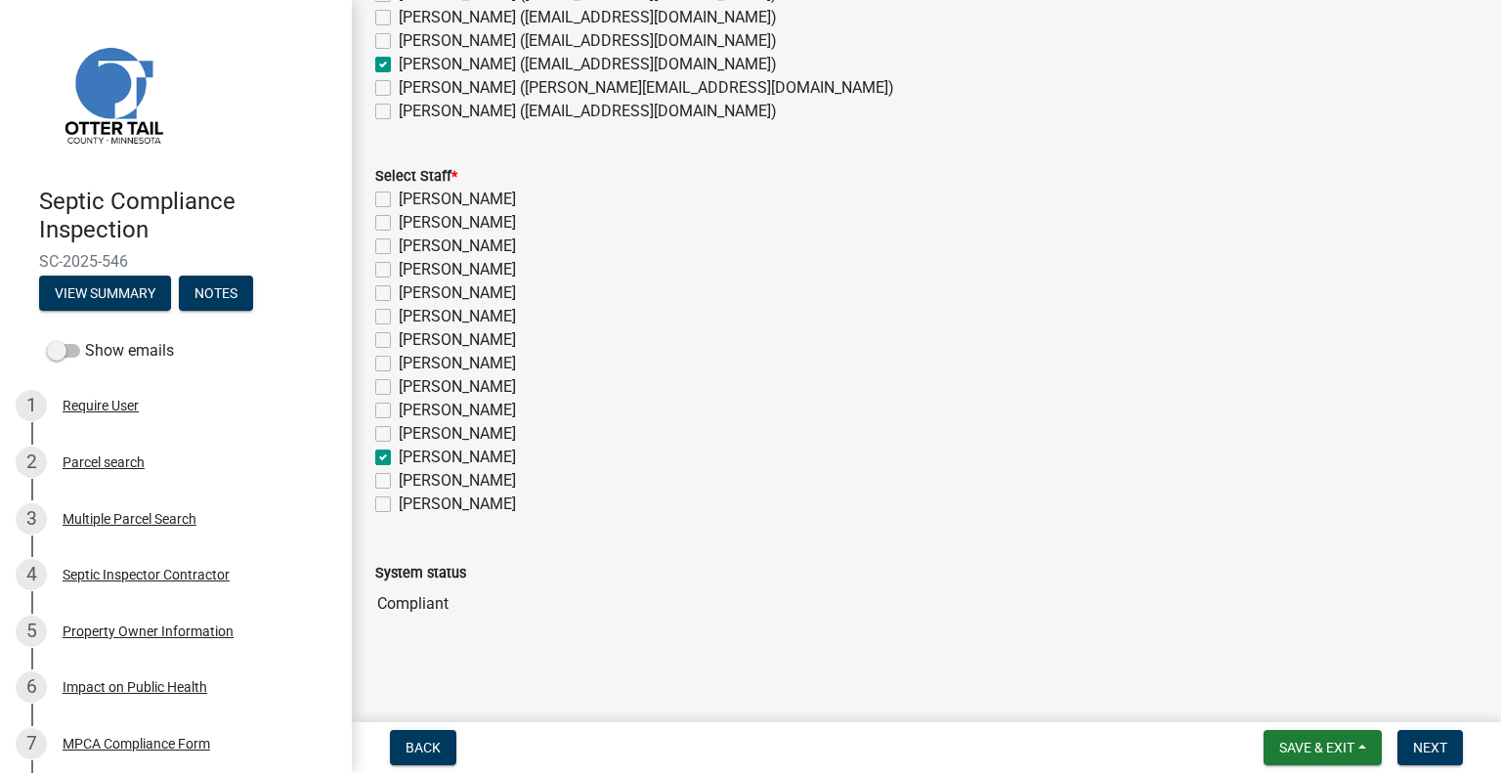
checkbox input "false"
checkbox input "true"
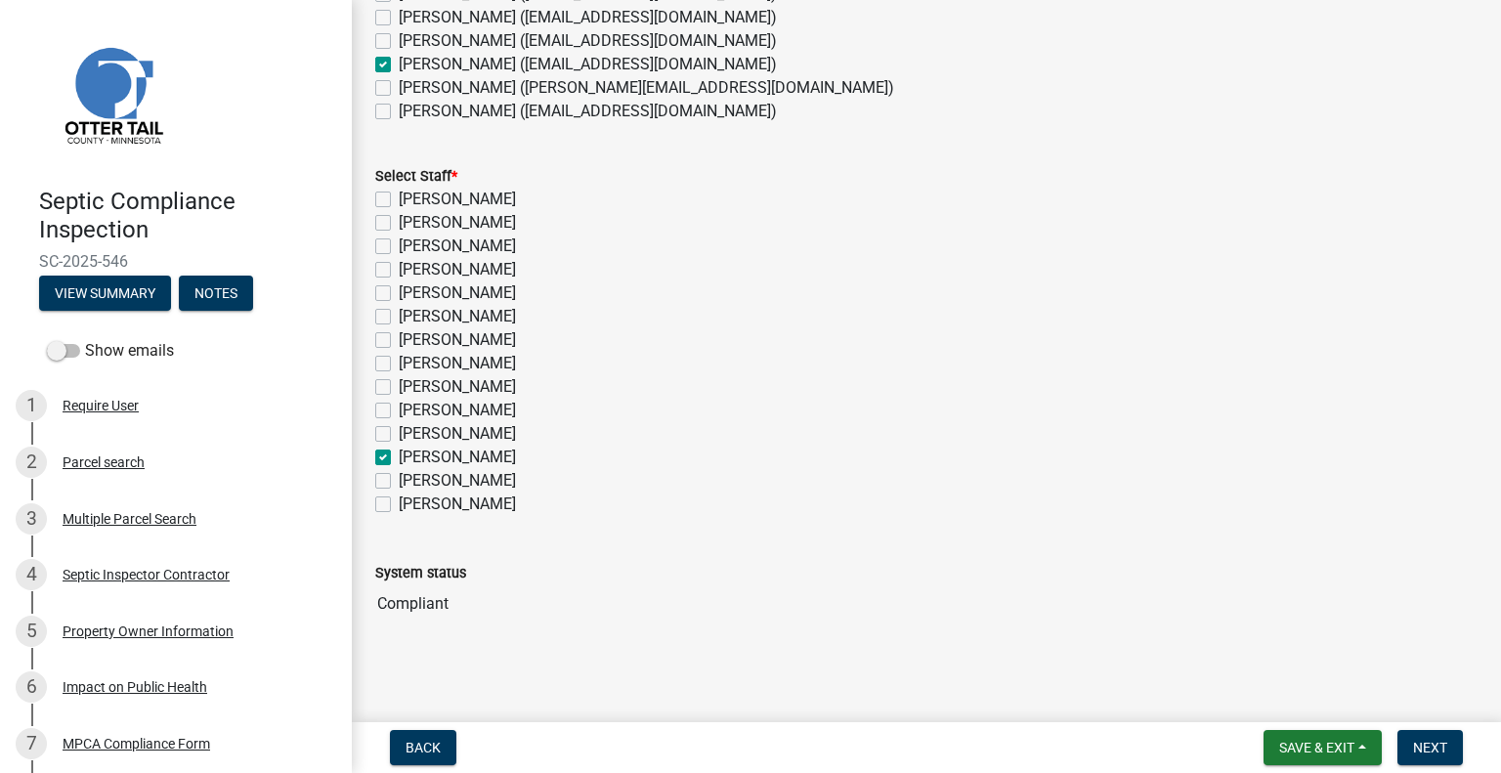
checkbox input "false"
click at [1443, 750] on span "Next" at bounding box center [1430, 748] width 34 height 16
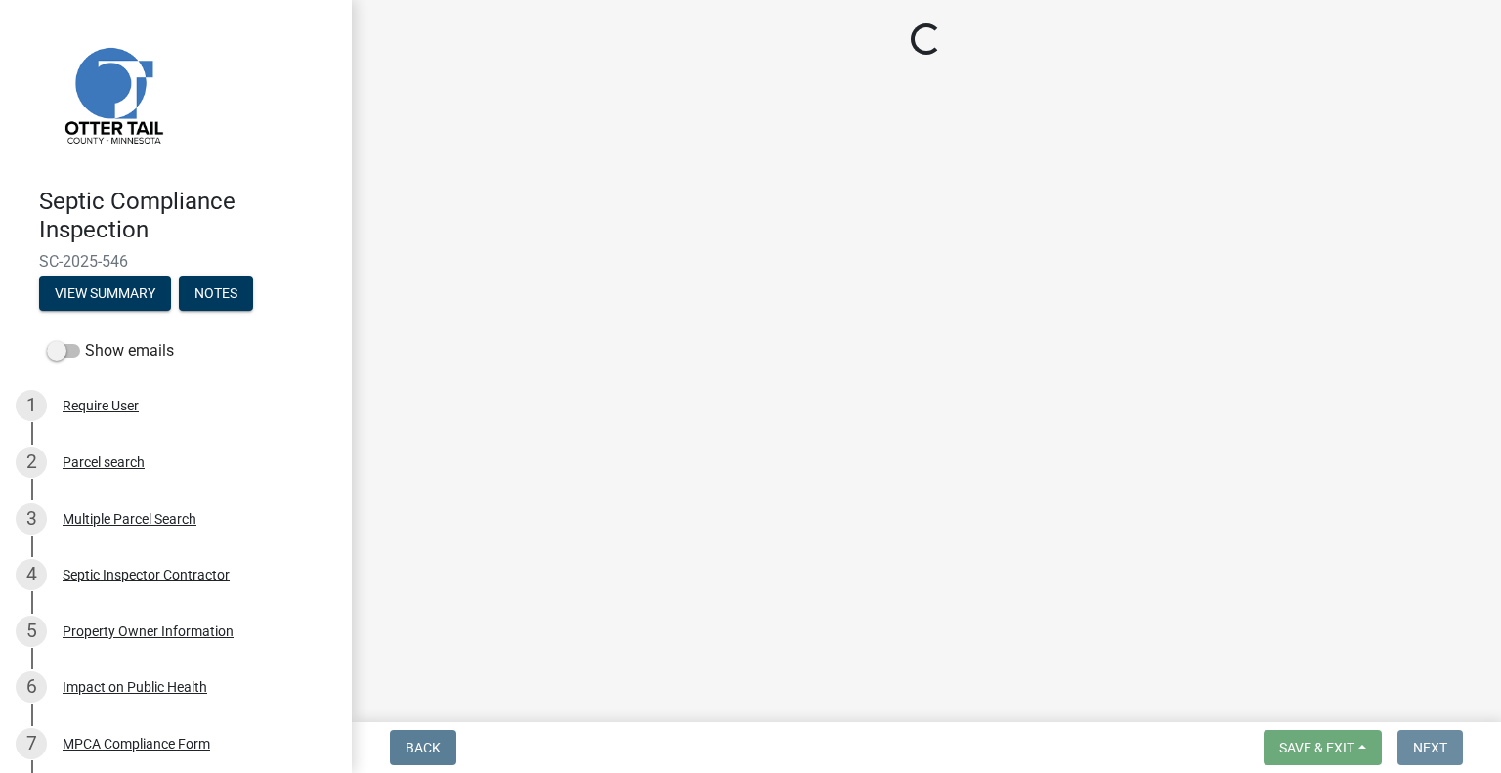
scroll to position [0, 0]
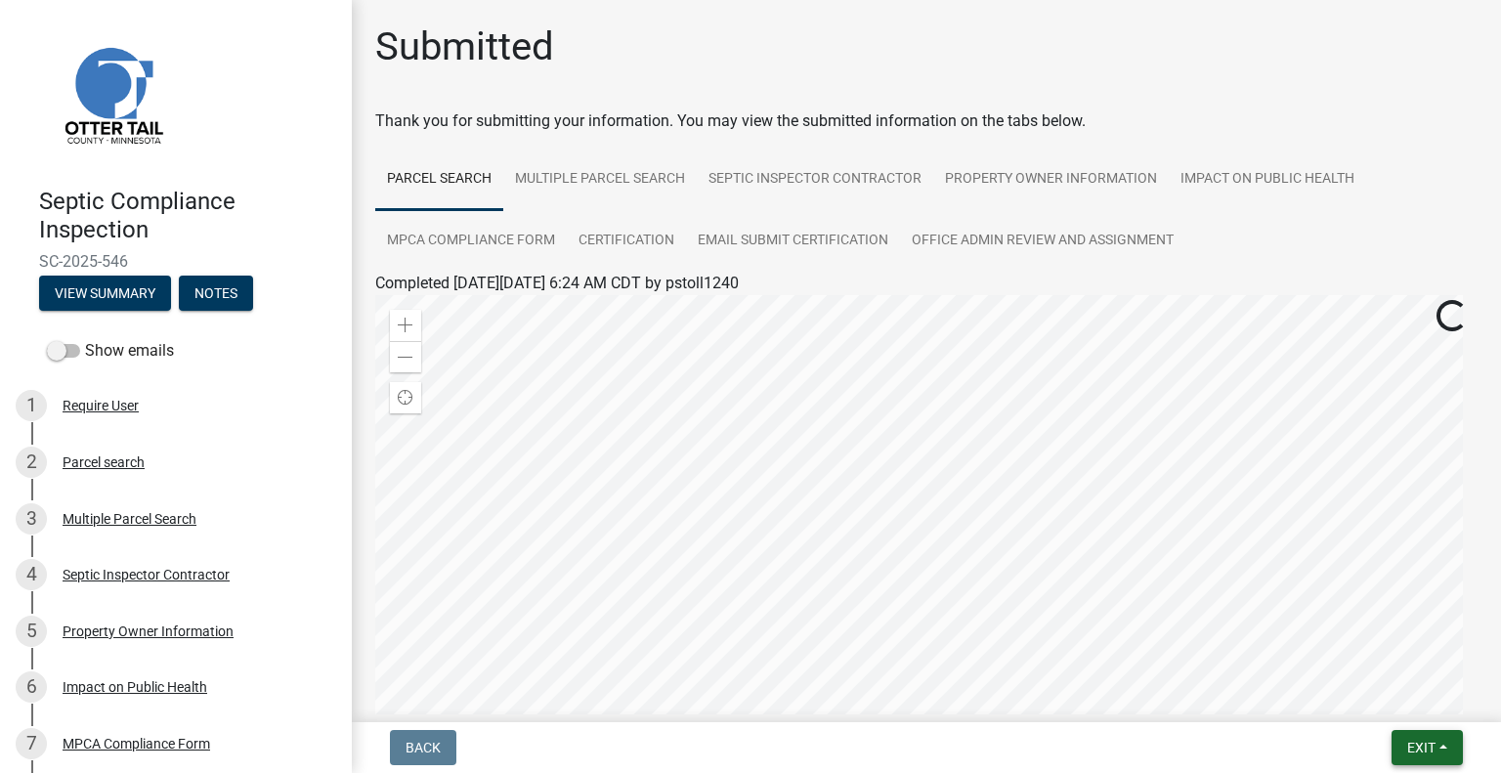
click at [1435, 752] on span "Exit" at bounding box center [1422, 748] width 28 height 16
click at [1377, 697] on button "Save & Exit" at bounding box center [1386, 696] width 156 height 47
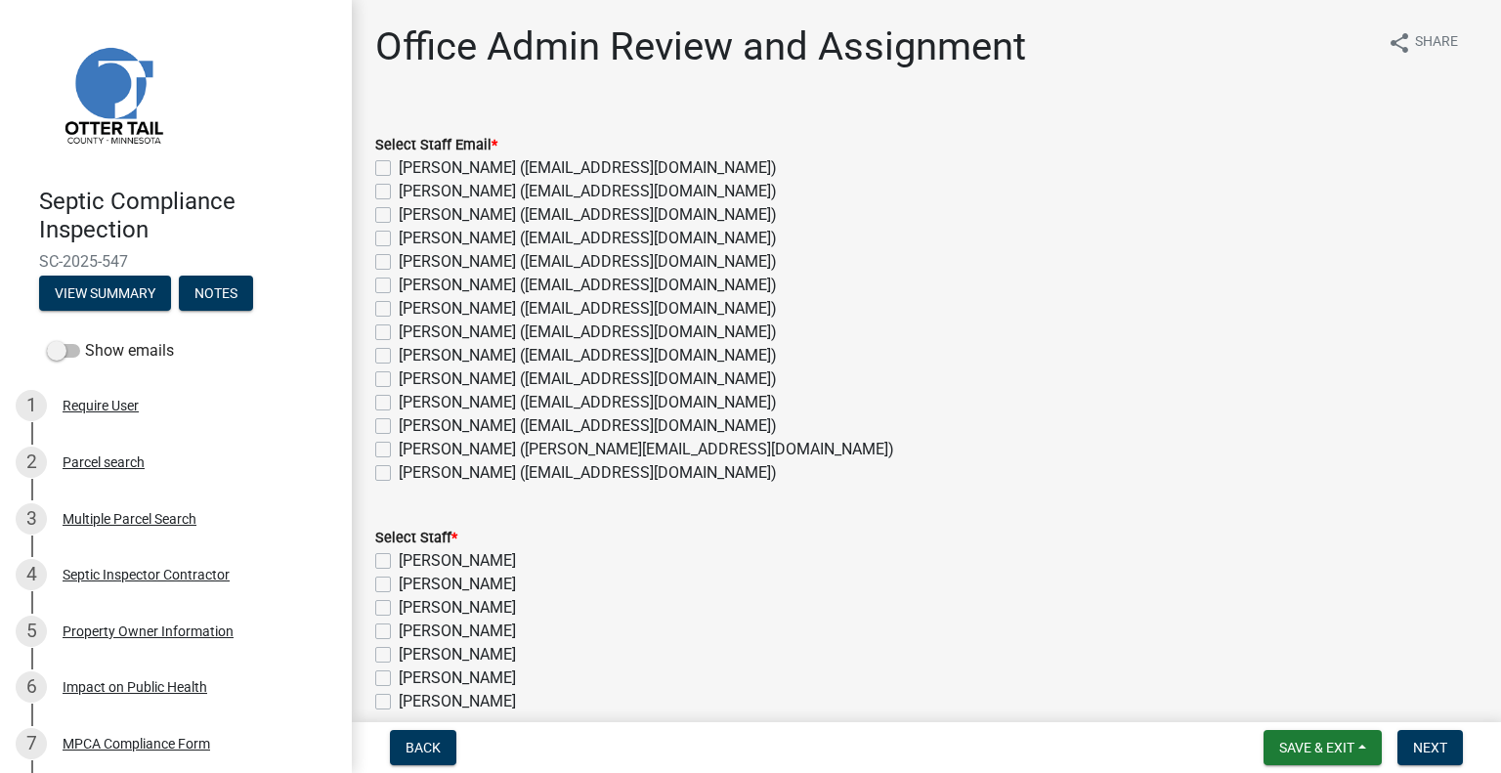
click at [450, 428] on label "[PERSON_NAME] ([EMAIL_ADDRESS][DOMAIN_NAME])" at bounding box center [588, 425] width 378 height 23
click at [412, 427] on input "[PERSON_NAME] ([EMAIL_ADDRESS][DOMAIN_NAME])" at bounding box center [405, 420] width 13 height 13
checkbox input "true"
checkbox input "false"
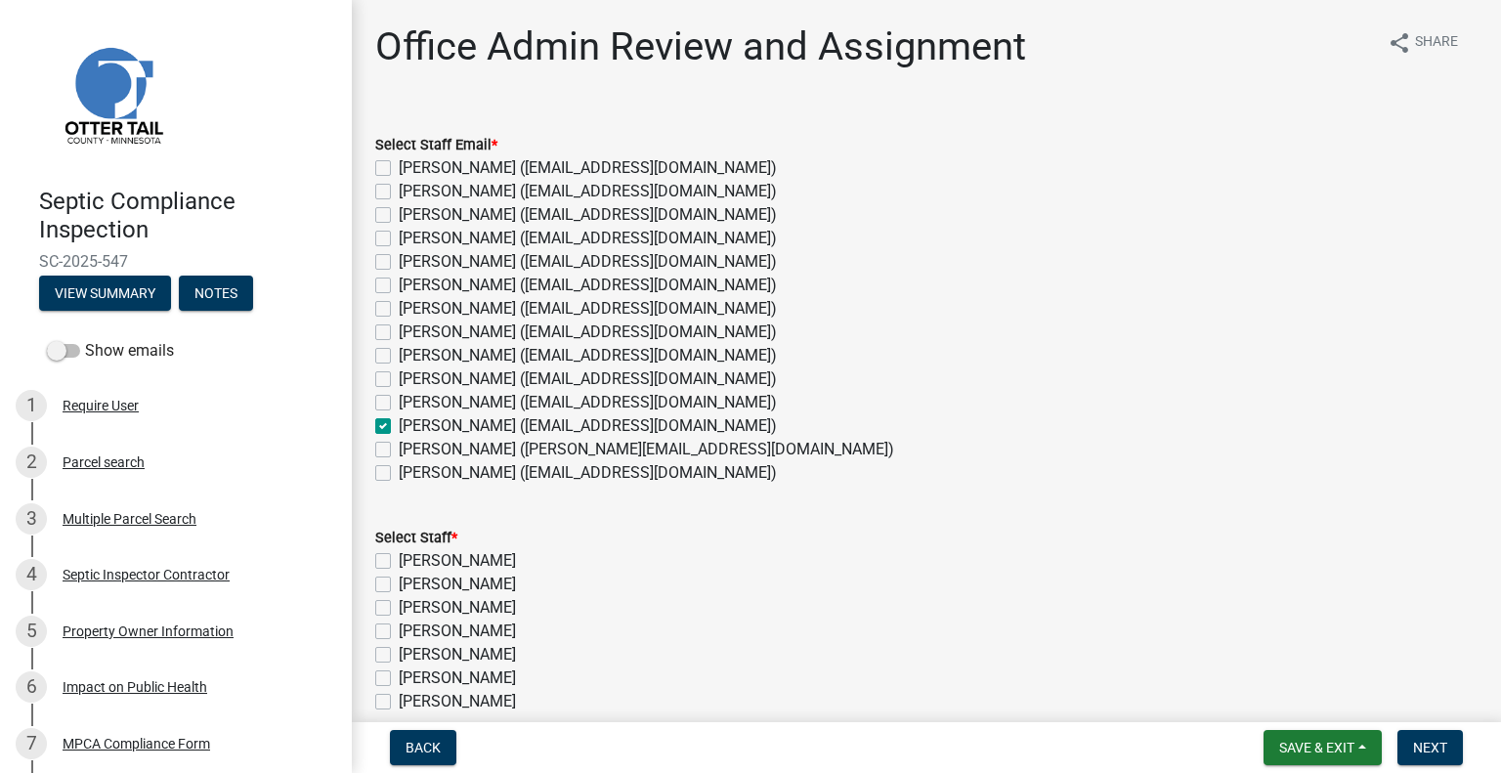
checkbox input "false"
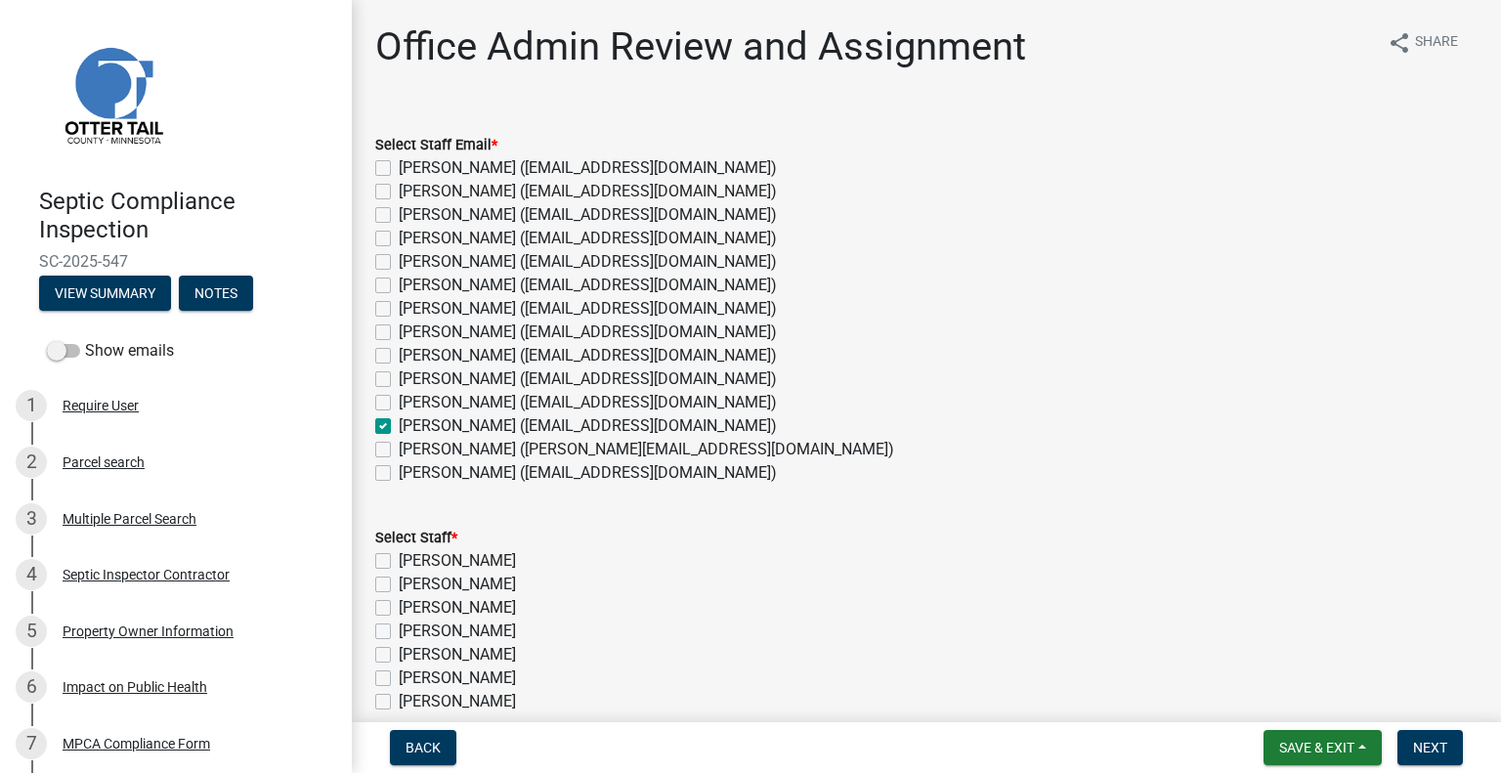
checkbox input "false"
checkbox input "true"
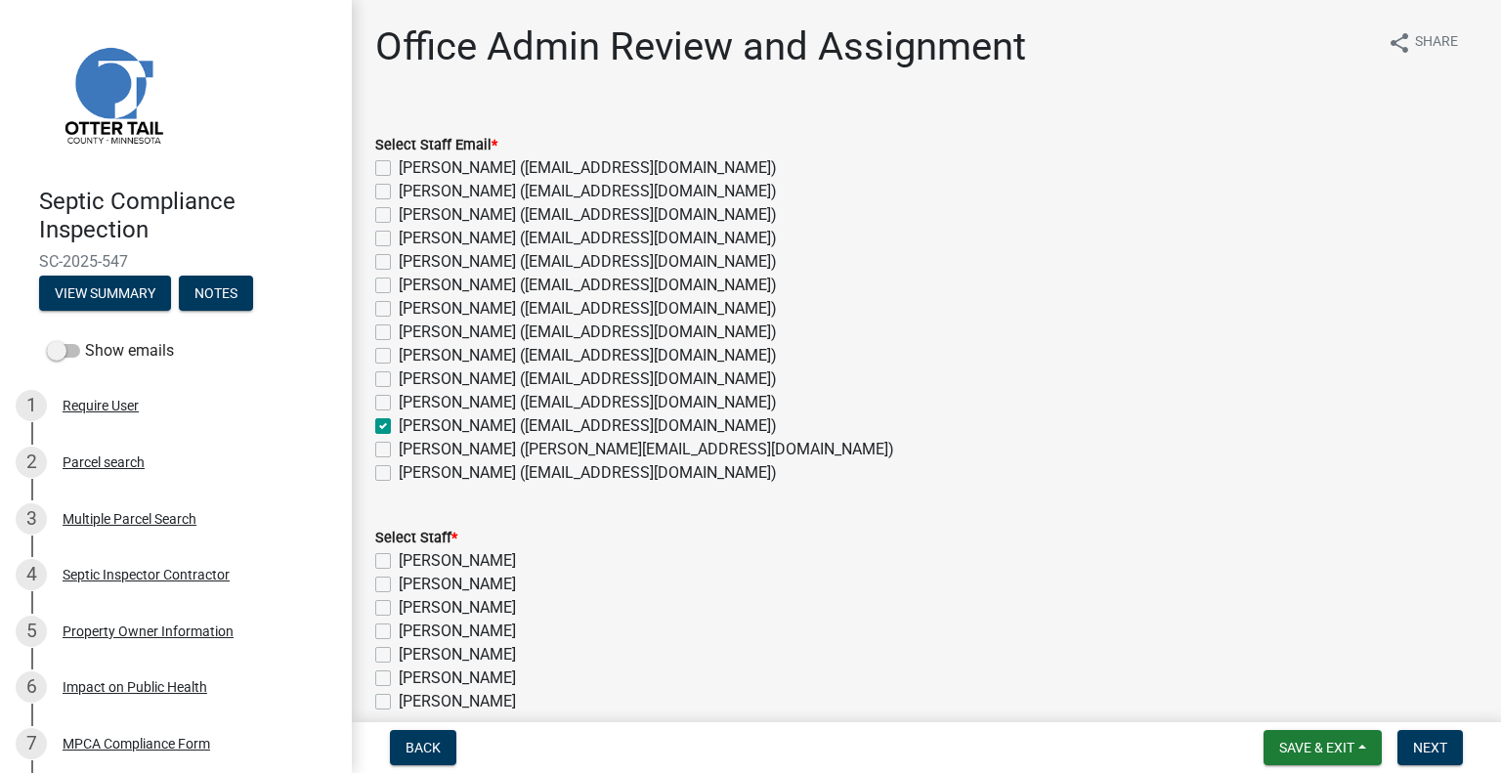
checkbox input "false"
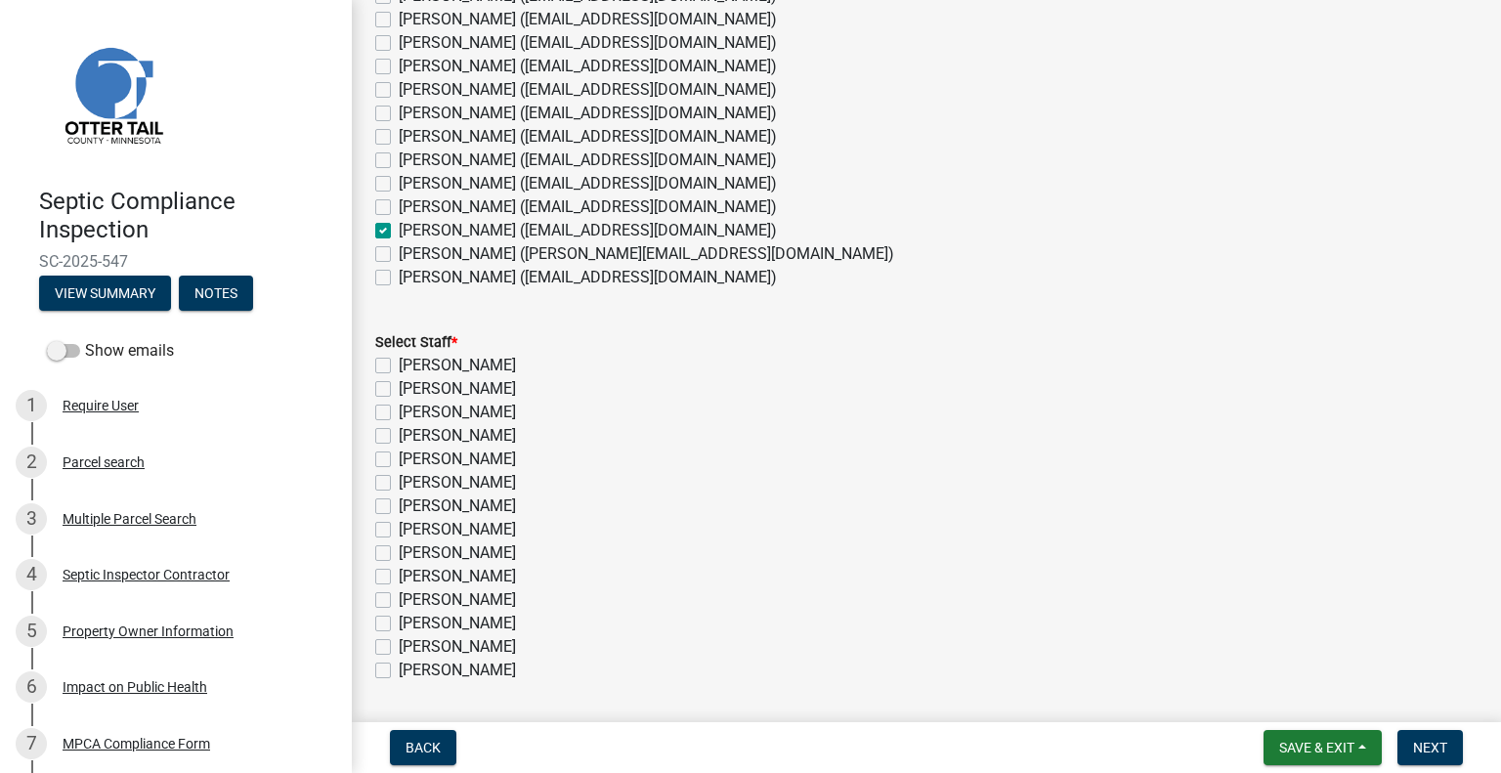
click at [473, 622] on label "[PERSON_NAME]" at bounding box center [457, 623] width 117 height 23
click at [412, 622] on input "[PERSON_NAME]" at bounding box center [405, 618] width 13 height 13
checkbox input "true"
checkbox input "false"
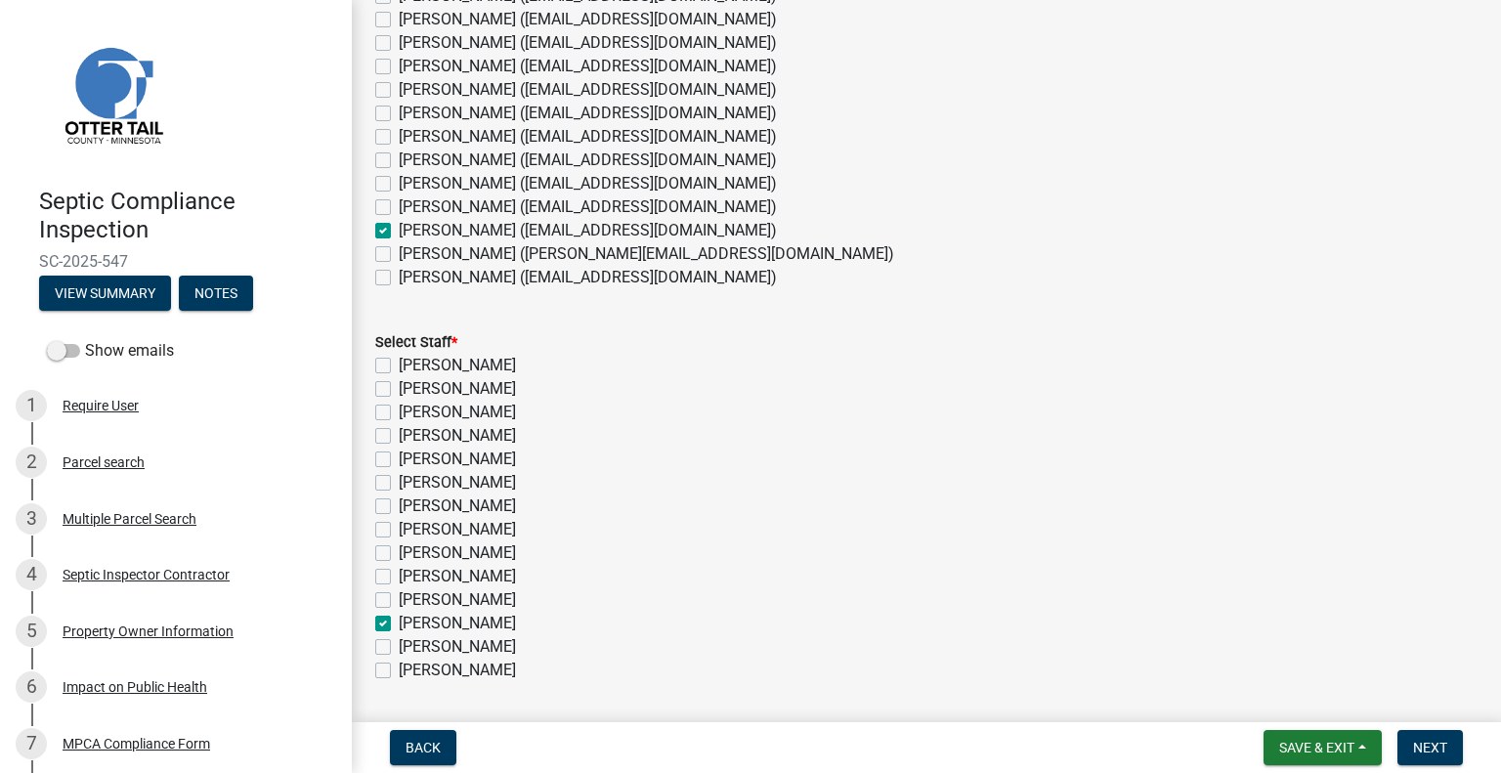
checkbox input "false"
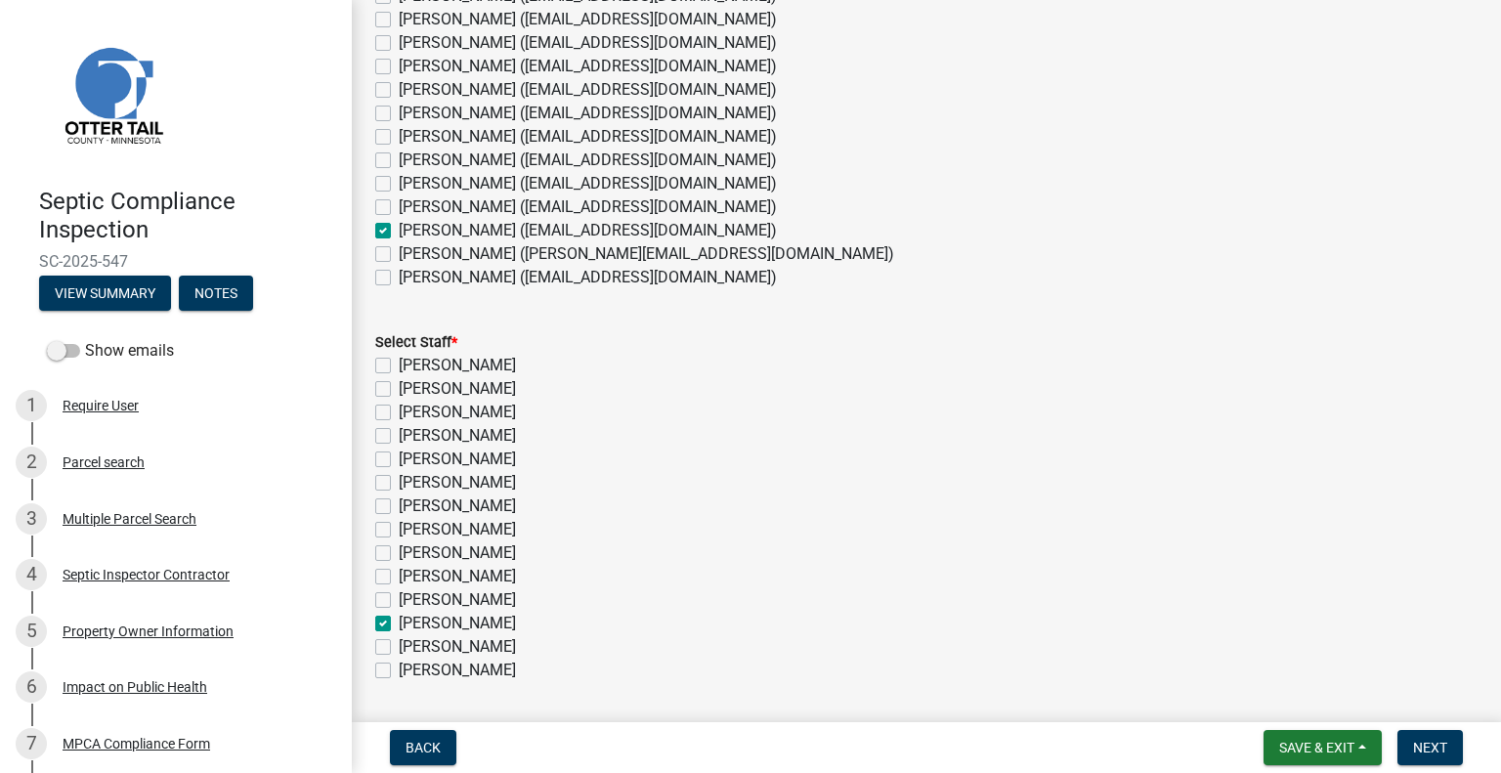
checkbox input "false"
checkbox input "true"
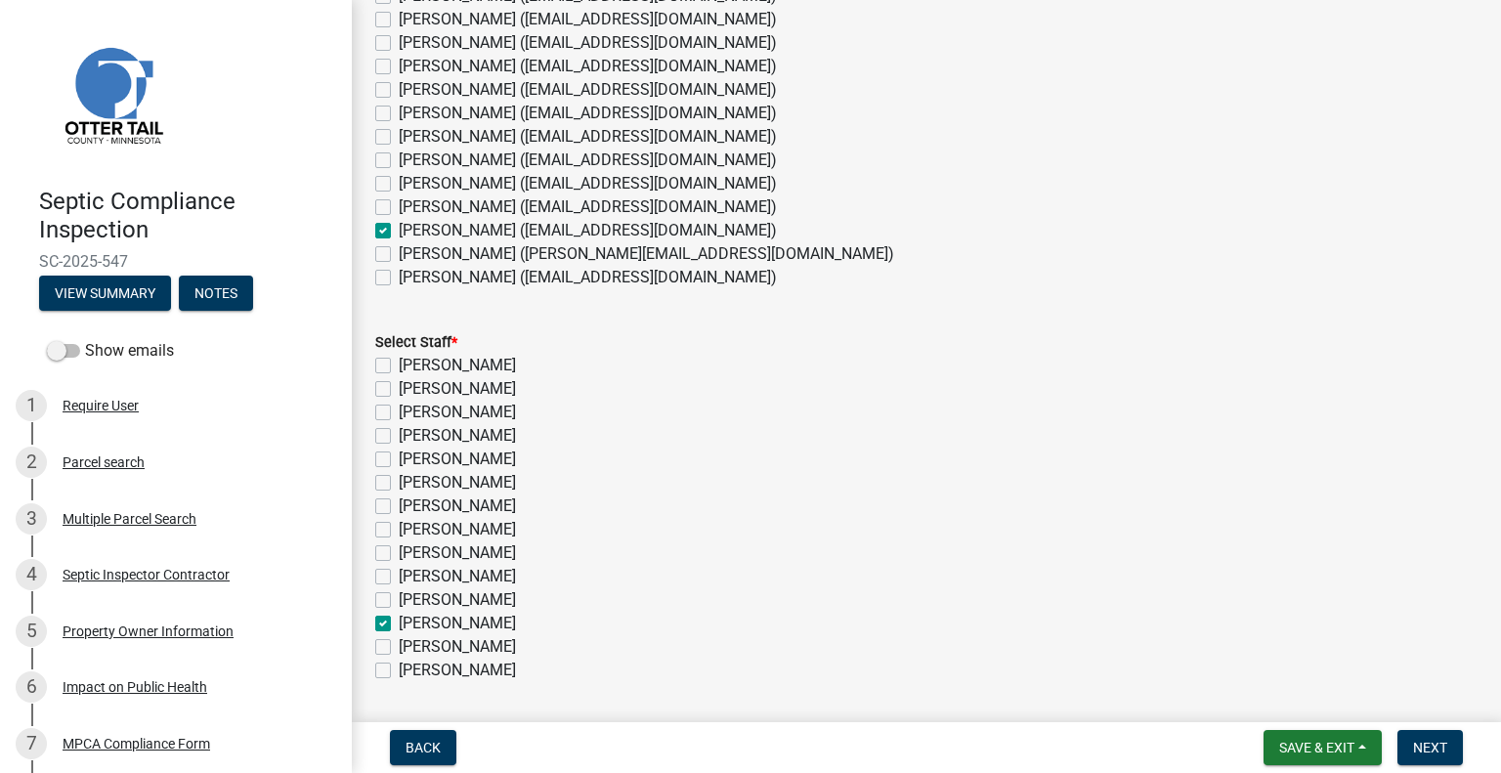
checkbox input "false"
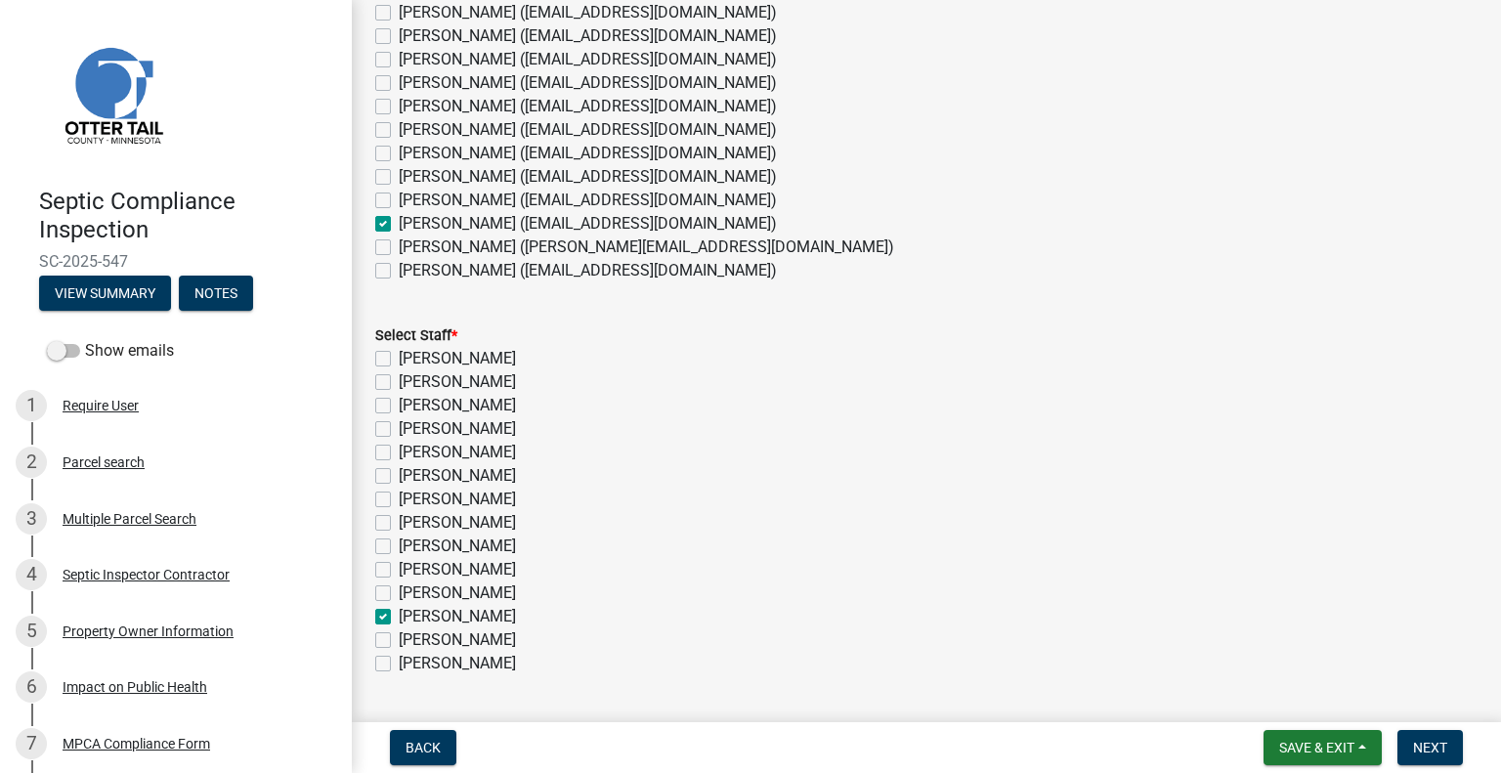
scroll to position [166, 0]
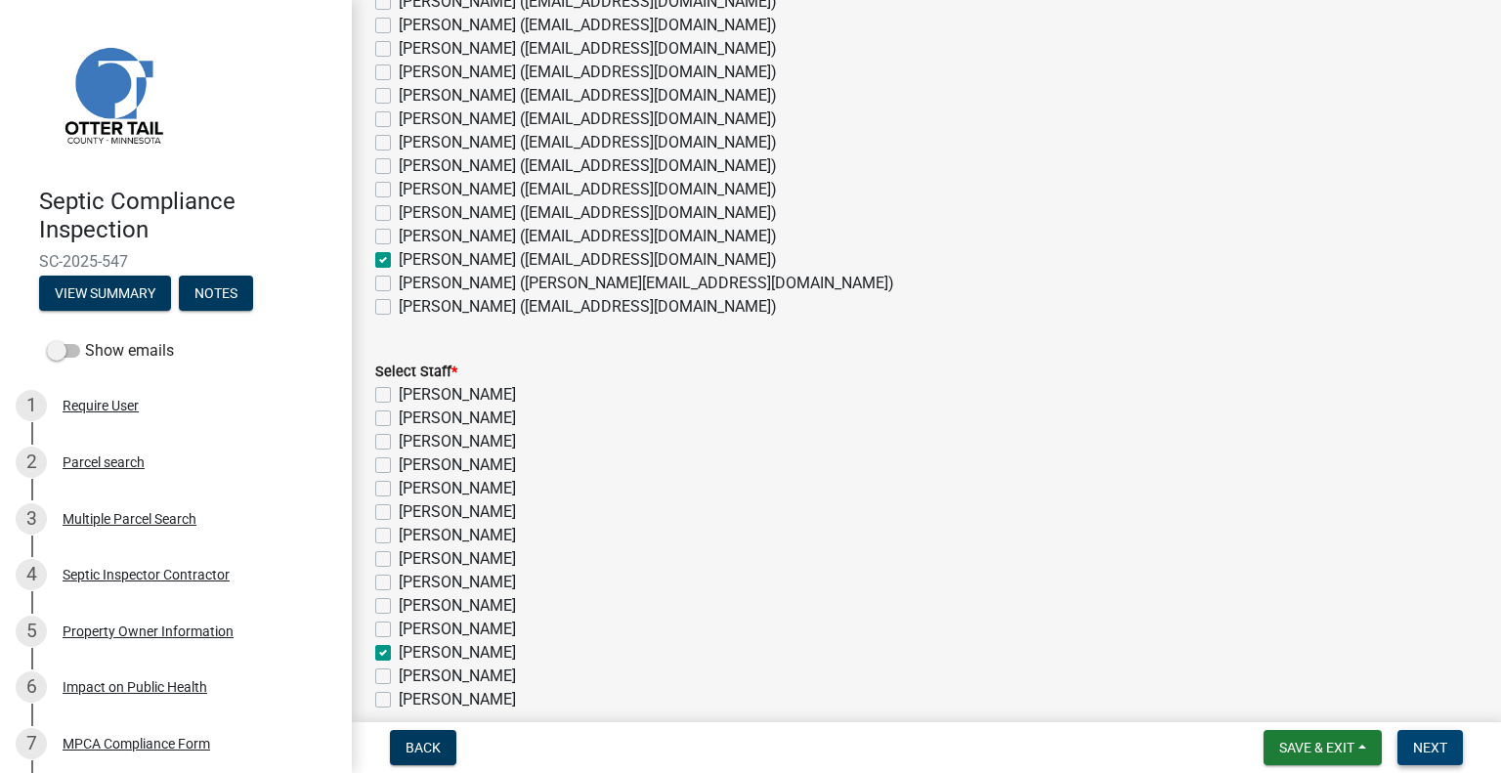
click at [1438, 738] on button "Next" at bounding box center [1430, 747] width 65 height 35
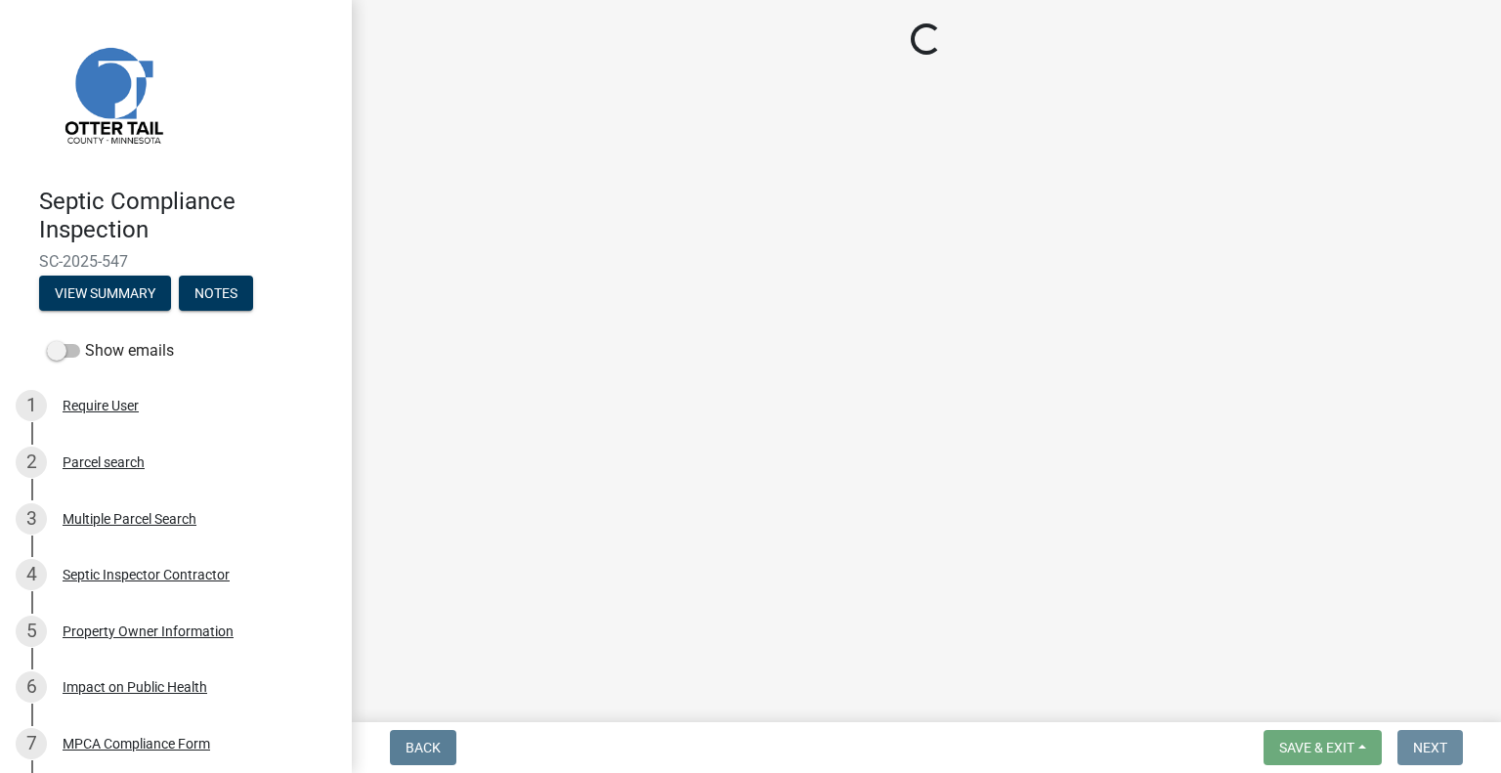
scroll to position [0, 0]
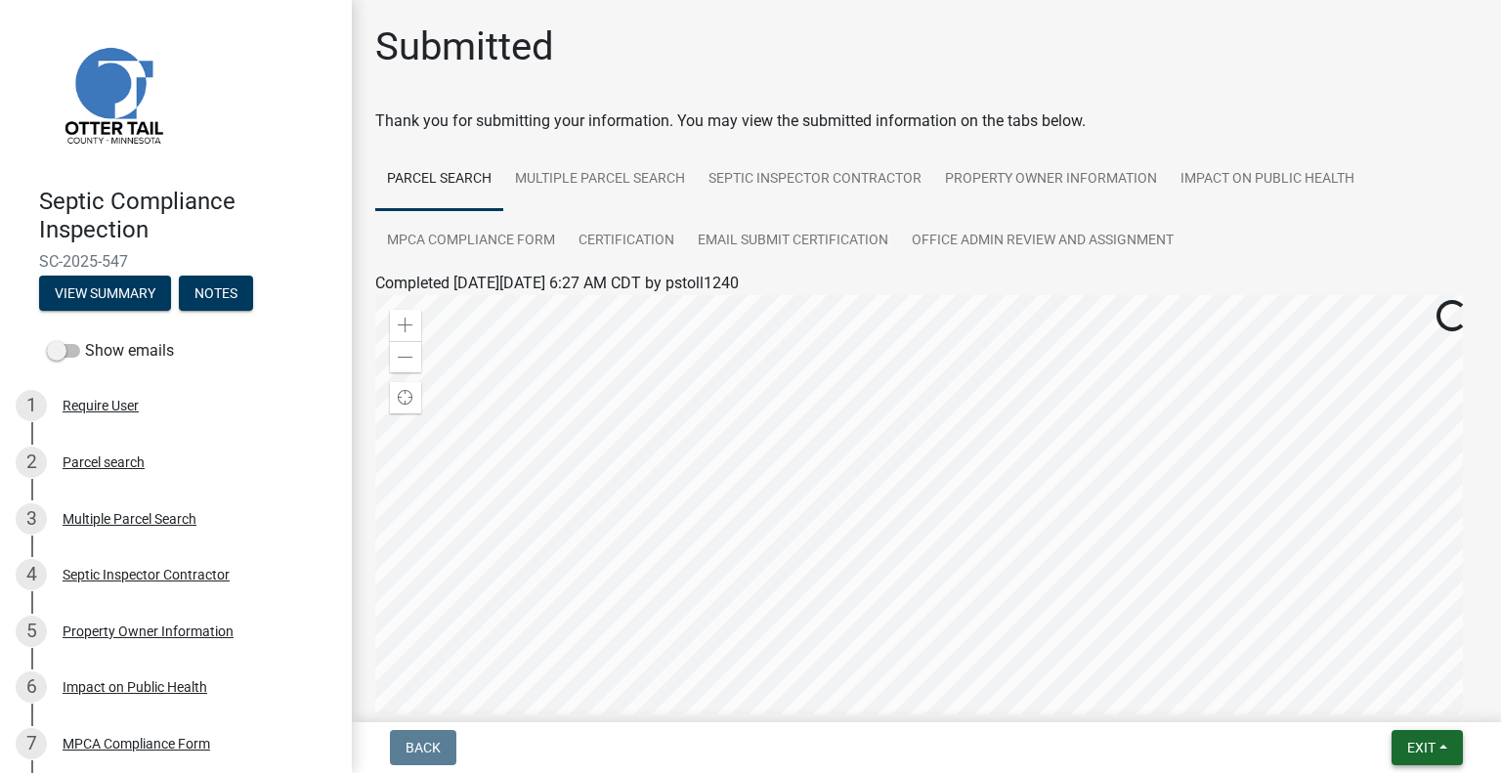
click at [1415, 761] on button "Exit" at bounding box center [1427, 747] width 71 height 35
click at [1380, 720] on button "Save & Exit" at bounding box center [1386, 696] width 156 height 47
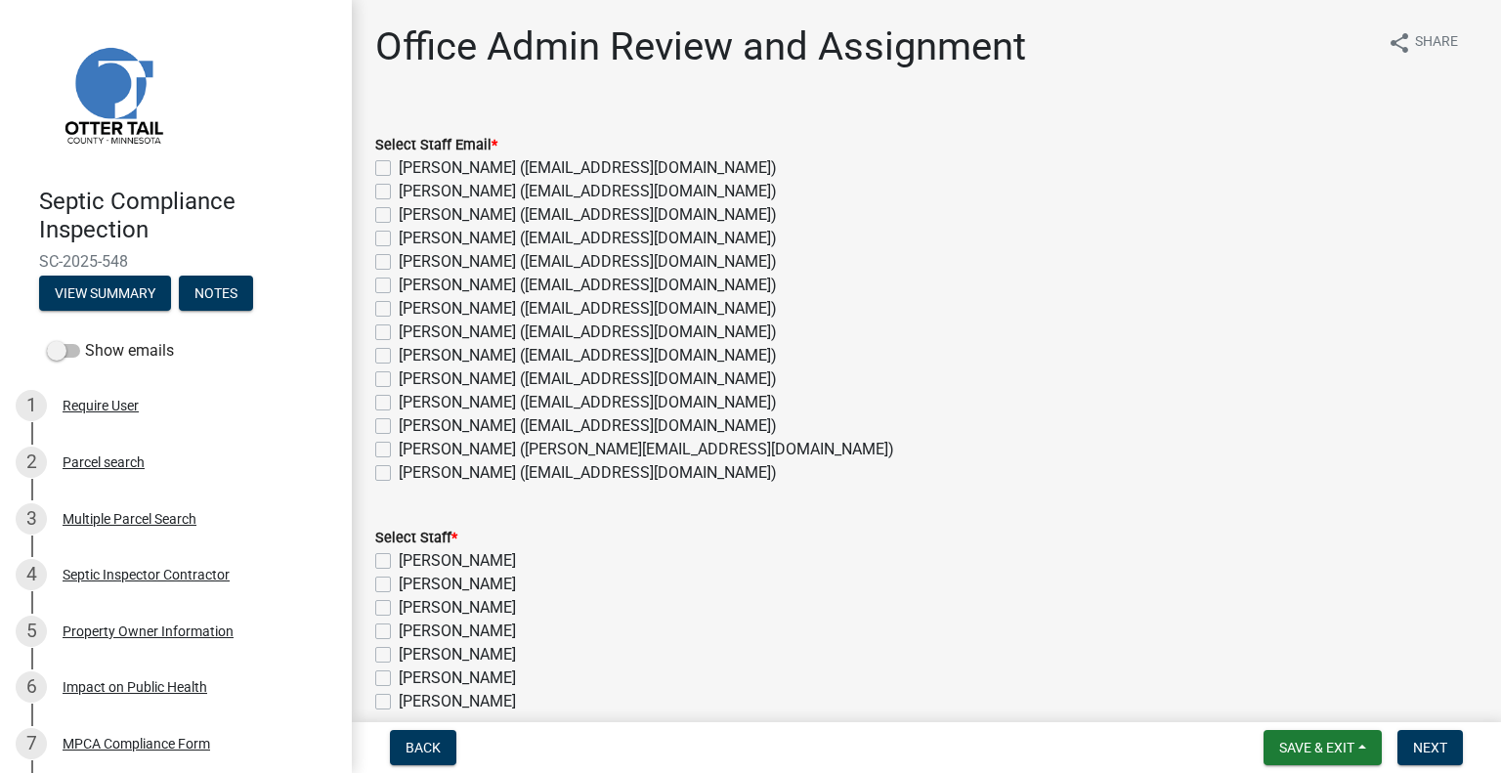
click at [442, 427] on label "[PERSON_NAME] ([EMAIL_ADDRESS][DOMAIN_NAME])" at bounding box center [588, 425] width 378 height 23
click at [412, 427] on input "[PERSON_NAME] ([EMAIL_ADDRESS][DOMAIN_NAME])" at bounding box center [405, 420] width 13 height 13
checkbox input "true"
checkbox input "false"
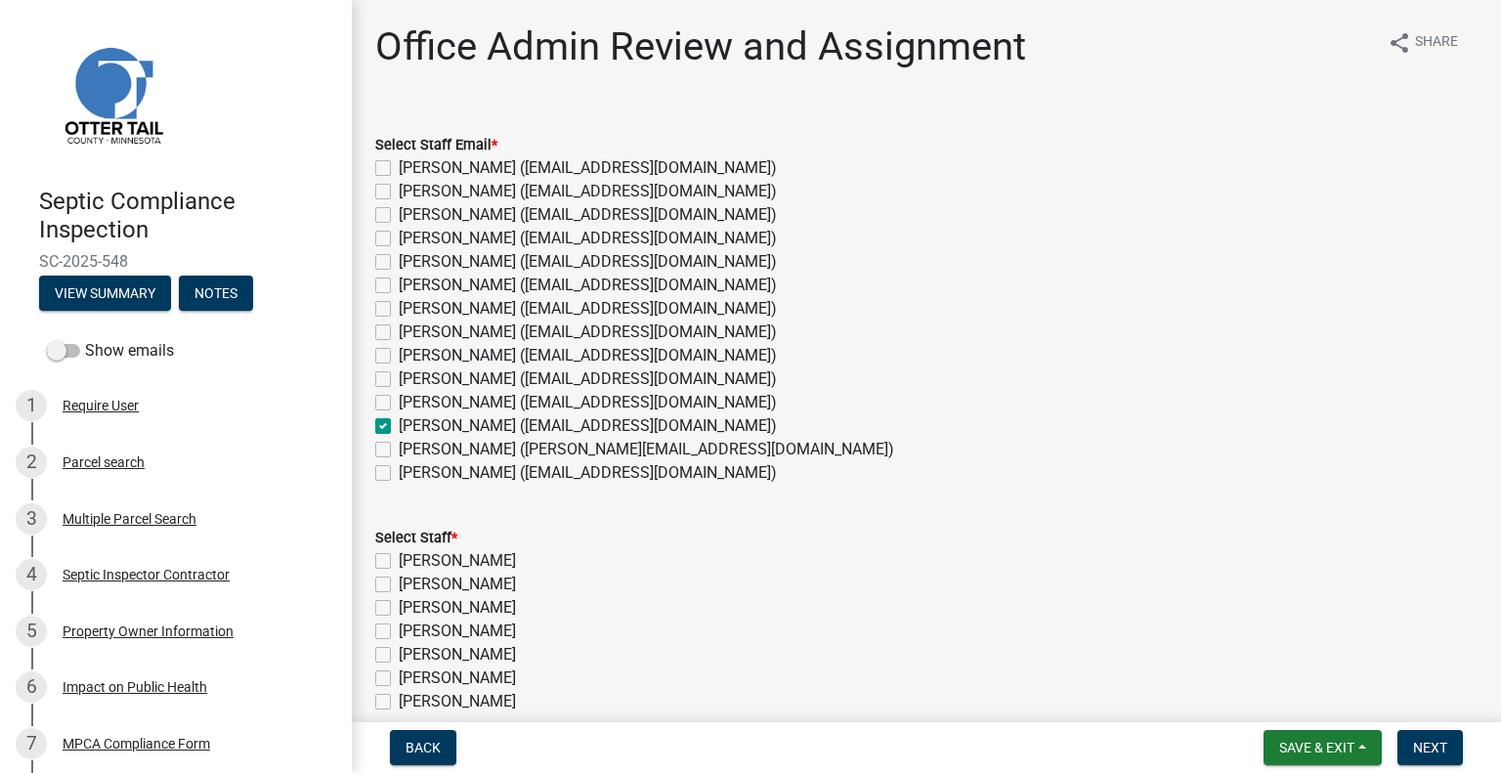
checkbox input "false"
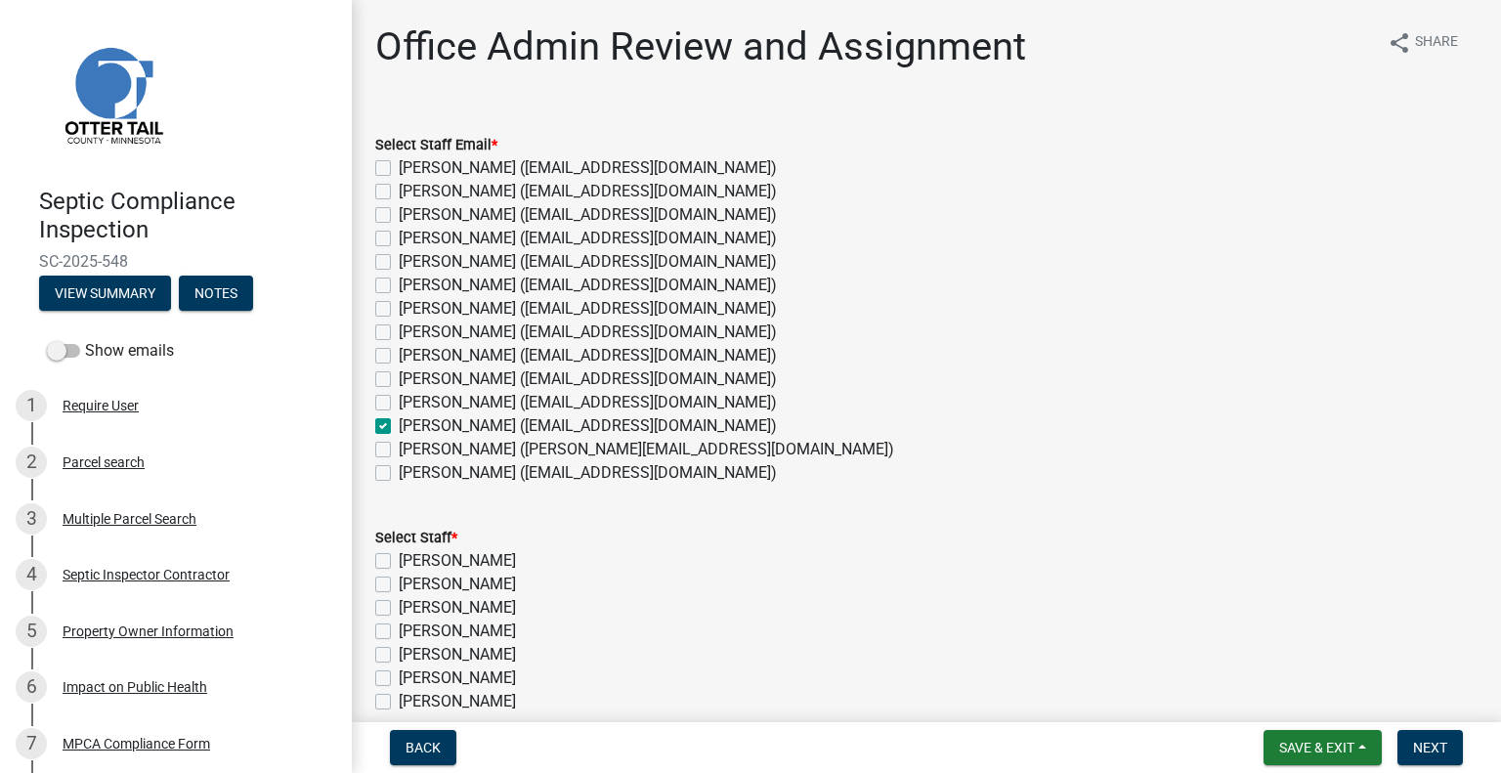
checkbox input "false"
checkbox input "true"
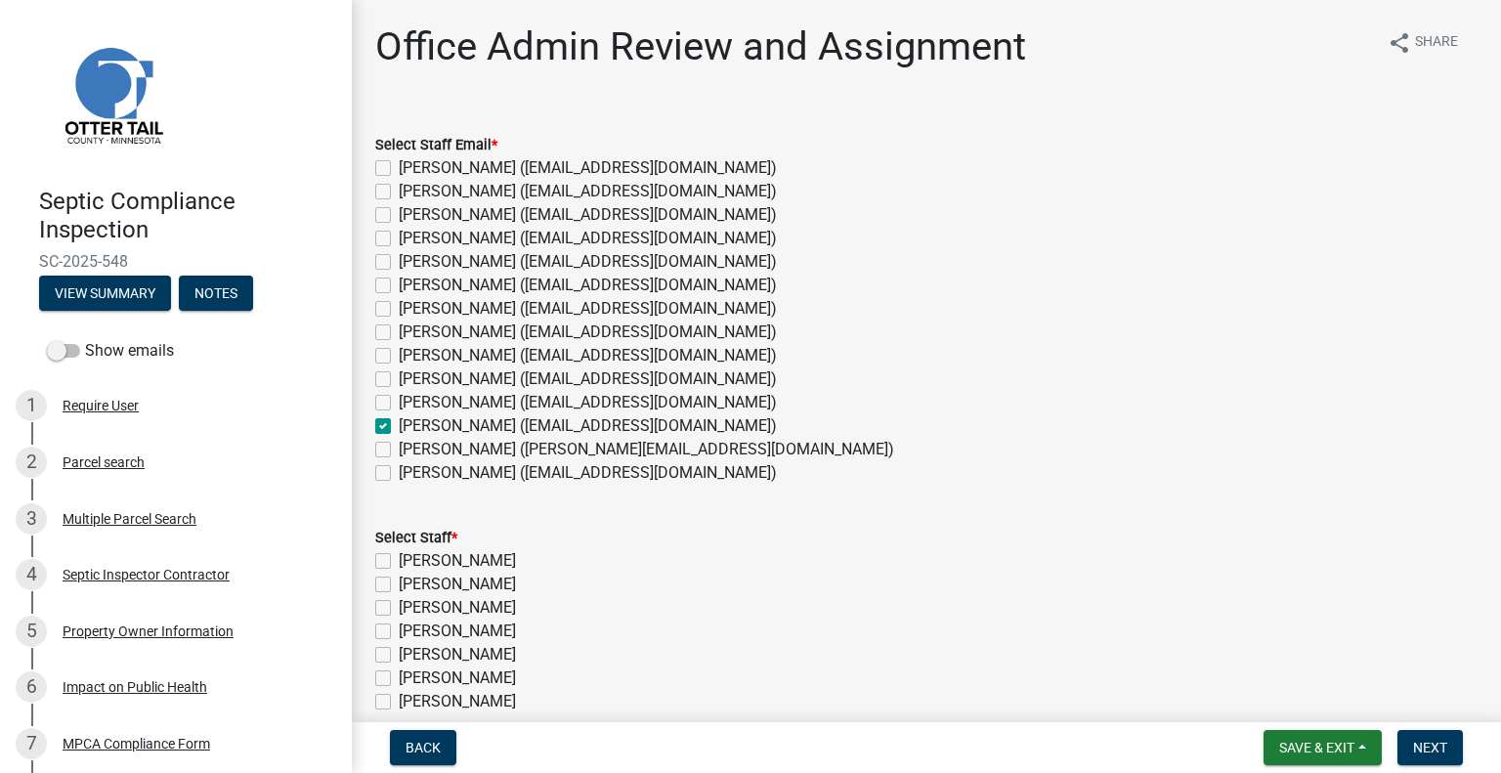
checkbox input "false"
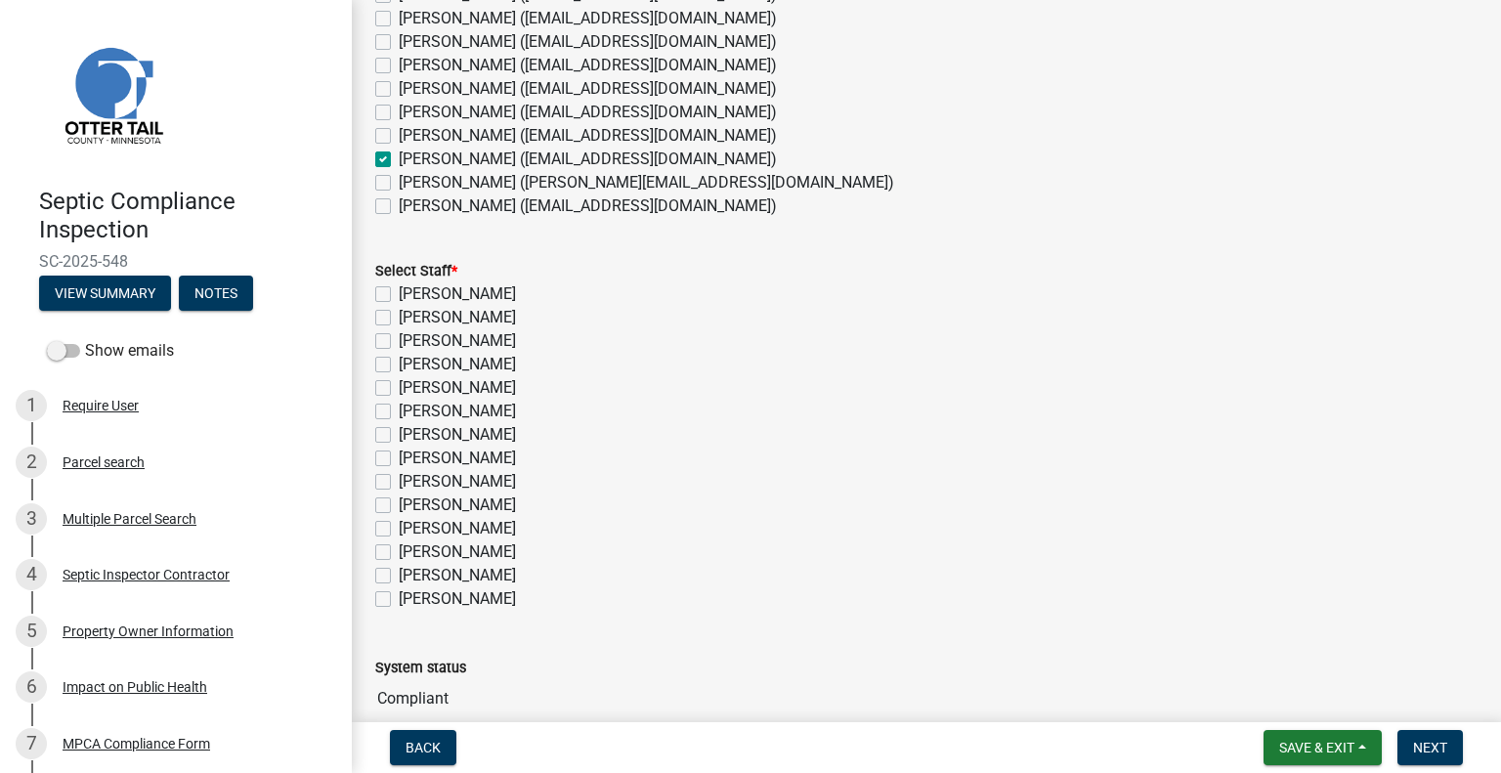
scroll to position [362, 0]
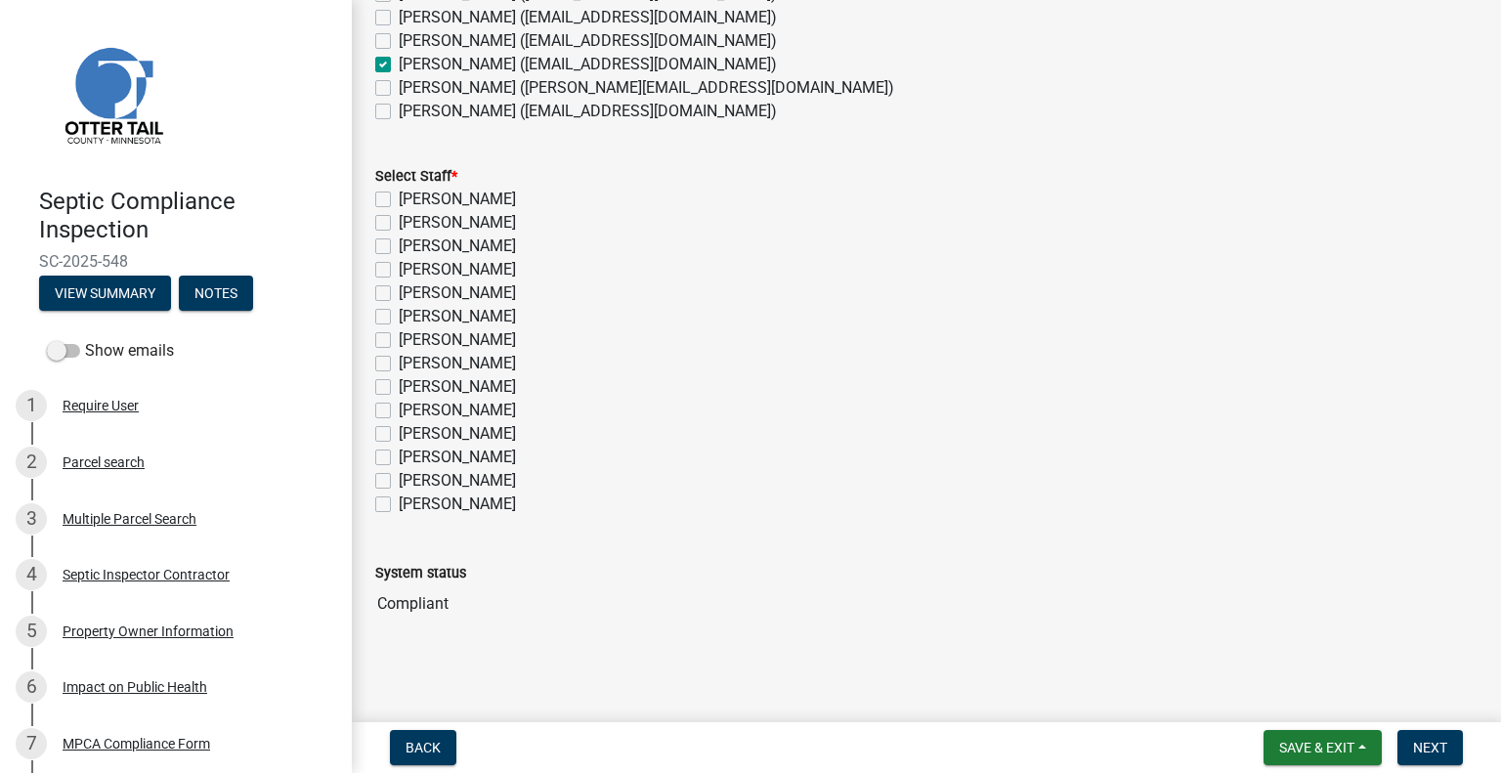
click at [484, 460] on label "[PERSON_NAME]" at bounding box center [457, 457] width 117 height 23
click at [412, 458] on input "[PERSON_NAME]" at bounding box center [405, 452] width 13 height 13
checkbox input "true"
checkbox input "false"
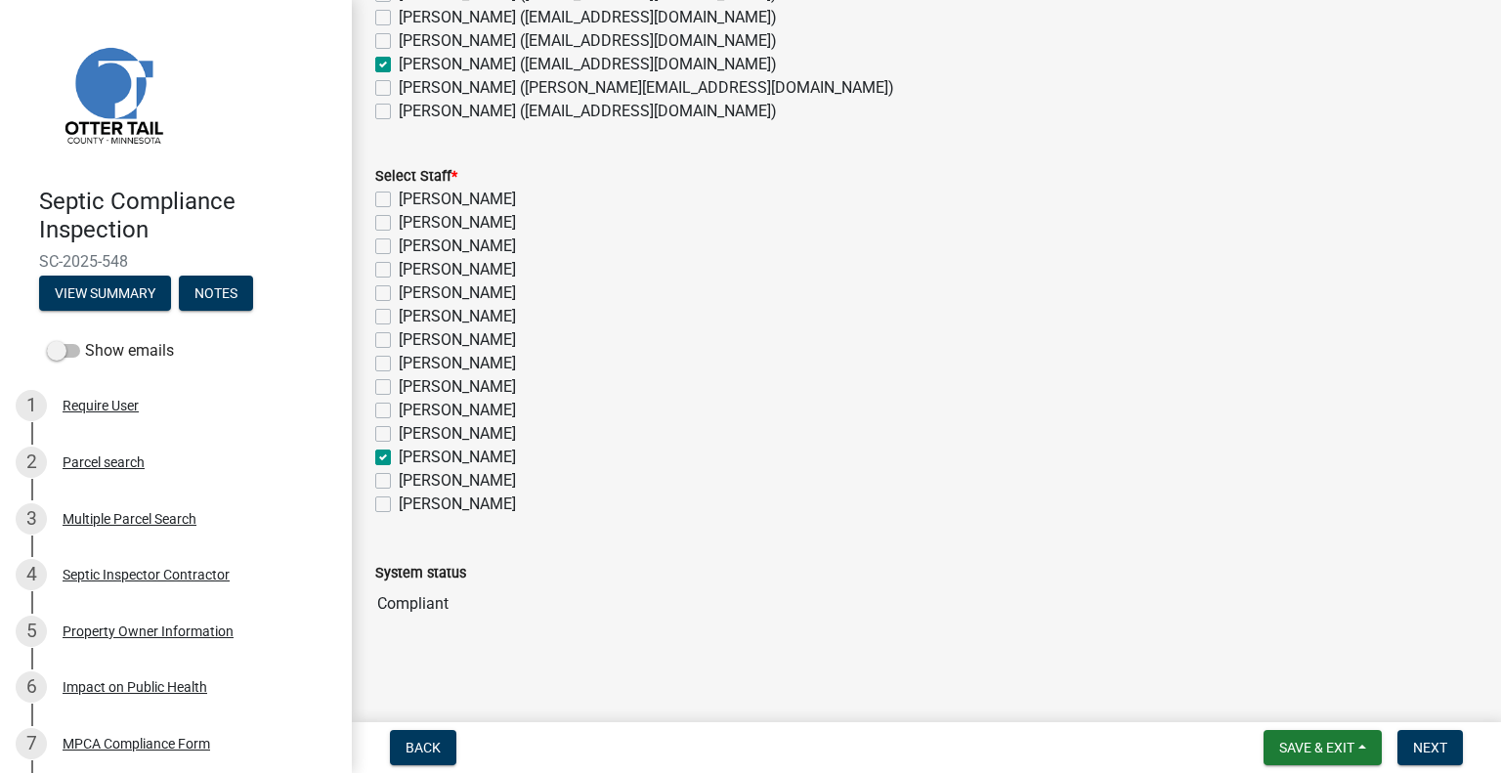
checkbox input "false"
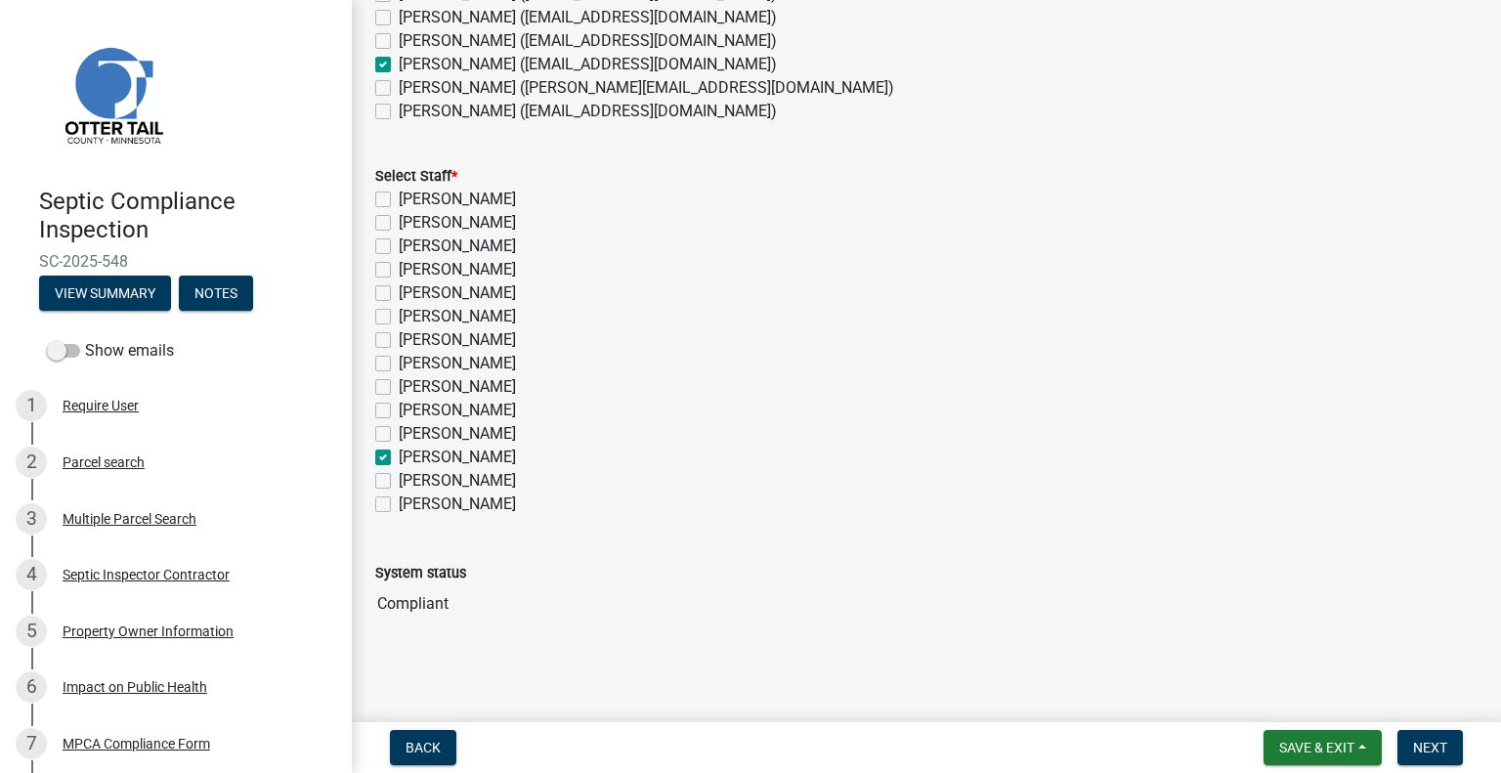
checkbox input "false"
checkbox input "true"
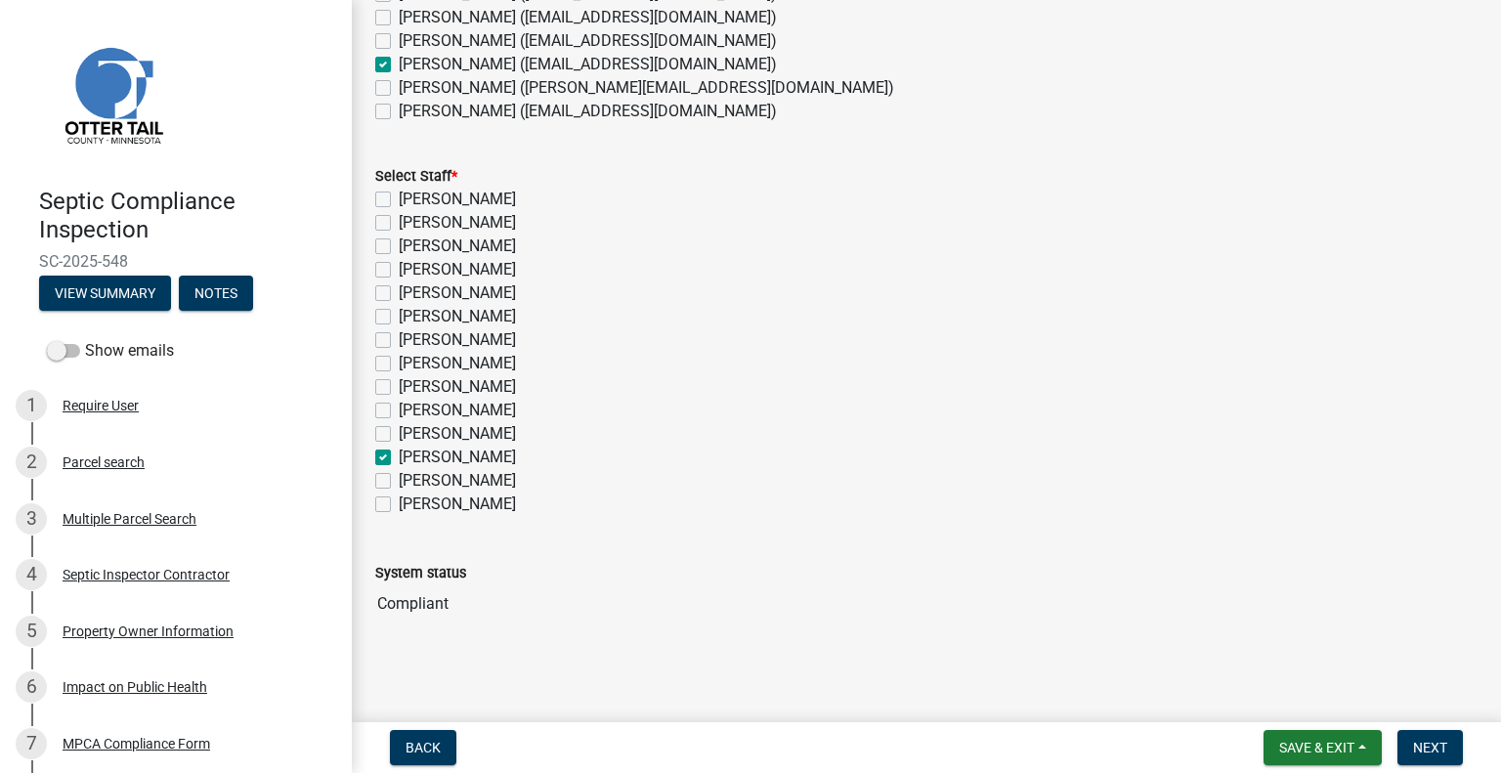
checkbox input "false"
click at [1418, 748] on span "Next" at bounding box center [1430, 748] width 34 height 16
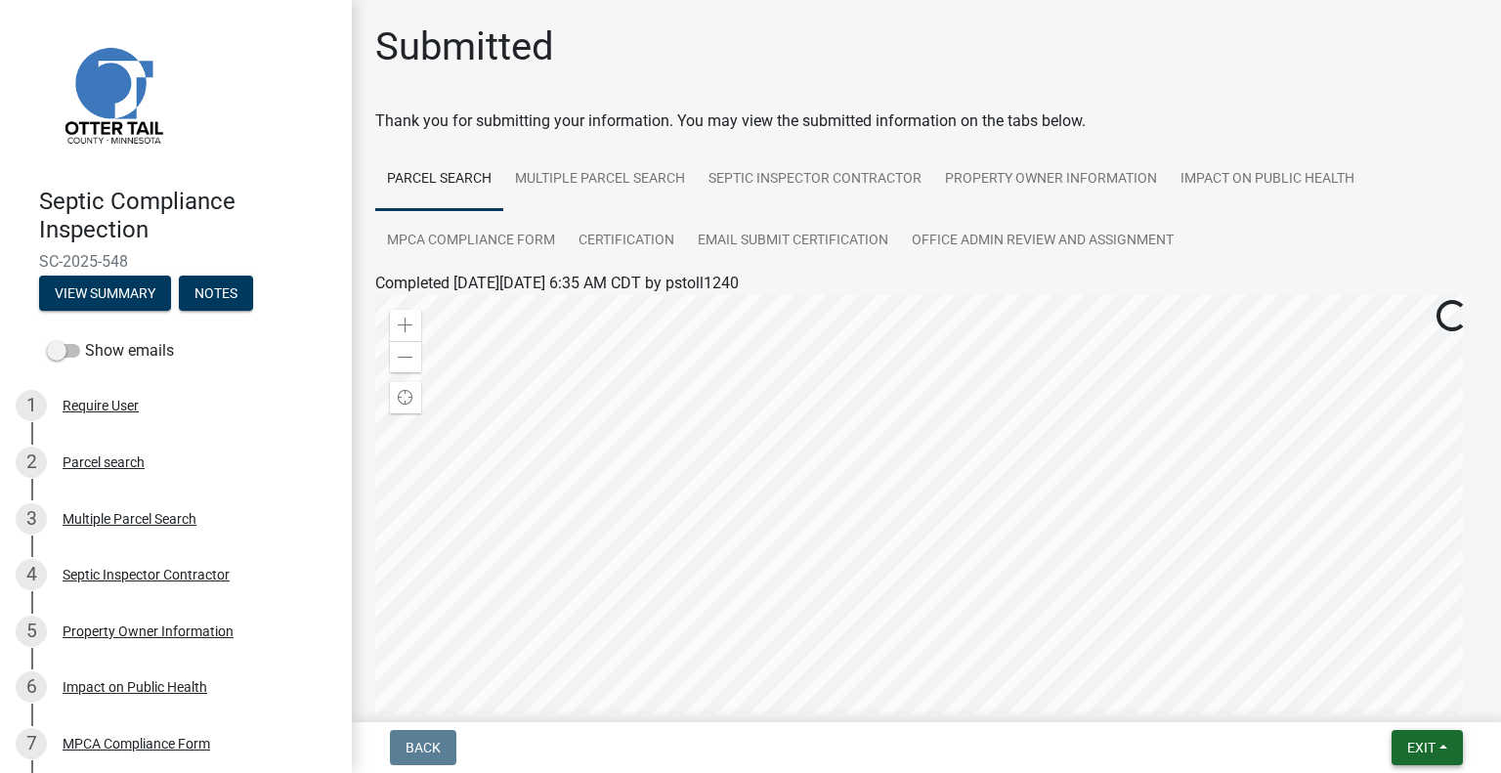
click at [1416, 747] on span "Exit" at bounding box center [1422, 748] width 28 height 16
click at [1367, 691] on button "Save & Exit" at bounding box center [1386, 696] width 156 height 47
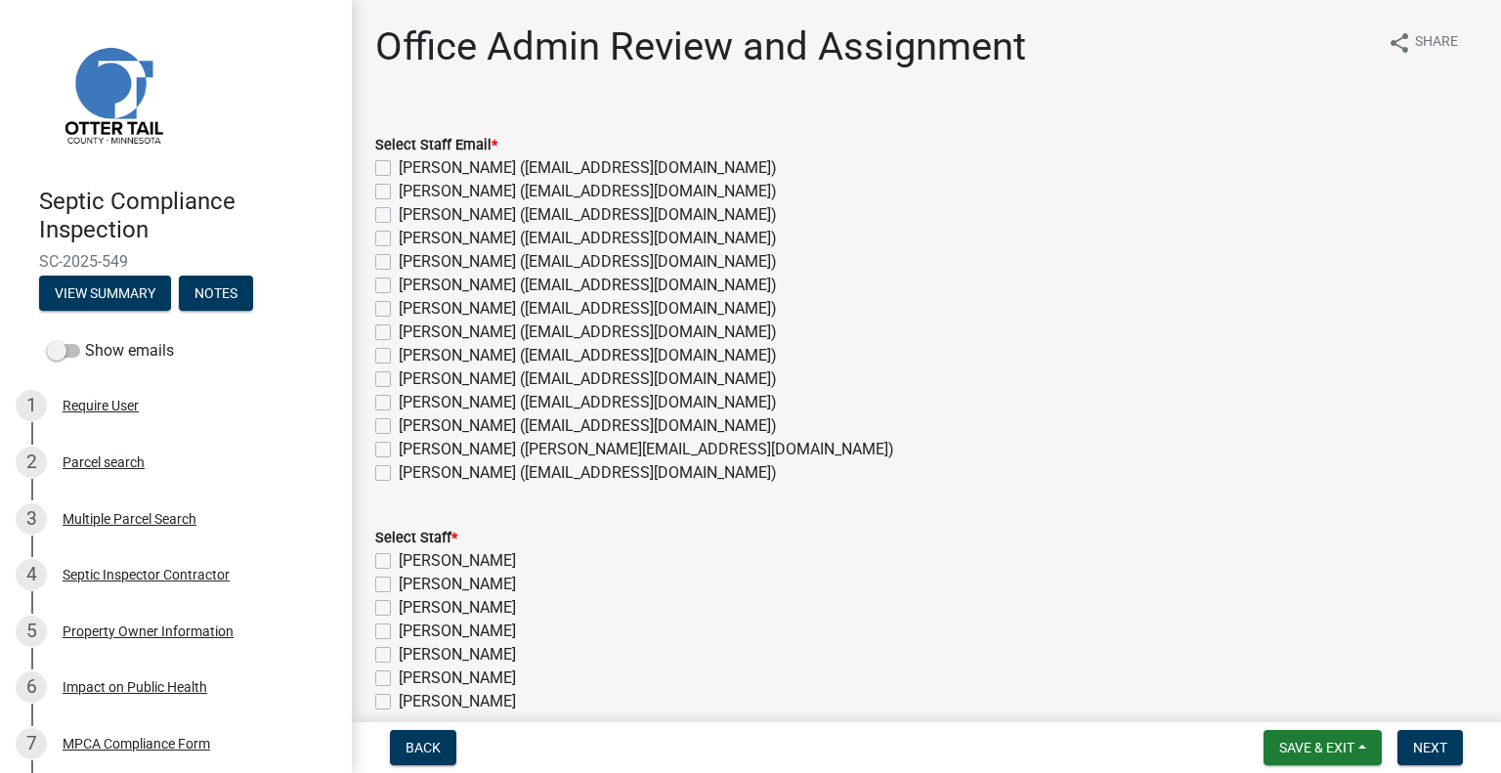
click at [481, 419] on label "Michelle Jevne (mjevne@ottertailcounty.gov)" at bounding box center [588, 425] width 378 height 23
click at [412, 419] on input "Michelle Jevne (mjevne@ottertailcounty.gov)" at bounding box center [405, 420] width 13 height 13
checkbox input "true"
checkbox input "false"
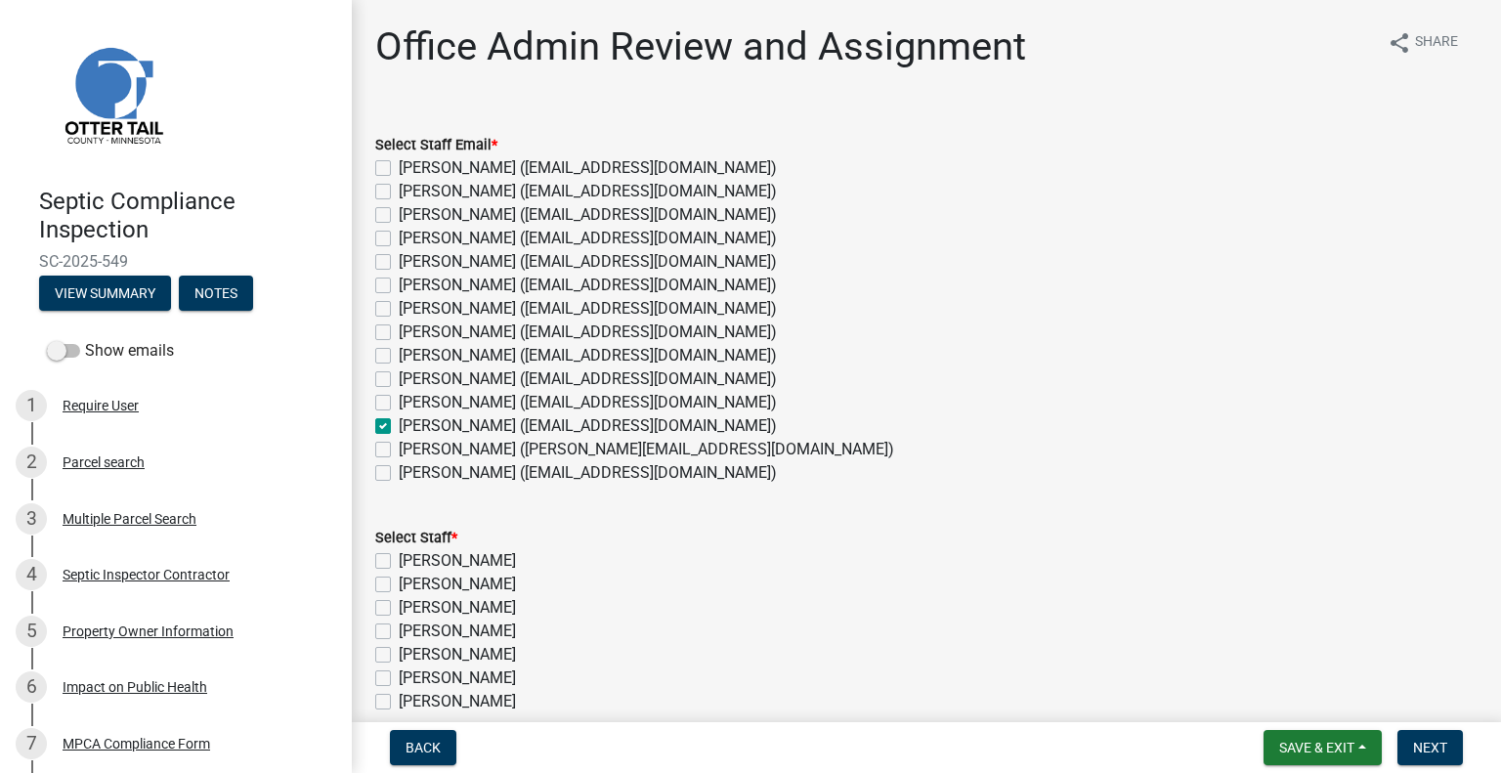
checkbox input "false"
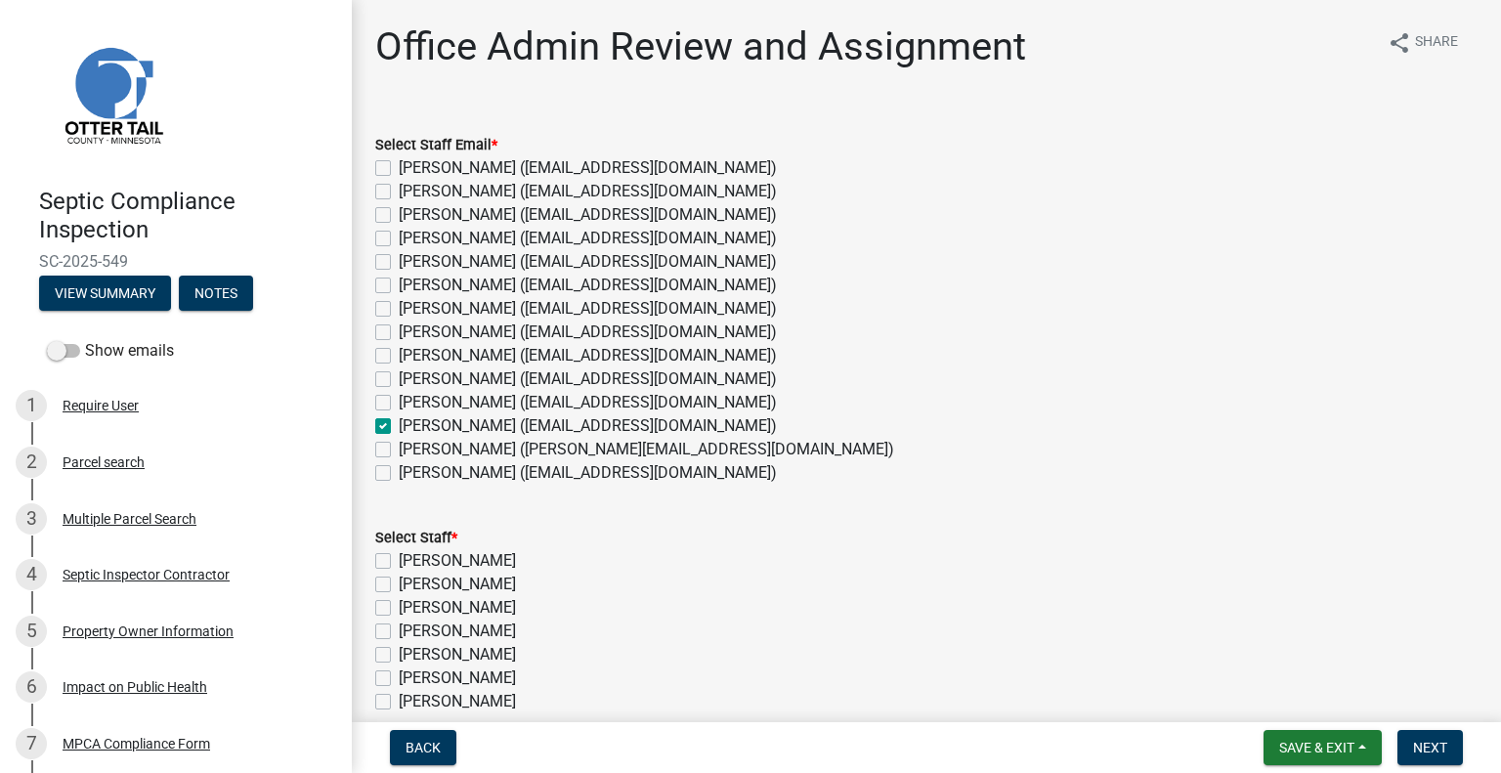
checkbox input "false"
checkbox input "true"
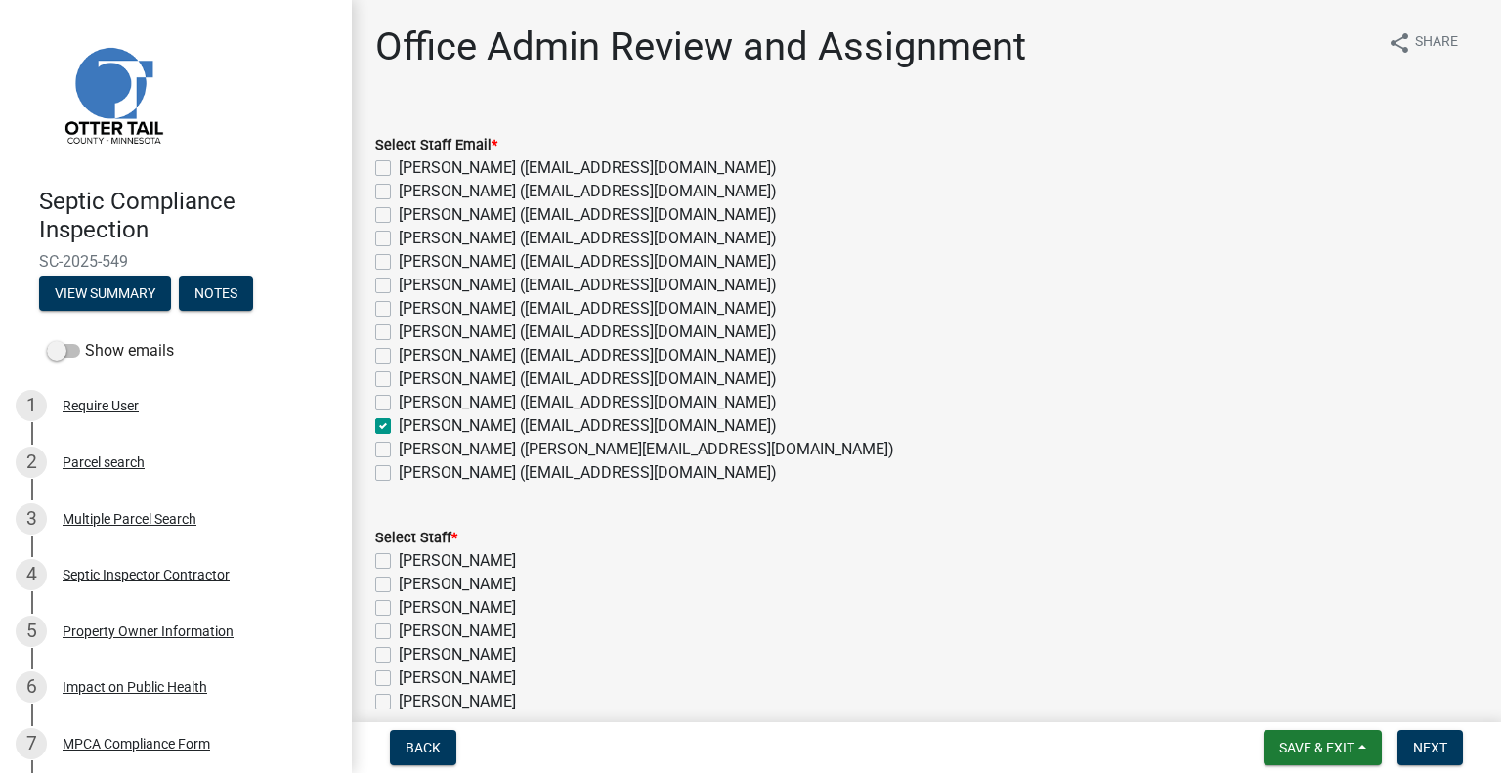
checkbox input "false"
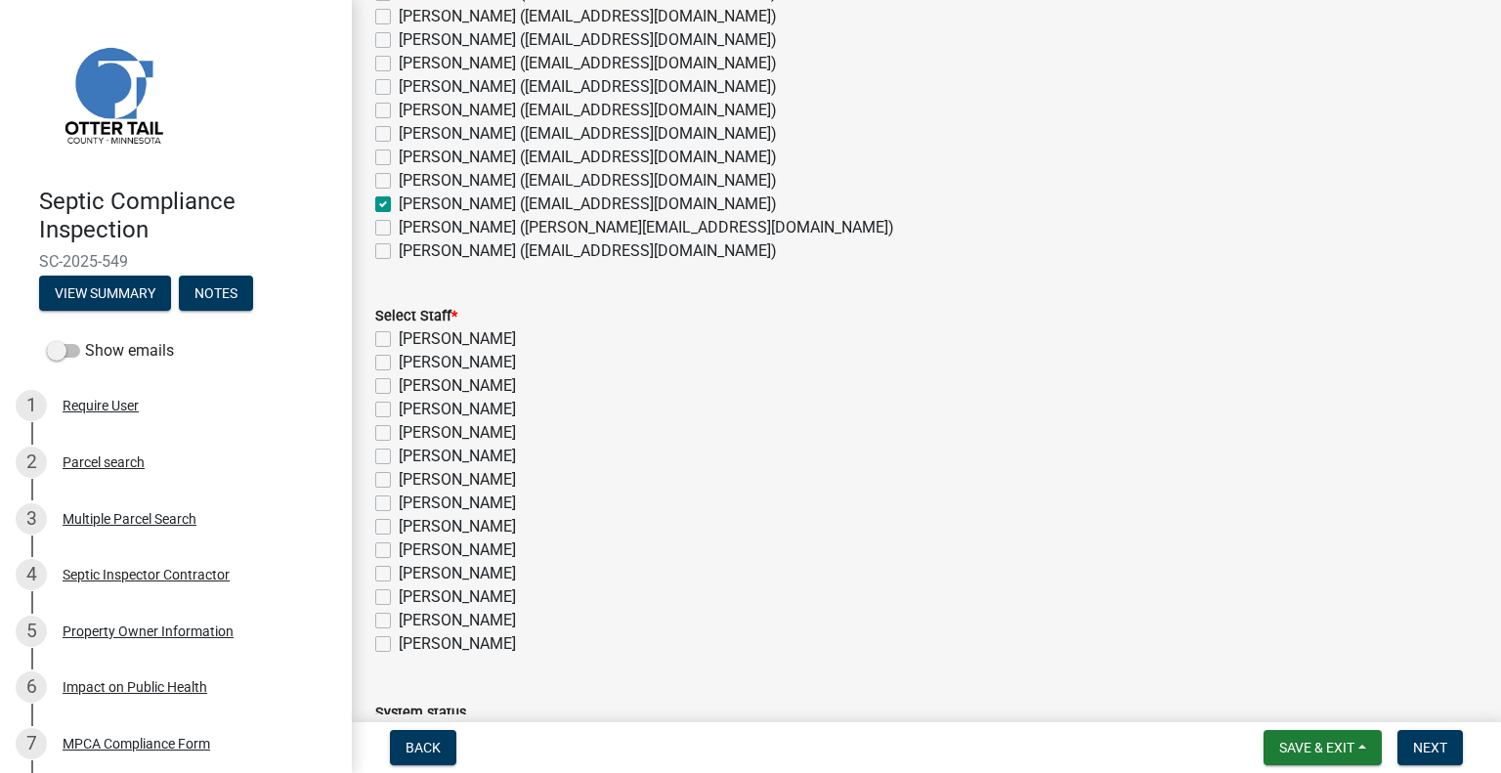
scroll to position [195, 0]
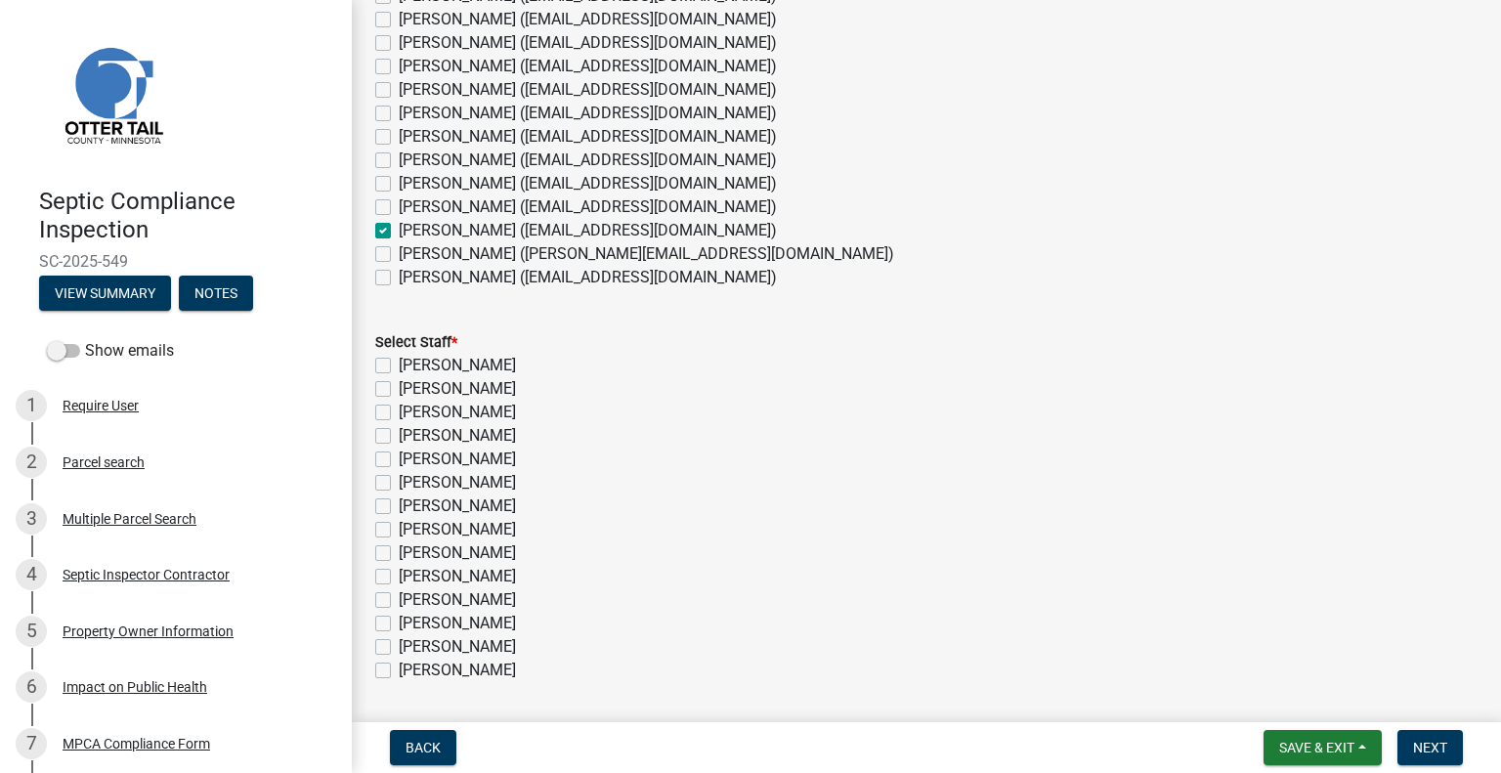
click at [478, 625] on label "[PERSON_NAME]" at bounding box center [457, 623] width 117 height 23
click at [412, 625] on input "[PERSON_NAME]" at bounding box center [405, 618] width 13 height 13
checkbox input "true"
checkbox input "false"
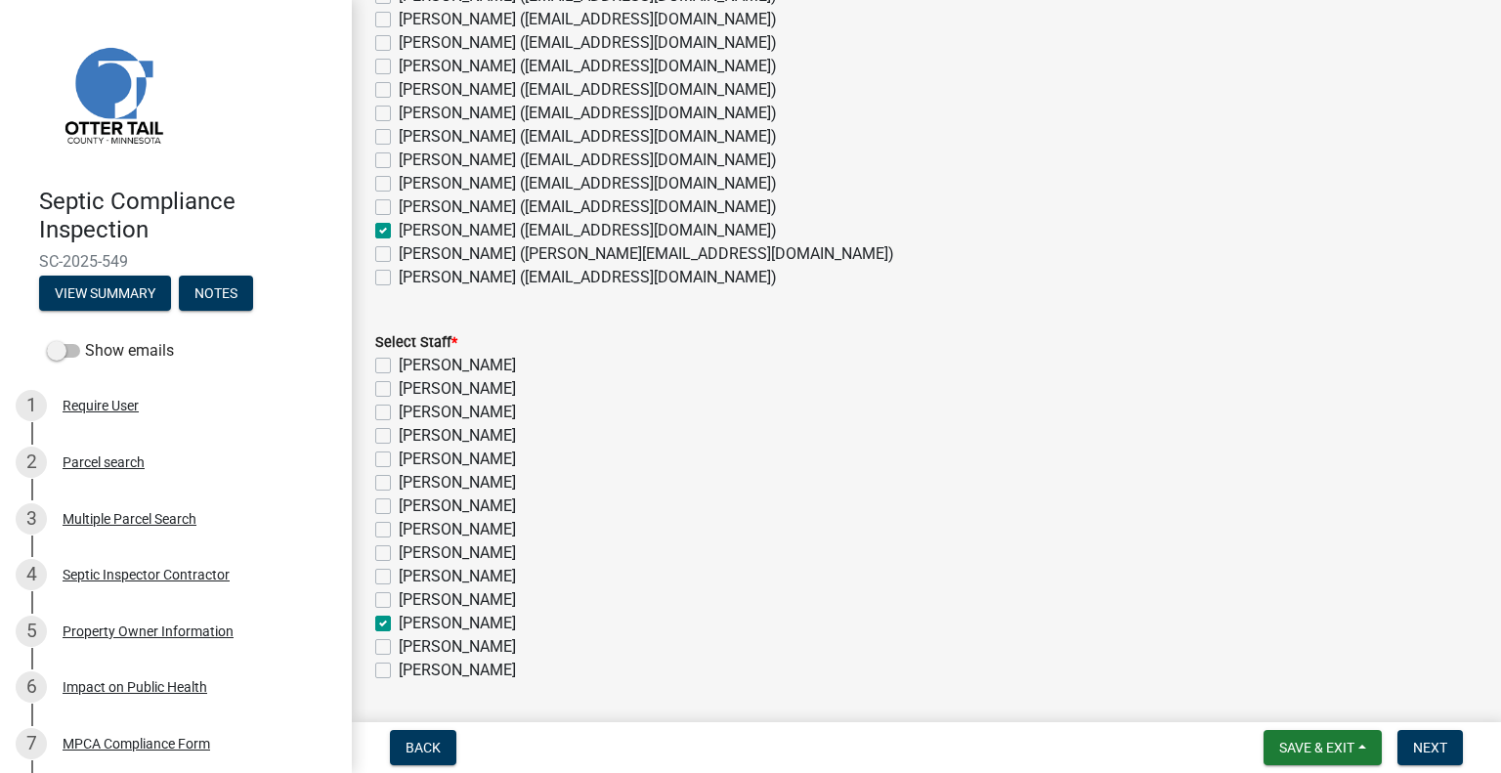
checkbox input "false"
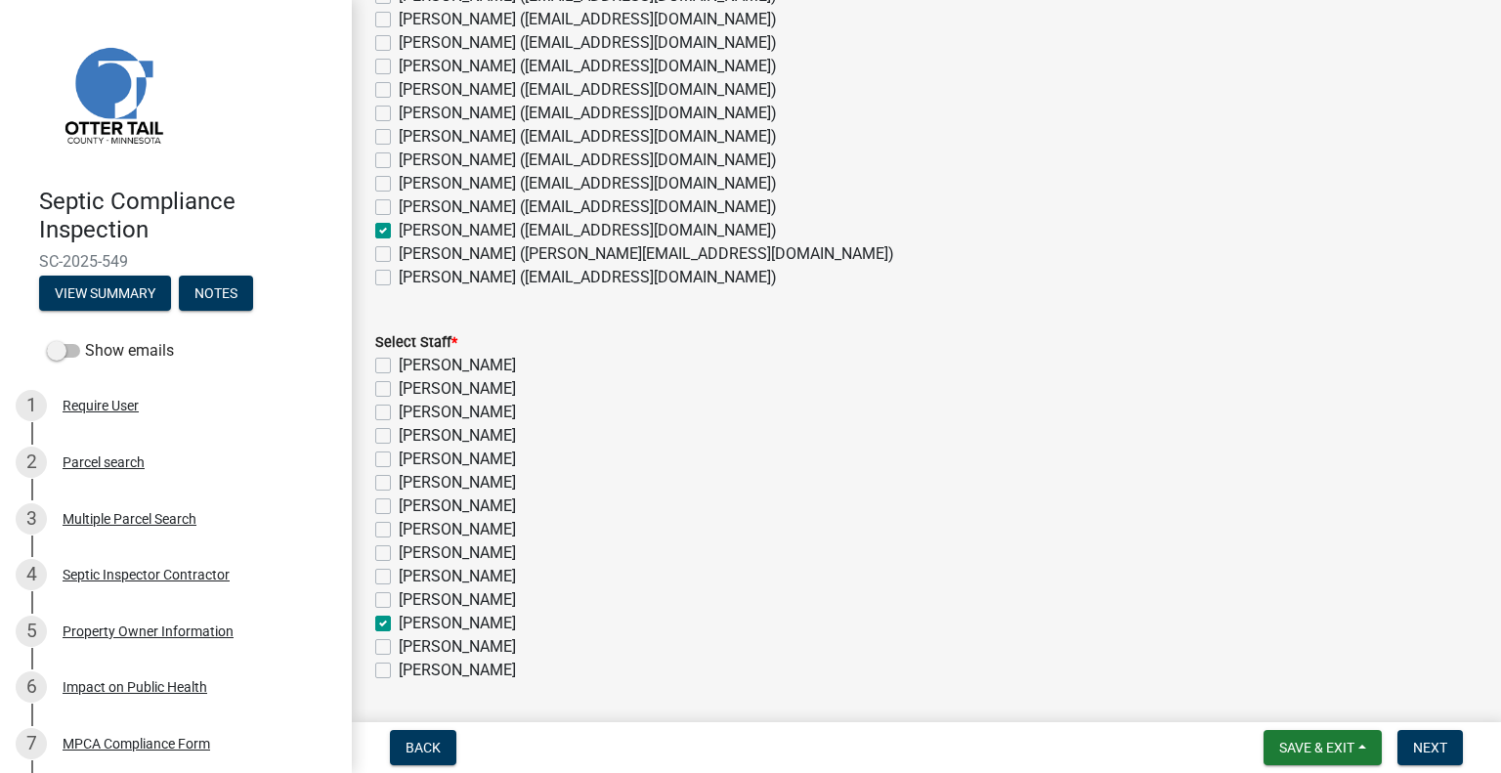
checkbox input "false"
checkbox input "true"
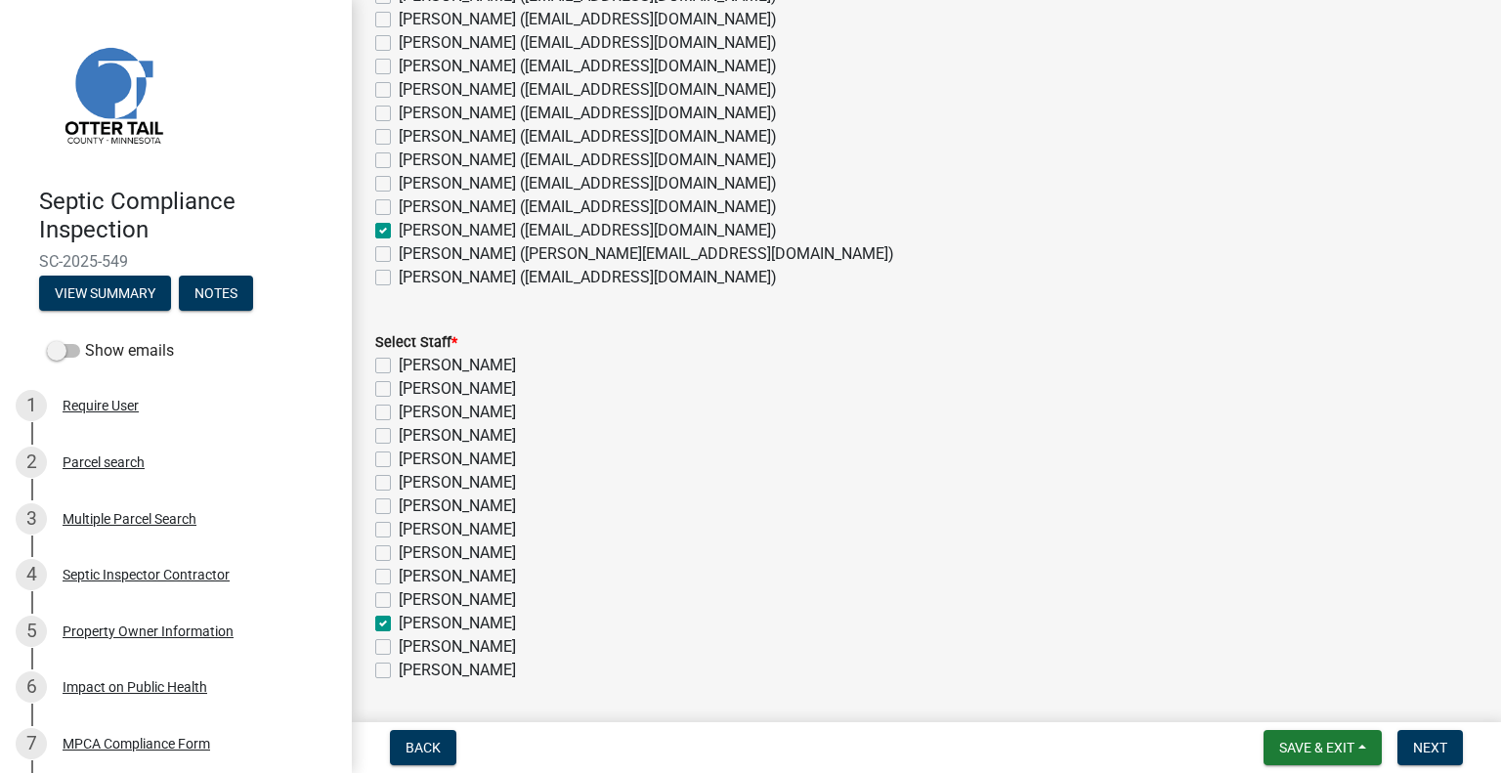
checkbox input "false"
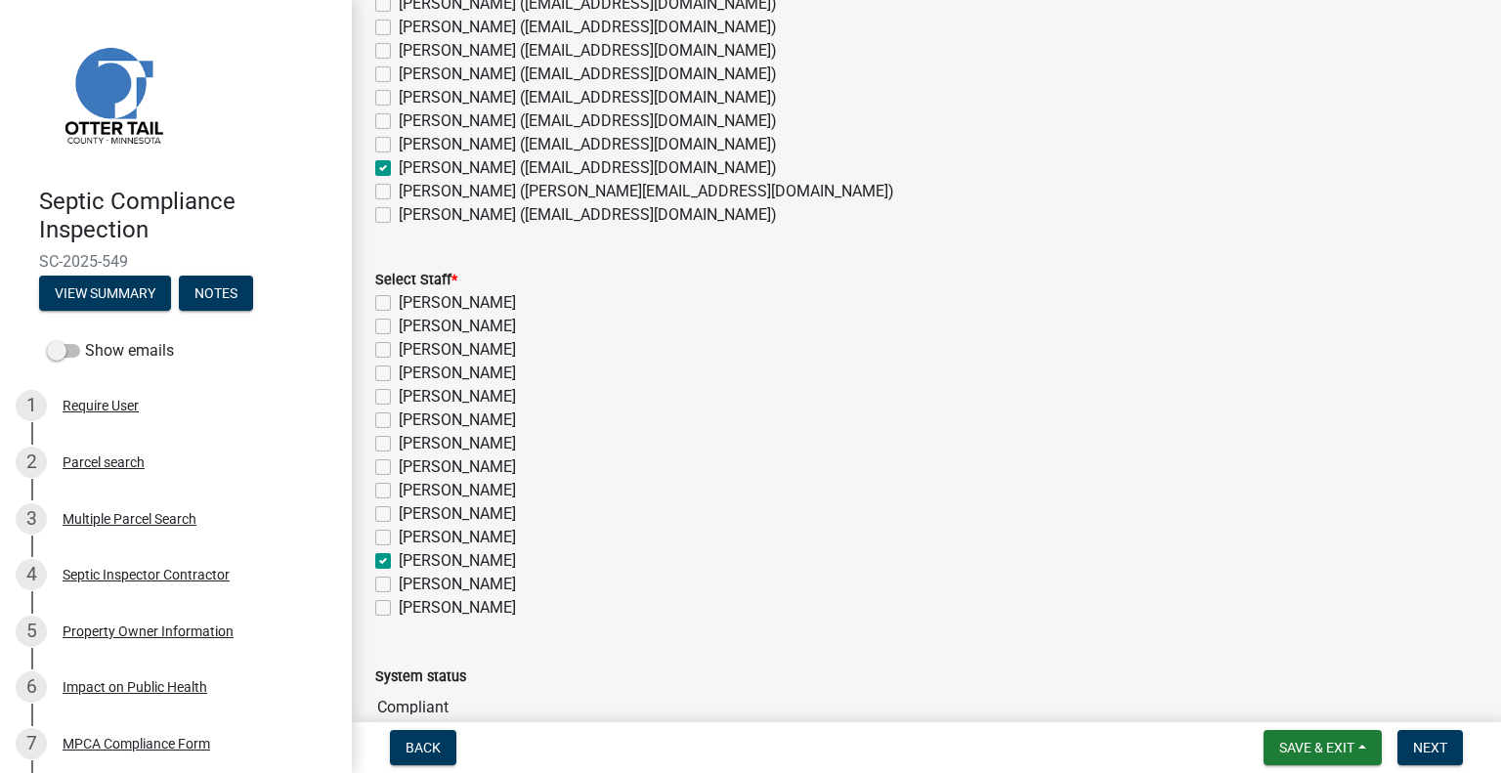
scroll to position [293, 0]
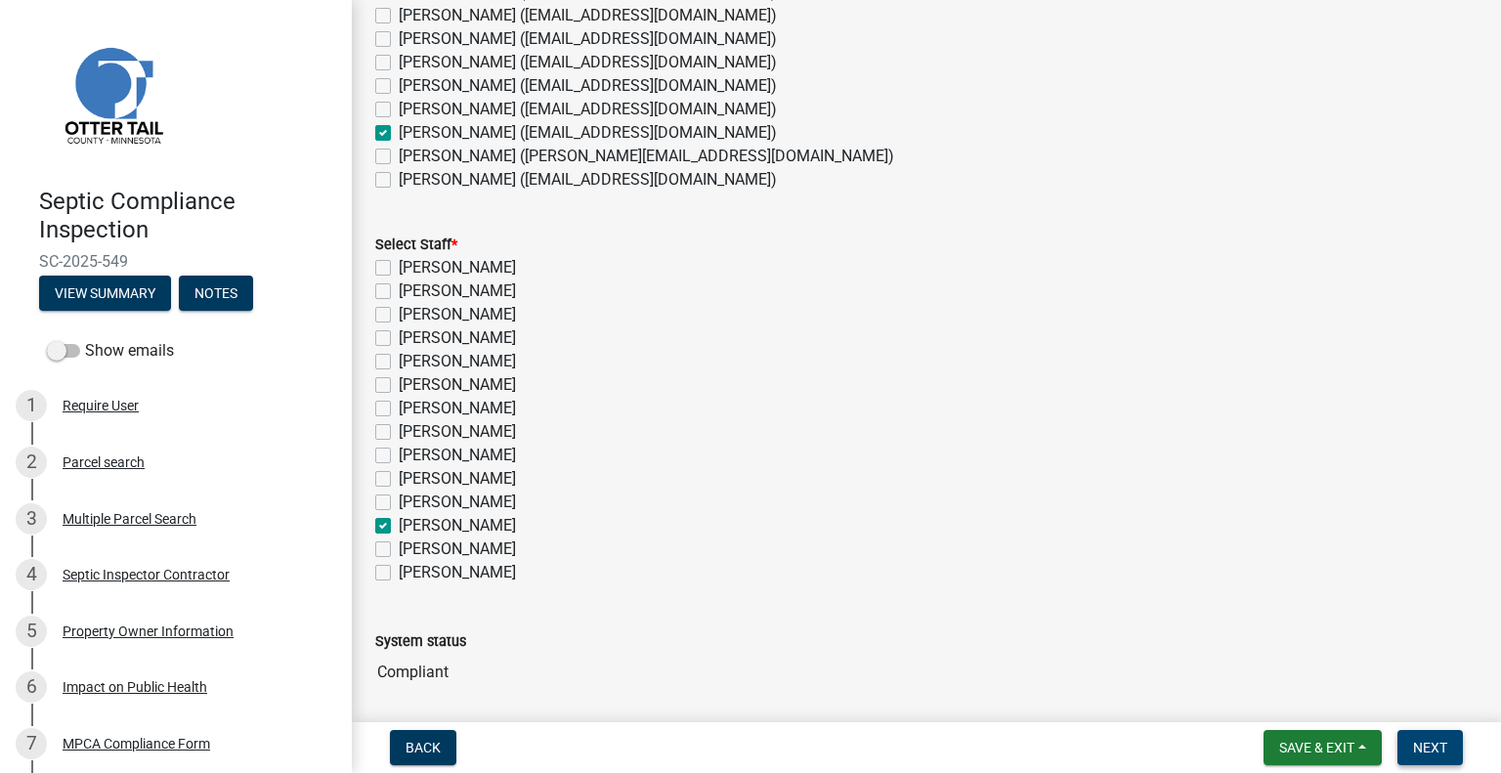
click at [1430, 743] on span "Next" at bounding box center [1430, 748] width 34 height 16
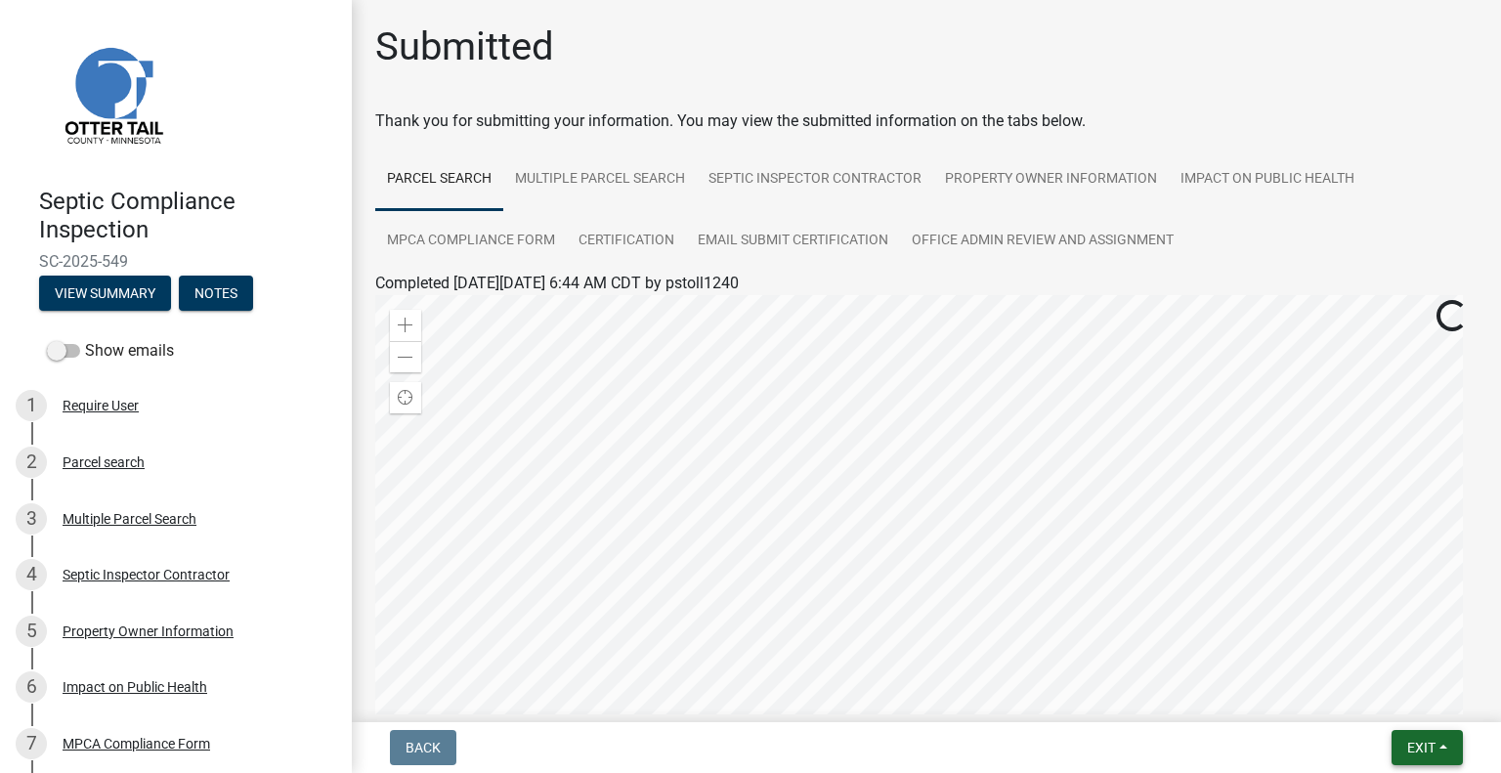
drag, startPoint x: 1434, startPoint y: 746, endPoint x: 1422, endPoint y: 738, distance: 14.1
click at [1434, 746] on span "Exit" at bounding box center [1422, 748] width 28 height 16
click at [1362, 701] on button "Save & Exit" at bounding box center [1386, 696] width 156 height 47
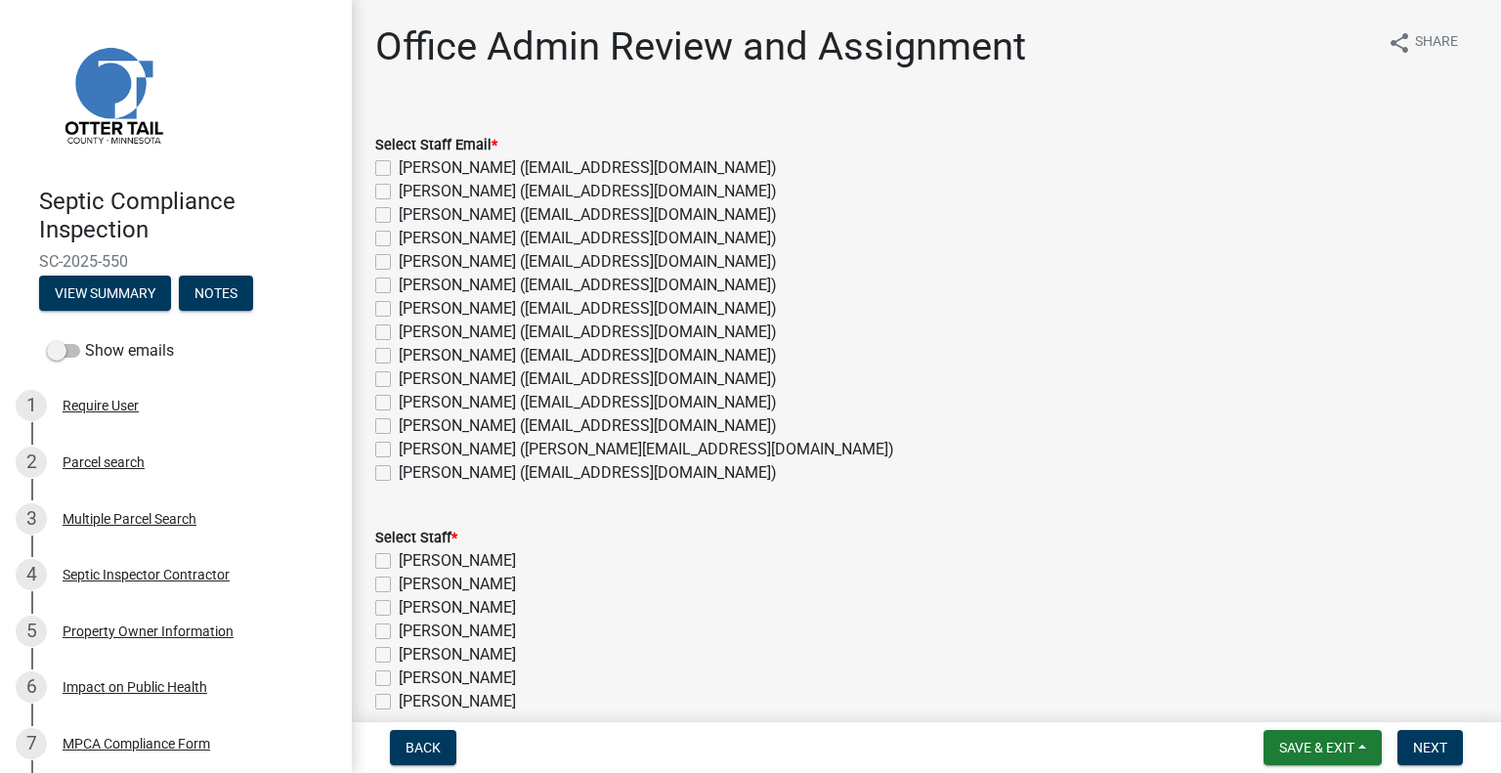
click at [482, 422] on label "[PERSON_NAME] ([EMAIL_ADDRESS][DOMAIN_NAME])" at bounding box center [588, 425] width 378 height 23
click at [412, 422] on input "[PERSON_NAME] ([EMAIL_ADDRESS][DOMAIN_NAME])" at bounding box center [405, 420] width 13 height 13
checkbox input "true"
checkbox input "false"
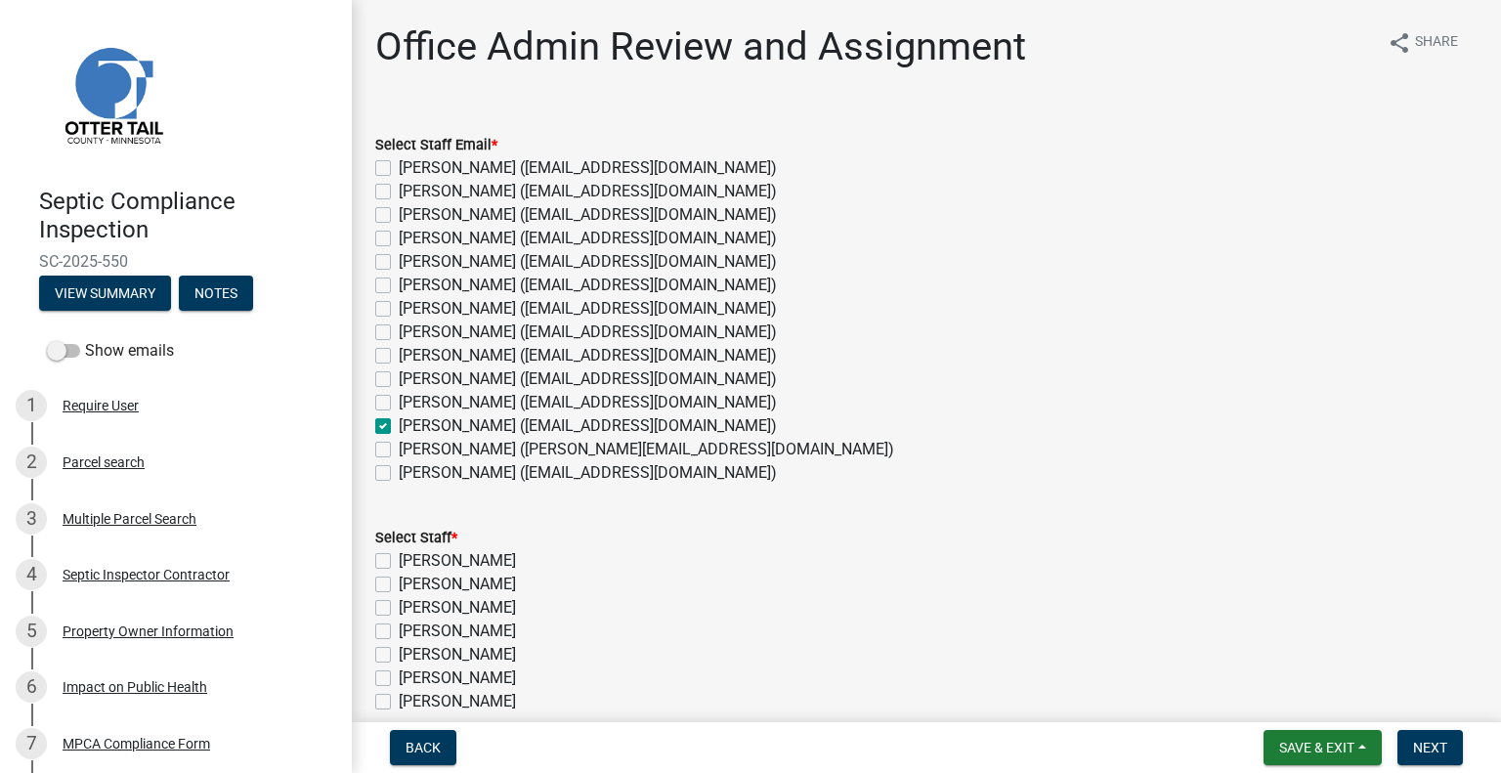
checkbox input "false"
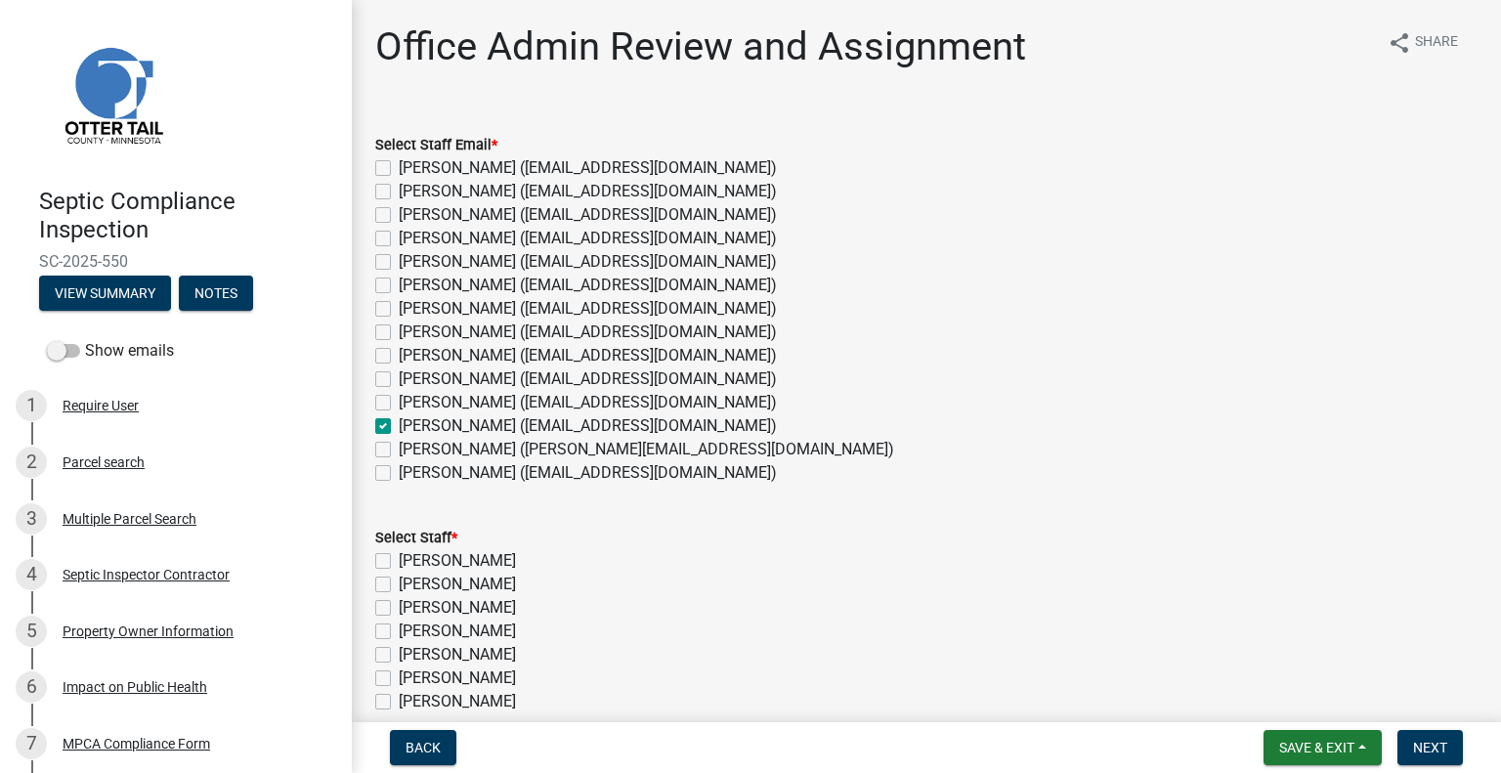
checkbox input "false"
checkbox input "true"
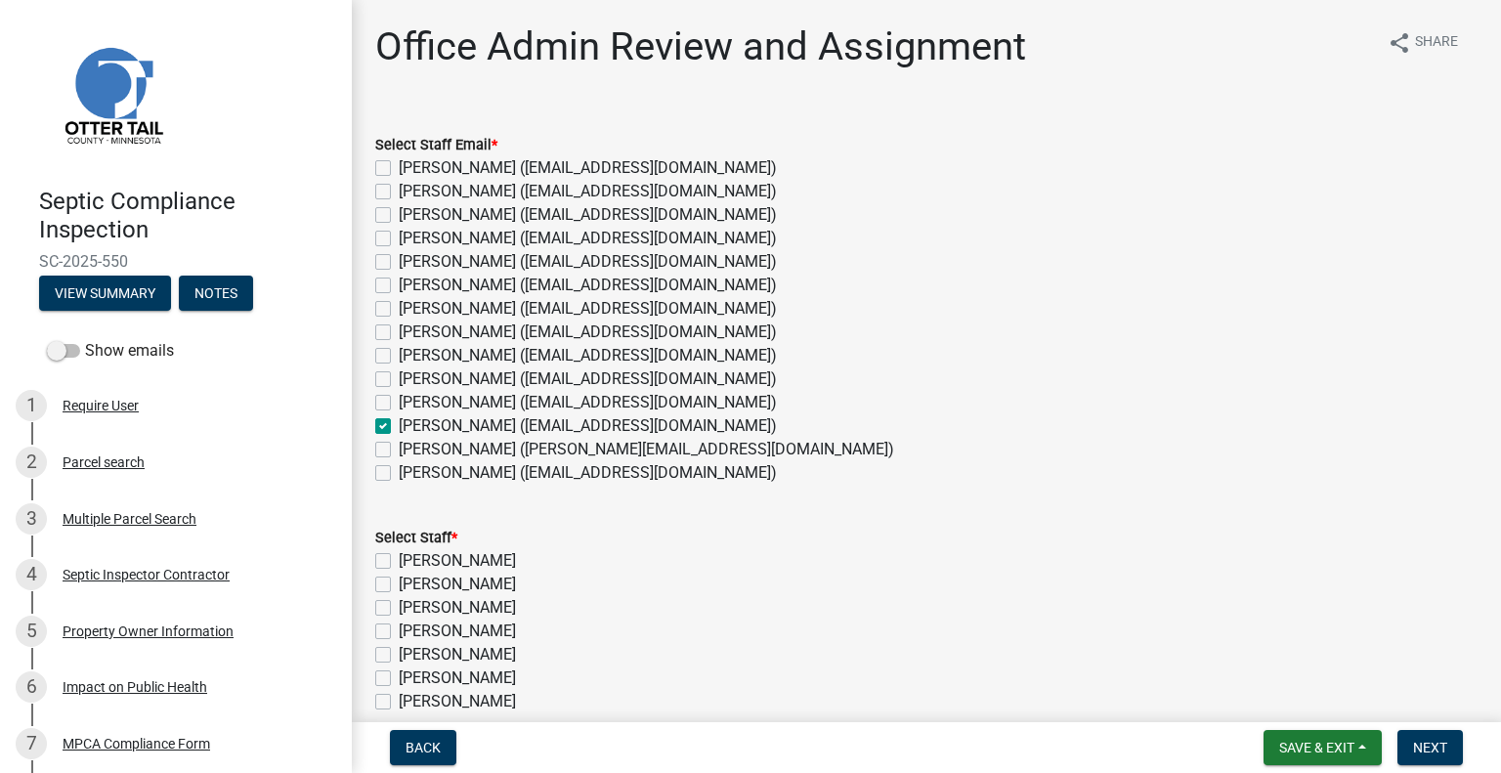
checkbox input "false"
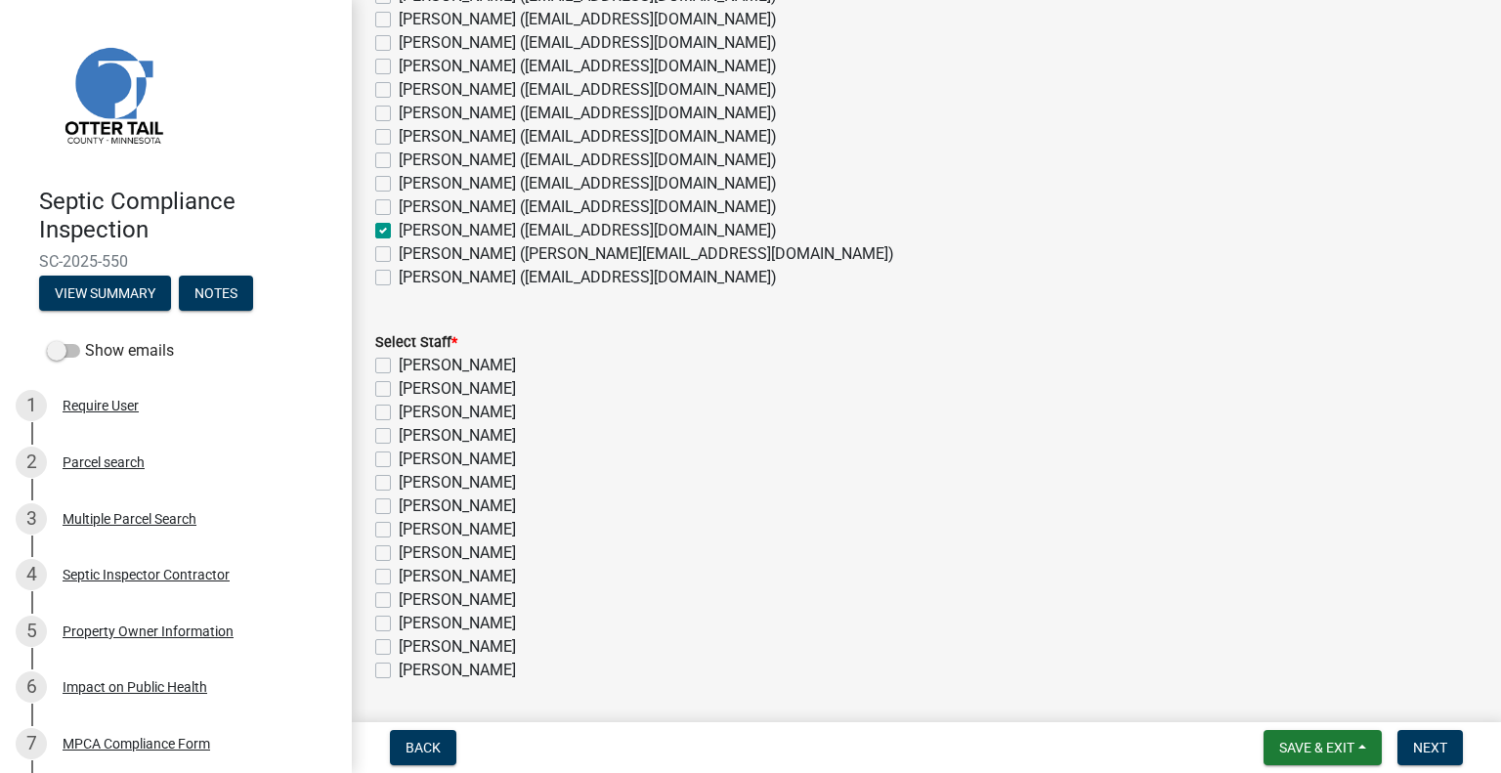
click at [483, 623] on label "[PERSON_NAME]" at bounding box center [457, 623] width 117 height 23
click at [412, 623] on input "[PERSON_NAME]" at bounding box center [405, 618] width 13 height 13
checkbox input "true"
checkbox input "false"
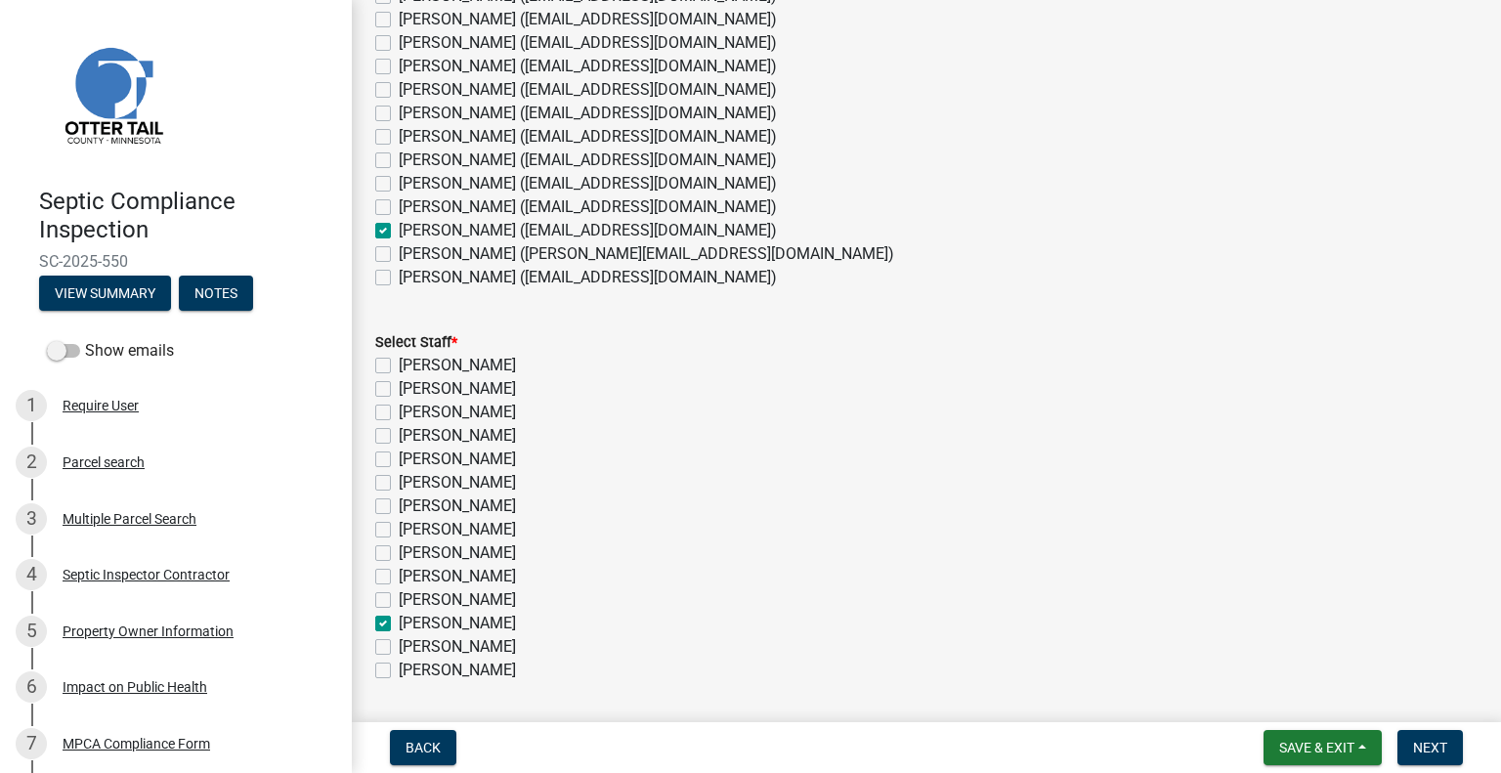
checkbox input "false"
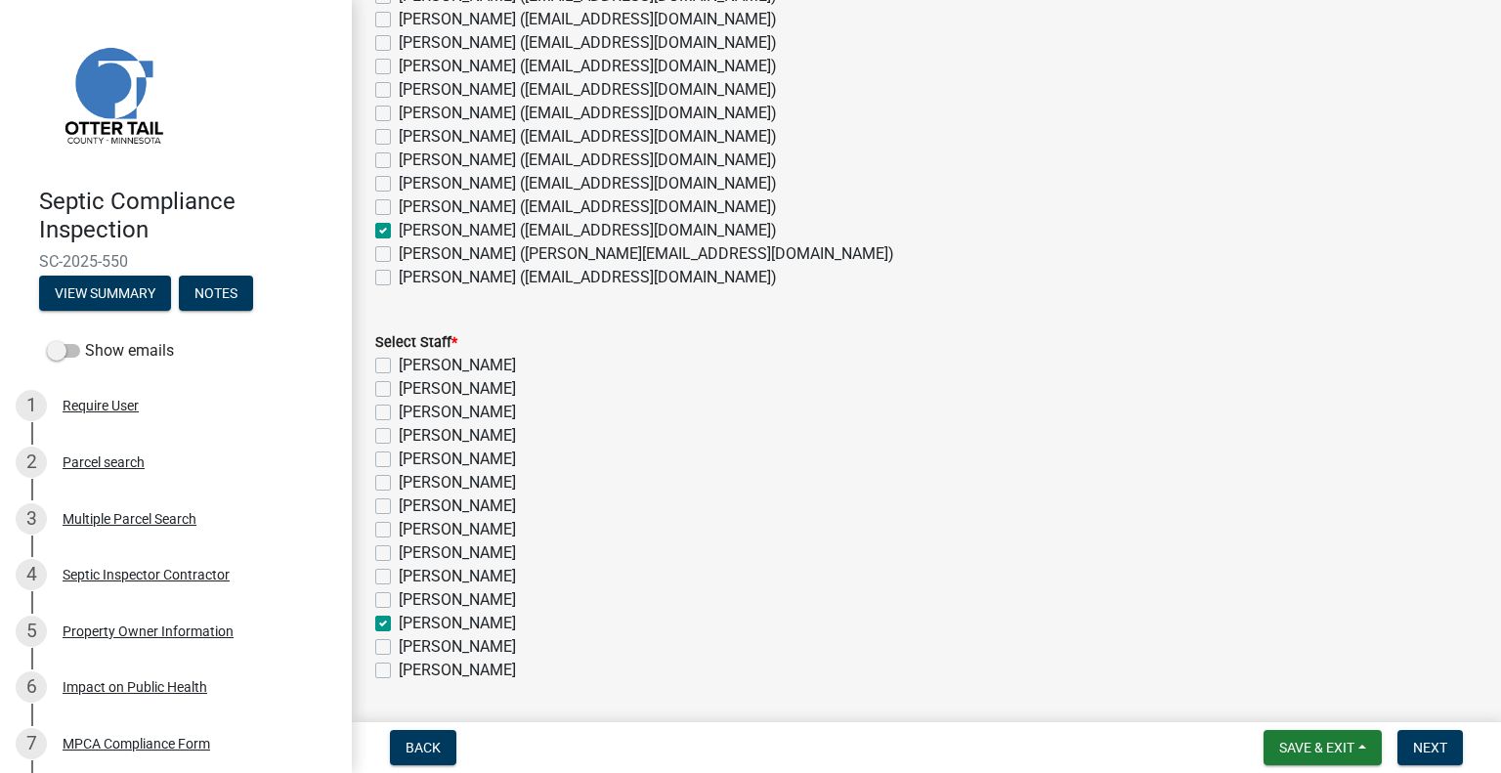
checkbox input "false"
checkbox input "true"
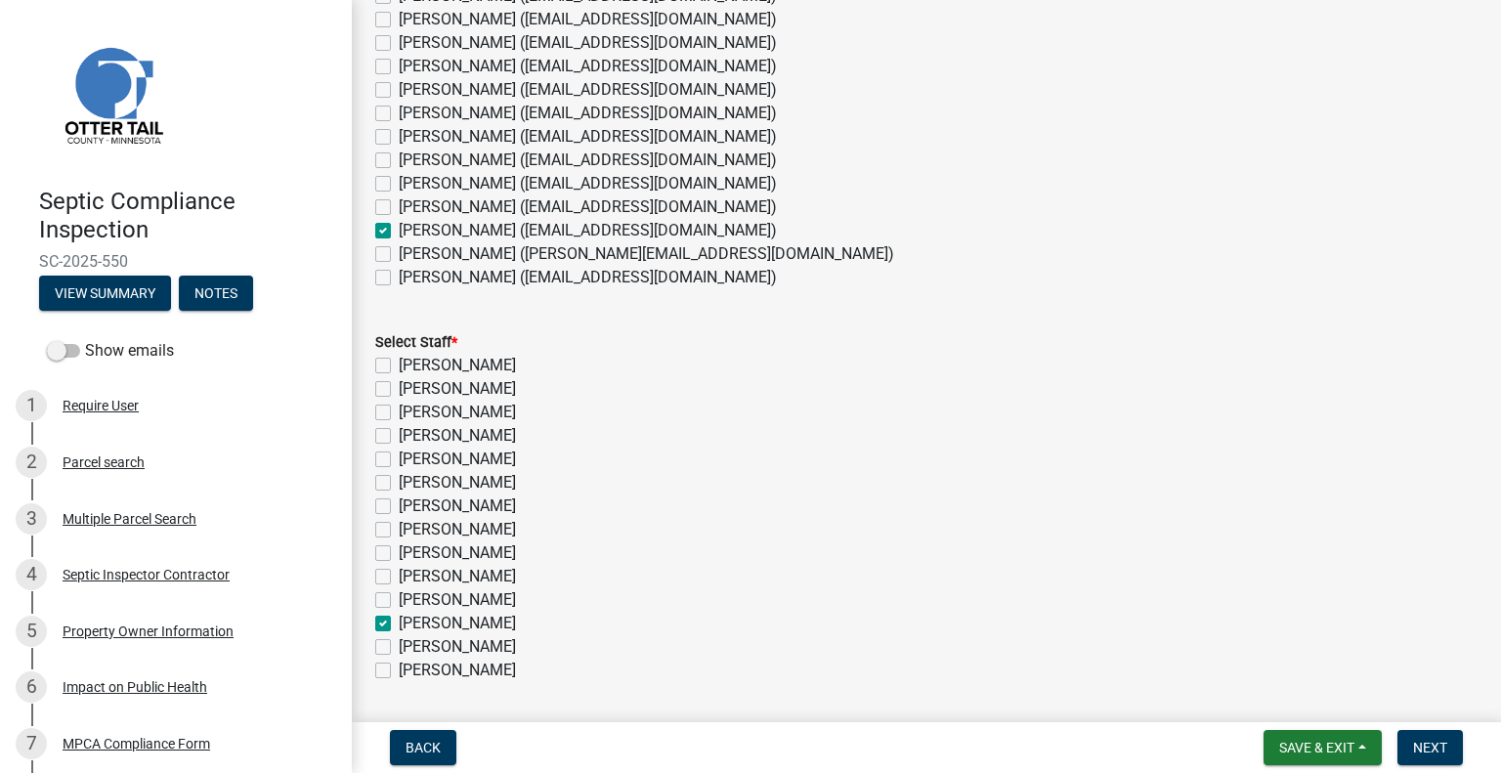
checkbox input "false"
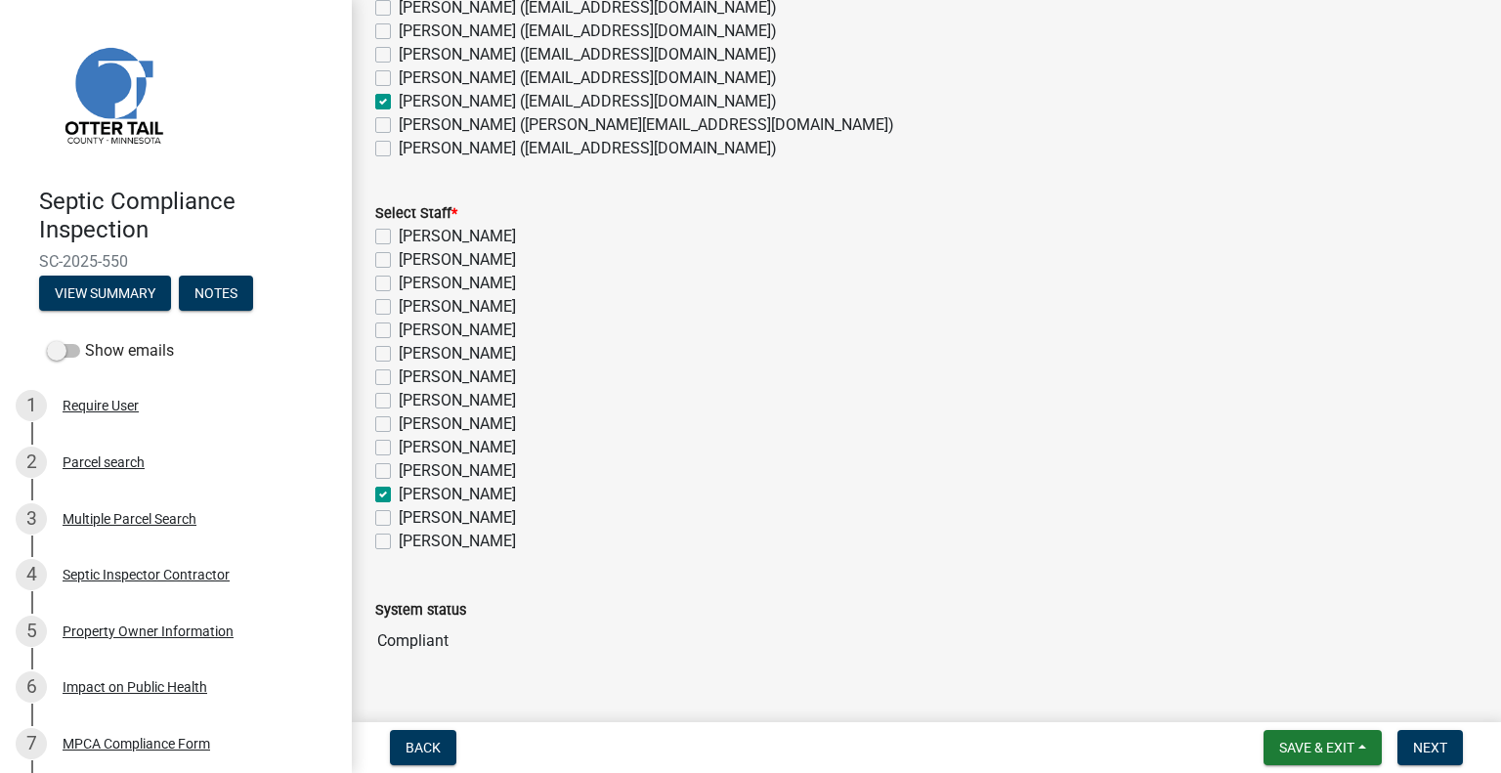
scroll to position [362, 0]
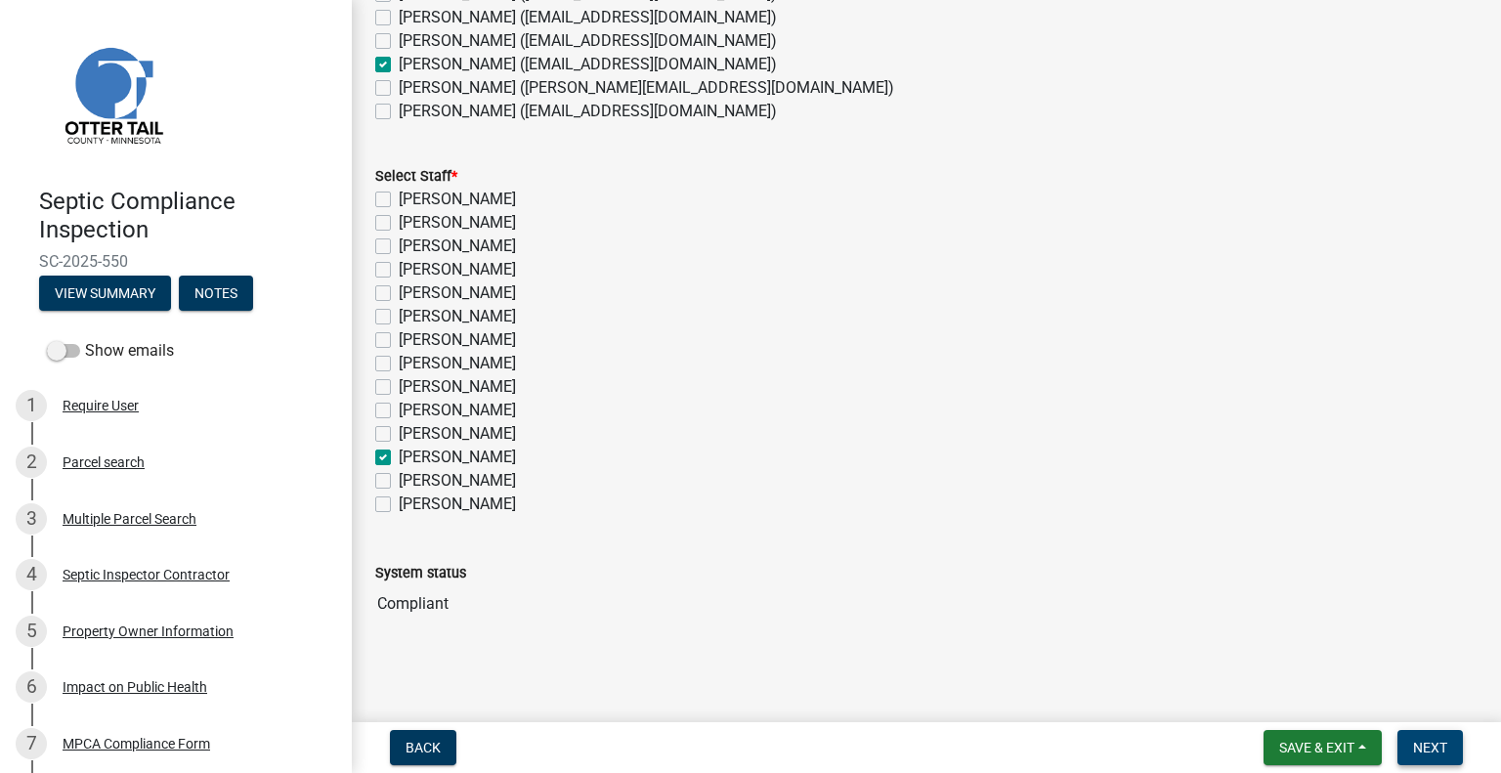
click at [1423, 749] on span "Next" at bounding box center [1430, 748] width 34 height 16
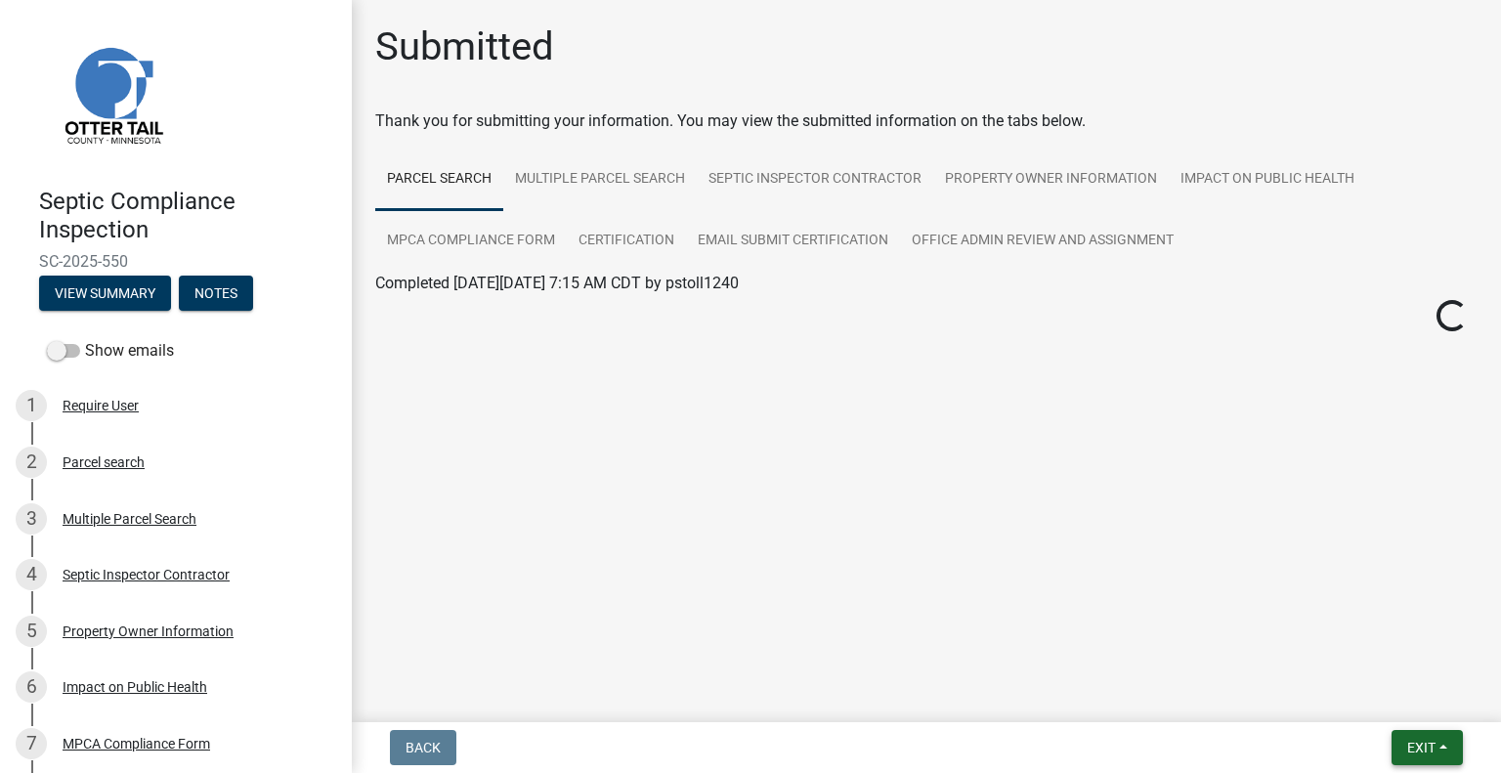
click at [1410, 742] on span "Exit" at bounding box center [1422, 748] width 28 height 16
click at [1375, 710] on button "Save & Exit" at bounding box center [1386, 696] width 156 height 47
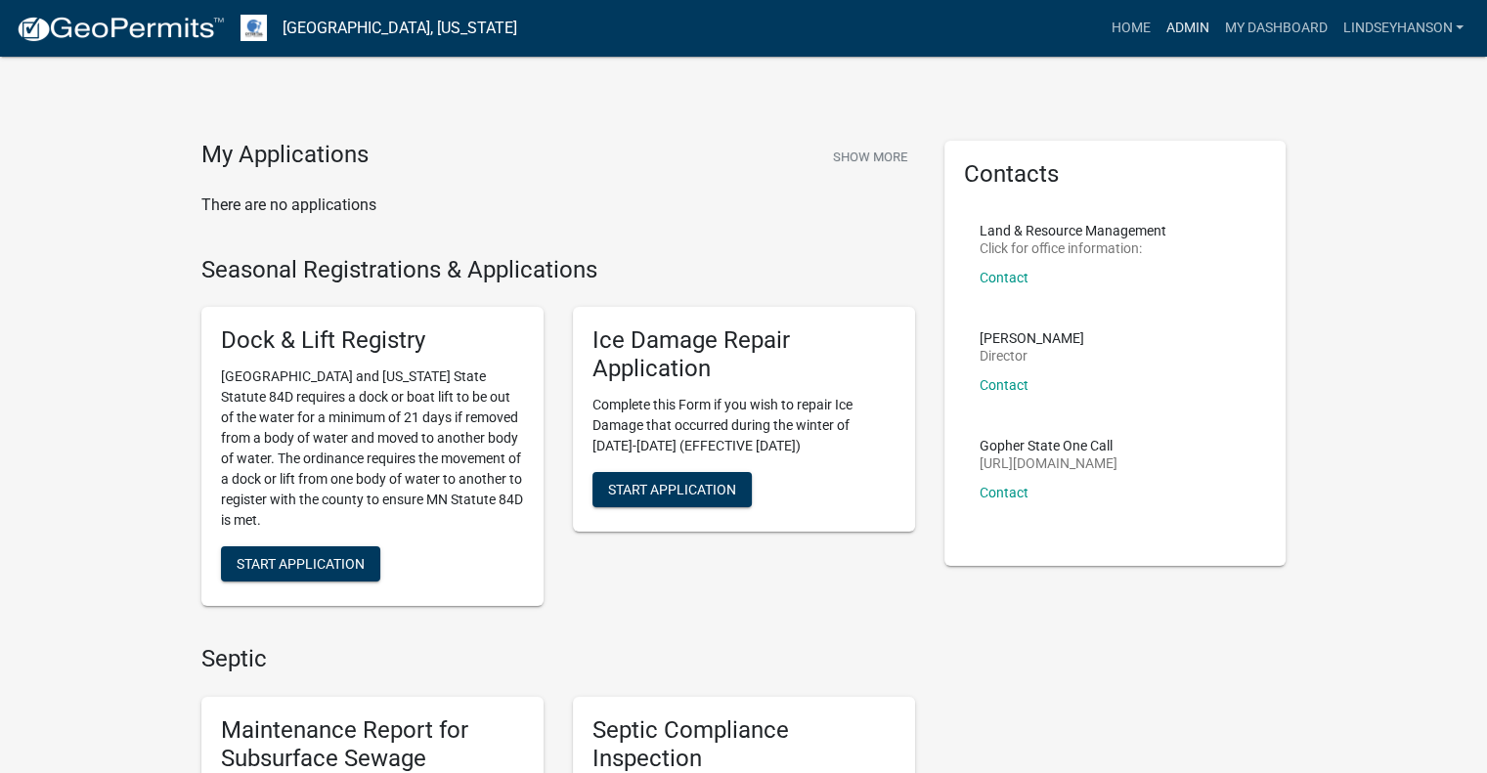
click at [1190, 22] on link "Admin" at bounding box center [1186, 28] width 59 height 37
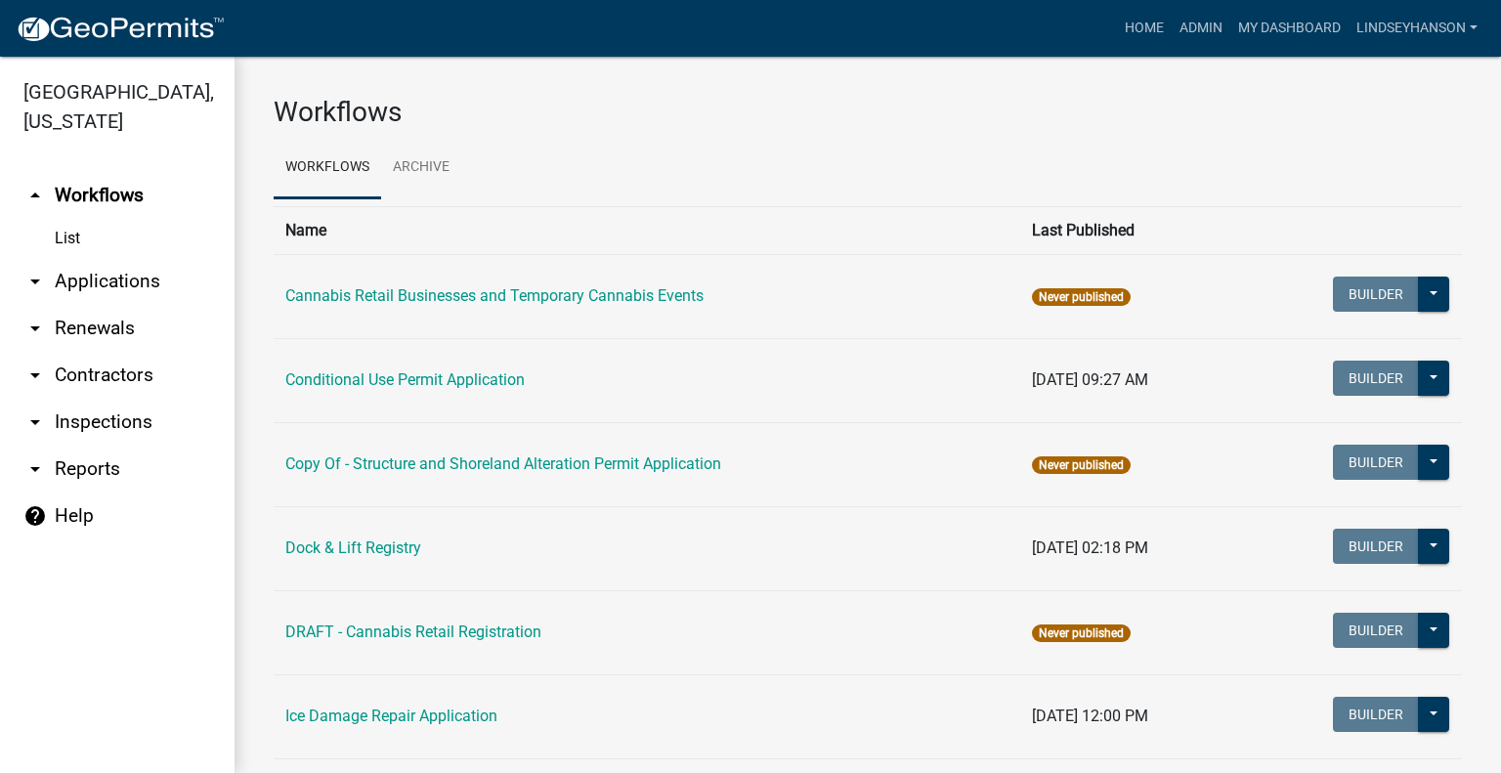
click at [162, 271] on link "arrow_drop_down Applications" at bounding box center [117, 281] width 235 height 47
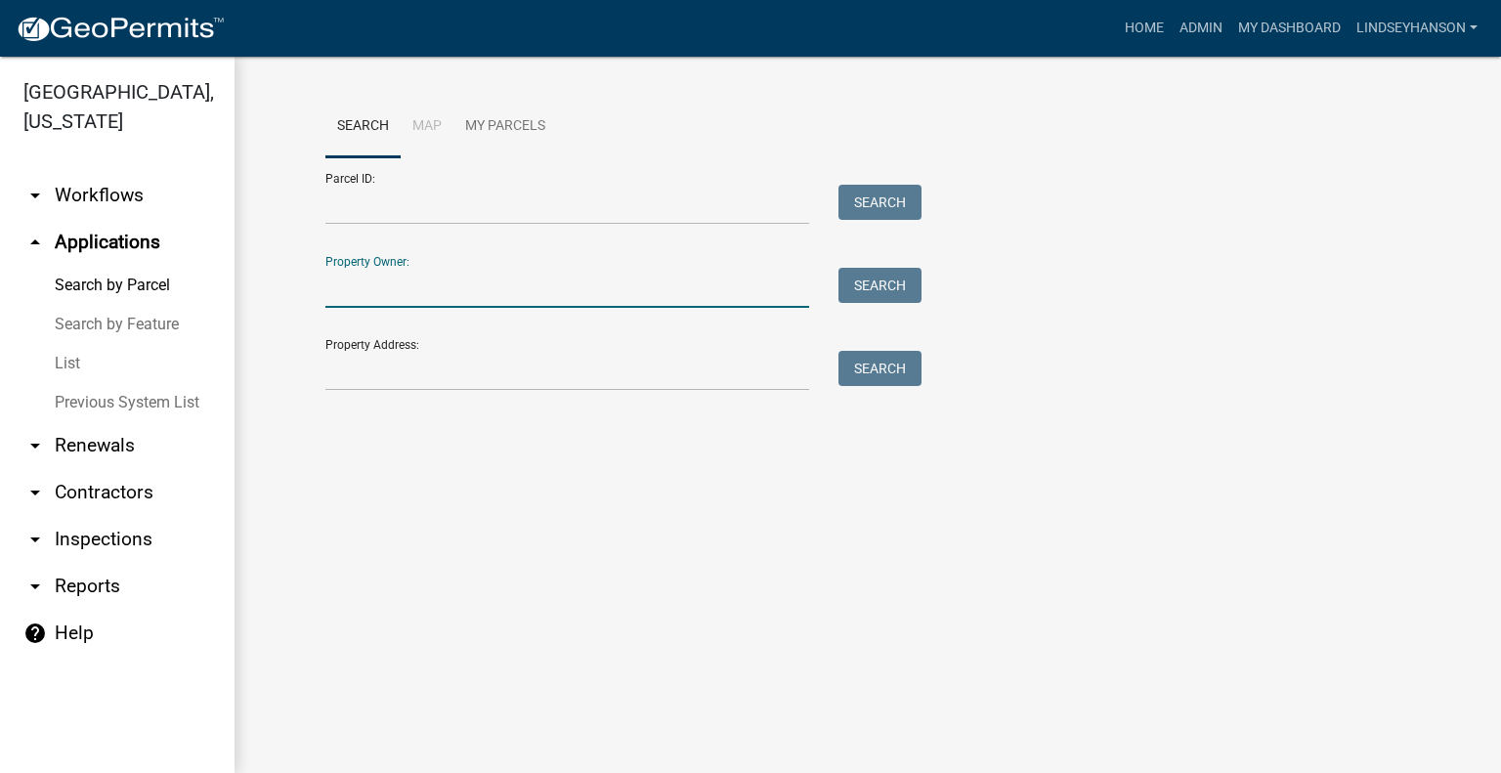
click at [487, 288] on input "Property Owner:" at bounding box center [567, 288] width 484 height 40
type input "j"
type input "g"
click at [465, 283] on input "Property Owner:" at bounding box center [567, 288] width 484 height 40
click at [612, 288] on input "Property Owner:" at bounding box center [567, 288] width 484 height 40
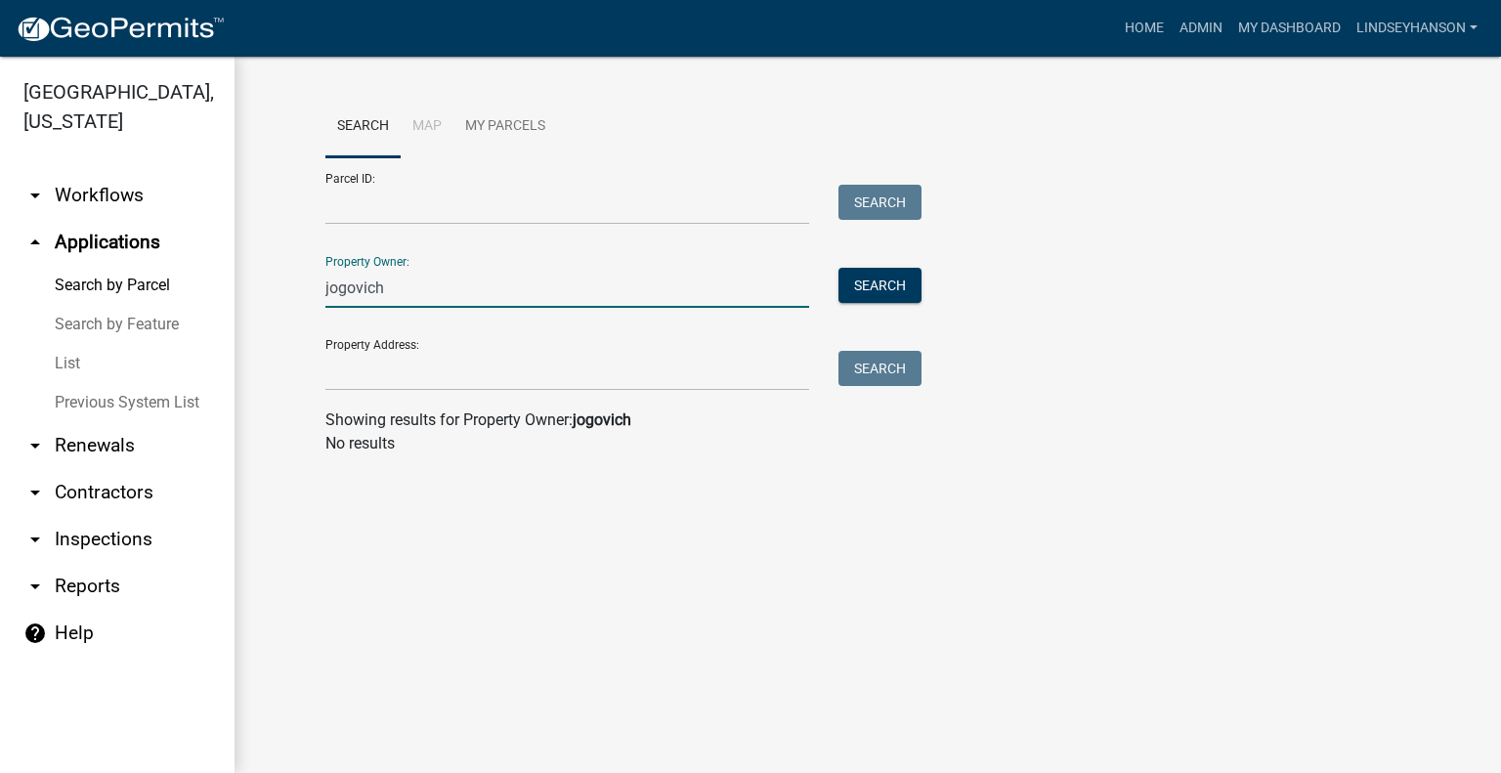
click at [325, 285] on div "jogovich" at bounding box center [567, 288] width 513 height 40
click at [328, 292] on input "jogovich" at bounding box center [567, 288] width 484 height 40
click at [461, 292] on input "jogovich" at bounding box center [567, 288] width 484 height 40
click at [325, 295] on input "jogovic" at bounding box center [567, 288] width 484 height 40
click at [468, 287] on input "teressa jogovic" at bounding box center [567, 288] width 484 height 40
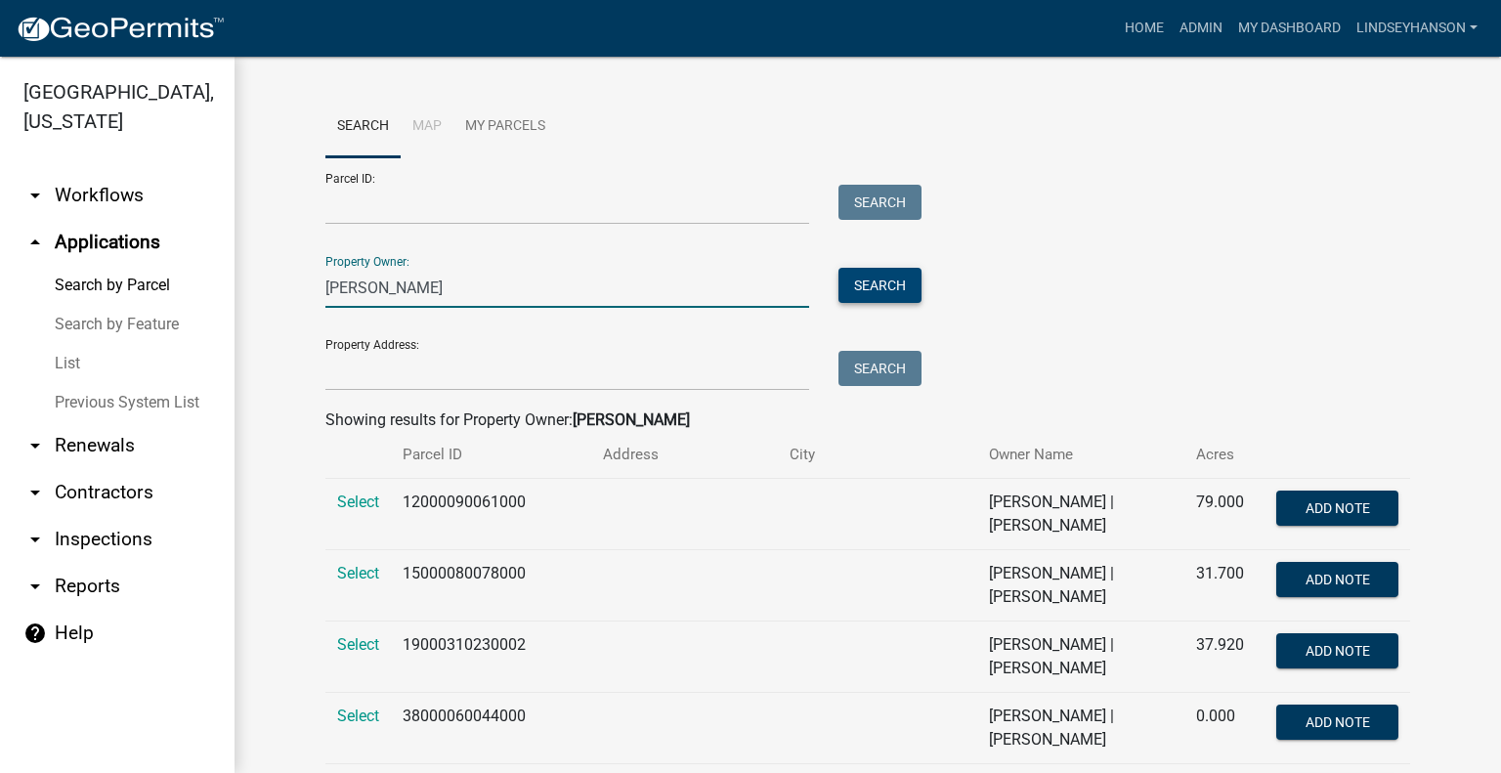
type input "teresa g"
click at [888, 290] on button "Search" at bounding box center [880, 285] width 83 height 35
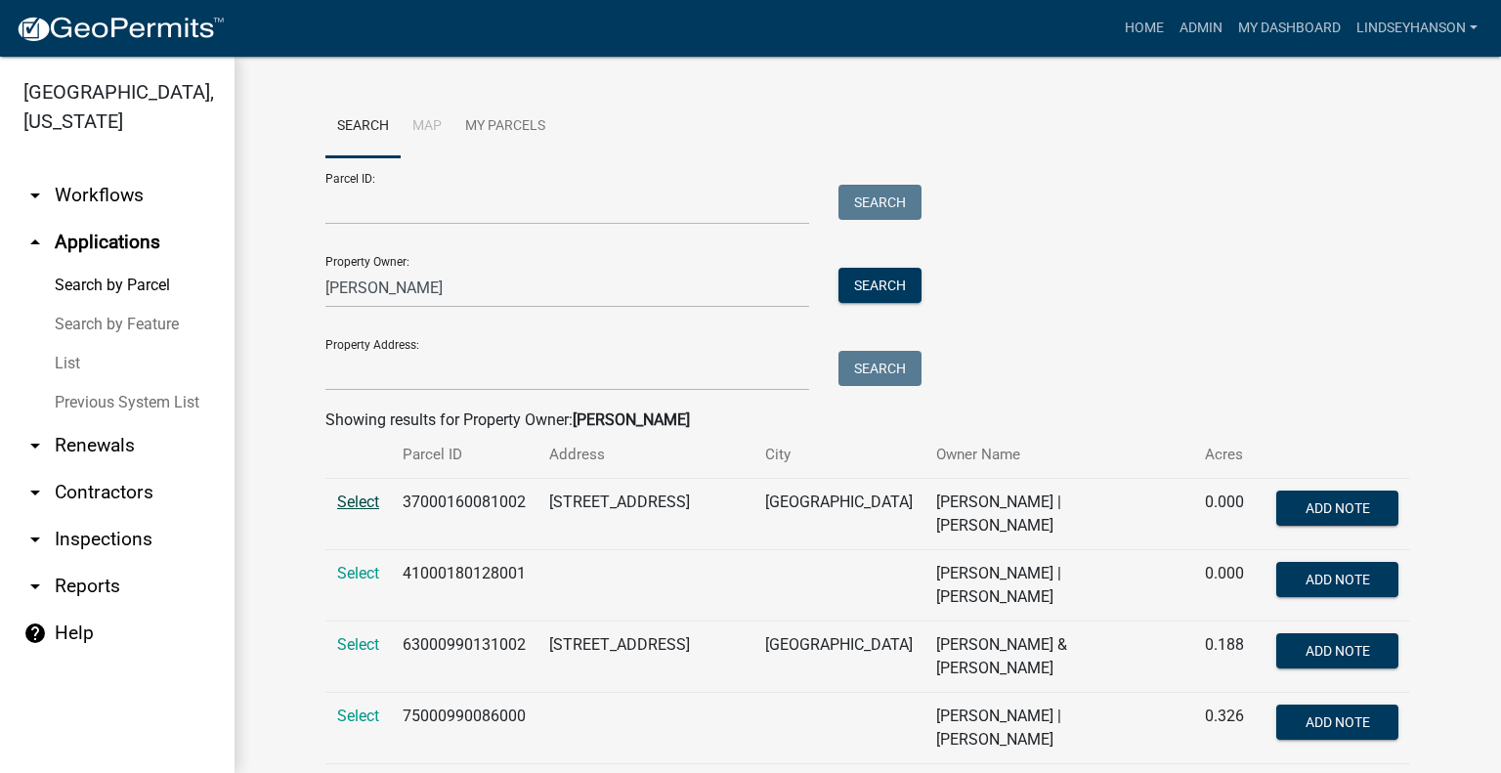
click at [358, 503] on span "Select" at bounding box center [358, 502] width 42 height 19
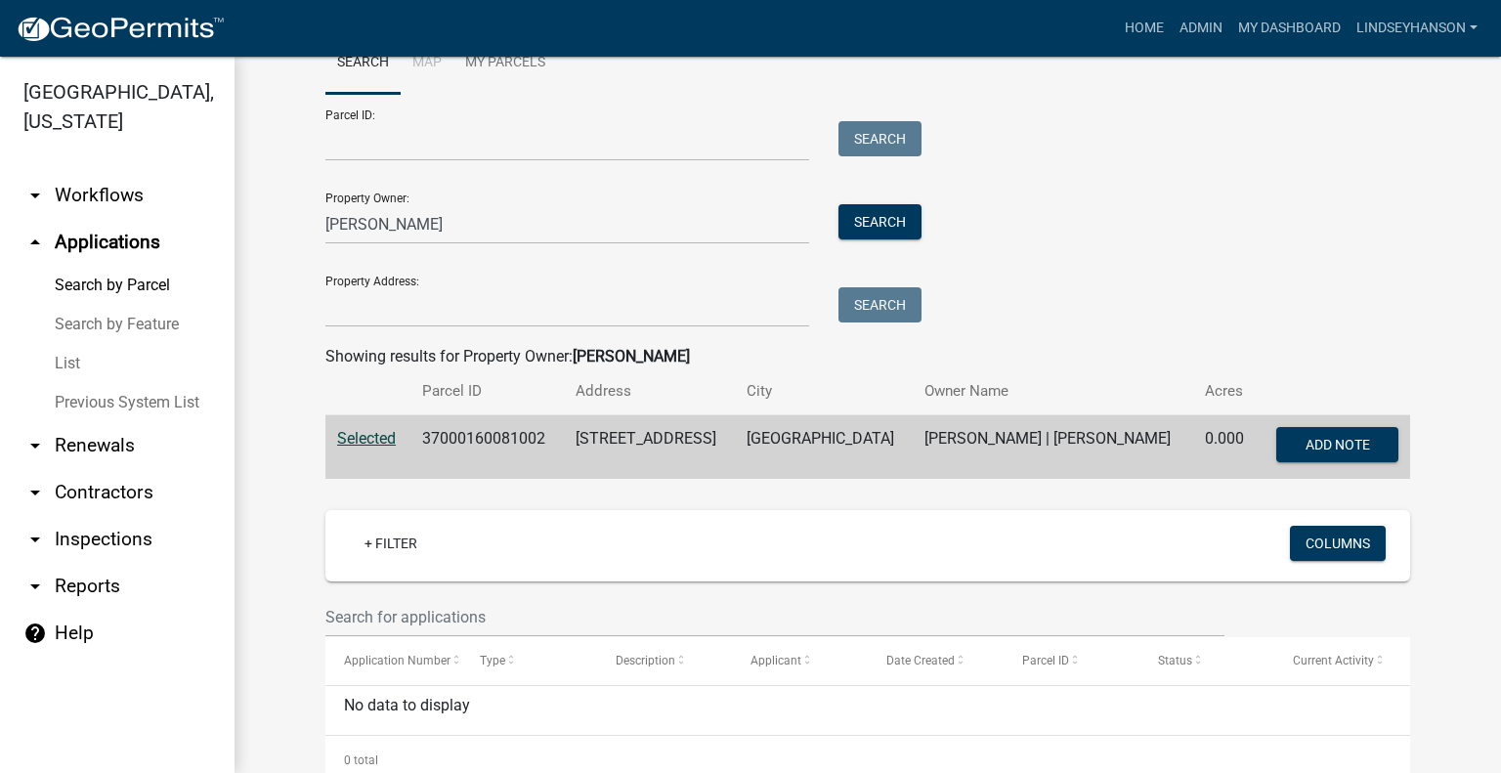
scroll to position [98, 0]
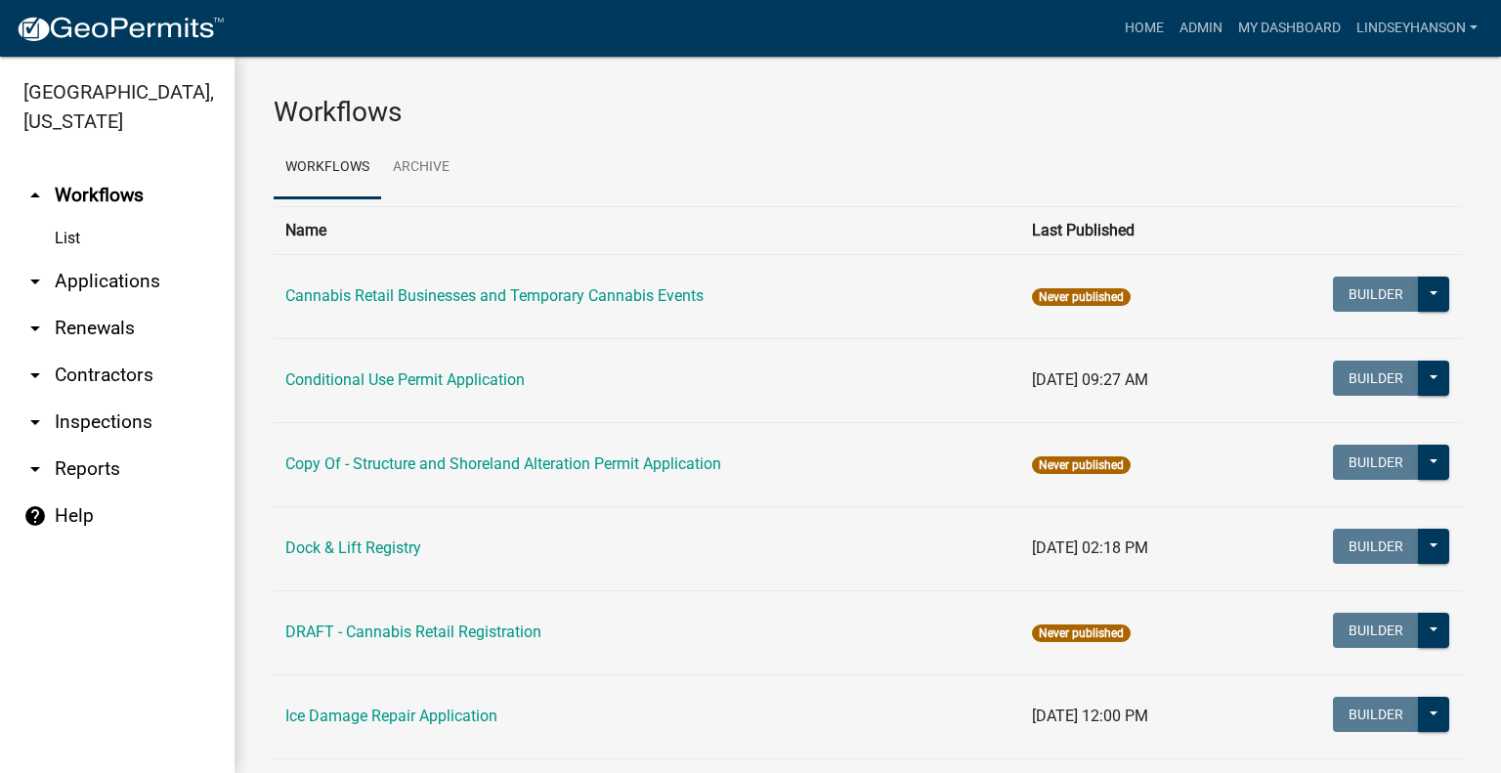
click at [145, 277] on link "arrow_drop_down Applications" at bounding box center [117, 281] width 235 height 47
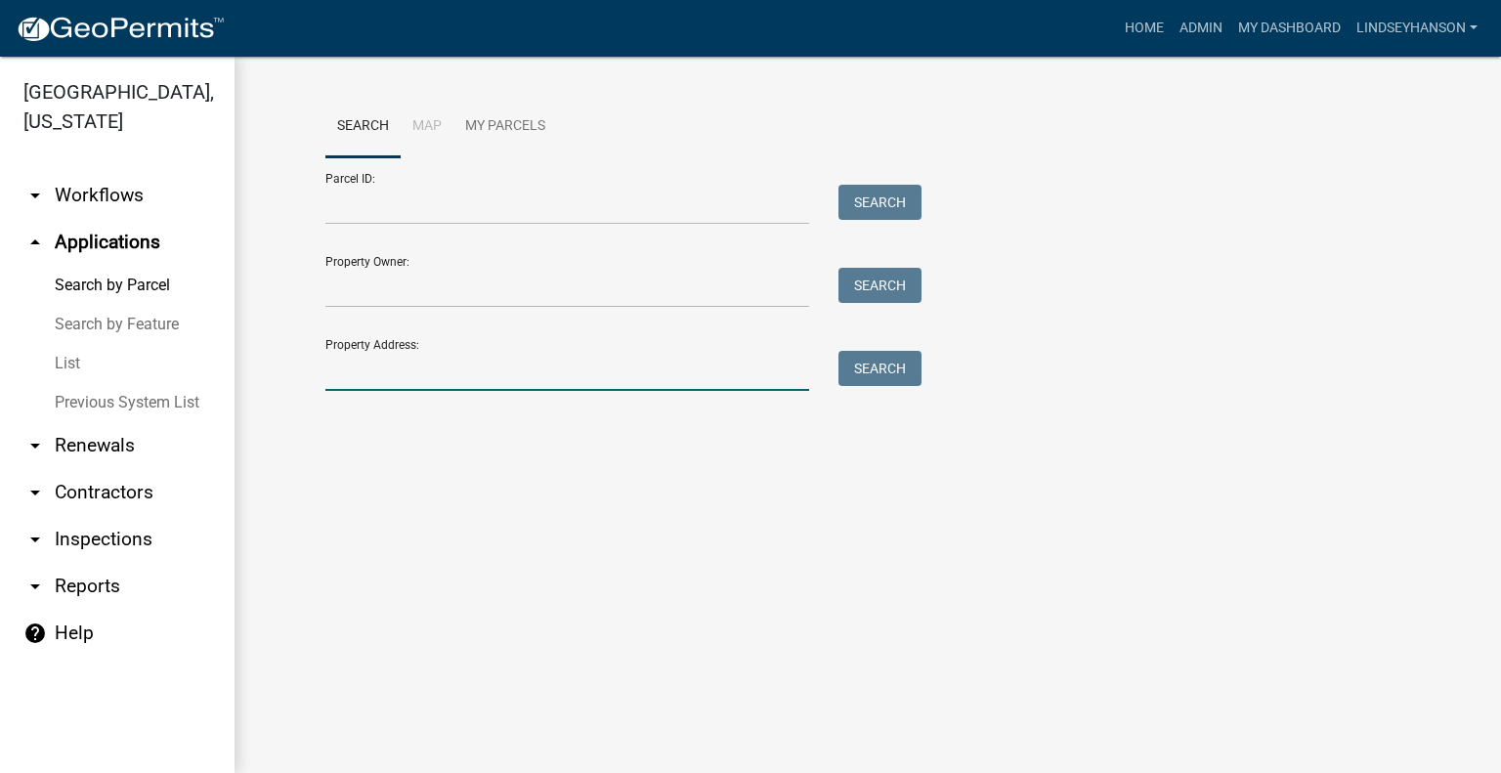
click at [514, 379] on input "Property Address:" at bounding box center [567, 371] width 484 height 40
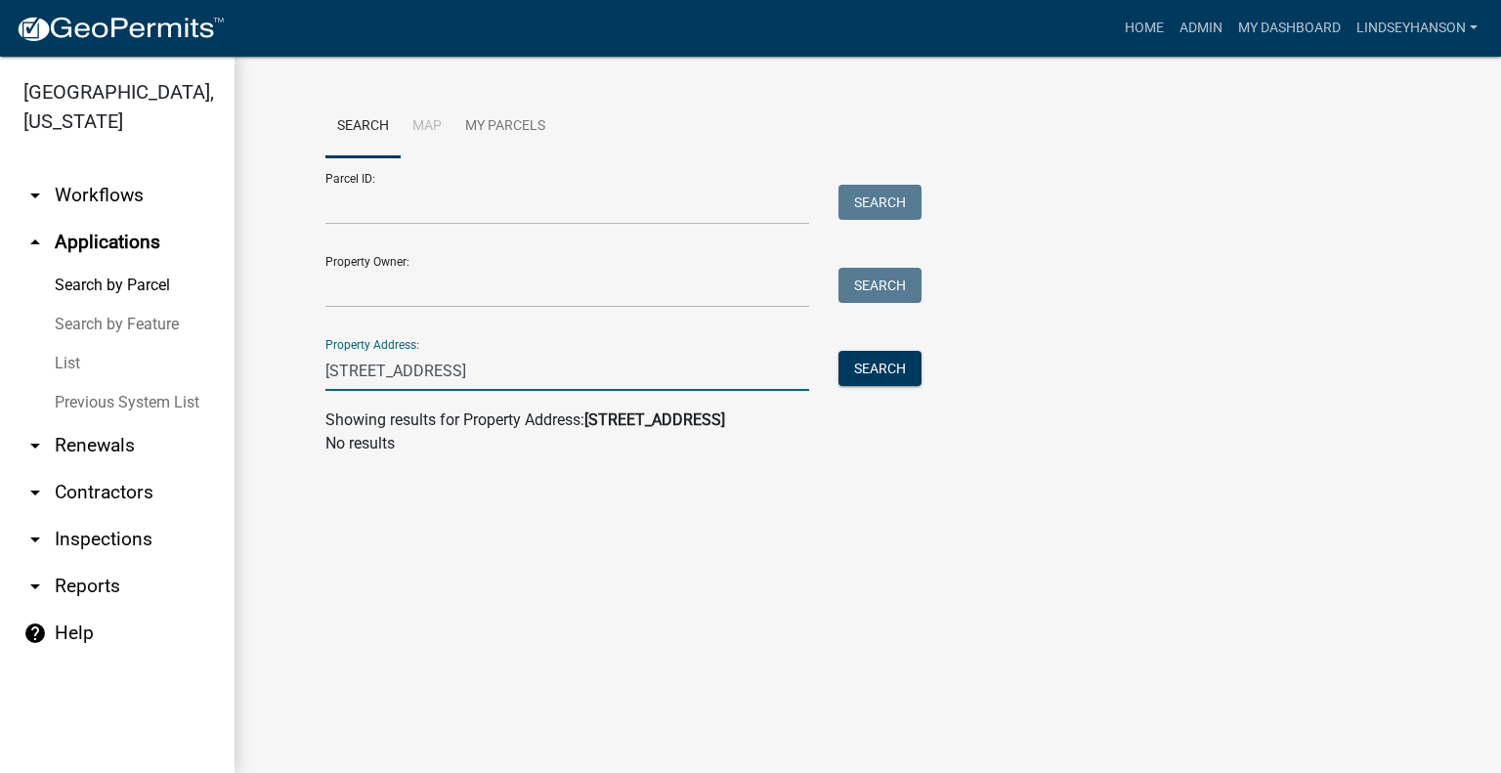
type input "1201 n brodway"
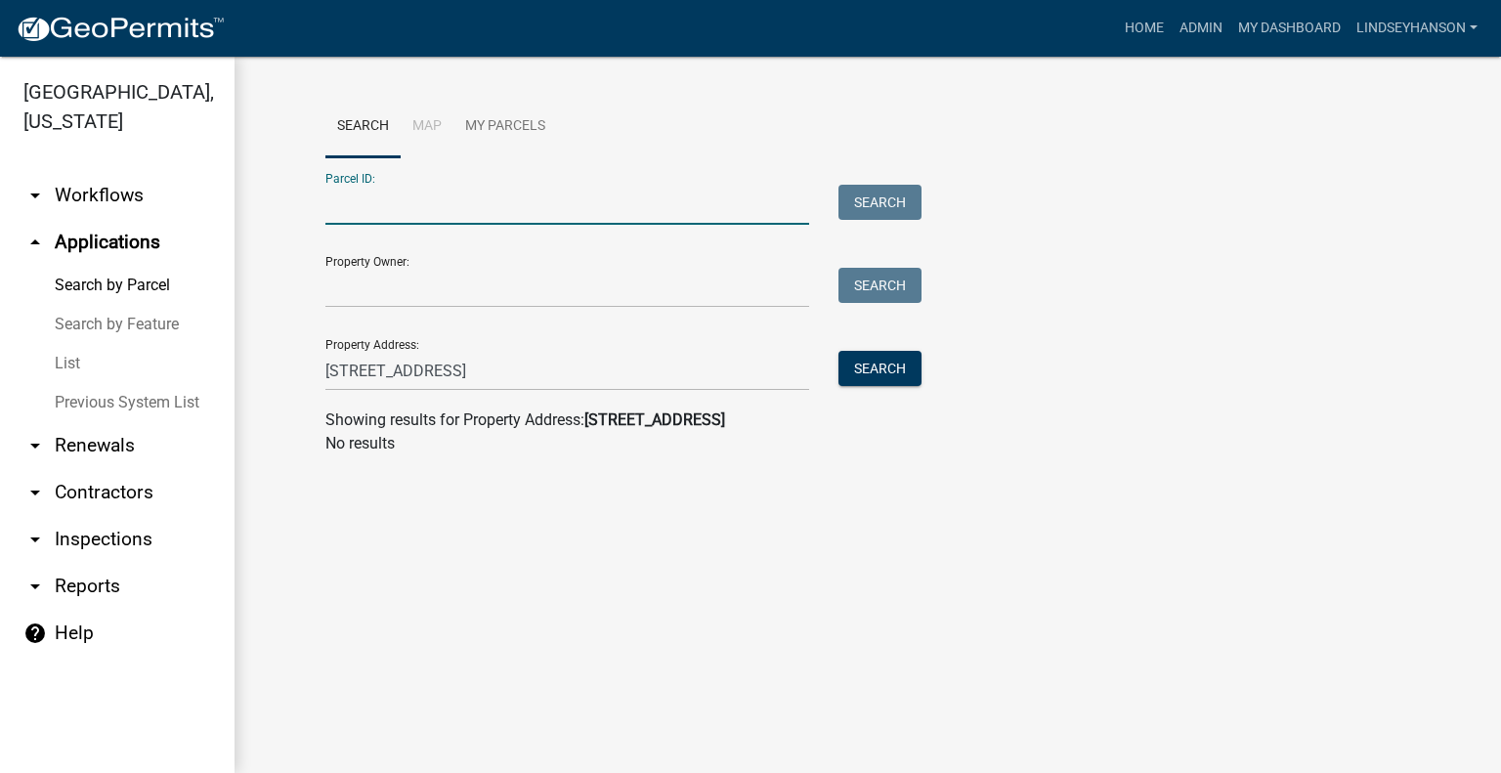
click at [414, 196] on input "Parcel ID:" at bounding box center [567, 205] width 484 height 40
paste input "76000220005003"
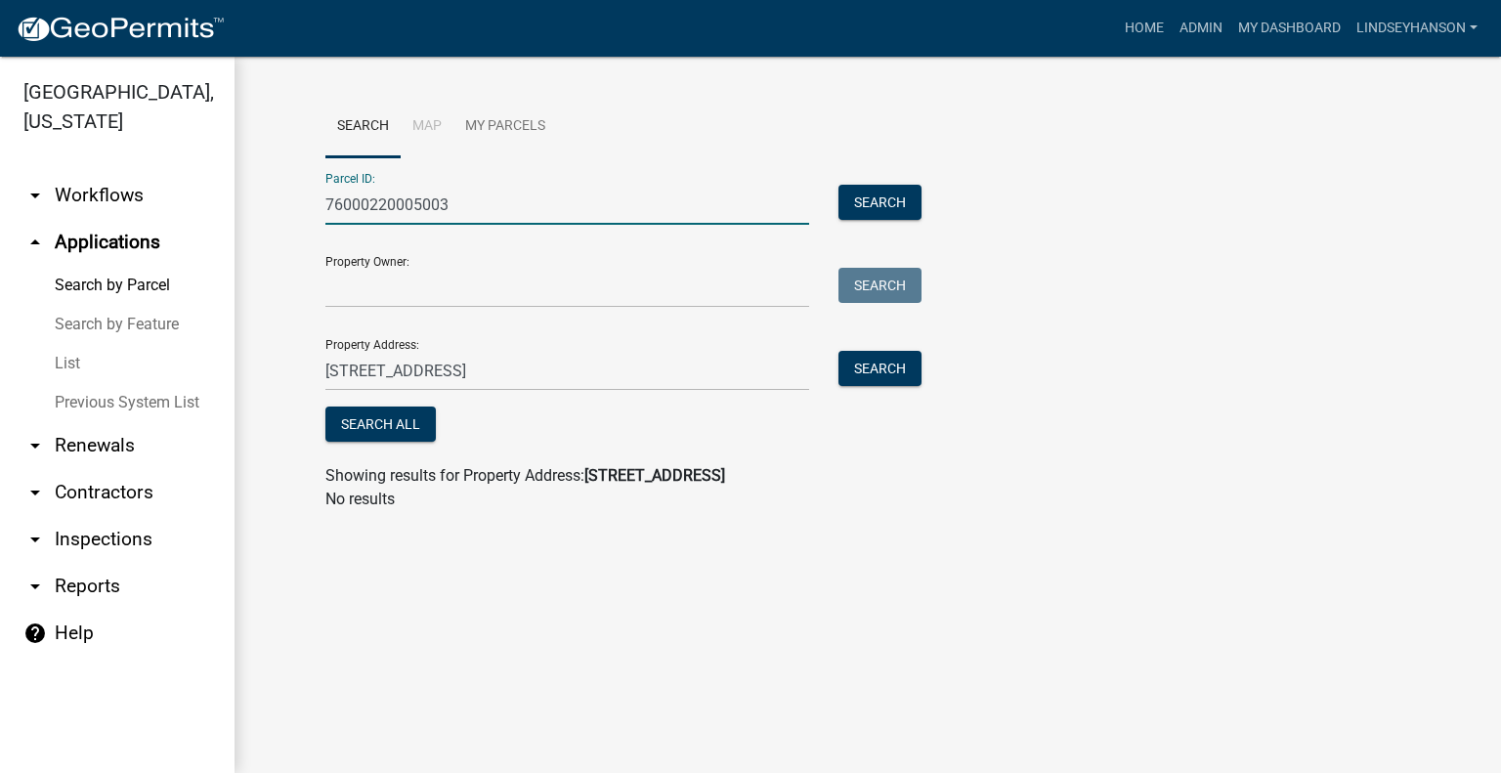
type input "76000220005003"
click at [500, 366] on input "1201 n brodway" at bounding box center [567, 371] width 484 height 40
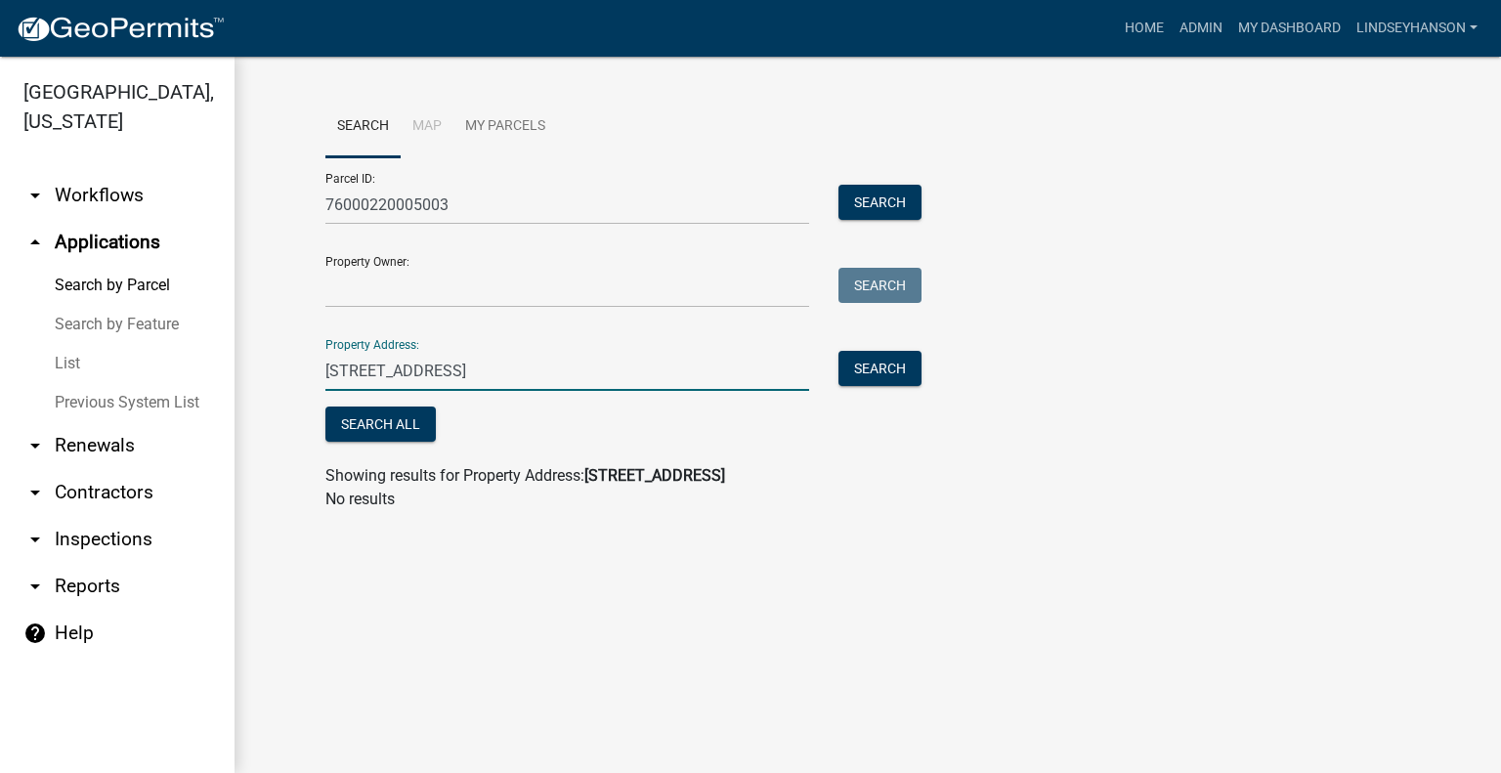
click at [500, 365] on input "1201 n brodway" at bounding box center [567, 371] width 484 height 40
click at [500, 364] on input "1201 n brodway" at bounding box center [567, 371] width 484 height 40
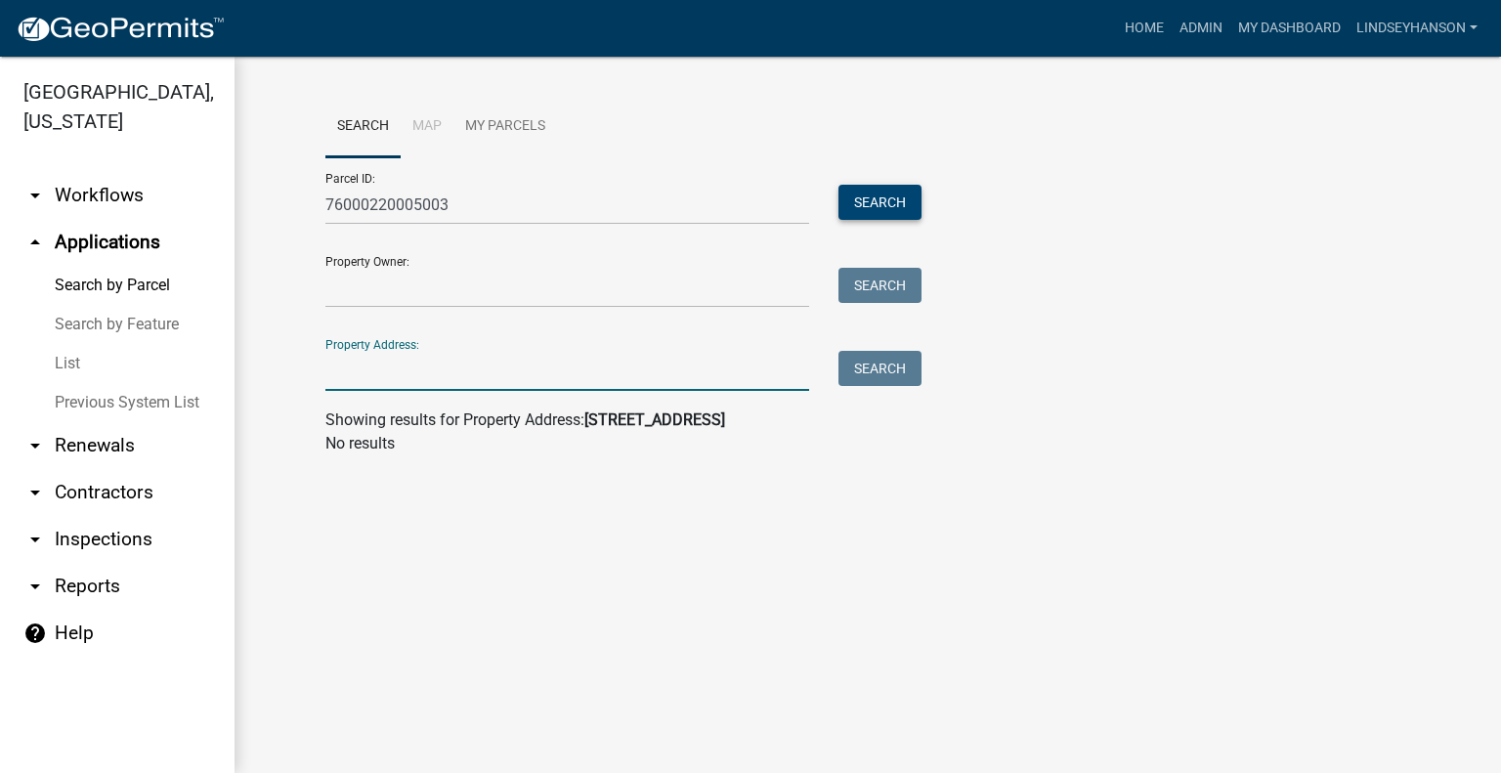
click at [882, 202] on button "Search" at bounding box center [880, 202] width 83 height 35
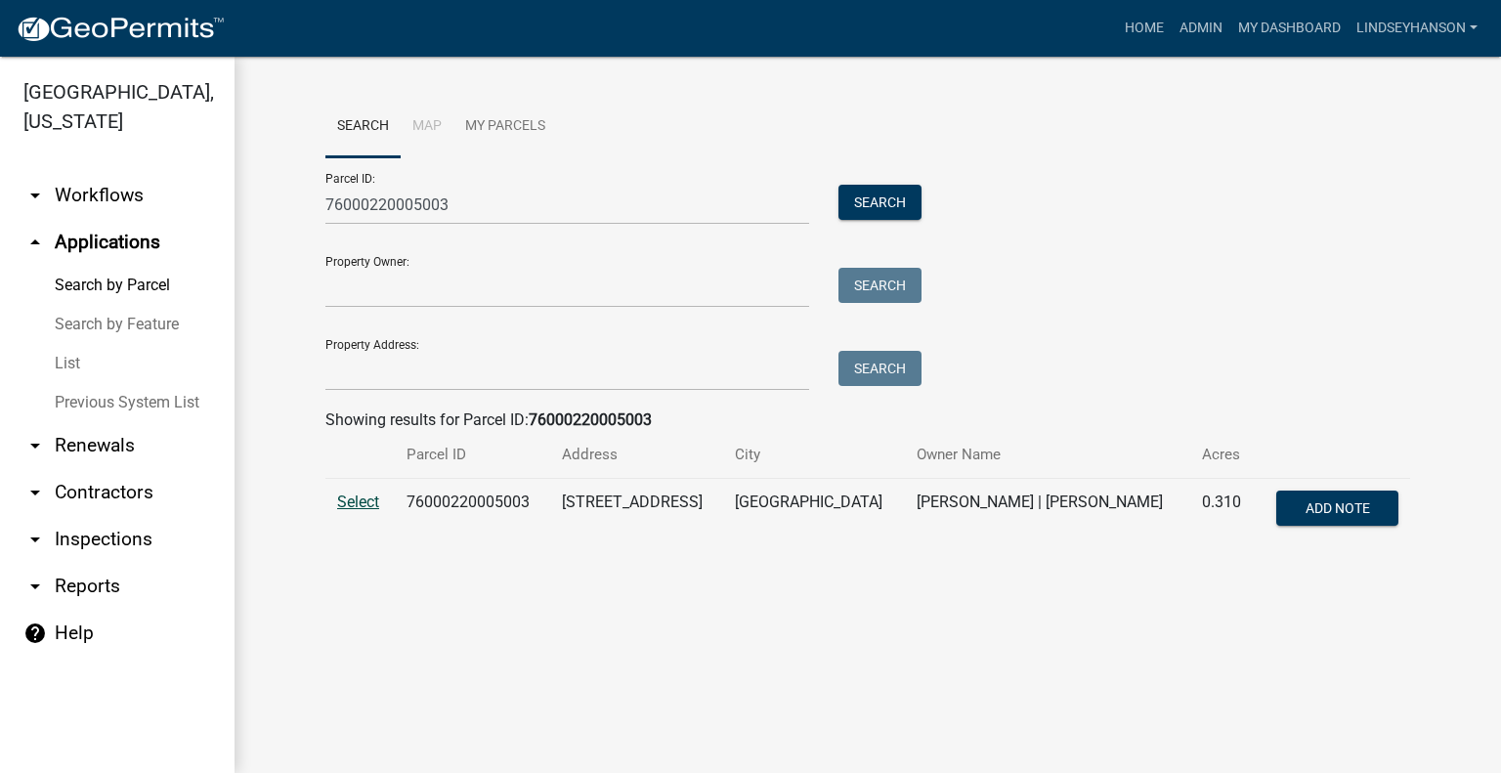
click at [360, 507] on span "Select" at bounding box center [358, 502] width 42 height 19
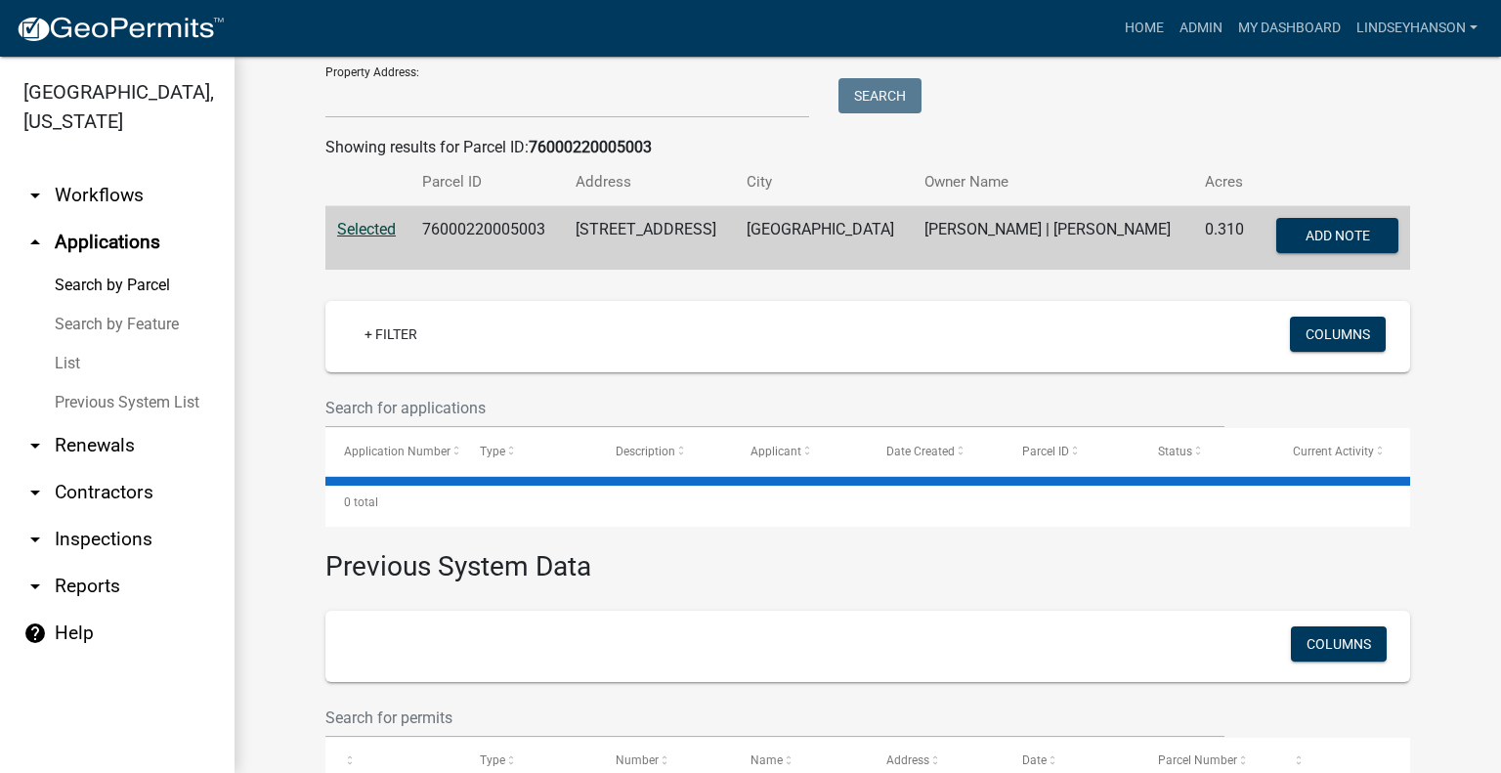
scroll to position [374, 0]
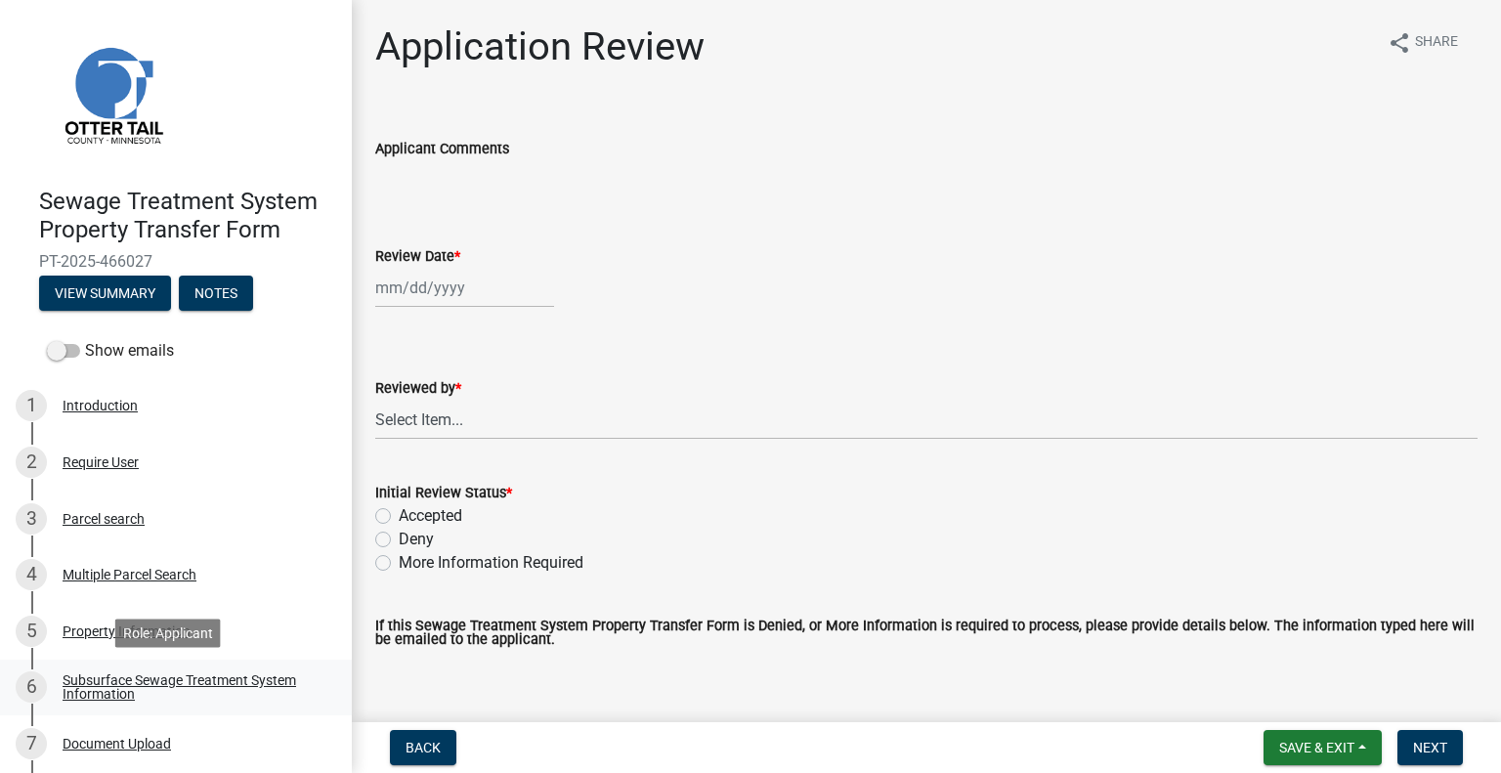
click at [250, 677] on div "Subsurface Sewage Treatment System Information" at bounding box center [192, 686] width 258 height 27
click at [268, 679] on div "Subsurface Sewage Treatment System Information" at bounding box center [192, 686] width 258 height 27
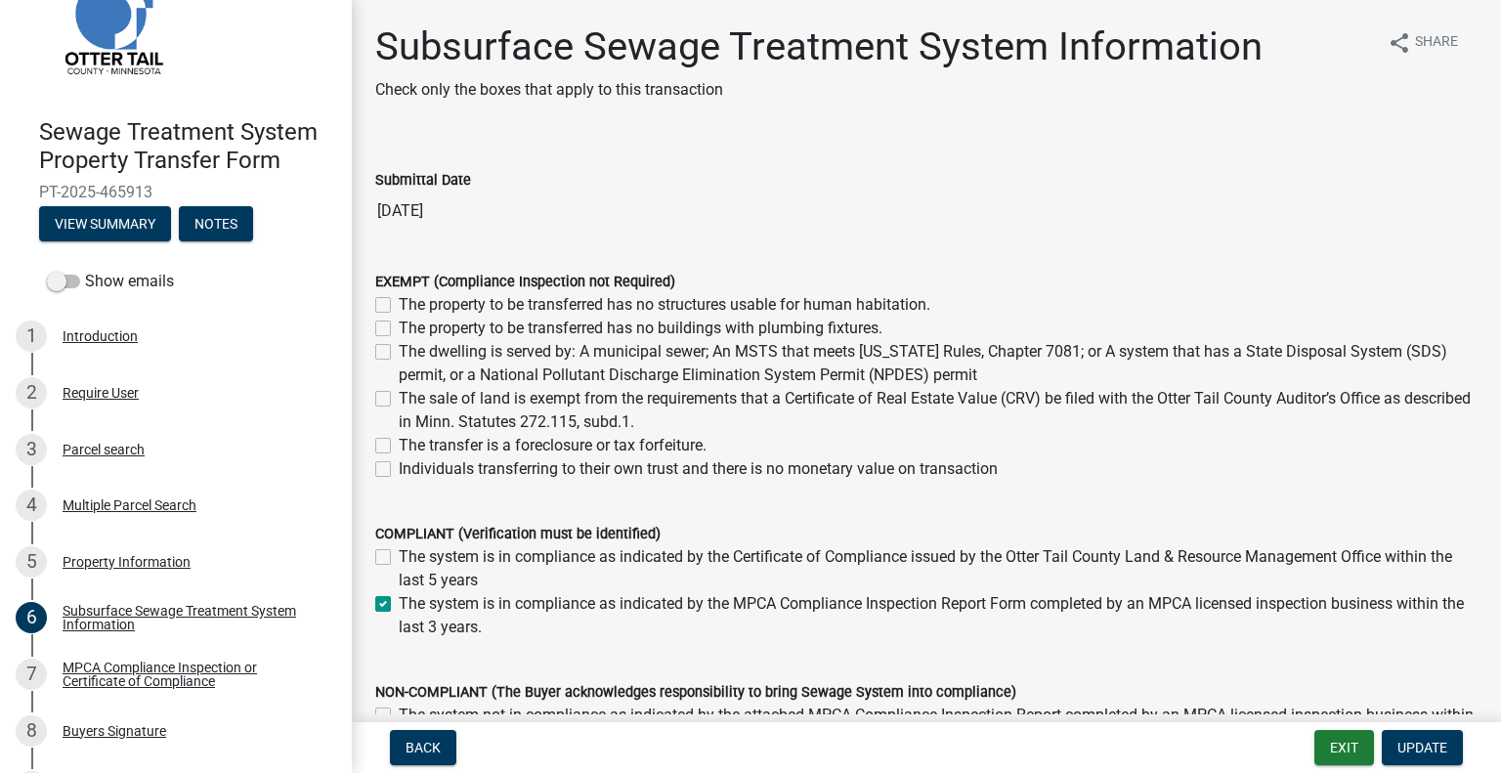
scroll to position [70, 0]
click at [169, 689] on link "7 MPCA Compliance Inspection or Certificate of Compliance" at bounding box center [176, 673] width 352 height 57
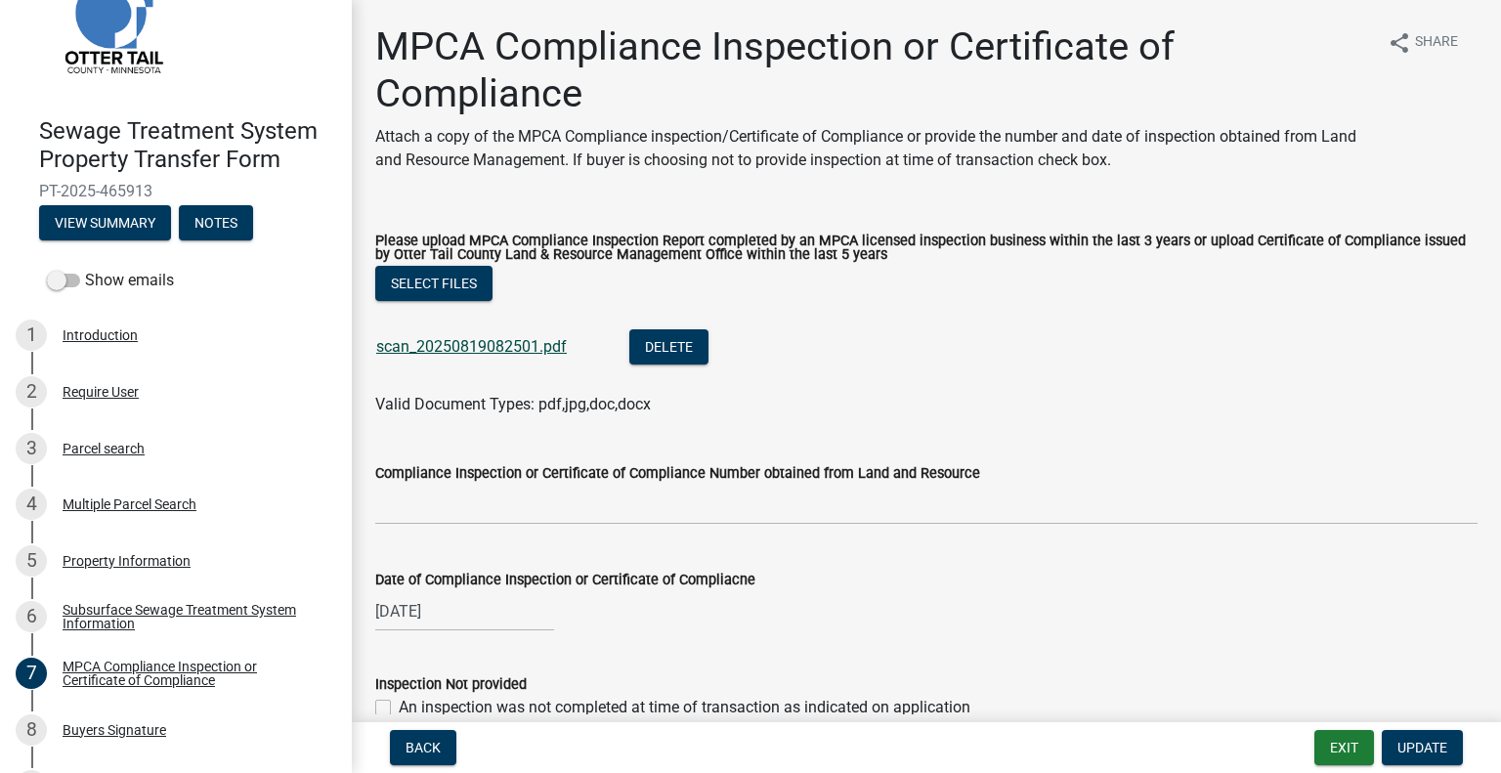
click at [523, 343] on link "scan_20250819082501.pdf" at bounding box center [471, 346] width 191 height 19
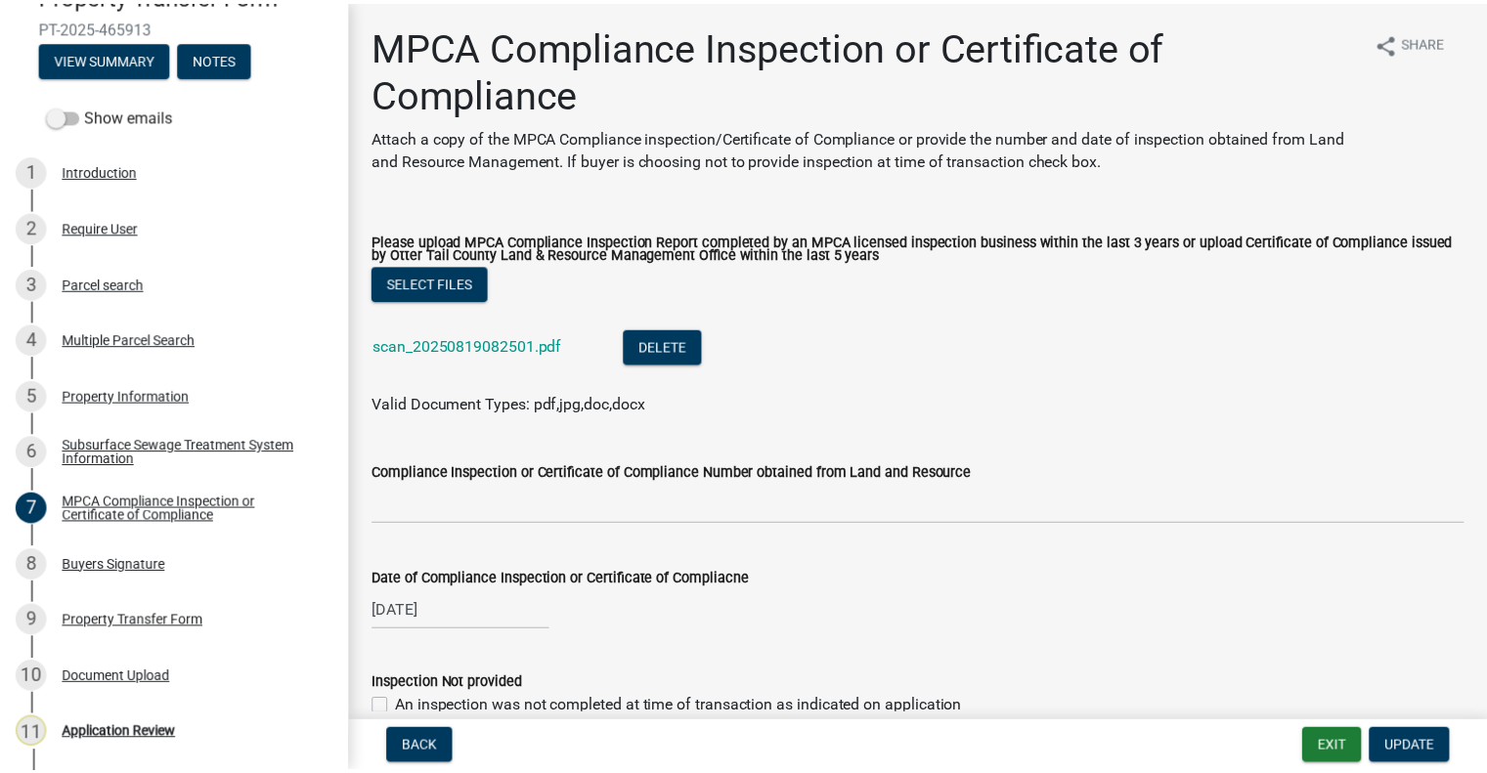
scroll to position [287, 0]
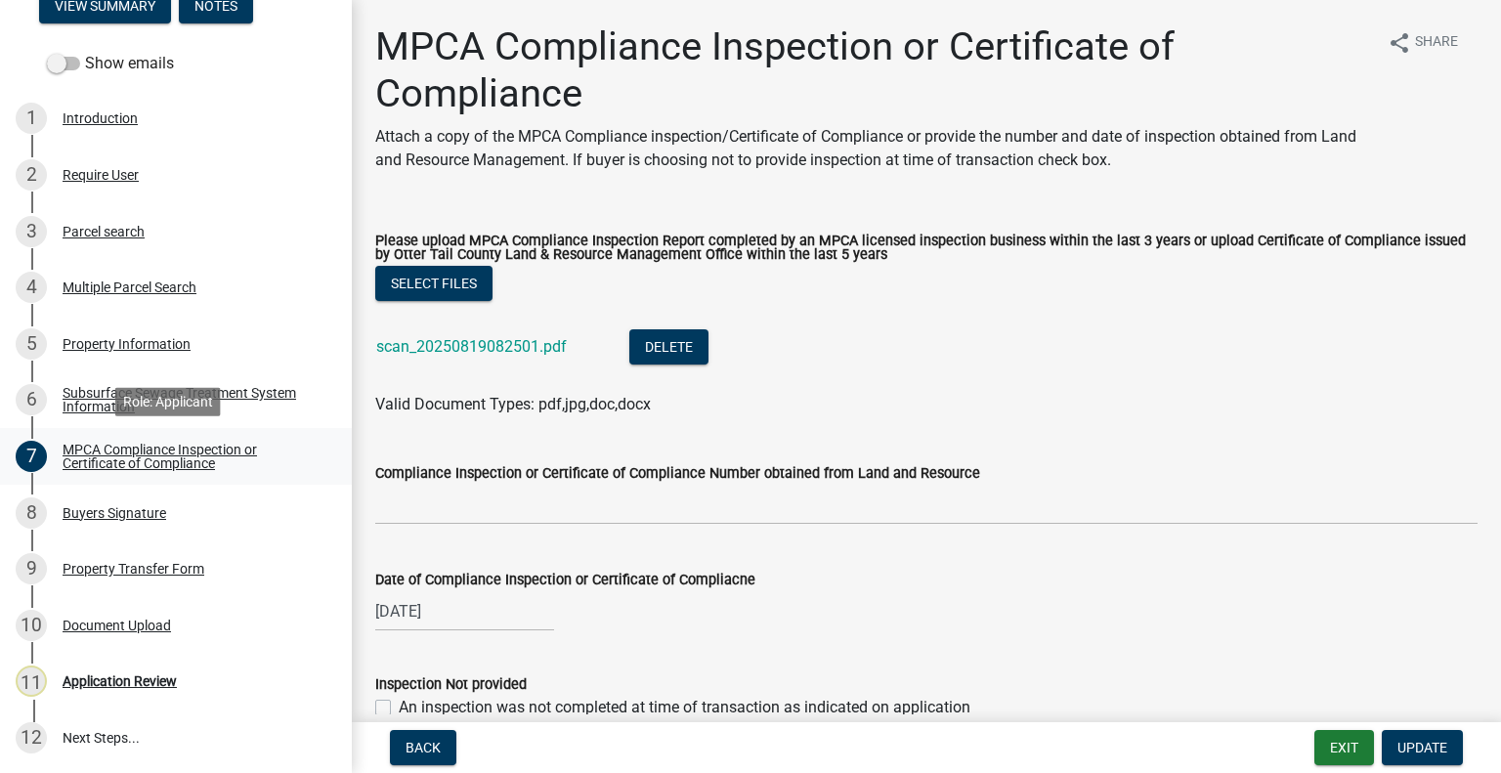
click at [117, 443] on div "MPCA Compliance Inspection or Certificate of Compliance" at bounding box center [192, 456] width 258 height 27
click at [154, 639] on div "10 Document Upload" at bounding box center [168, 625] width 305 height 31
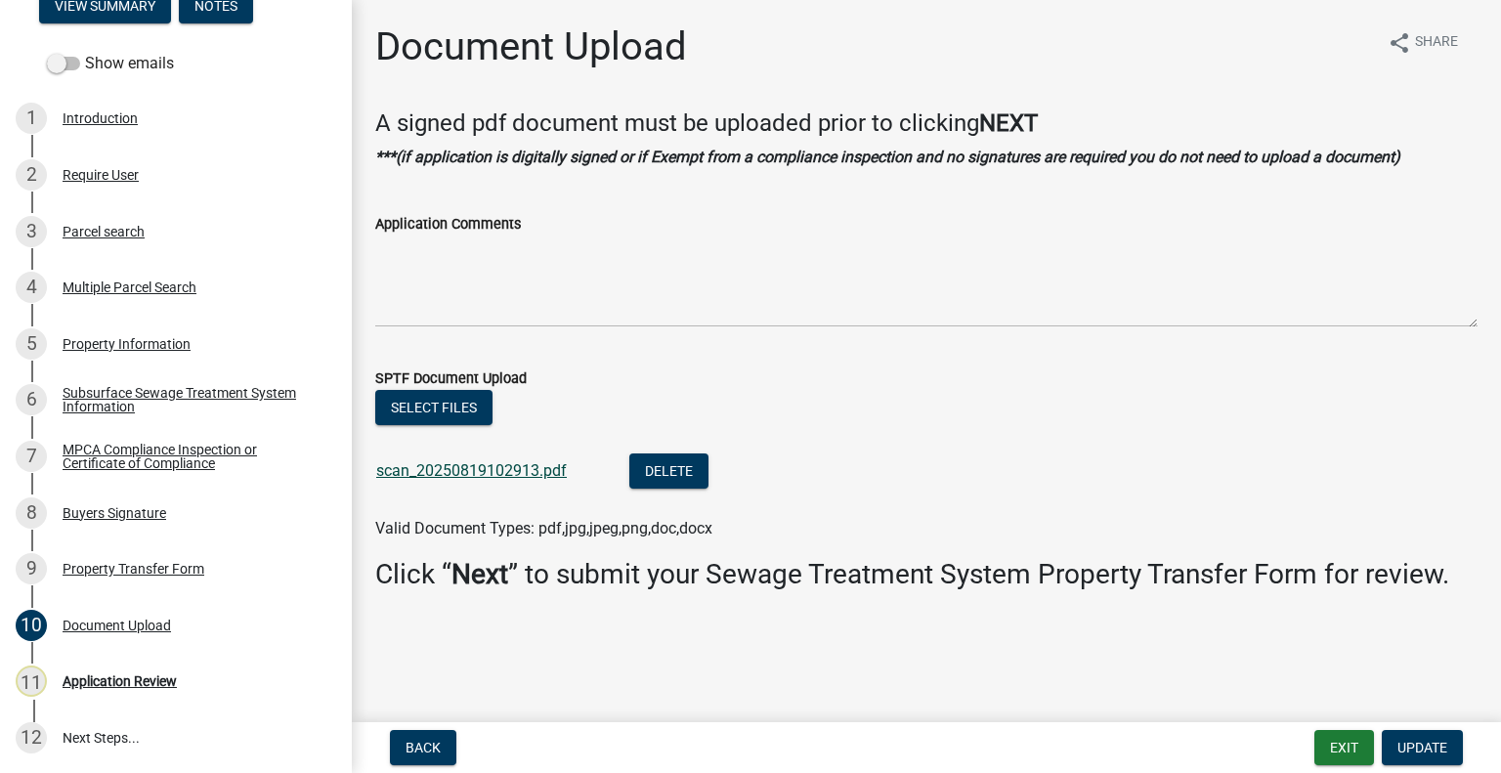
click at [471, 470] on link "scan_20250819102913.pdf" at bounding box center [471, 470] width 191 height 19
click at [132, 239] on div "3 Parcel search" at bounding box center [168, 231] width 305 height 31
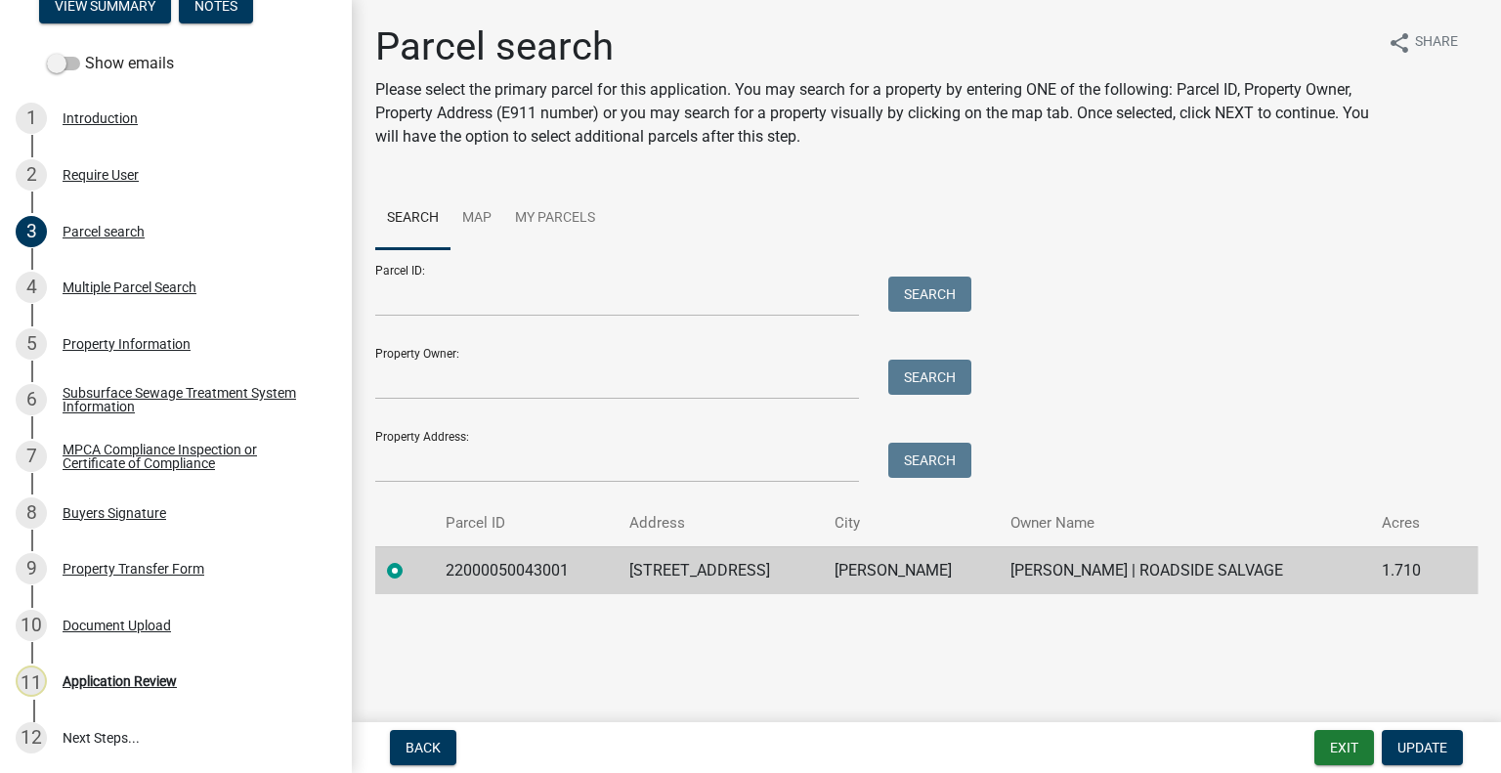
click at [476, 573] on td "22000050043001" at bounding box center [526, 570] width 184 height 48
click at [477, 573] on td "22000050043001" at bounding box center [526, 570] width 184 height 48
copy td "22000050043001"
click at [167, 691] on div "11 Application Review" at bounding box center [168, 681] width 305 height 31
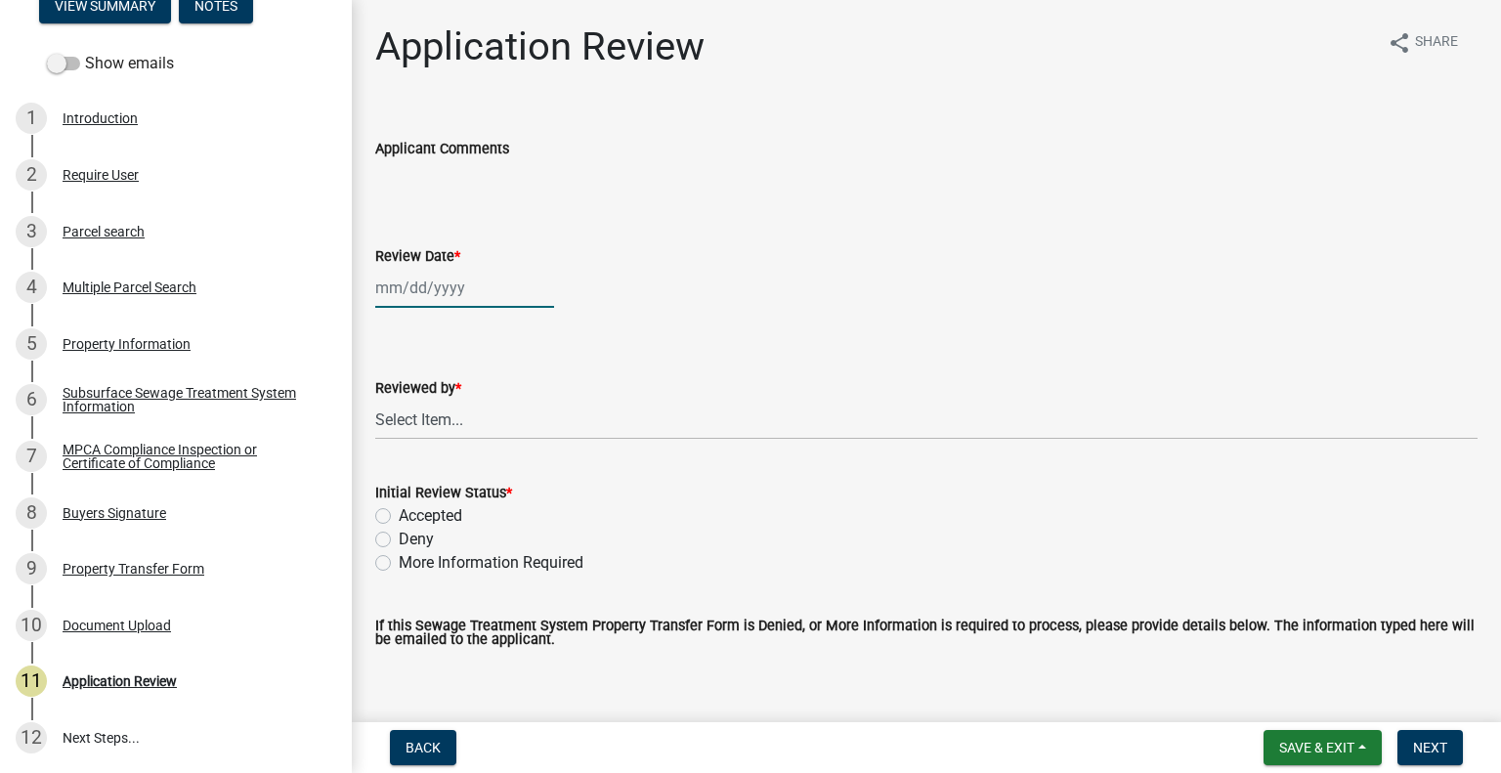
click at [465, 284] on div at bounding box center [464, 288] width 179 height 40
select select "8"
select select "2025"
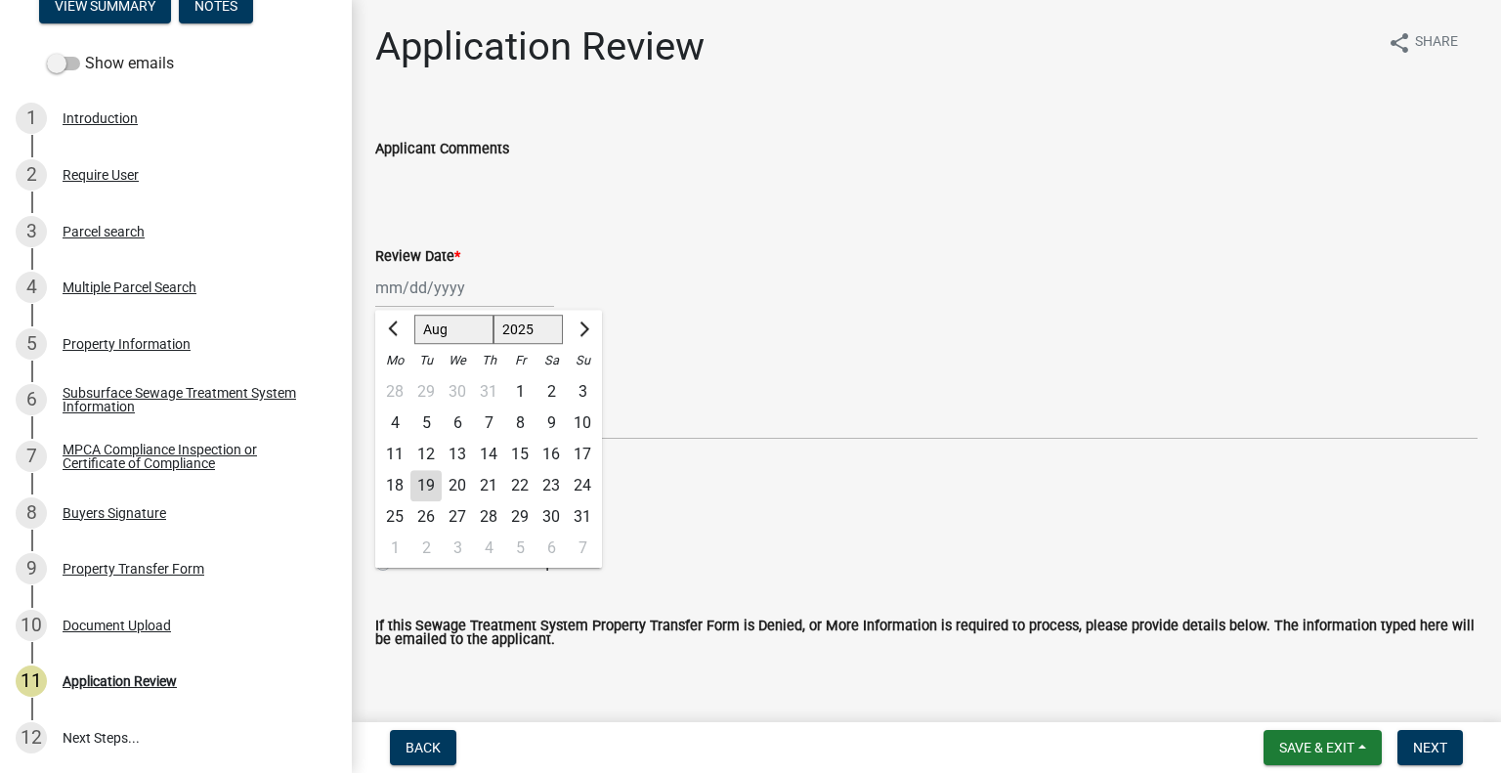
click at [432, 480] on div "19" at bounding box center [426, 485] width 31 height 31
type input "[DATE]"
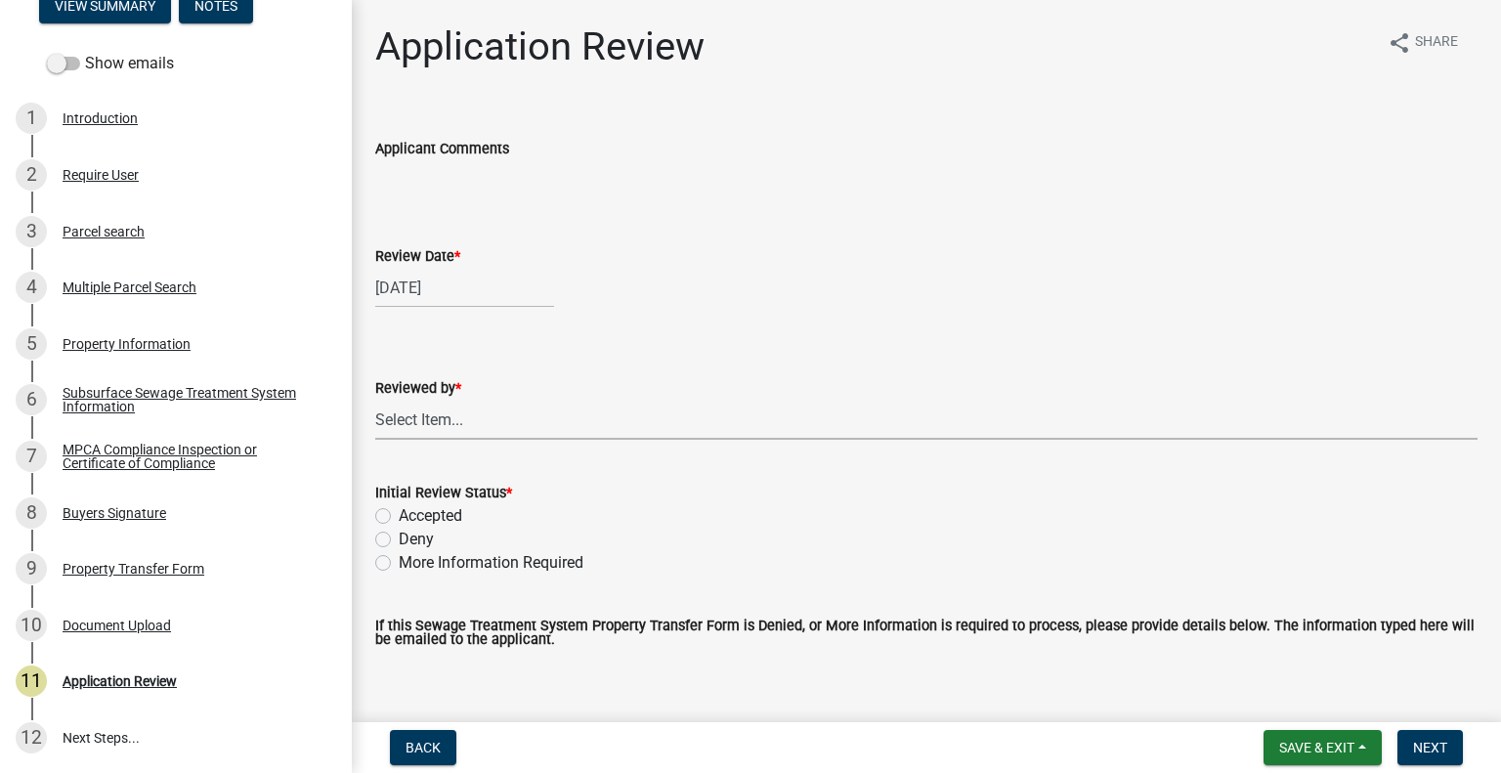
click at [461, 420] on select "Select Item... [PERSON_NAME] [PERSON_NAME] [PERSON_NAME] [PERSON_NAME] [PERSON_…" at bounding box center [926, 420] width 1103 height 40
click at [375, 400] on select "Select Item... [PERSON_NAME] [PERSON_NAME] [PERSON_NAME] [PERSON_NAME] [PERSON_…" at bounding box center [926, 420] width 1103 height 40
select select "2217fab6-25d2-4df2-8e35-18ddd05e0fe8"
click at [439, 515] on label "Accepted" at bounding box center [431, 515] width 64 height 23
click at [412, 515] on input "Accepted" at bounding box center [405, 510] width 13 height 13
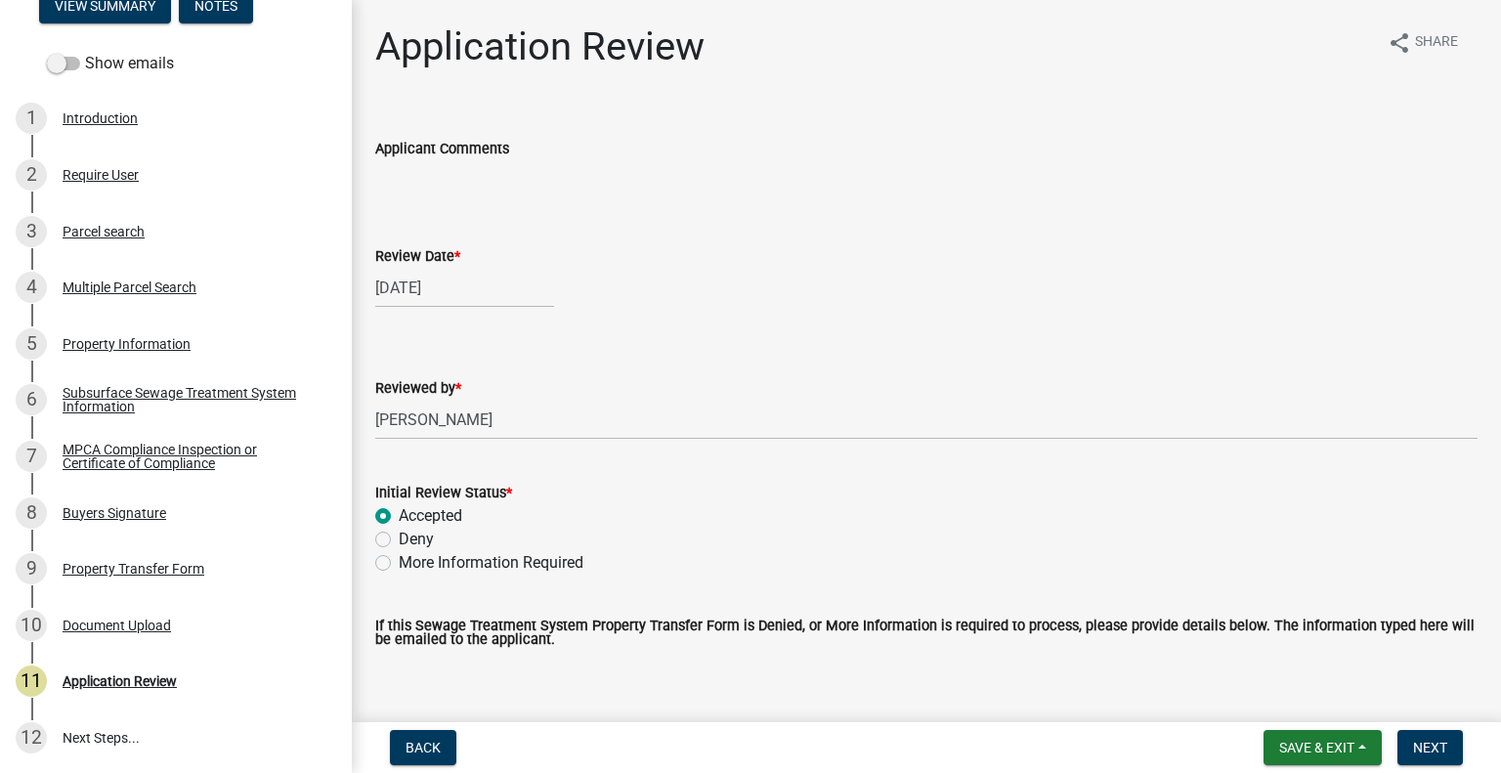
radio input "true"
click at [1417, 765] on button "Next" at bounding box center [1430, 747] width 65 height 35
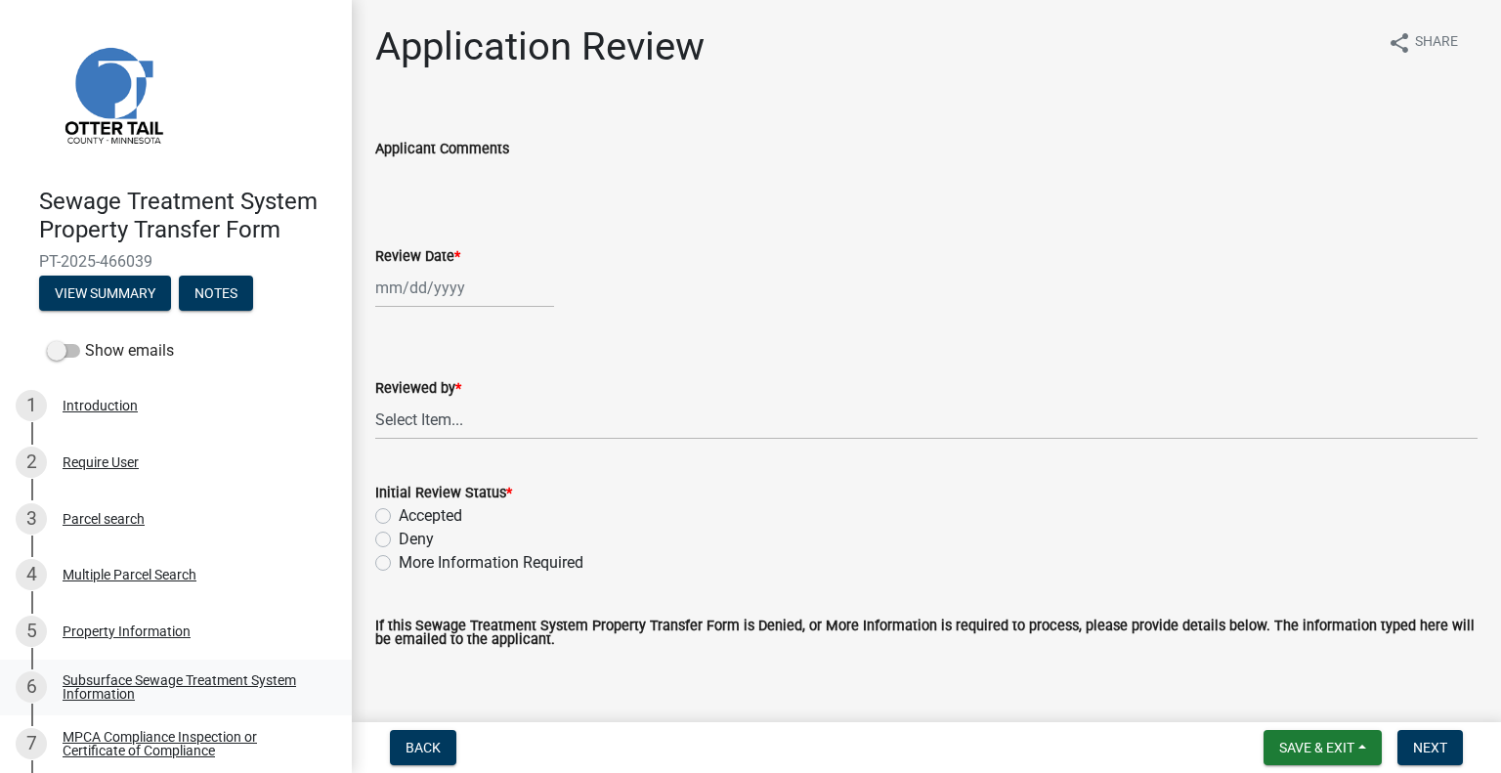
click at [187, 681] on div "Subsurface Sewage Treatment System Information" at bounding box center [192, 686] width 258 height 27
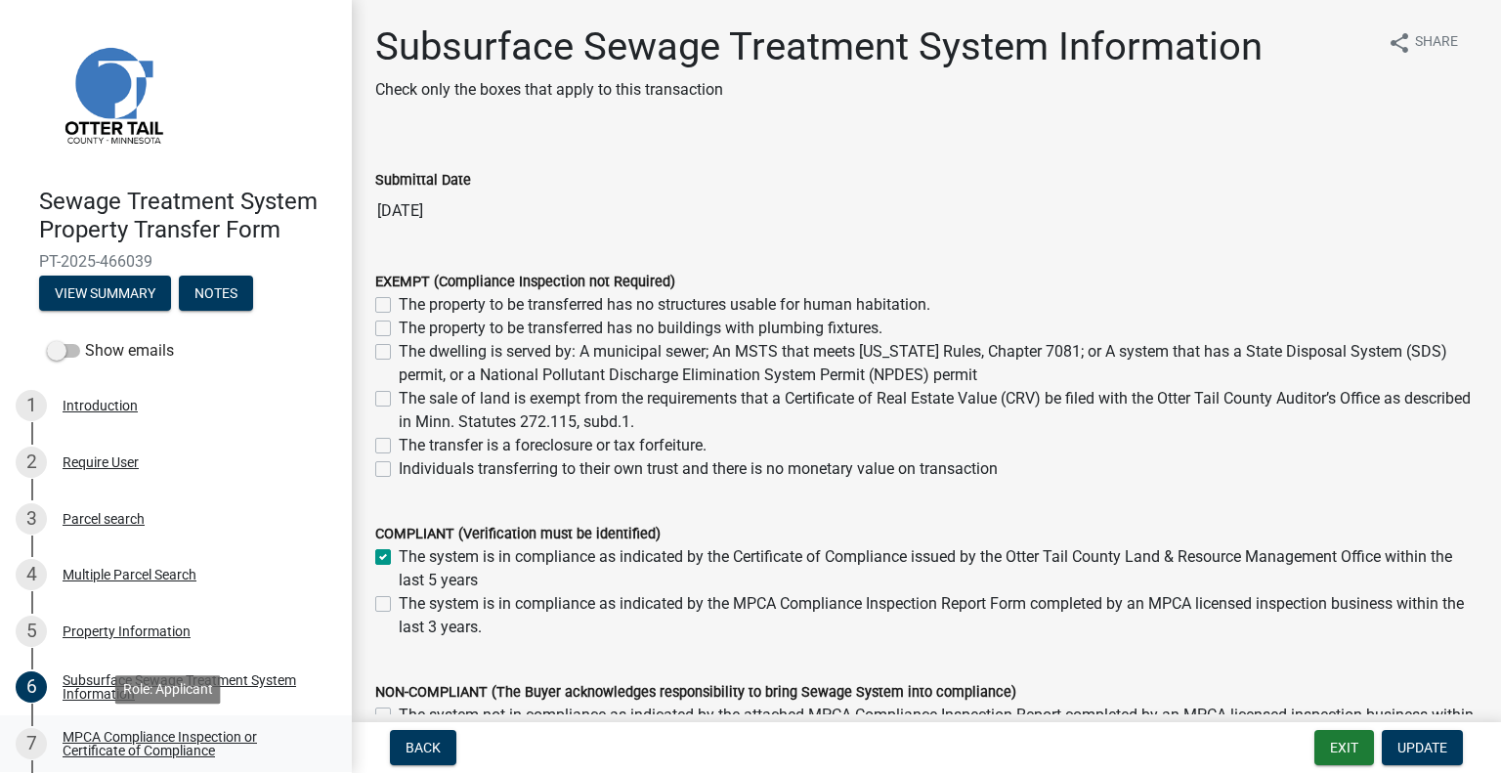
click at [199, 742] on div "MPCA Compliance Inspection or Certificate of Compliance" at bounding box center [192, 743] width 258 height 27
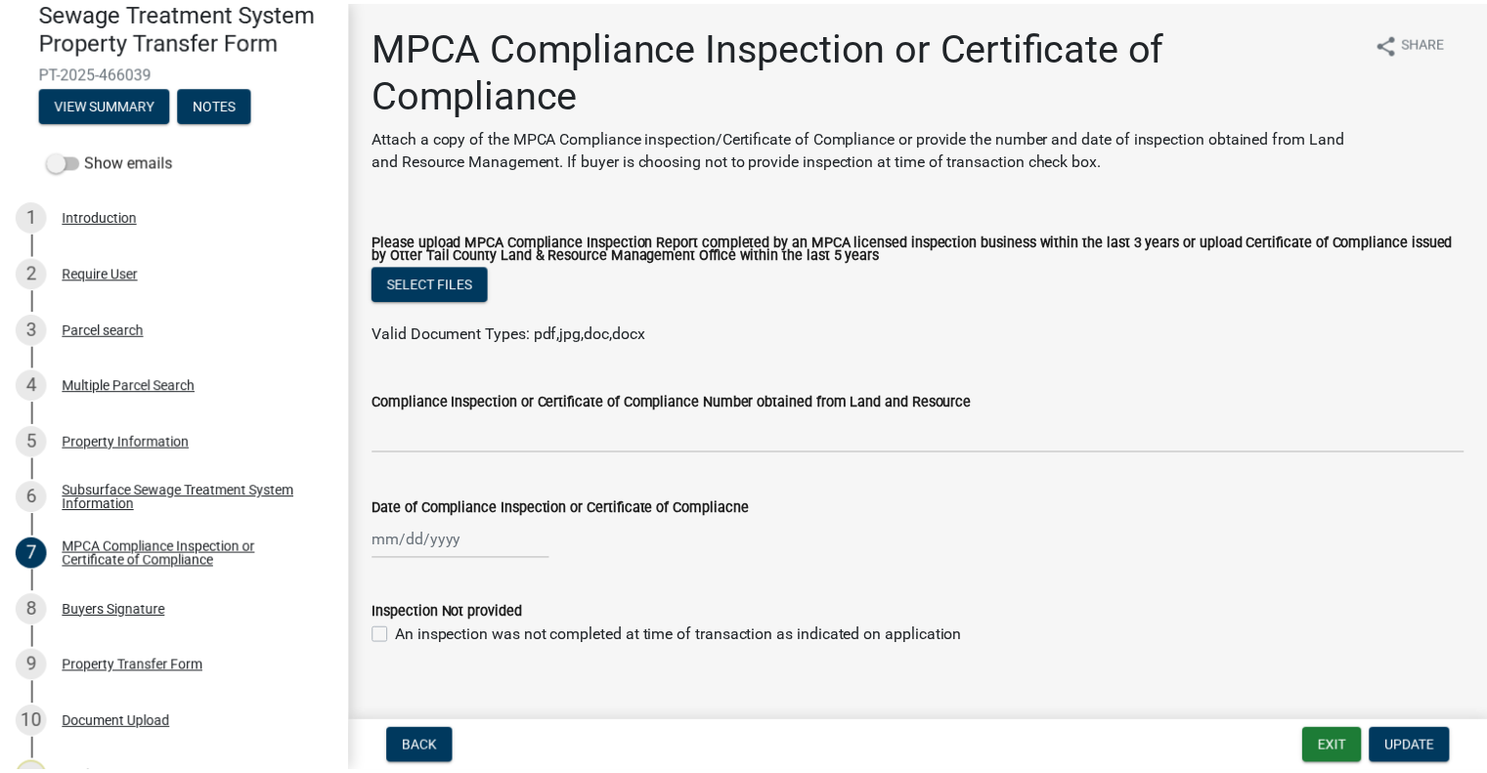
scroll to position [239, 0]
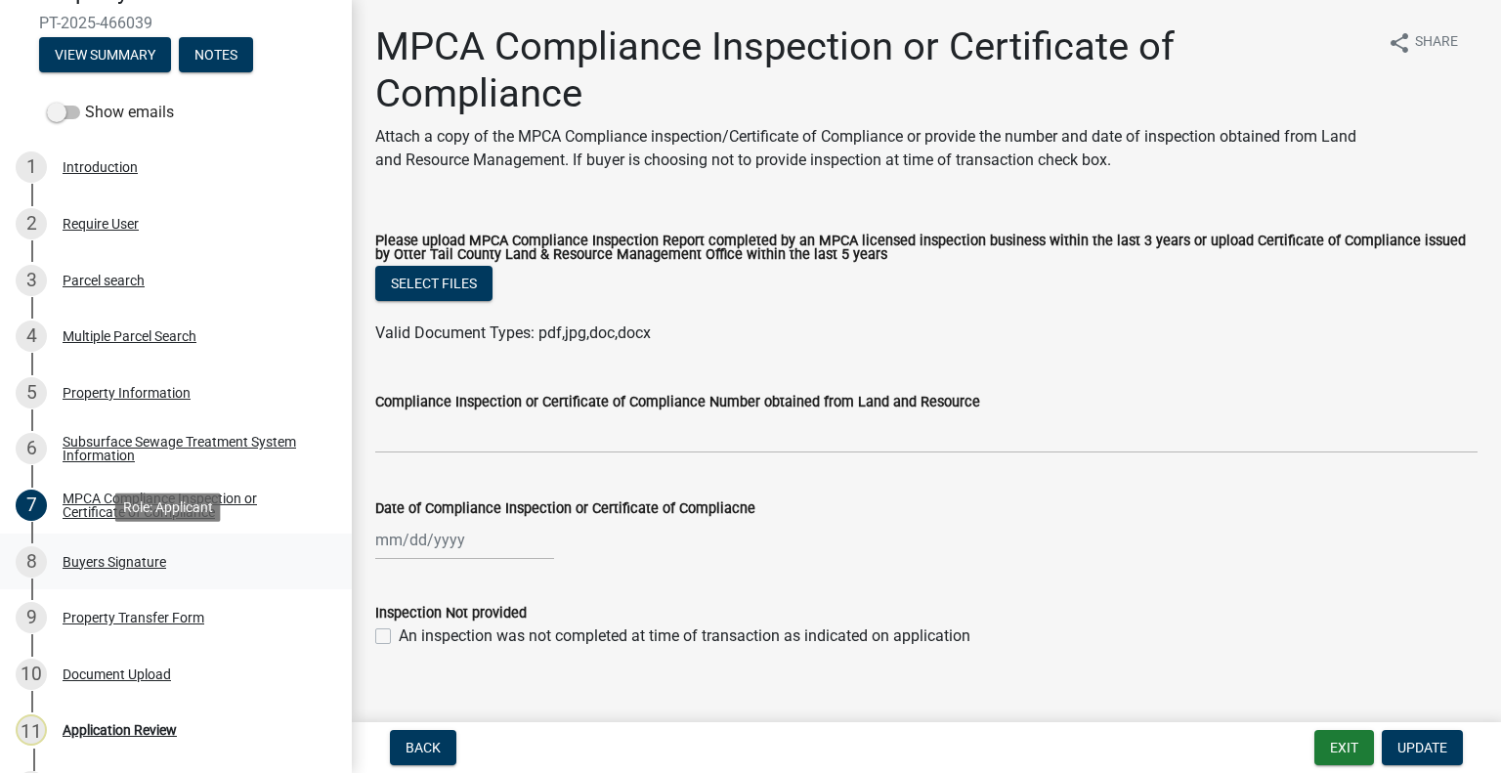
click at [181, 556] on div "8 Buyers Signature" at bounding box center [168, 561] width 305 height 31
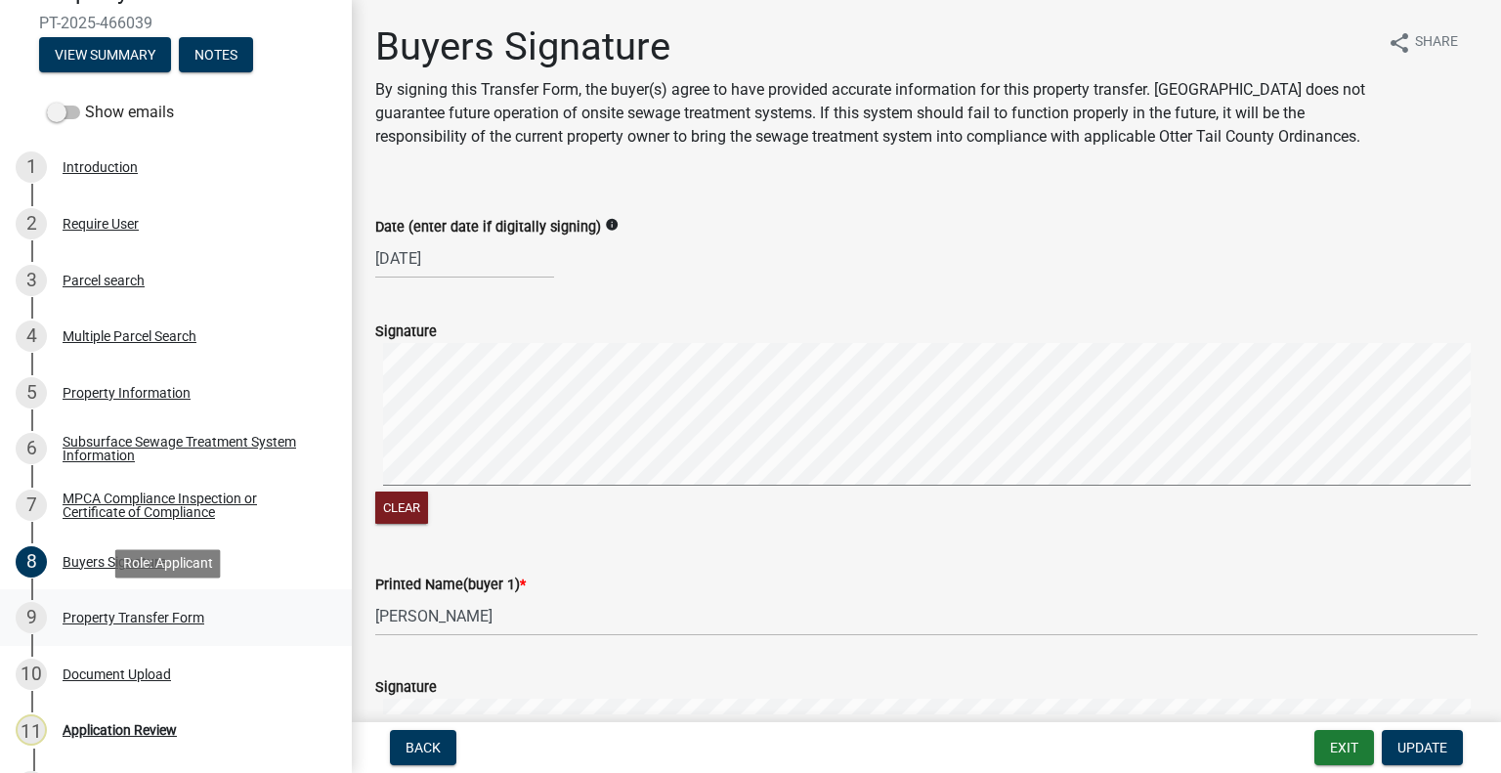
click at [210, 620] on div "9 Property Transfer Form" at bounding box center [168, 617] width 305 height 31
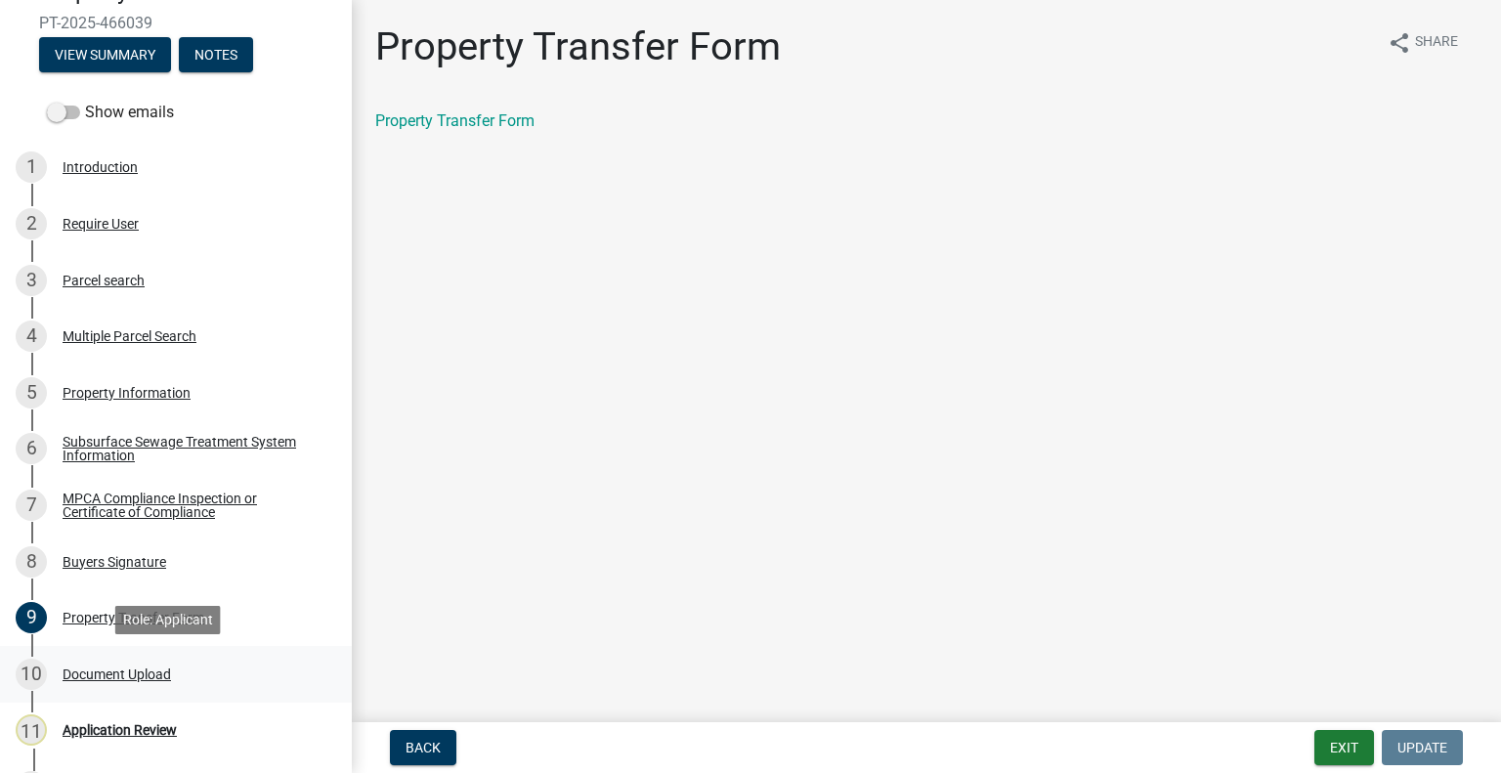
click at [183, 672] on div "10 Document Upload" at bounding box center [168, 674] width 305 height 31
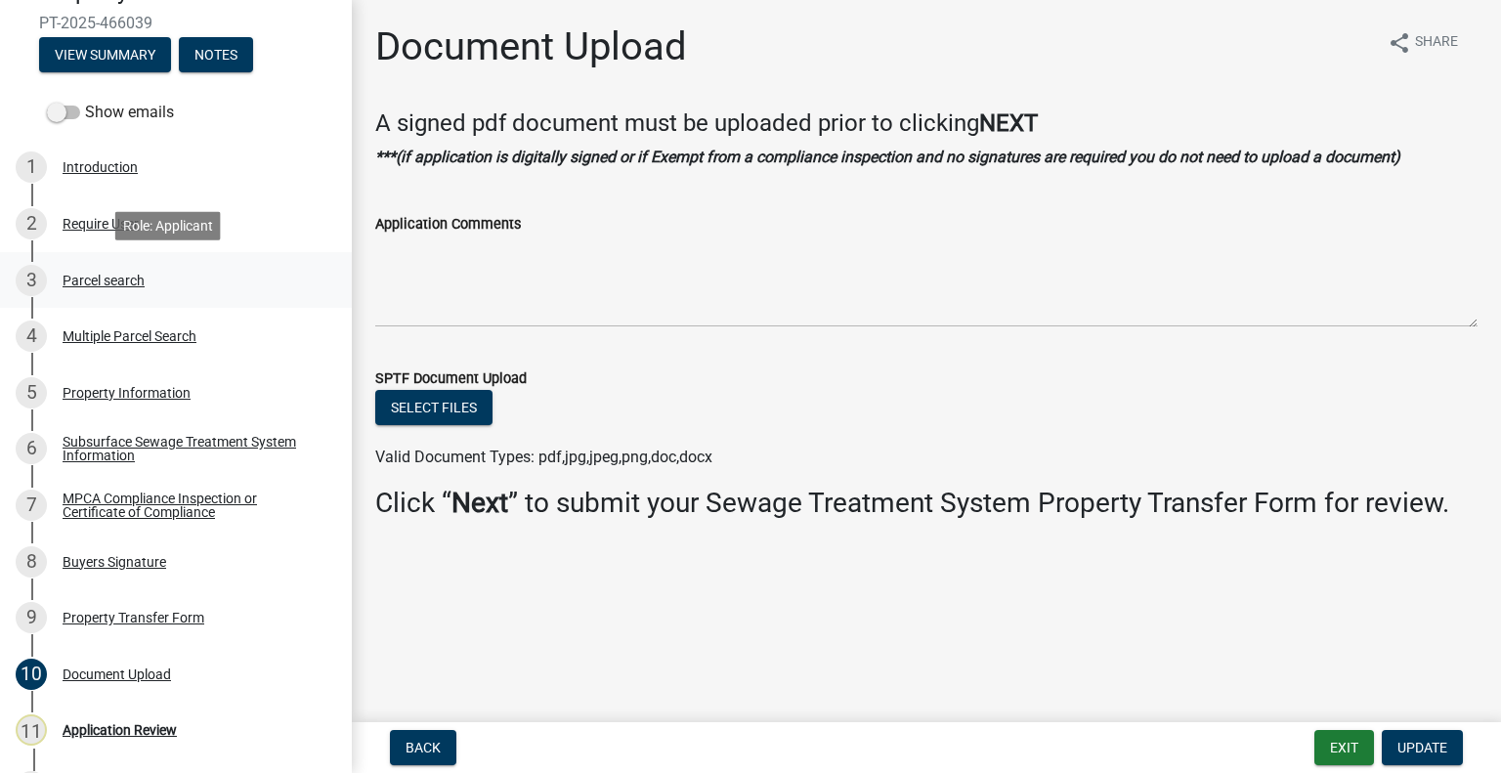
click at [131, 280] on div "Parcel search" at bounding box center [104, 281] width 82 height 14
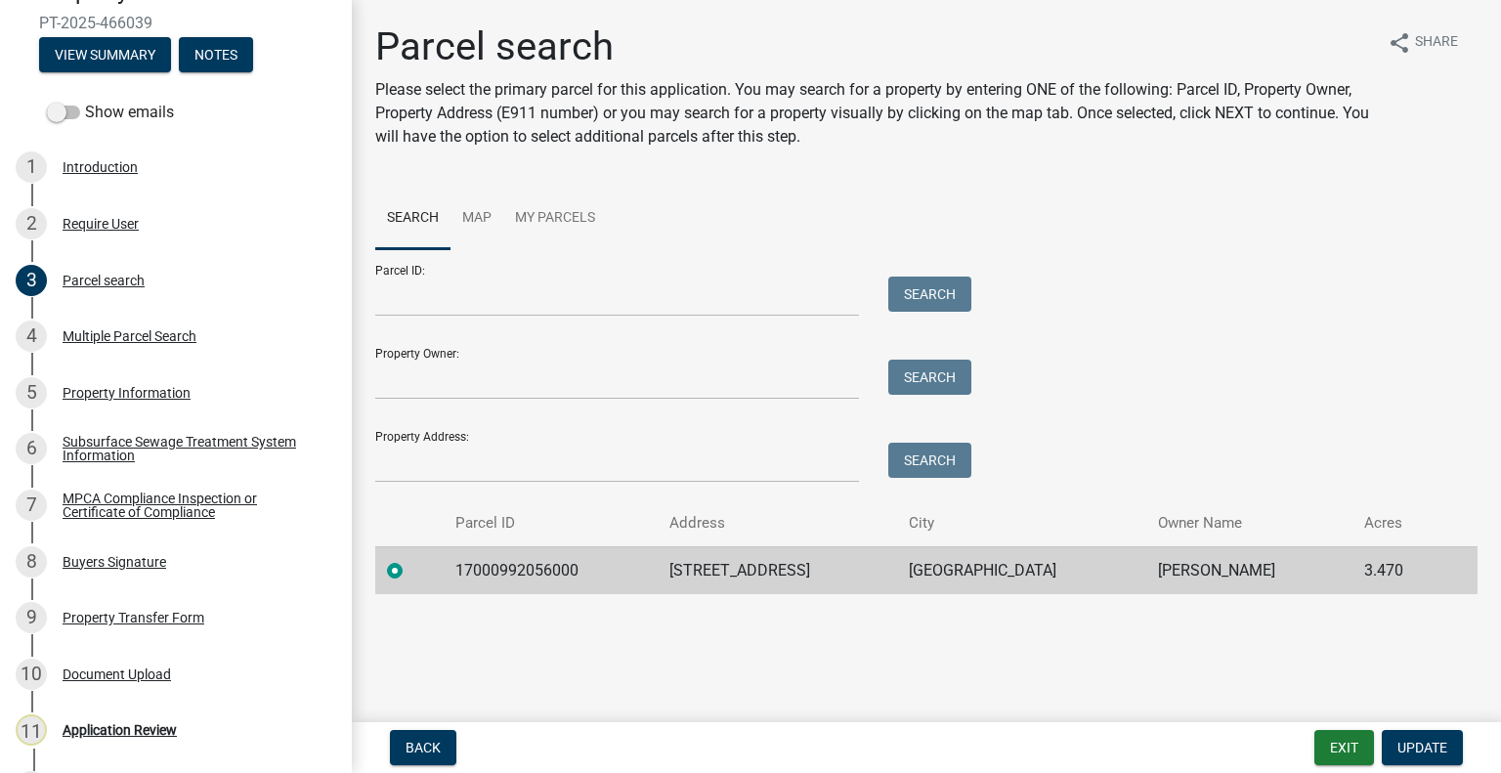
click at [514, 567] on td "17000992056000" at bounding box center [551, 570] width 214 height 48
copy td "17000992056000"
click at [158, 723] on div "Application Review" at bounding box center [120, 730] width 114 height 14
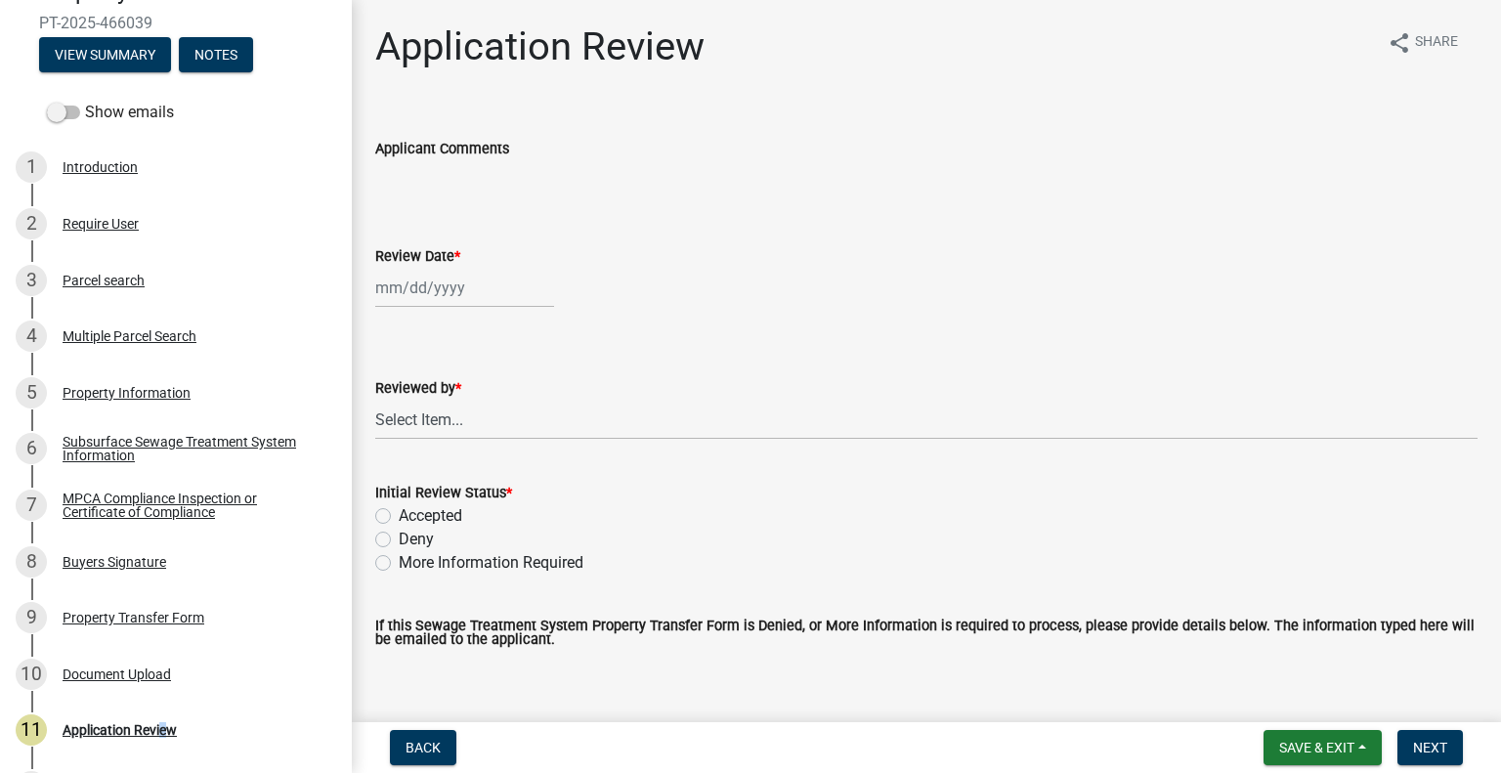
click at [459, 284] on div at bounding box center [464, 288] width 179 height 40
select select "8"
select select "2025"
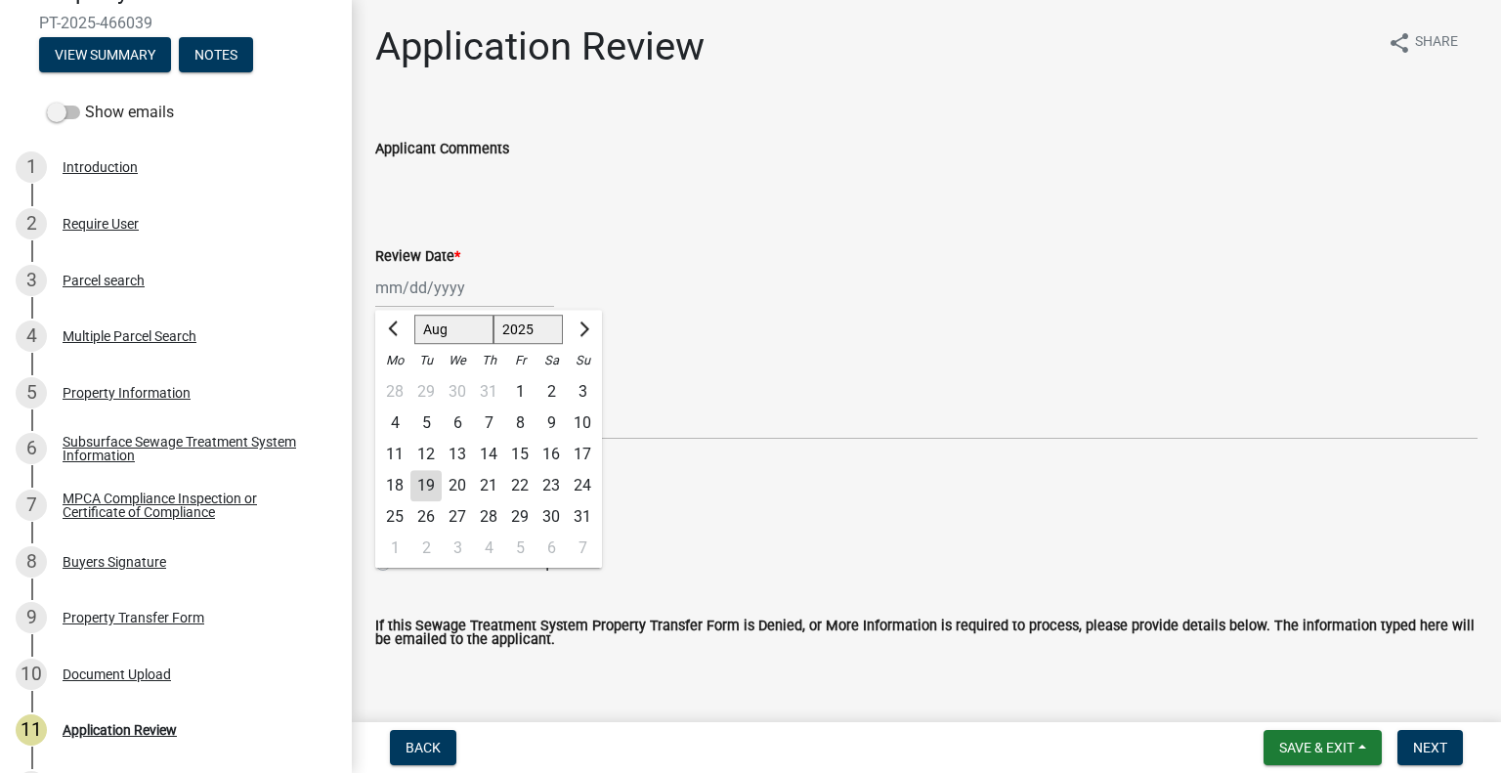
drag, startPoint x: 426, startPoint y: 480, endPoint x: 448, endPoint y: 433, distance: 51.6
click at [426, 480] on div "19" at bounding box center [426, 485] width 31 height 31
type input "[DATE]"
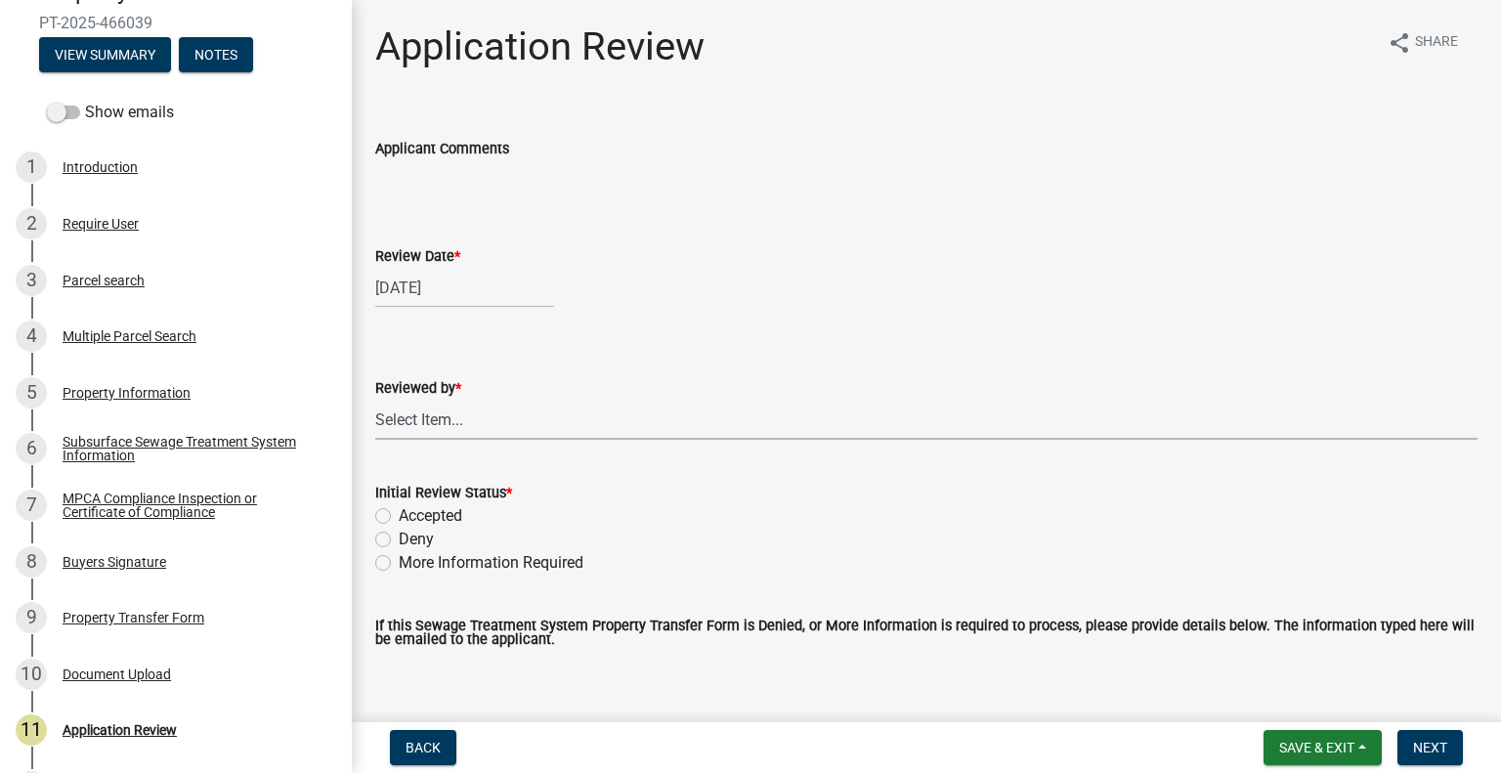
click at [449, 428] on select "Select Item... [PERSON_NAME] [PERSON_NAME] [PERSON_NAME] [PERSON_NAME] [PERSON_…" at bounding box center [926, 420] width 1103 height 40
click at [375, 400] on select "Select Item... [PERSON_NAME] [PERSON_NAME] [PERSON_NAME] [PERSON_NAME] [PERSON_…" at bounding box center [926, 420] width 1103 height 40
select select "2217fab6-25d2-4df2-8e35-18ddd05e0fe8"
click at [435, 513] on label "Accepted" at bounding box center [431, 515] width 64 height 23
click at [412, 513] on input "Accepted" at bounding box center [405, 510] width 13 height 13
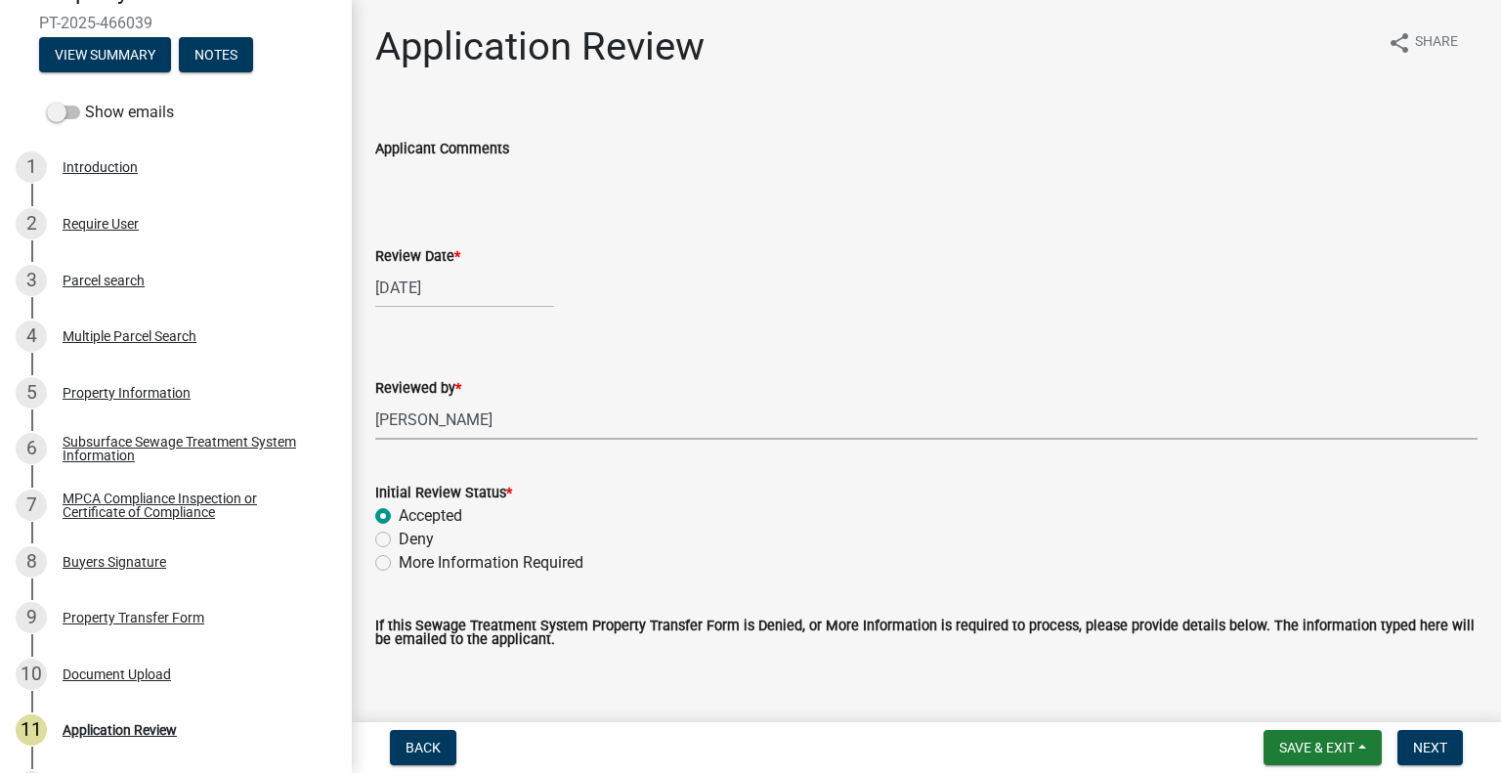
radio input "true"
click at [1429, 746] on span "Next" at bounding box center [1430, 748] width 34 height 16
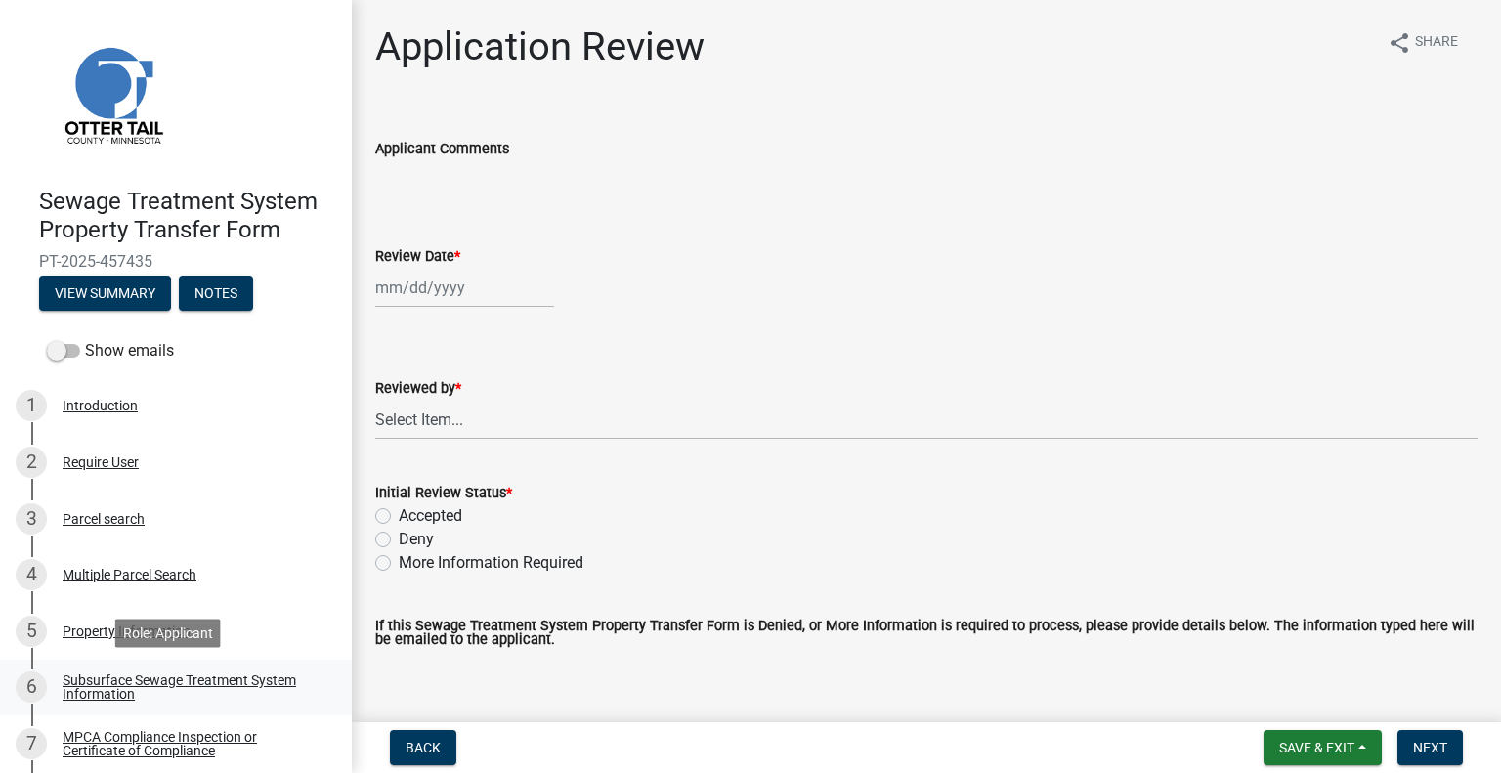
click at [232, 679] on div "Subsurface Sewage Treatment System Information" at bounding box center [192, 686] width 258 height 27
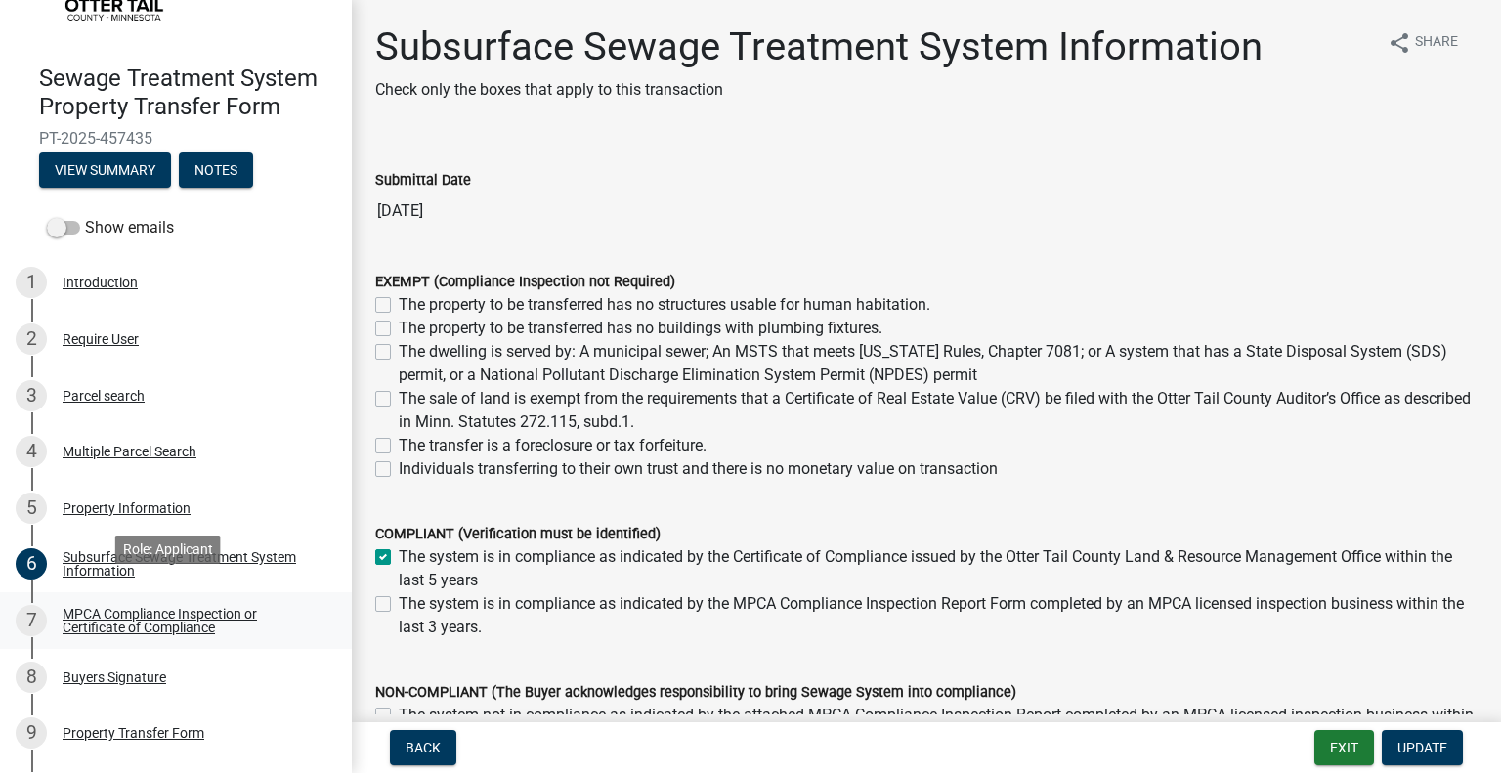
scroll to position [140, 0]
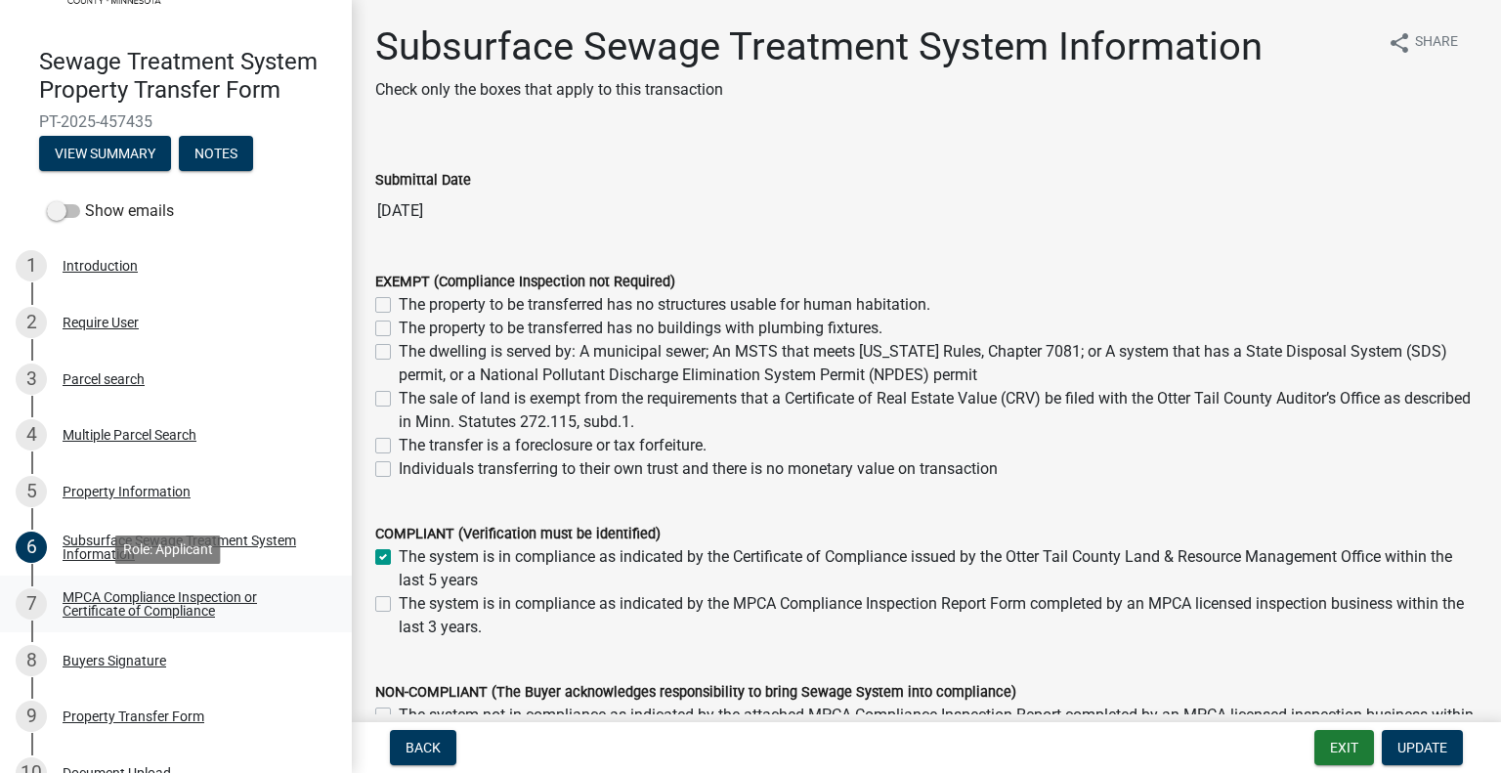
click at [228, 605] on div "MPCA Compliance Inspection or Certificate of Compliance" at bounding box center [192, 603] width 258 height 27
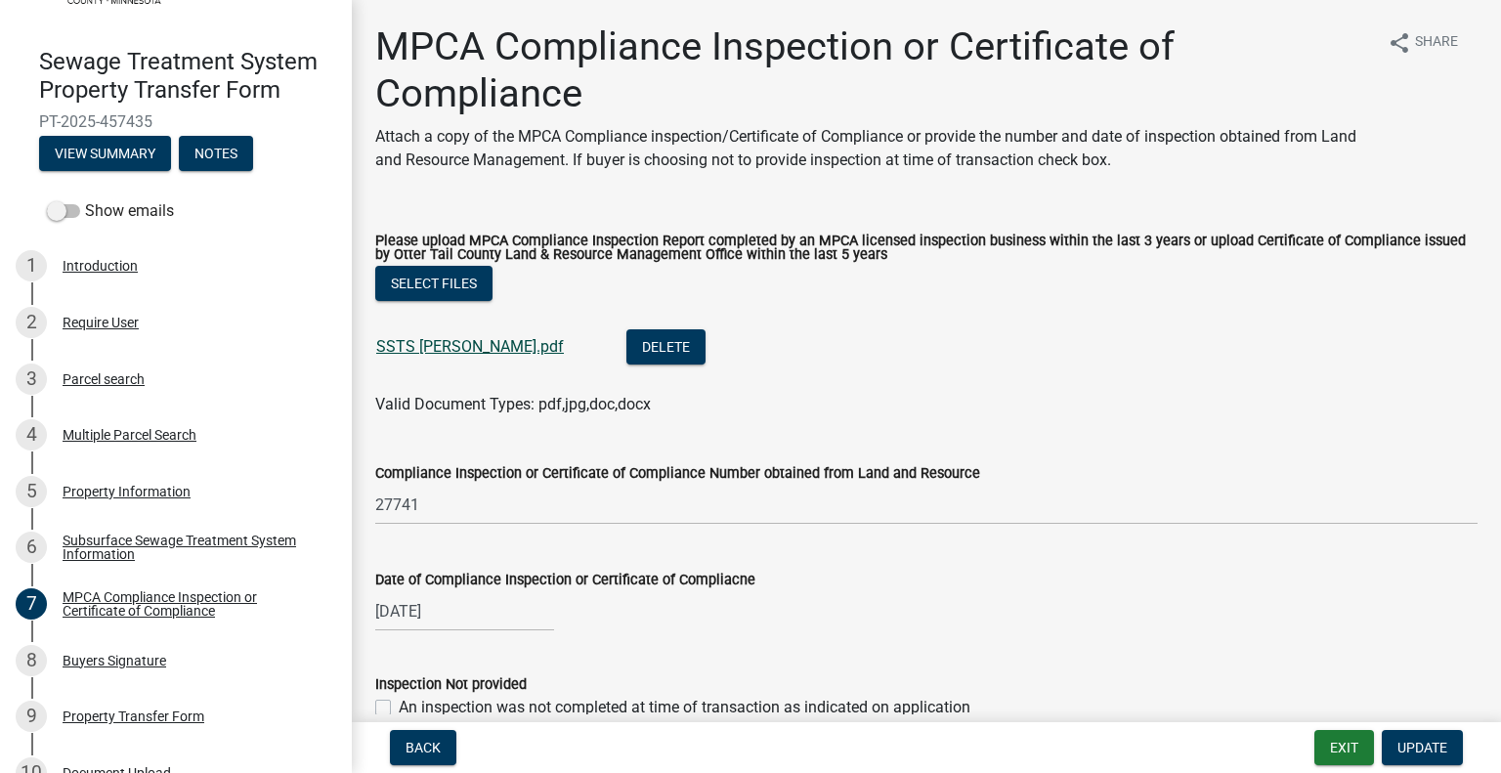
click at [464, 347] on link "SSTS [PERSON_NAME].pdf" at bounding box center [470, 346] width 188 height 19
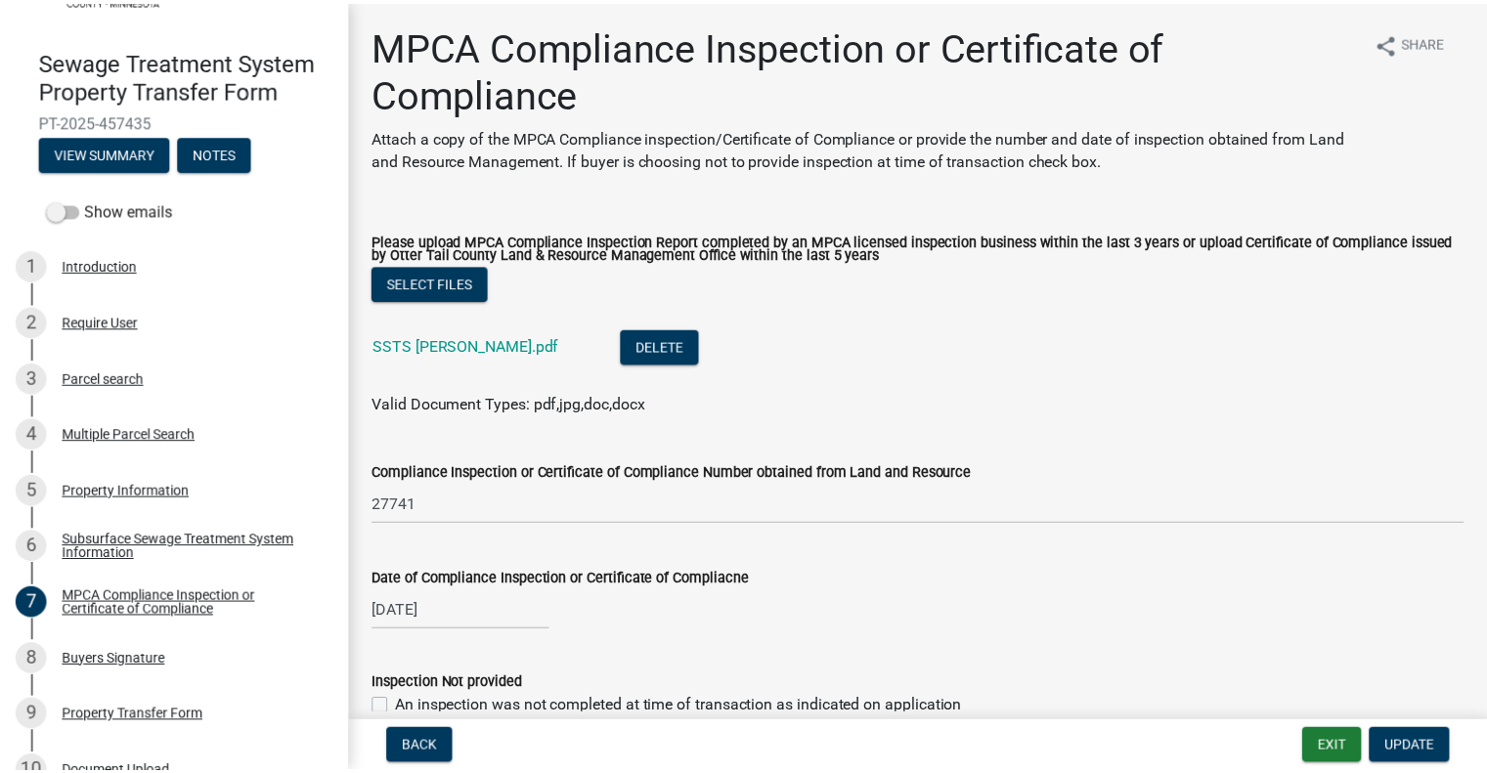
scroll to position [287, 0]
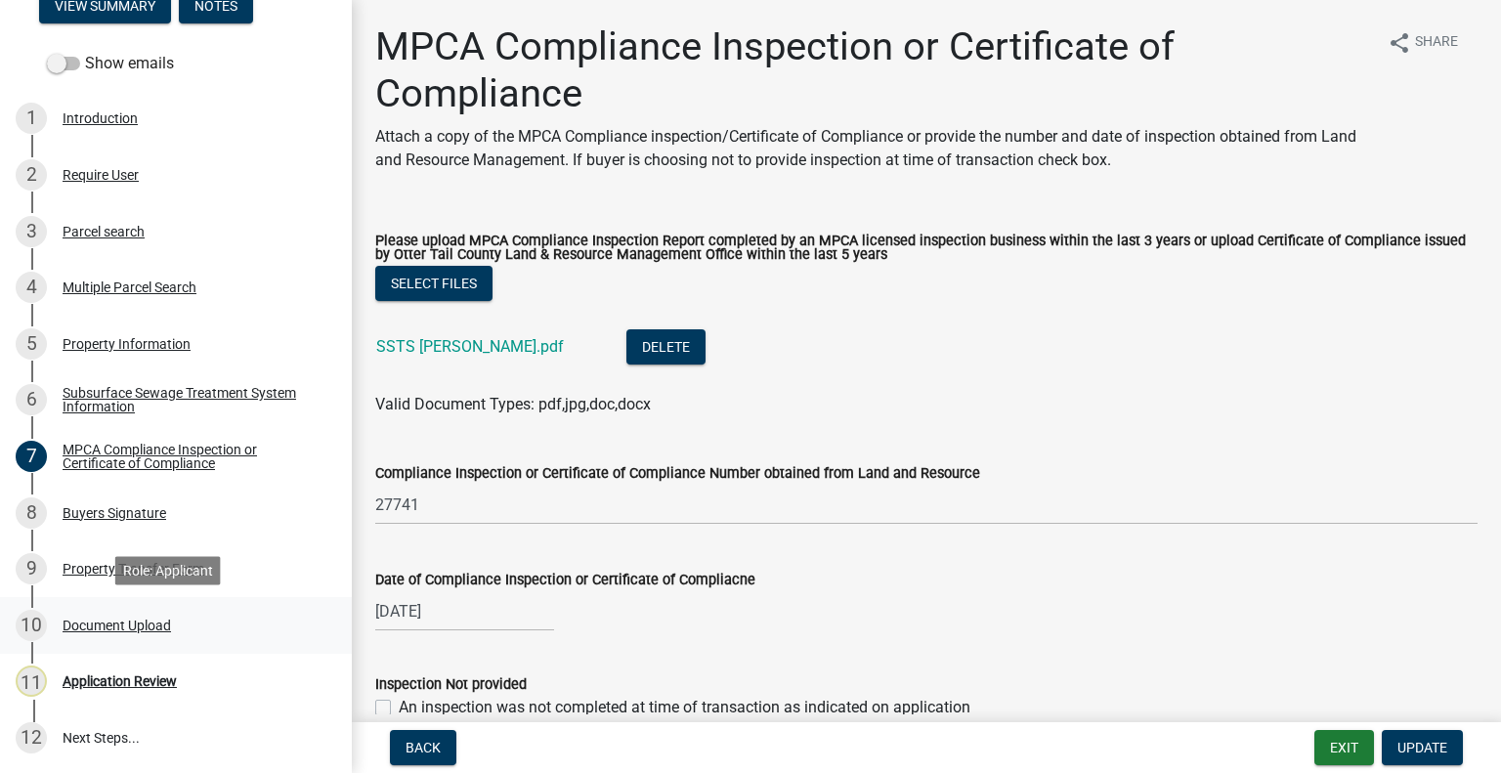
click at [156, 642] on link "10 Document Upload" at bounding box center [176, 625] width 352 height 57
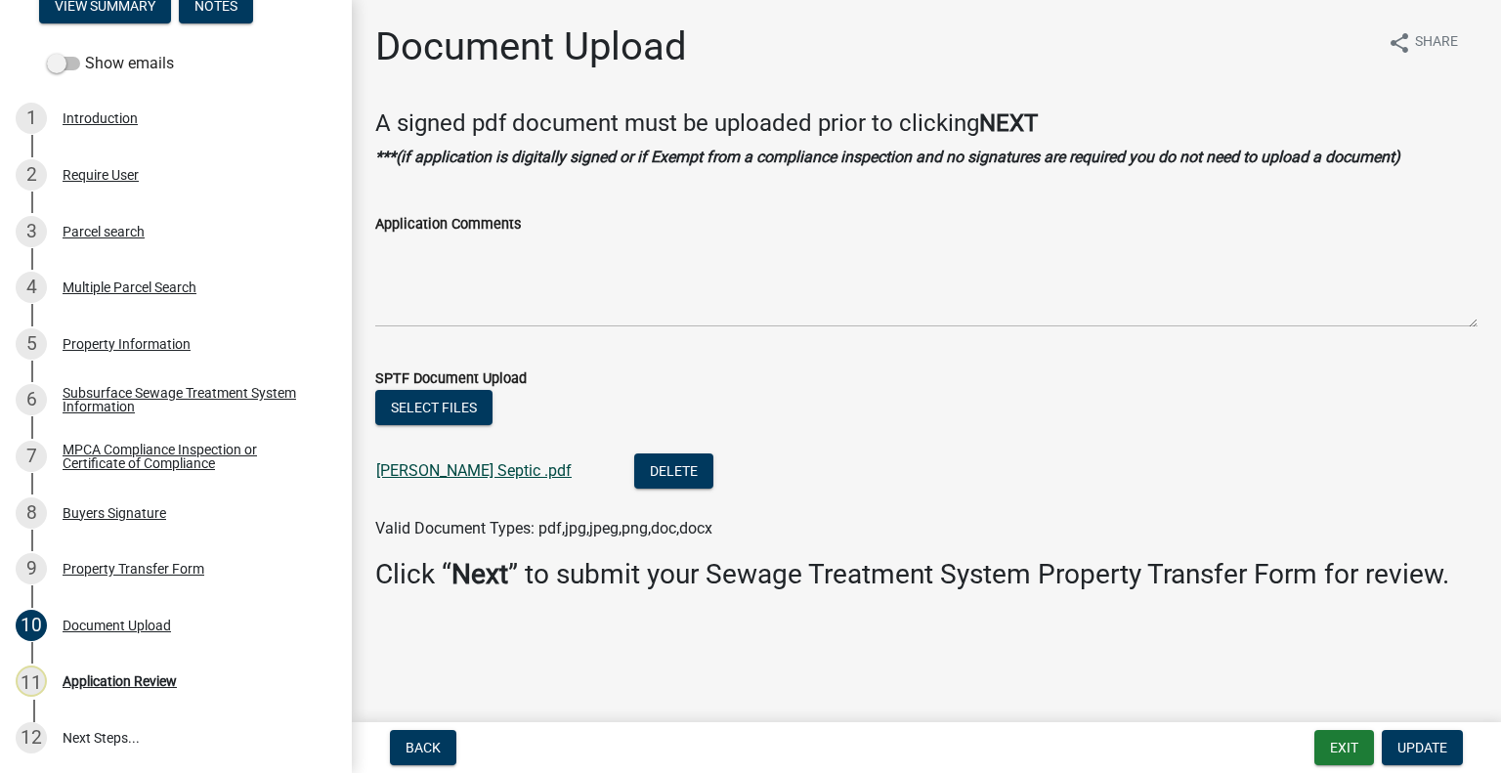
click at [411, 469] on link "Smith Septic .pdf" at bounding box center [473, 470] width 195 height 19
click at [96, 232] on div "Parcel search" at bounding box center [104, 232] width 82 height 14
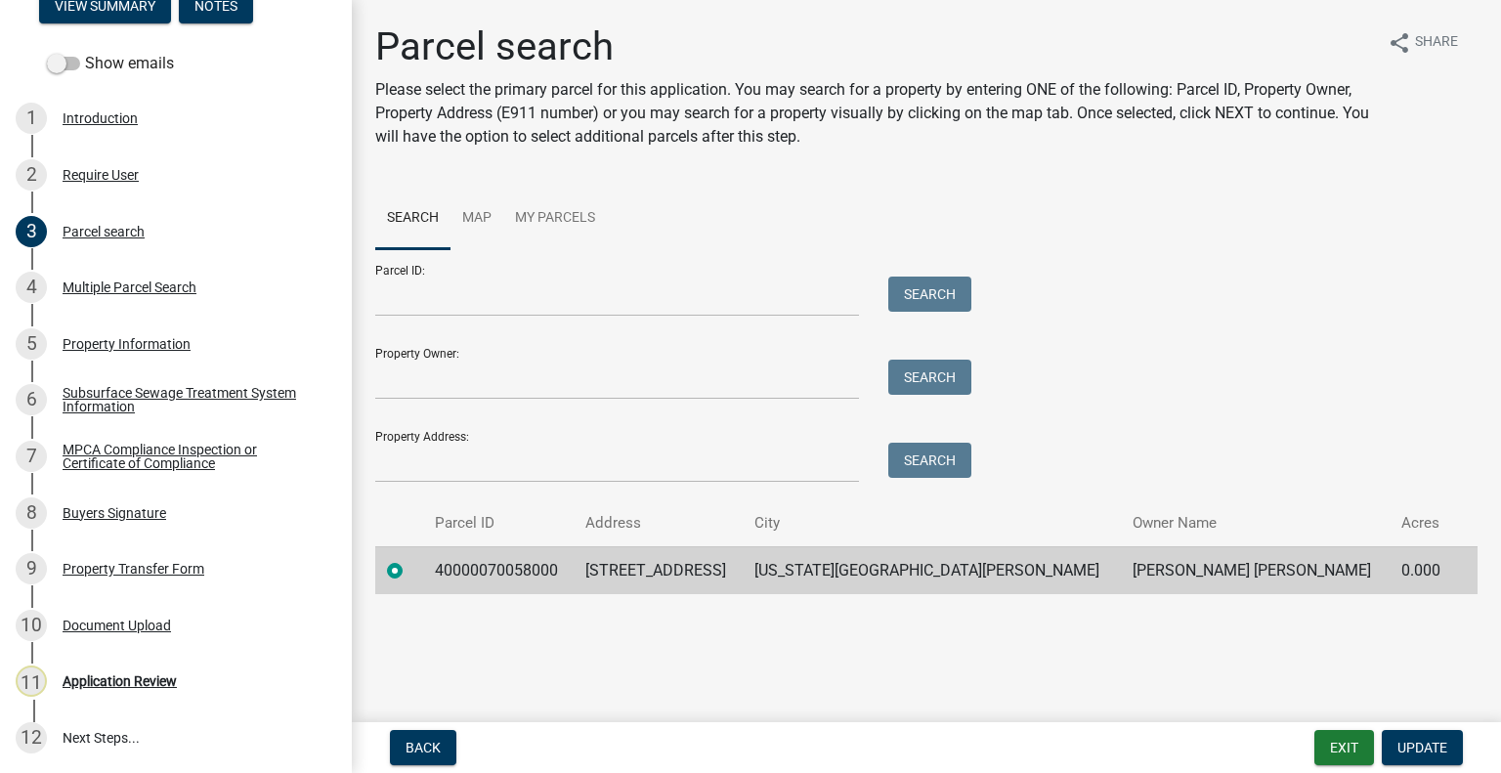
click at [494, 565] on td "40000070058000" at bounding box center [498, 570] width 151 height 48
copy td "40000070058000"
click at [103, 694] on div "11 Application Review" at bounding box center [168, 681] width 305 height 31
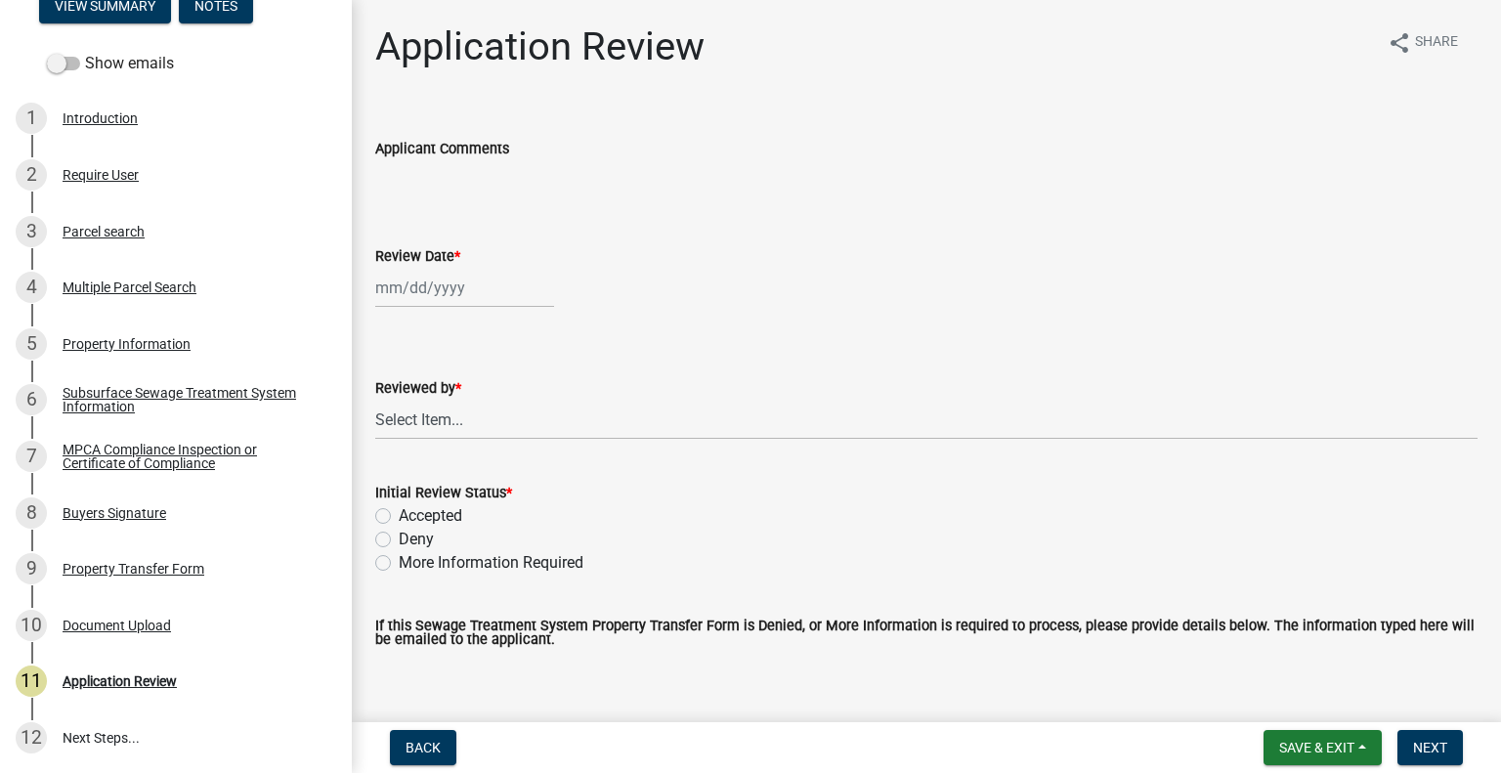
click at [451, 287] on div at bounding box center [464, 288] width 179 height 40
select select "8"
select select "2025"
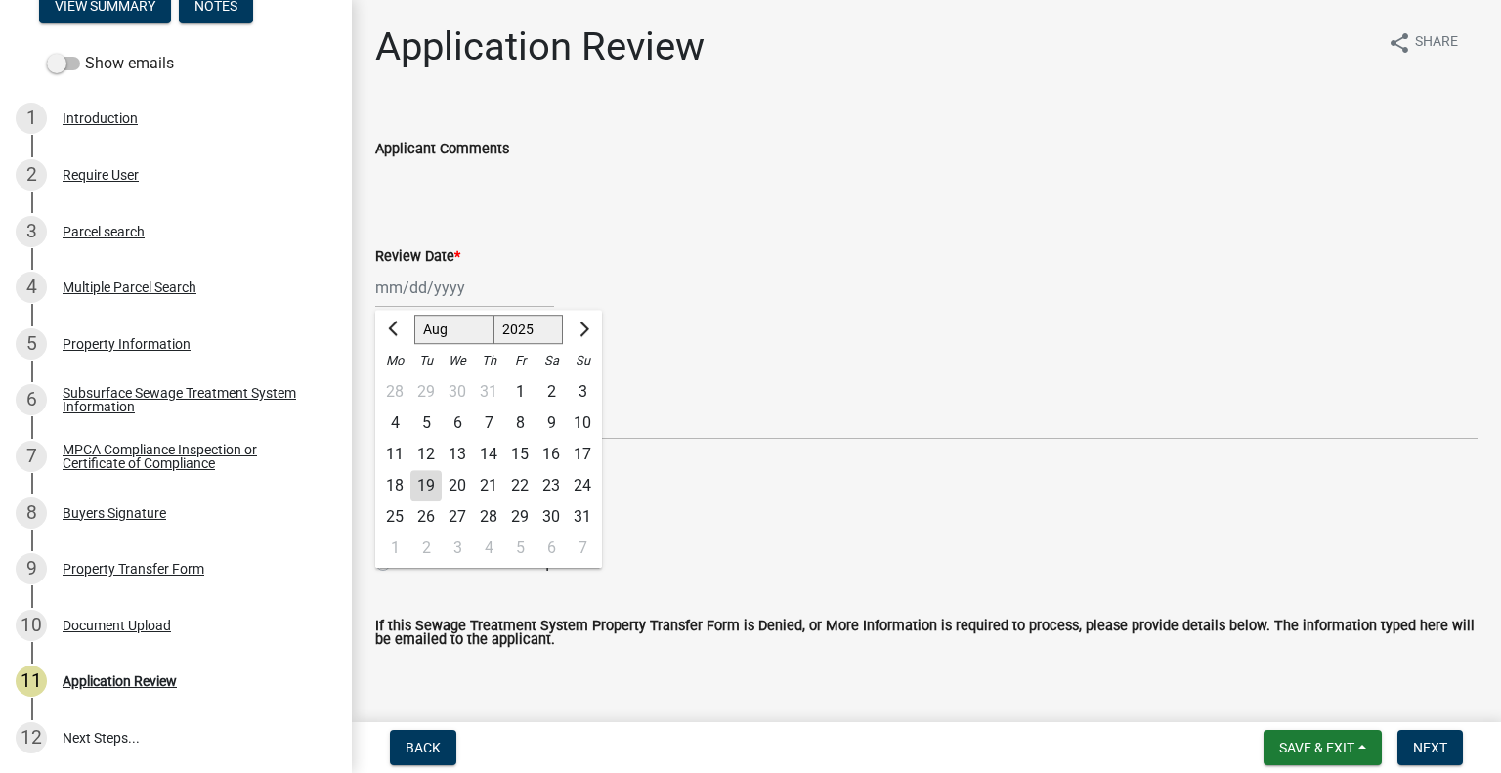
click at [429, 478] on div "19" at bounding box center [426, 485] width 31 height 31
type input "[DATE]"
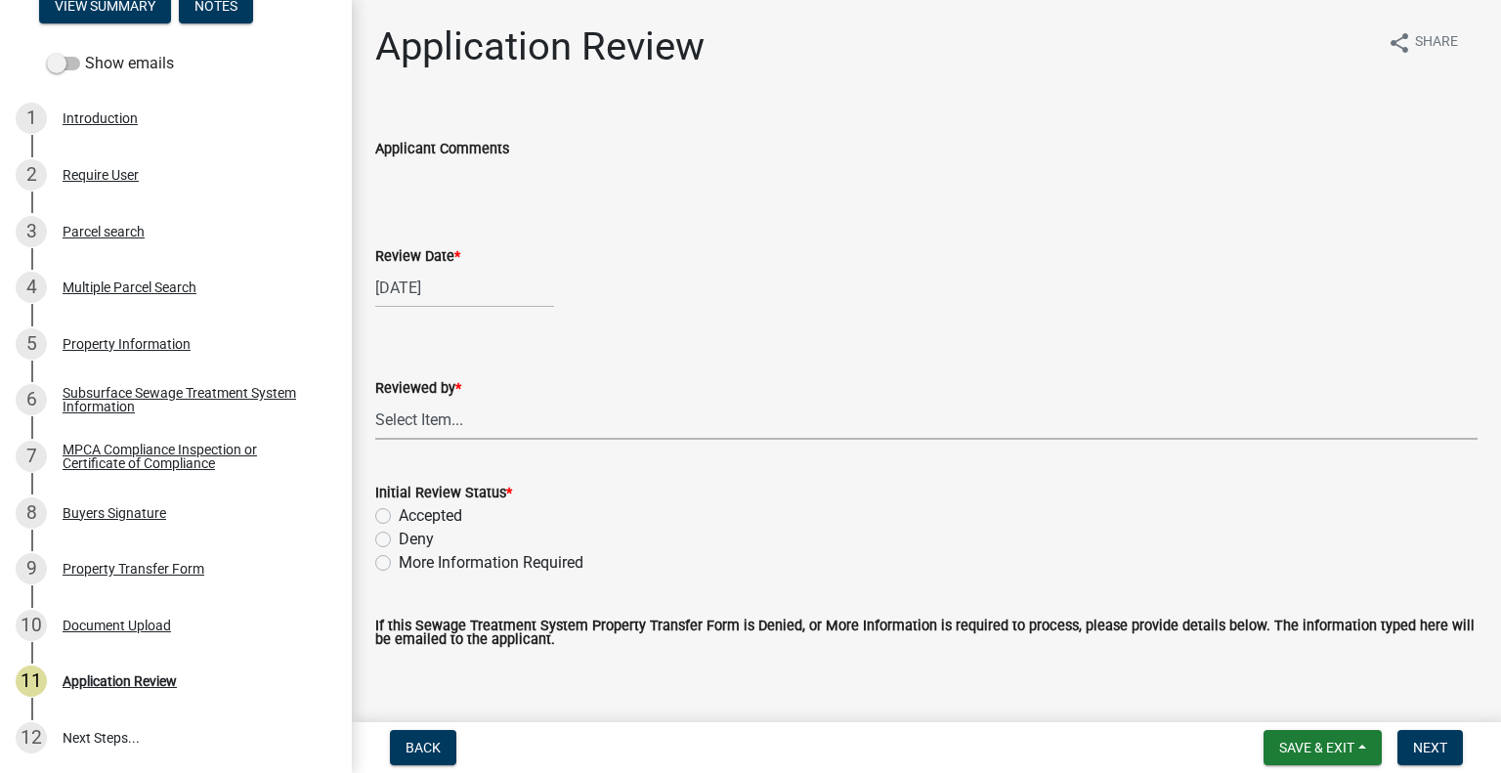
click at [465, 429] on select "Select Item... [PERSON_NAME] [PERSON_NAME] [PERSON_NAME] [PERSON_NAME] [PERSON_…" at bounding box center [926, 420] width 1103 height 40
click at [375, 400] on select "Select Item... [PERSON_NAME] [PERSON_NAME] [PERSON_NAME] [PERSON_NAME] [PERSON_…" at bounding box center [926, 420] width 1103 height 40
select select "2217fab6-25d2-4df2-8e35-18ddd05e0fe8"
click at [419, 510] on label "Accepted" at bounding box center [431, 515] width 64 height 23
click at [412, 510] on input "Accepted" at bounding box center [405, 510] width 13 height 13
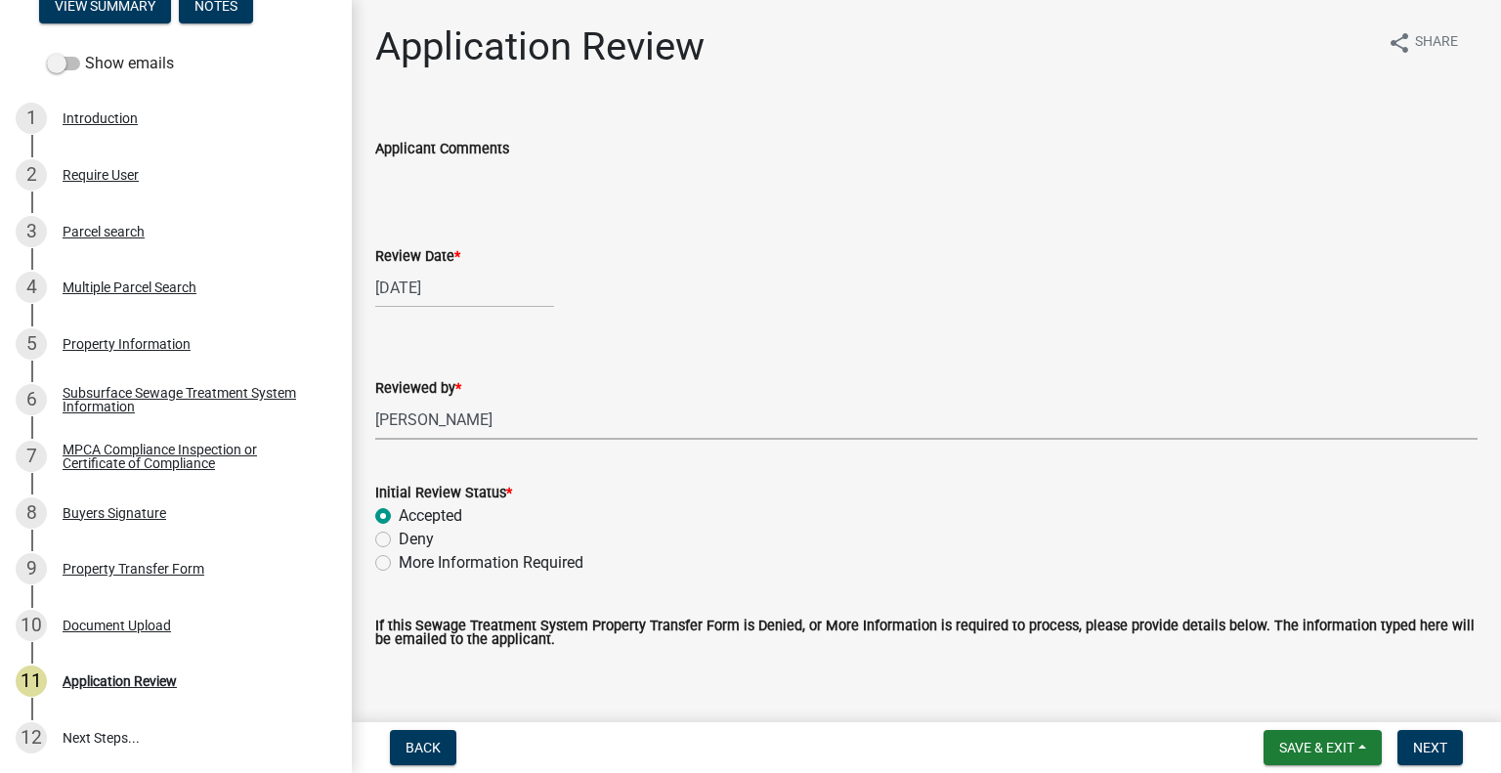
radio input "true"
click at [1427, 747] on span "Next" at bounding box center [1430, 748] width 34 height 16
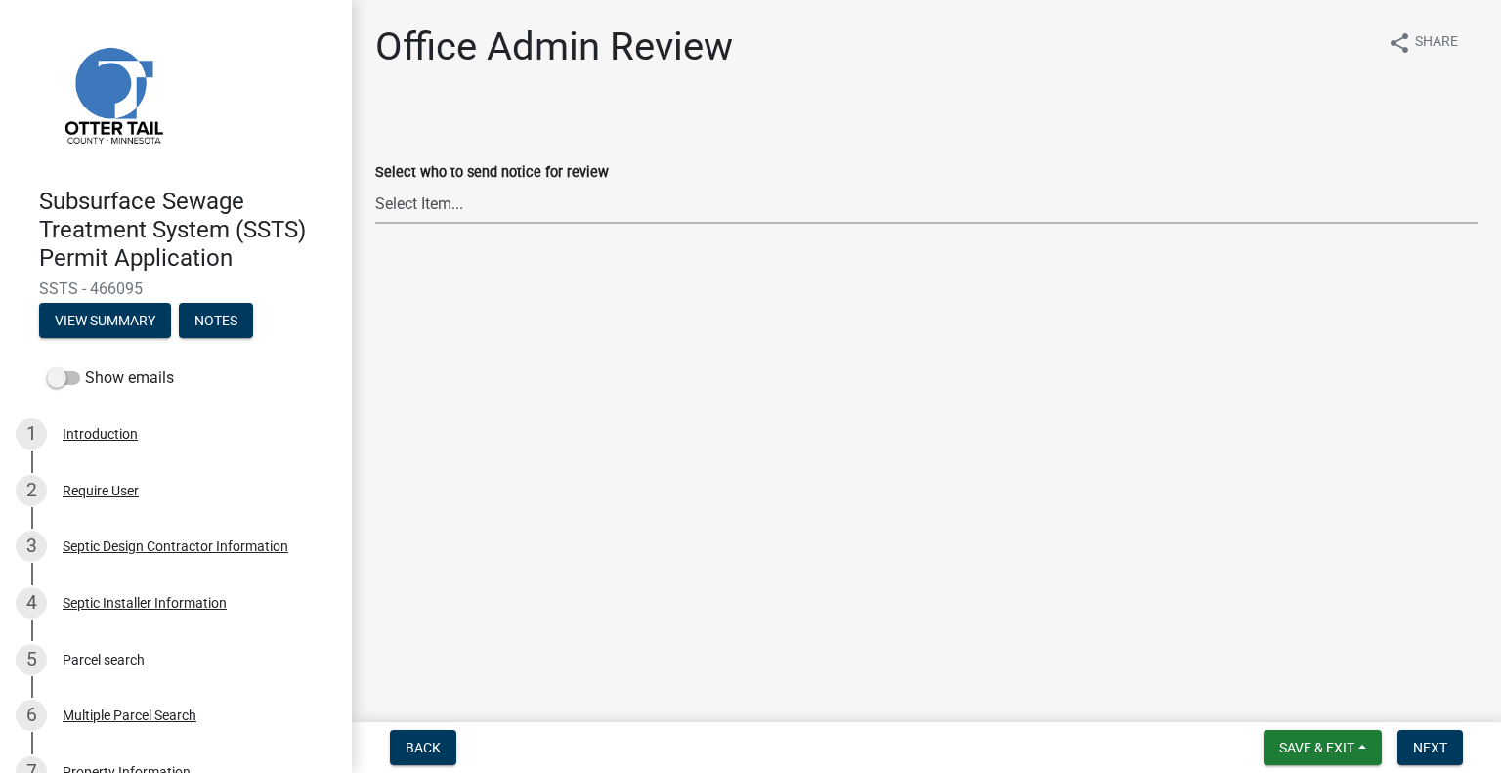
click at [531, 195] on select "Select Item... [PERSON_NAME] ([EMAIL_ADDRESS][DOMAIN_NAME]) [PERSON_NAME] ([EMA…" at bounding box center [926, 204] width 1103 height 40
click at [375, 184] on select "Select Item... [PERSON_NAME] ([EMAIL_ADDRESS][DOMAIN_NAME]) [PERSON_NAME] ([EMA…" at bounding box center [926, 204] width 1103 height 40
select select "587f38f5-c90e-4c12-9e10-d3e23909bbca"
click at [1433, 742] on span "Next" at bounding box center [1430, 748] width 34 height 16
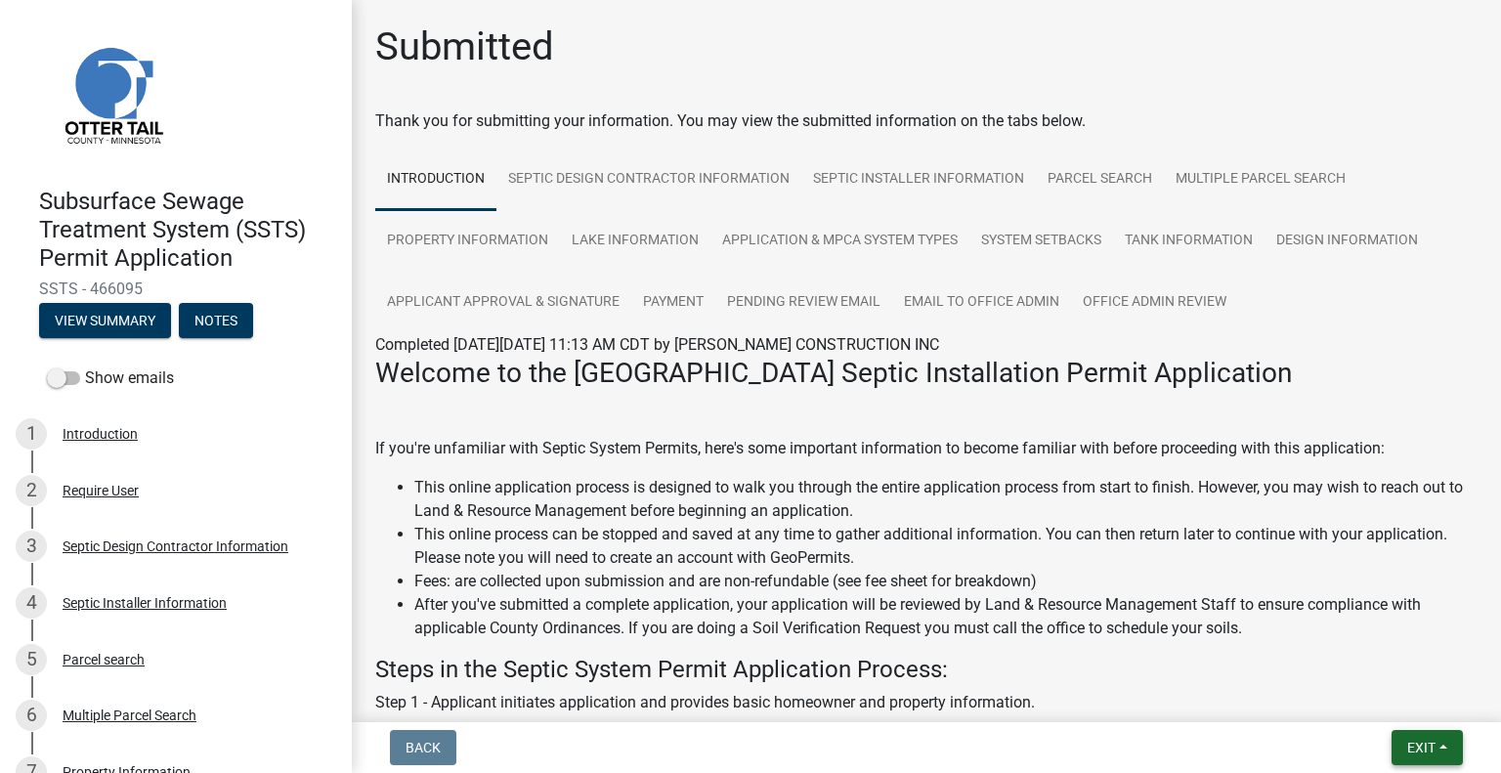
click at [1411, 751] on span "Exit" at bounding box center [1422, 748] width 28 height 16
click at [1376, 694] on button "Save & Exit" at bounding box center [1386, 696] width 156 height 47
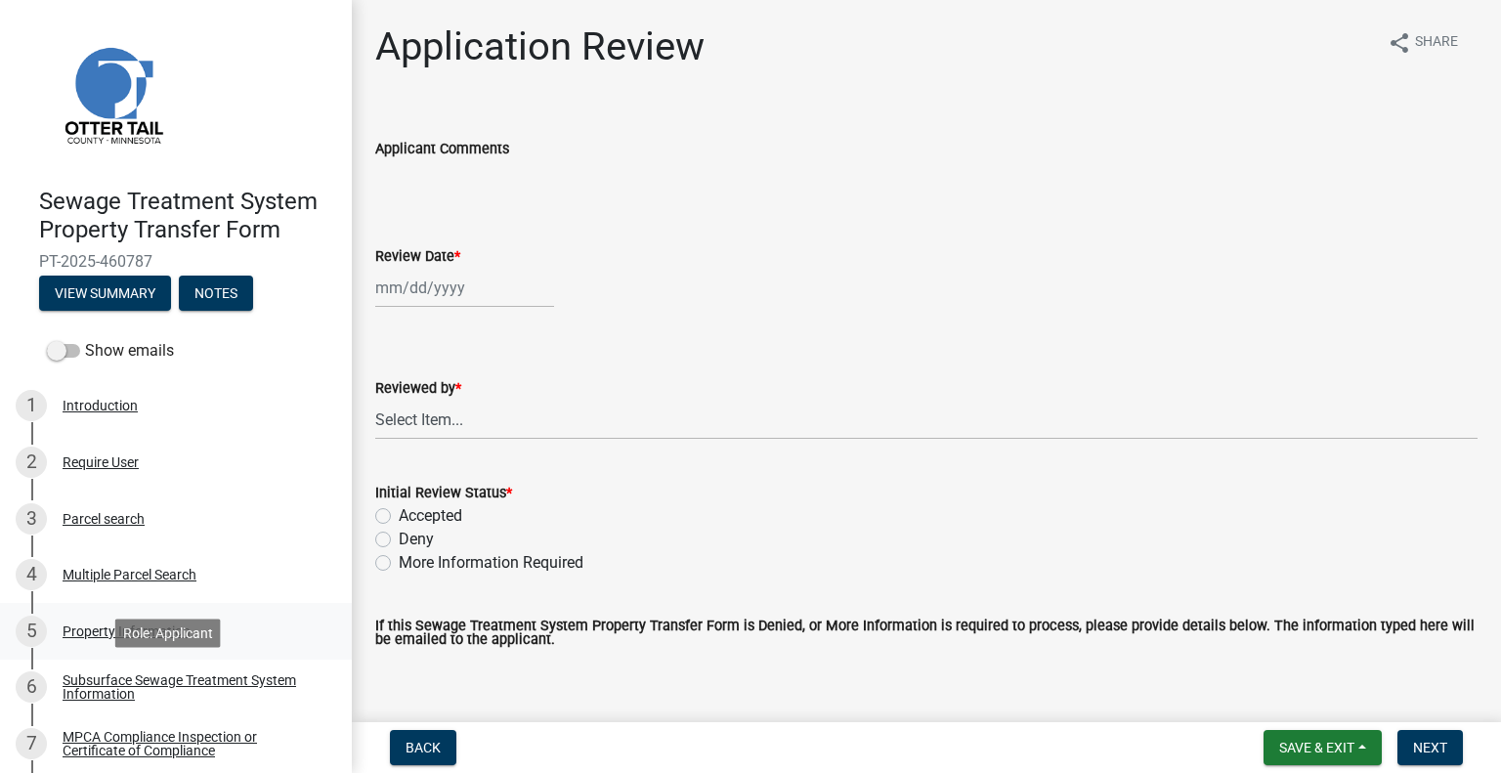
drag, startPoint x: 230, startPoint y: 676, endPoint x: 273, endPoint y: 638, distance: 57.5
click at [231, 677] on div "Subsurface Sewage Treatment System Information" at bounding box center [192, 686] width 258 height 27
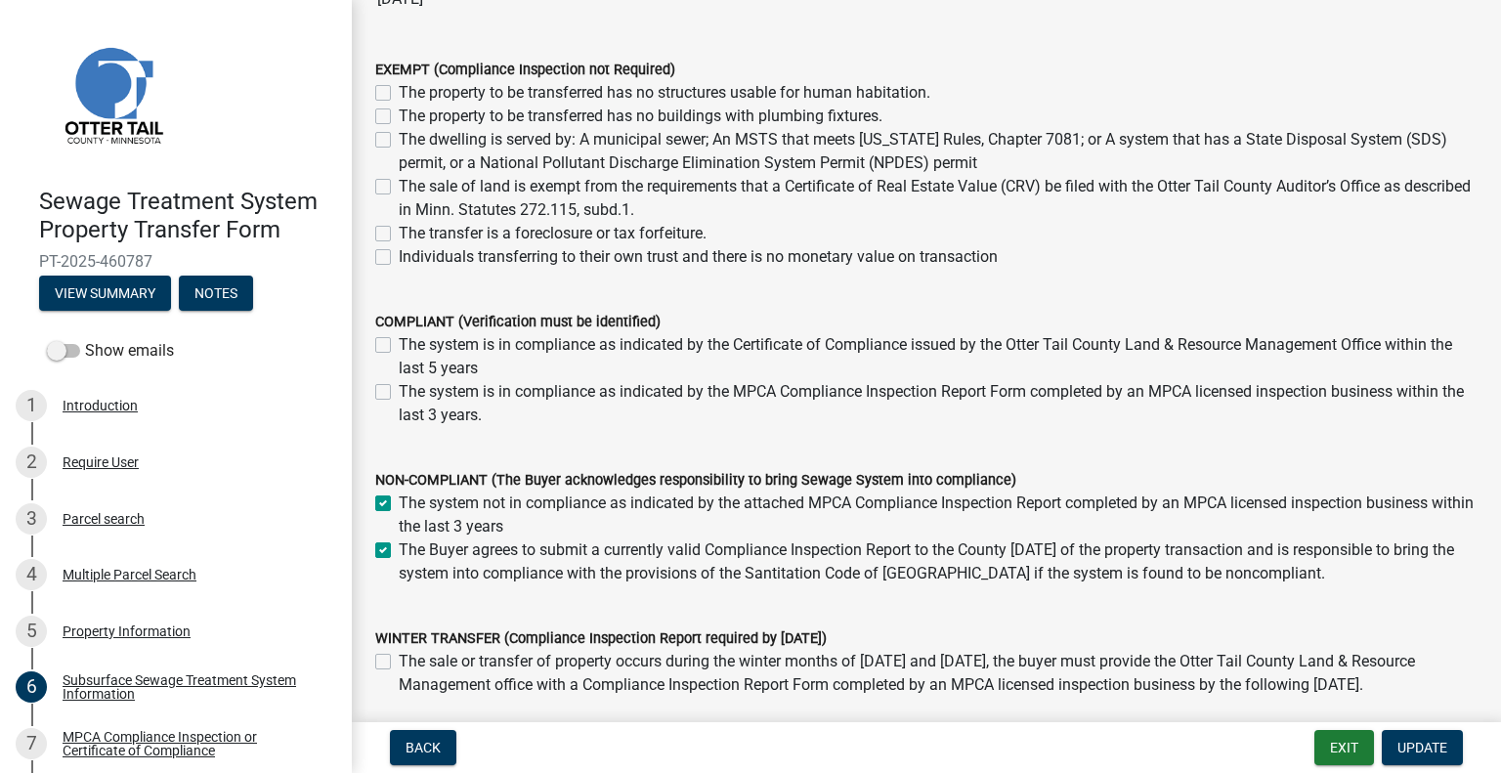
scroll to position [293, 0]
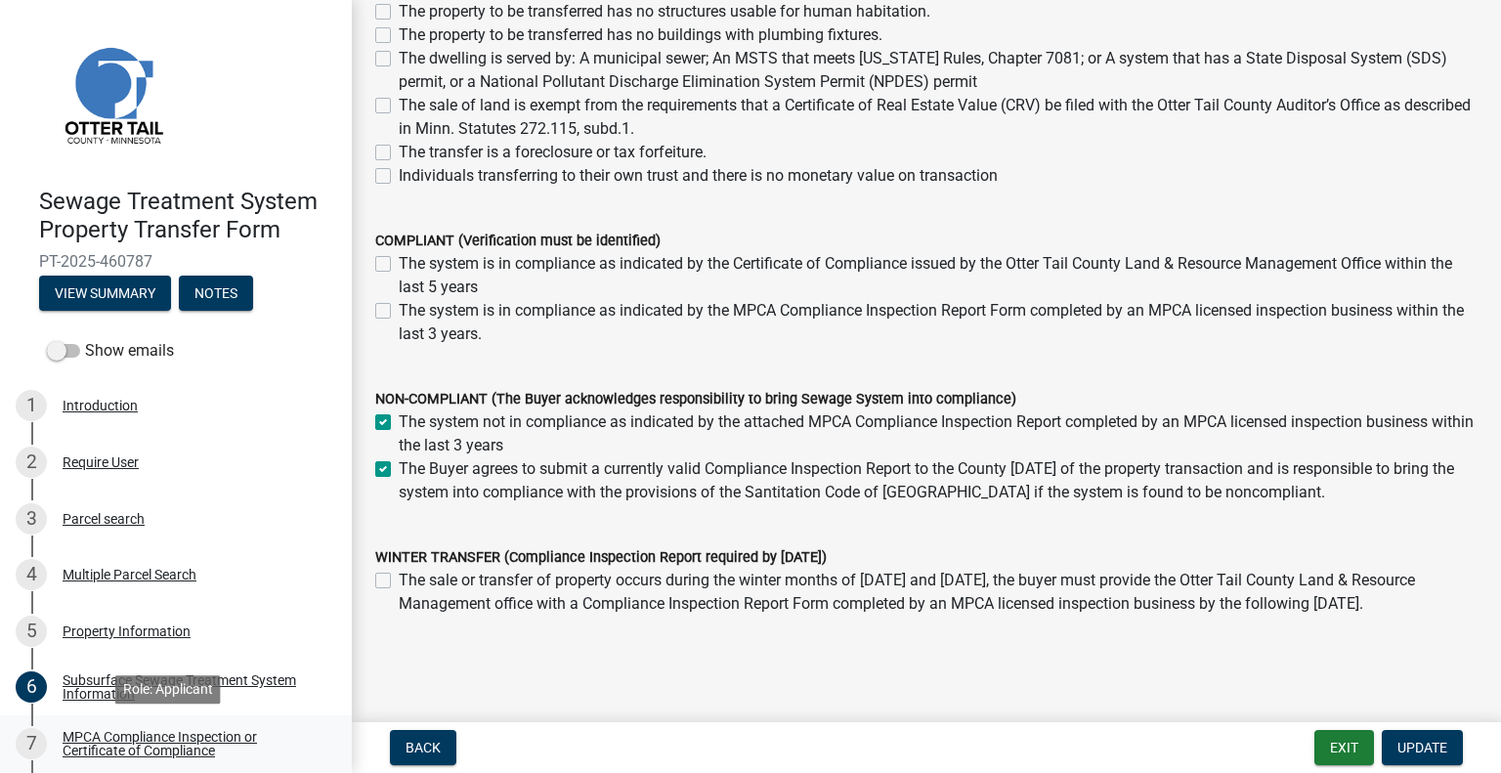
click at [174, 725] on link "7 MPCA Compliance Inspection or Certificate of Compliance" at bounding box center [176, 744] width 352 height 57
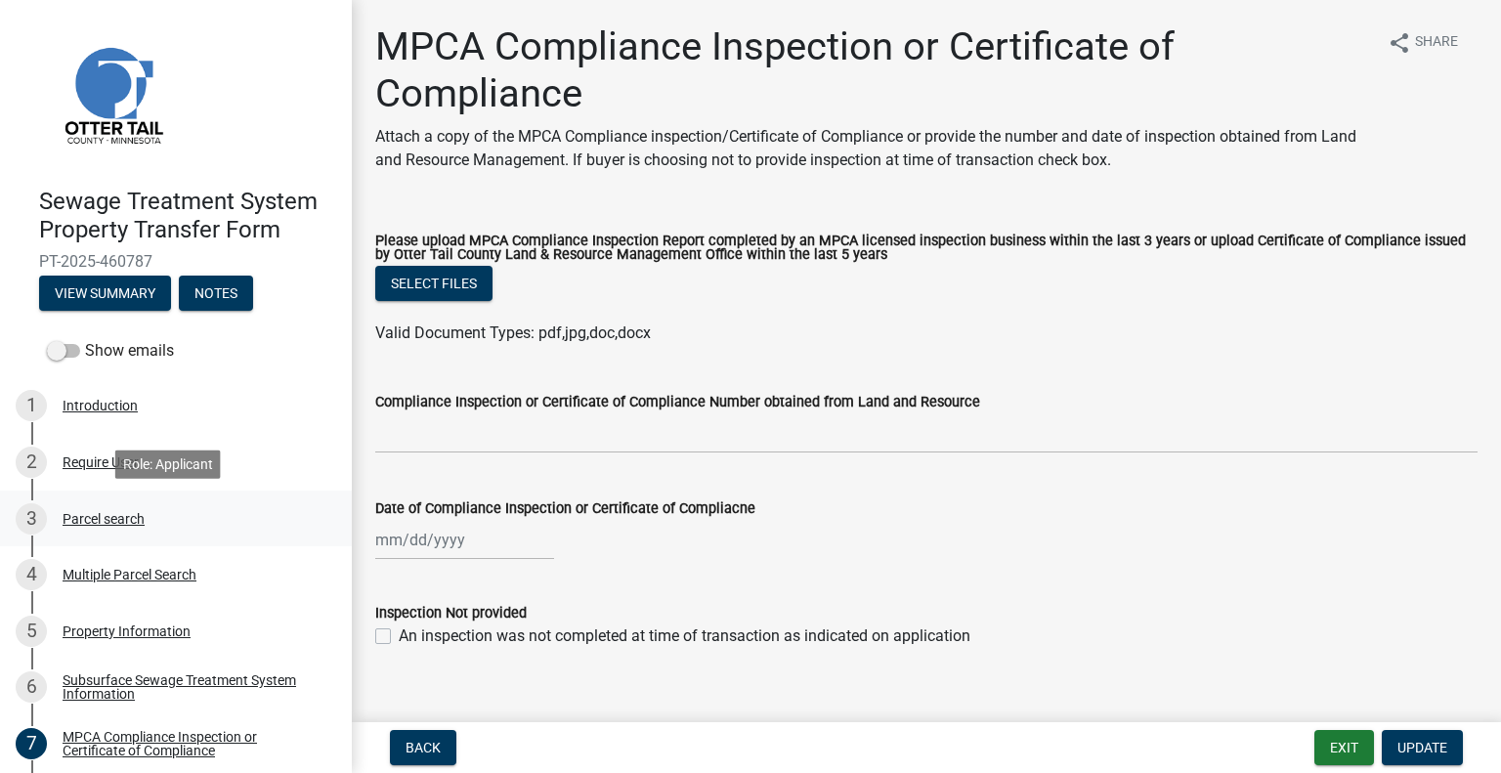
click at [113, 517] on div "Parcel search" at bounding box center [104, 519] width 82 height 14
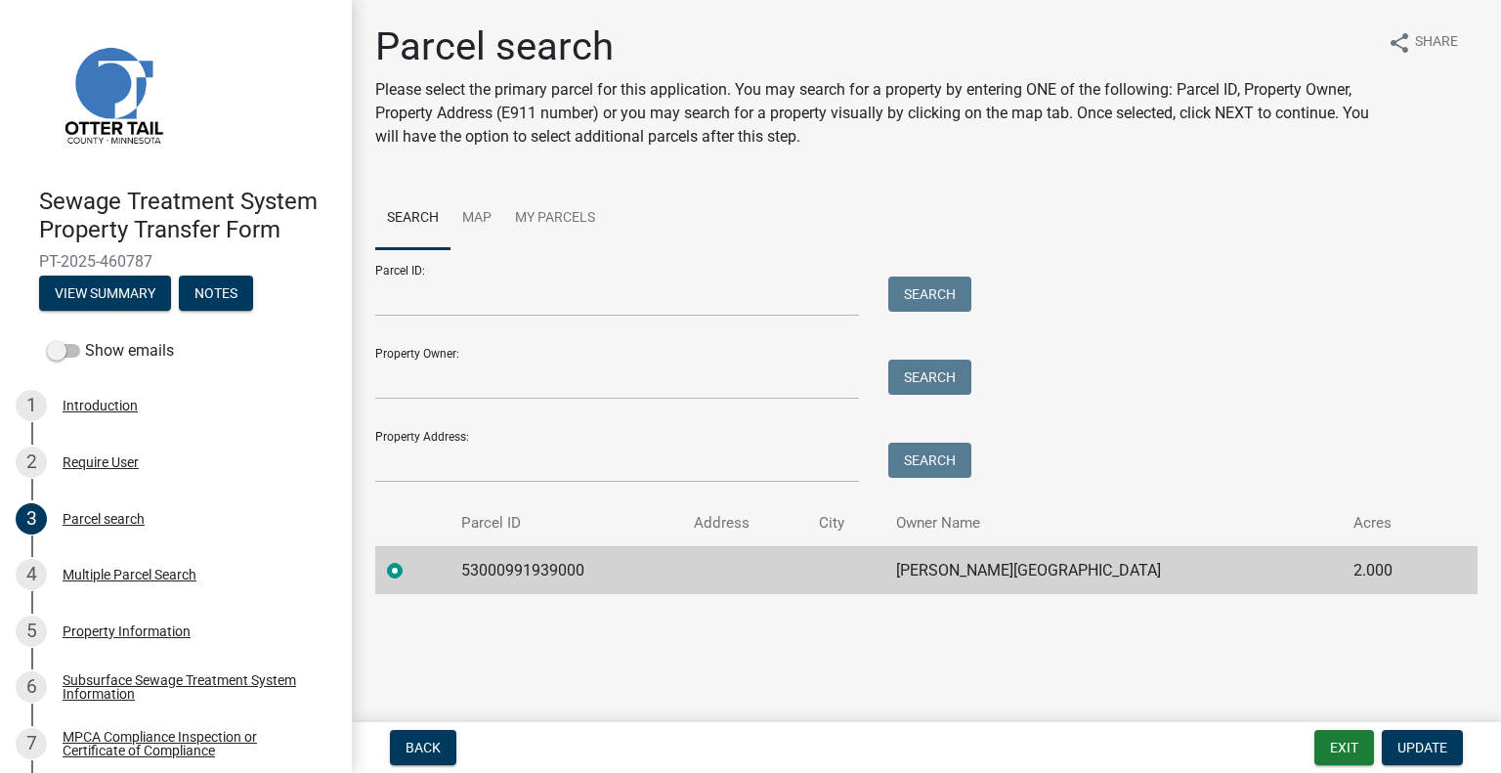
click at [520, 566] on td "53000991939000" at bounding box center [566, 570] width 233 height 48
copy td "53000991939000"
click at [210, 746] on div "MPCA Compliance Inspection or Certificate of Compliance" at bounding box center [192, 743] width 258 height 27
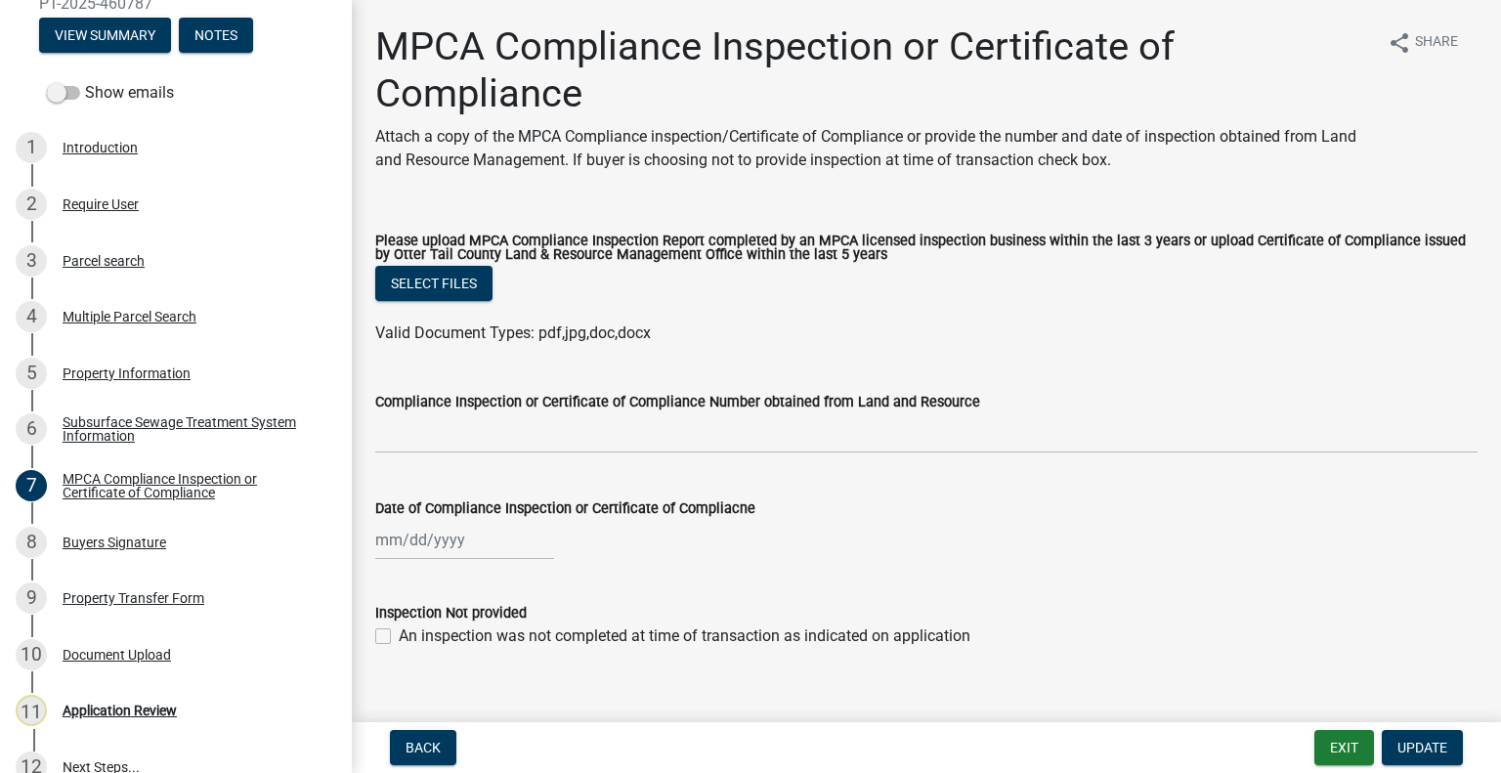
scroll to position [287, 0]
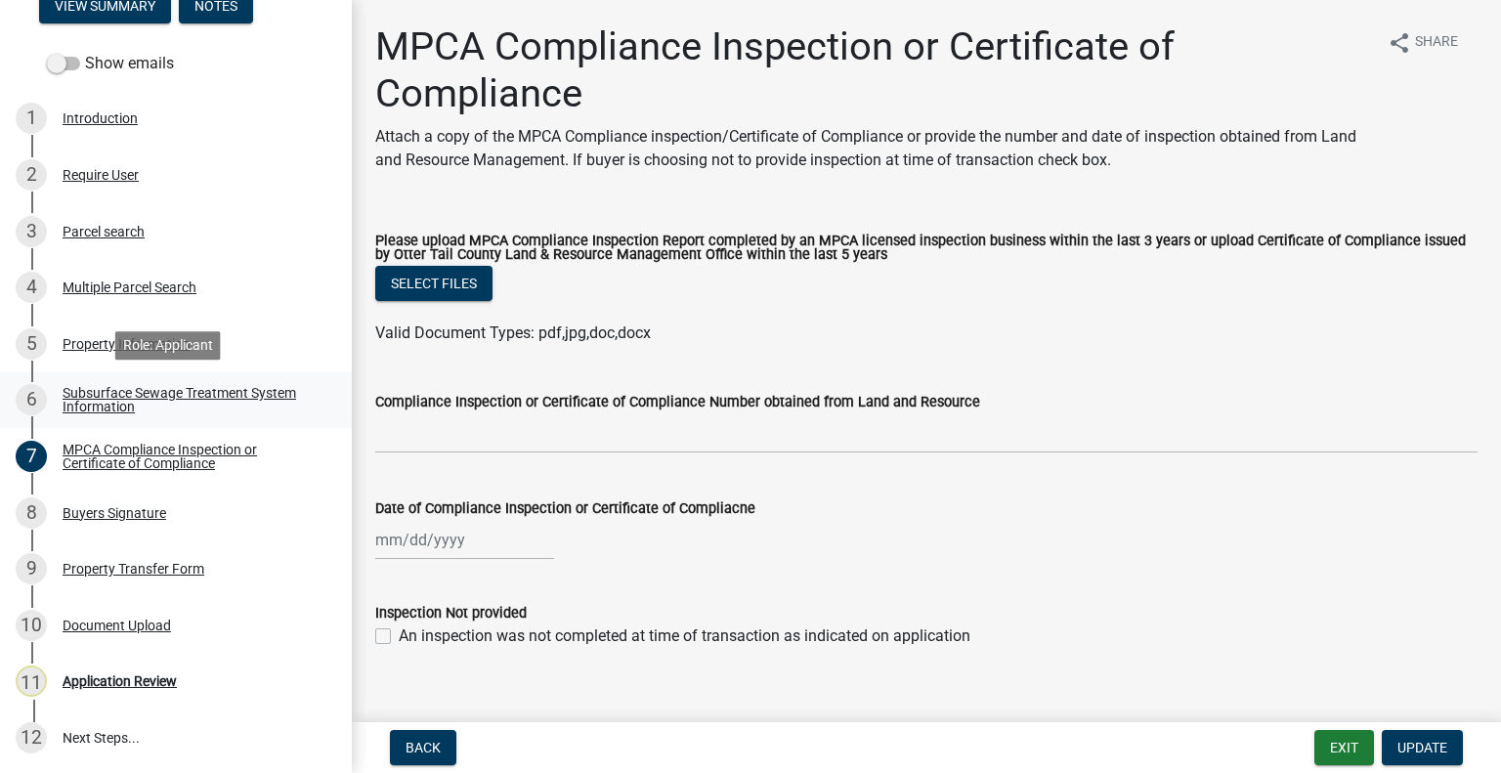
click at [228, 391] on div "Subsurface Sewage Treatment System Information" at bounding box center [192, 399] width 258 height 27
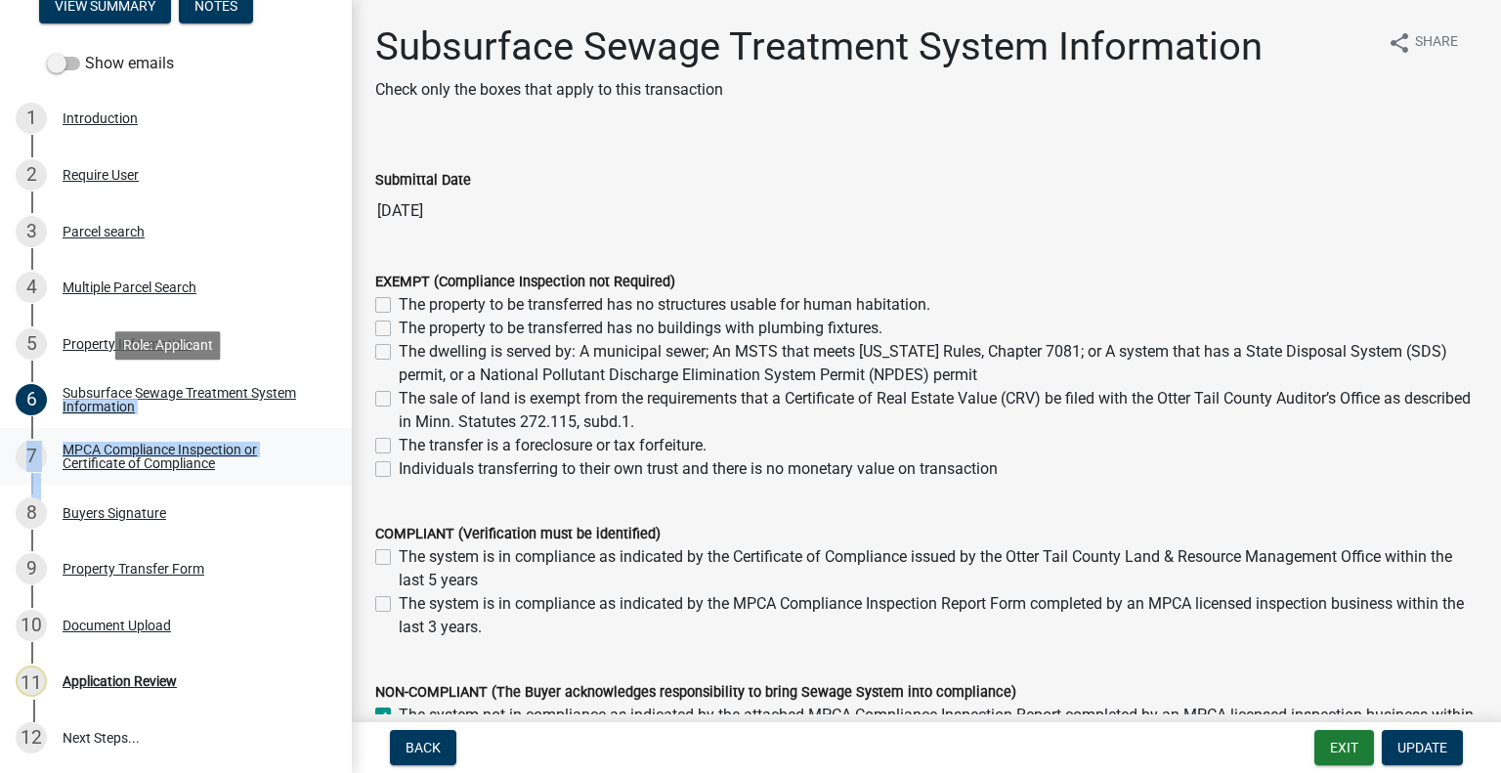
drag, startPoint x: 331, startPoint y: 377, endPoint x: 334, endPoint y: 437, distance: 59.7
click at [334, 437] on ul "1 Introduction 2 Require User 3 Parcel search 4 Multiple Parcel Search 5 Proper…" at bounding box center [176, 428] width 352 height 691
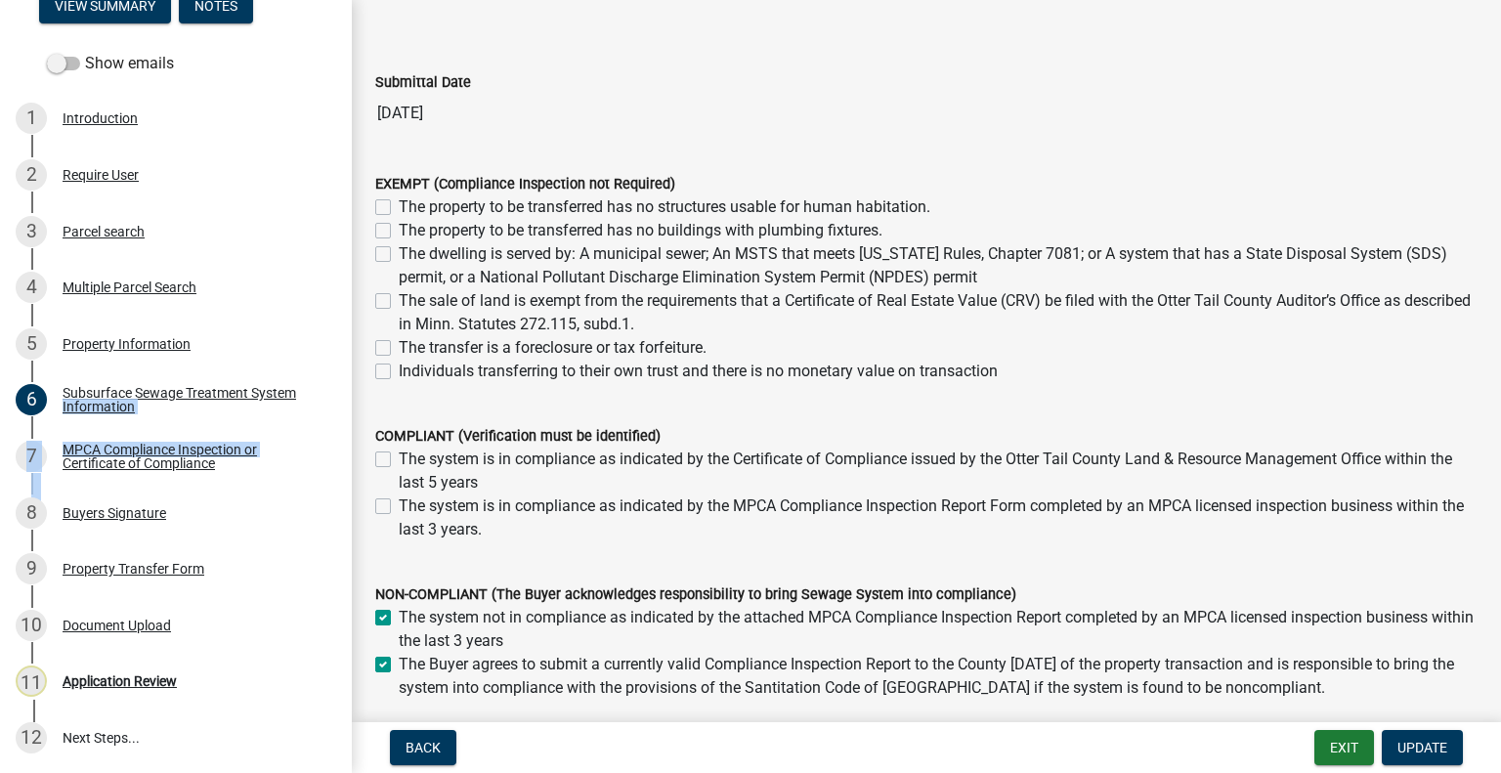
scroll to position [0, 0]
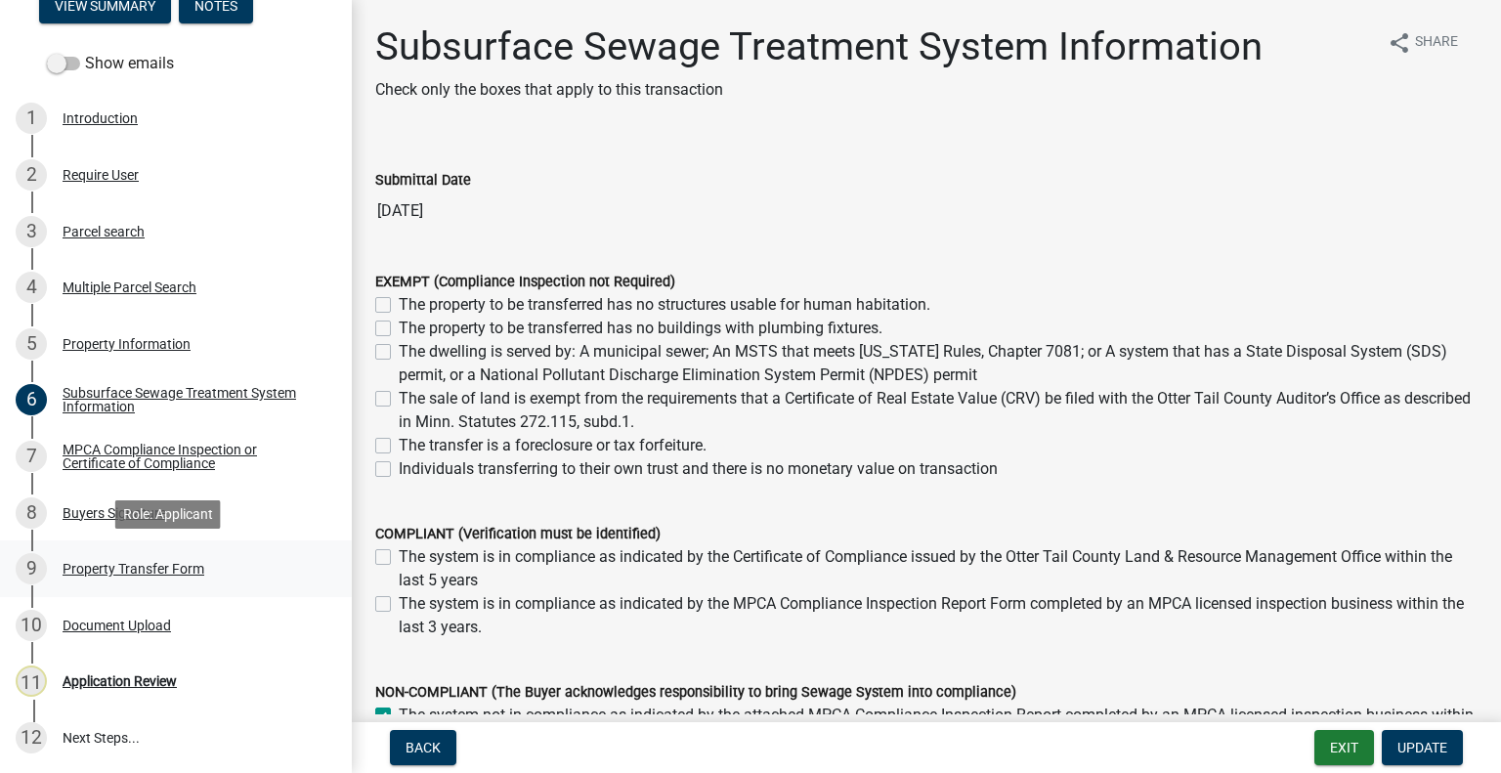
click at [168, 554] on div "9 Property Transfer Form" at bounding box center [168, 568] width 305 height 31
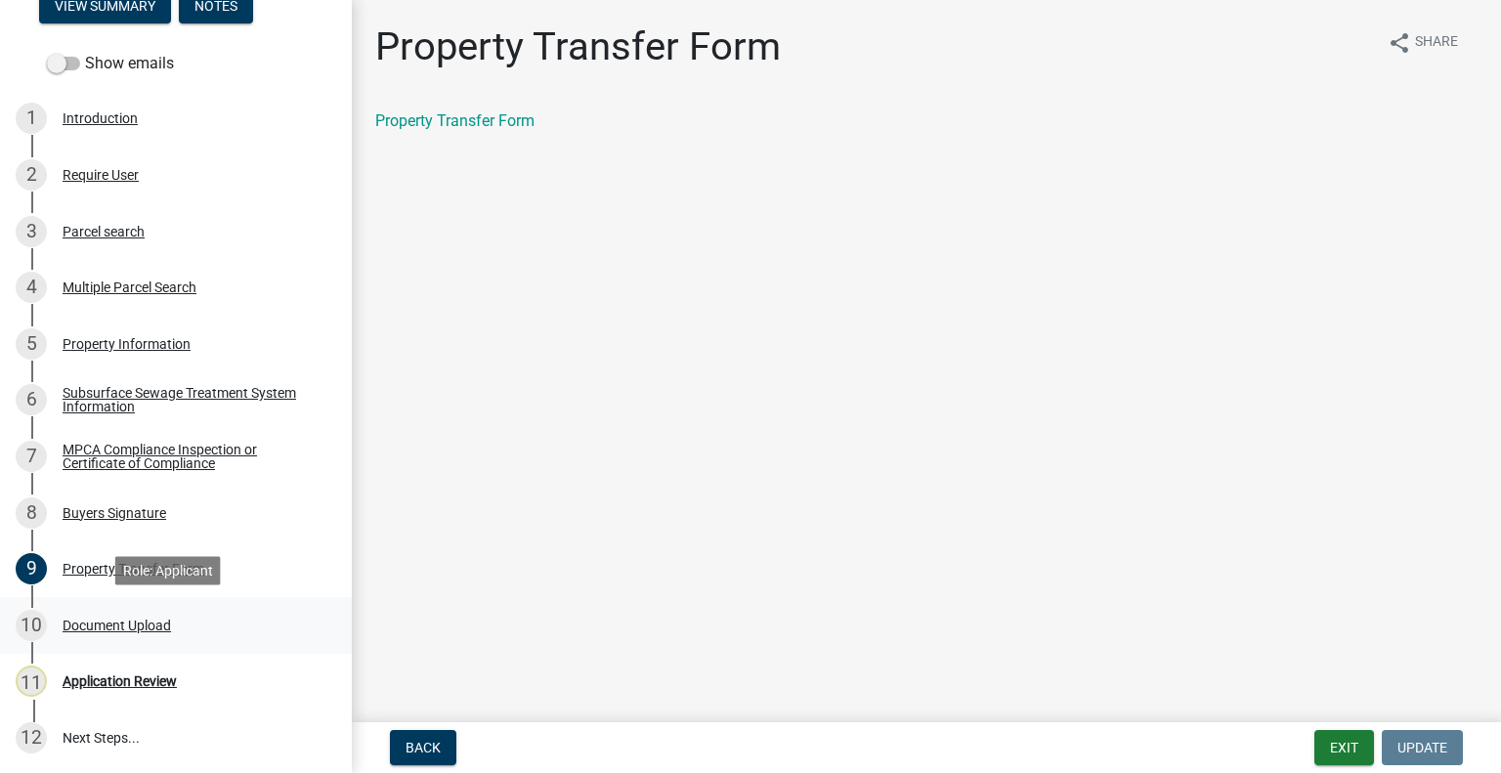
click at [152, 629] on div "Document Upload" at bounding box center [117, 626] width 108 height 14
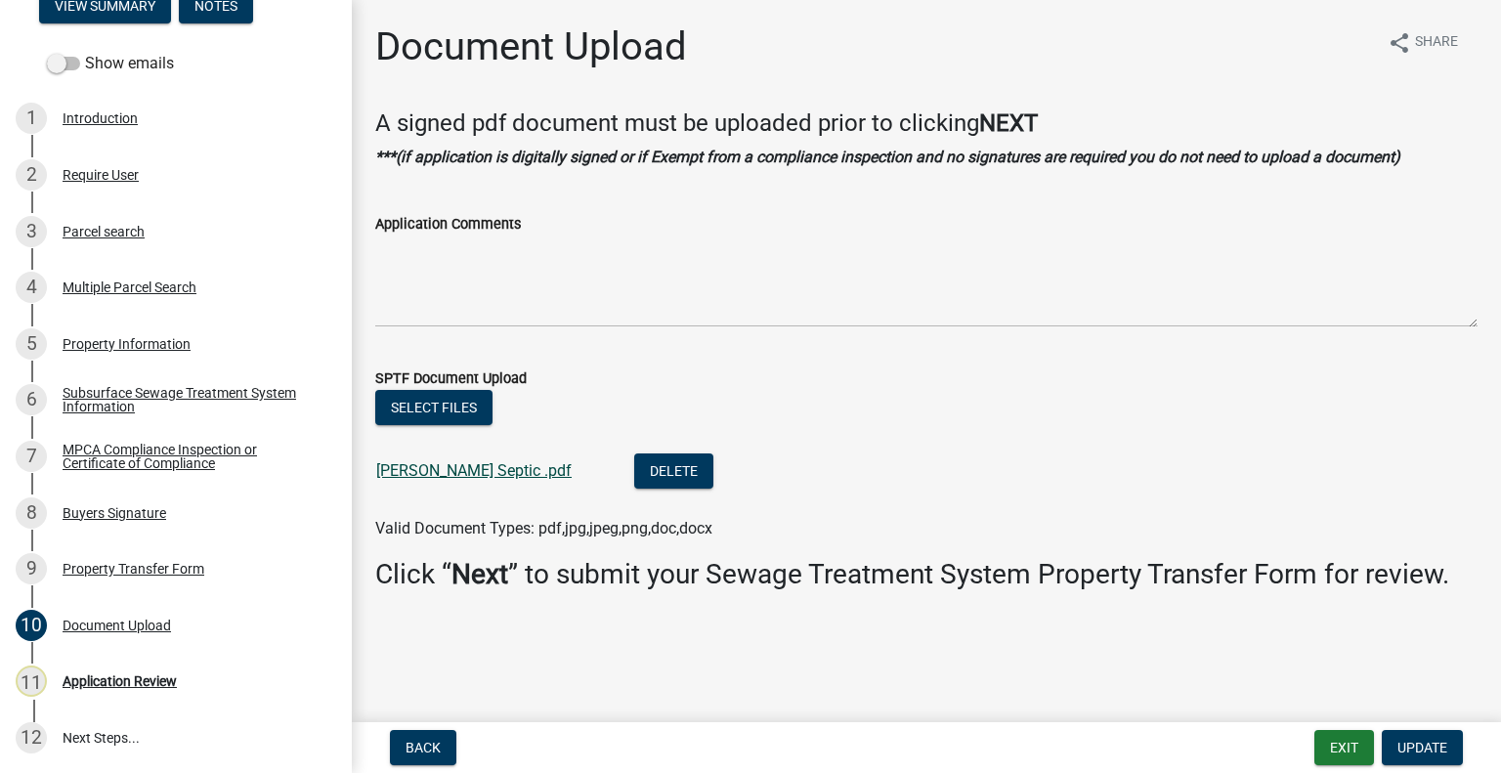
click at [428, 468] on link "[PERSON_NAME] Septic .pdf" at bounding box center [473, 470] width 195 height 19
click at [102, 234] on div "Parcel search" at bounding box center [104, 232] width 82 height 14
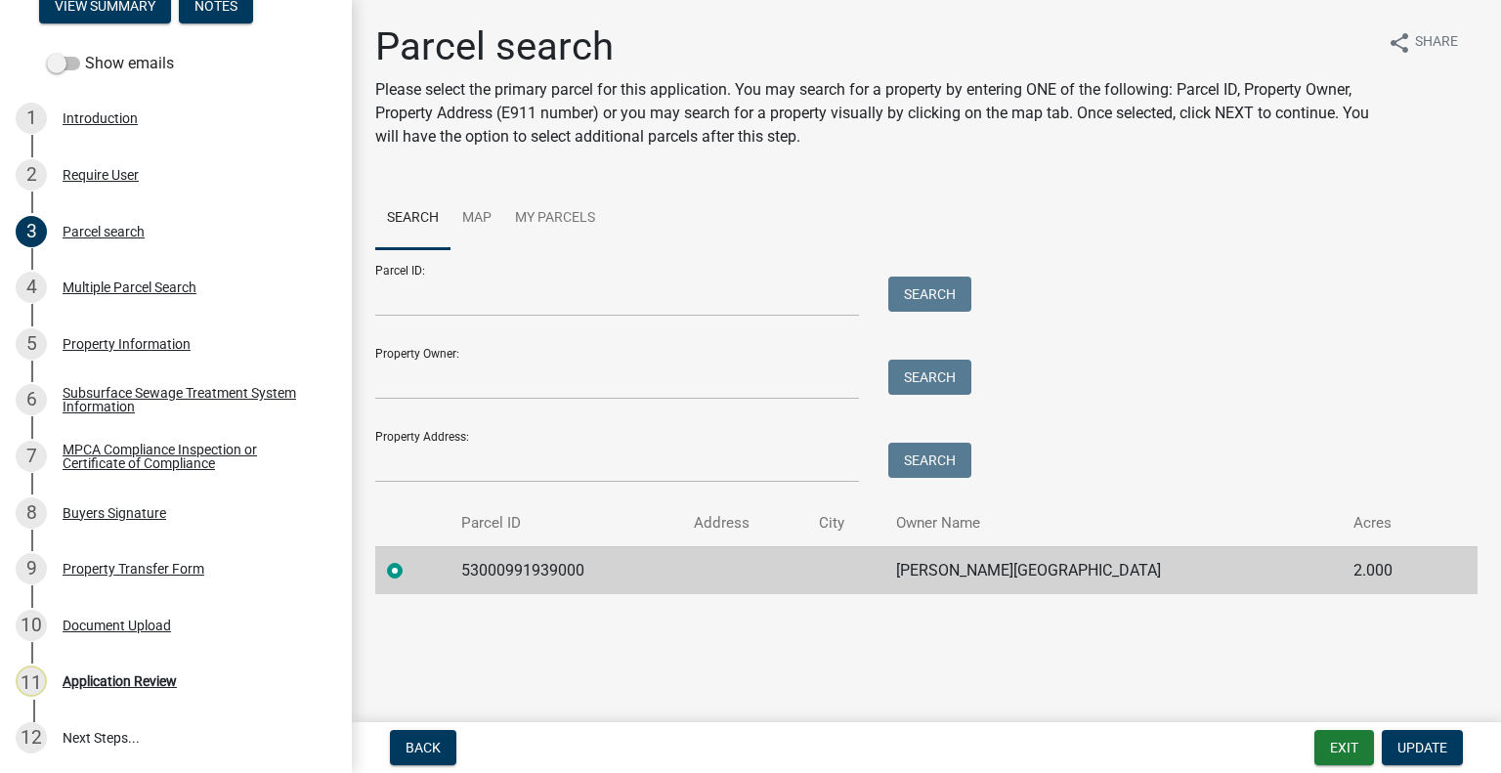
click at [531, 572] on td "53000991939000" at bounding box center [566, 570] width 233 height 48
copy td "53000991939000"
click at [180, 680] on div "11 Application Review" at bounding box center [168, 681] width 305 height 31
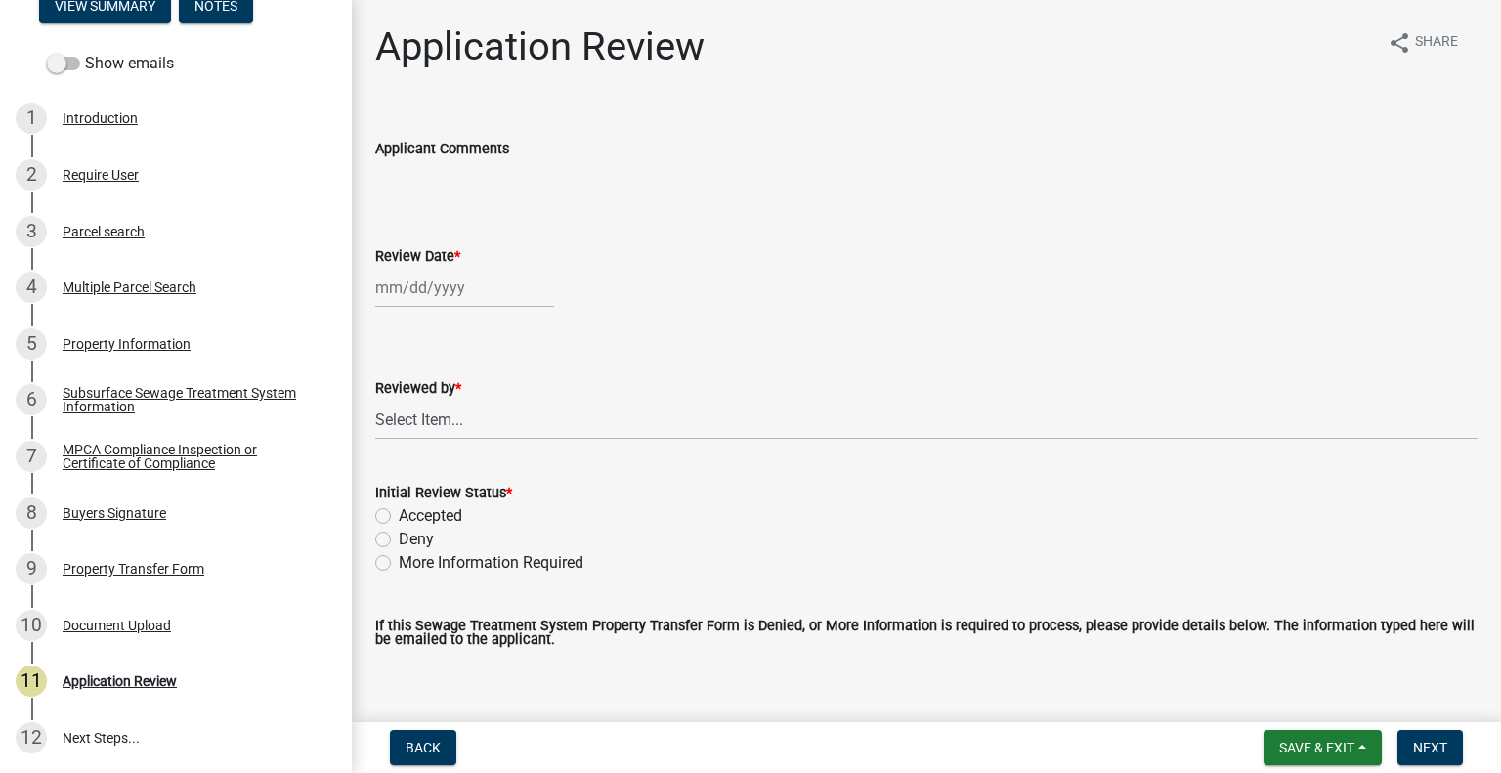
select select "8"
select select "2025"
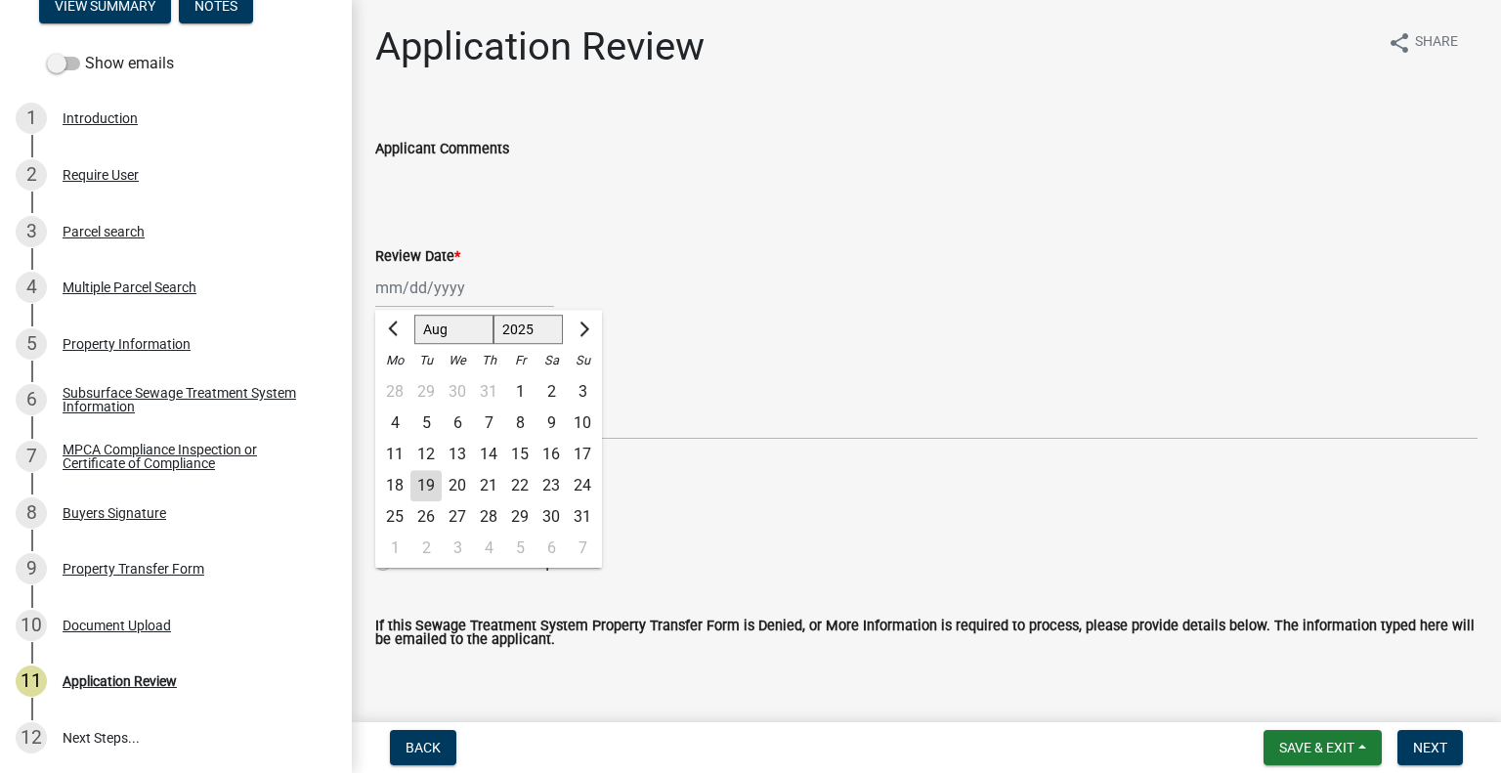
click at [440, 269] on div "[PERSON_NAME] Feb Mar Apr [PERSON_NAME][DATE] Oct Nov [DATE] 1526 1527 1528 152…" at bounding box center [464, 288] width 179 height 40
click at [419, 480] on div "19" at bounding box center [426, 485] width 31 height 31
type input "[DATE]"
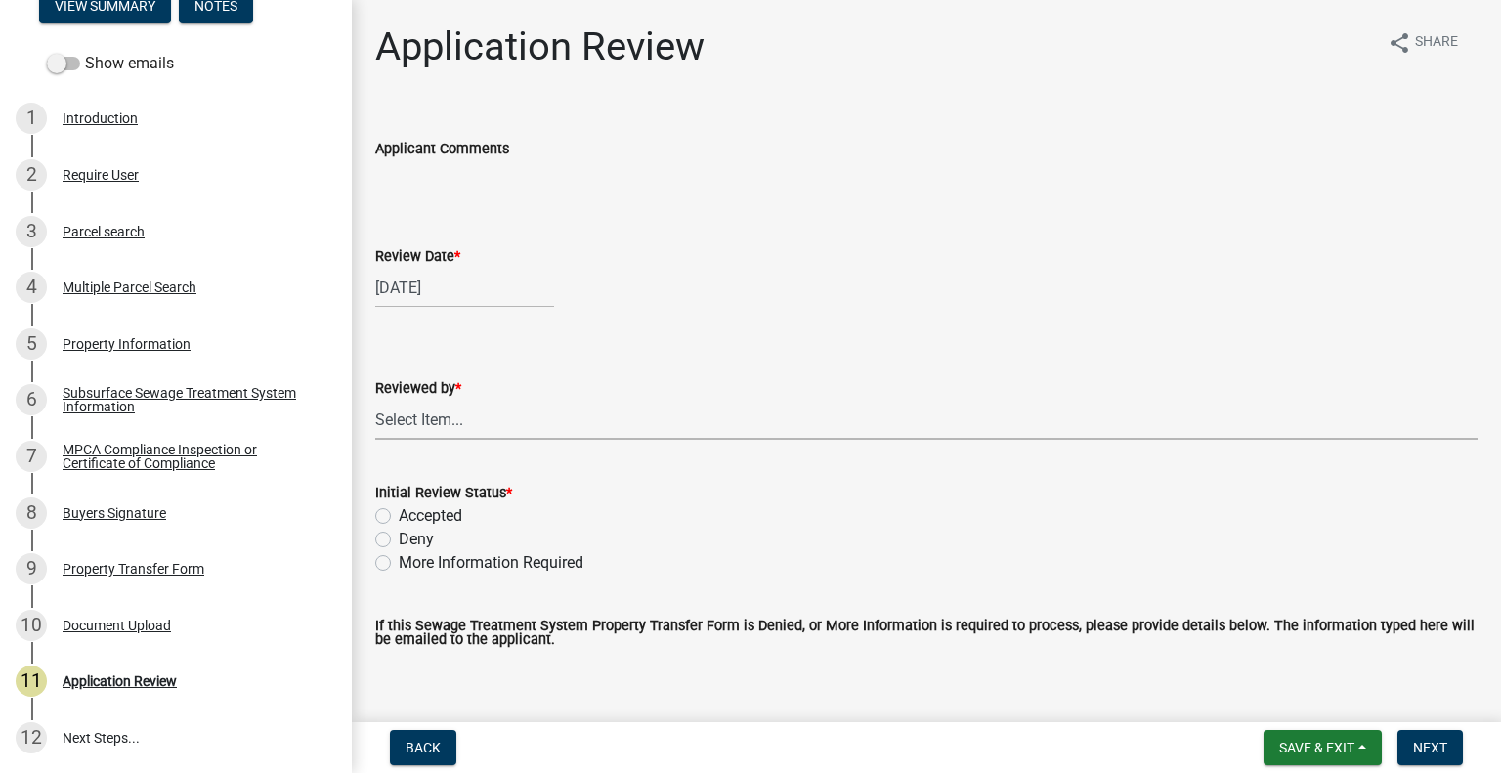
click at [451, 432] on select "Select Item... [PERSON_NAME] [PERSON_NAME] [PERSON_NAME] [PERSON_NAME] [PERSON_…" at bounding box center [926, 420] width 1103 height 40
click at [375, 400] on select "Select Item... [PERSON_NAME] [PERSON_NAME] [PERSON_NAME] [PERSON_NAME] [PERSON_…" at bounding box center [926, 420] width 1103 height 40
select select "2217fab6-25d2-4df2-8e35-18ddd05e0fe8"
click at [432, 514] on label "Accepted" at bounding box center [431, 515] width 64 height 23
click at [412, 514] on input "Accepted" at bounding box center [405, 510] width 13 height 13
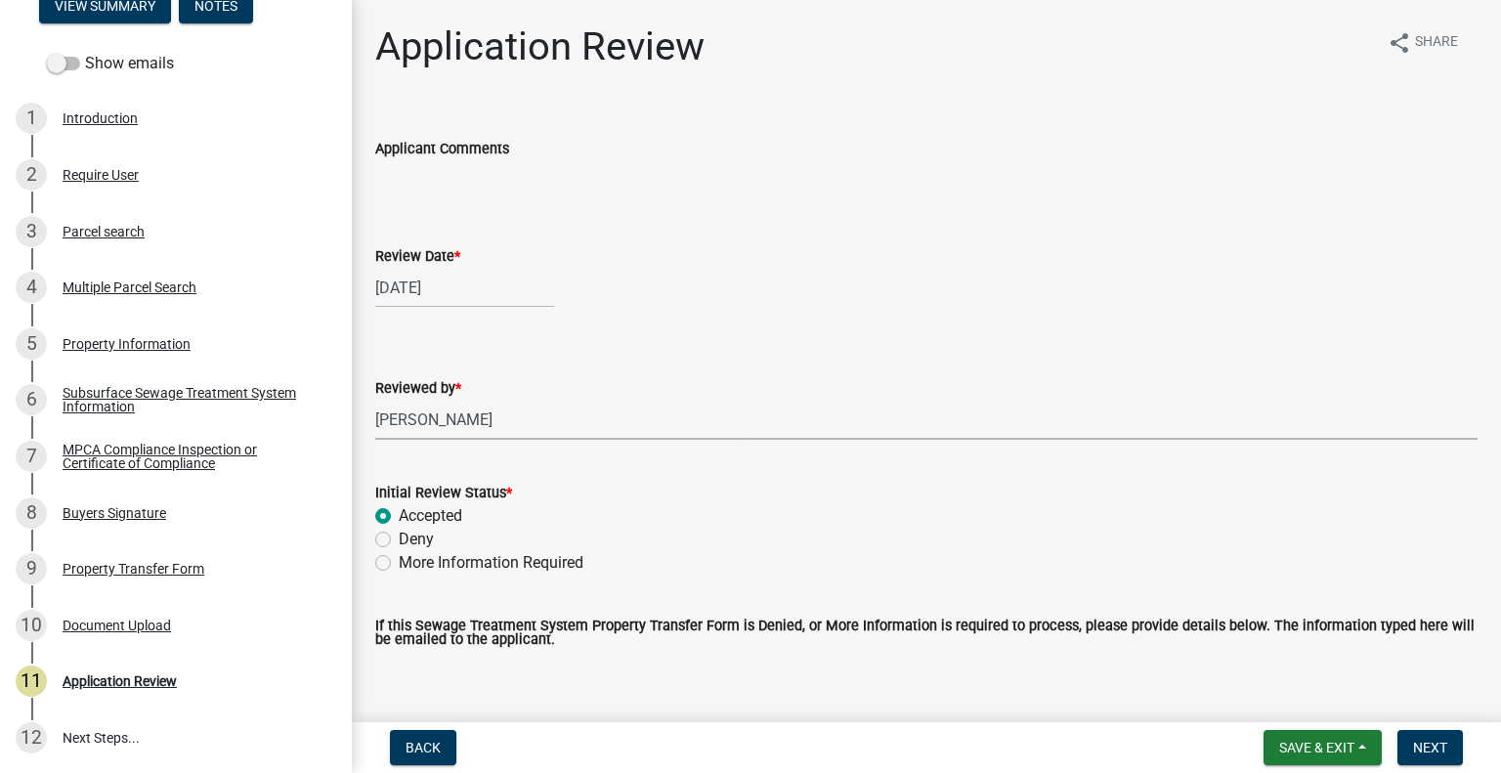
radio input "true"
click at [1430, 745] on span "Next" at bounding box center [1430, 748] width 34 height 16
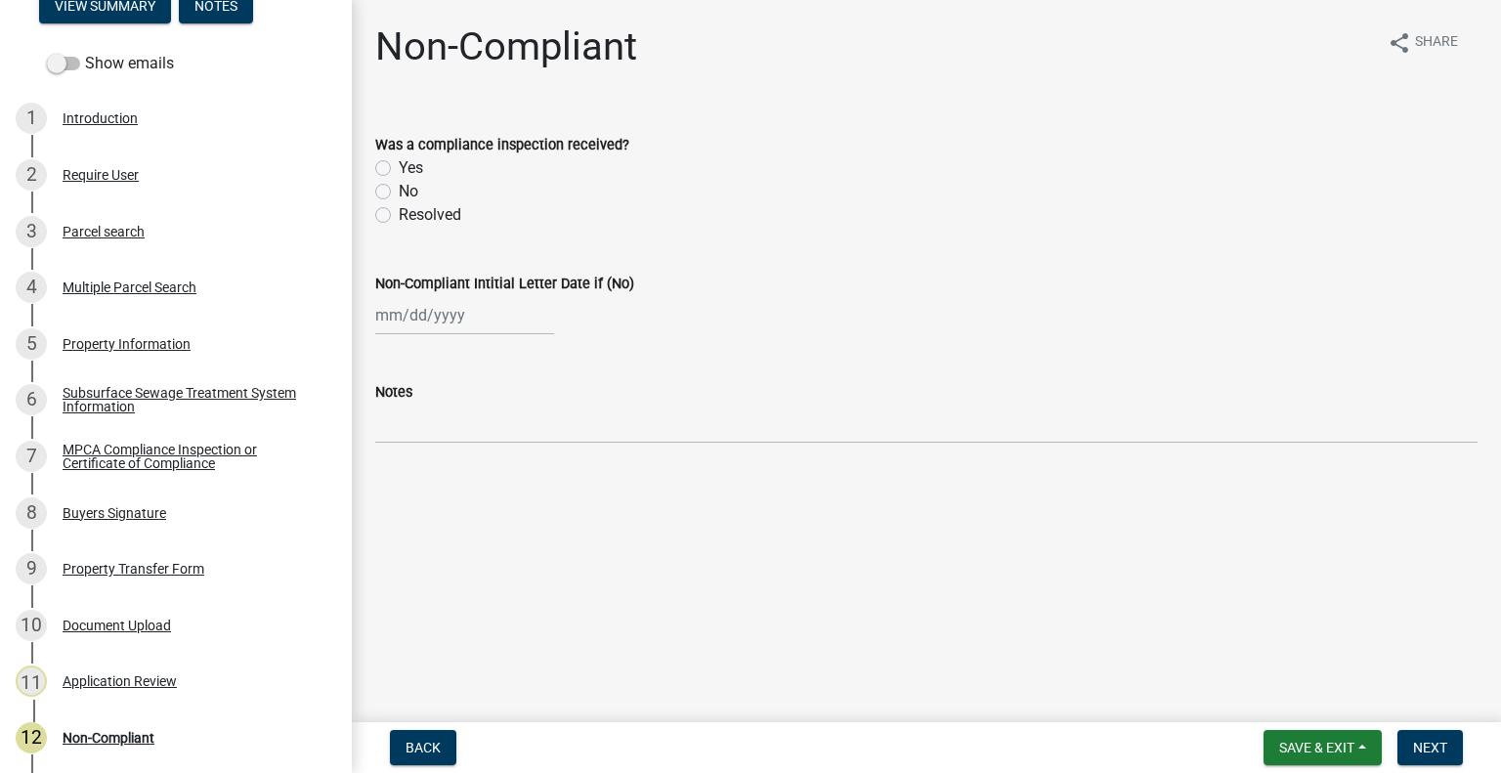
click at [399, 191] on label "No" at bounding box center [409, 191] width 20 height 23
click at [399, 191] on input "No" at bounding box center [405, 186] width 13 height 13
radio input "true"
select select "8"
select select "2025"
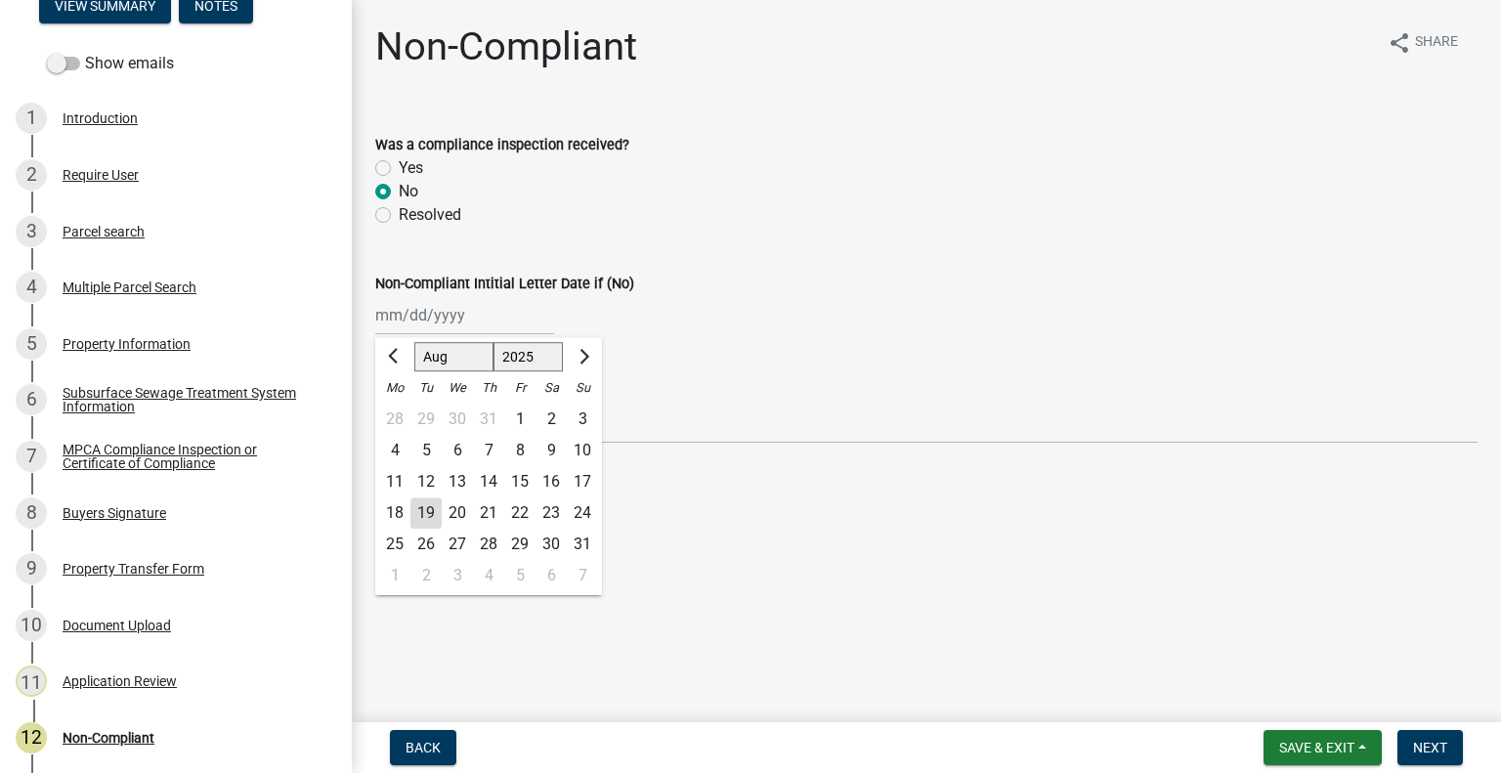
click at [403, 300] on div "[PERSON_NAME] Feb Mar Apr [PERSON_NAME][DATE] Oct Nov [DATE] 1526 1527 1528 152…" at bounding box center [464, 315] width 179 height 40
click at [422, 511] on div "19" at bounding box center [426, 513] width 31 height 31
type input "[DATE]"
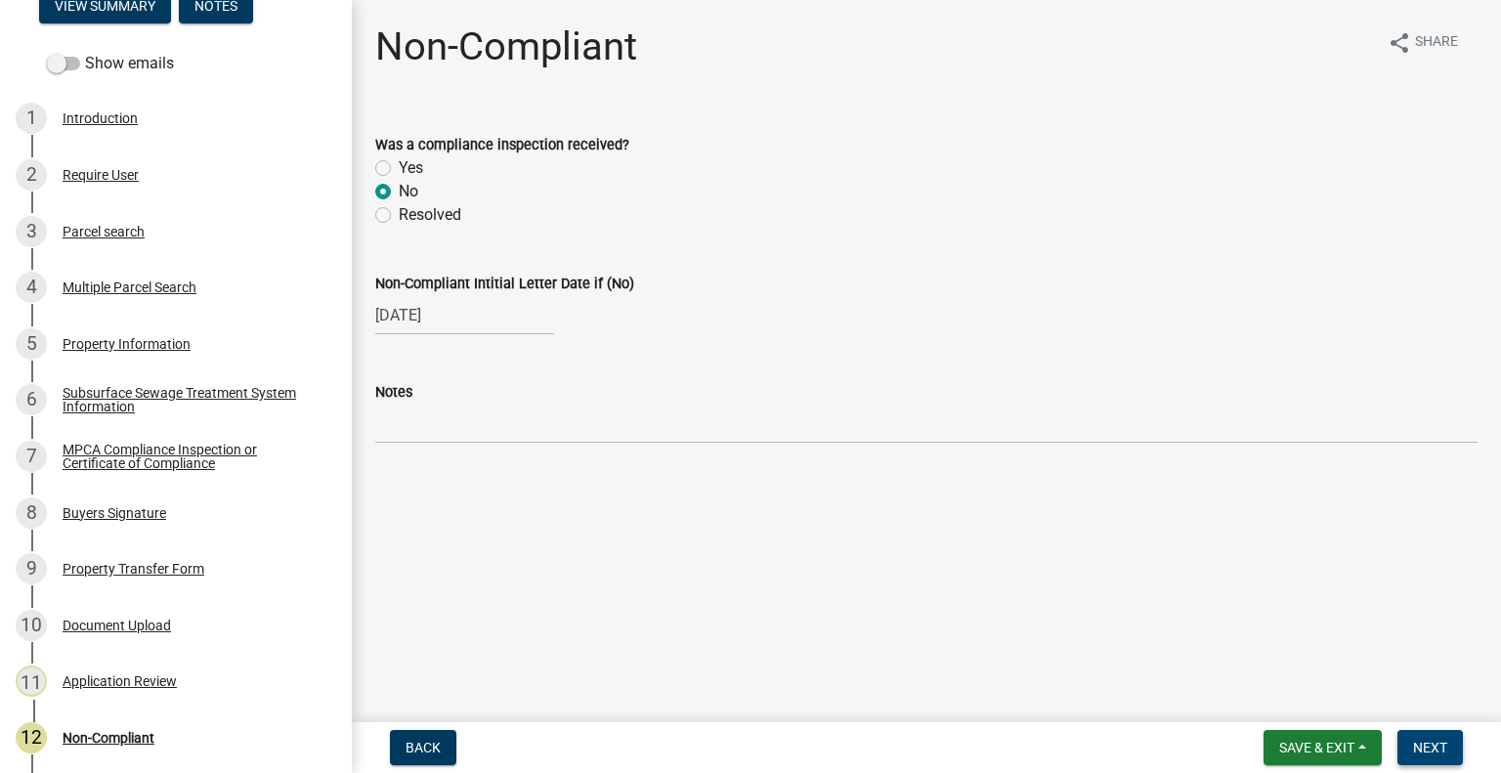
click at [1423, 748] on span "Next" at bounding box center [1430, 748] width 34 height 16
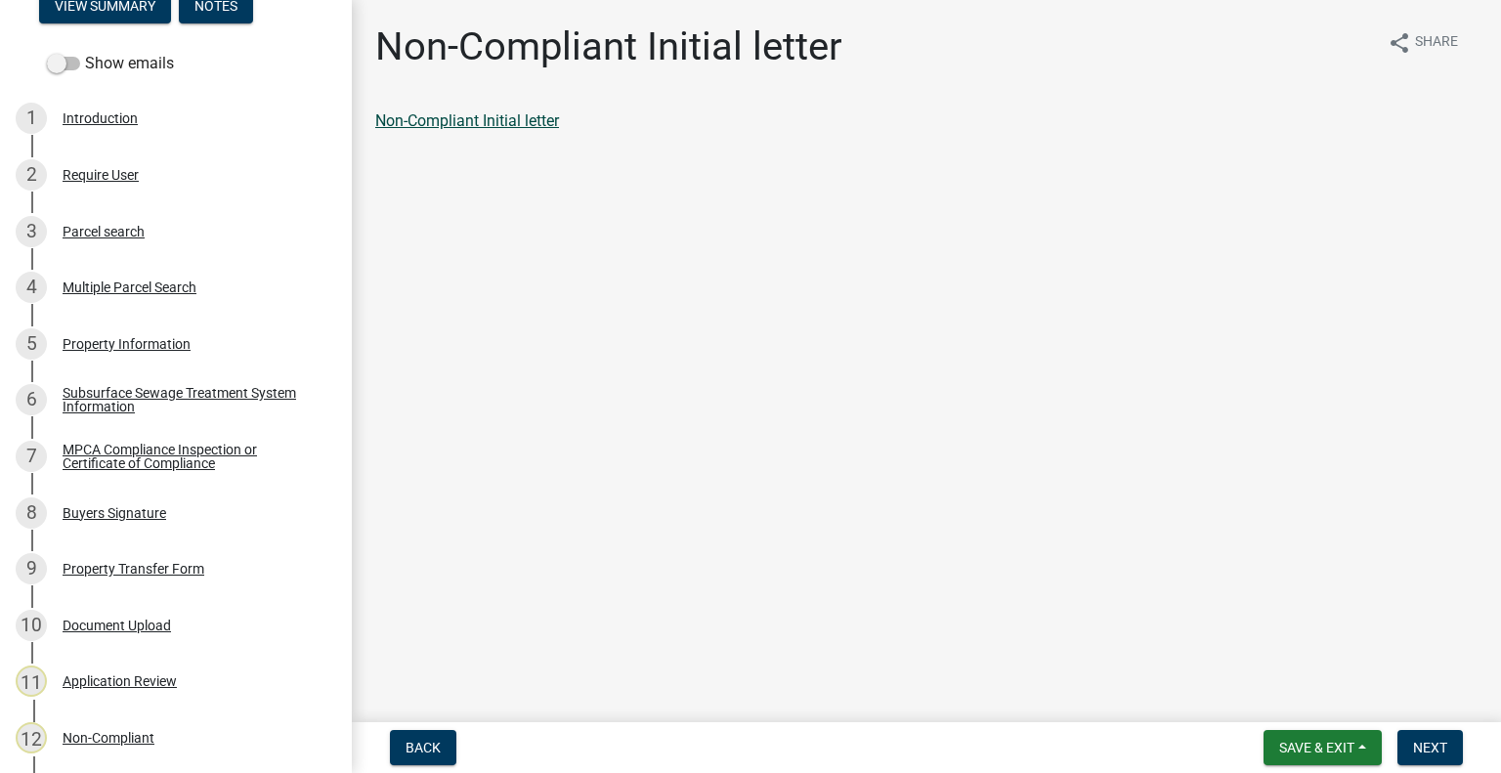
click at [526, 117] on link "Non-Compliant Initial letter" at bounding box center [467, 120] width 184 height 19
click at [1419, 749] on span "Next" at bounding box center [1430, 748] width 34 height 16
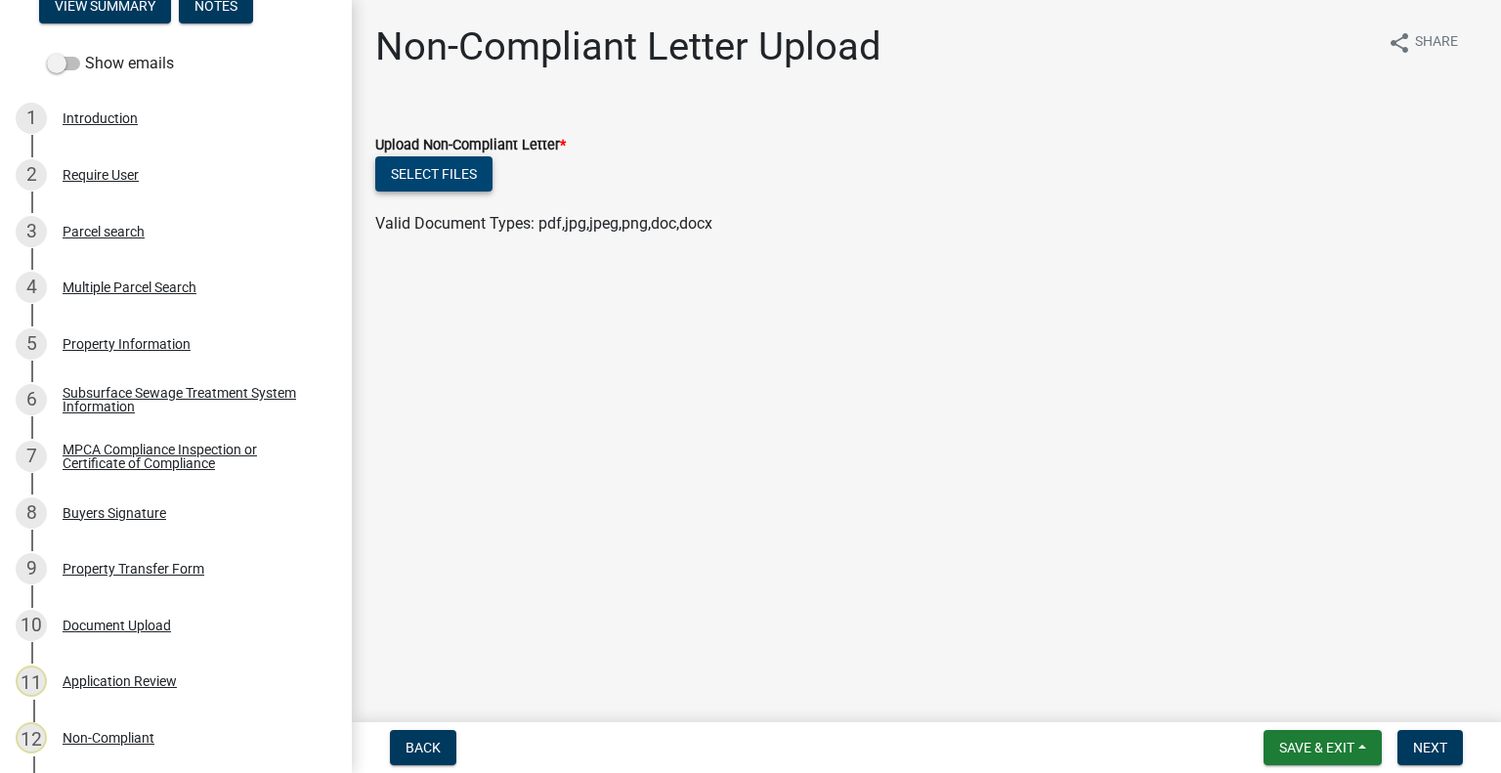
click at [437, 167] on button "Select files" at bounding box center [433, 173] width 117 height 35
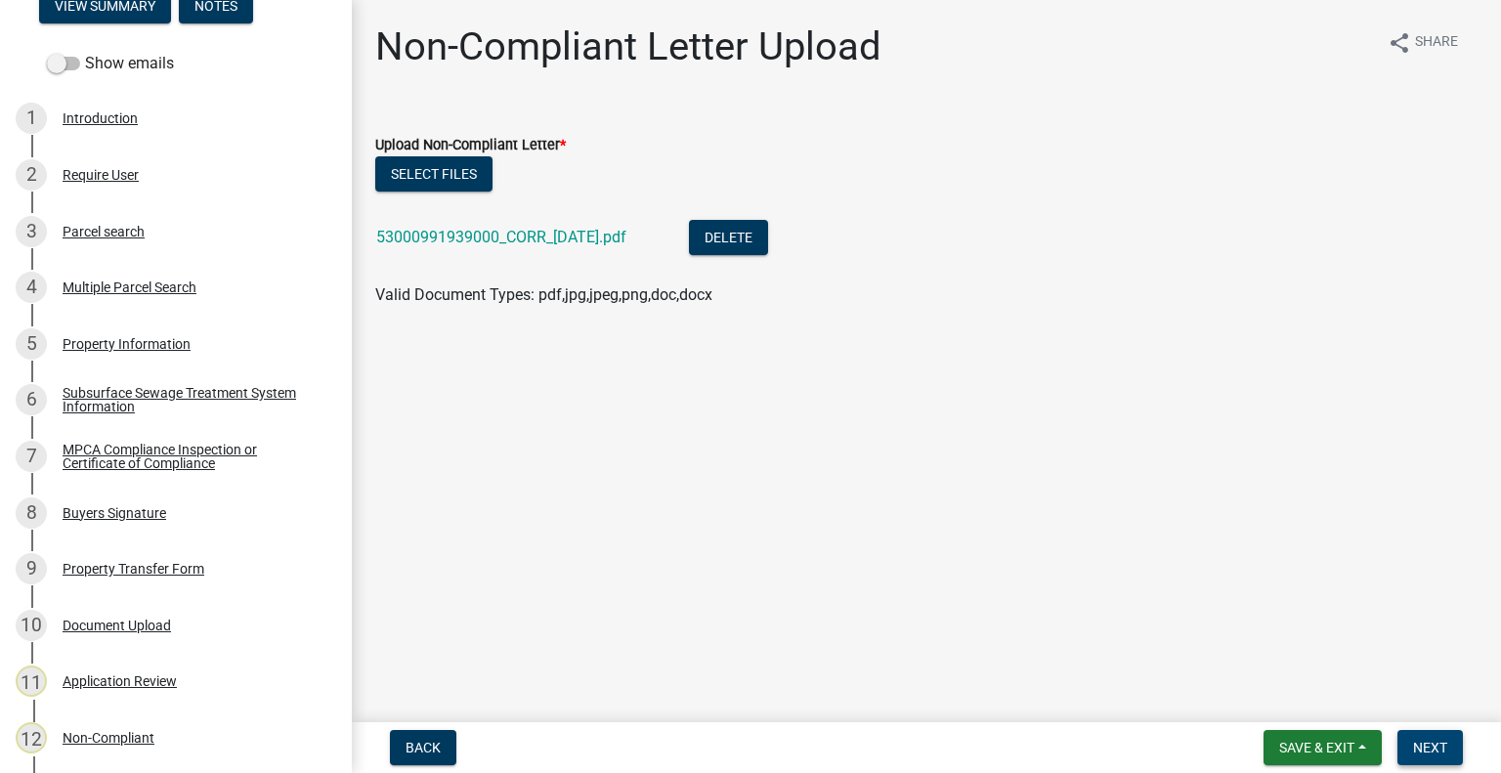
click at [1427, 740] on span "Next" at bounding box center [1430, 748] width 34 height 16
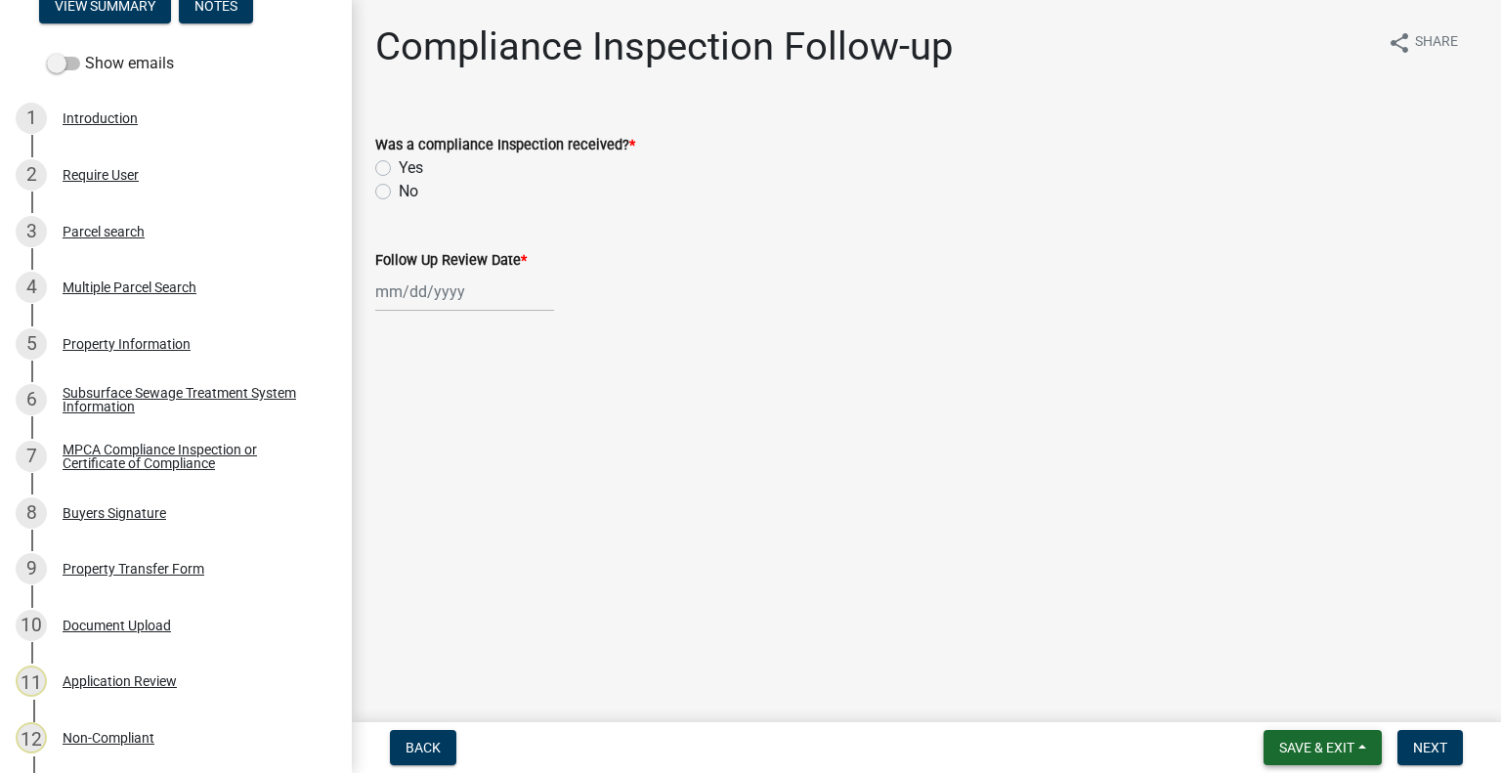
click at [1349, 754] on span "Save & Exit" at bounding box center [1317, 748] width 75 height 16
click at [1314, 713] on button "Save & Exit" at bounding box center [1304, 696] width 156 height 47
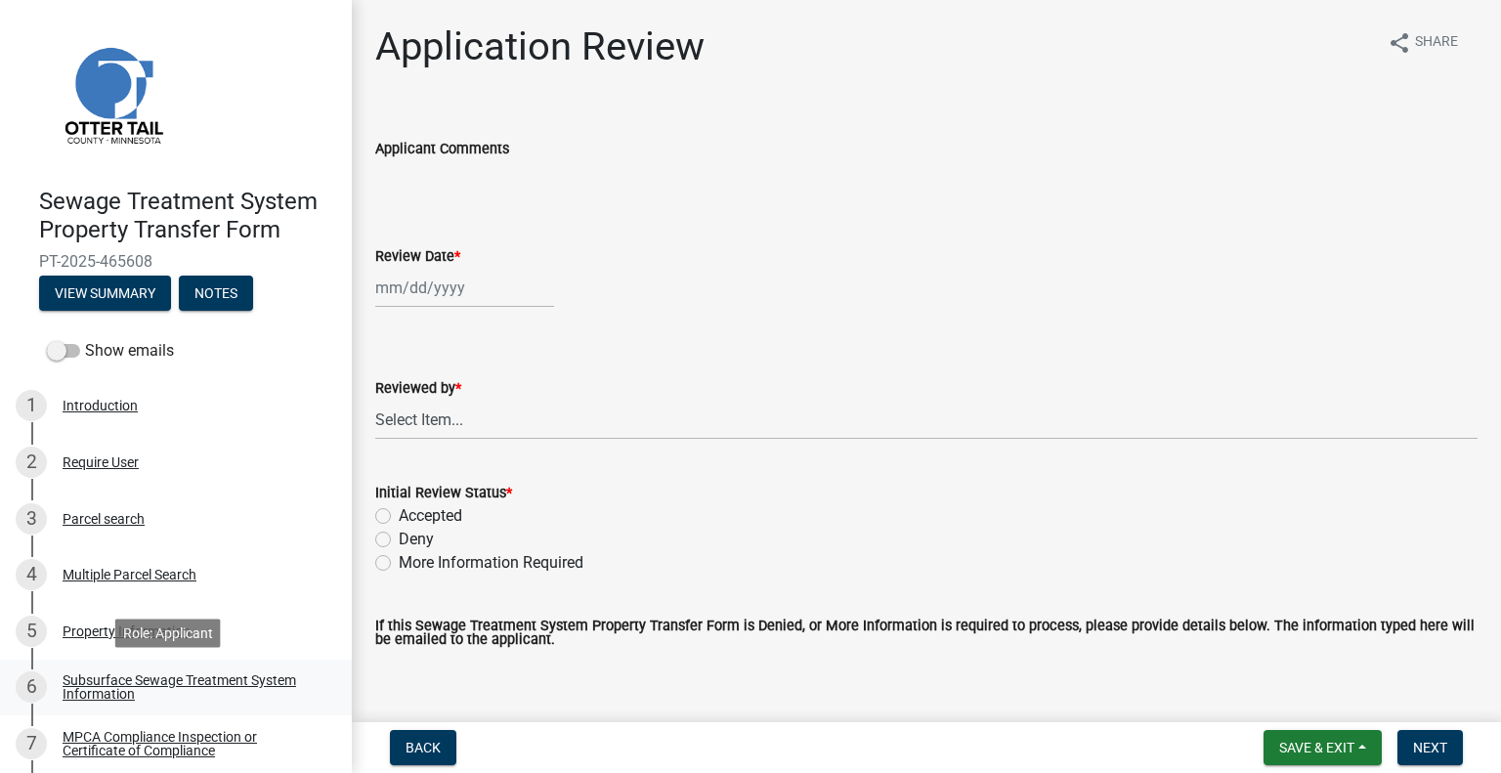
click at [223, 683] on div "Subsurface Sewage Treatment System Information" at bounding box center [192, 686] width 258 height 27
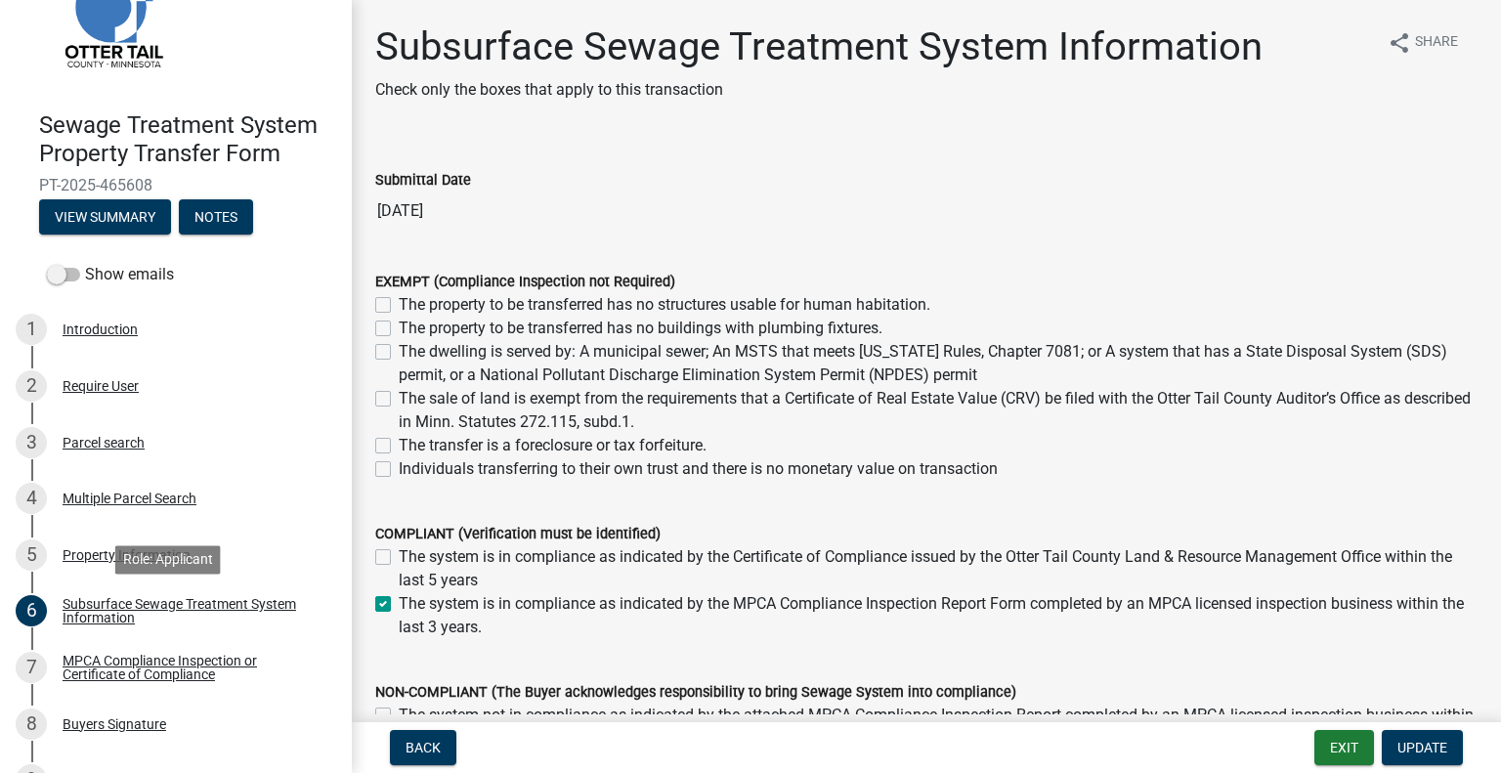
scroll to position [129, 0]
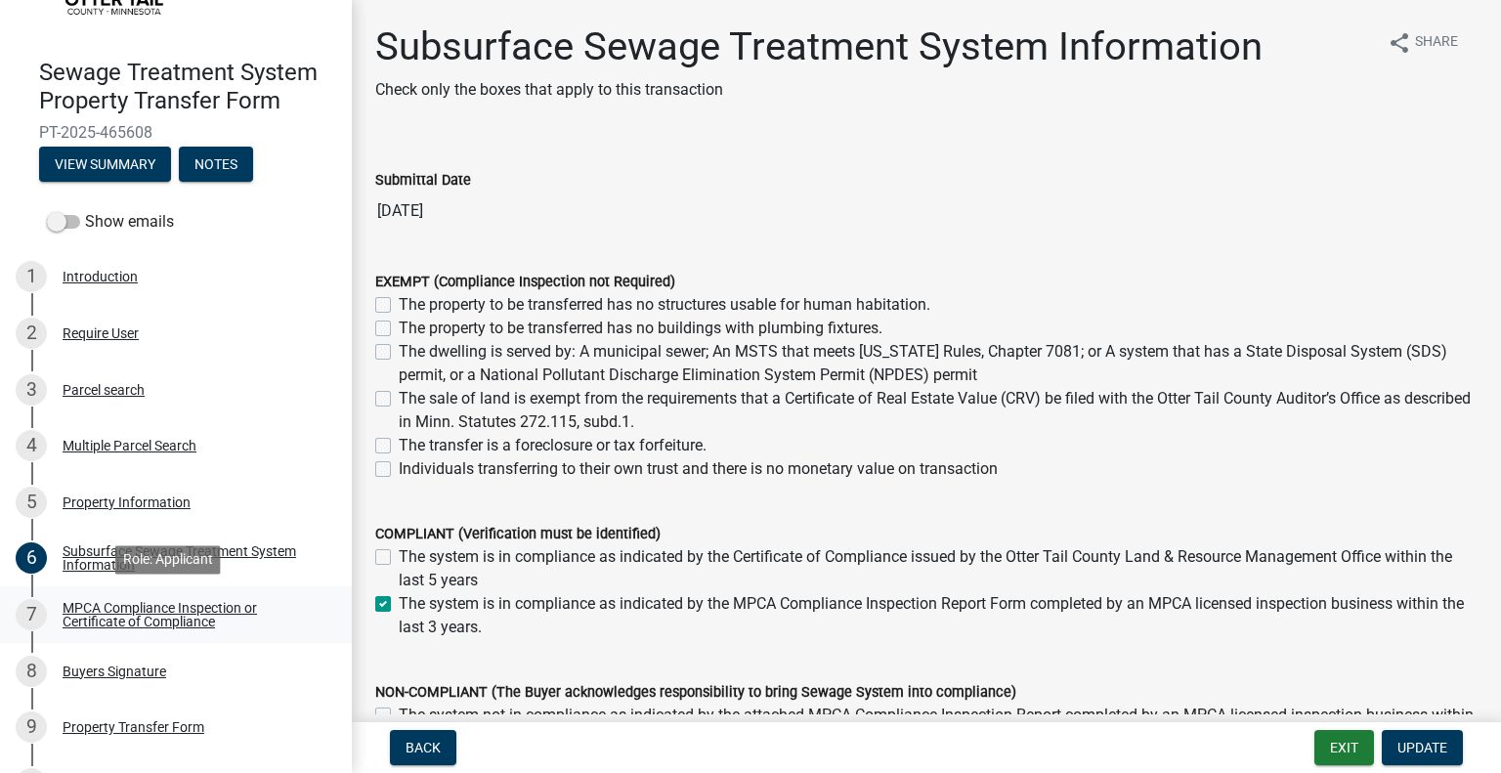
click at [142, 629] on link "7 MPCA Compliance Inspection or Certificate of Compliance" at bounding box center [176, 614] width 352 height 57
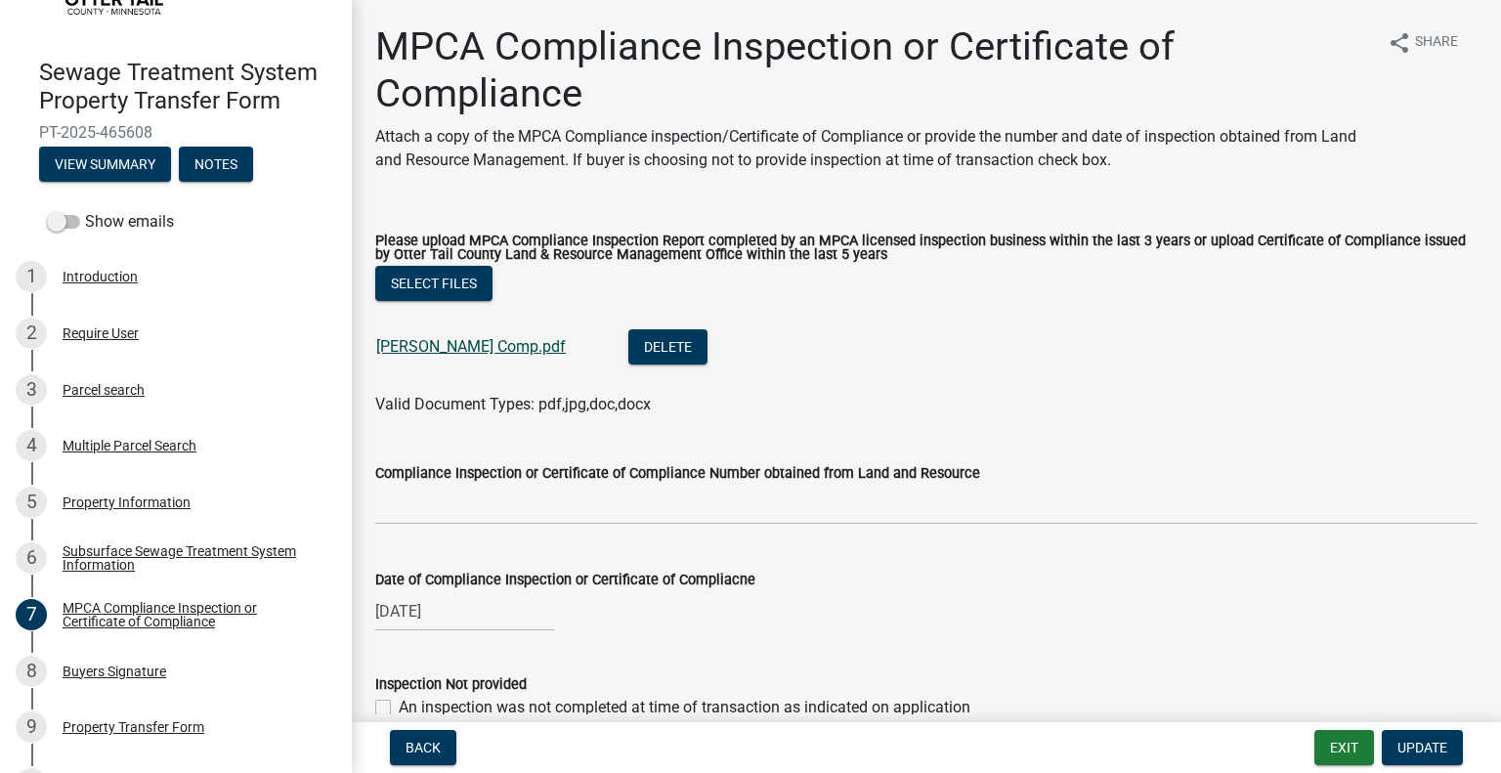
click at [474, 354] on link "Silverberg Comp.pdf" at bounding box center [471, 346] width 190 height 19
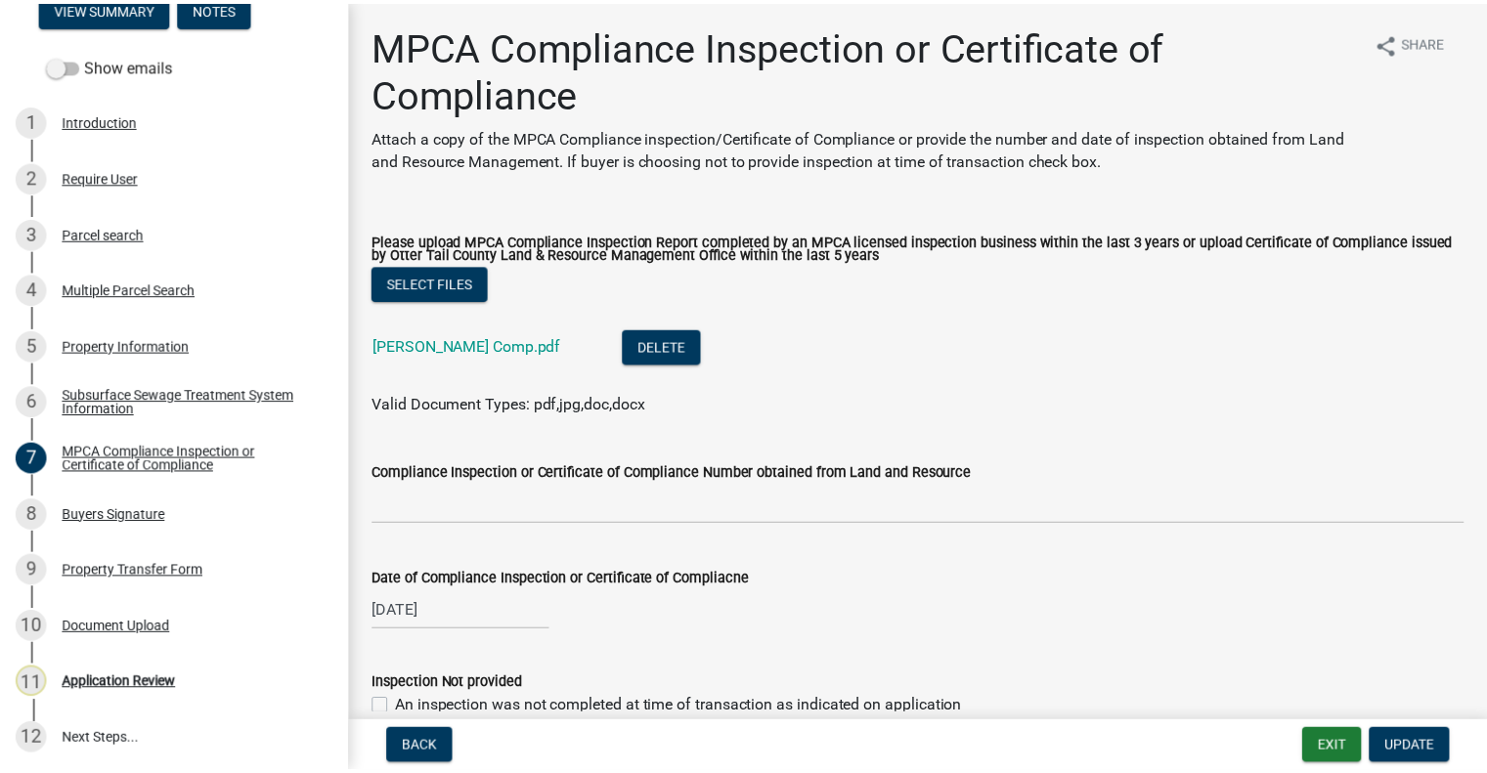
scroll to position [287, 0]
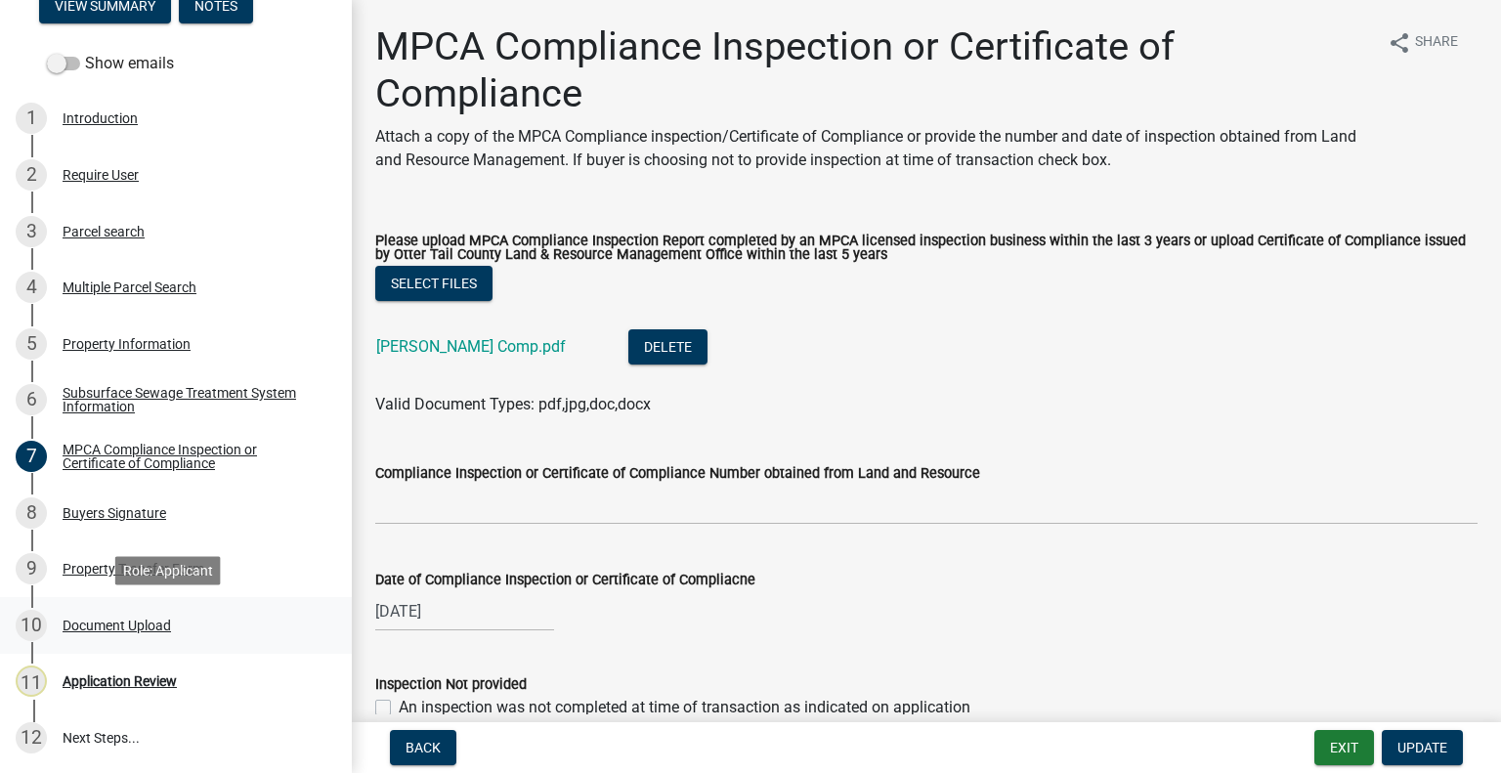
click at [145, 629] on div "Document Upload" at bounding box center [117, 626] width 108 height 14
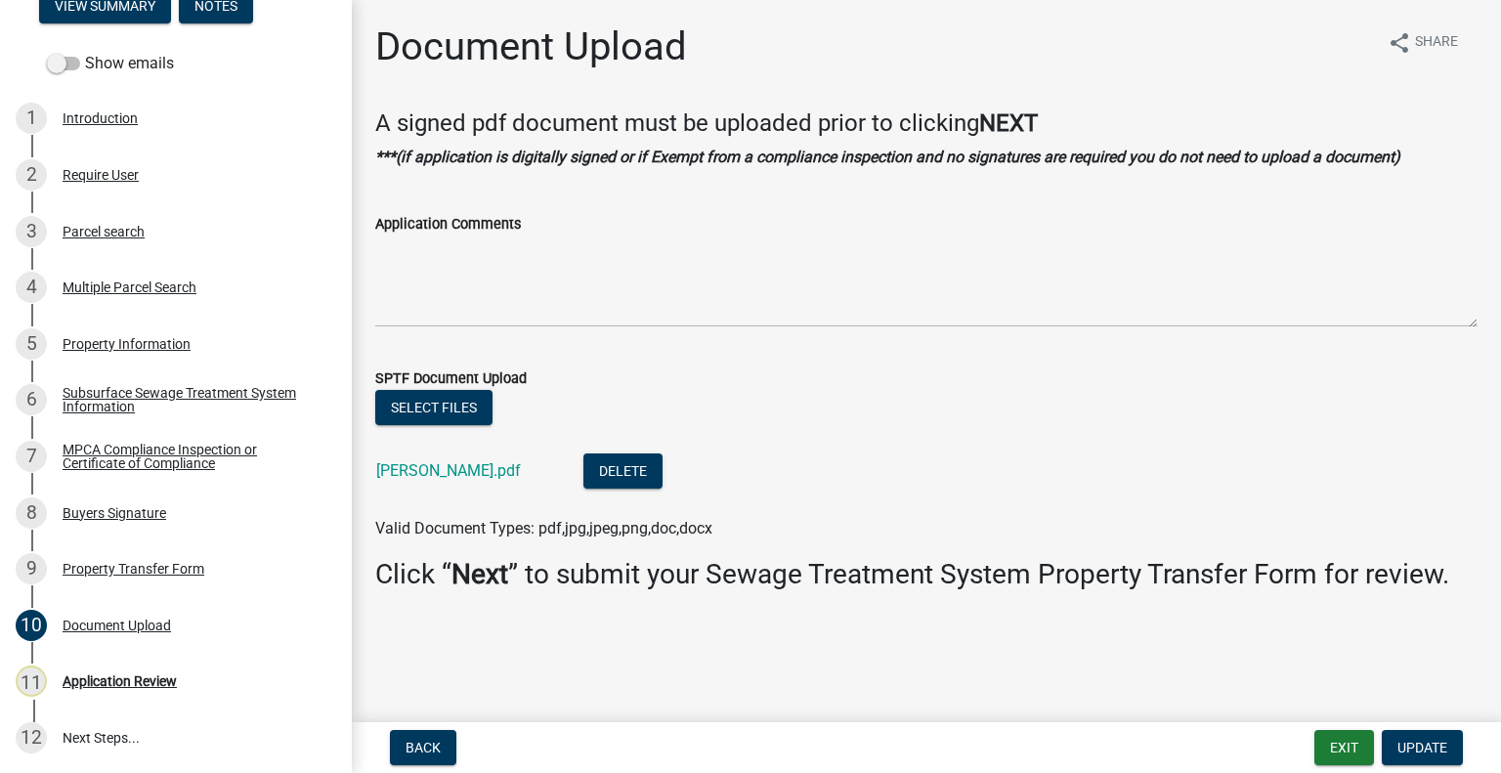
click at [405, 483] on div "emter.pdf" at bounding box center [464, 474] width 176 height 40
click at [393, 472] on link "emter.pdf" at bounding box center [448, 470] width 145 height 19
click at [116, 234] on div "Parcel search" at bounding box center [104, 232] width 82 height 14
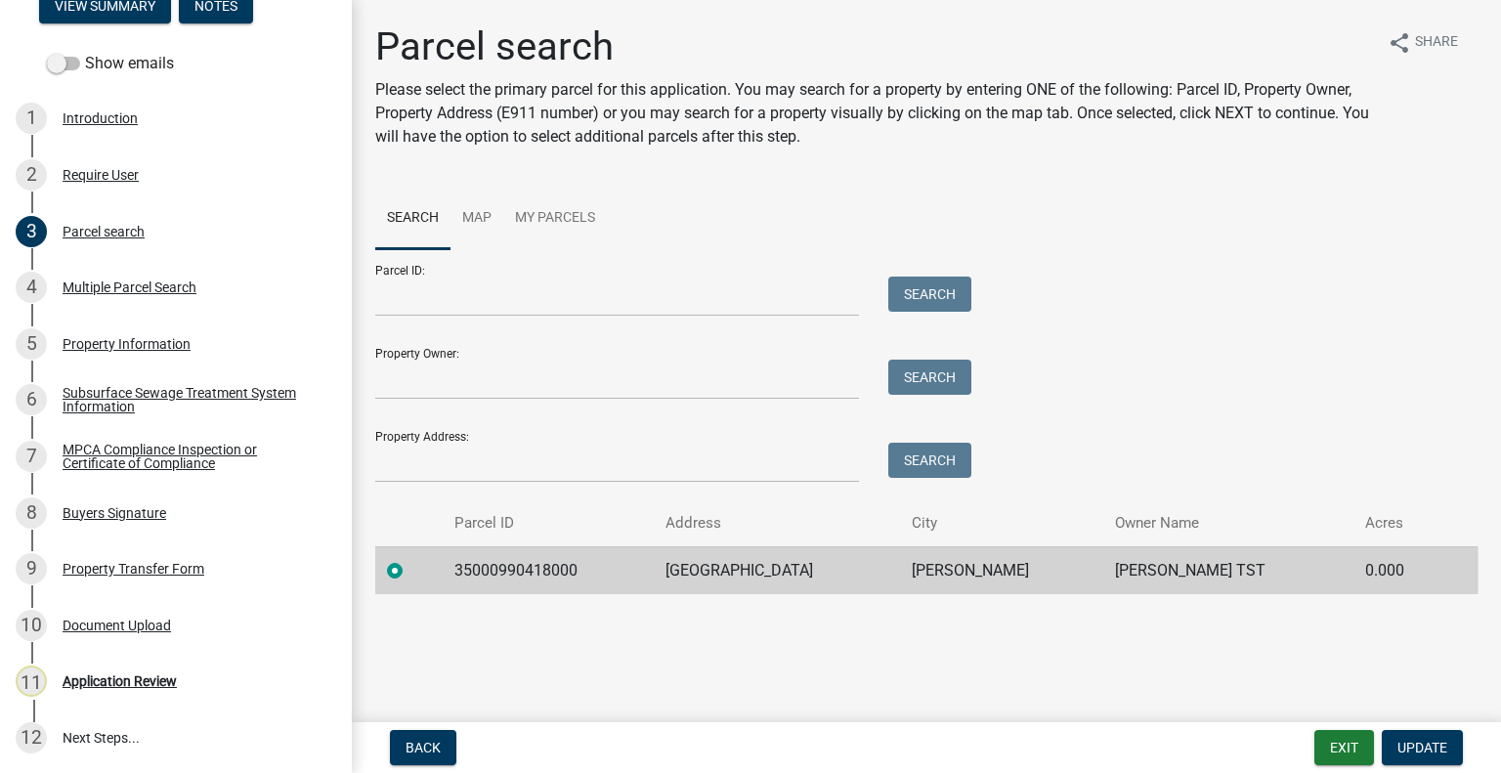
click at [540, 574] on td "35000990418000" at bounding box center [548, 570] width 211 height 48
copy td "35000990418000"
drag, startPoint x: 195, startPoint y: 673, endPoint x: 188, endPoint y: 667, distance: 10.4
click at [195, 673] on div "11 Application Review" at bounding box center [168, 681] width 305 height 31
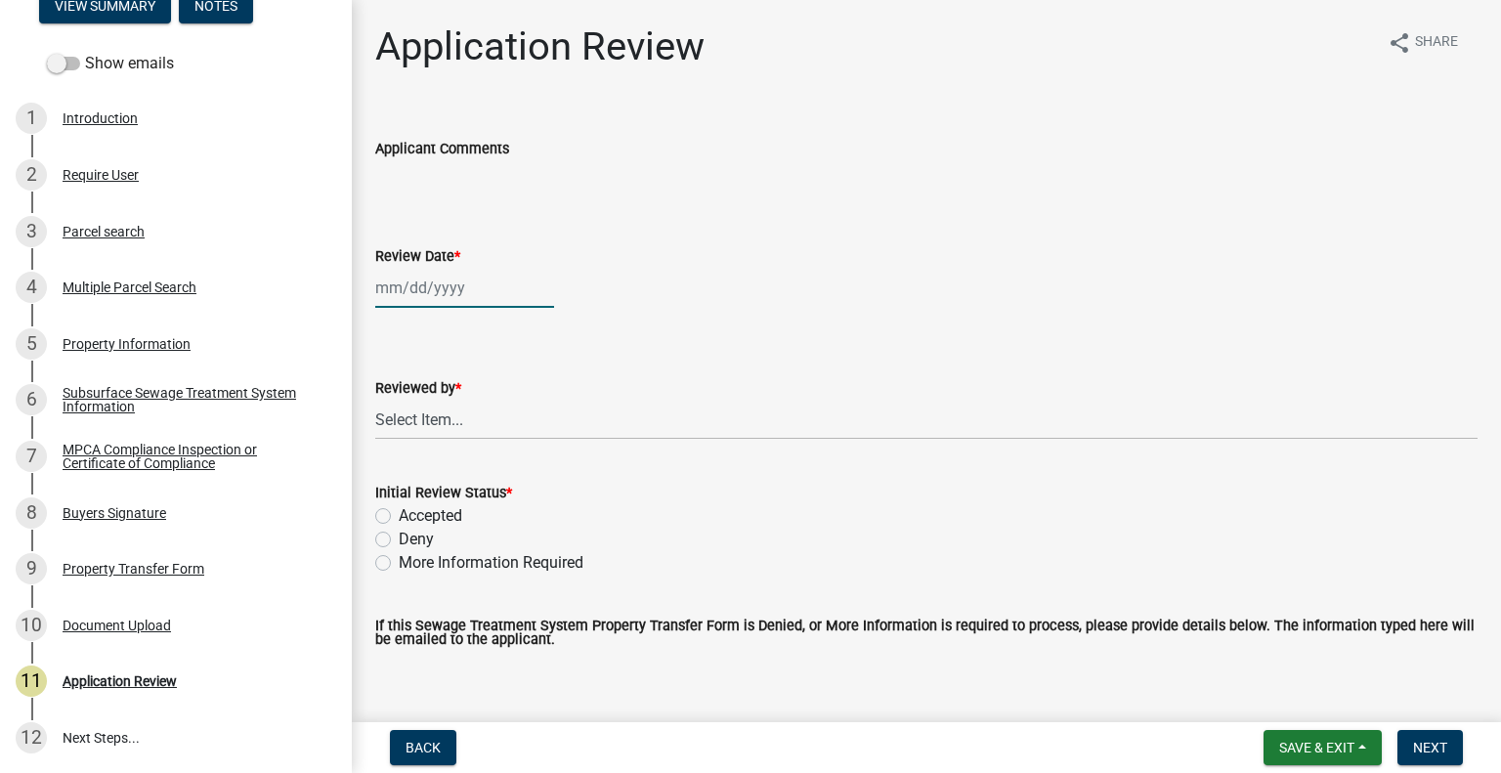
click at [443, 290] on div at bounding box center [464, 288] width 179 height 40
select select "8"
select select "2025"
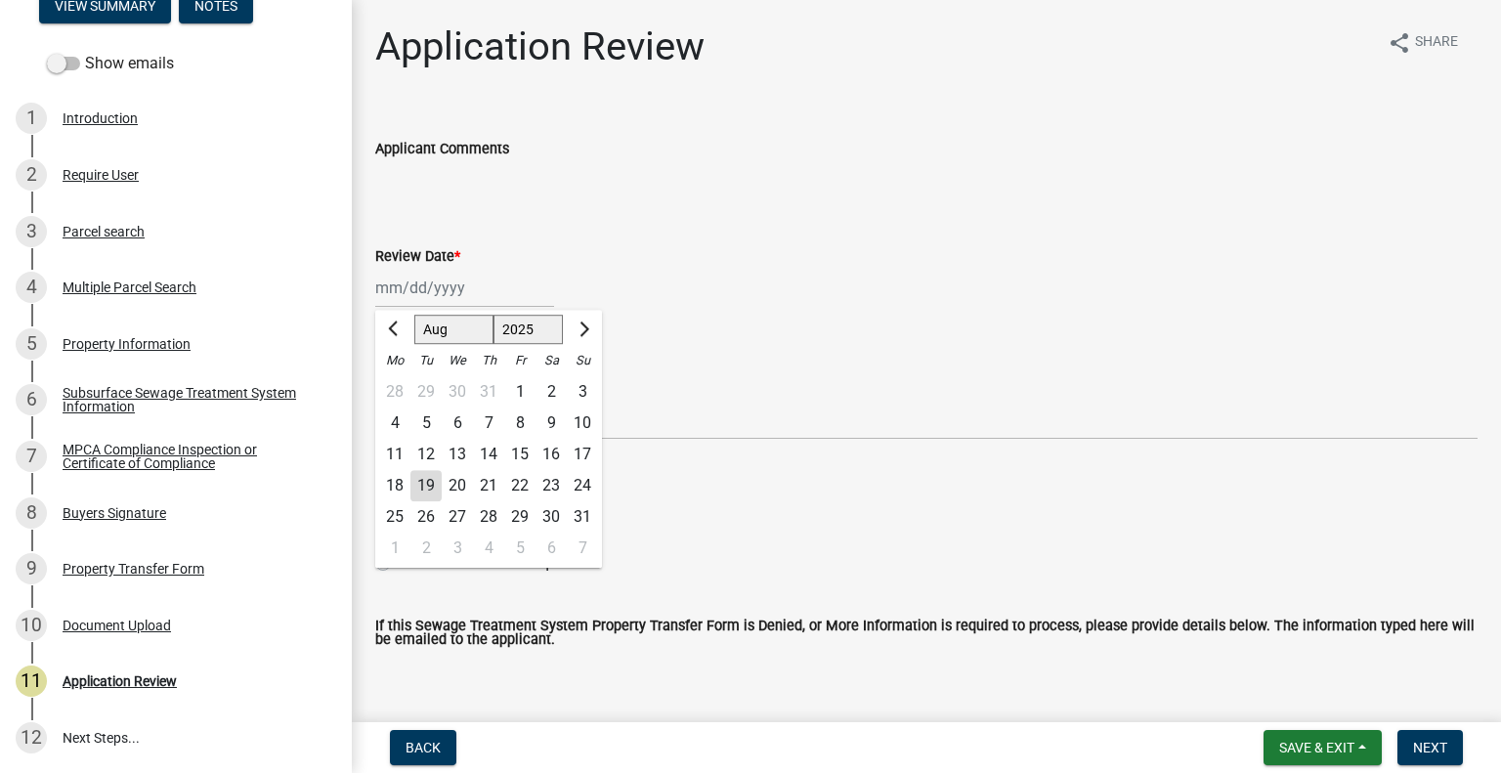
click at [428, 482] on div "19" at bounding box center [426, 485] width 31 height 31
type input "[DATE]"
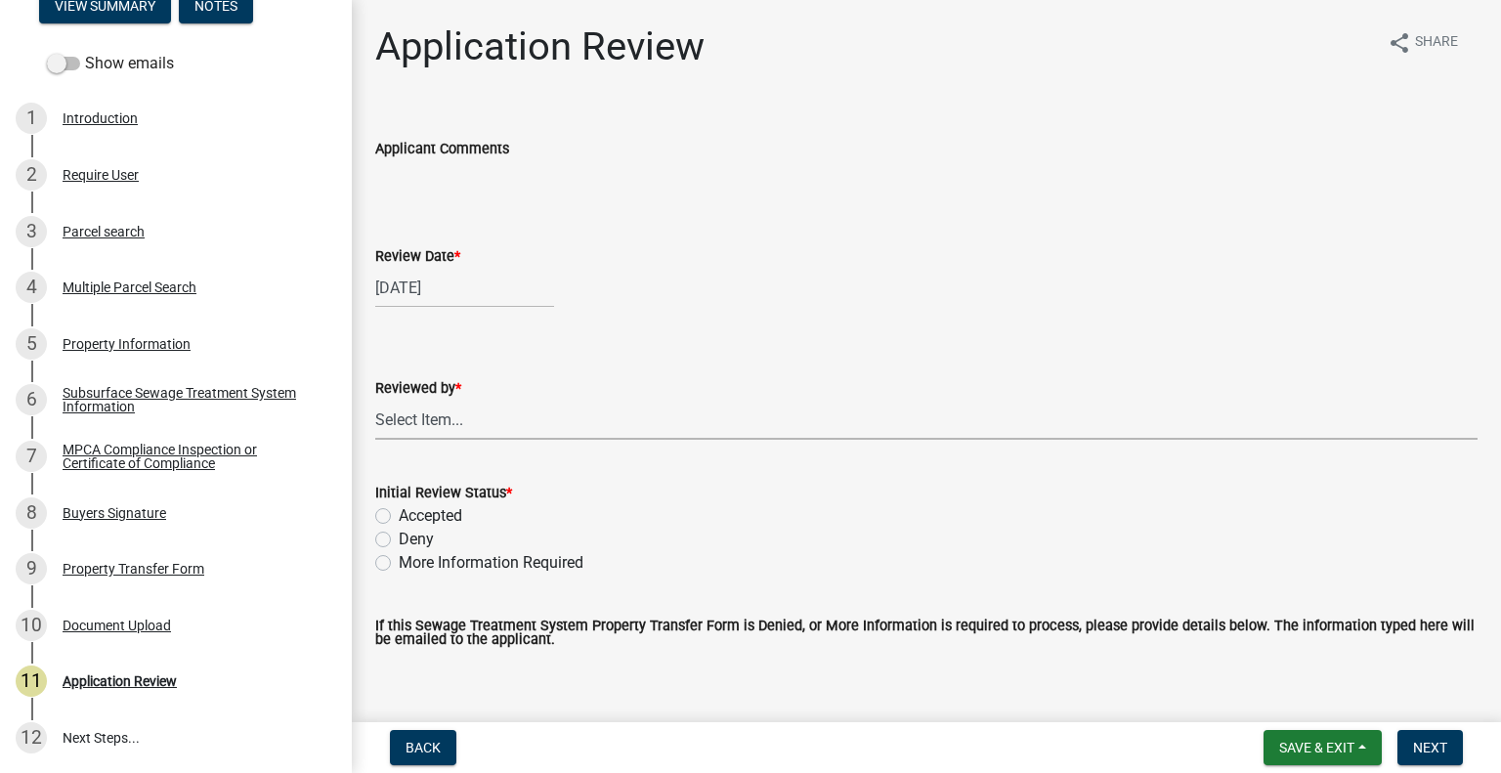
click at [477, 418] on select "Select Item... Alexis Newark Amy Busko Andrea Perales Brittany Tollefson Christ…" at bounding box center [926, 420] width 1103 height 40
click at [375, 400] on select "Select Item... Alexis Newark Amy Busko Andrea Perales Brittany Tollefson Christ…" at bounding box center [926, 420] width 1103 height 40
select select "2217fab6-25d2-4df2-8e35-18ddd05e0fe8"
click at [414, 517] on label "Accepted" at bounding box center [431, 515] width 64 height 23
click at [412, 517] on input "Accepted" at bounding box center [405, 510] width 13 height 13
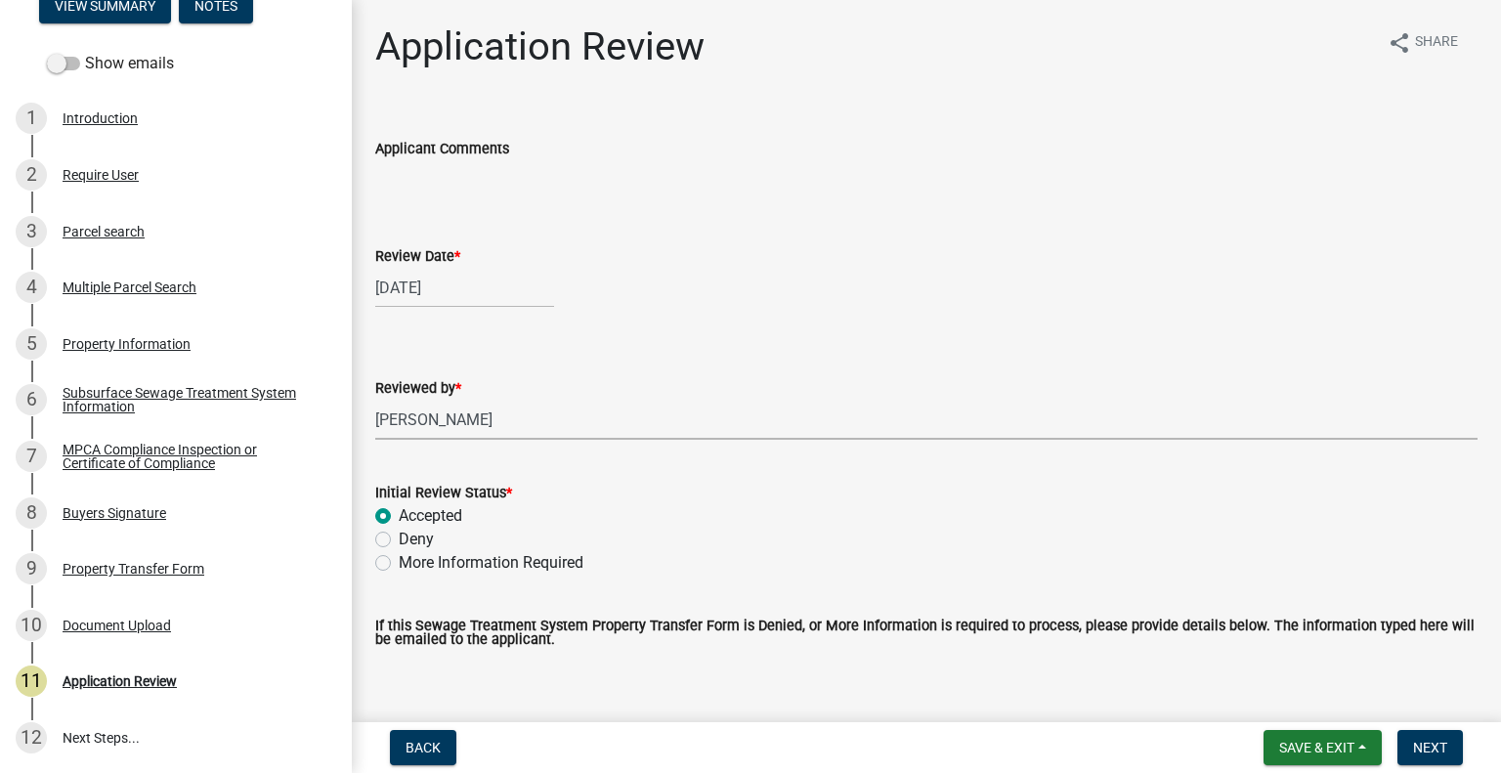
radio input "true"
click at [1434, 762] on button "Next" at bounding box center [1430, 747] width 65 height 35
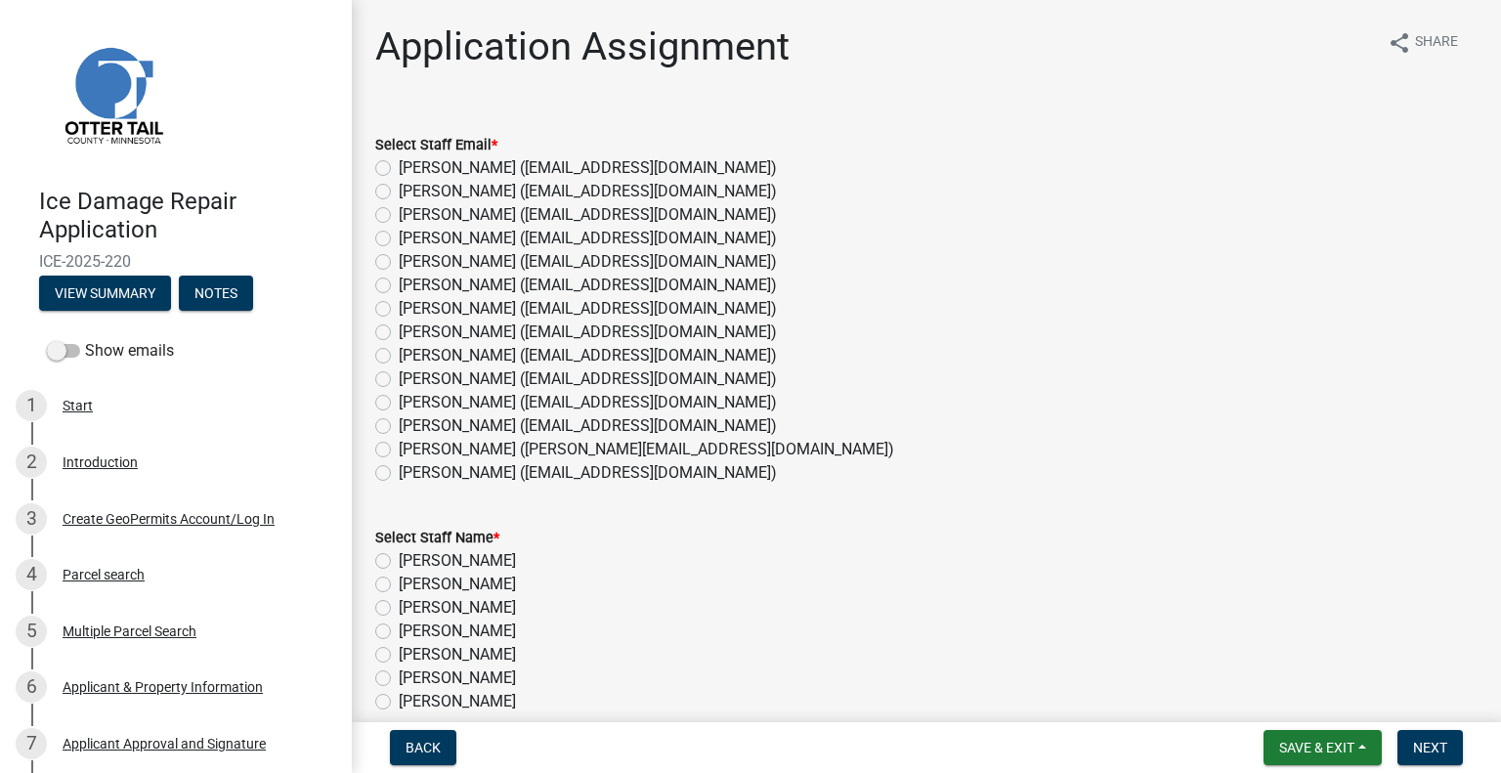
click at [461, 429] on label "[PERSON_NAME] ([EMAIL_ADDRESS][DOMAIN_NAME])" at bounding box center [588, 425] width 378 height 23
click at [412, 427] on input "[PERSON_NAME] ([EMAIL_ADDRESS][DOMAIN_NAME])" at bounding box center [405, 420] width 13 height 13
radio input "true"
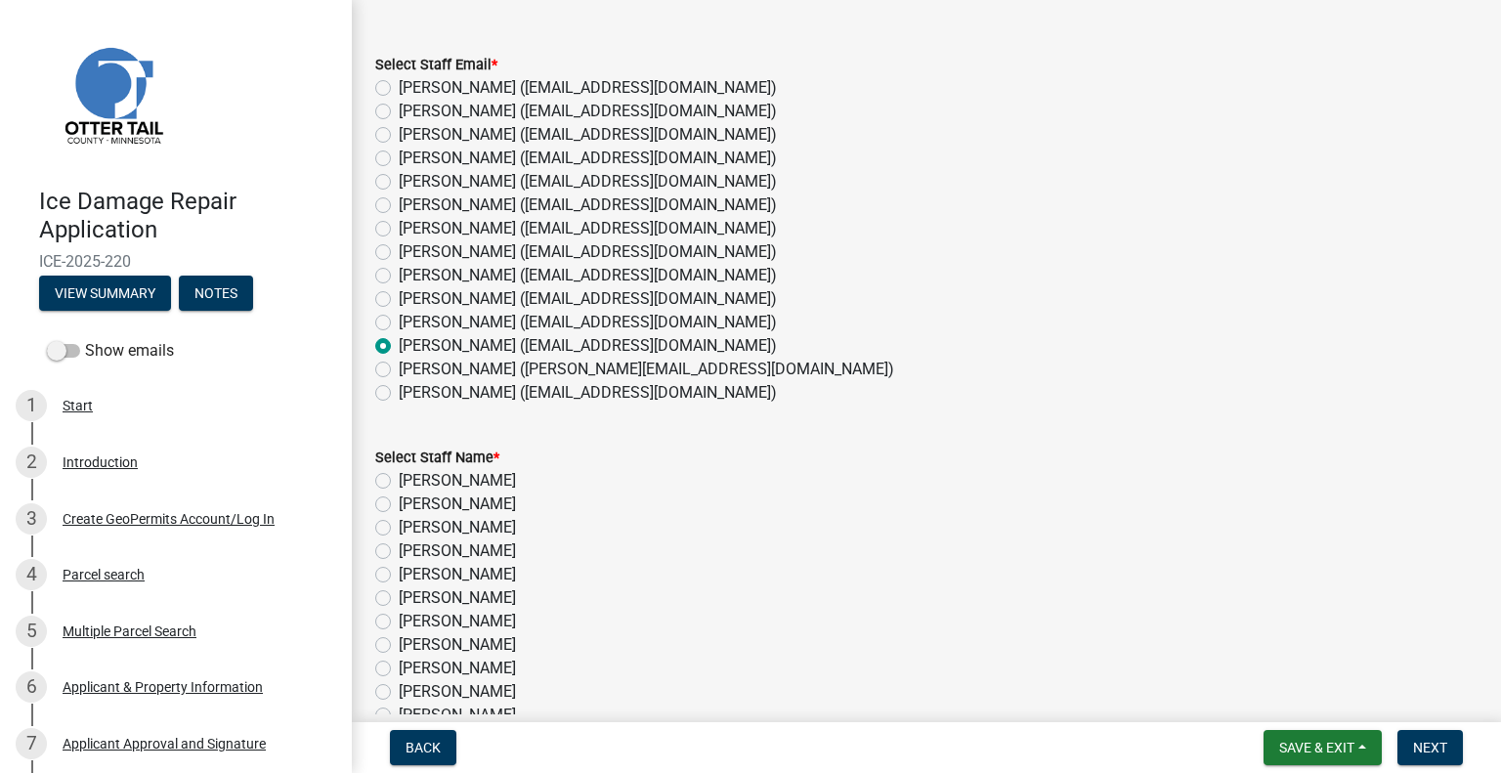
scroll to position [257, 0]
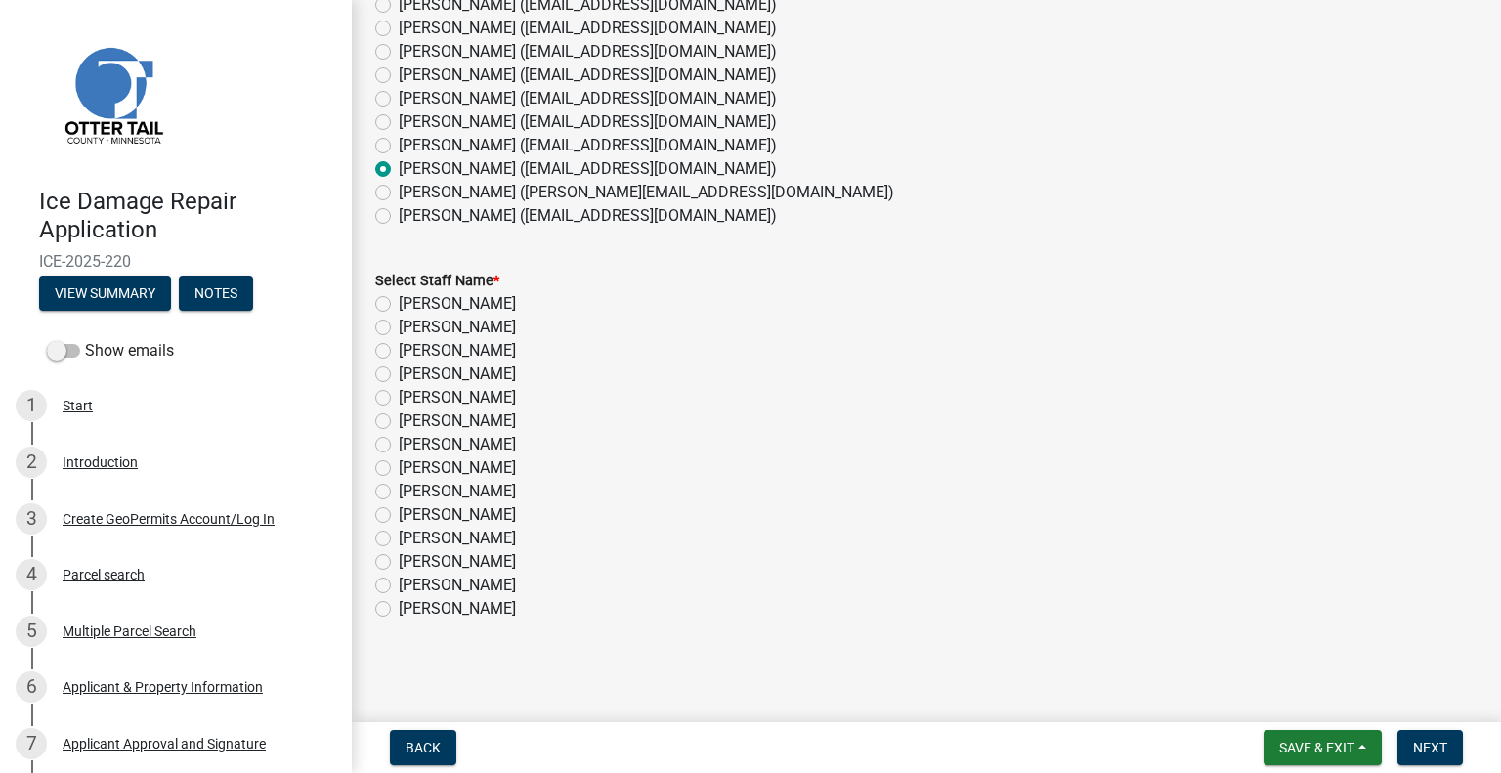
click at [399, 170] on label "[PERSON_NAME] ([EMAIL_ADDRESS][DOMAIN_NAME])" at bounding box center [588, 168] width 378 height 23
click at [399, 170] on input "[PERSON_NAME] ([EMAIL_ADDRESS][DOMAIN_NAME])" at bounding box center [405, 163] width 13 height 13
click at [399, 120] on label "[PERSON_NAME] ([EMAIL_ADDRESS][DOMAIN_NAME])" at bounding box center [588, 121] width 378 height 23
click at [399, 120] on input "[PERSON_NAME] ([EMAIL_ADDRESS][DOMAIN_NAME])" at bounding box center [405, 116] width 13 height 13
radio input "true"
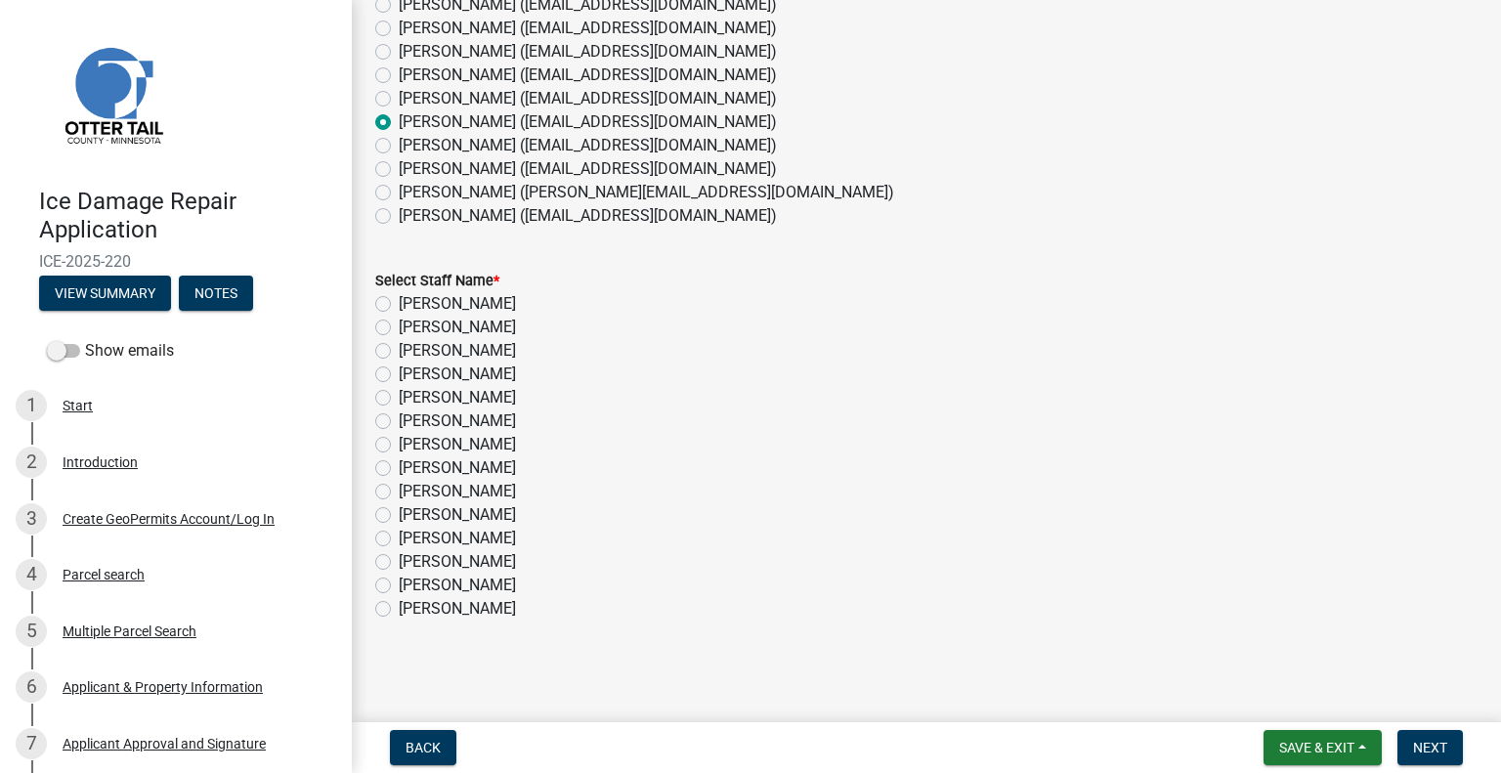
click at [450, 513] on label "[PERSON_NAME]" at bounding box center [457, 514] width 117 height 23
click at [412, 513] on input "[PERSON_NAME]" at bounding box center [405, 509] width 13 height 13
radio input "true"
drag, startPoint x: 1425, startPoint y: 750, endPoint x: 1481, endPoint y: 708, distance: 69.8
click at [1427, 750] on span "Next" at bounding box center [1430, 748] width 34 height 16
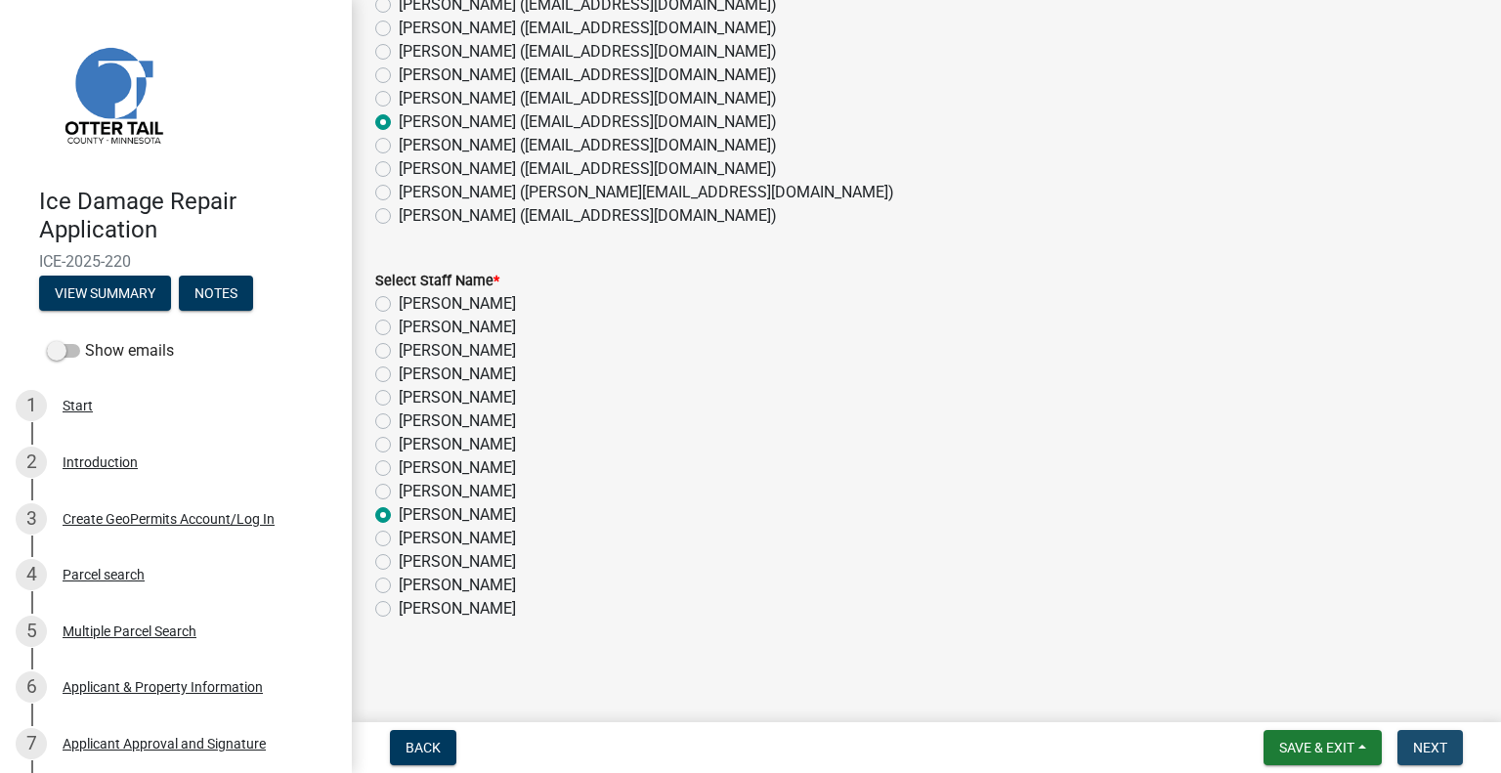
scroll to position [0, 0]
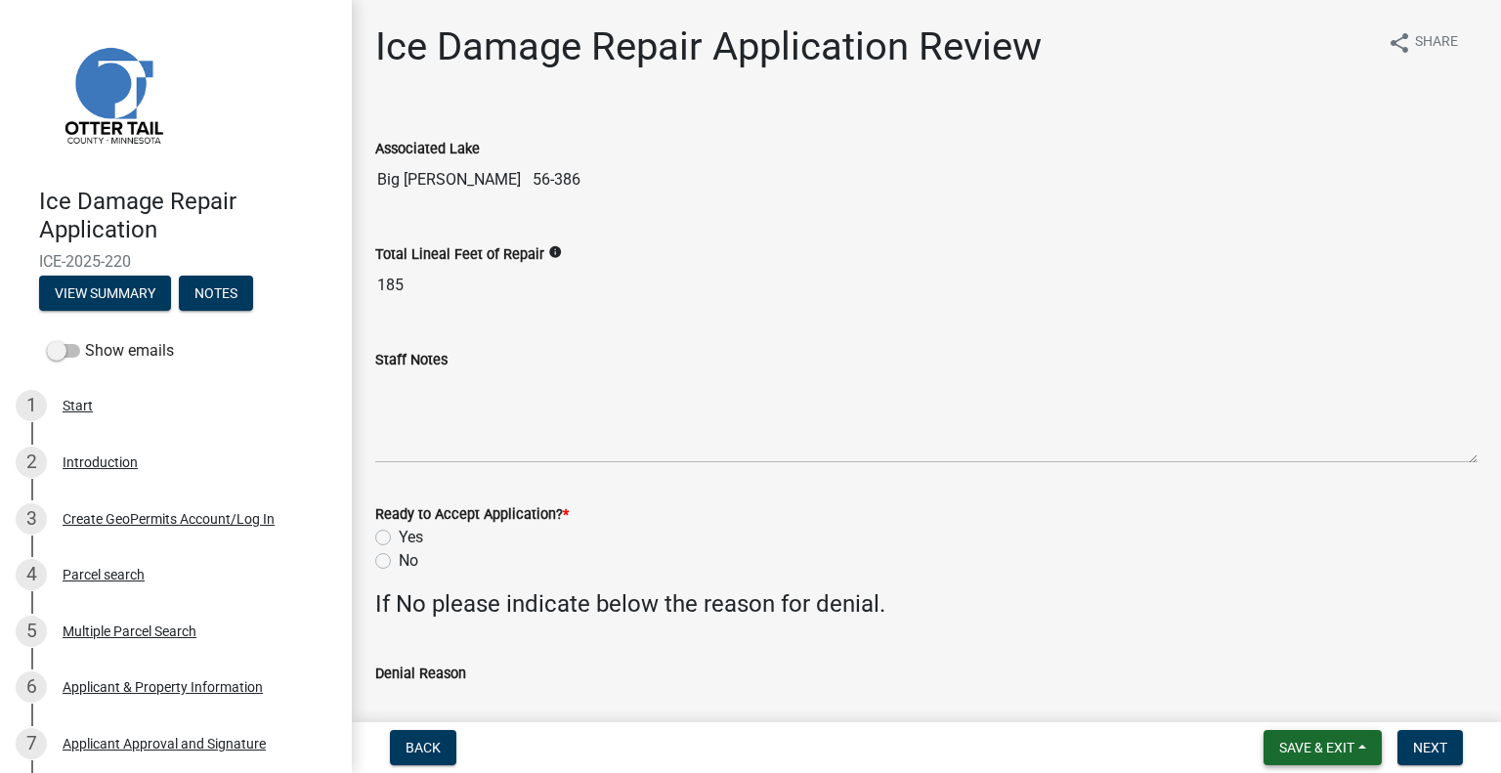
click at [1337, 751] on span "Save & Exit" at bounding box center [1317, 748] width 75 height 16
click at [1306, 695] on button "Save & Exit" at bounding box center [1304, 696] width 156 height 47
